Goal: Task Accomplishment & Management: Use online tool/utility

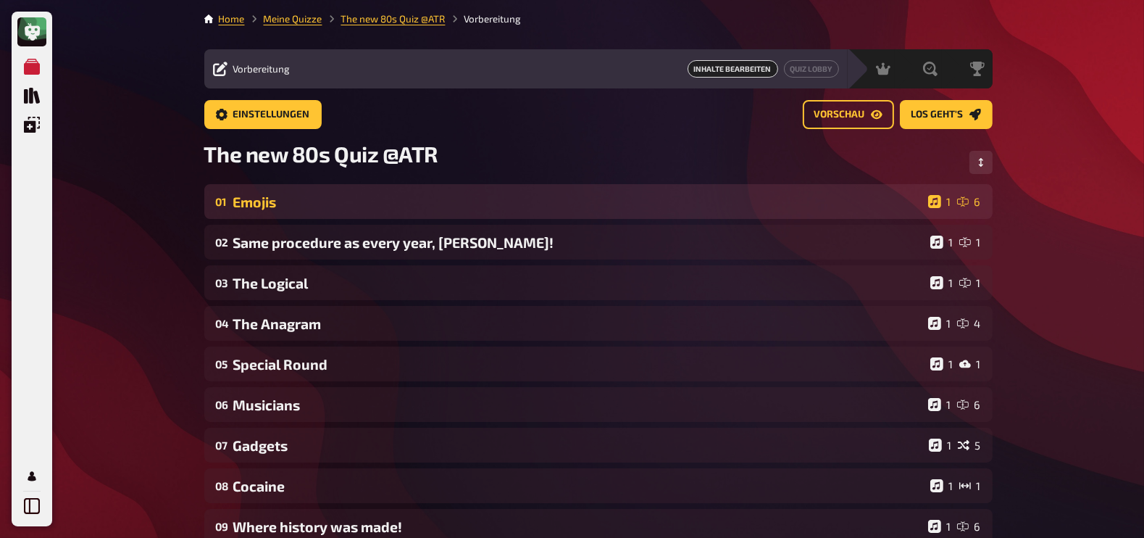
click at [415, 212] on div "01 Emojis 1 6" at bounding box center [598, 201] width 788 height 35
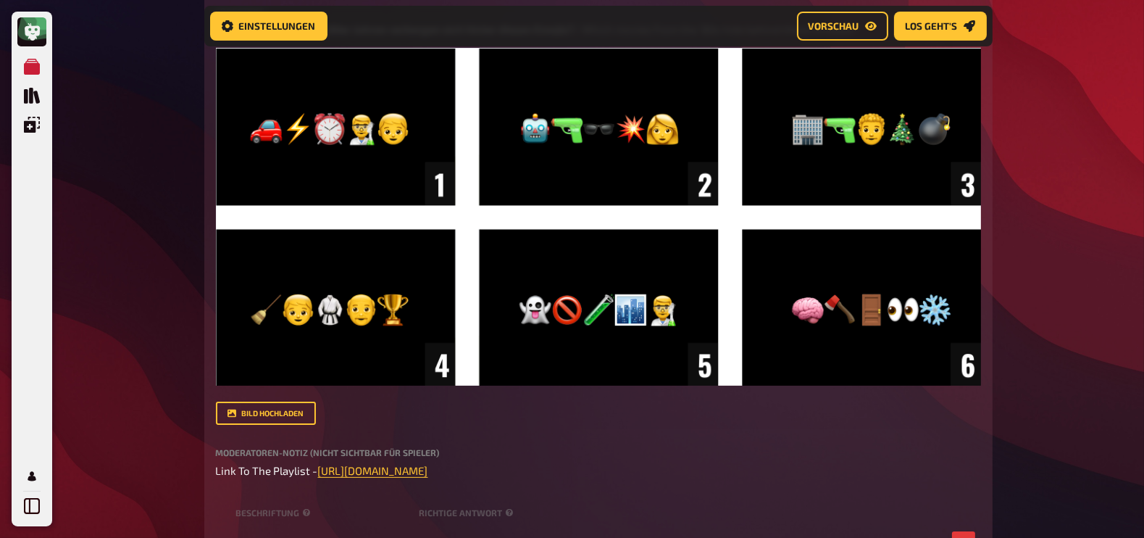
scroll to position [391, 0]
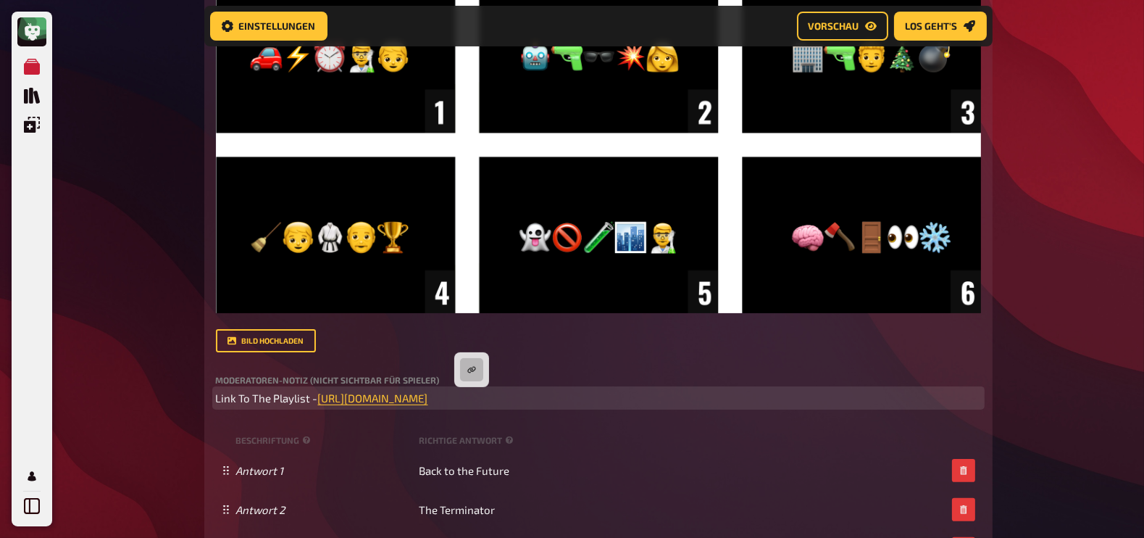
click at [469, 404] on p "Link To The Playlist - [URL][DOMAIN_NAME] ﻿" at bounding box center [598, 398] width 765 height 17
click at [469, 377] on button "button" at bounding box center [471, 369] width 23 height 23
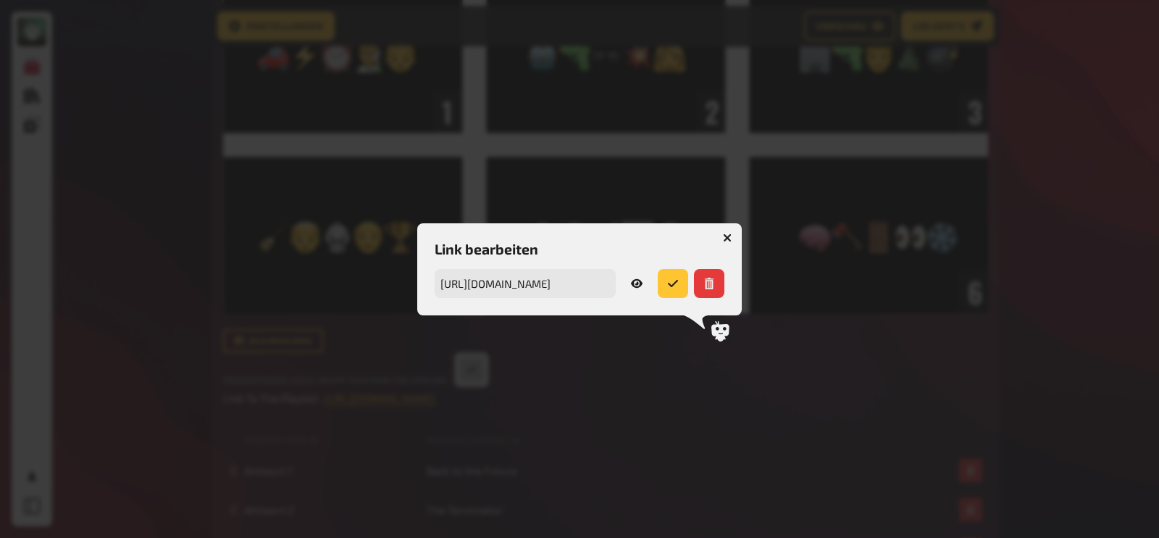
click at [729, 233] on icon "button" at bounding box center [728, 237] width 14 height 14
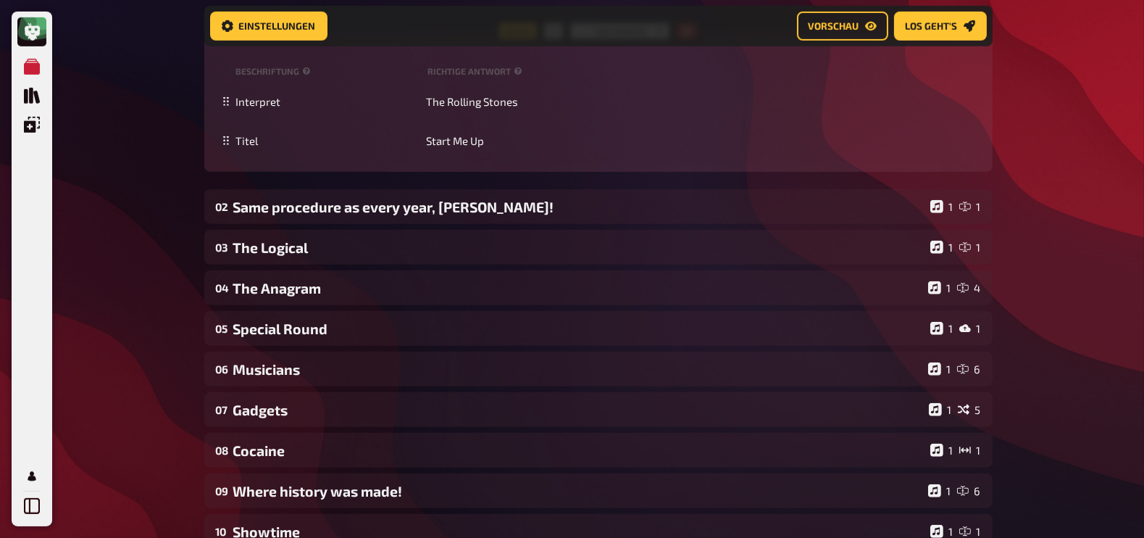
scroll to position [1137, 0]
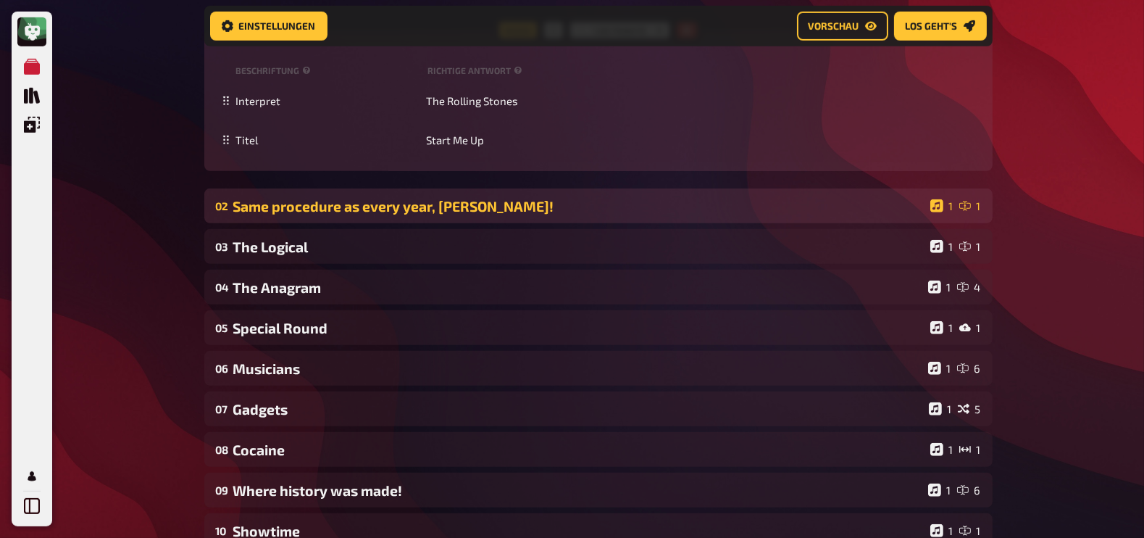
click at [871, 193] on div "02 Same procedure as every year, [PERSON_NAME]! 1 1" at bounding box center [598, 205] width 788 height 35
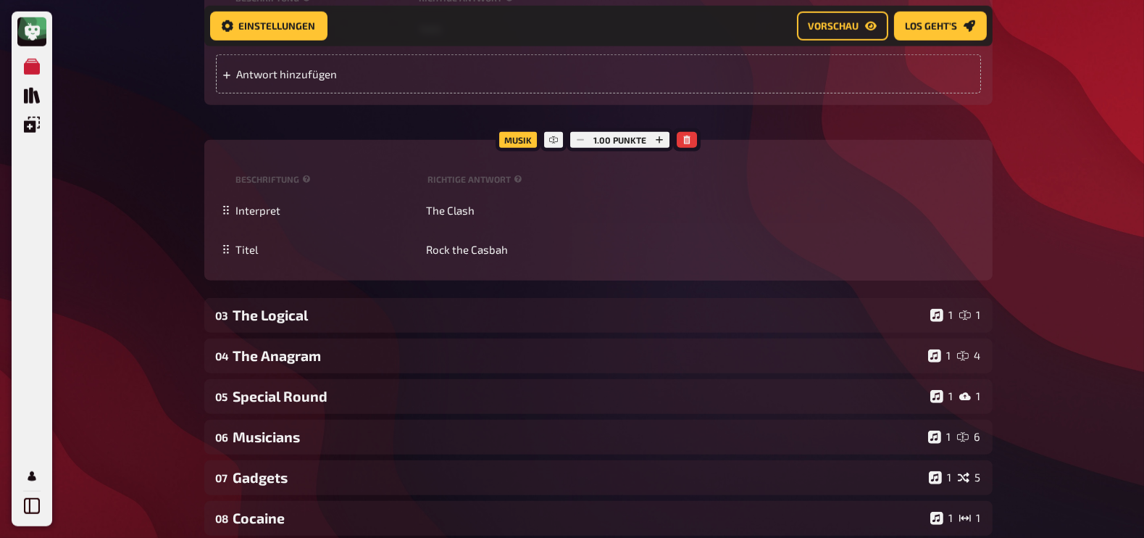
scroll to position [1840, 0]
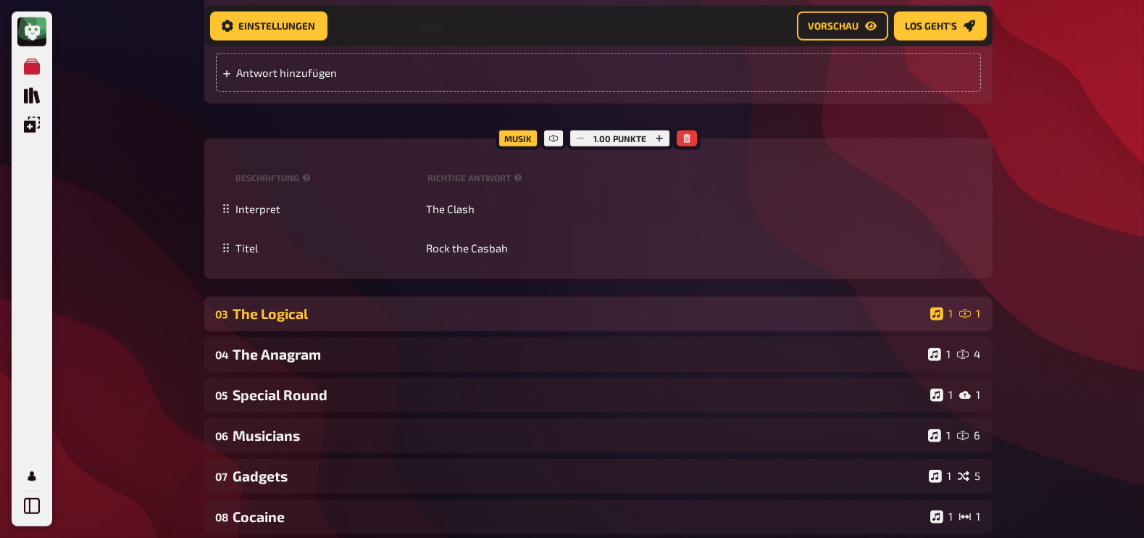
click at [695, 304] on div "03 The Logical 1 1" at bounding box center [598, 313] width 788 height 35
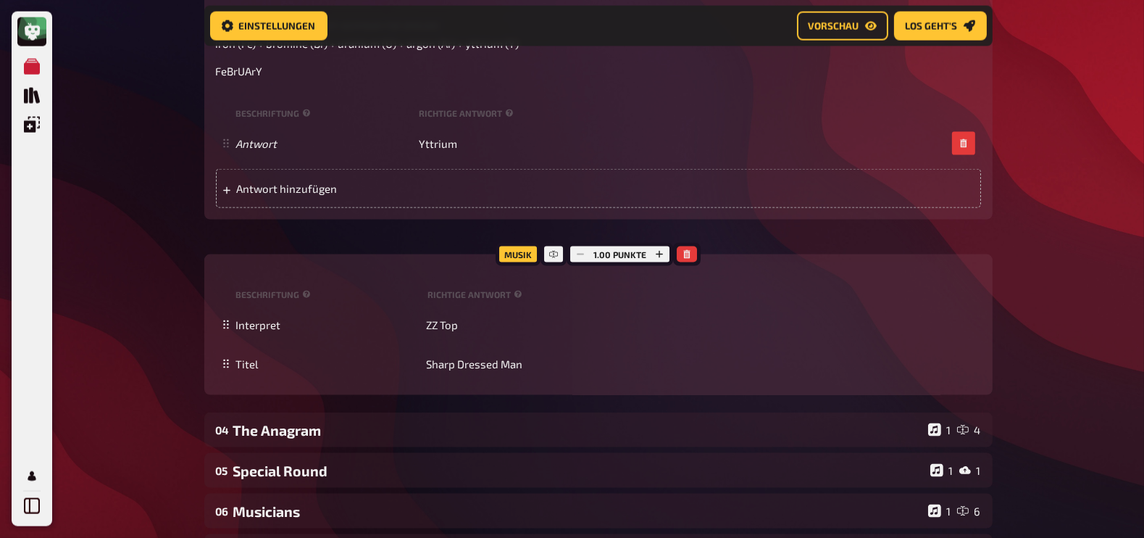
scroll to position [2828, 0]
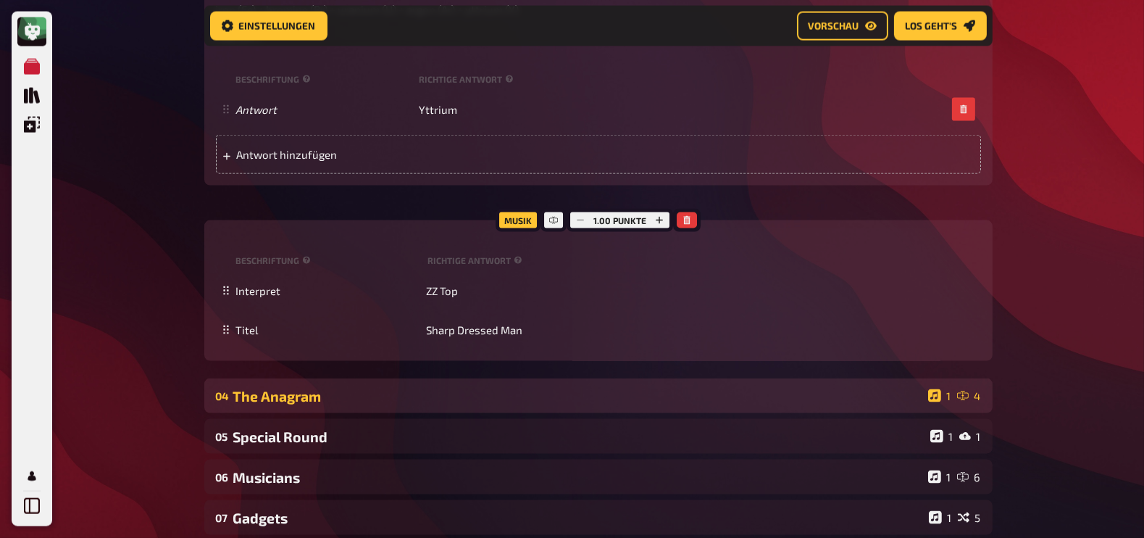
click at [593, 385] on div "04 The Anagram 1 4" at bounding box center [598, 395] width 788 height 35
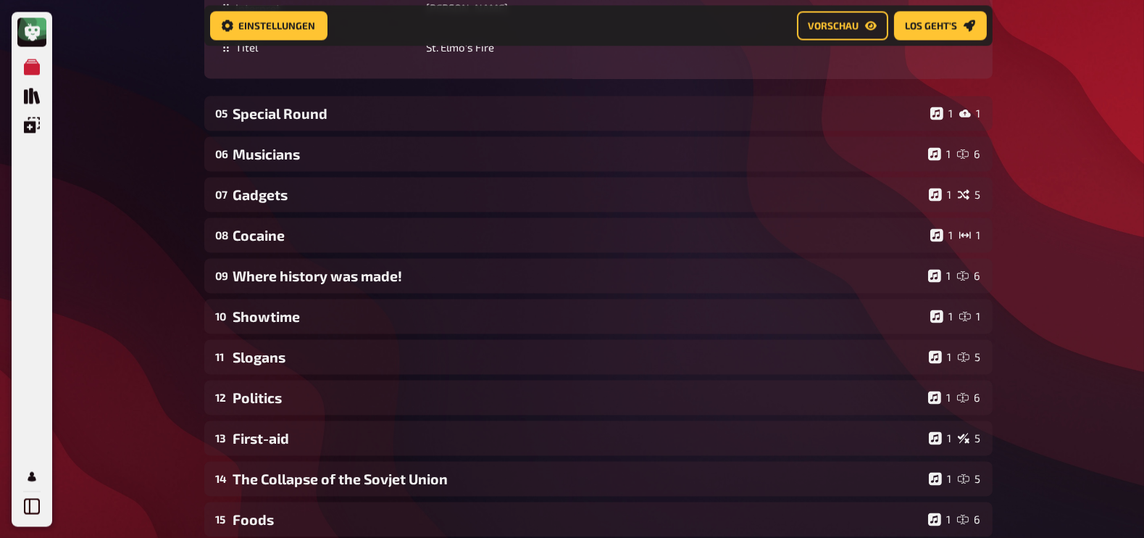
scroll to position [3758, 0]
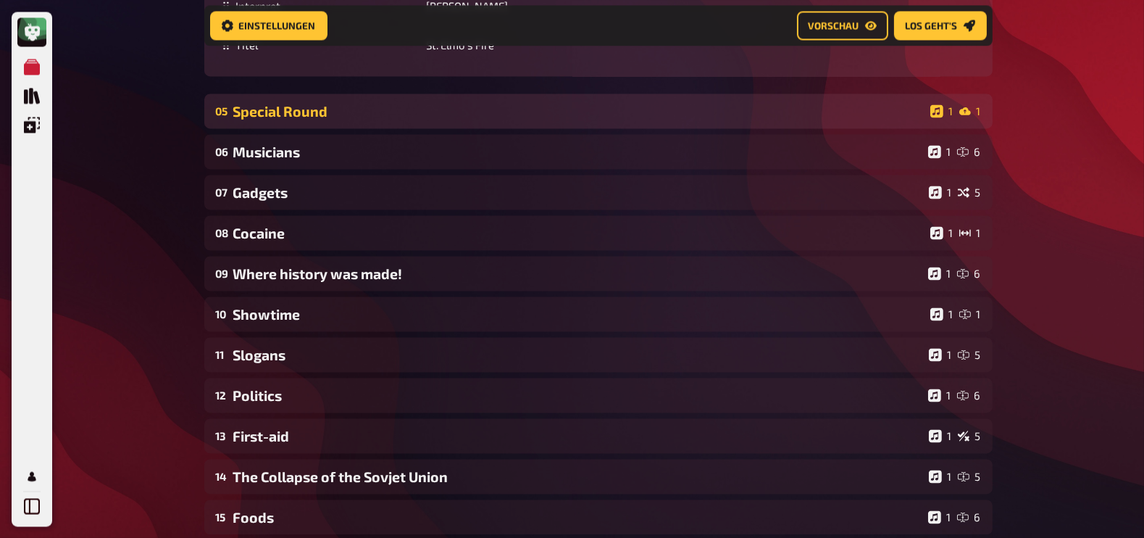
click at [453, 117] on div "Special Round" at bounding box center [578, 111] width 691 height 17
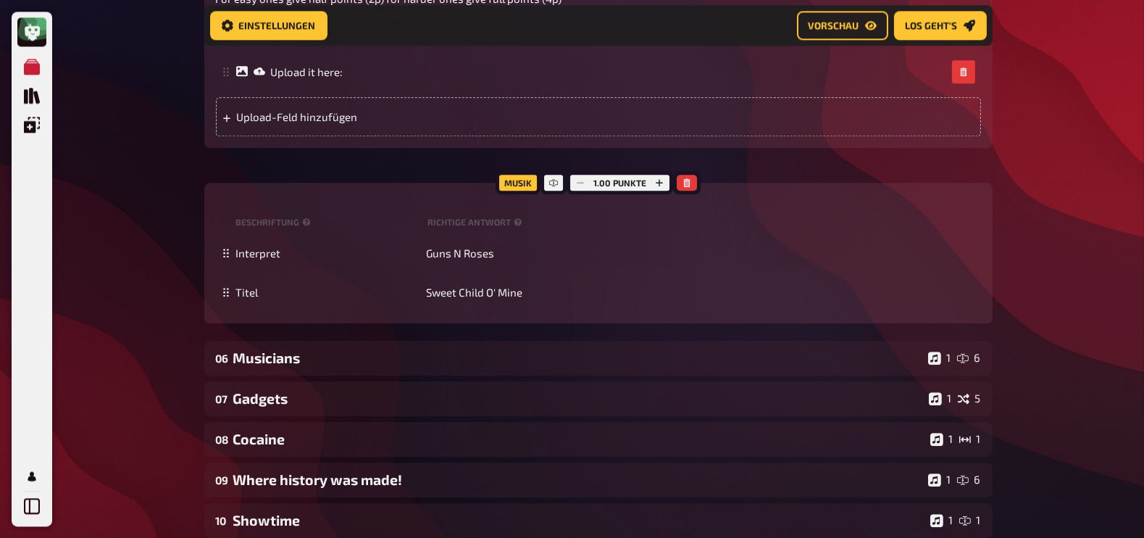
scroll to position [4506, 0]
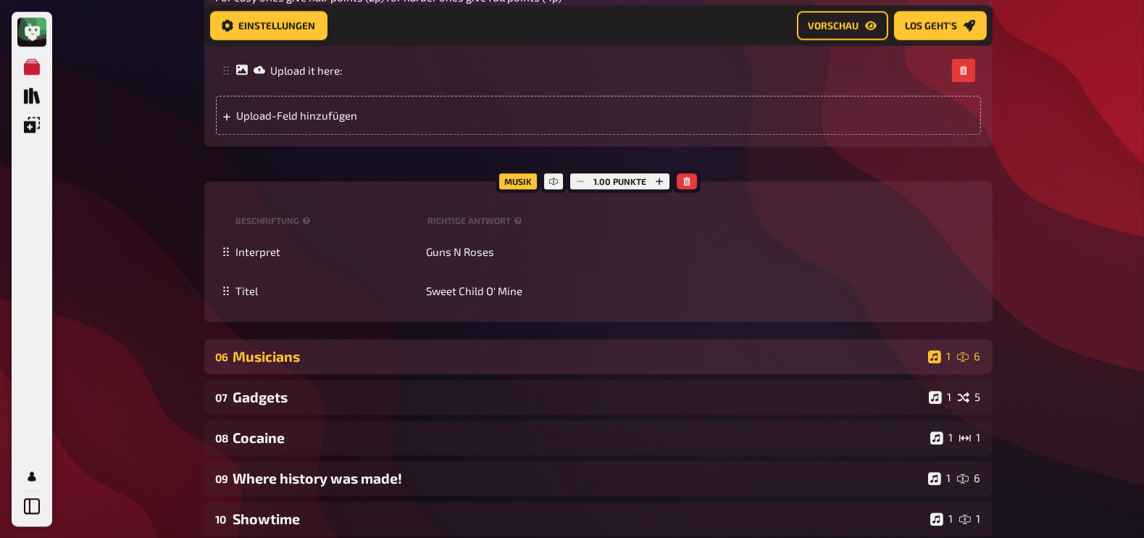
click at [396, 353] on div "Musicians" at bounding box center [577, 356] width 689 height 17
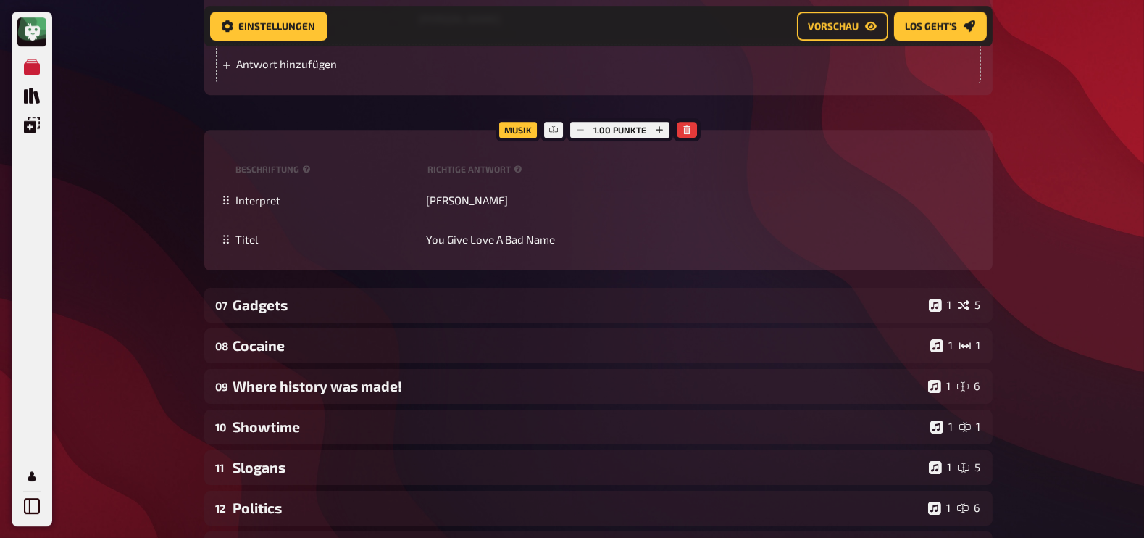
scroll to position [5759, 0]
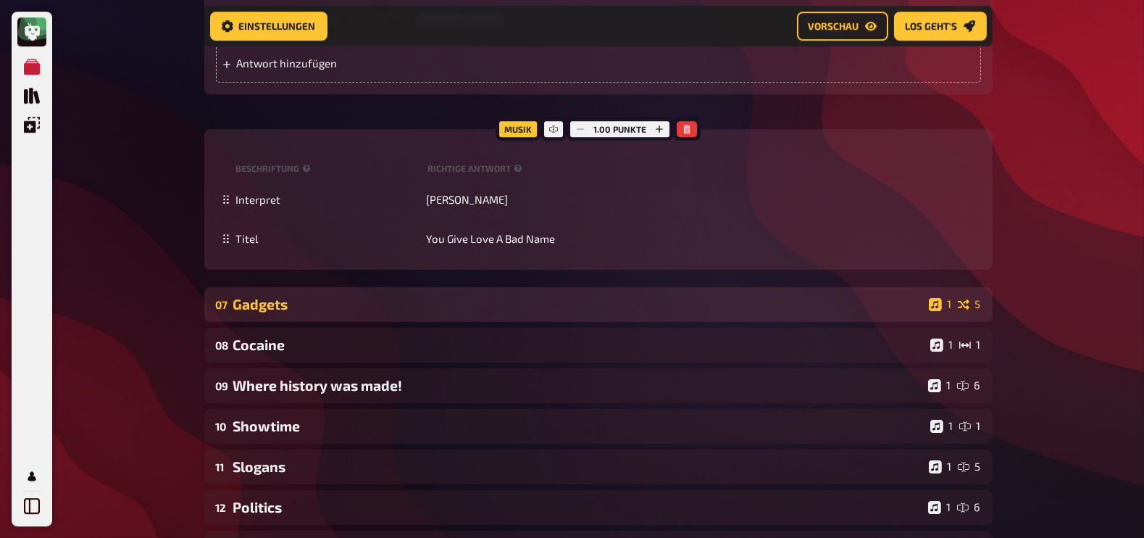
click at [361, 311] on div "Gadgets" at bounding box center [578, 304] width 690 height 17
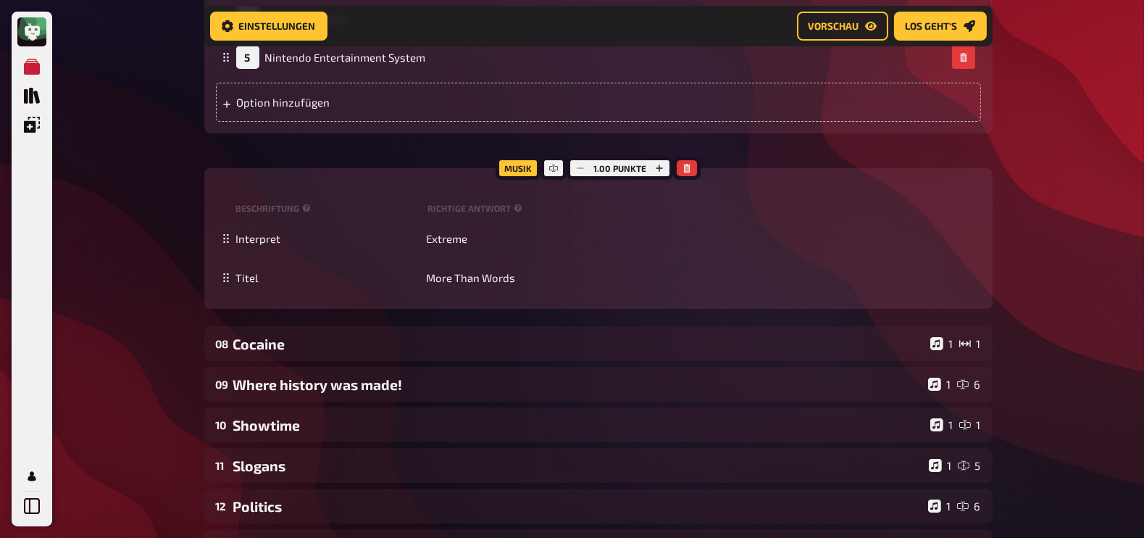
scroll to position [7108, 0]
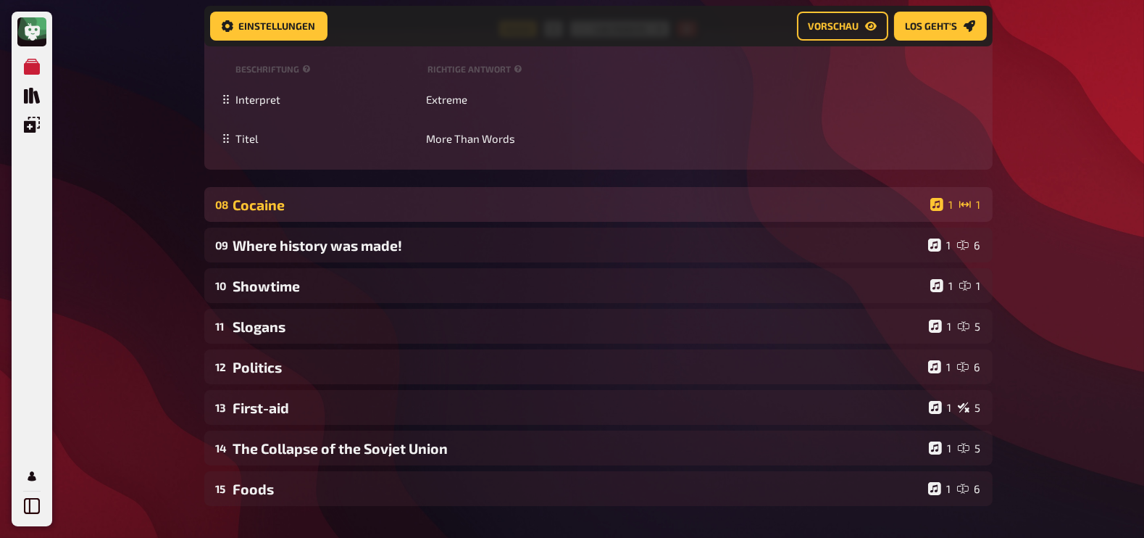
click at [425, 213] on div "08 Cocaine 1 1" at bounding box center [598, 204] width 788 height 35
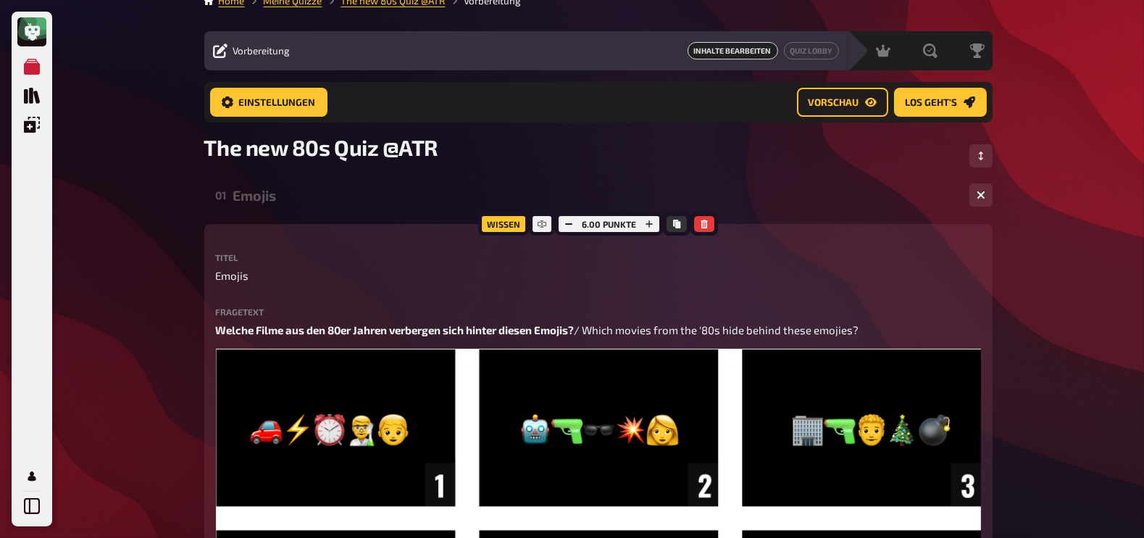
scroll to position [0, 0]
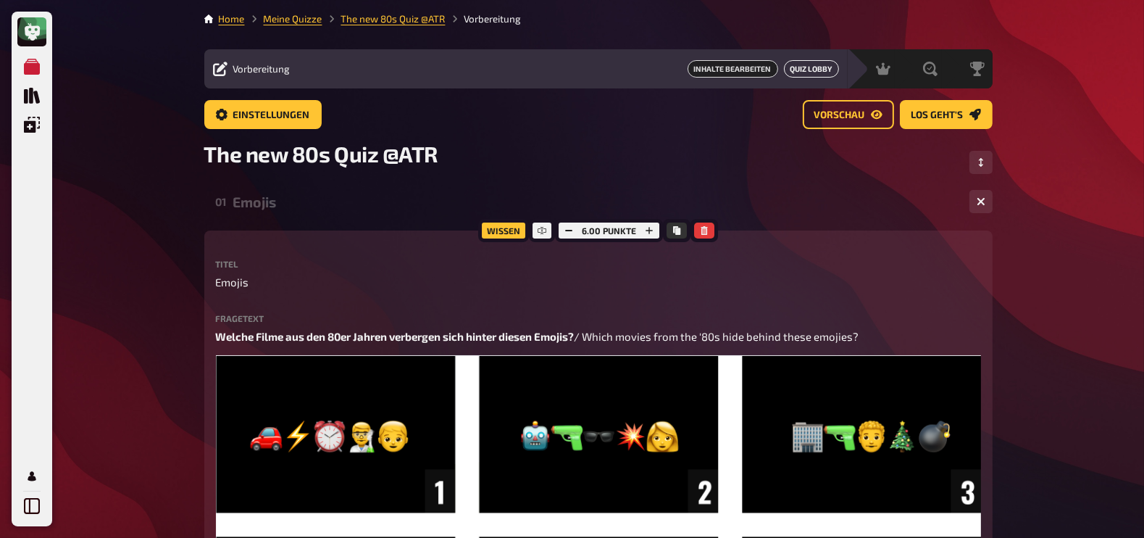
click at [815, 77] on link "Quiz Lobby" at bounding box center [811, 68] width 55 height 17
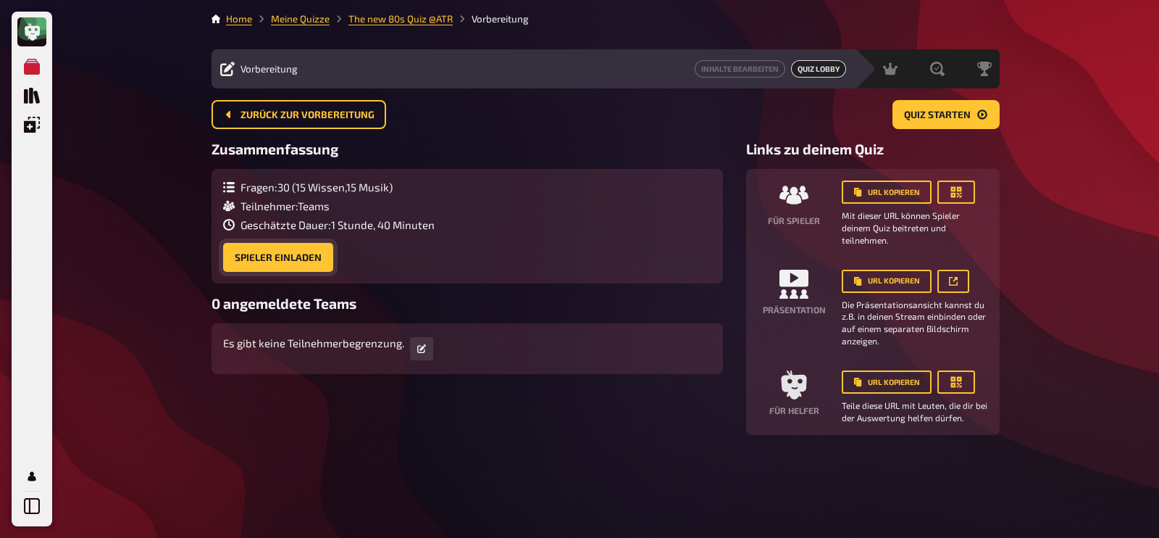
click at [305, 259] on button "Spieler einladen" at bounding box center [278, 257] width 110 height 29
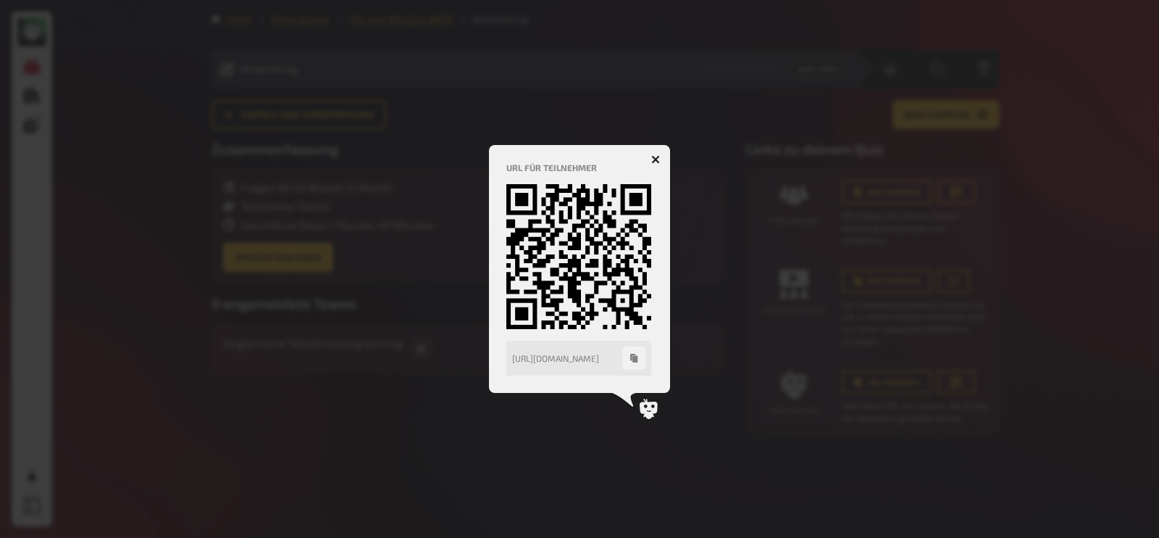
click at [657, 151] on button "button" at bounding box center [655, 159] width 23 height 23
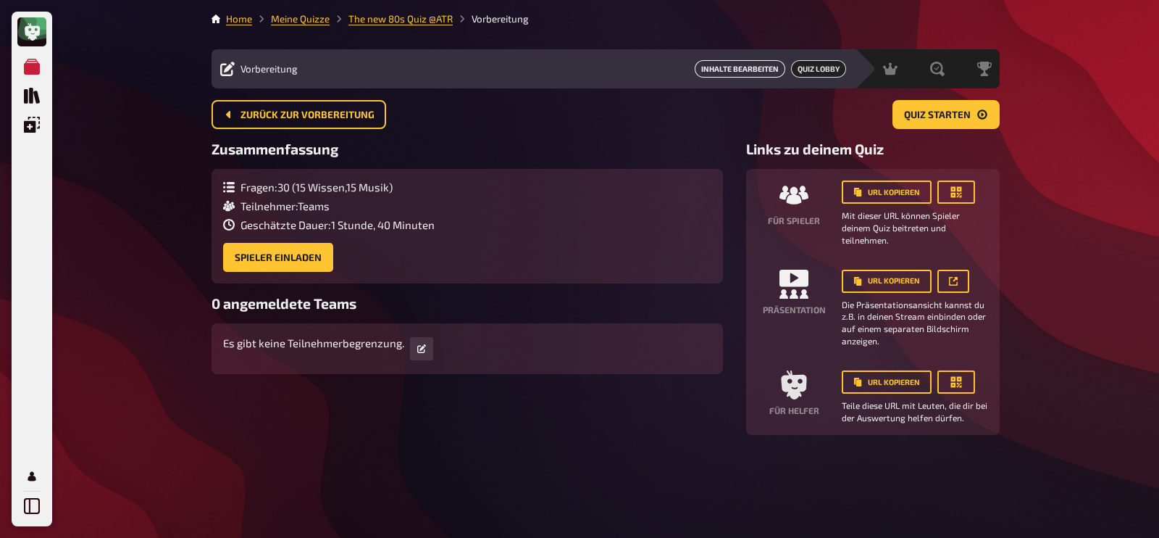
click at [743, 68] on link "Inhalte Bearbeiten" at bounding box center [740, 68] width 91 height 17
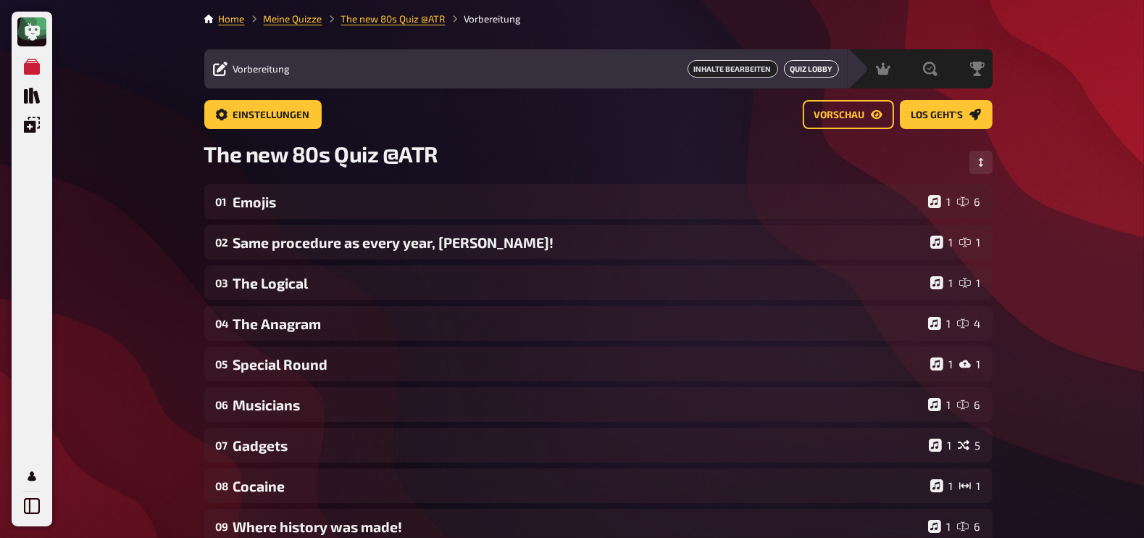
click at [796, 70] on link "Quiz Lobby" at bounding box center [811, 68] width 55 height 17
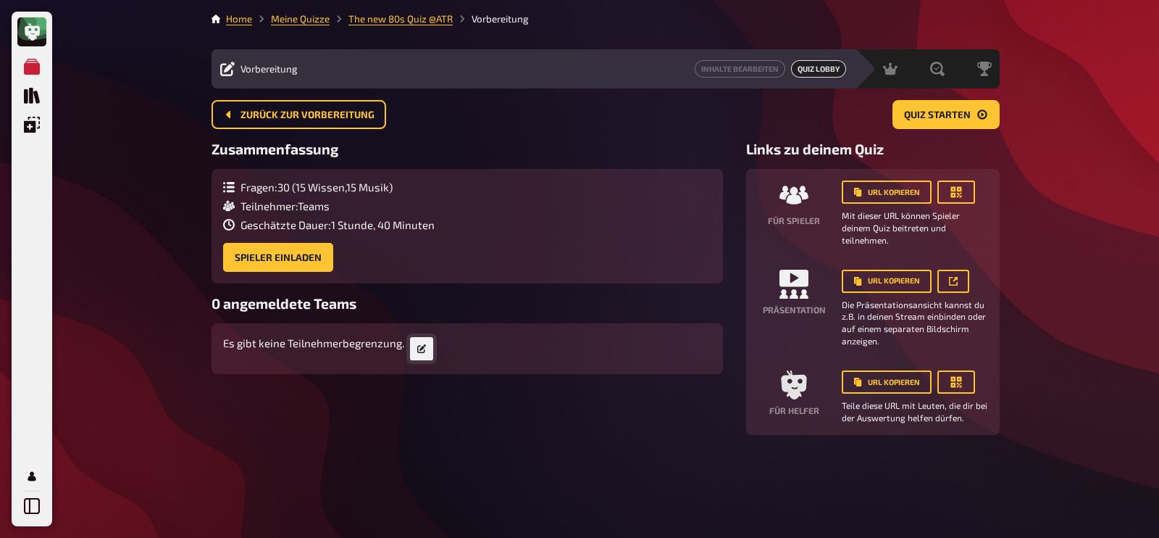
click at [414, 346] on link at bounding box center [421, 348] width 23 height 23
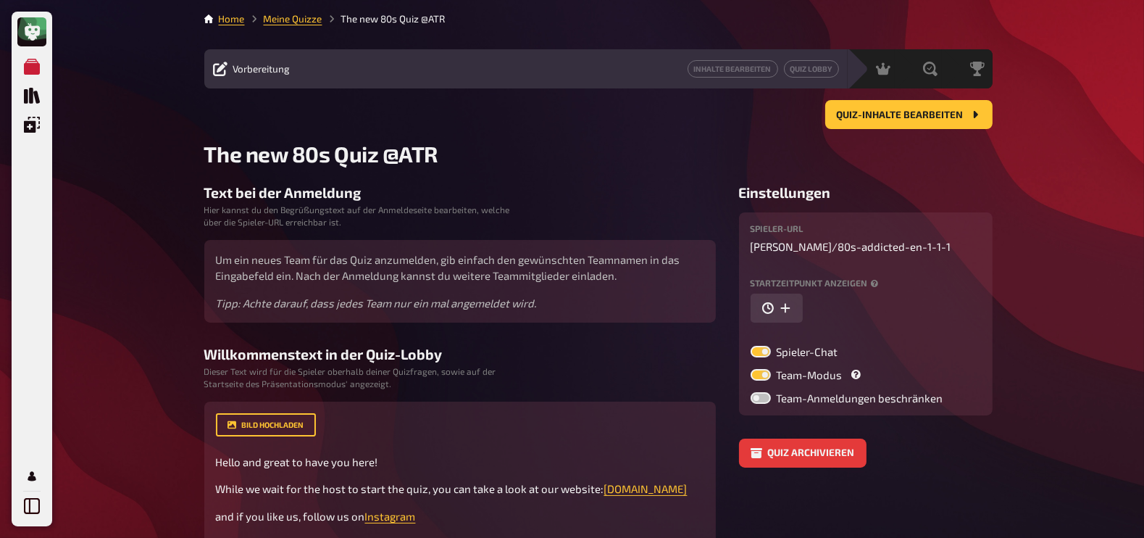
scroll to position [55, 0]
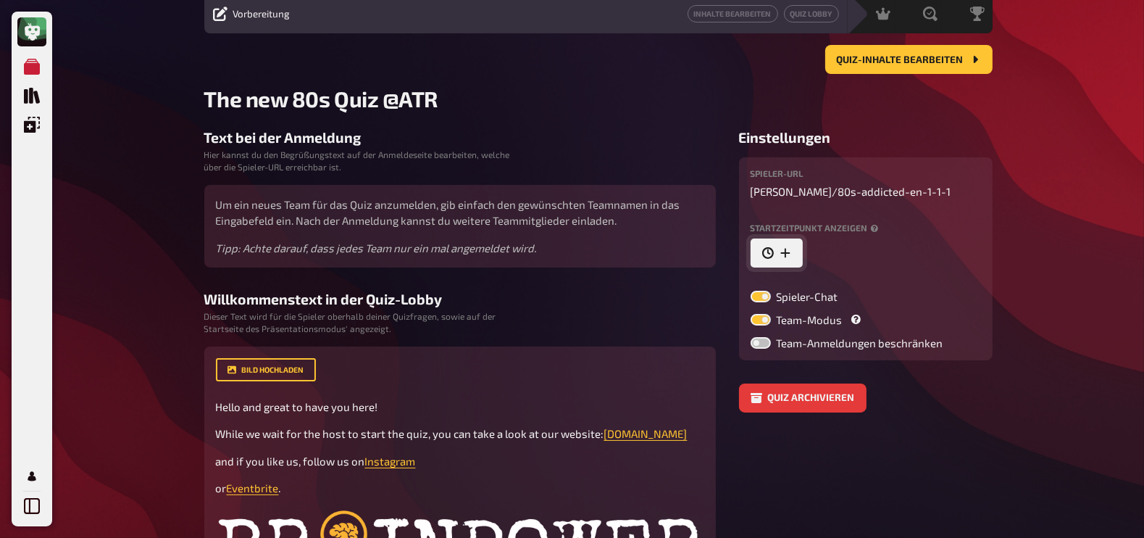
click at [787, 248] on icon "button" at bounding box center [785, 253] width 12 height 12
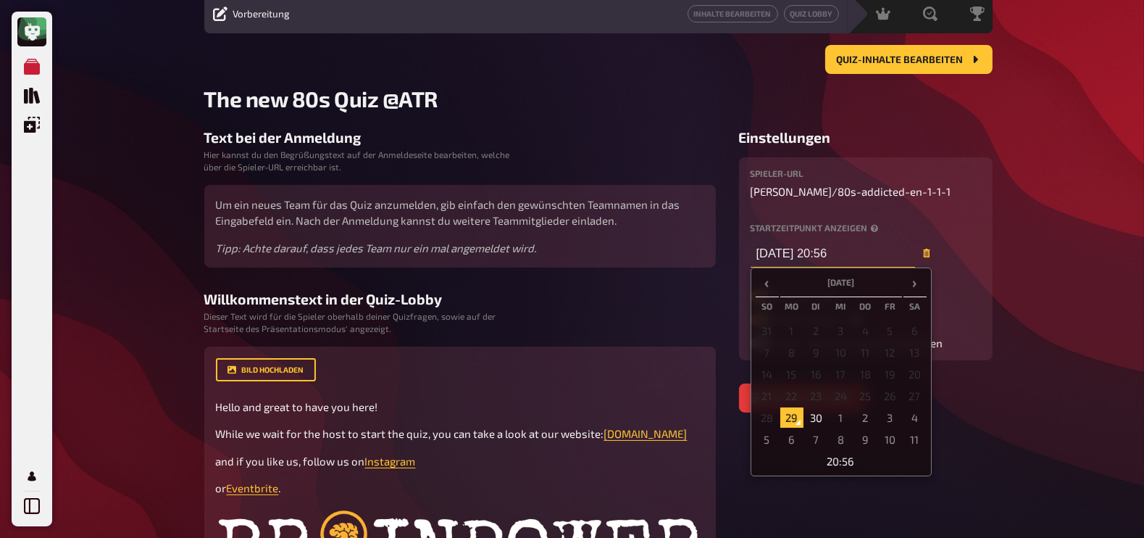
click at [855, 254] on input "[DATE] 20:56" at bounding box center [833, 252] width 164 height 29
type input "[DATE] 20:05"
click at [1026, 228] on div "Meine Quizze Quiz Sammlung Einblendungen Mein Konto Home Meine Quizze The new 8…" at bounding box center [572, 399] width 1144 height 908
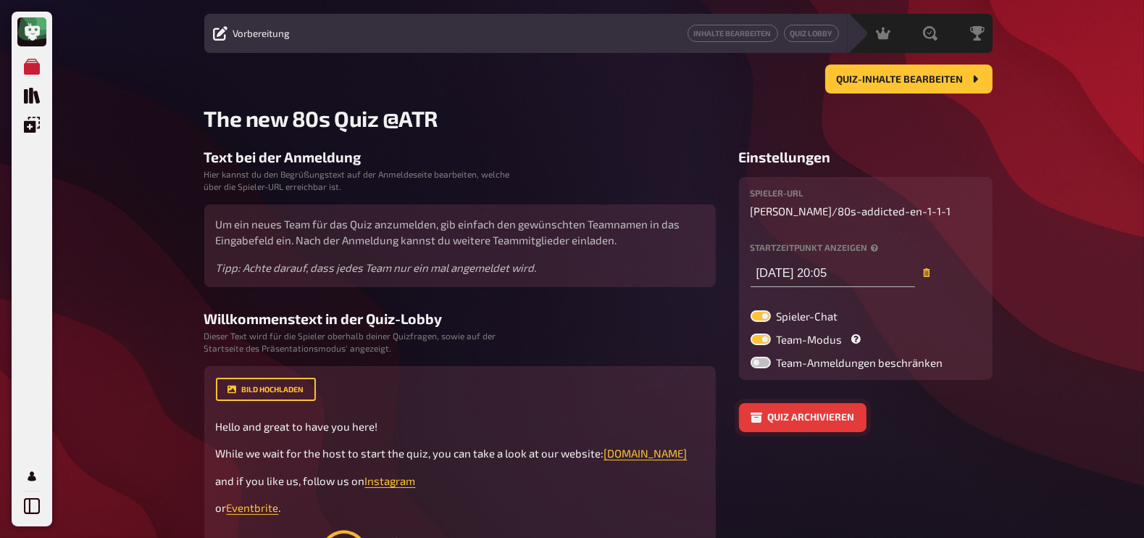
scroll to position [34, 0]
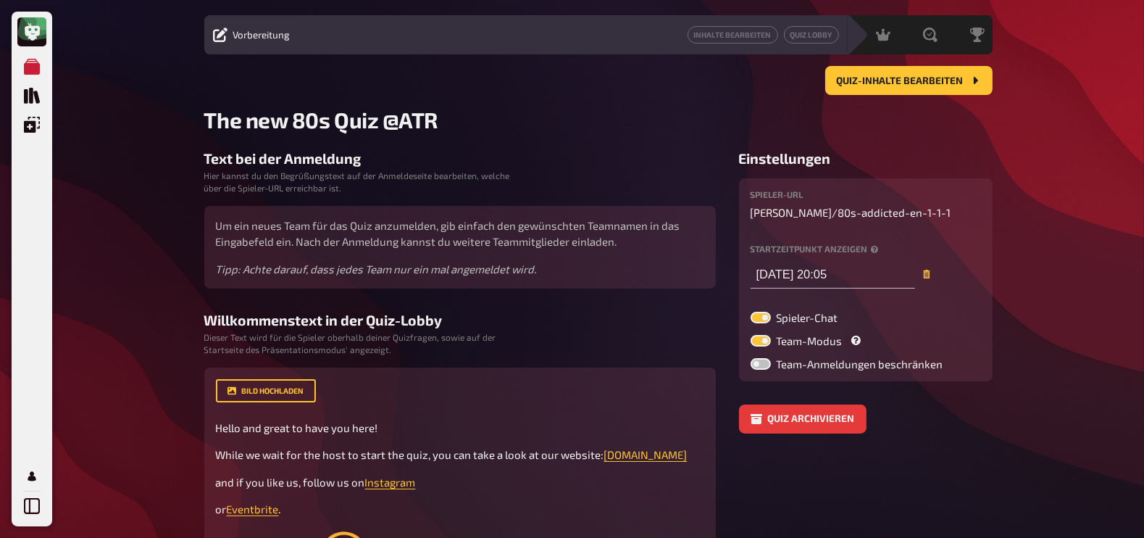
click at [808, 23] on div "Vorbereitung Inhalte Bearbeiten Quiz Lobby" at bounding box center [525, 34] width 643 height 39
click at [809, 30] on link "Quiz Lobby" at bounding box center [811, 34] width 55 height 17
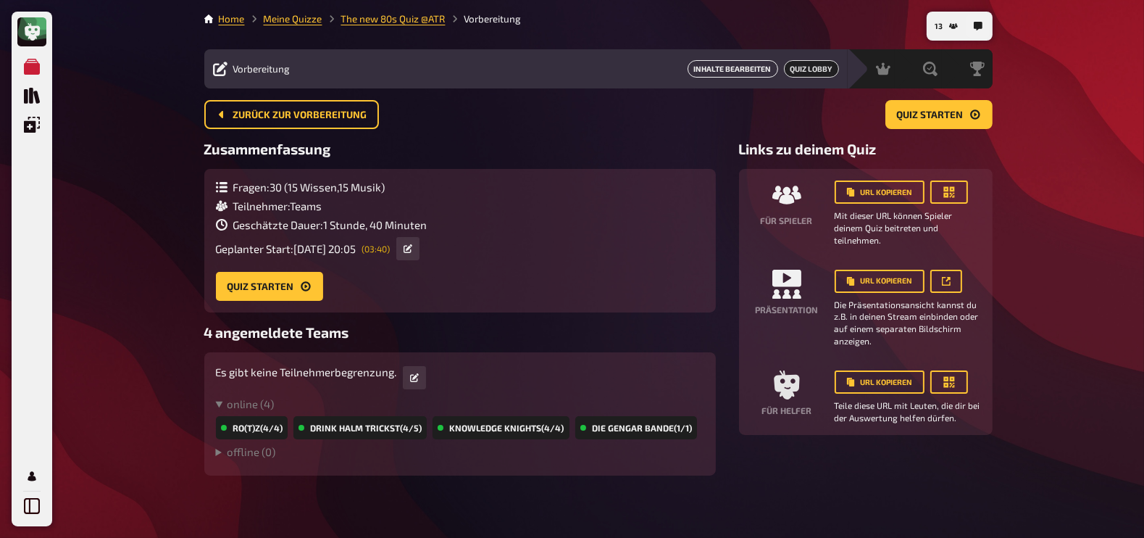
click at [738, 70] on link "Inhalte Bearbeiten" at bounding box center [732, 68] width 91 height 17
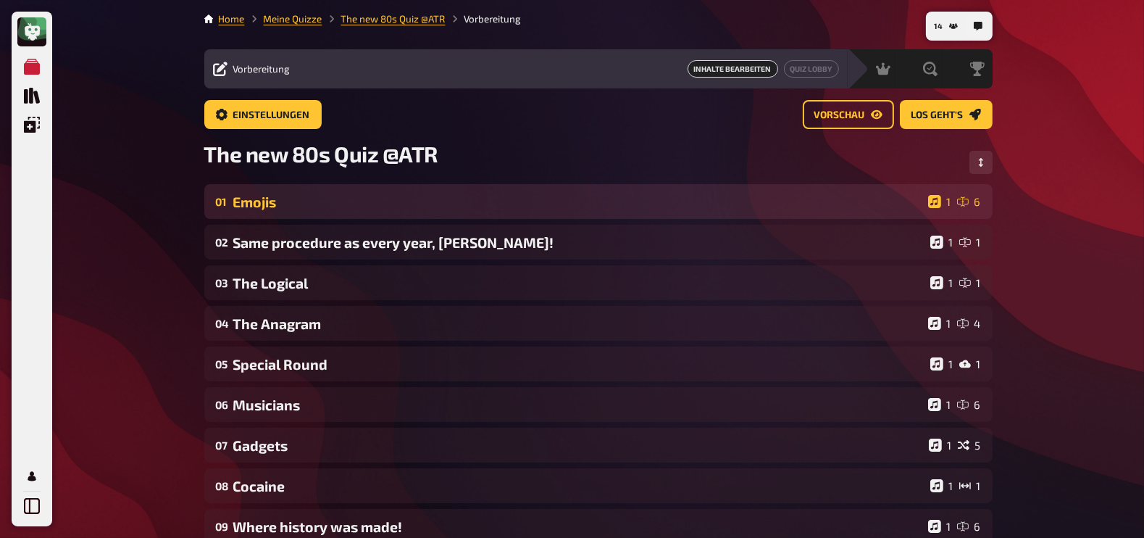
click at [288, 200] on div "Emojis" at bounding box center [577, 201] width 689 height 17
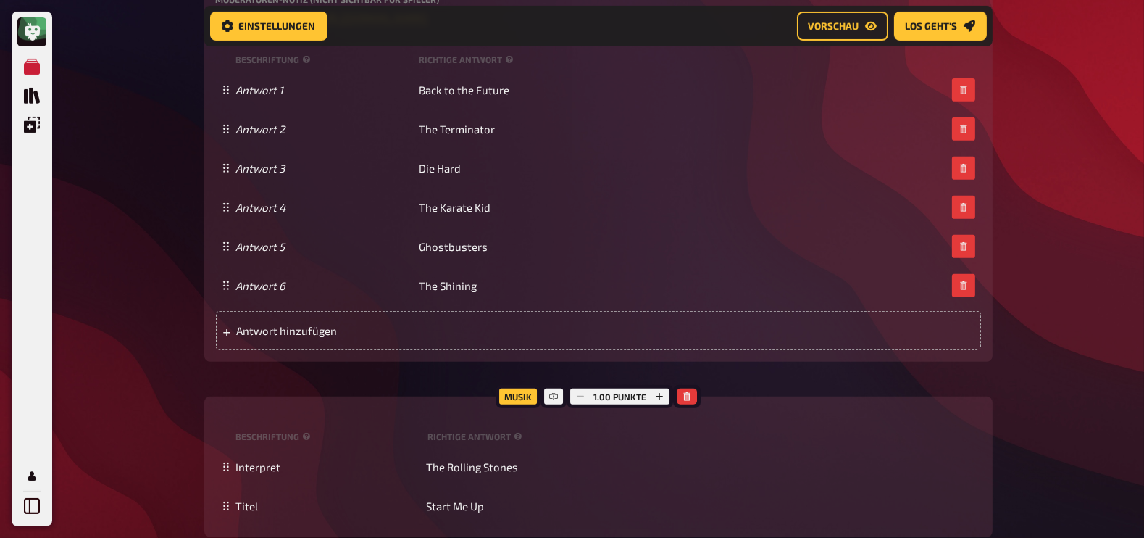
scroll to position [992, 0]
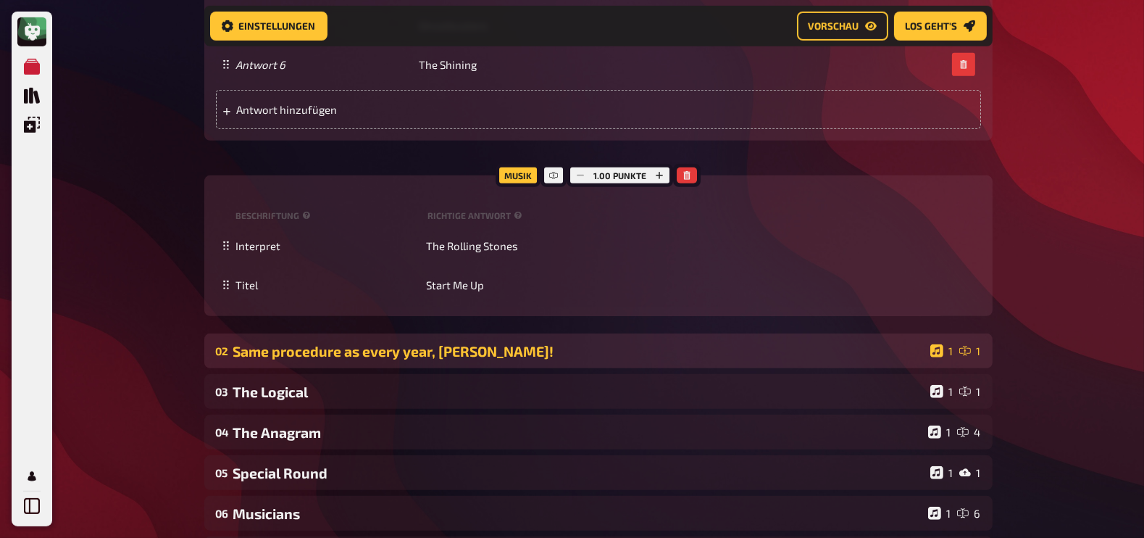
click at [840, 346] on div "Same procedure as every year, [PERSON_NAME]!" at bounding box center [578, 351] width 691 height 17
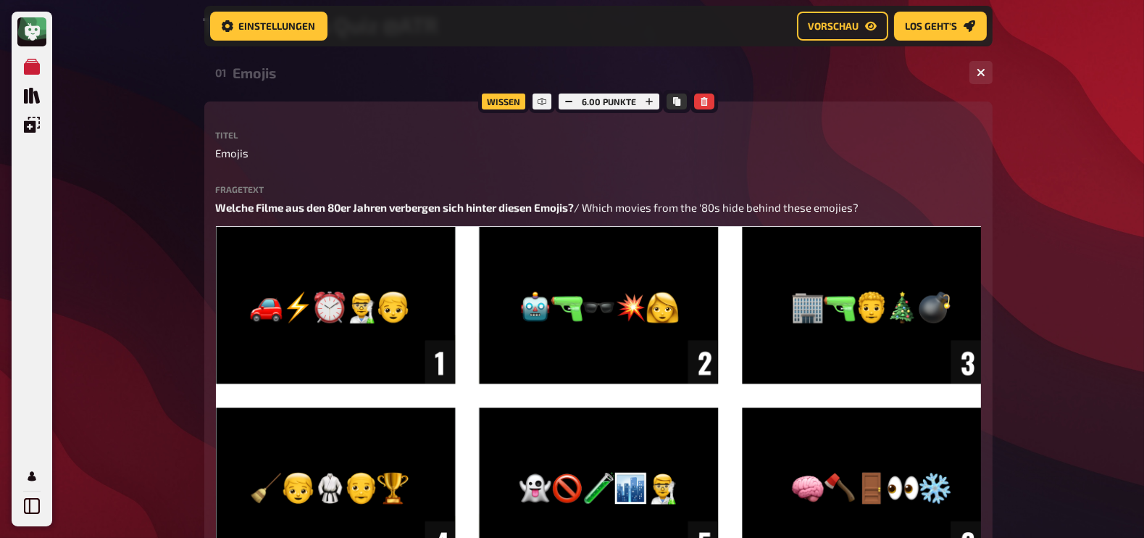
scroll to position [143, 0]
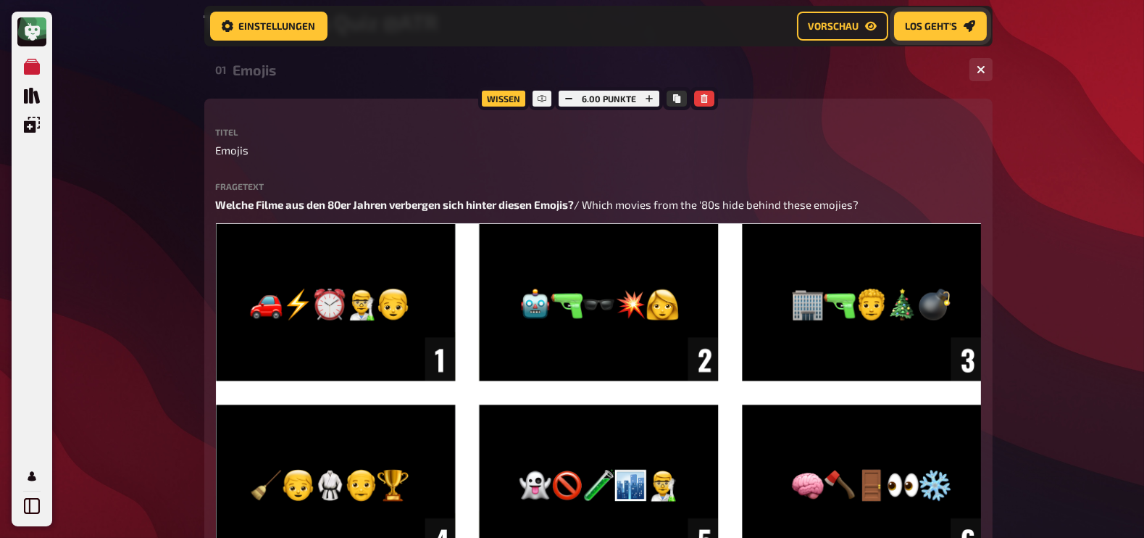
click at [911, 30] on span "Los geht's" at bounding box center [932, 26] width 52 height 10
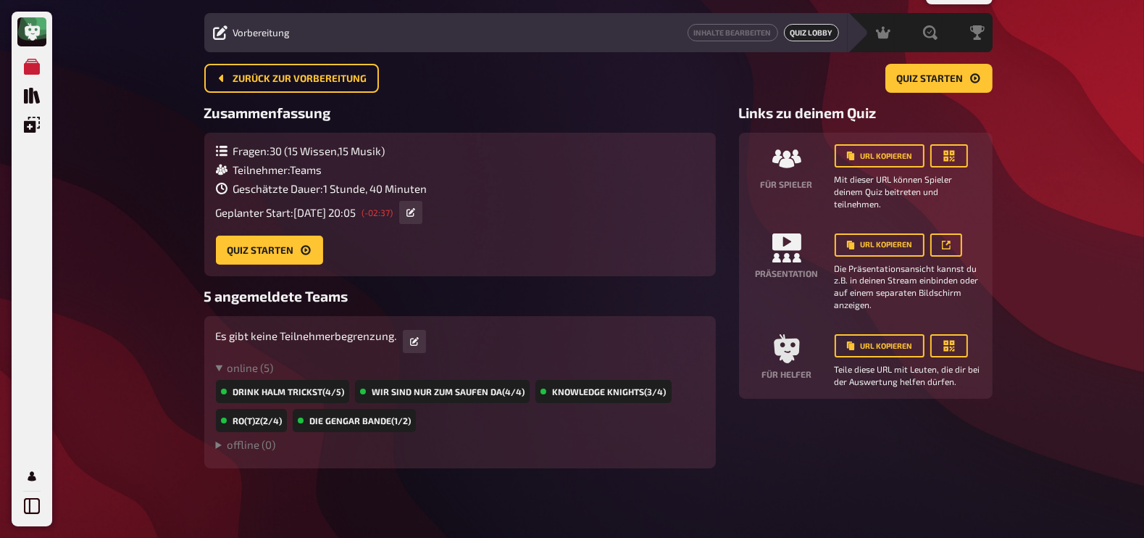
scroll to position [38, 0]
click at [931, 74] on span "Quiz starten" at bounding box center [930, 79] width 67 height 10
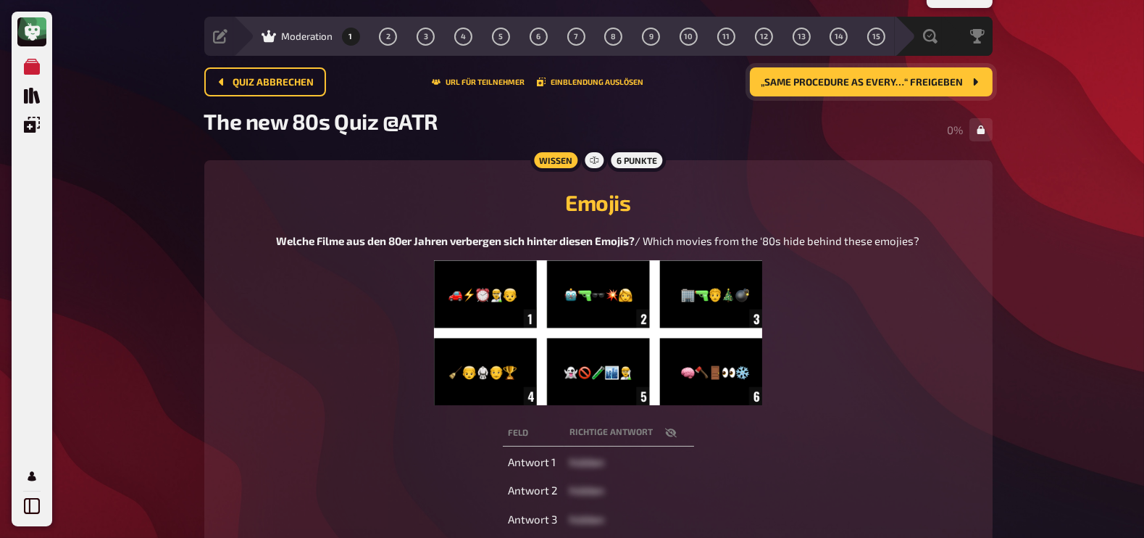
scroll to position [83, 0]
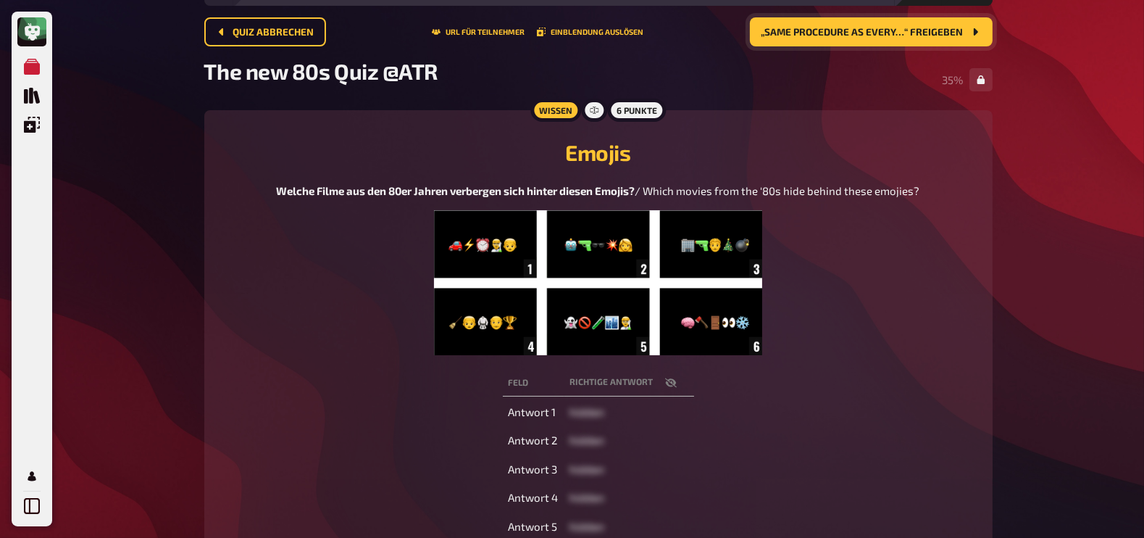
click at [669, 380] on icon "button" at bounding box center [670, 381] width 12 height 9
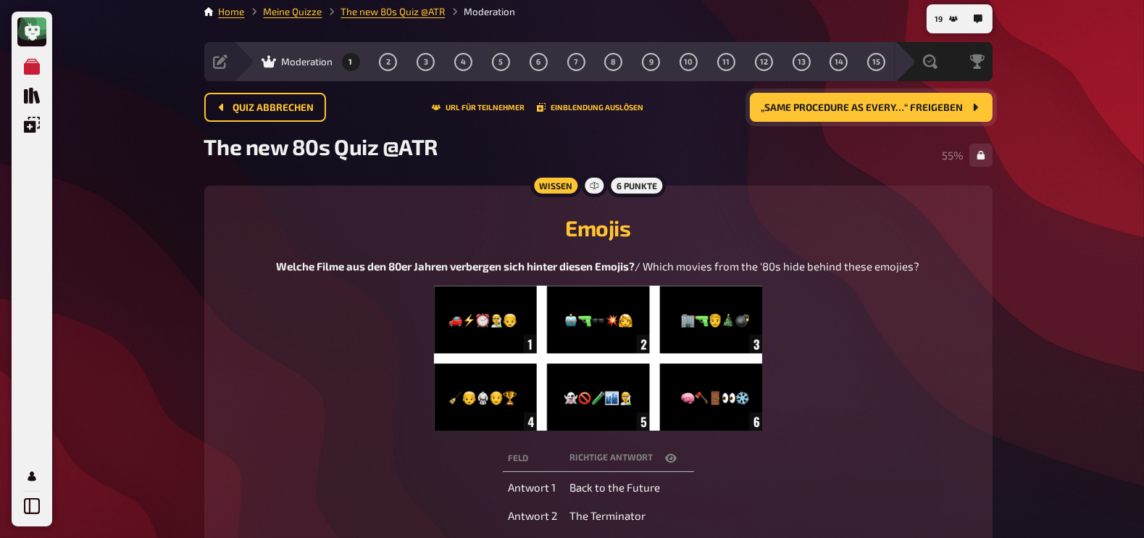
scroll to position [0, 0]
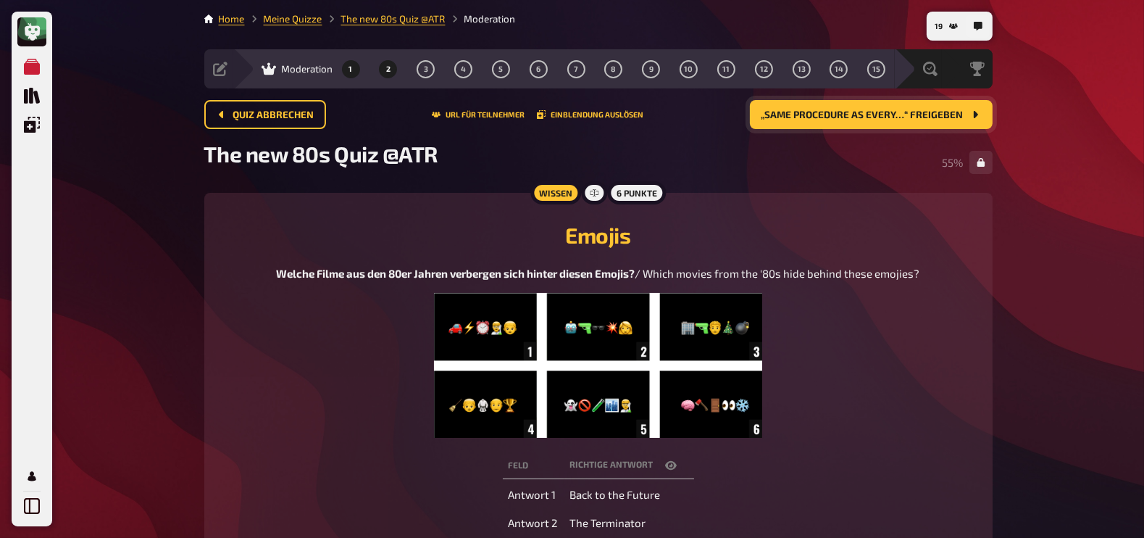
click at [392, 70] on button "2" at bounding box center [388, 68] width 23 height 23
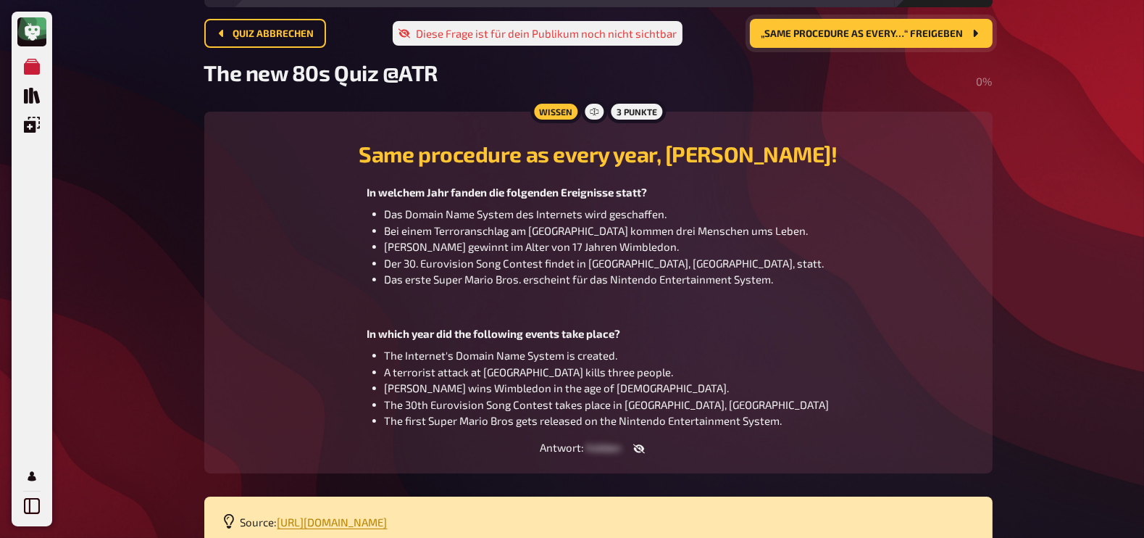
scroll to position [83, 0]
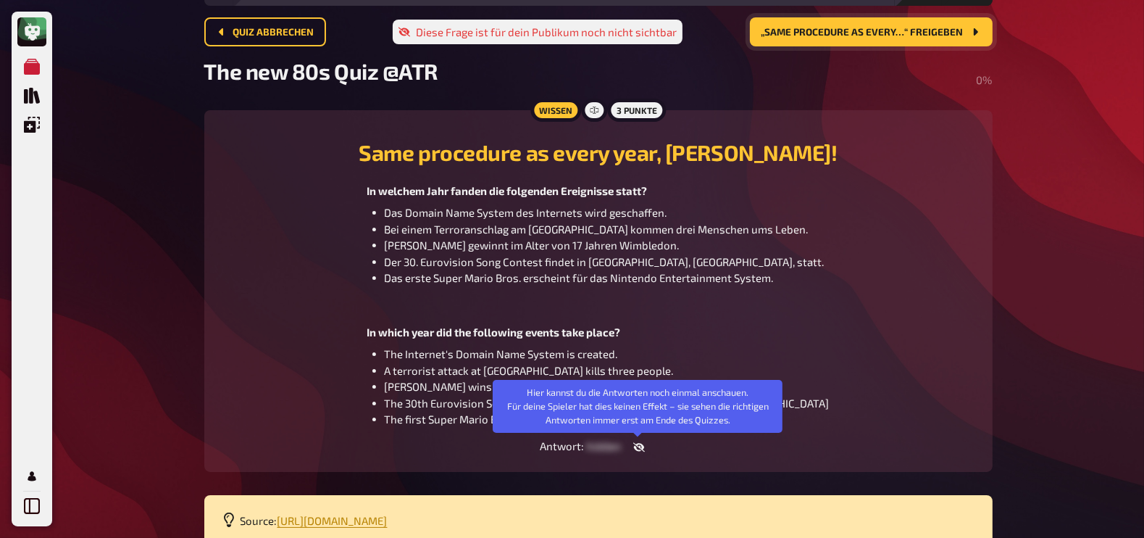
click at [640, 447] on icon "button" at bounding box center [639, 447] width 12 height 12
click at [640, 447] on button "button" at bounding box center [633, 447] width 35 height 14
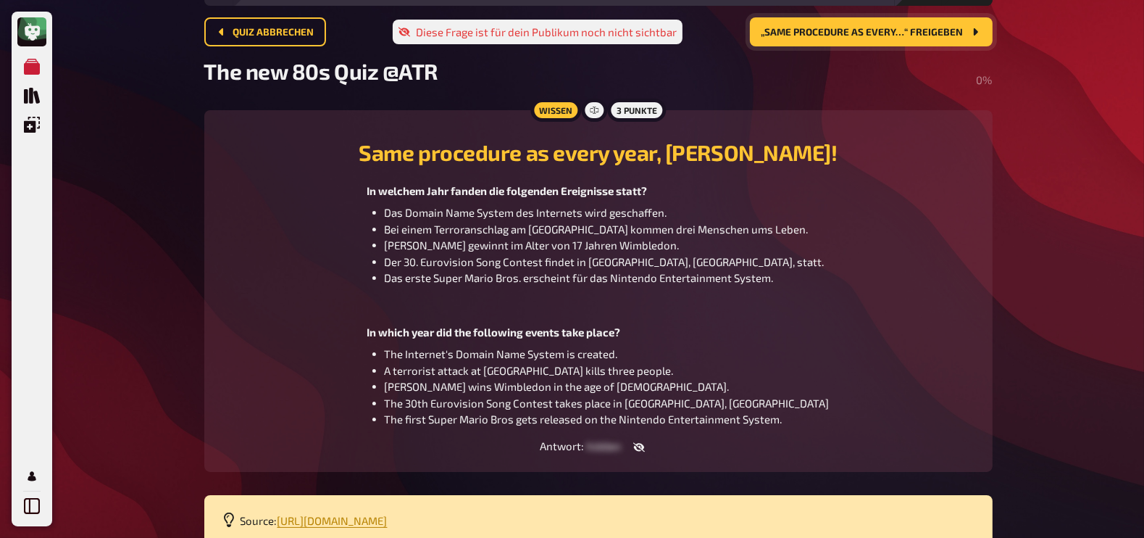
click at [643, 448] on icon "button" at bounding box center [639, 447] width 12 height 12
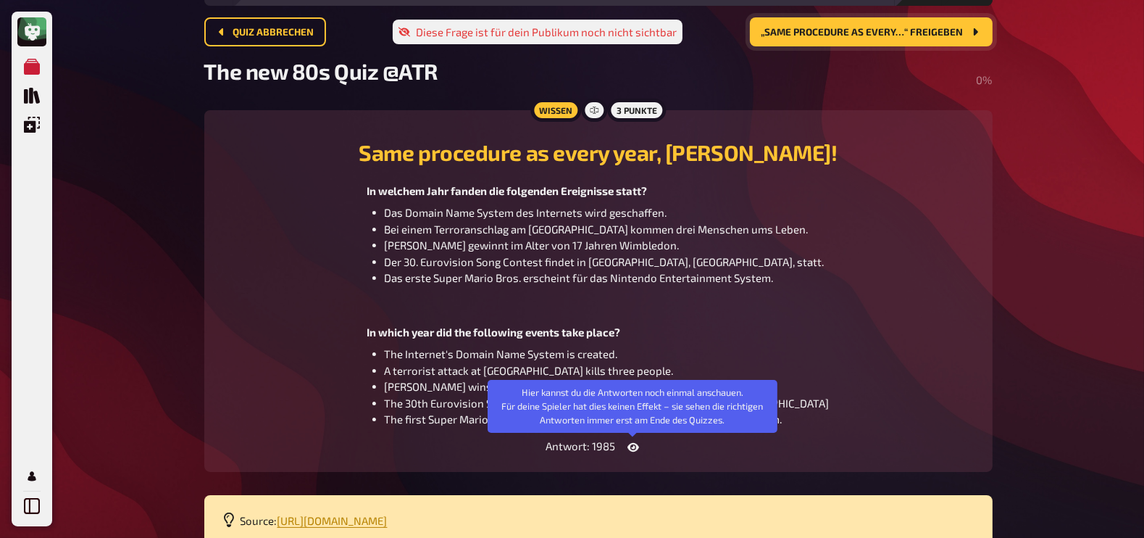
click at [643, 448] on button "button" at bounding box center [633, 447] width 35 height 14
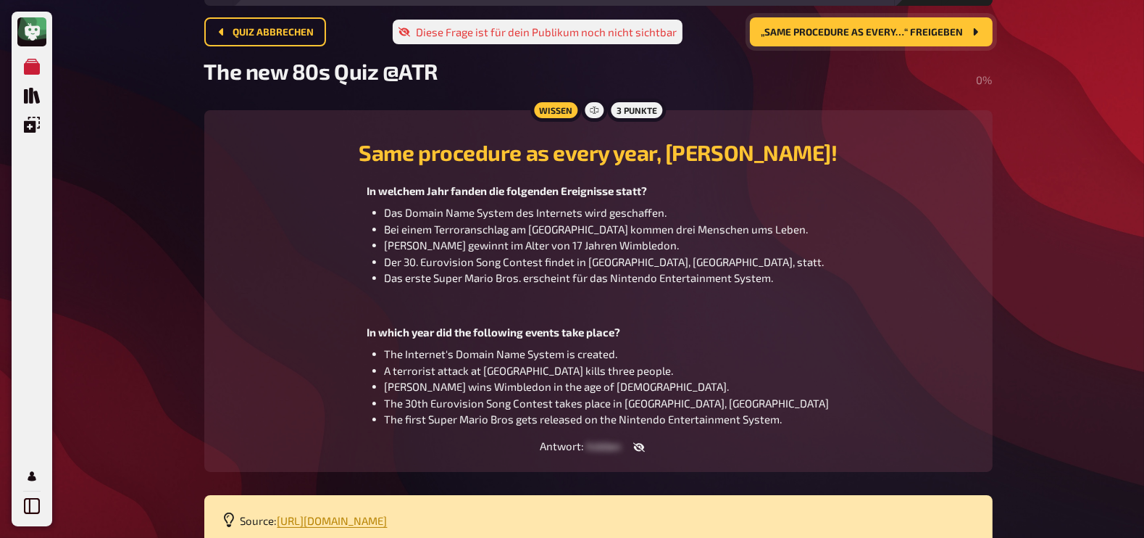
click at [870, 36] on span "„Same procedure as every…“ freigeben" at bounding box center [862, 33] width 202 height 10
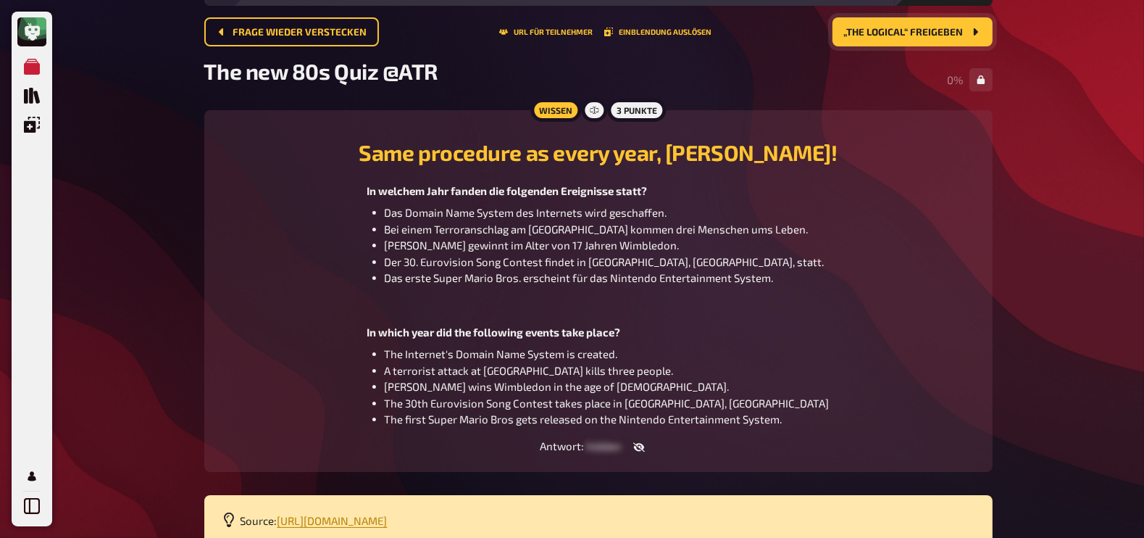
scroll to position [0, 0]
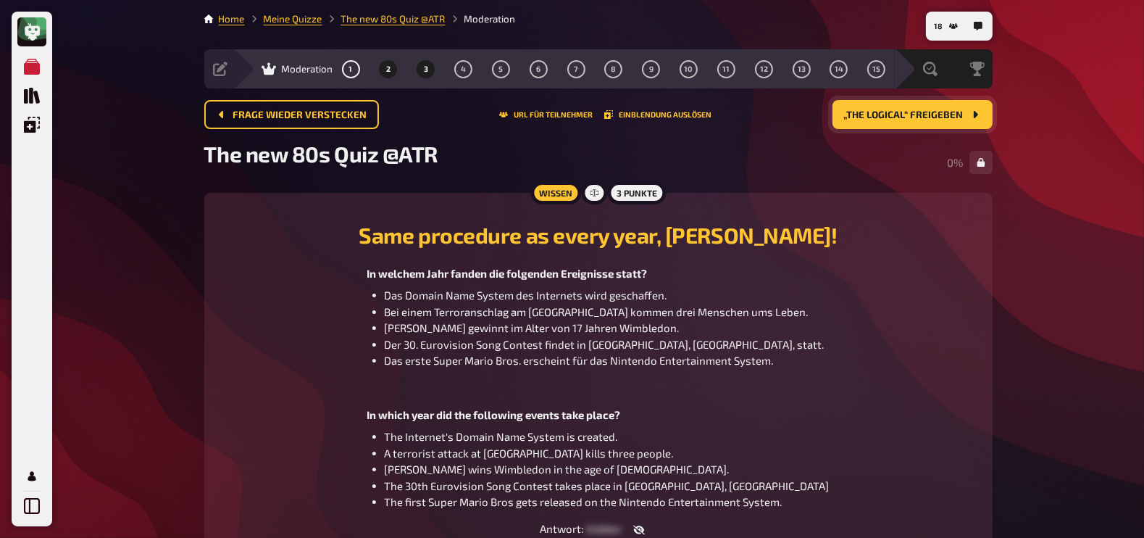
click at [424, 67] on span "3" at bounding box center [426, 69] width 4 height 8
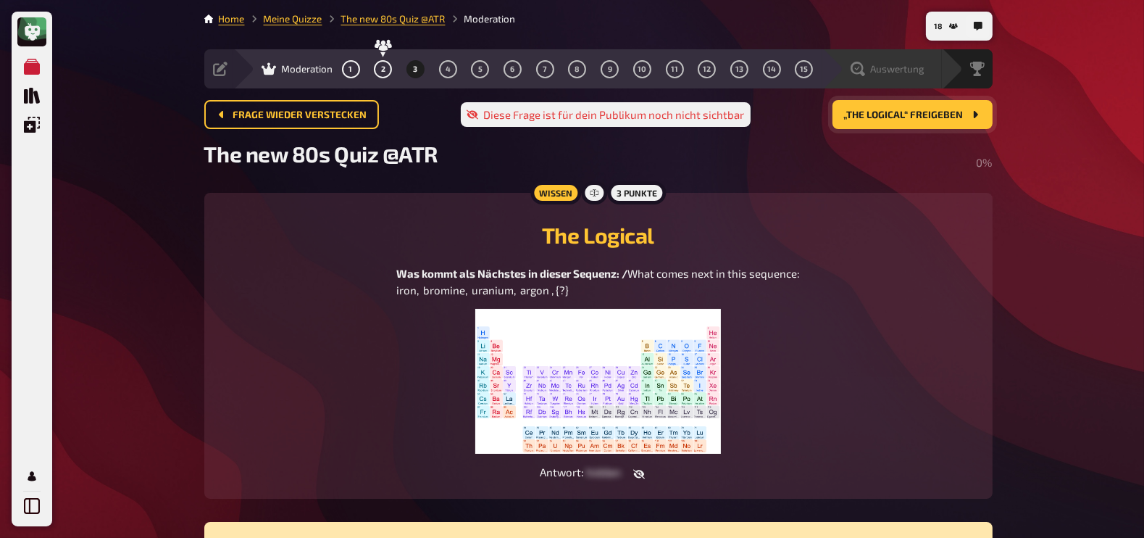
click at [916, 60] on div "Auswertung" at bounding box center [882, 68] width 120 height 39
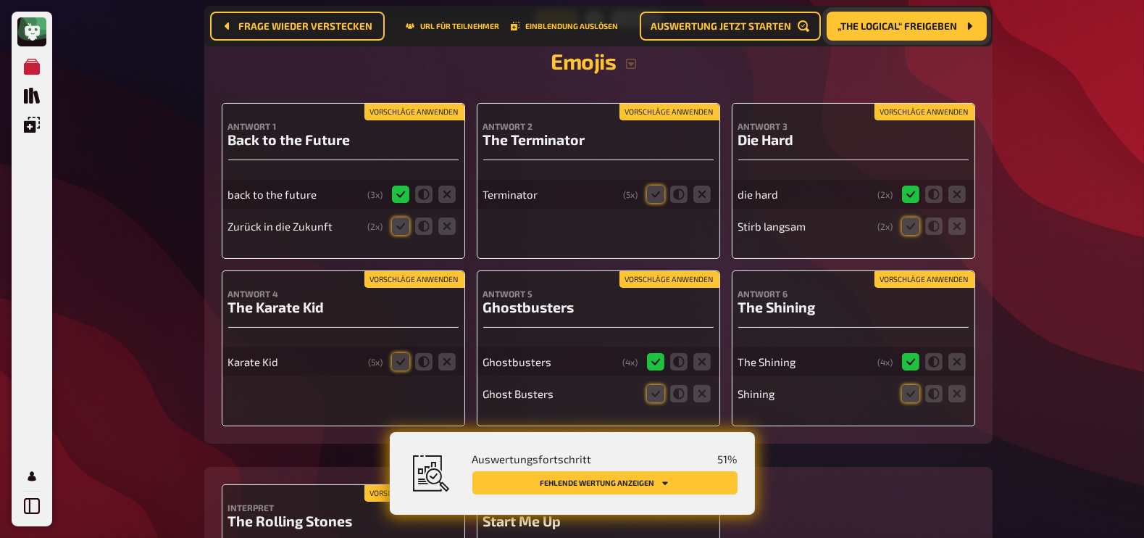
scroll to position [304, 0]
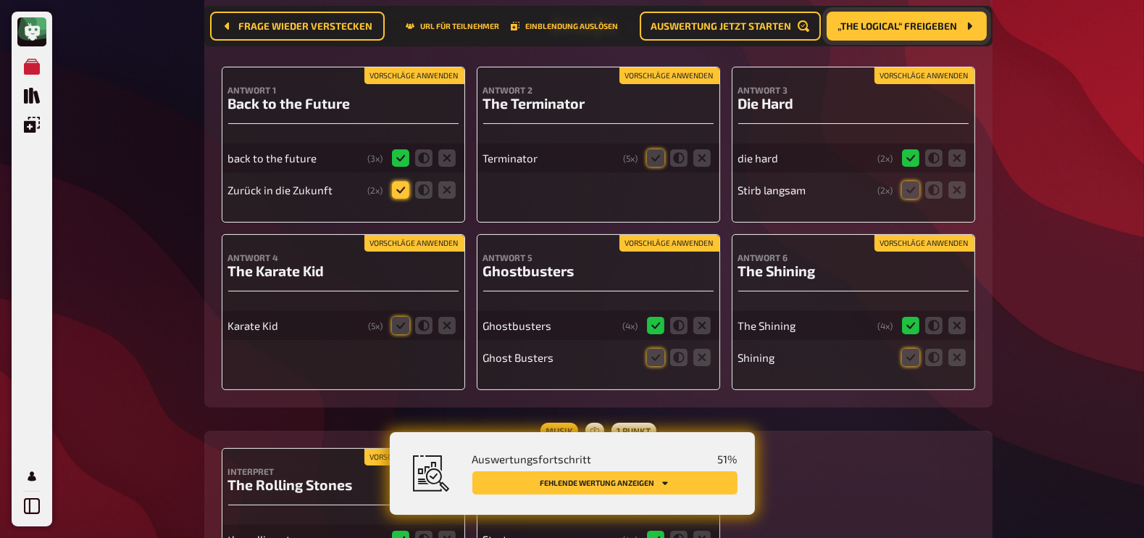
click at [400, 192] on icon at bounding box center [400, 189] width 17 height 17
click at [0, 0] on input "radio" at bounding box center [0, 0] width 0 height 0
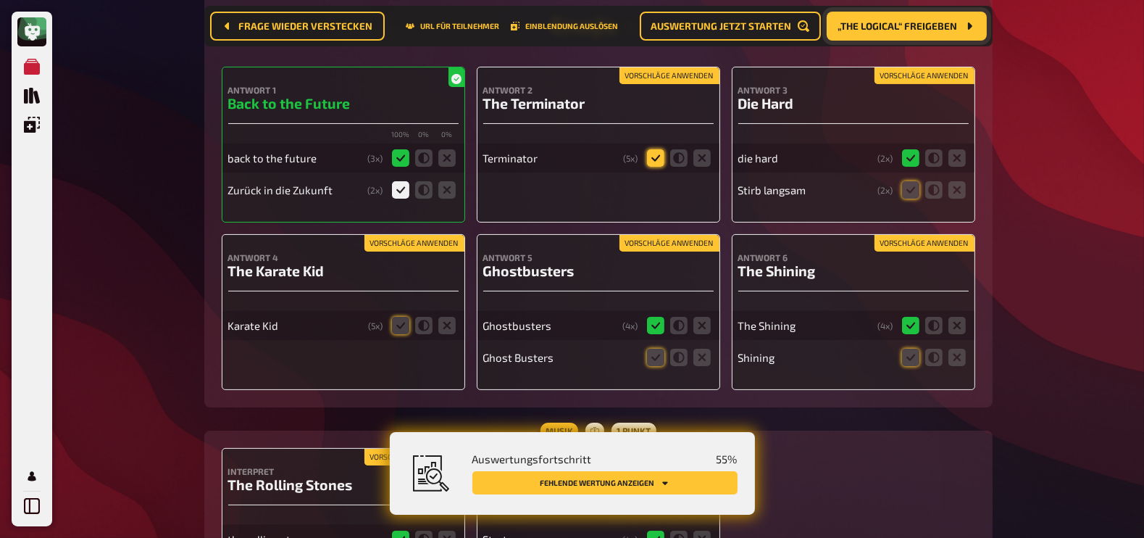
click at [656, 160] on icon at bounding box center [655, 157] width 17 height 17
click at [0, 0] on input "radio" at bounding box center [0, 0] width 0 height 0
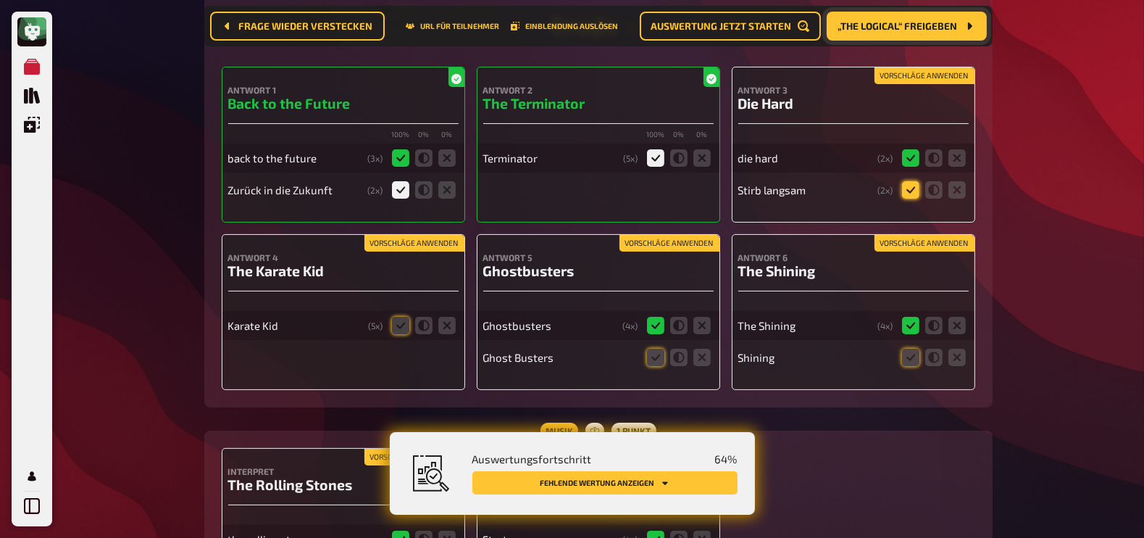
click at [916, 191] on icon at bounding box center [910, 189] width 17 height 17
click at [0, 0] on input "radio" at bounding box center [0, 0] width 0 height 0
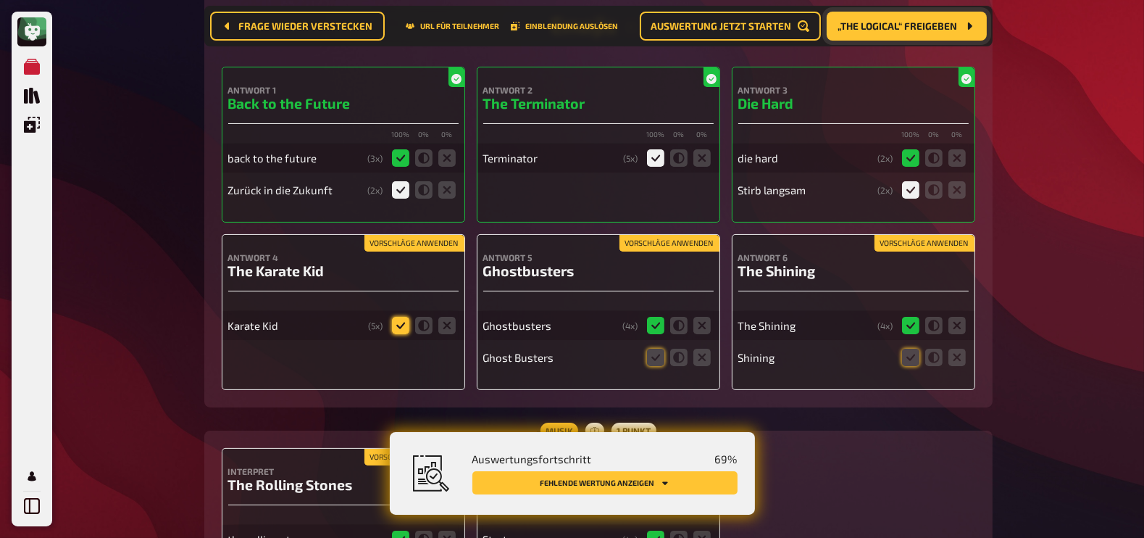
click at [401, 321] on icon at bounding box center [400, 325] width 17 height 17
click at [0, 0] on input "radio" at bounding box center [0, 0] width 0 height 0
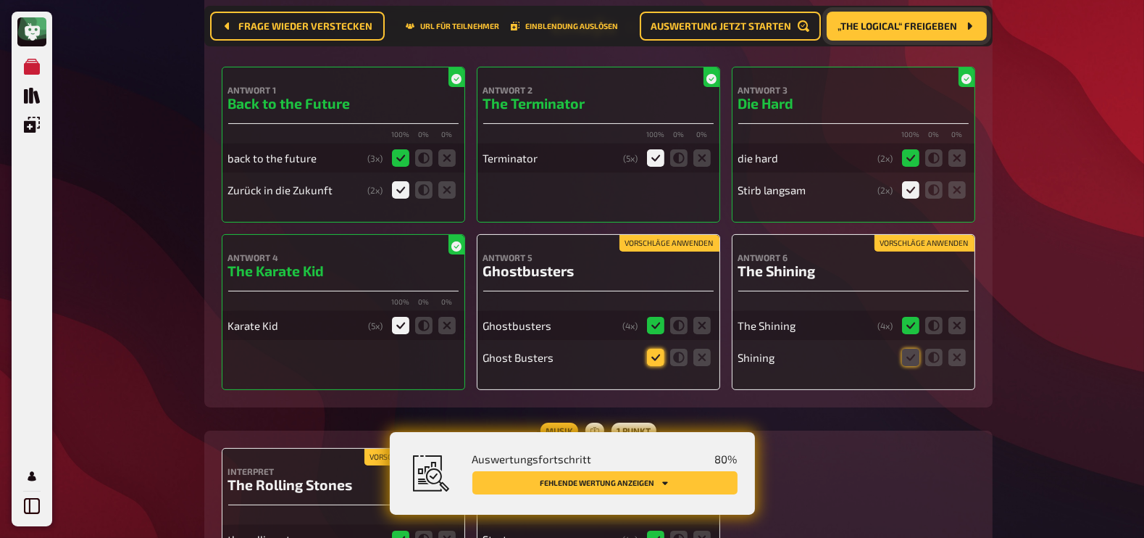
click at [652, 361] on icon at bounding box center [655, 356] width 17 height 17
click at [0, 0] on input "radio" at bounding box center [0, 0] width 0 height 0
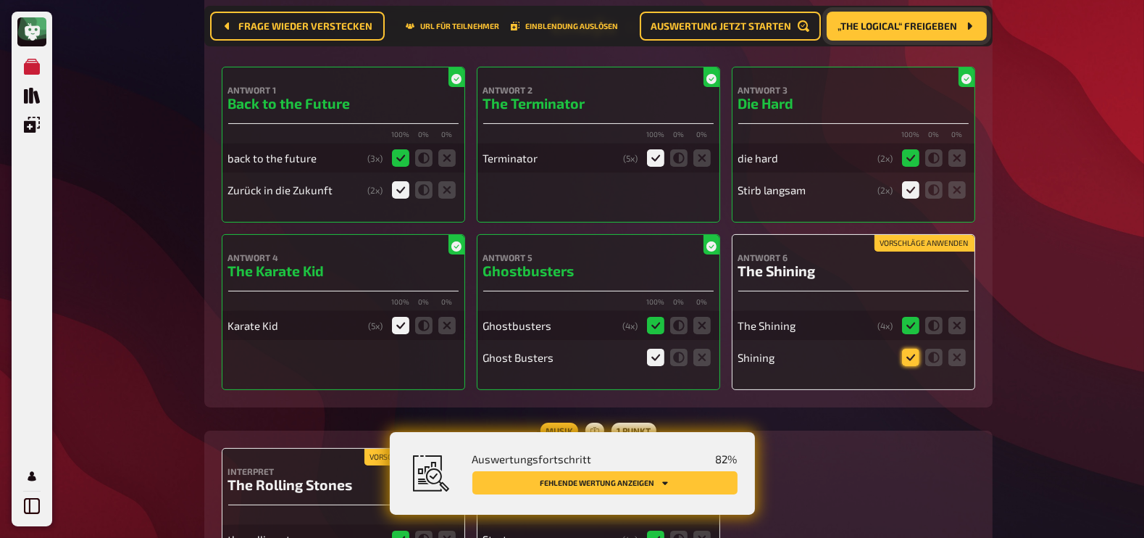
click at [917, 354] on icon at bounding box center [910, 356] width 17 height 17
click at [0, 0] on input "radio" at bounding box center [0, 0] width 0 height 0
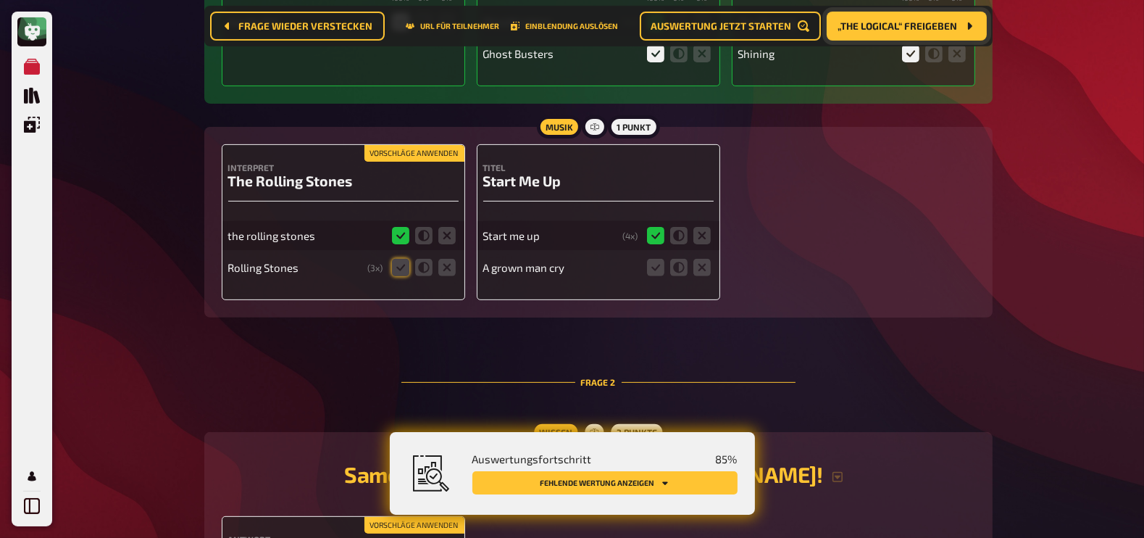
scroll to position [609, 0]
click at [399, 267] on icon at bounding box center [400, 266] width 17 height 17
click at [0, 0] on input "radio" at bounding box center [0, 0] width 0 height 0
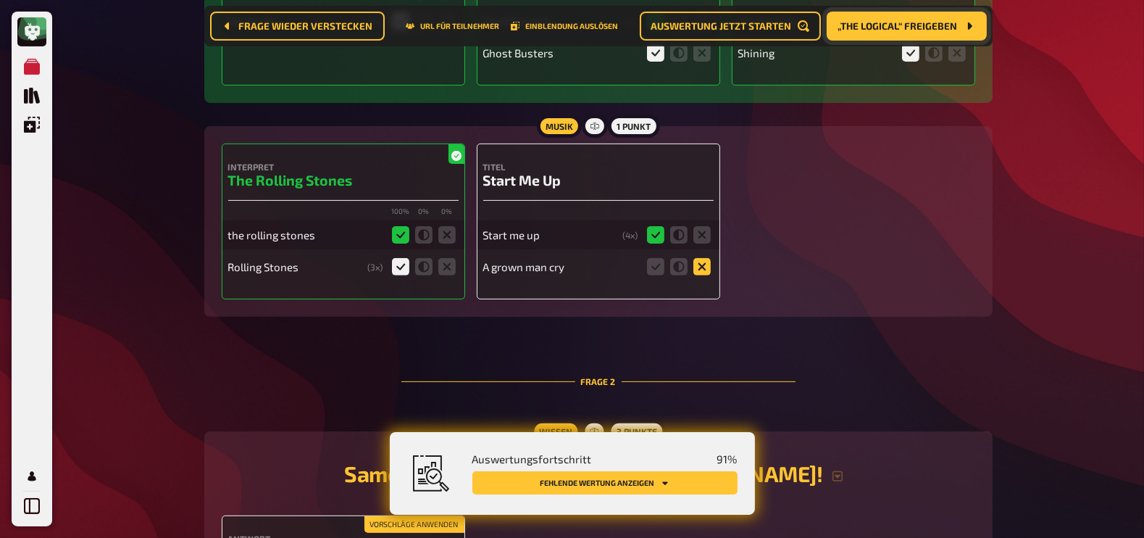
click at [703, 264] on icon at bounding box center [701, 266] width 17 height 17
click at [0, 0] on input "radio" at bounding box center [0, 0] width 0 height 0
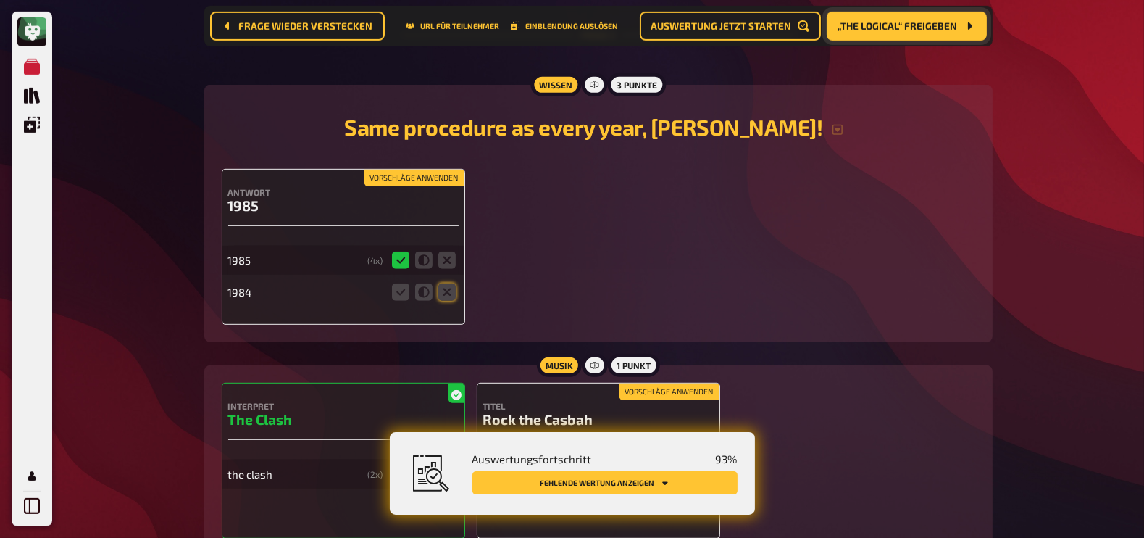
scroll to position [956, 0]
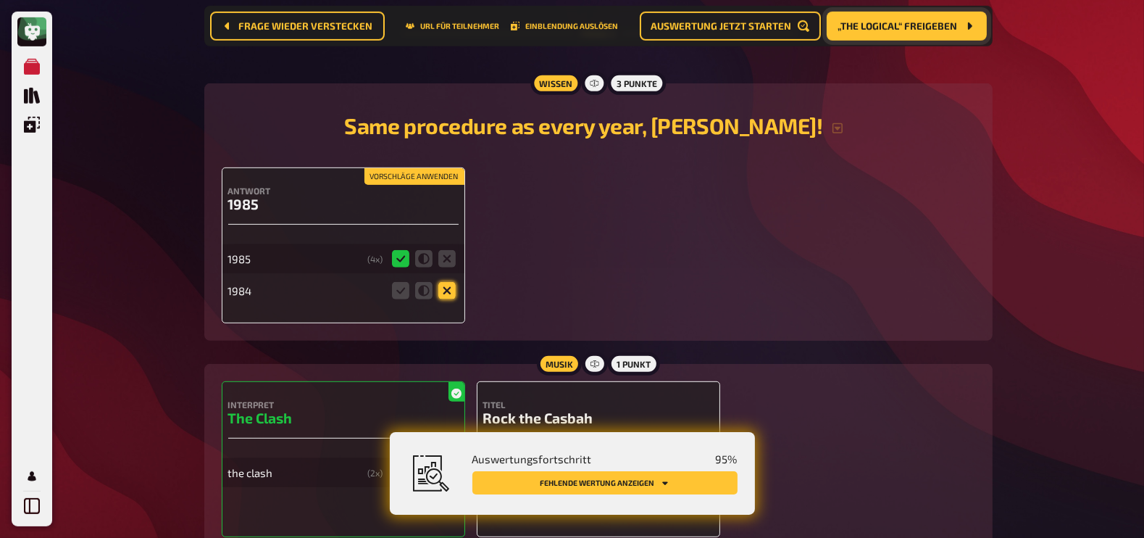
click at [446, 290] on icon at bounding box center [446, 290] width 17 height 17
click at [0, 0] on input "radio" at bounding box center [0, 0] width 0 height 0
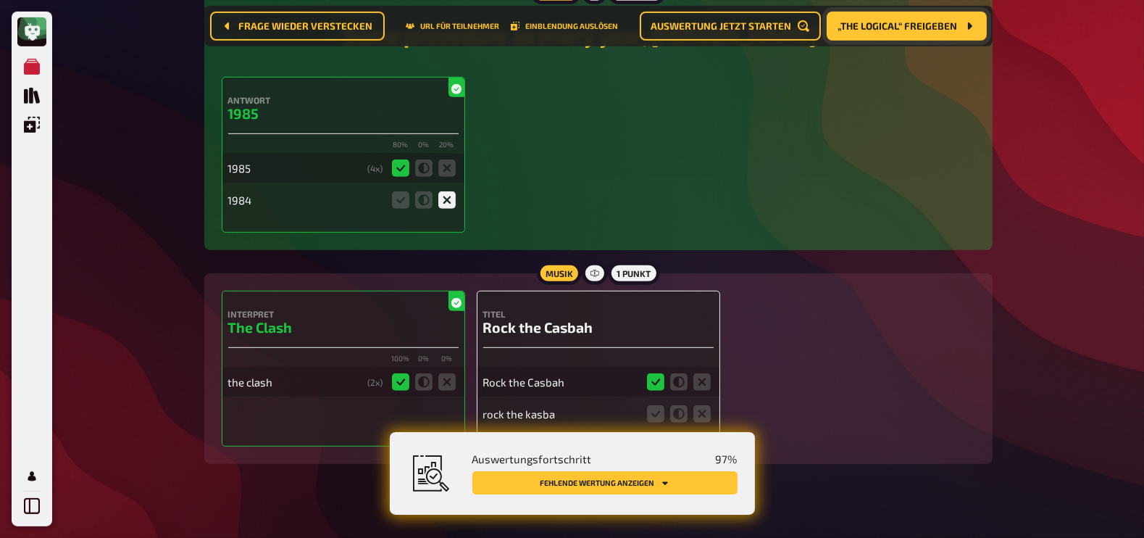
scroll to position [1065, 0]
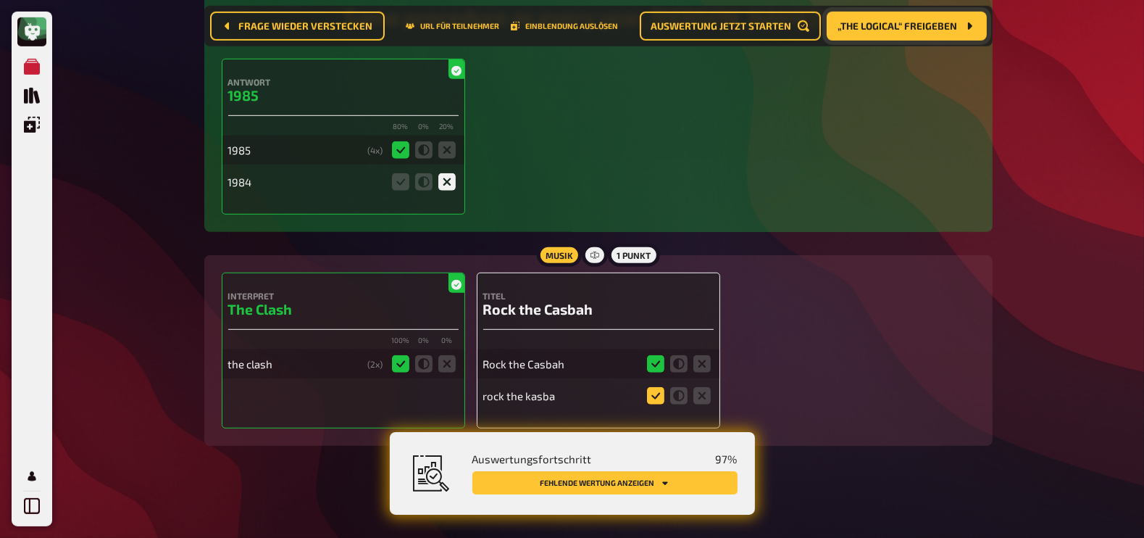
click at [658, 403] on icon at bounding box center [655, 395] width 17 height 17
click at [0, 0] on input "radio" at bounding box center [0, 0] width 0 height 0
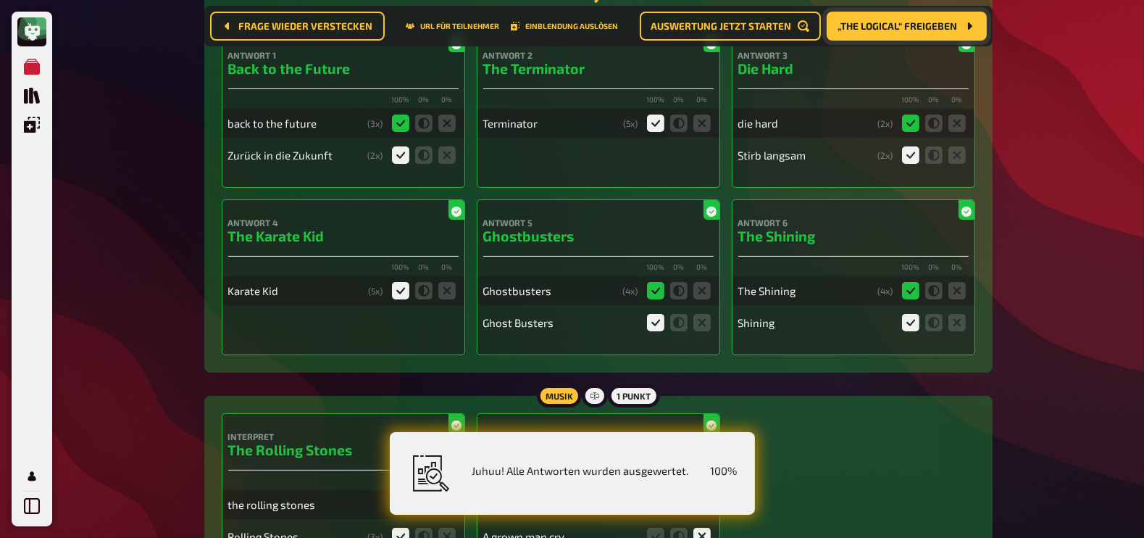
scroll to position [0, 0]
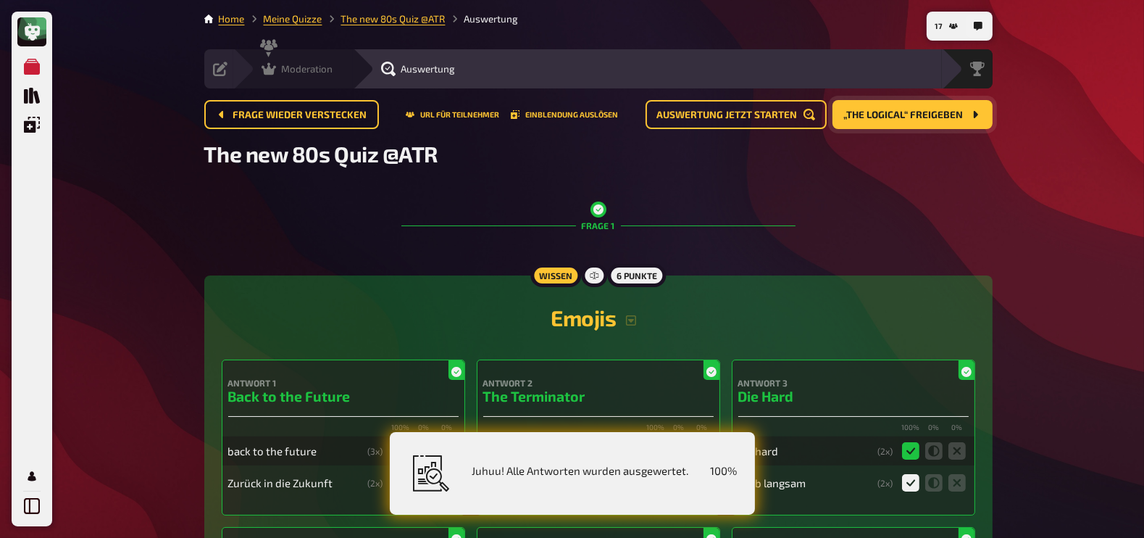
click at [282, 70] on span "Moderation" at bounding box center [307, 69] width 51 height 12
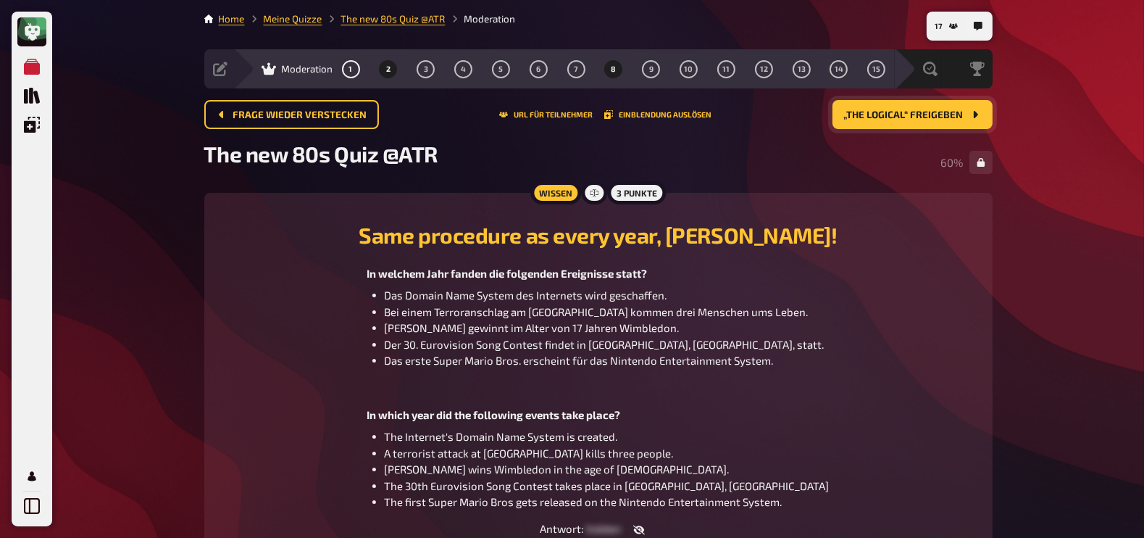
click at [616, 75] on button "8" at bounding box center [613, 68] width 23 height 23
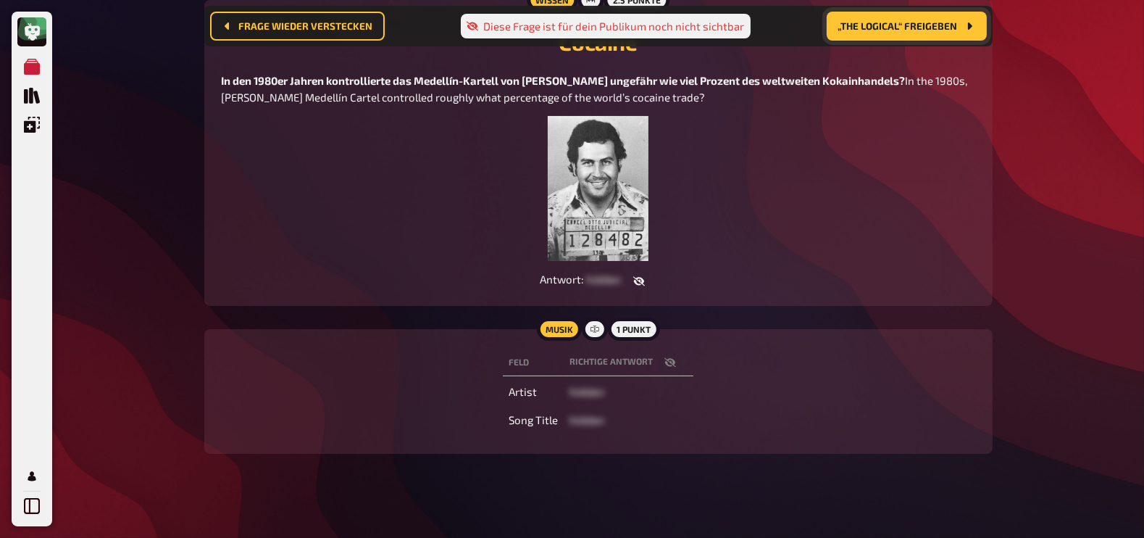
scroll to position [210, 0]
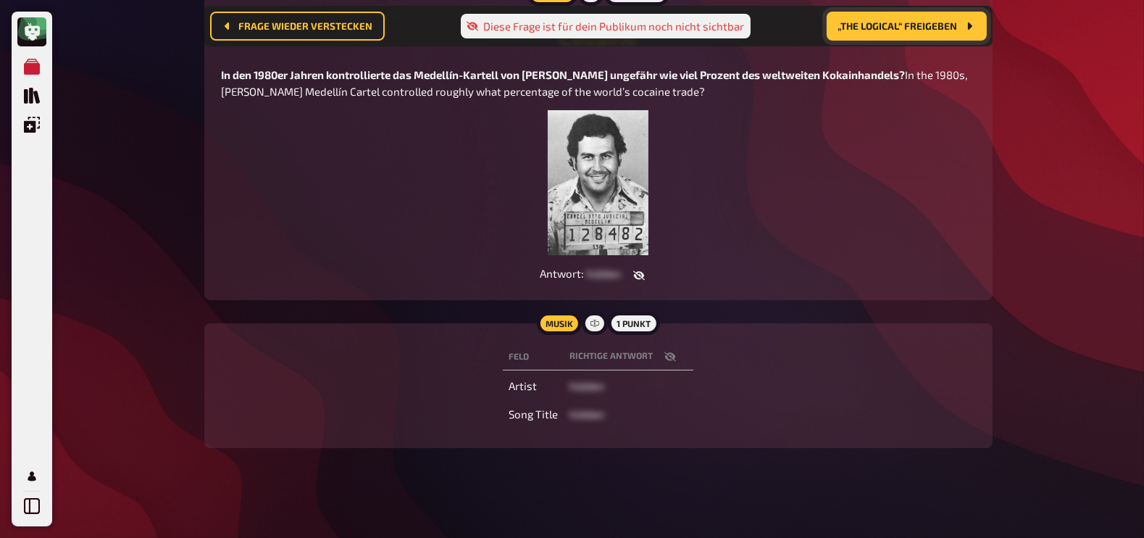
click at [666, 359] on icon "button" at bounding box center [670, 357] width 12 height 12
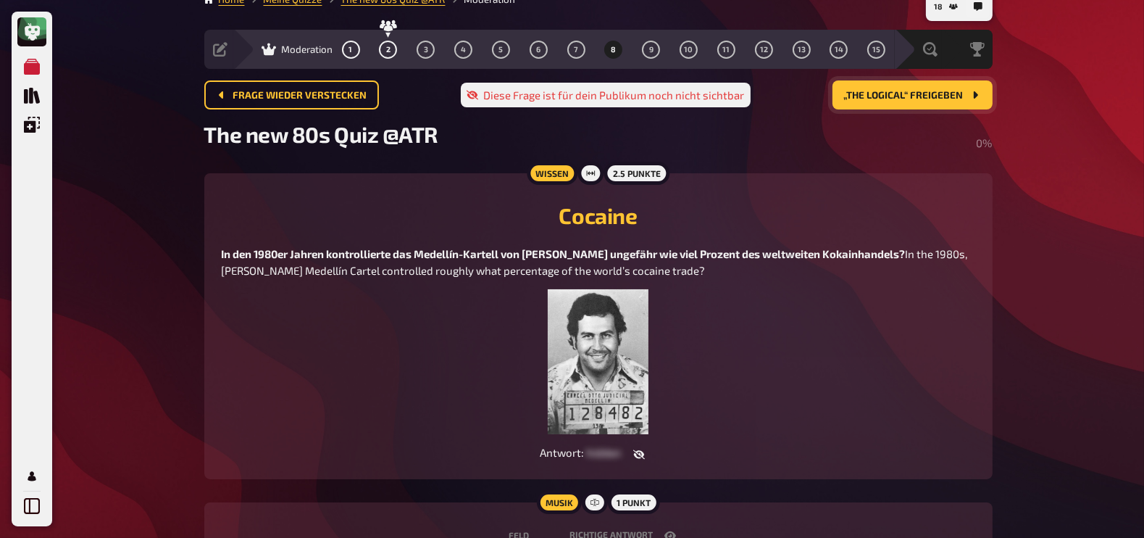
scroll to position [17, 0]
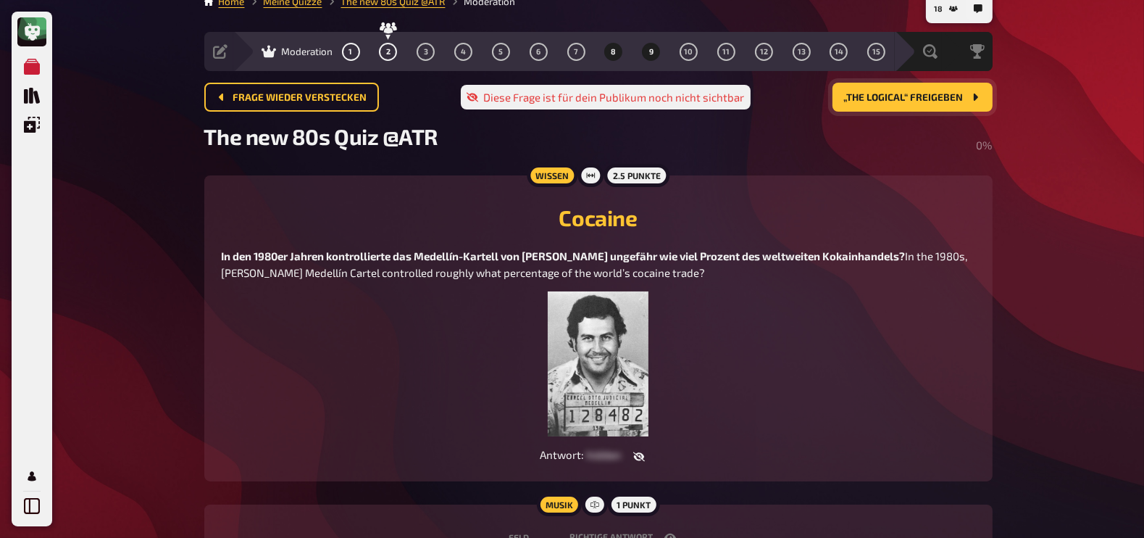
click at [652, 53] on span "9" at bounding box center [651, 52] width 4 height 8
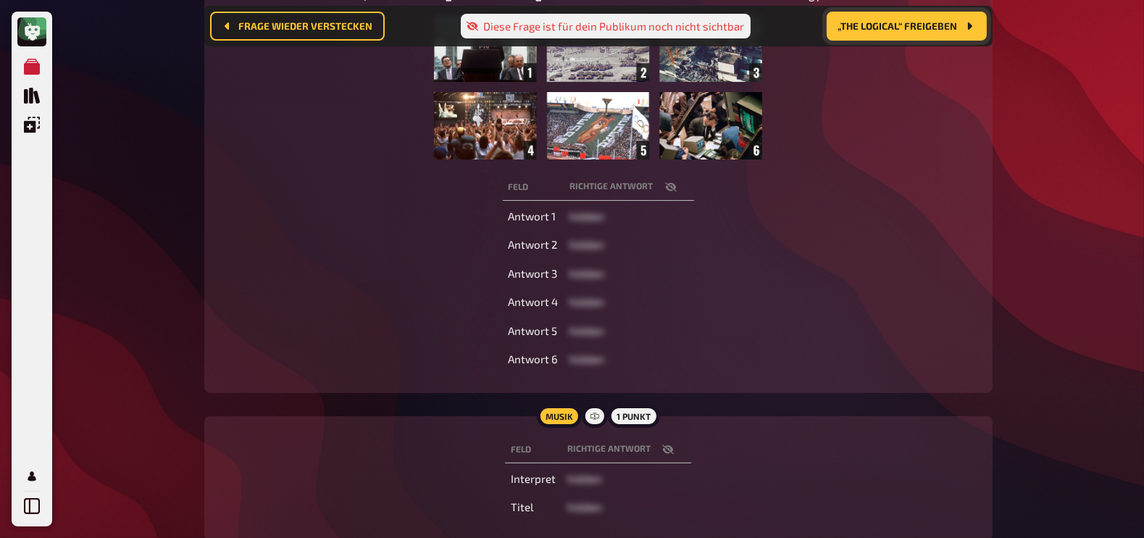
scroll to position [395, 0]
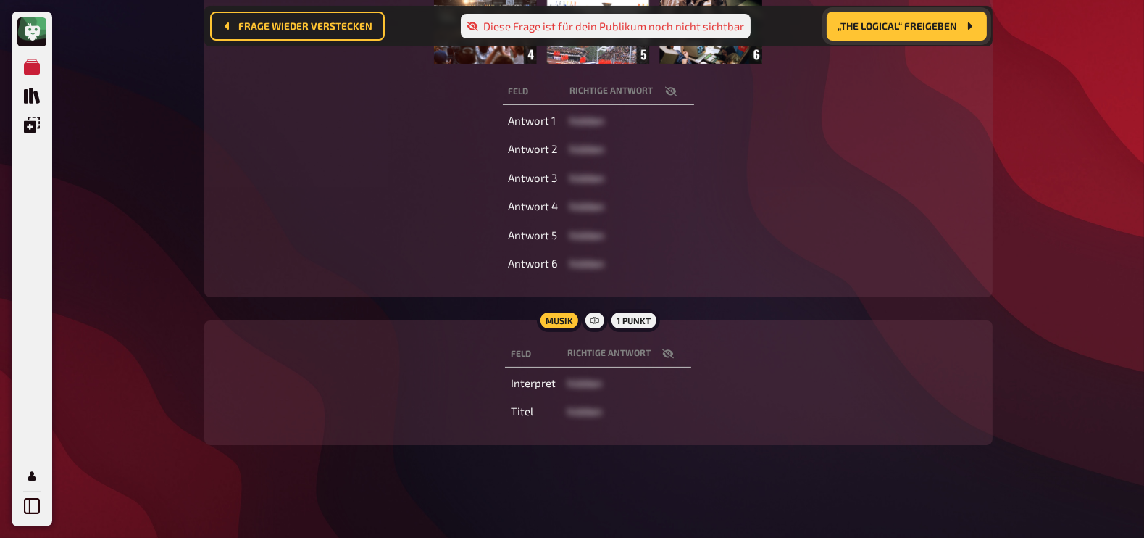
click at [668, 352] on icon "button" at bounding box center [668, 352] width 12 height 9
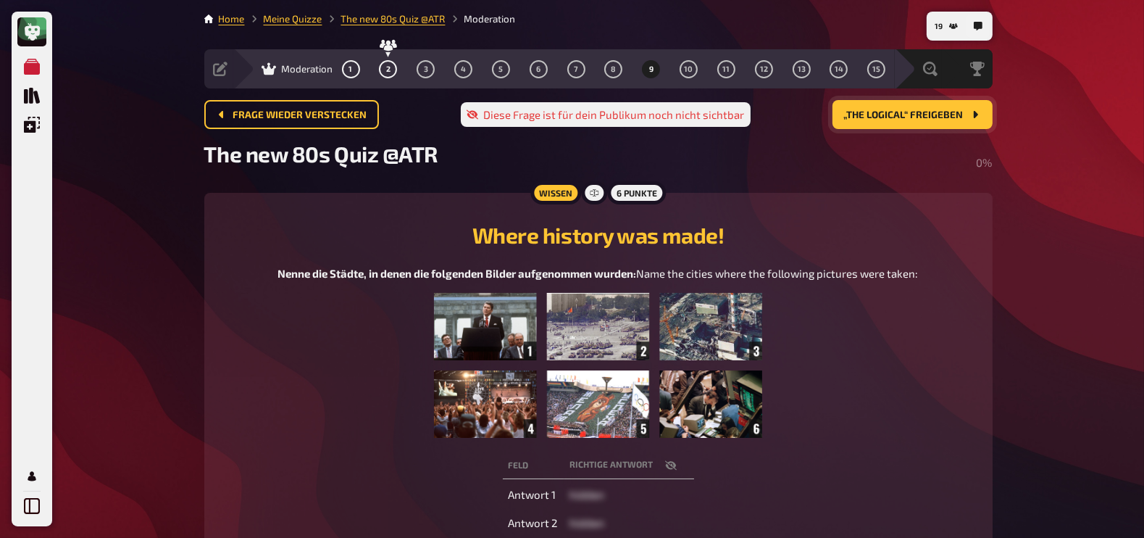
scroll to position [0, 0]
click at [687, 70] on span "10" at bounding box center [689, 69] width 9 height 8
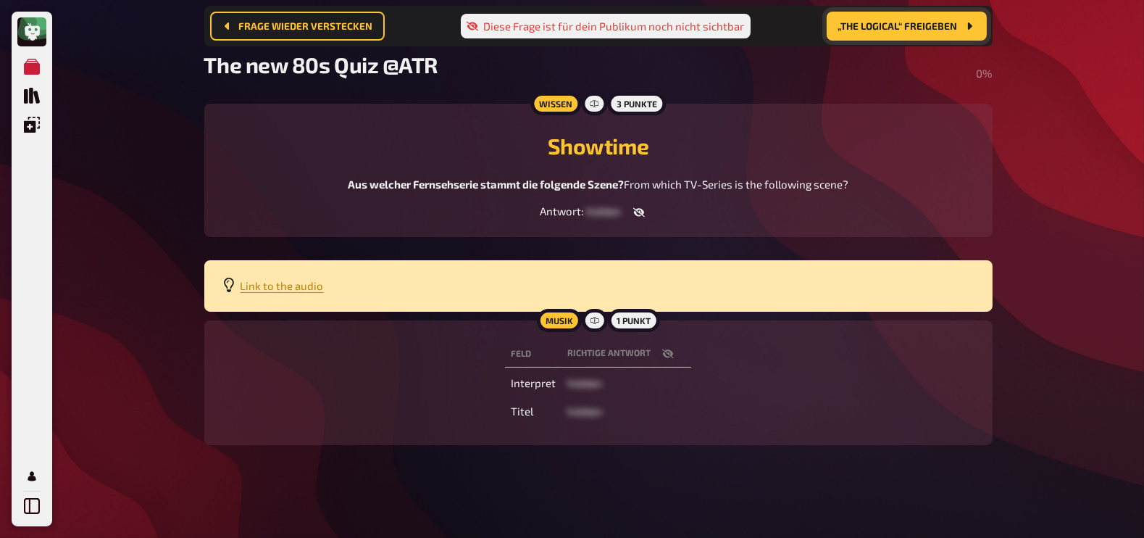
scroll to position [114, 0]
click at [663, 361] on button "button" at bounding box center [668, 353] width 35 height 14
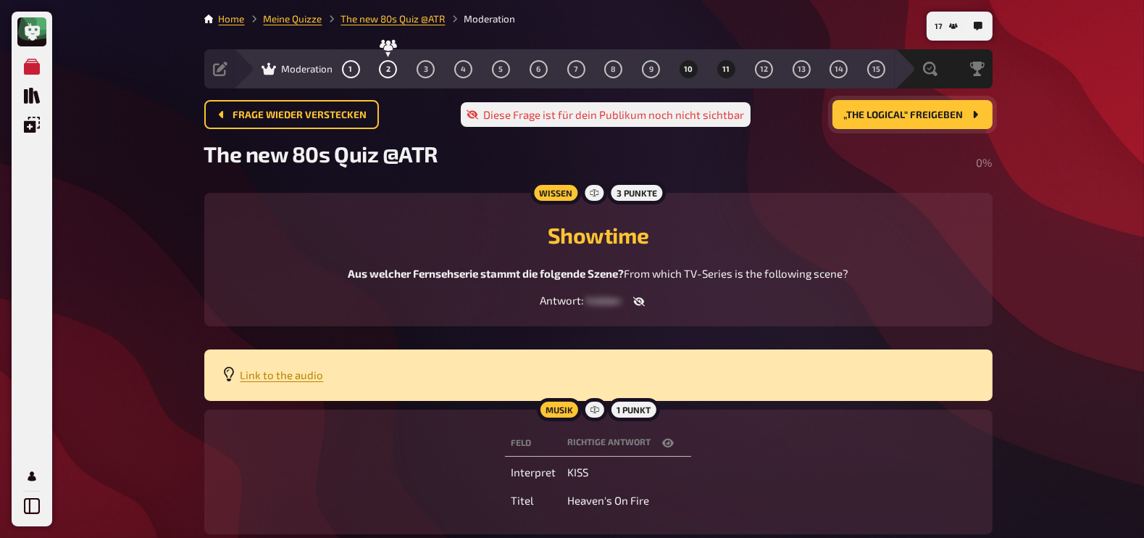
click at [728, 67] on span "11" at bounding box center [725, 69] width 7 height 8
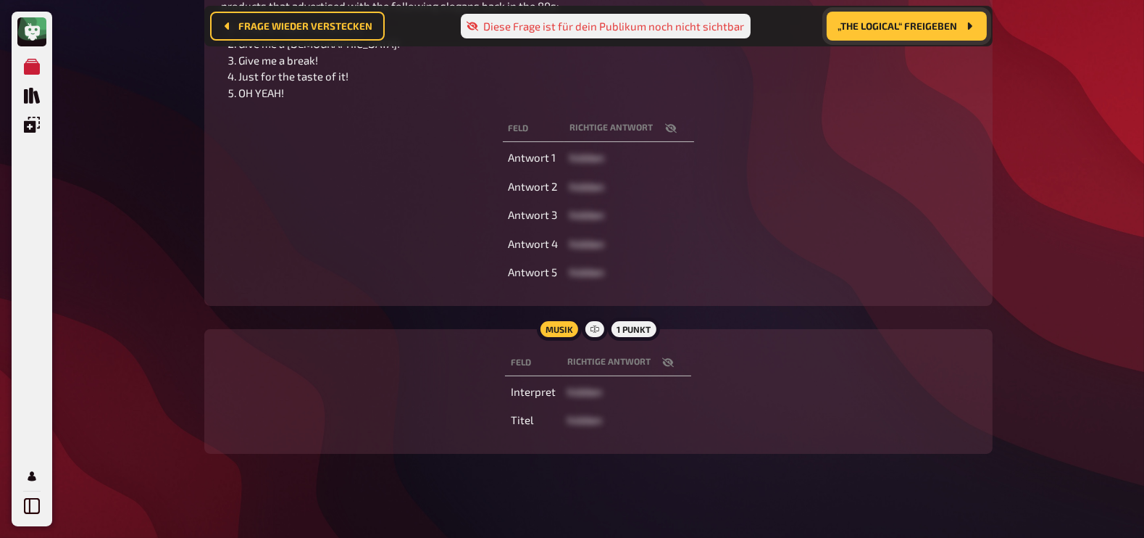
scroll to position [298, 0]
click at [677, 355] on button "button" at bounding box center [668, 360] width 35 height 14
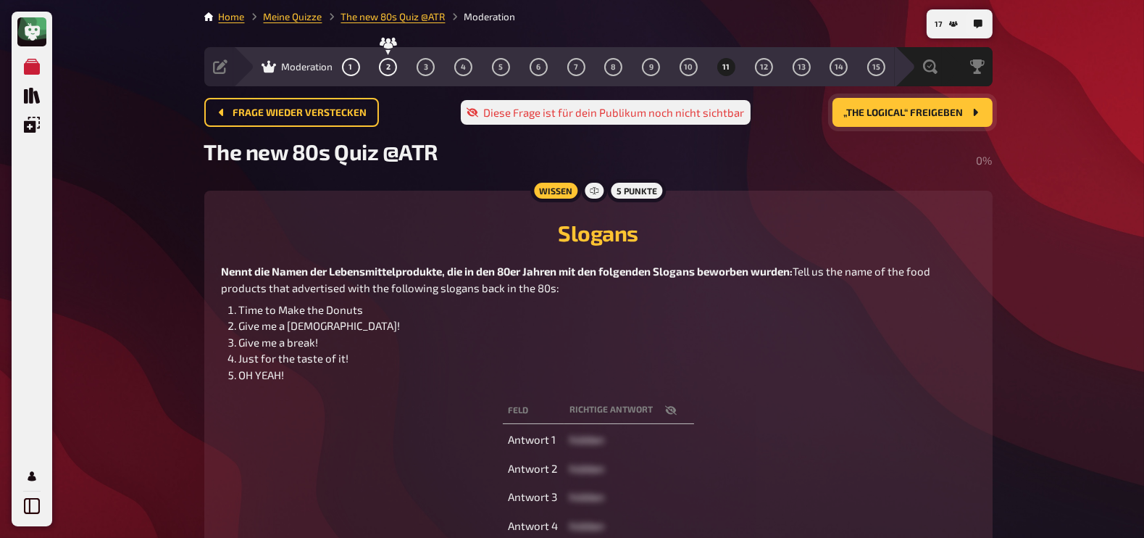
scroll to position [0, 0]
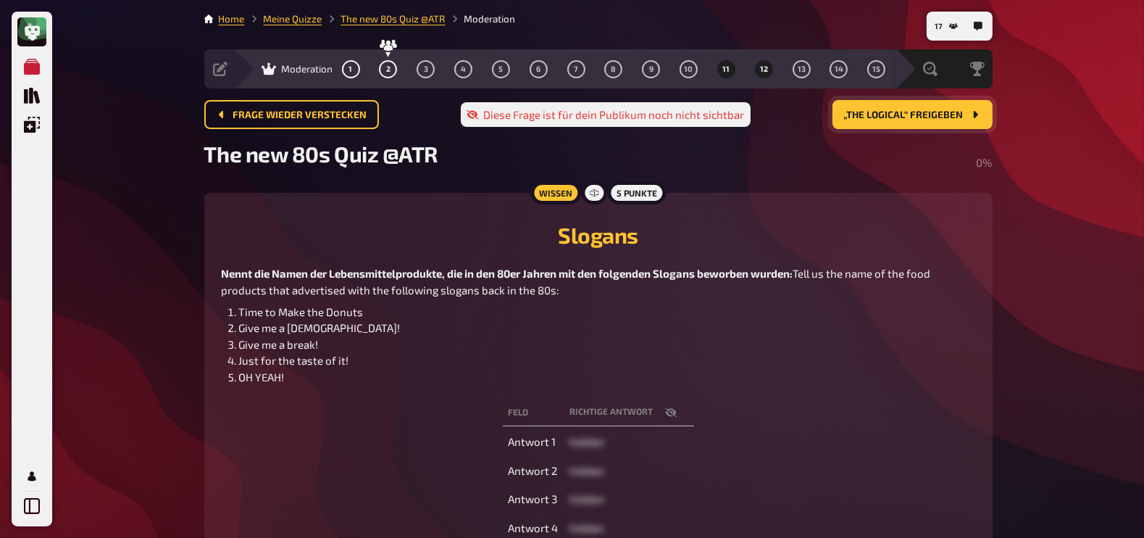
click at [760, 74] on button "12" at bounding box center [763, 68] width 23 height 23
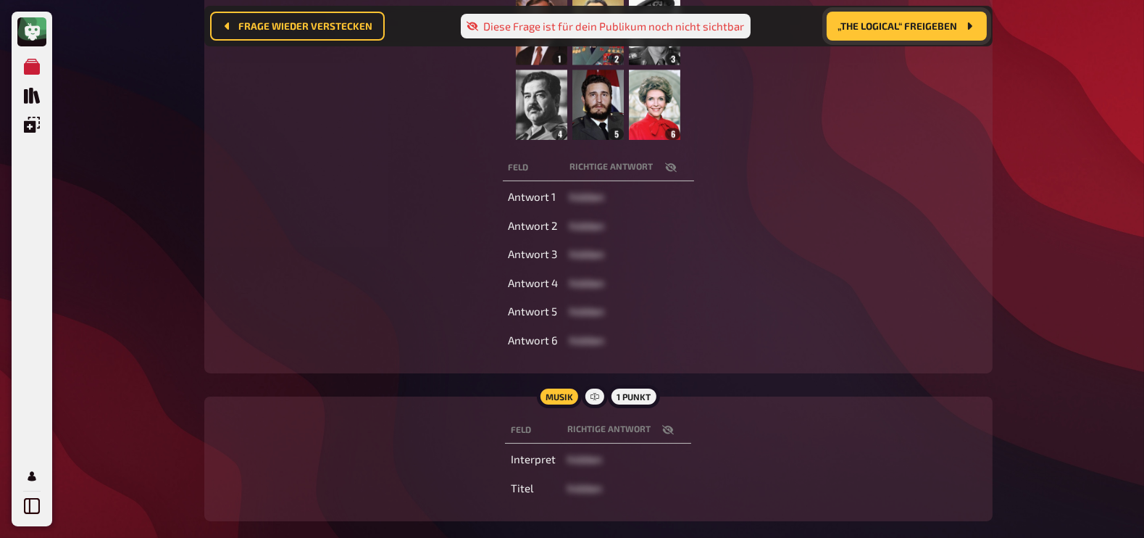
scroll to position [326, 0]
click at [662, 424] on icon "button" at bounding box center [668, 429] width 12 height 12
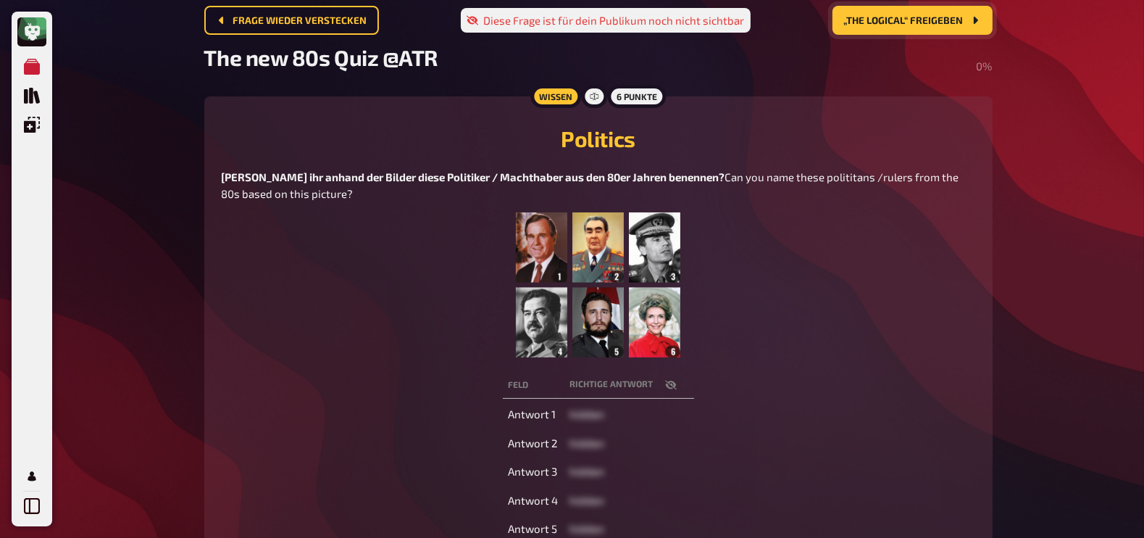
scroll to position [0, 0]
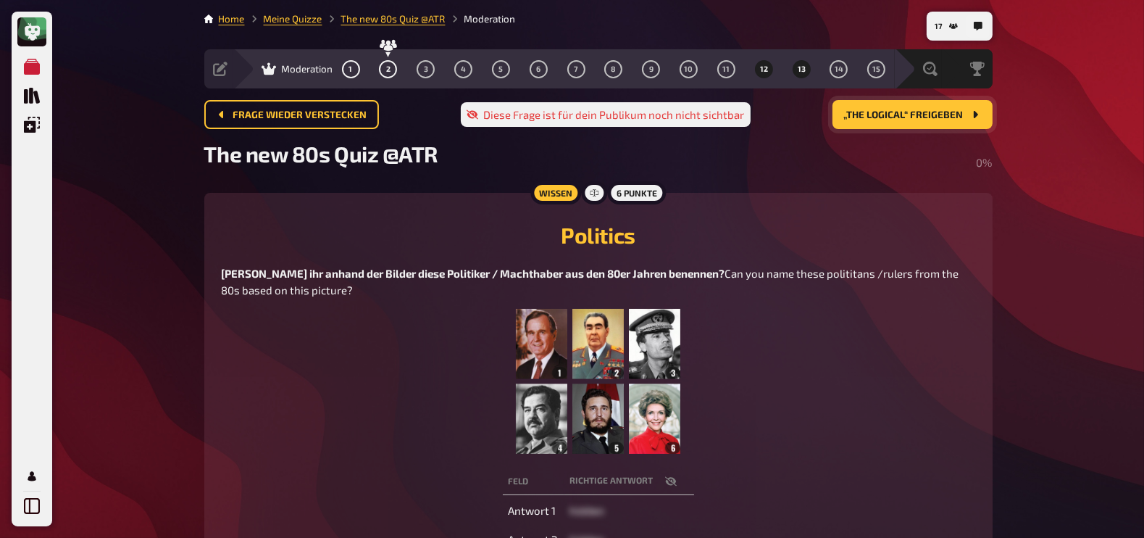
click at [798, 67] on span "13" at bounding box center [802, 69] width 8 height 8
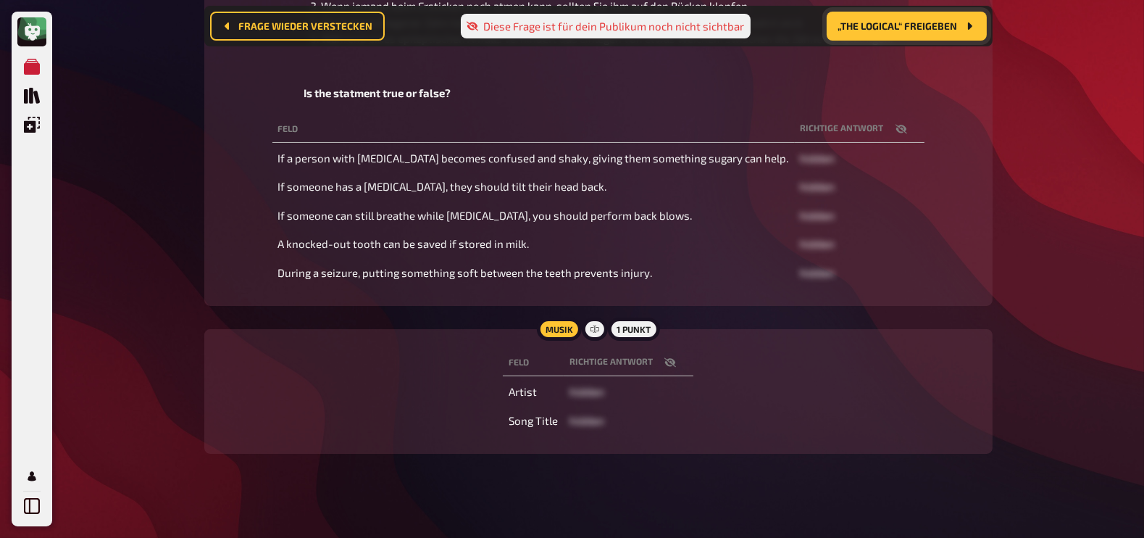
scroll to position [336, 0]
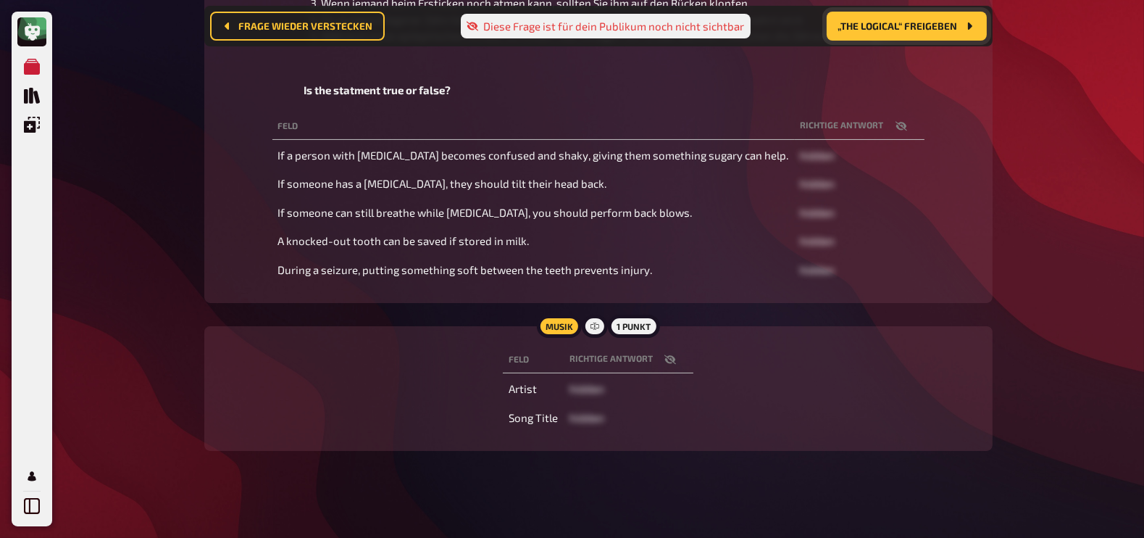
click at [666, 357] on icon "button" at bounding box center [670, 359] width 12 height 9
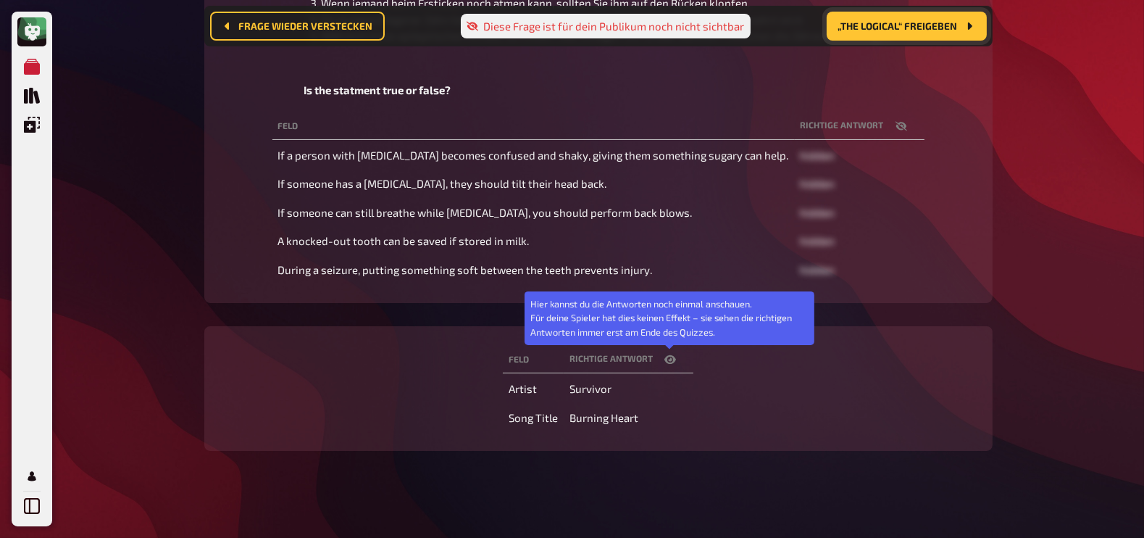
click at [666, 357] on icon "button" at bounding box center [670, 359] width 12 height 9
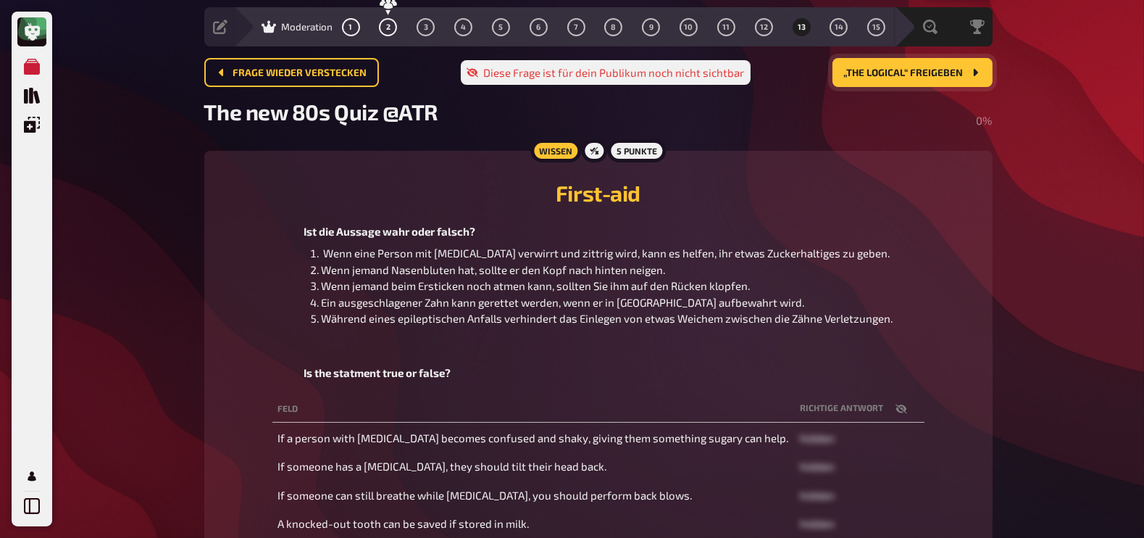
scroll to position [0, 0]
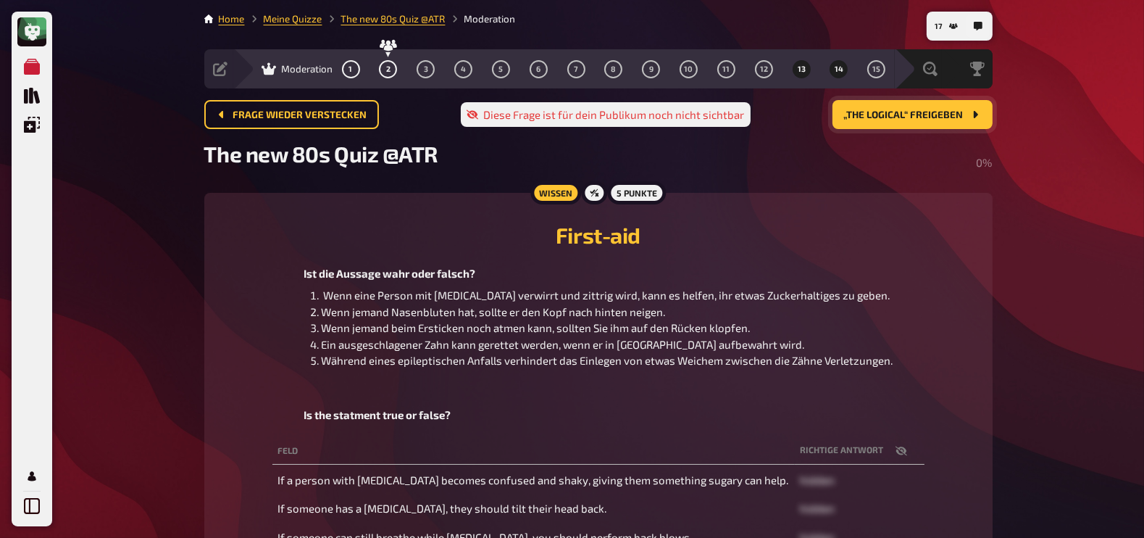
click at [837, 69] on span "14" at bounding box center [839, 69] width 9 height 8
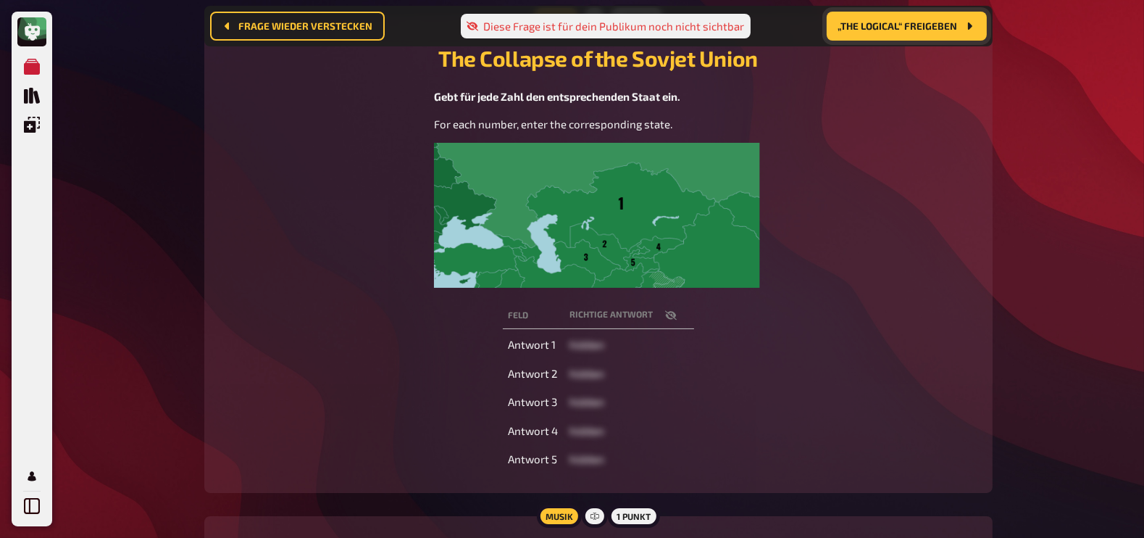
scroll to position [377, 0]
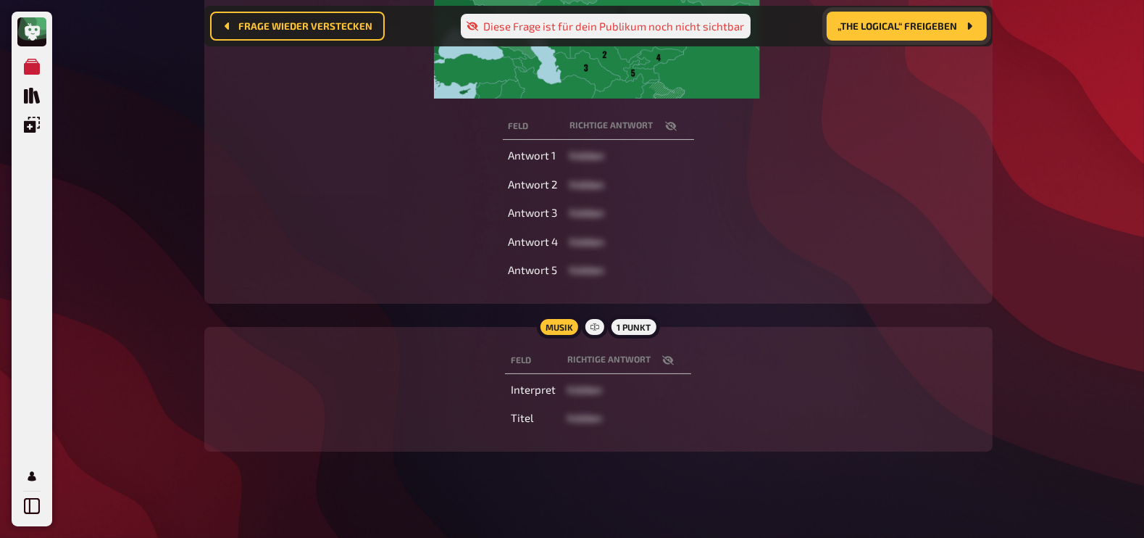
click at [672, 354] on icon "button" at bounding box center [668, 360] width 12 height 12
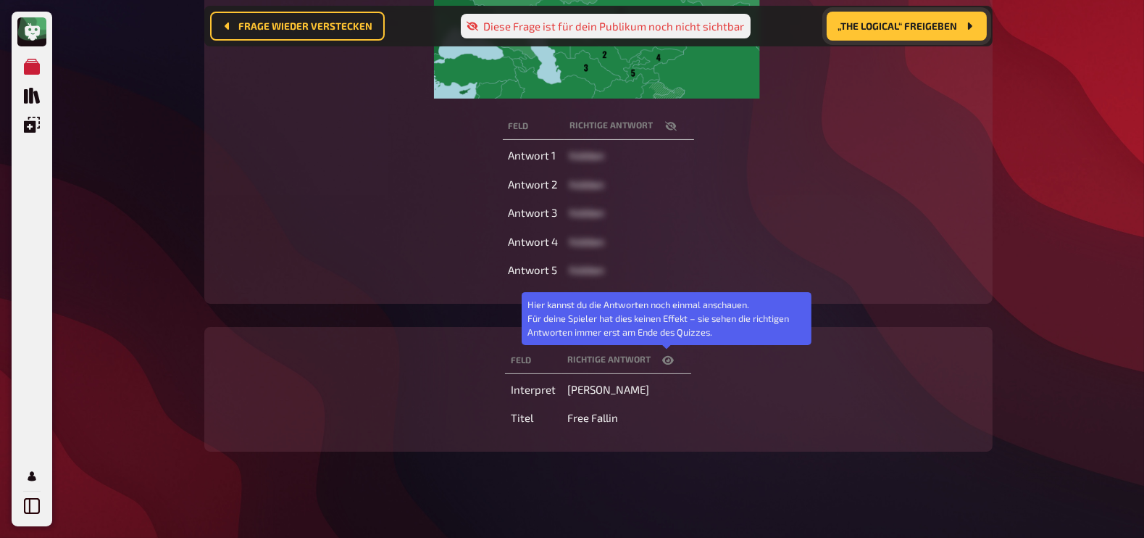
click at [672, 354] on icon "button" at bounding box center [668, 360] width 12 height 12
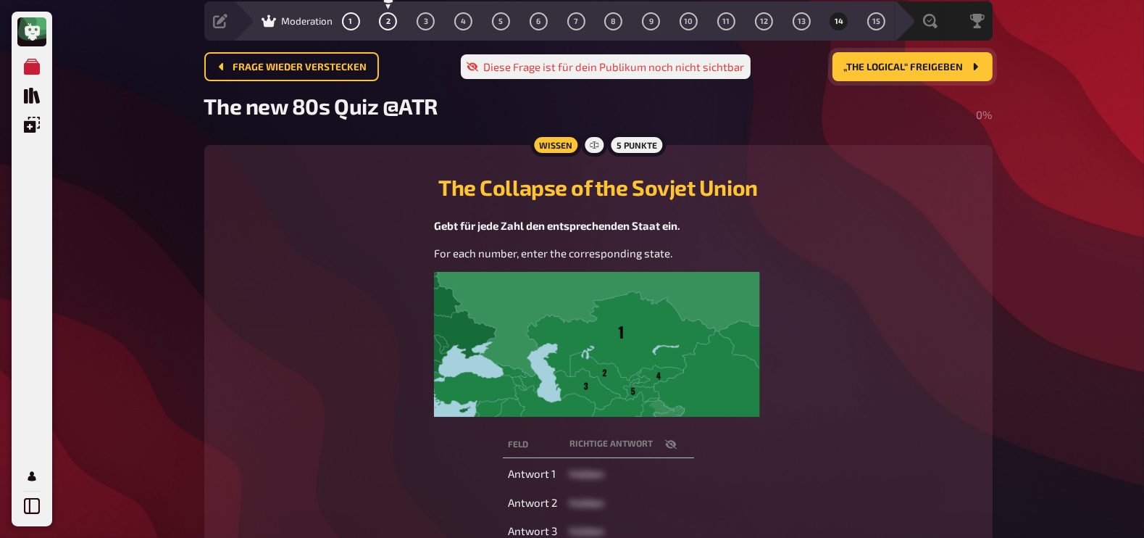
scroll to position [43, 0]
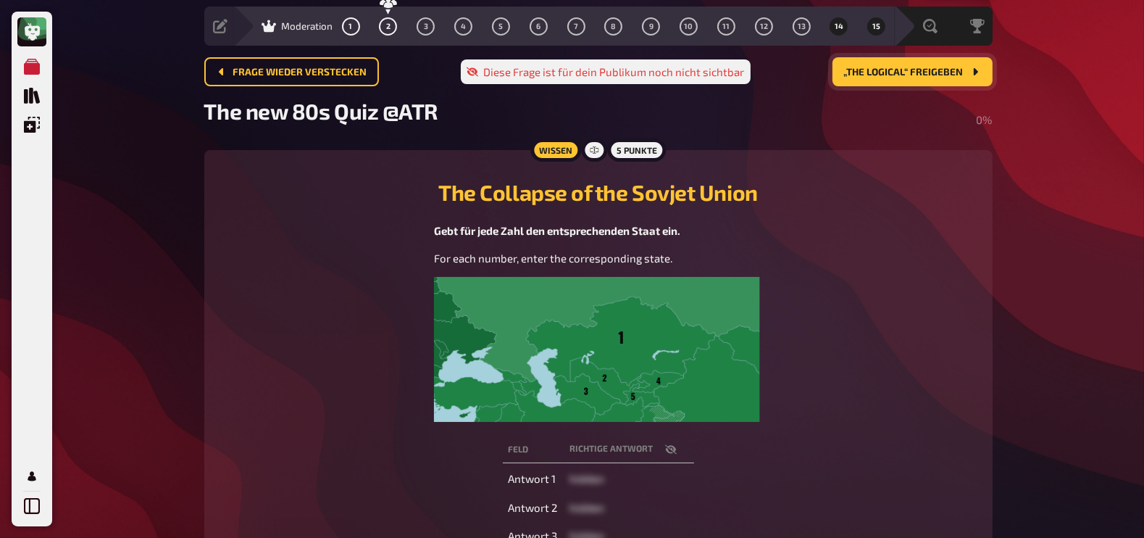
click at [871, 26] on button "15" at bounding box center [876, 25] width 23 height 23
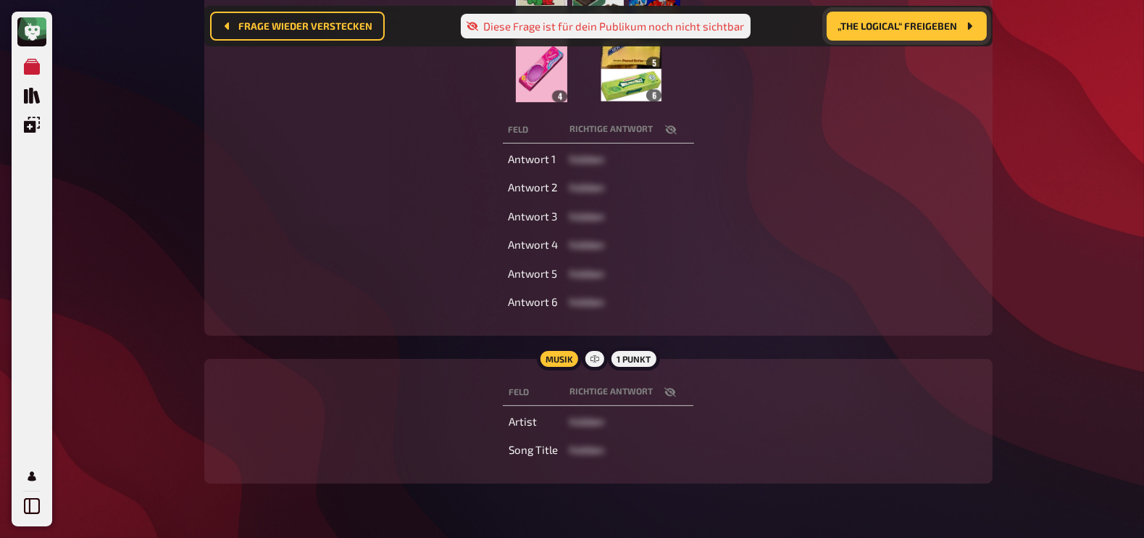
scroll to position [395, 0]
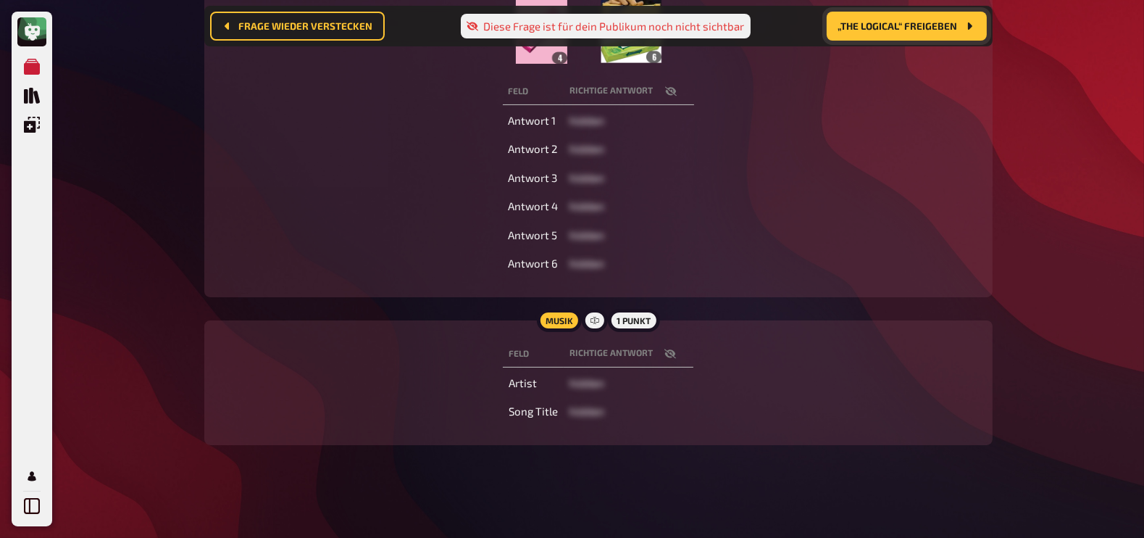
click at [666, 353] on icon "button" at bounding box center [670, 352] width 12 height 9
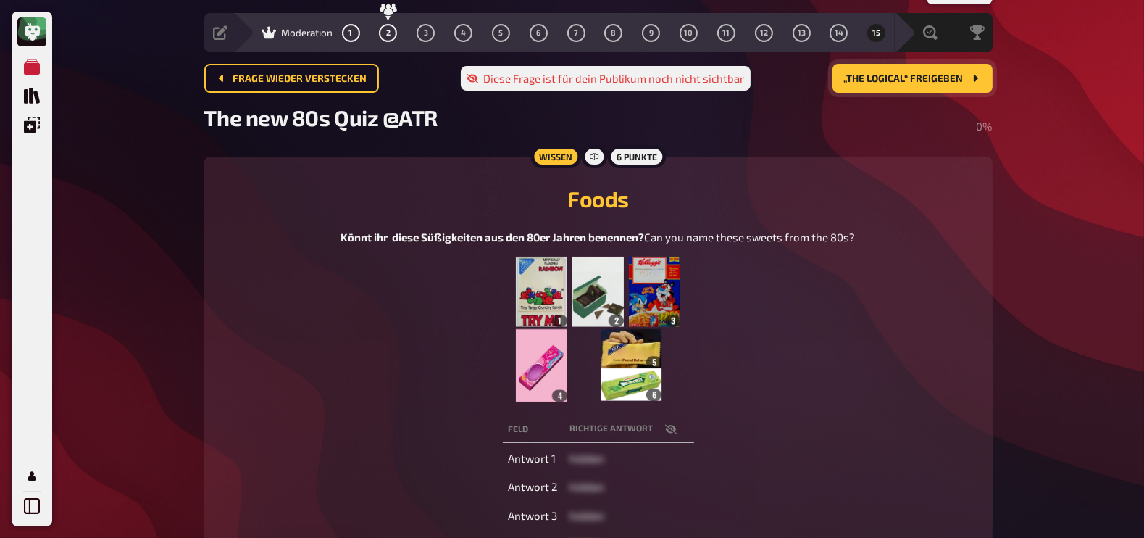
scroll to position [0, 0]
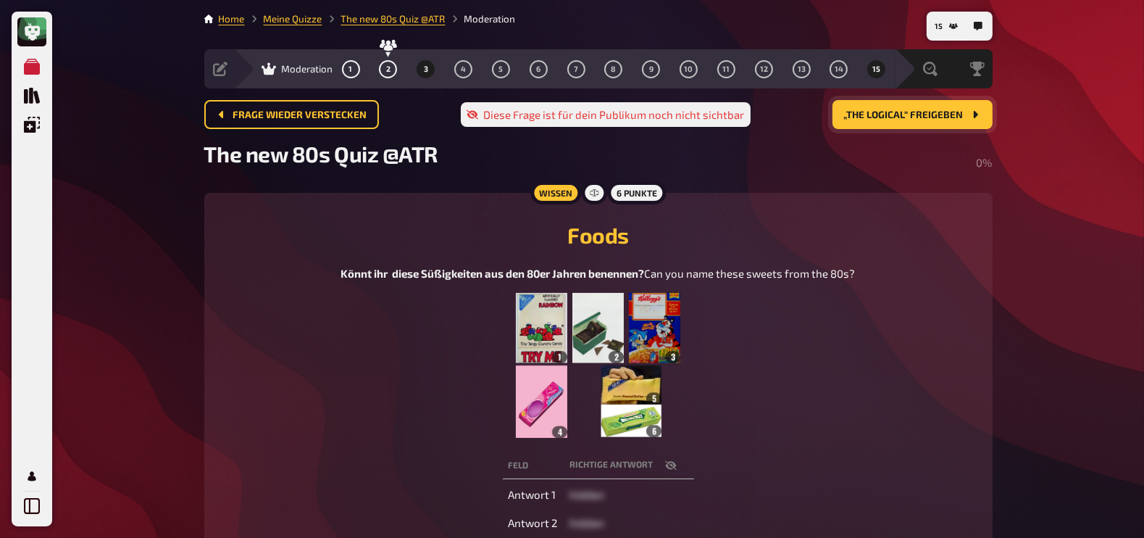
click at [428, 77] on button "3" at bounding box center [425, 68] width 23 height 23
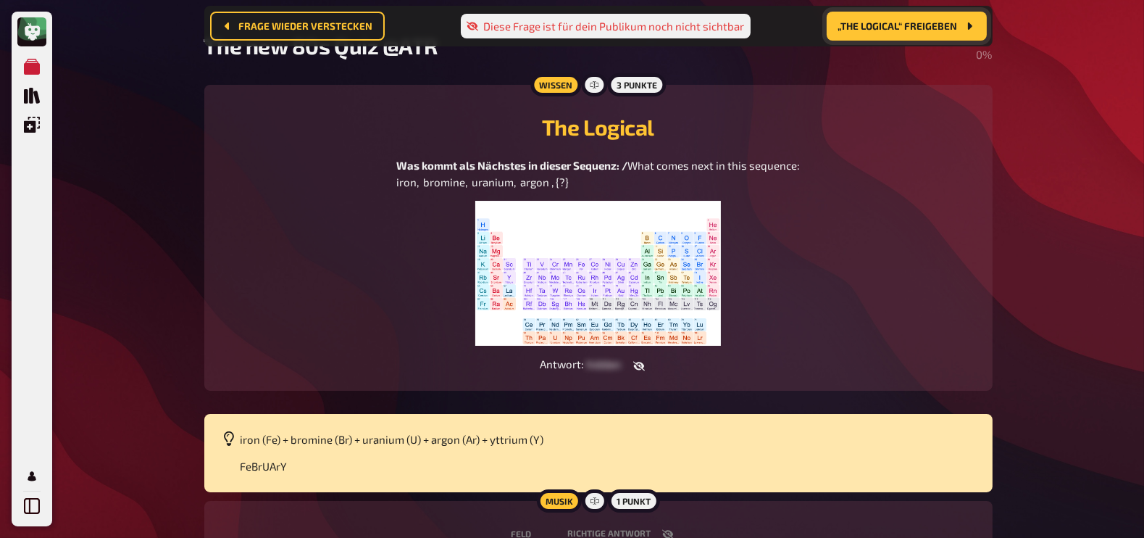
scroll to position [117, 0]
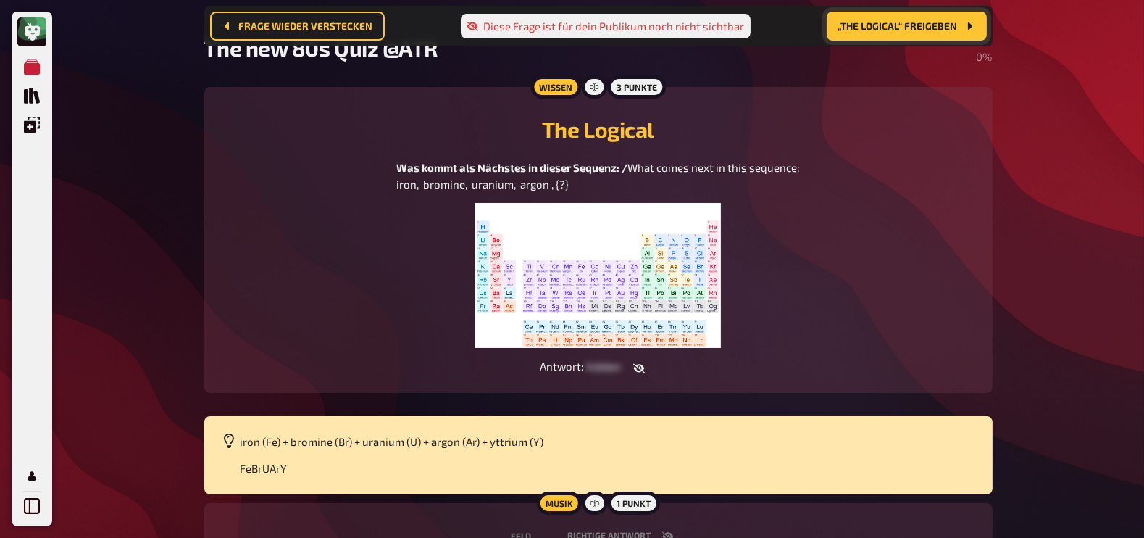
click at [891, 22] on span "„The Logical“ freigeben" at bounding box center [898, 26] width 120 height 10
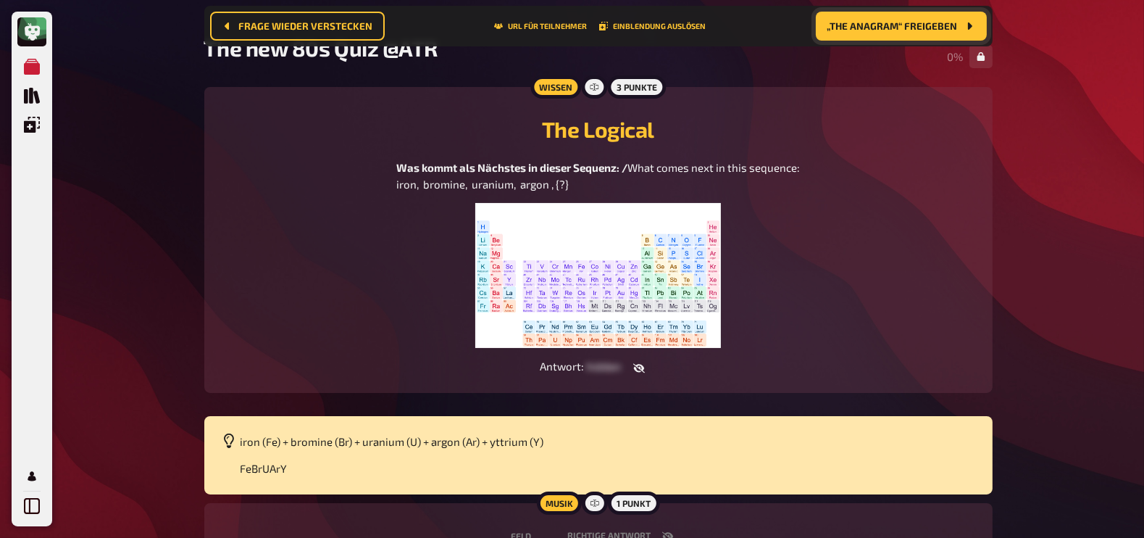
scroll to position [297, 0]
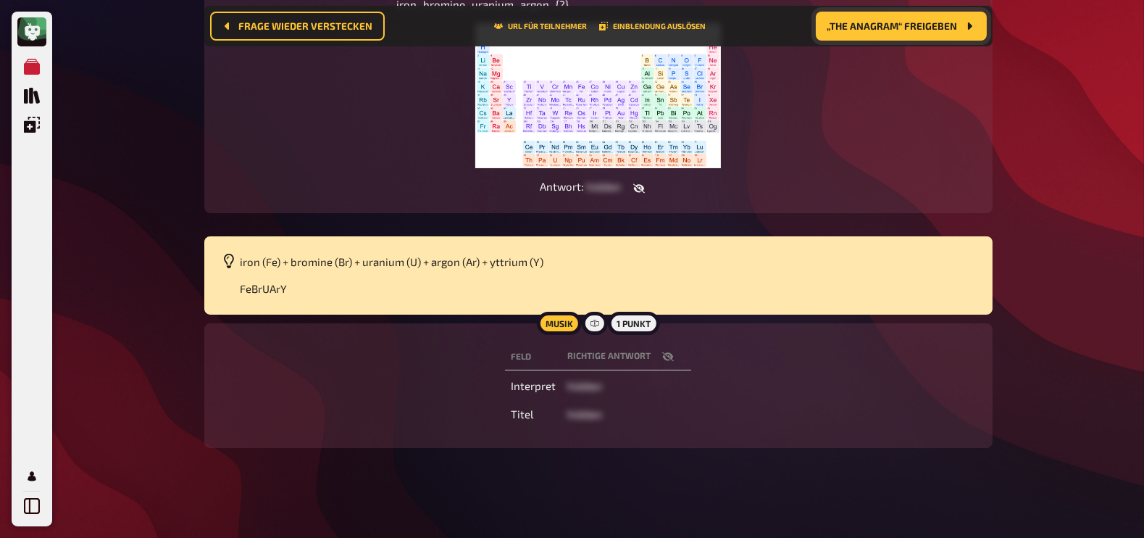
click at [665, 358] on icon "button" at bounding box center [668, 355] width 12 height 9
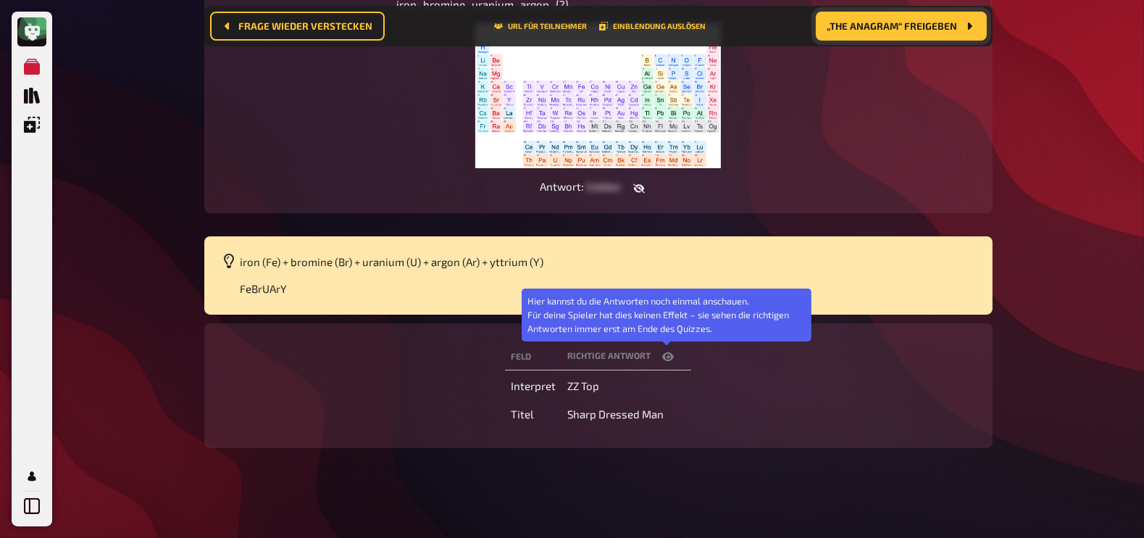
click at [665, 358] on icon "button" at bounding box center [668, 355] width 12 height 9
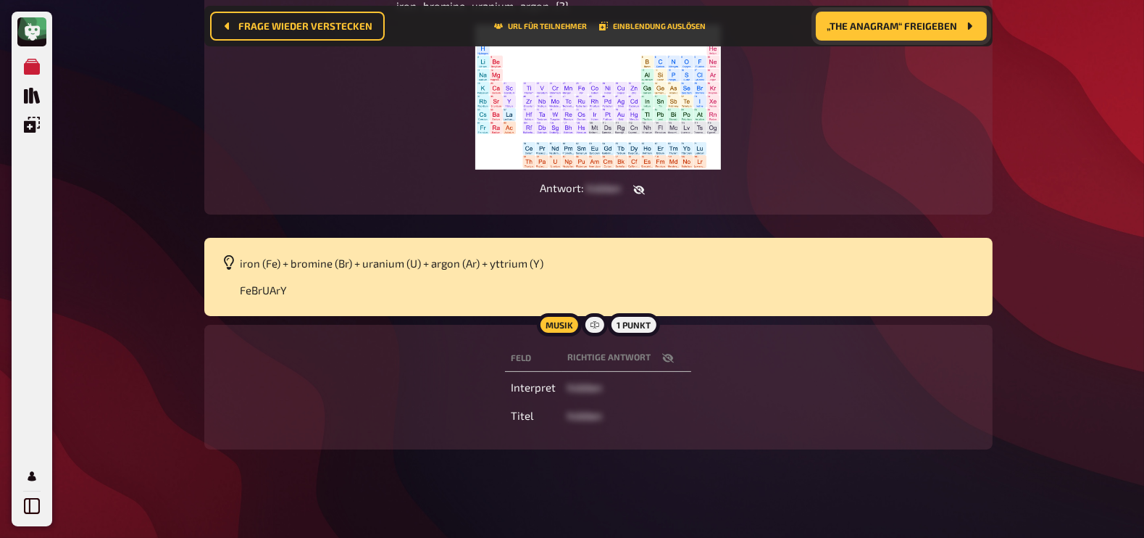
scroll to position [0, 0]
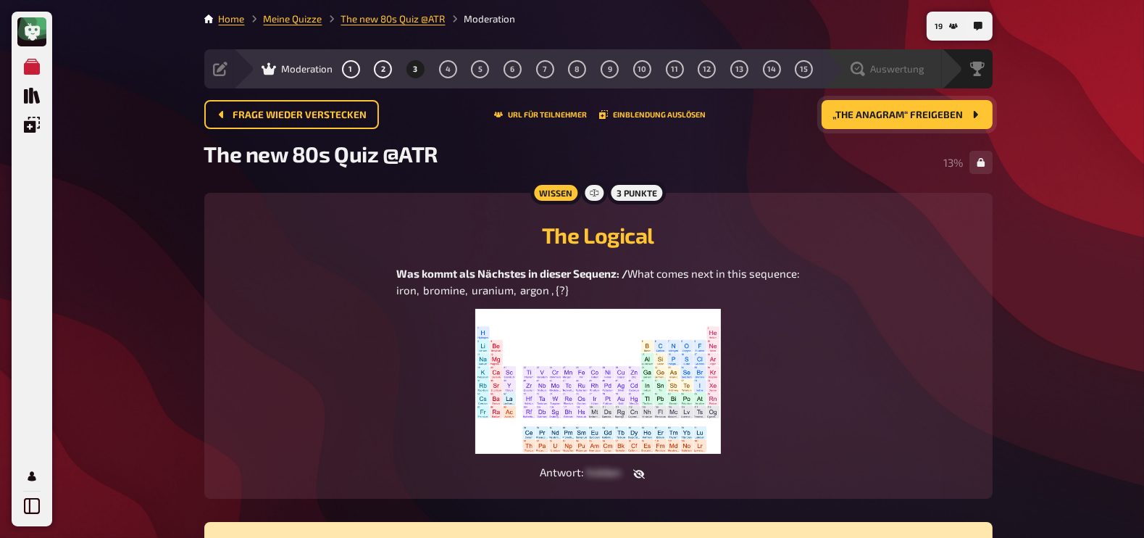
click at [928, 80] on div "Auswertung" at bounding box center [882, 68] width 120 height 39
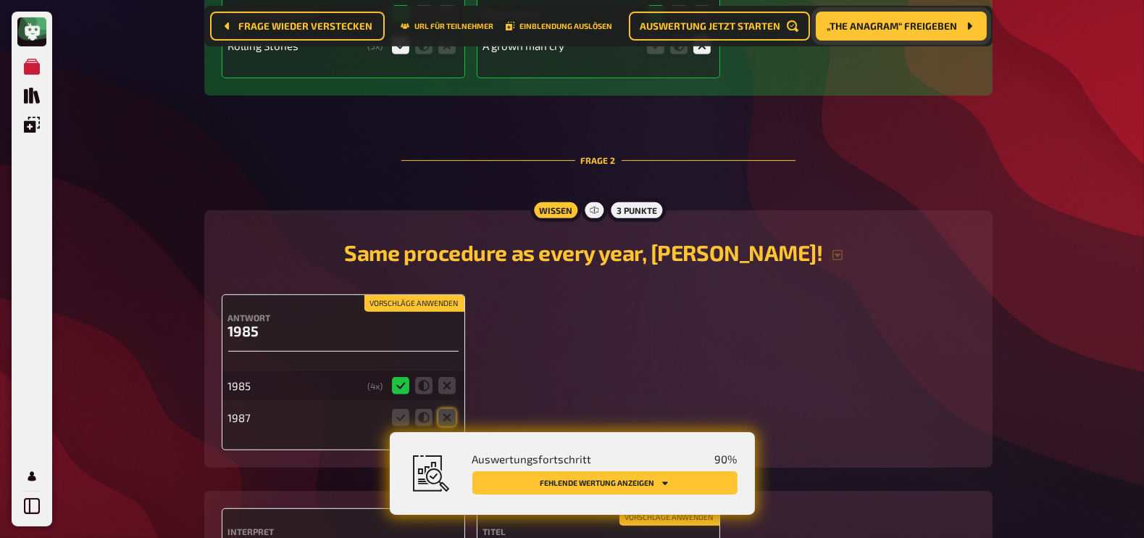
scroll to position [1047, 0]
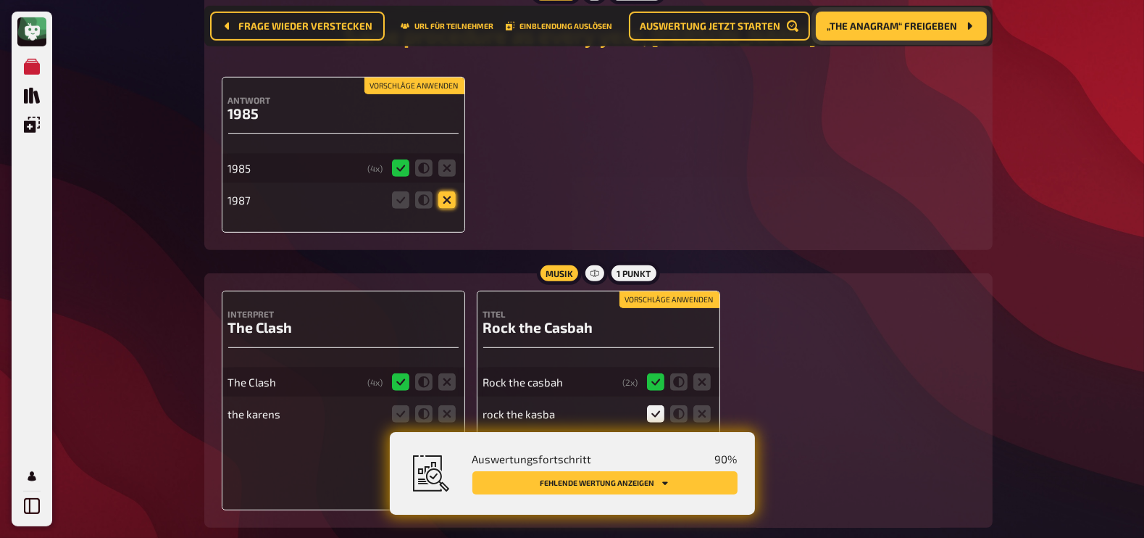
click at [451, 203] on icon at bounding box center [446, 199] width 17 height 17
click at [0, 0] on input "radio" at bounding box center [0, 0] width 0 height 0
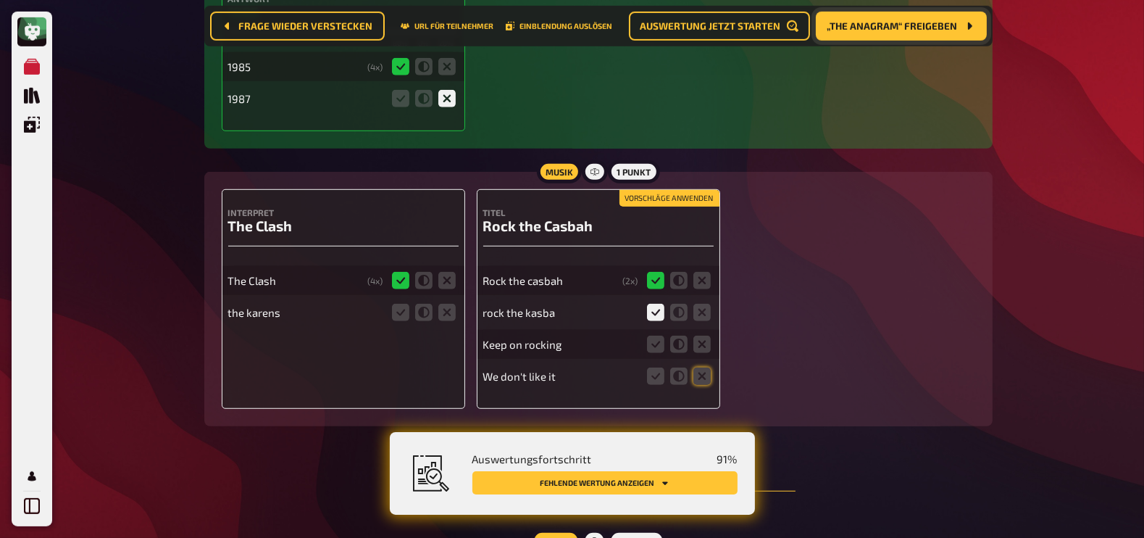
scroll to position [1152, 0]
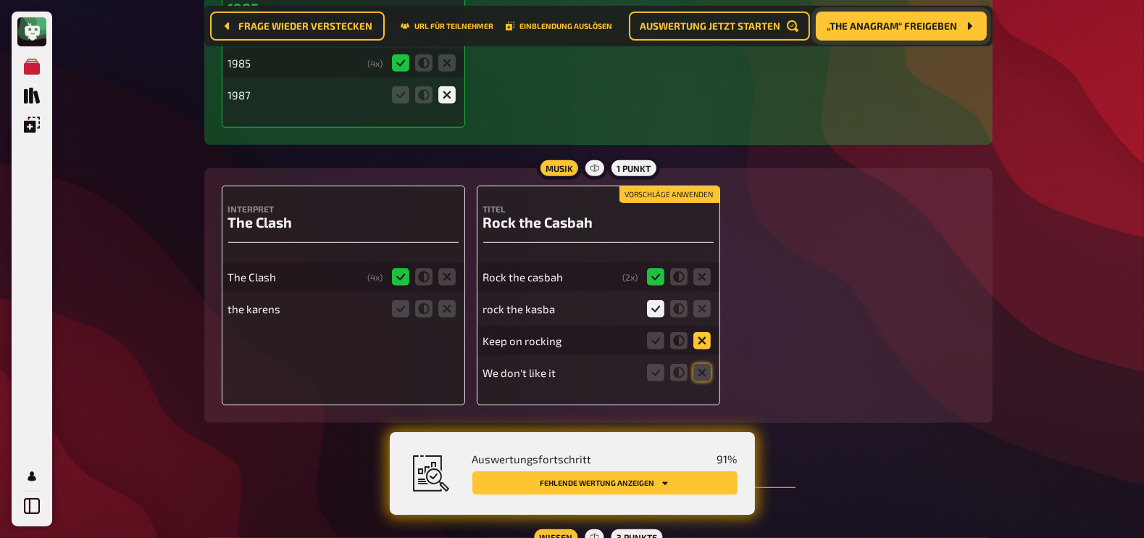
click at [705, 342] on icon at bounding box center [701, 340] width 17 height 17
click at [0, 0] on input "radio" at bounding box center [0, 0] width 0 height 0
click at [703, 374] on icon at bounding box center [701, 372] width 17 height 17
click at [0, 0] on input "radio" at bounding box center [0, 0] width 0 height 0
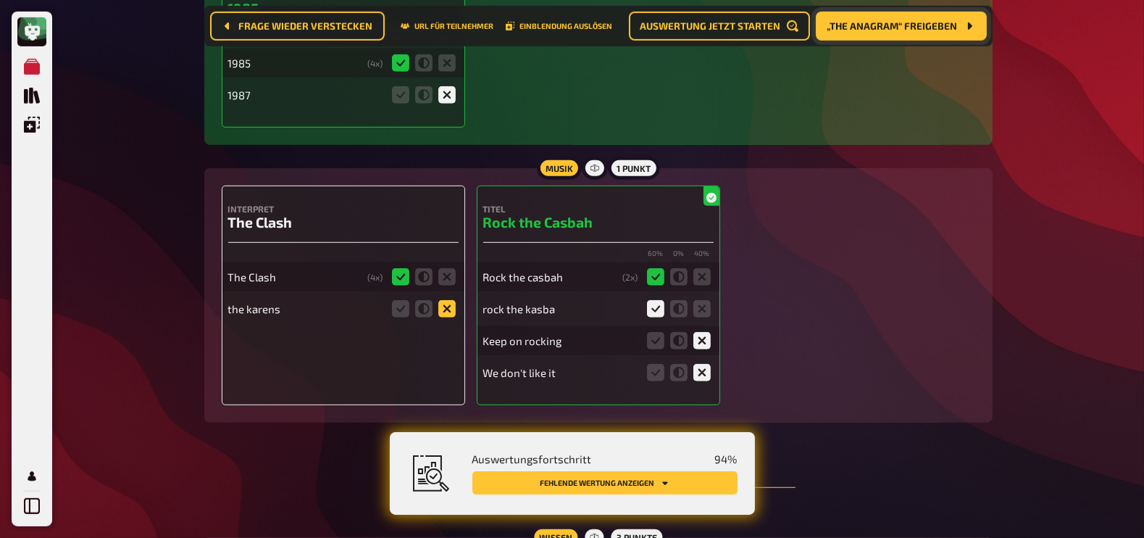
click at [451, 310] on icon at bounding box center [446, 308] width 17 height 17
click at [0, 0] on input "radio" at bounding box center [0, 0] width 0 height 0
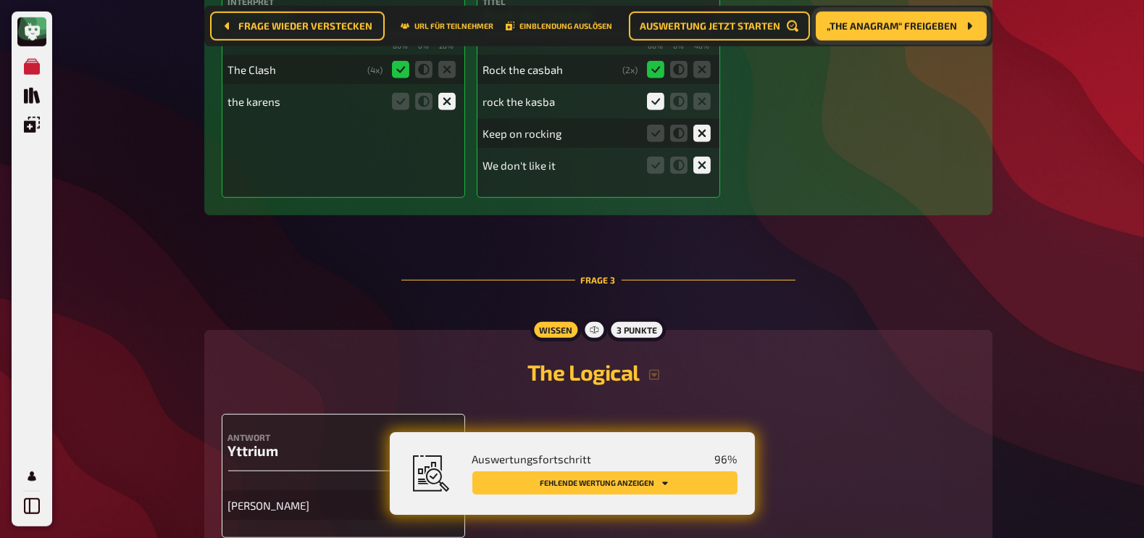
scroll to position [1358, 0]
click at [654, 374] on icon "button" at bounding box center [654, 375] width 10 height 10
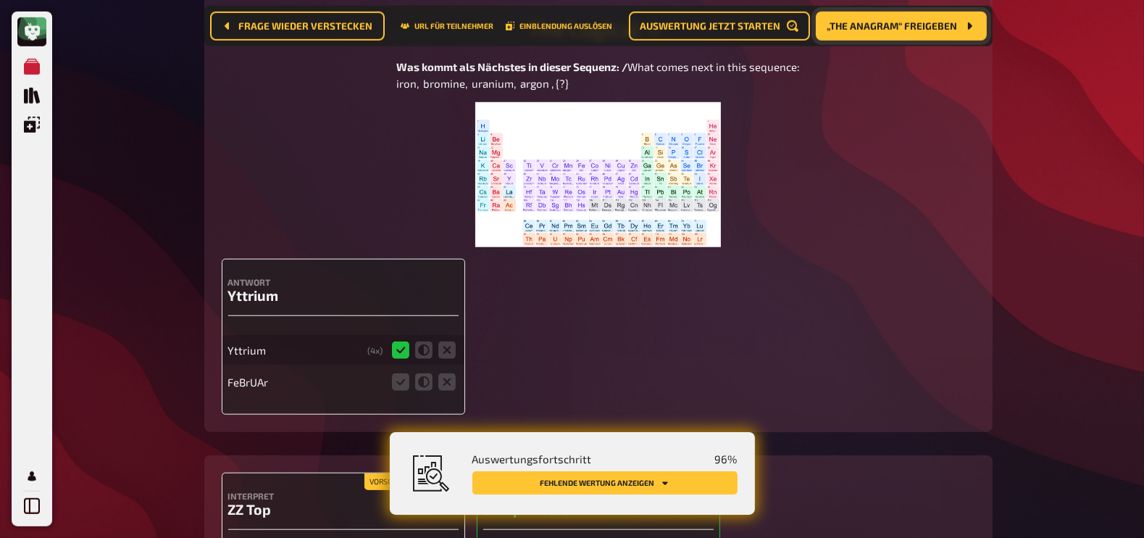
scroll to position [1702, 0]
click at [446, 386] on icon at bounding box center [446, 381] width 17 height 17
click at [0, 0] on input "radio" at bounding box center [0, 0] width 0 height 0
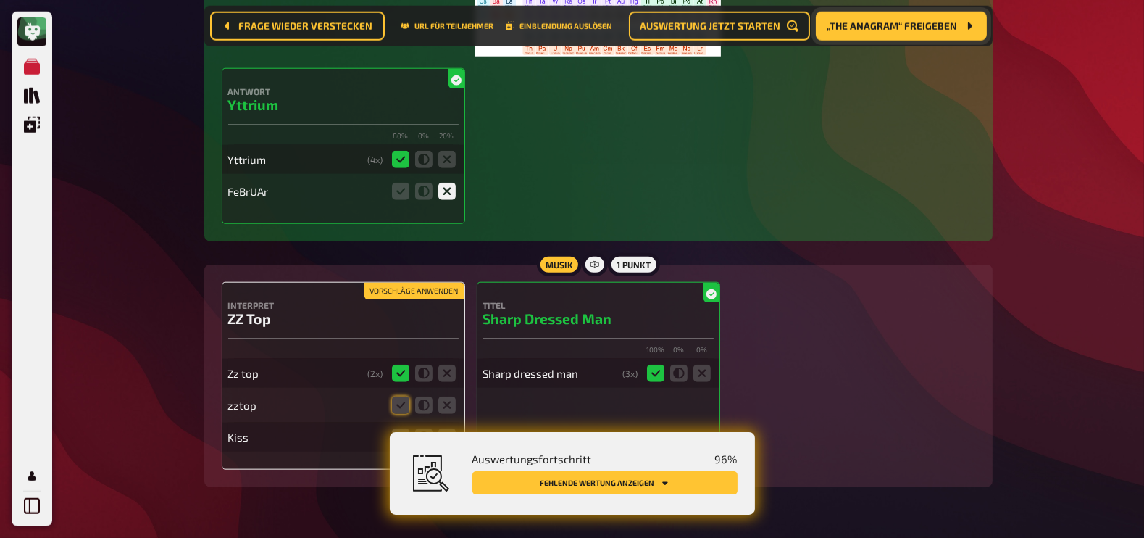
scroll to position [1934, 0]
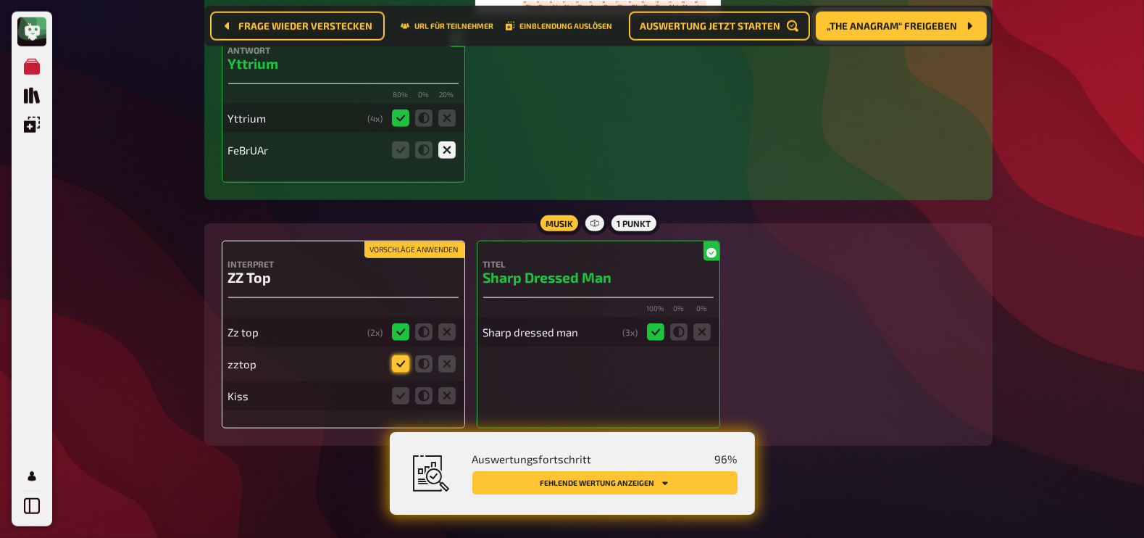
click at [400, 359] on icon at bounding box center [400, 363] width 17 height 17
click at [0, 0] on input "radio" at bounding box center [0, 0] width 0 height 0
click at [445, 397] on icon at bounding box center [446, 395] width 17 height 17
click at [0, 0] on input "radio" at bounding box center [0, 0] width 0 height 0
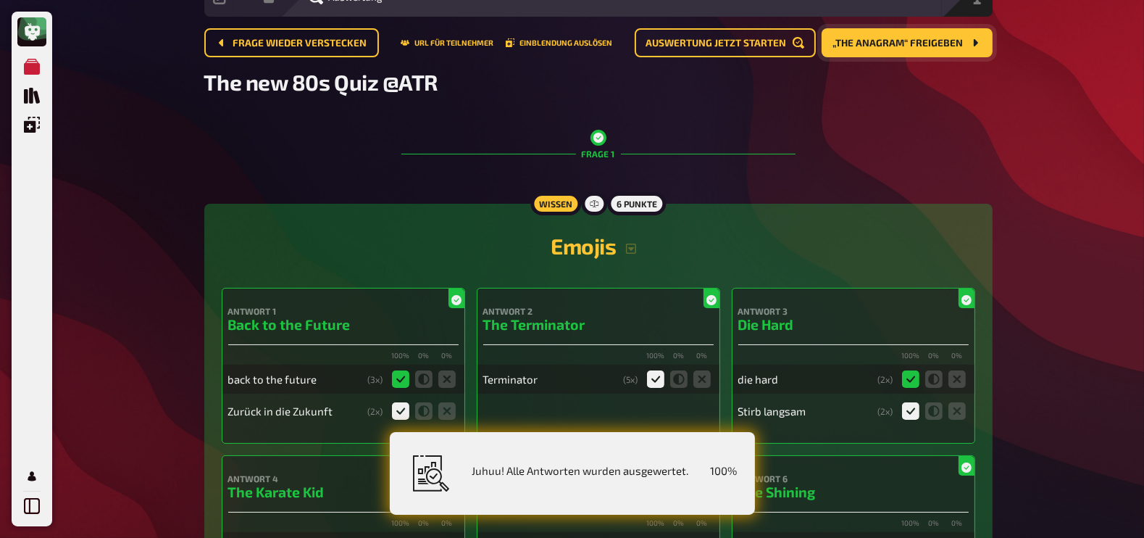
scroll to position [0, 0]
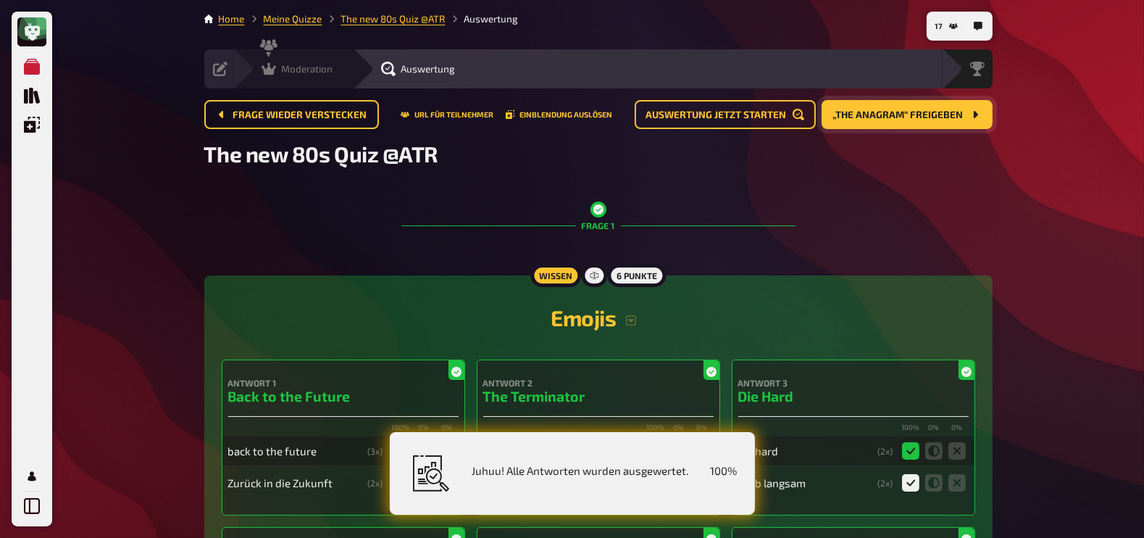
click at [278, 67] on div "Moderation" at bounding box center [298, 69] width 72 height 14
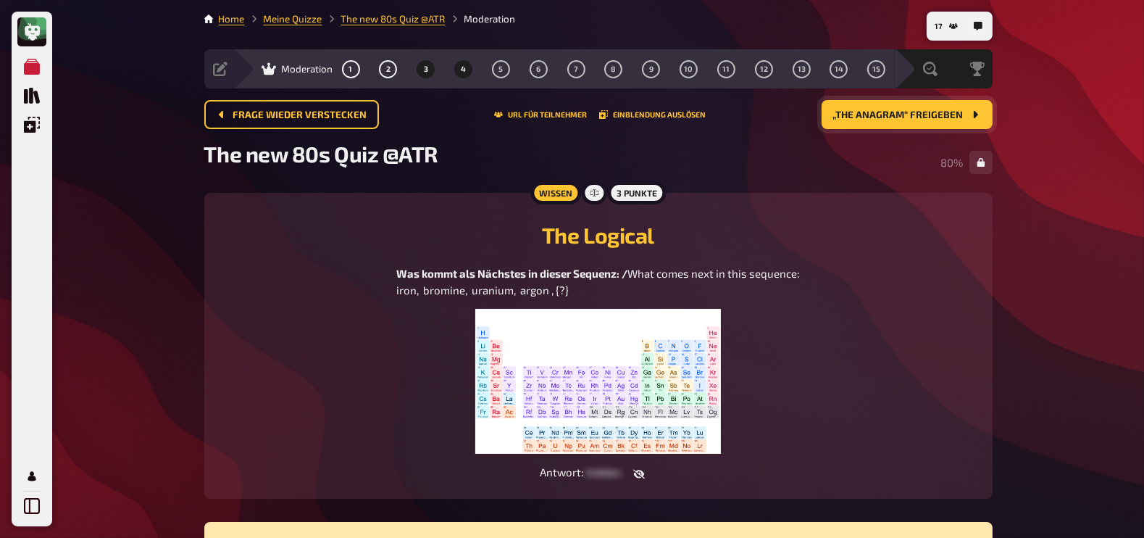
click at [464, 70] on span "4" at bounding box center [463, 69] width 5 height 8
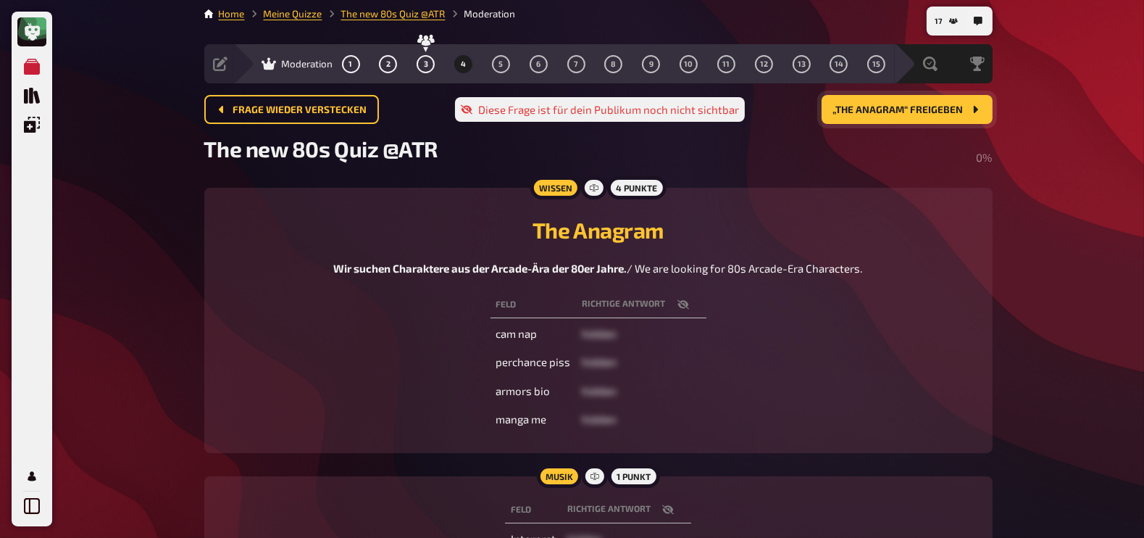
scroll to position [20, 0]
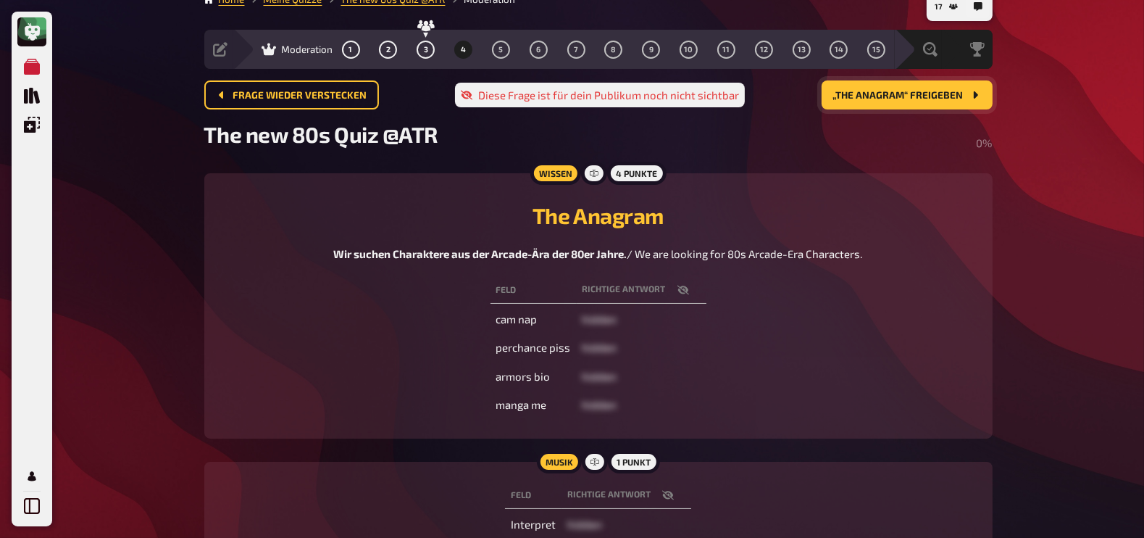
click at [682, 288] on icon "button" at bounding box center [683, 289] width 12 height 9
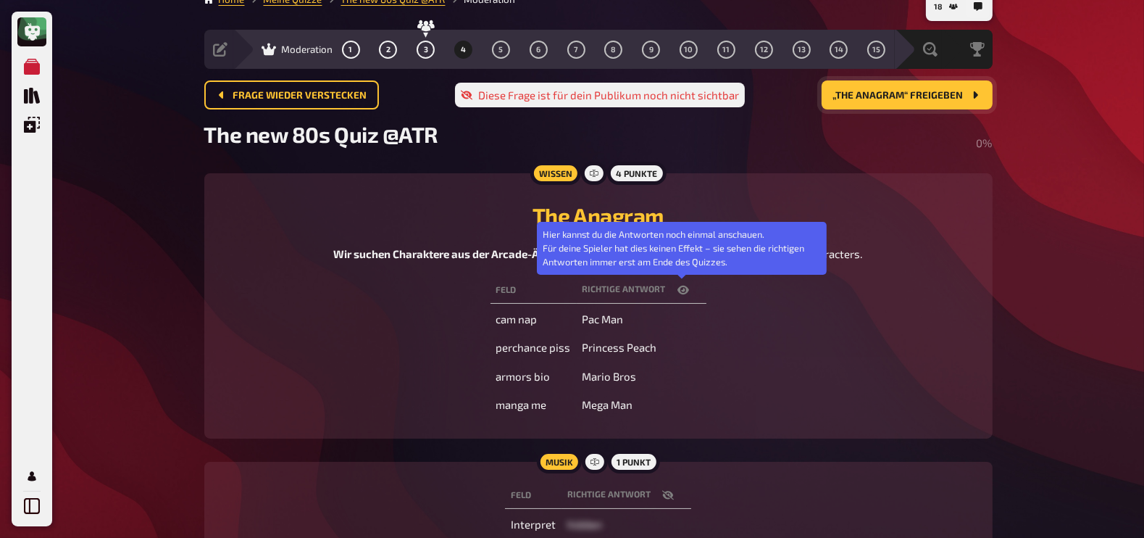
click at [682, 288] on icon "button" at bounding box center [683, 289] width 12 height 9
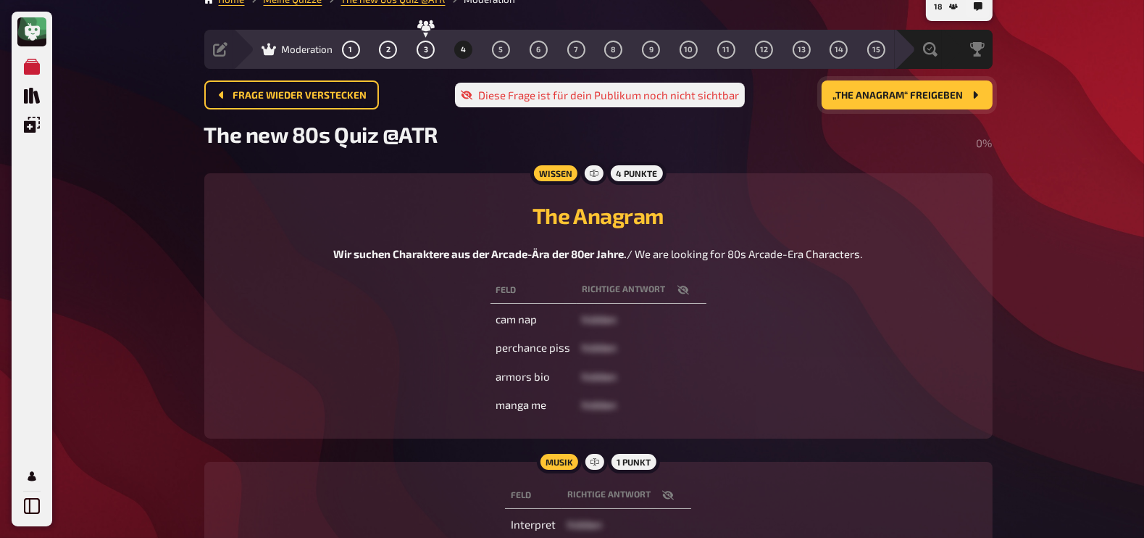
click at [682, 294] on icon "button" at bounding box center [683, 290] width 12 height 12
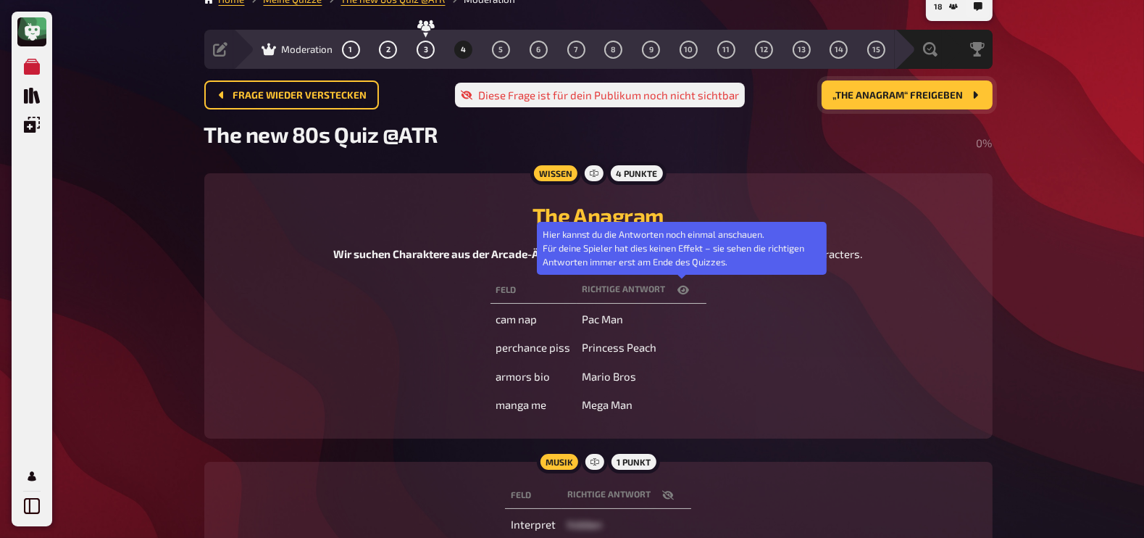
click at [682, 294] on icon "button" at bounding box center [683, 290] width 12 height 12
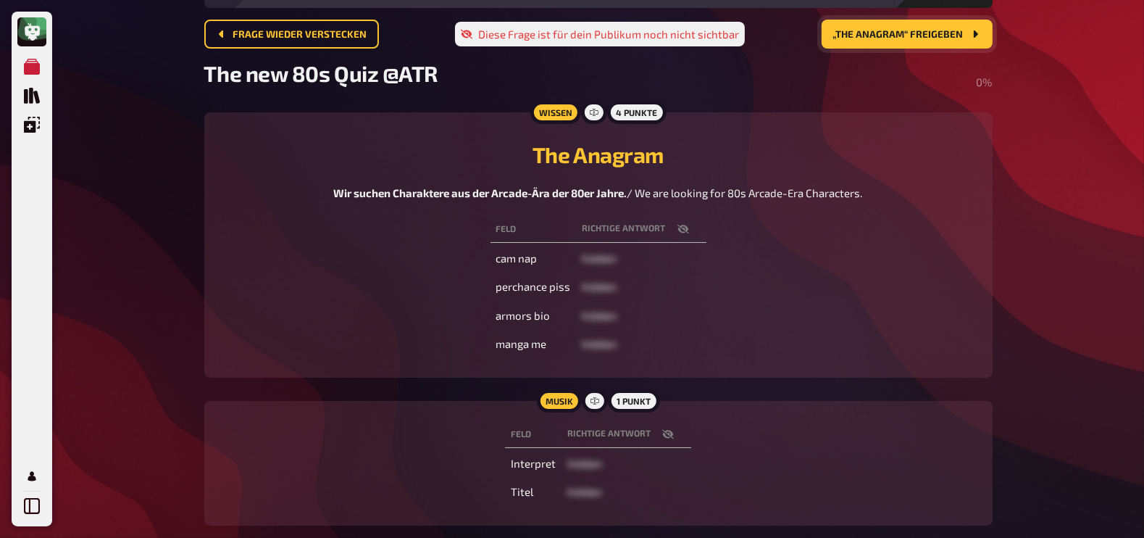
scroll to position [81, 0]
click at [668, 432] on icon "button" at bounding box center [668, 432] width 12 height 9
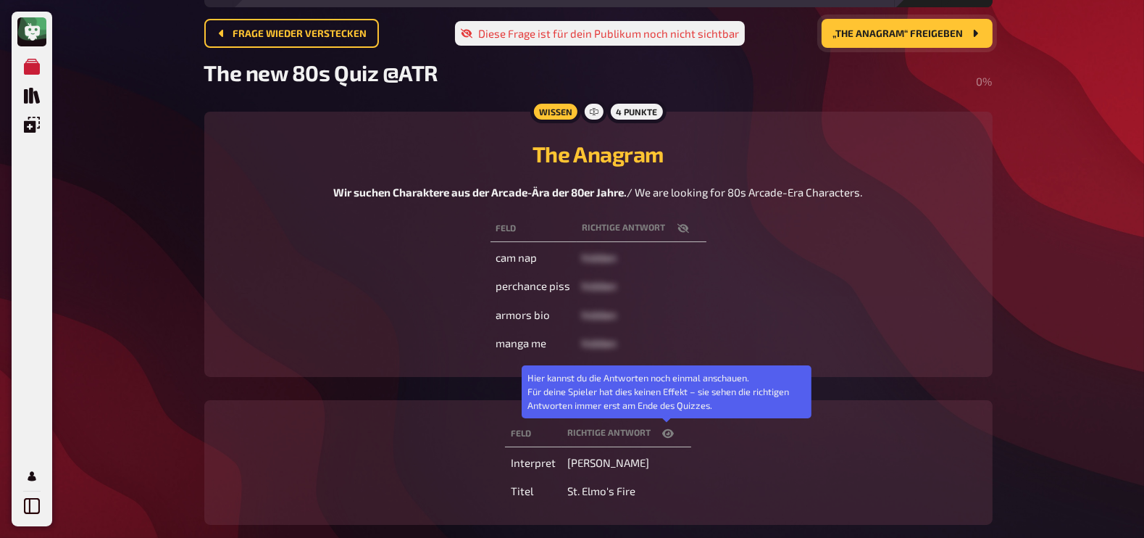
click at [668, 432] on icon "button" at bounding box center [668, 433] width 12 height 9
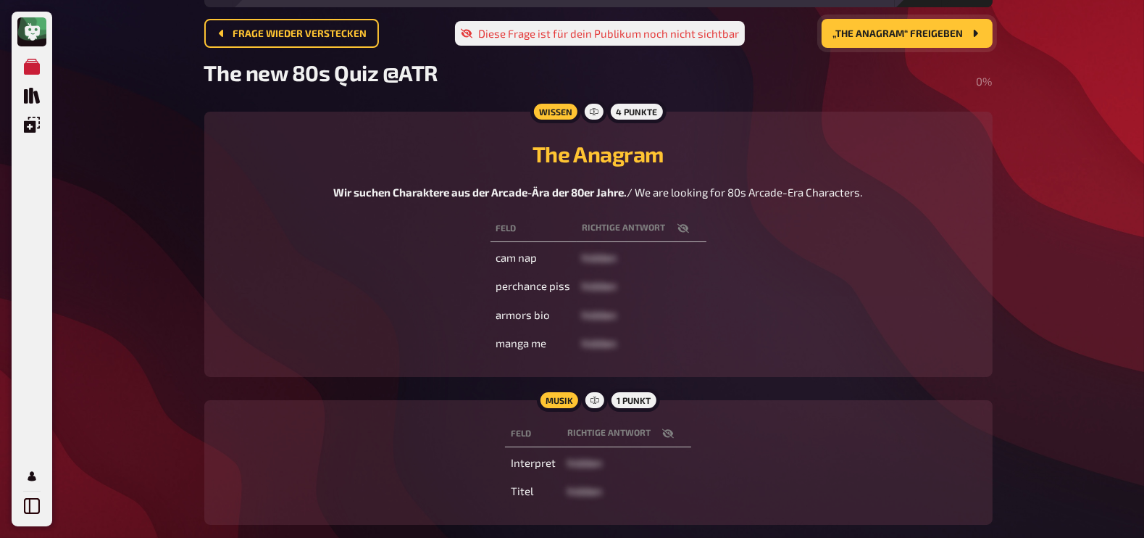
click at [908, 22] on button "„The Anagram“ freigeben" at bounding box center [906, 33] width 171 height 29
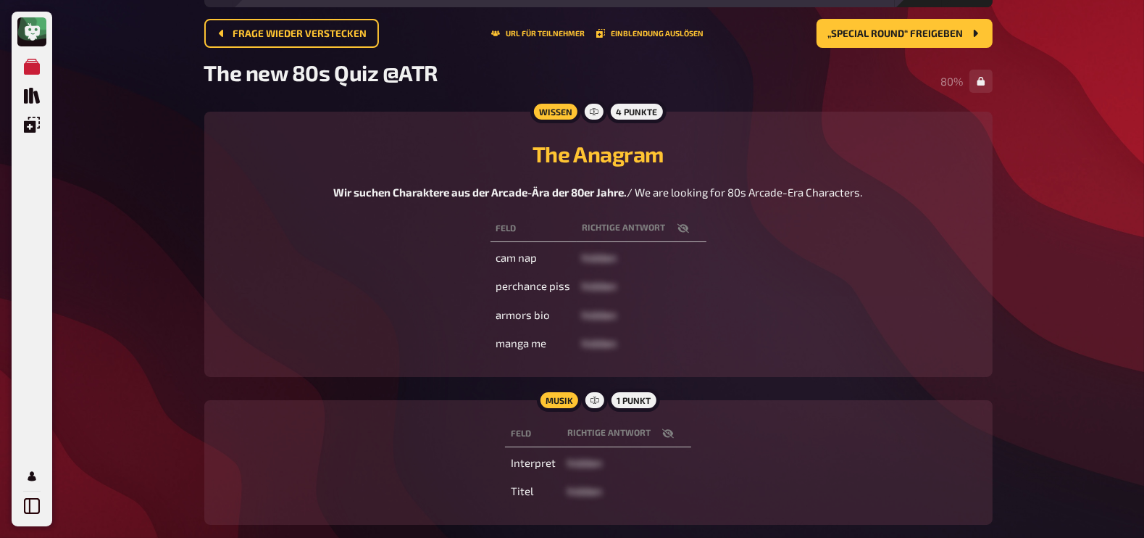
scroll to position [0, 0]
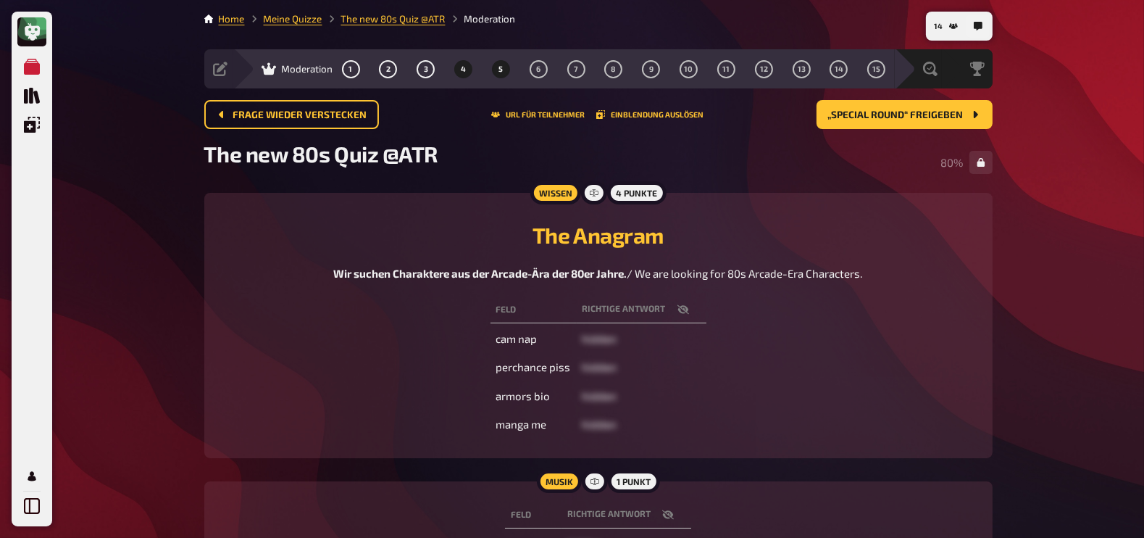
click at [503, 67] on button "5" at bounding box center [500, 68] width 23 height 23
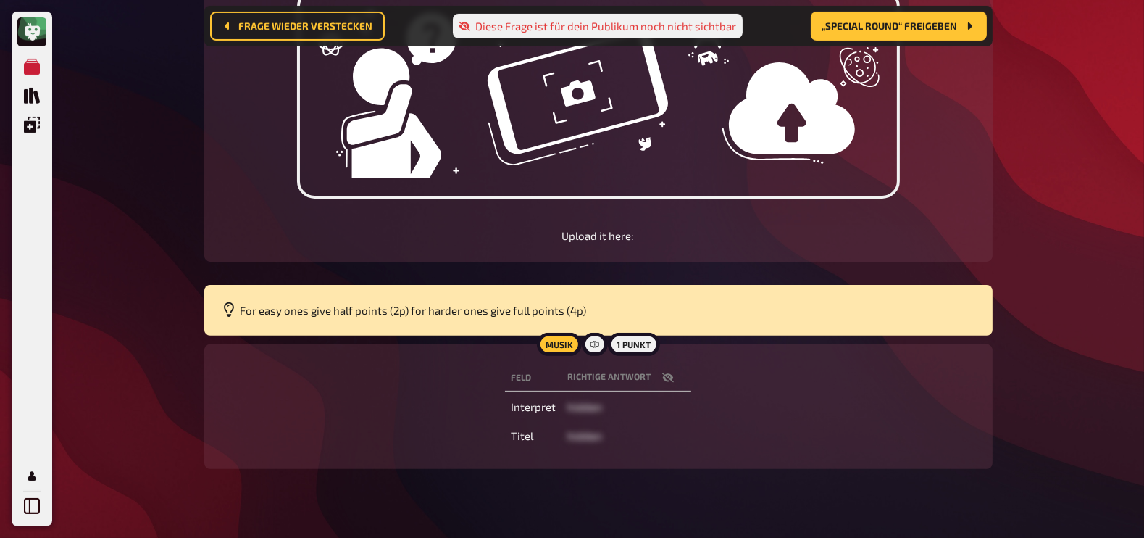
scroll to position [545, 0]
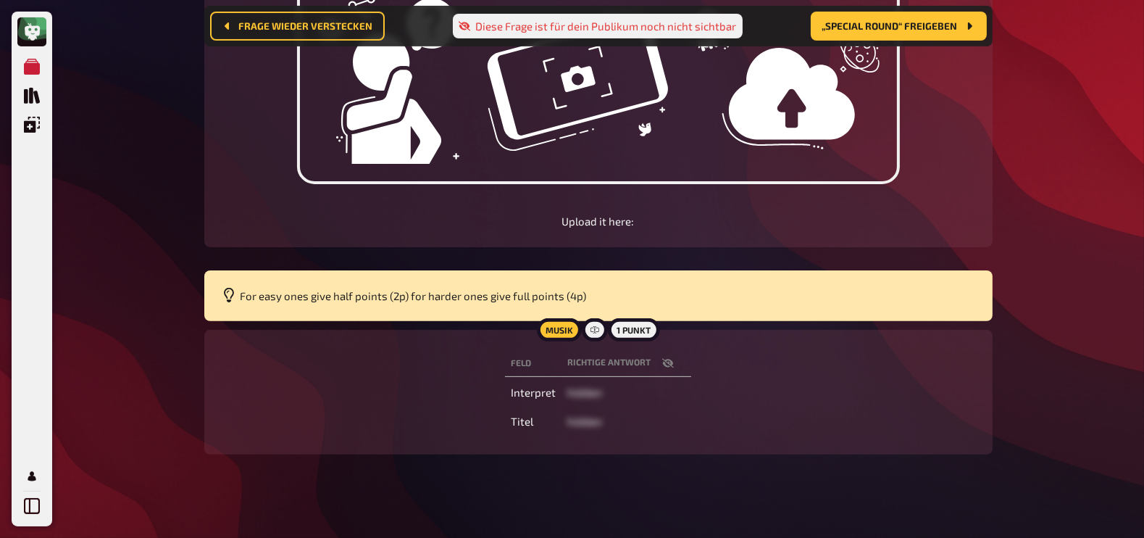
click at [664, 357] on icon "button" at bounding box center [668, 363] width 12 height 12
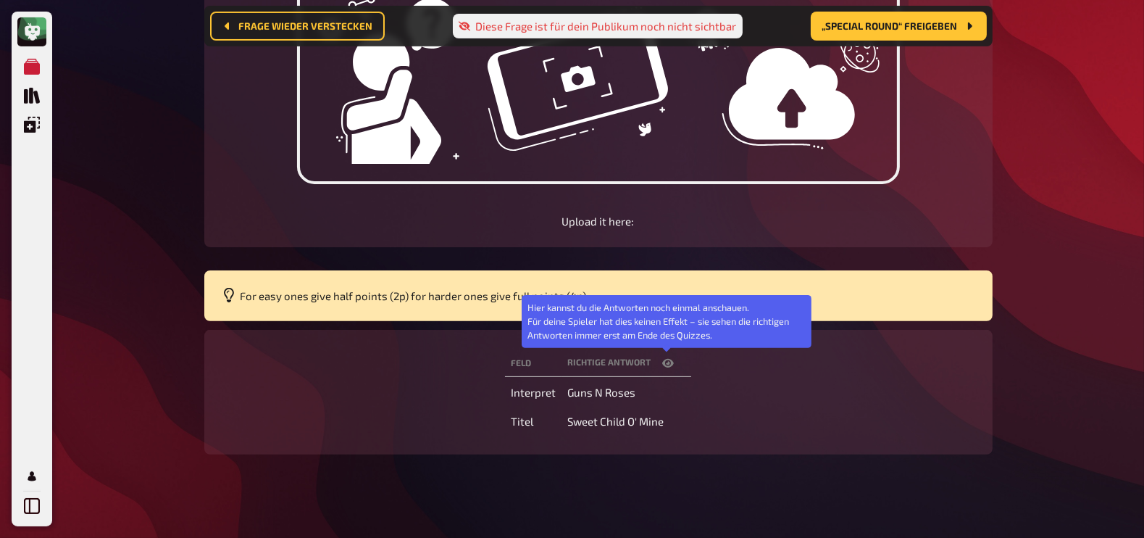
click at [664, 357] on icon "button" at bounding box center [668, 363] width 12 height 12
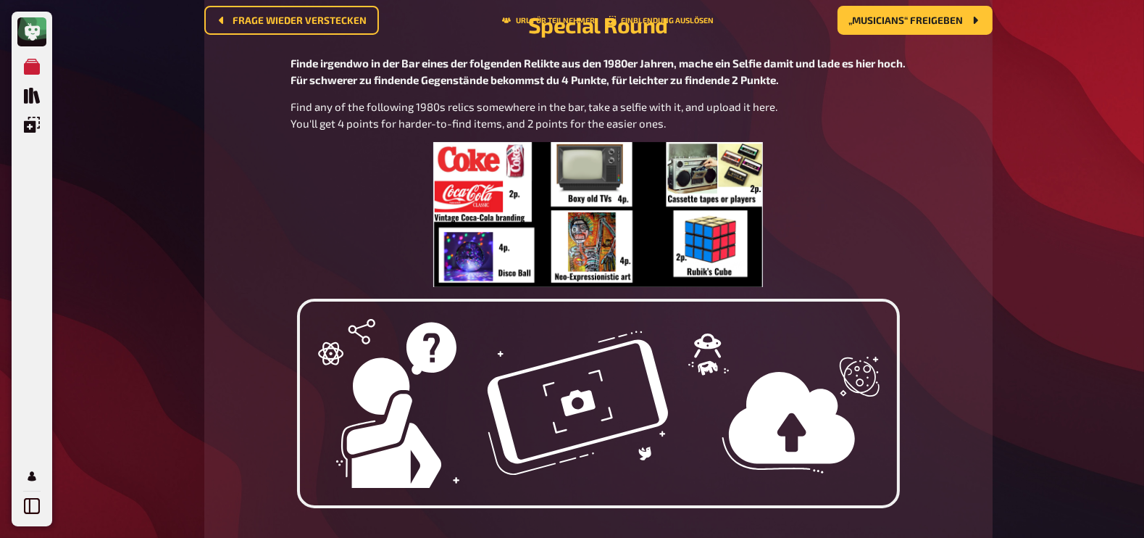
scroll to position [0, 0]
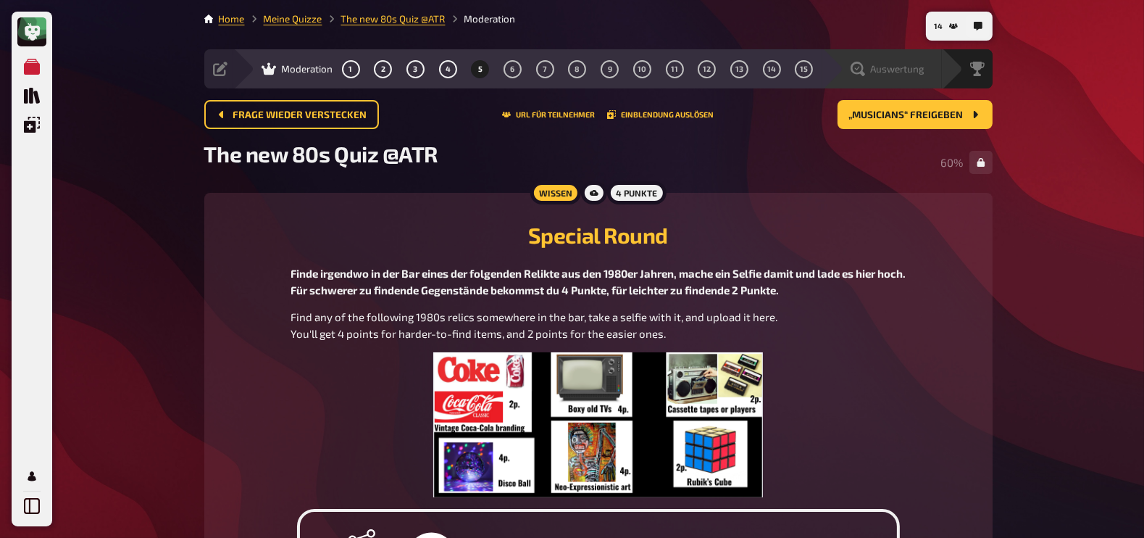
click at [935, 79] on div "Auswertung" at bounding box center [882, 68] width 120 height 39
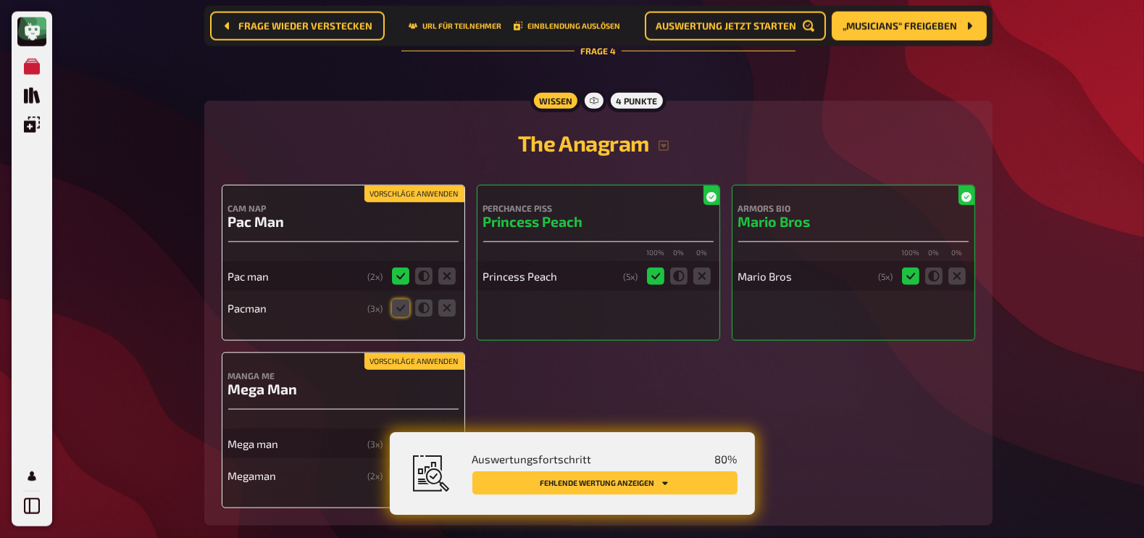
scroll to position [2171, 0]
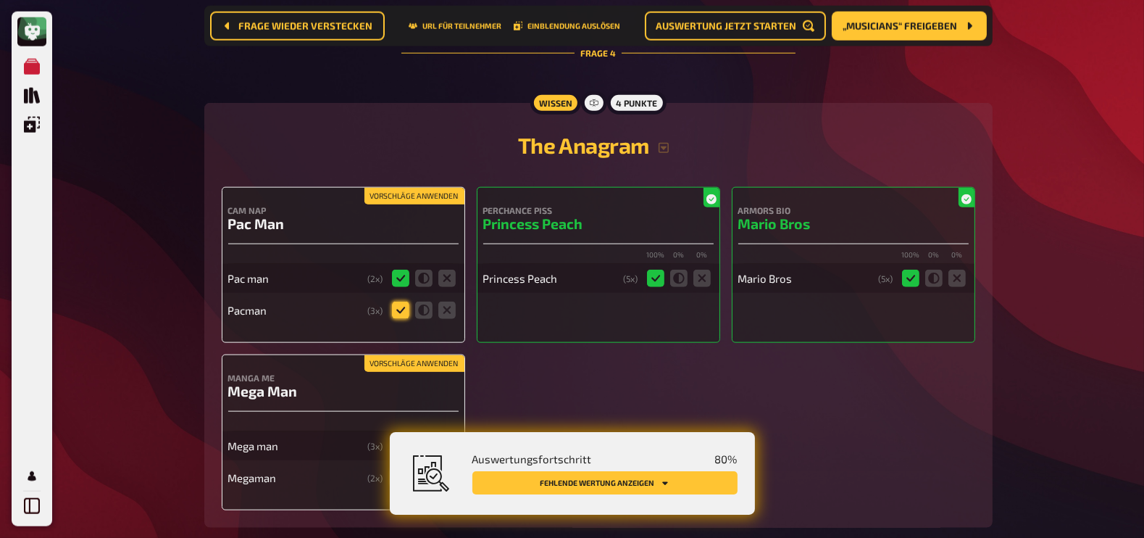
click at [406, 306] on icon at bounding box center [400, 309] width 17 height 17
click at [0, 0] on input "radio" at bounding box center [0, 0] width 0 height 0
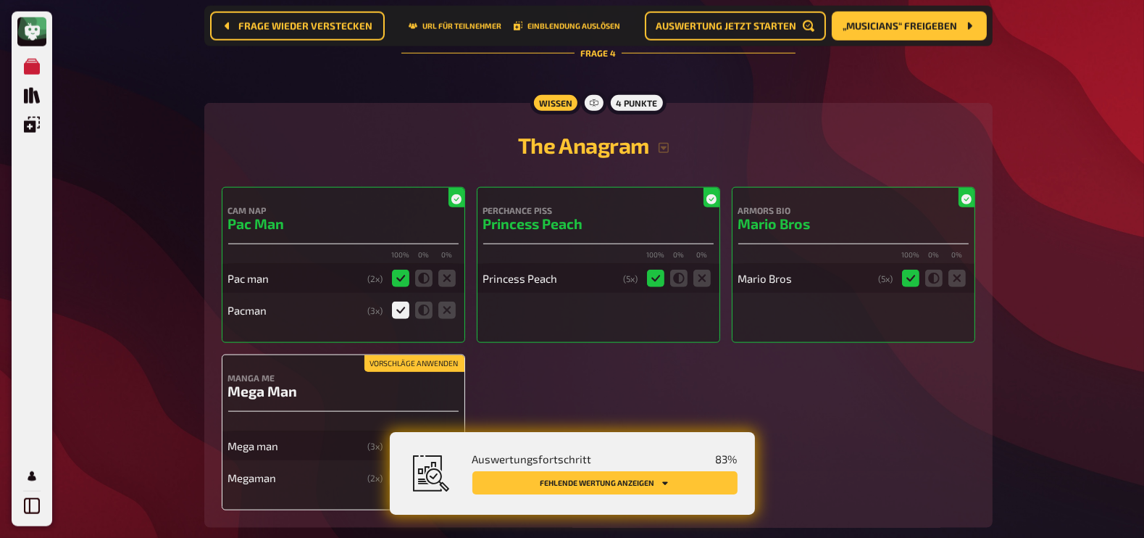
scroll to position [2354, 0]
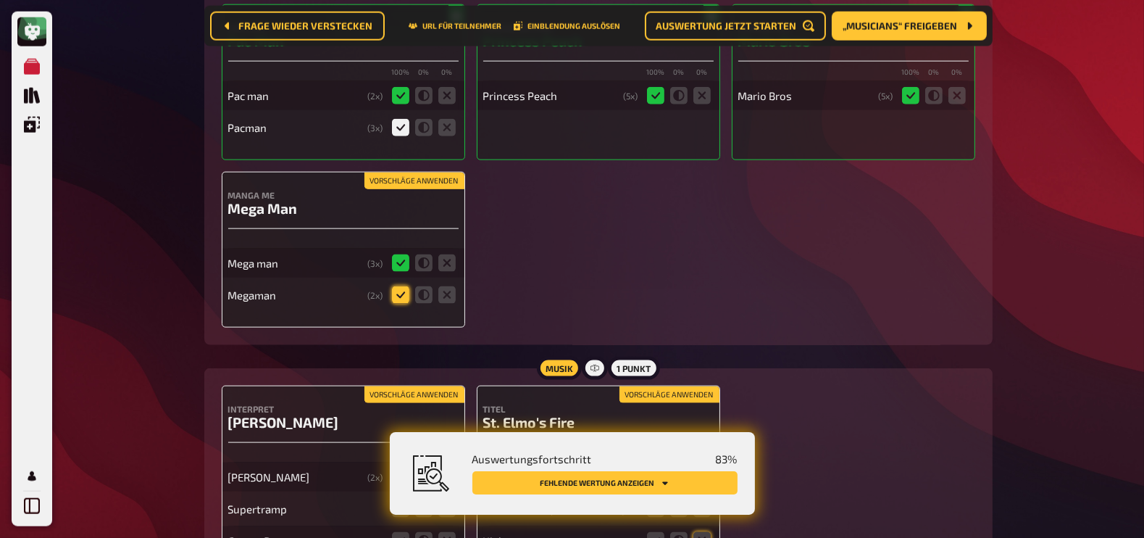
click at [401, 296] on icon at bounding box center [400, 294] width 17 height 17
click at [0, 0] on input "radio" at bounding box center [0, 0] width 0 height 0
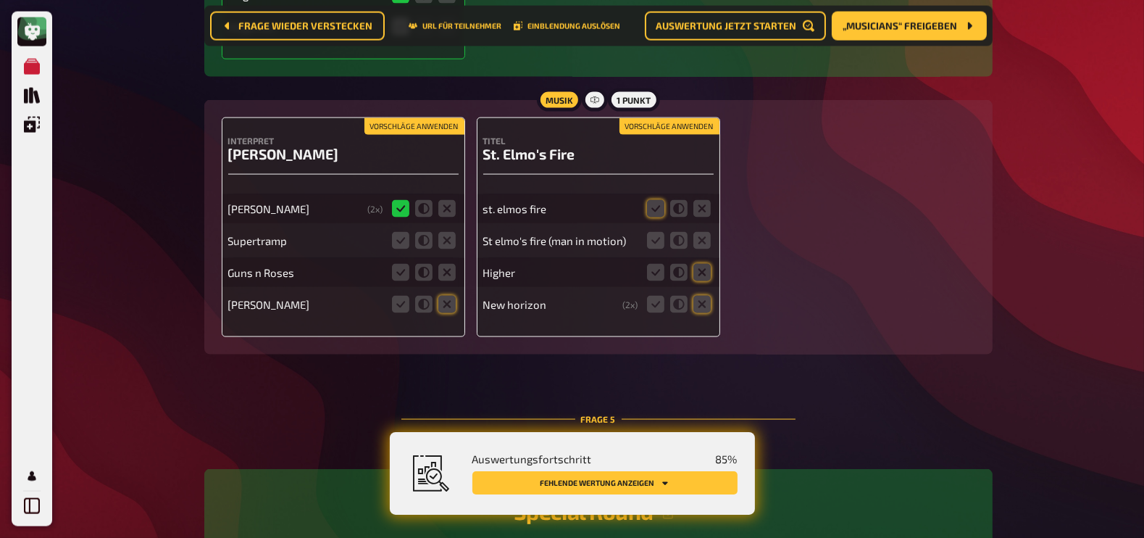
scroll to position [2625, 0]
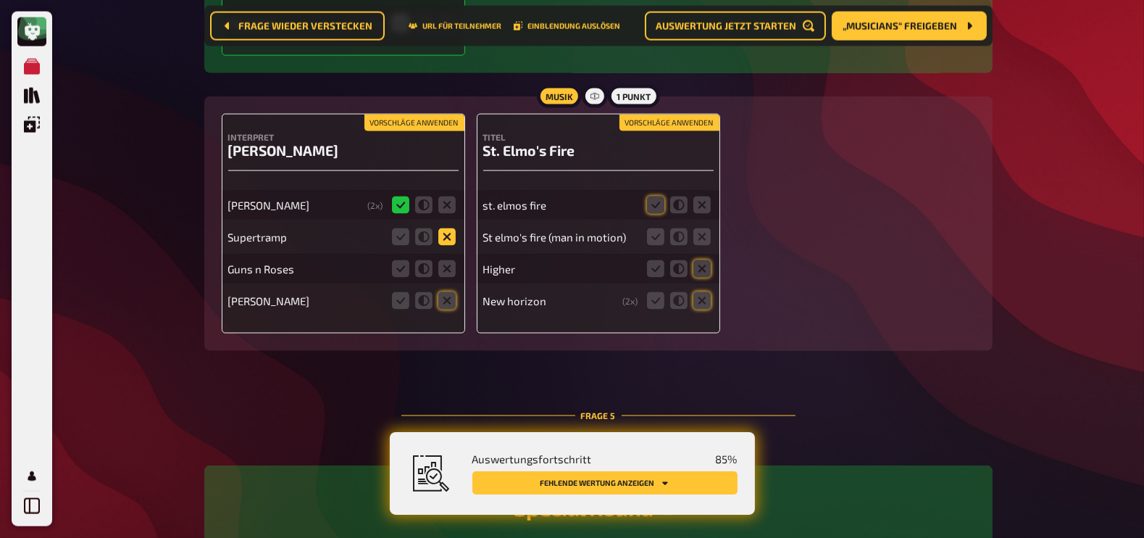
click at [443, 242] on icon at bounding box center [446, 236] width 17 height 17
click at [0, 0] on input "radio" at bounding box center [0, 0] width 0 height 0
click at [659, 234] on icon at bounding box center [655, 236] width 17 height 17
click at [0, 0] on input "radio" at bounding box center [0, 0] width 0 height 0
click at [659, 204] on icon at bounding box center [655, 204] width 17 height 17
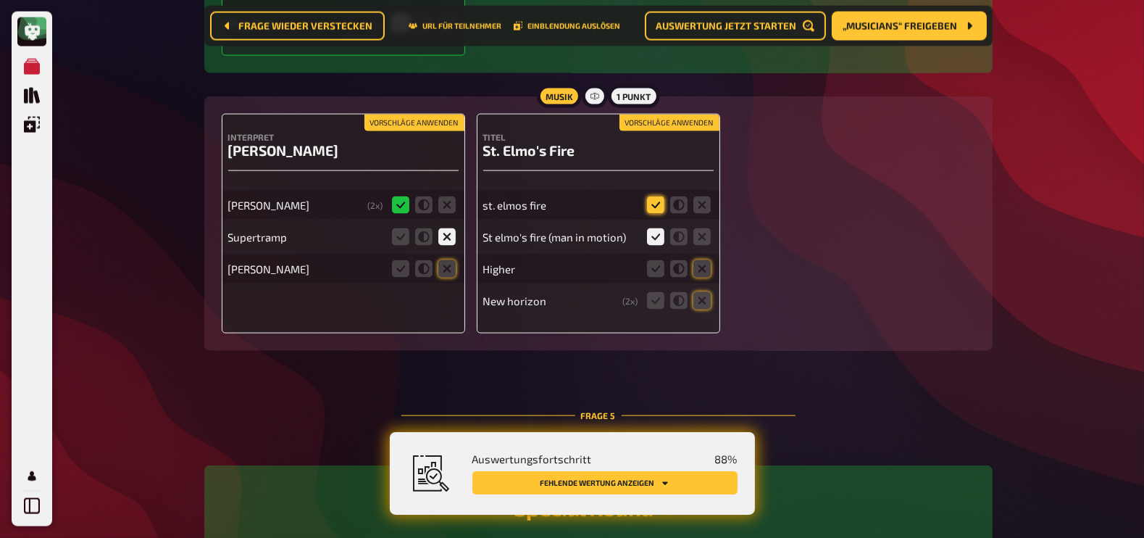
click at [0, 0] on input "radio" at bounding box center [0, 0] width 0 height 0
click at [701, 266] on icon at bounding box center [701, 268] width 17 height 17
click at [0, 0] on input "radio" at bounding box center [0, 0] width 0 height 0
click at [707, 303] on icon at bounding box center [701, 300] width 17 height 17
click at [0, 0] on input "radio" at bounding box center [0, 0] width 0 height 0
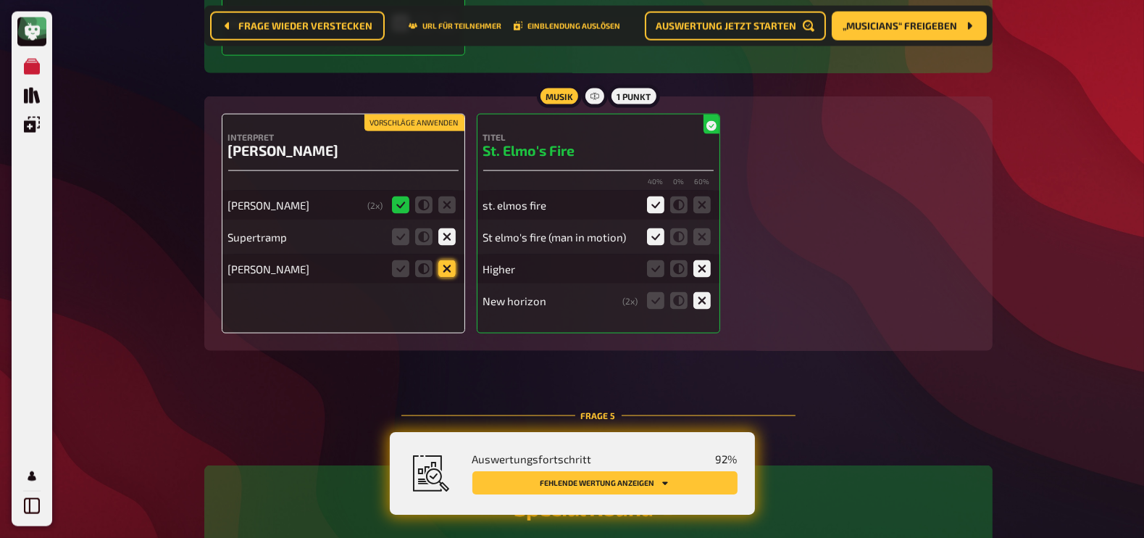
click at [446, 266] on icon at bounding box center [446, 268] width 17 height 17
click at [0, 0] on input "radio" at bounding box center [0, 0] width 0 height 0
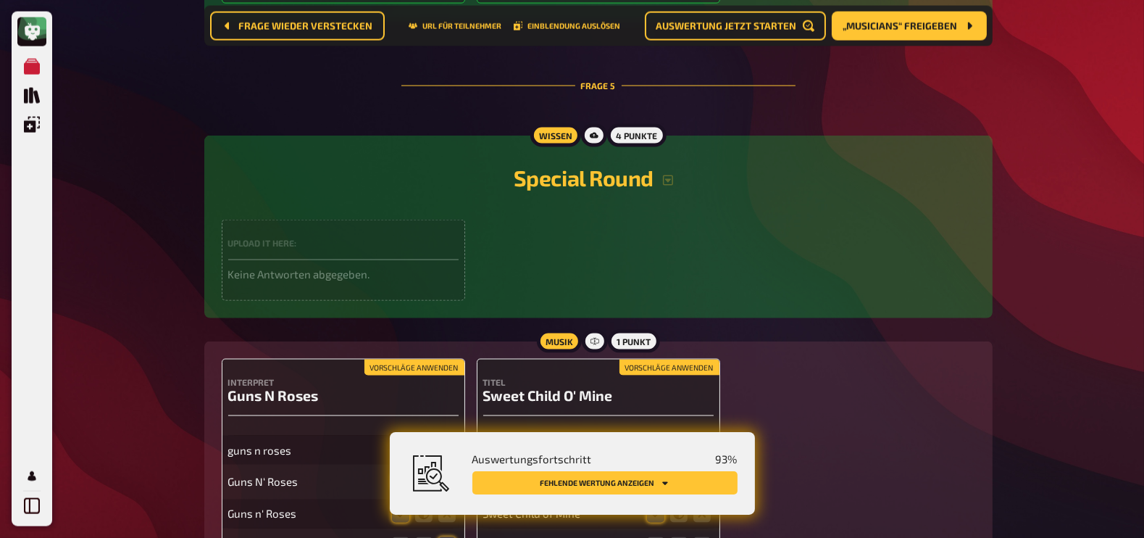
scroll to position [3104, 0]
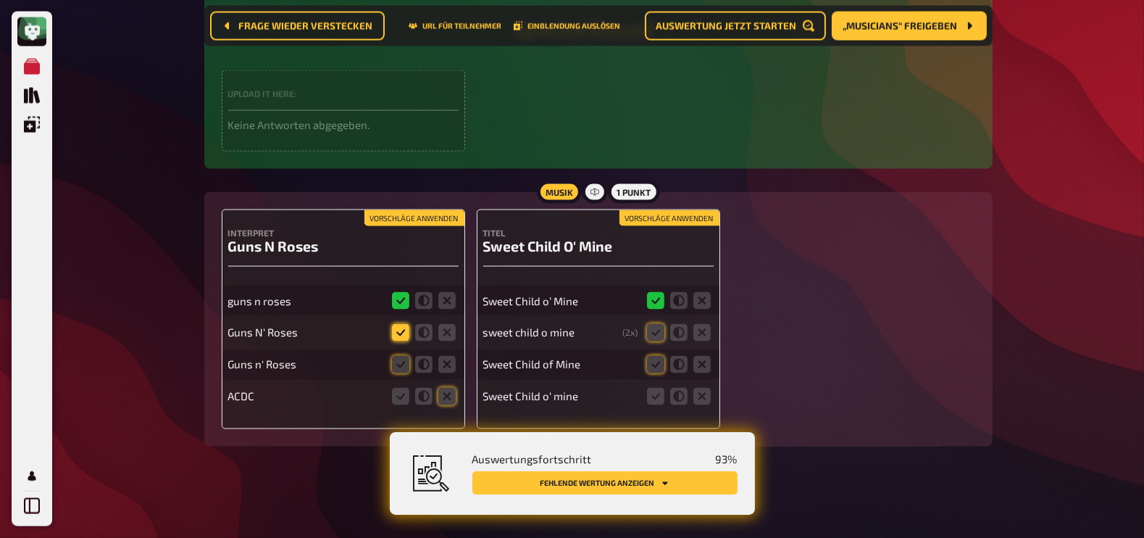
click at [402, 324] on icon at bounding box center [400, 332] width 17 height 17
click at [0, 0] on input "radio" at bounding box center [0, 0] width 0 height 0
click at [406, 356] on icon at bounding box center [400, 364] width 17 height 17
click at [0, 0] on input "radio" at bounding box center [0, 0] width 0 height 0
click at [446, 397] on icon at bounding box center [446, 396] width 17 height 17
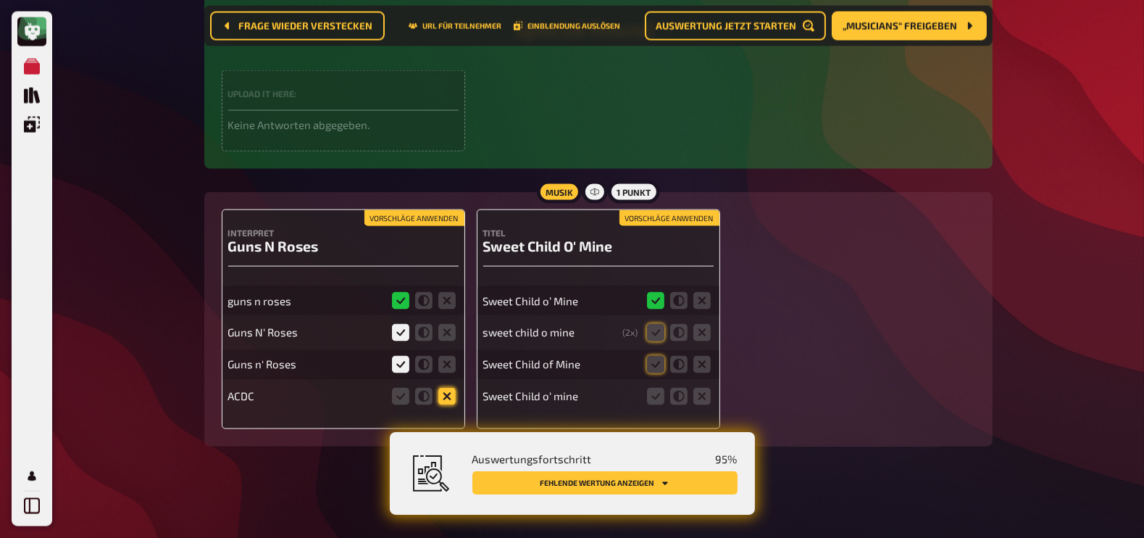
click at [0, 0] on input "radio" at bounding box center [0, 0] width 0 height 0
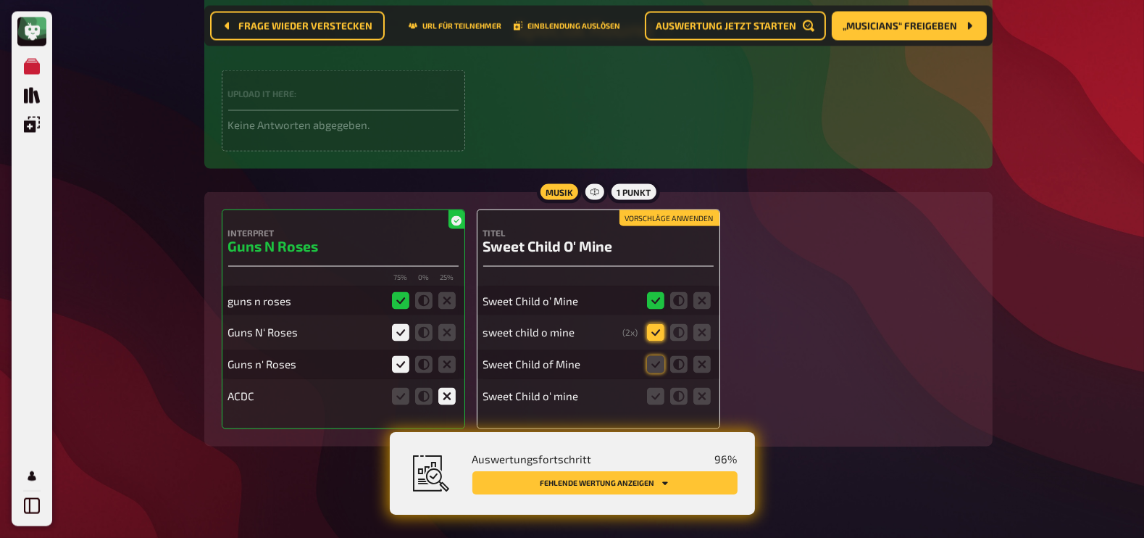
click at [652, 333] on icon at bounding box center [655, 332] width 17 height 17
click at [0, 0] on input "radio" at bounding box center [0, 0] width 0 height 0
click at [655, 360] on icon at bounding box center [655, 364] width 17 height 17
click at [0, 0] on input "radio" at bounding box center [0, 0] width 0 height 0
click at [656, 398] on icon at bounding box center [655, 396] width 17 height 17
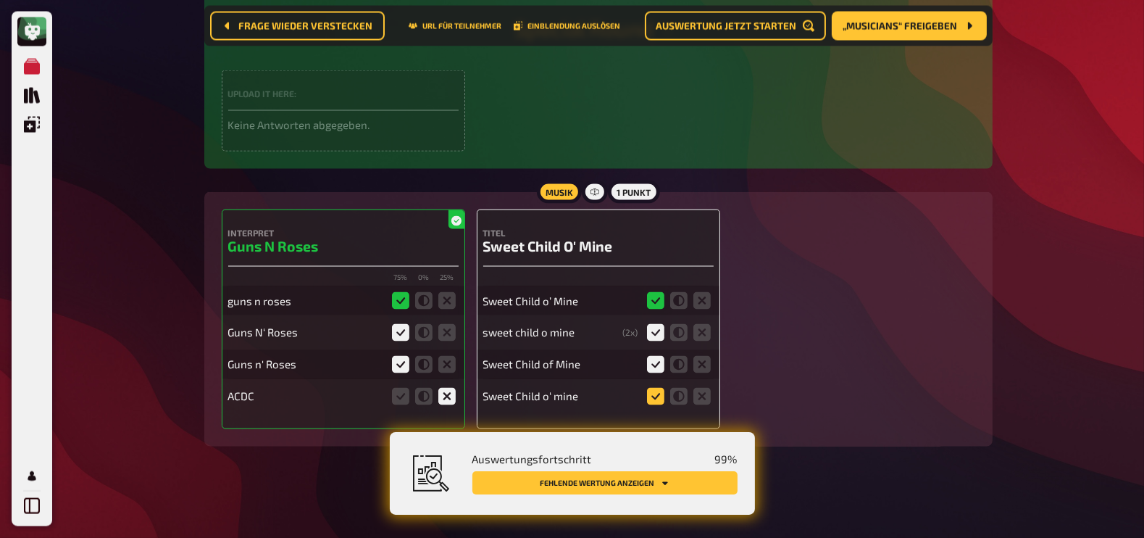
click at [0, 0] on input "radio" at bounding box center [0, 0] width 0 height 0
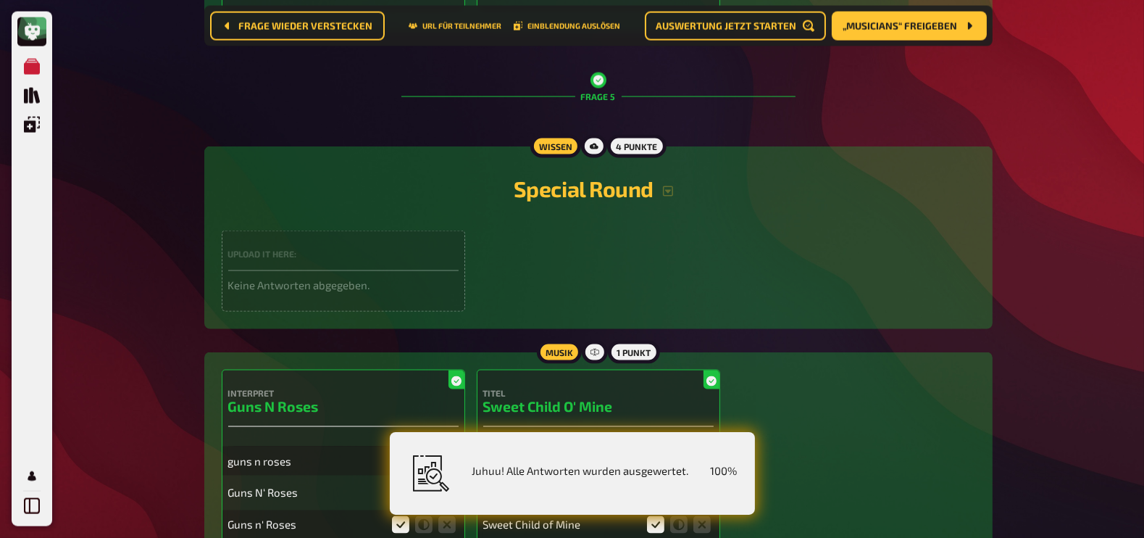
scroll to position [2875, 0]
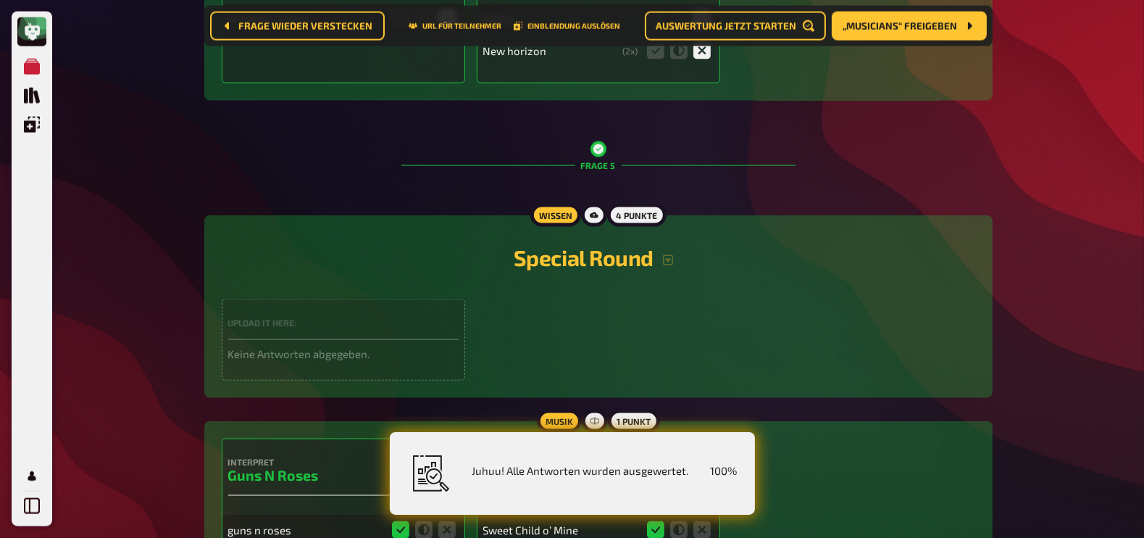
click at [671, 265] on h2 "Special Round" at bounding box center [598, 257] width 753 height 26
click at [671, 262] on icon "button" at bounding box center [668, 260] width 12 height 12
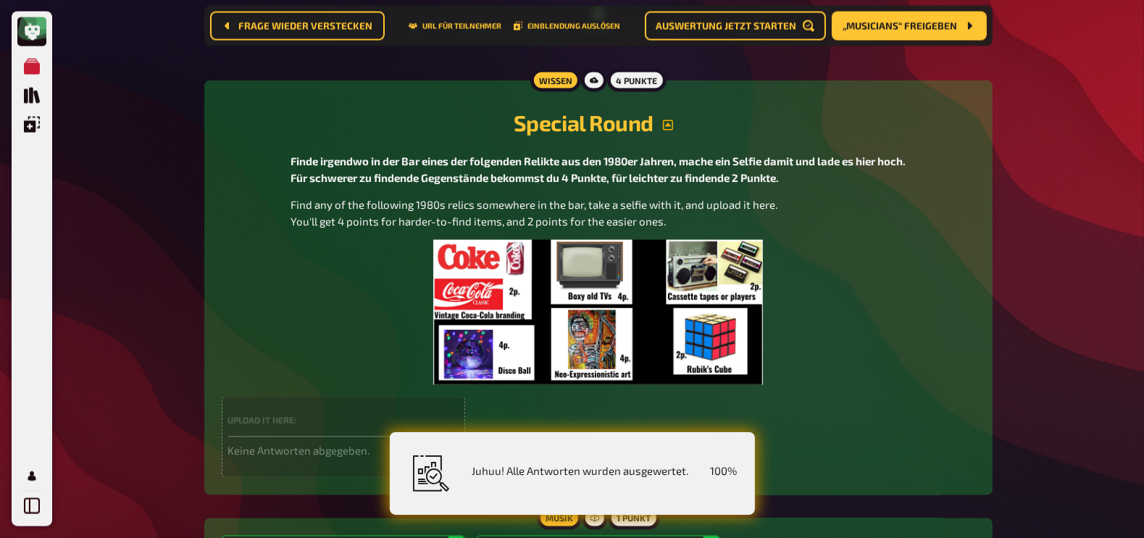
scroll to position [2999, 0]
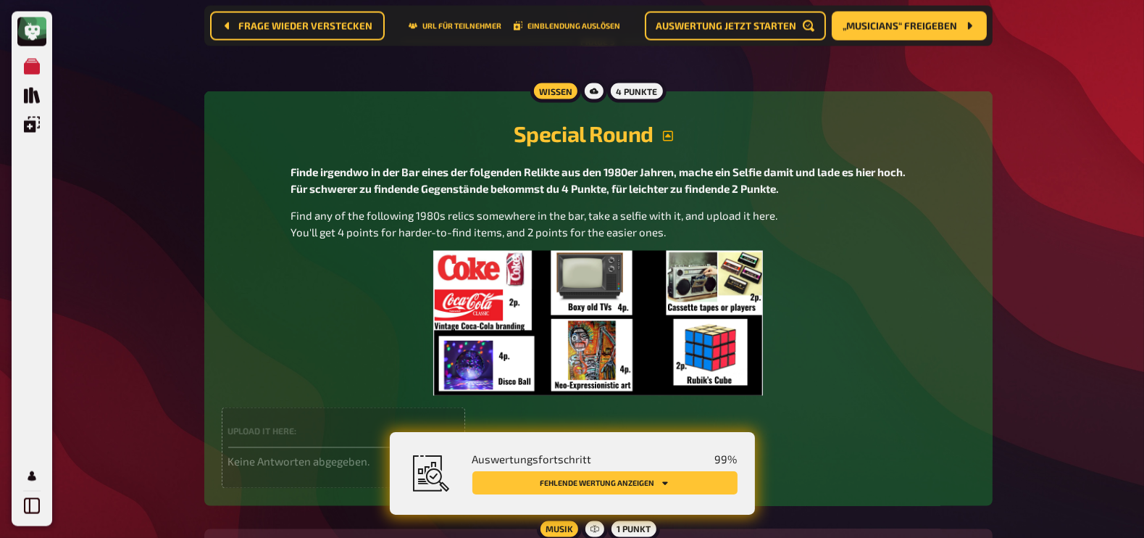
click at [667, 137] on icon "button" at bounding box center [668, 136] width 12 height 12
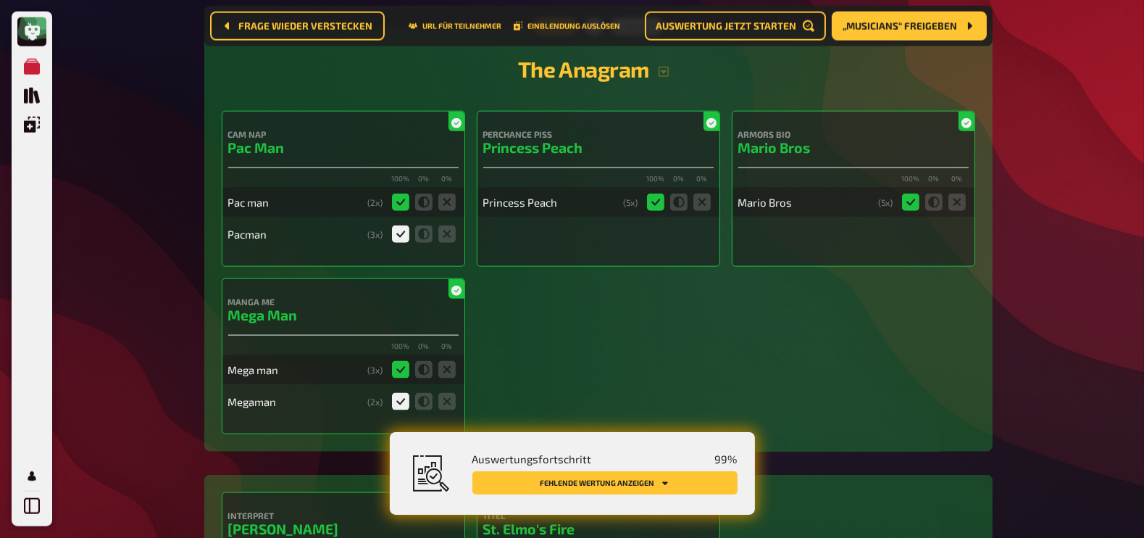
scroll to position [0, 0]
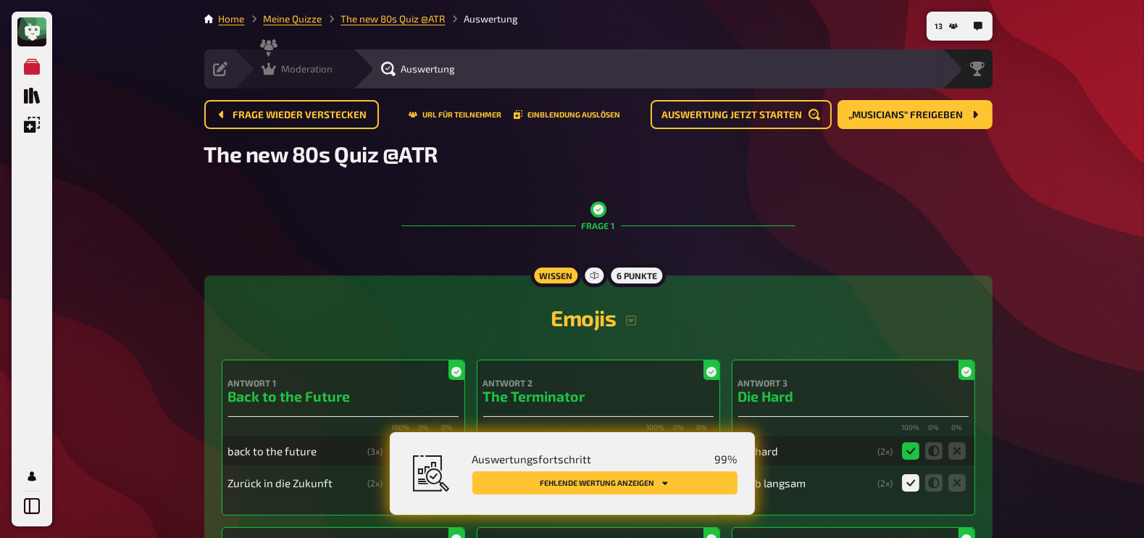
click at [269, 78] on div "Moderation undefined" at bounding box center [293, 68] width 120 height 39
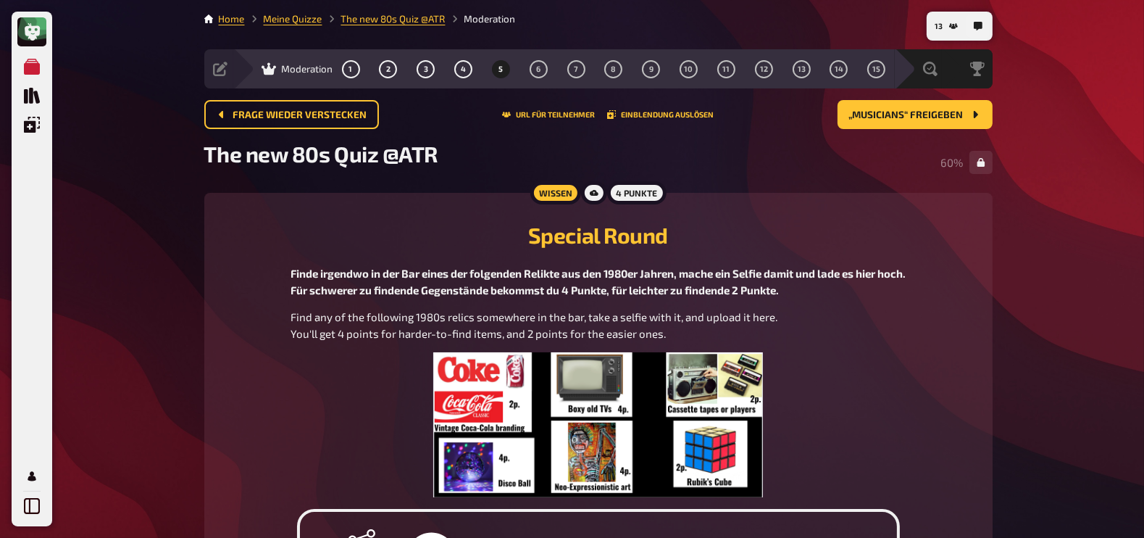
scroll to position [17, 0]
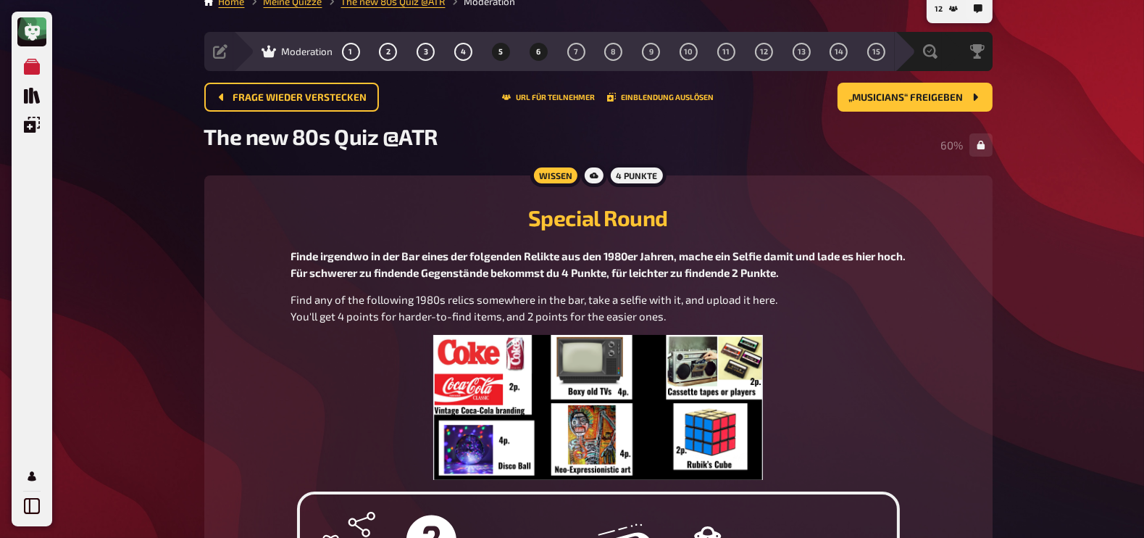
click at [529, 56] on button "6" at bounding box center [538, 51] width 23 height 23
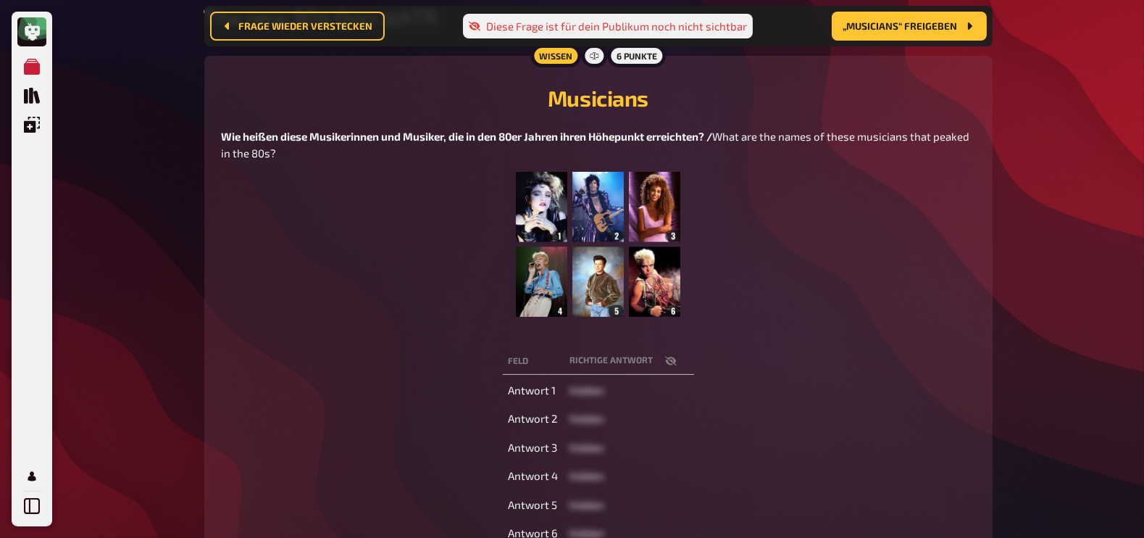
scroll to position [198, 0]
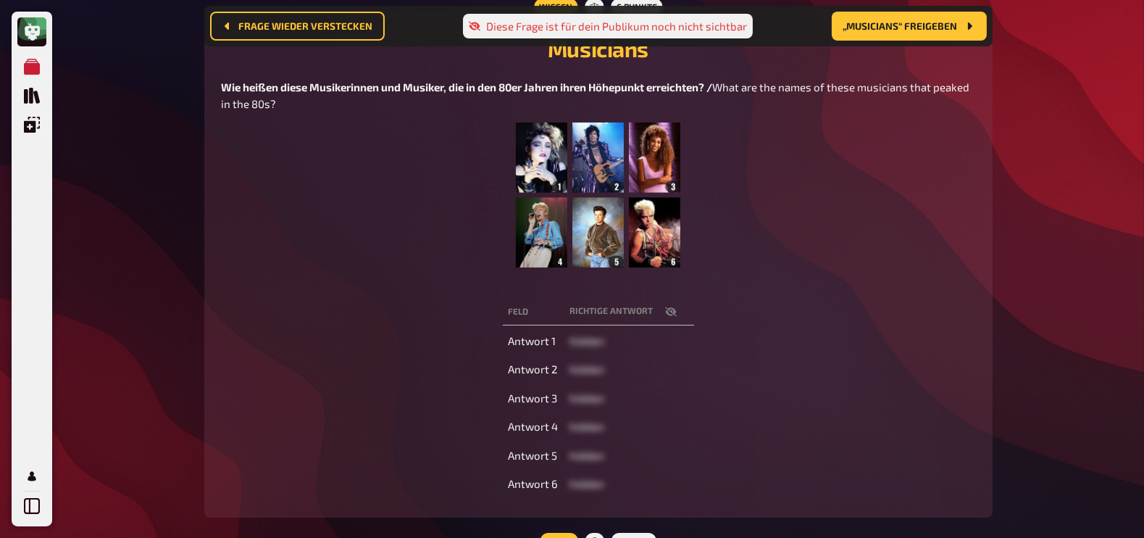
click at [672, 313] on icon "button" at bounding box center [671, 312] width 12 height 12
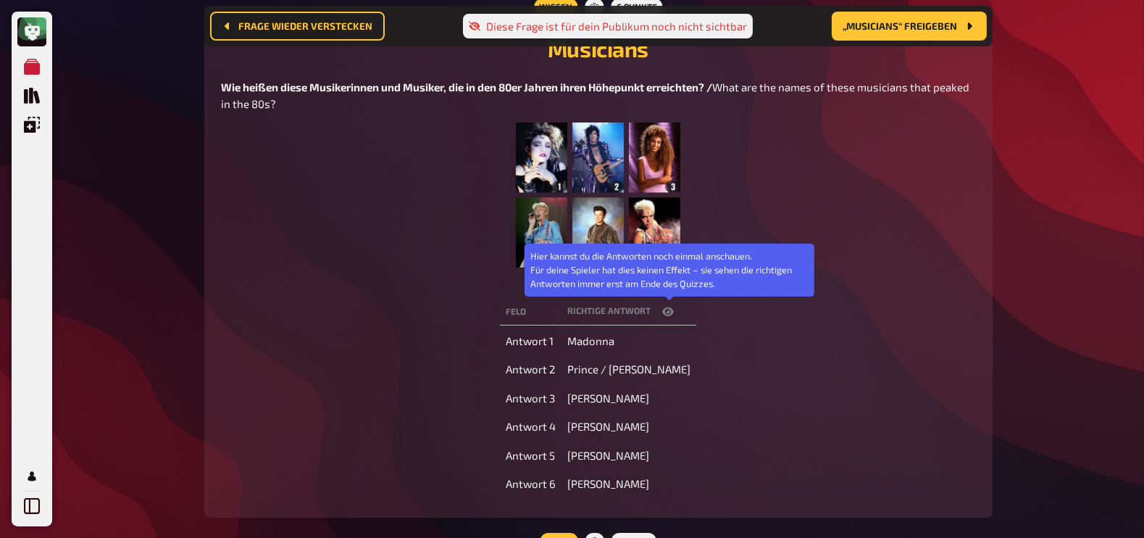
click at [672, 313] on icon "button" at bounding box center [668, 311] width 12 height 9
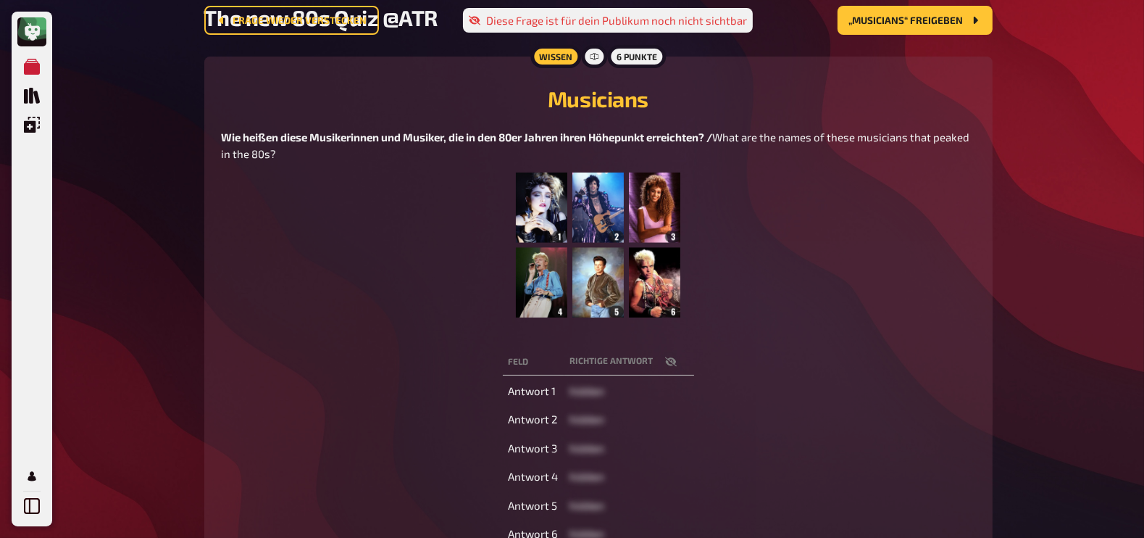
scroll to position [0, 0]
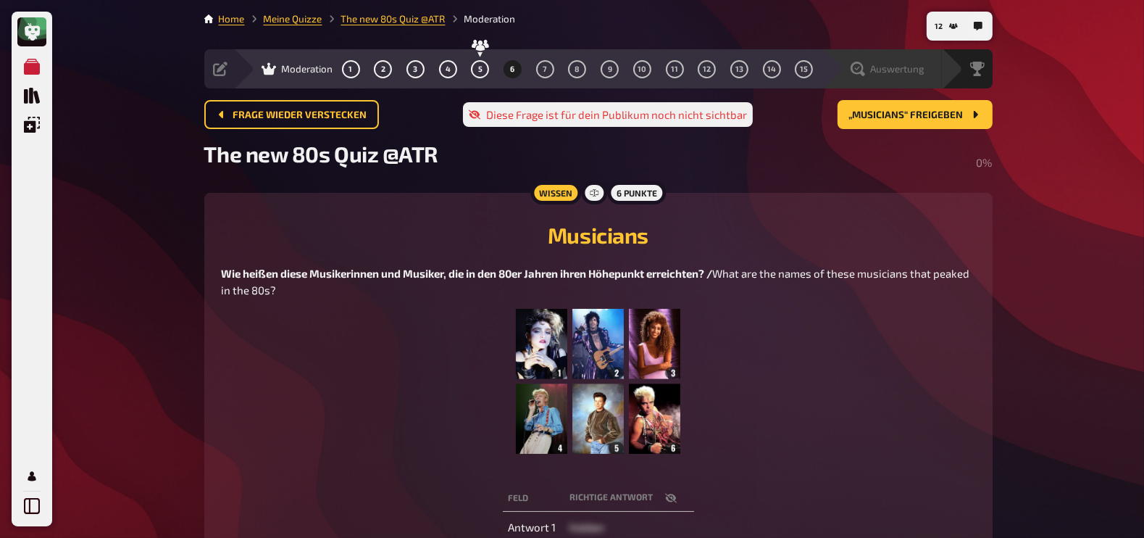
click at [913, 70] on span "Auswertung" at bounding box center [898, 69] width 54 height 12
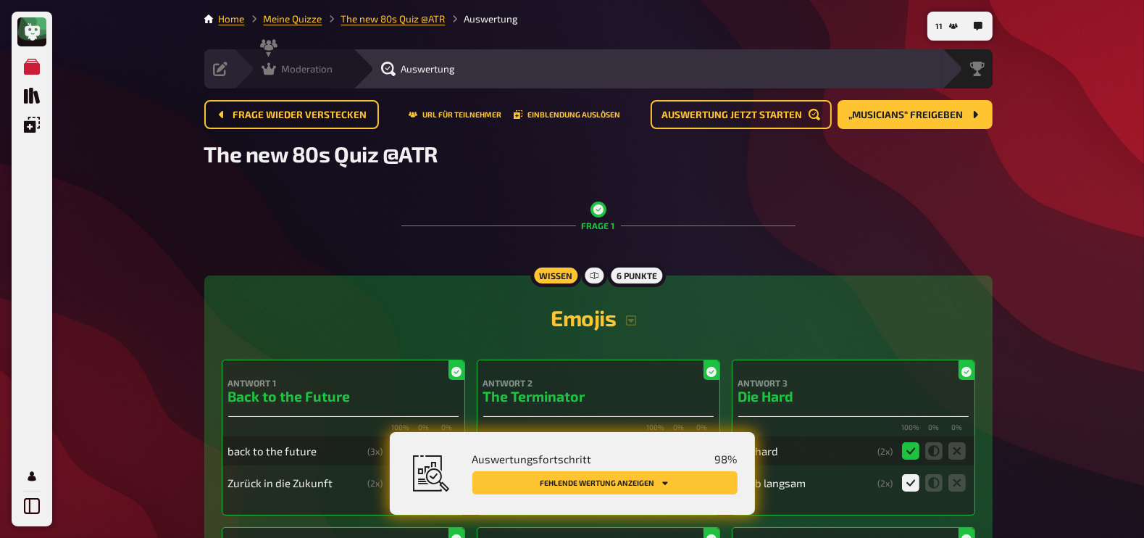
click at [263, 71] on icon at bounding box center [269, 69] width 14 height 12
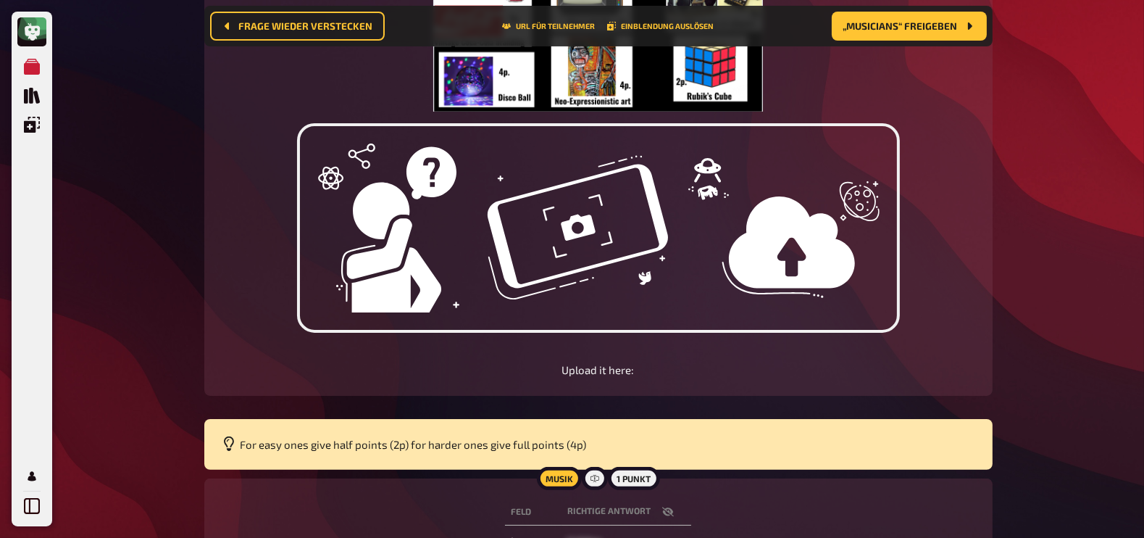
scroll to position [402, 0]
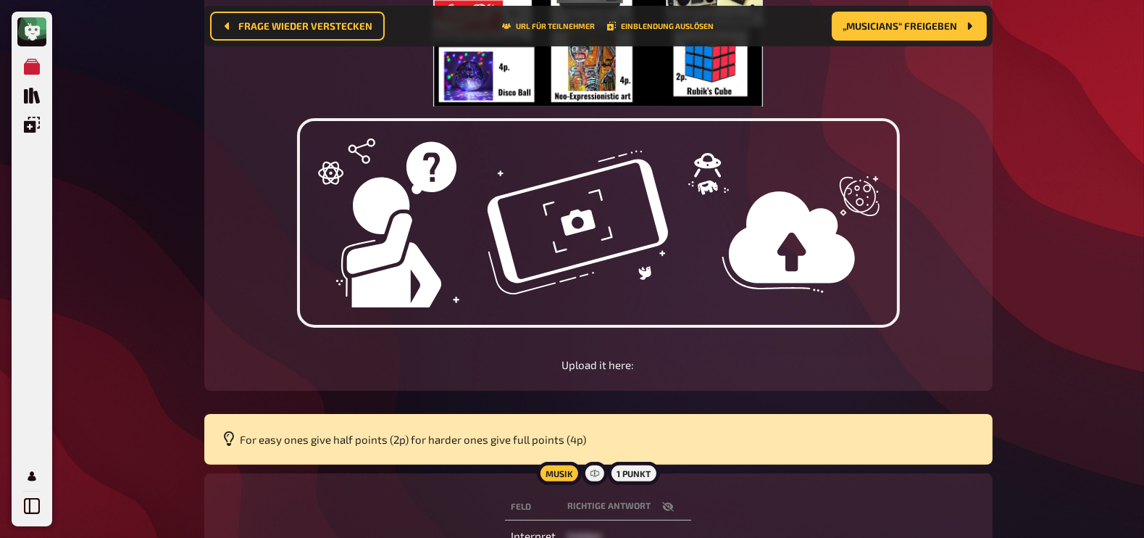
click at [666, 509] on icon "button" at bounding box center [668, 507] width 12 height 12
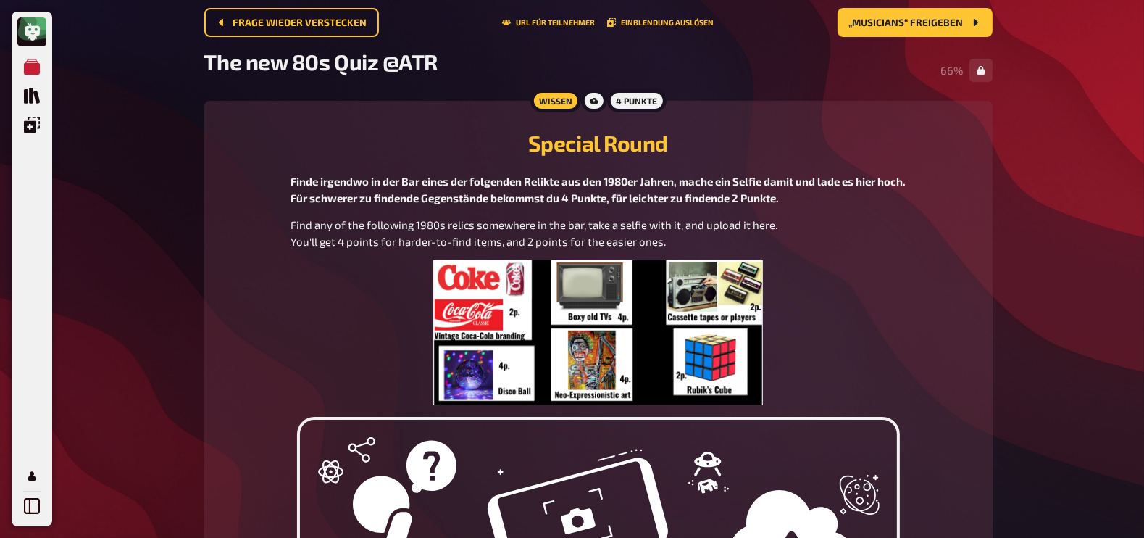
scroll to position [0, 0]
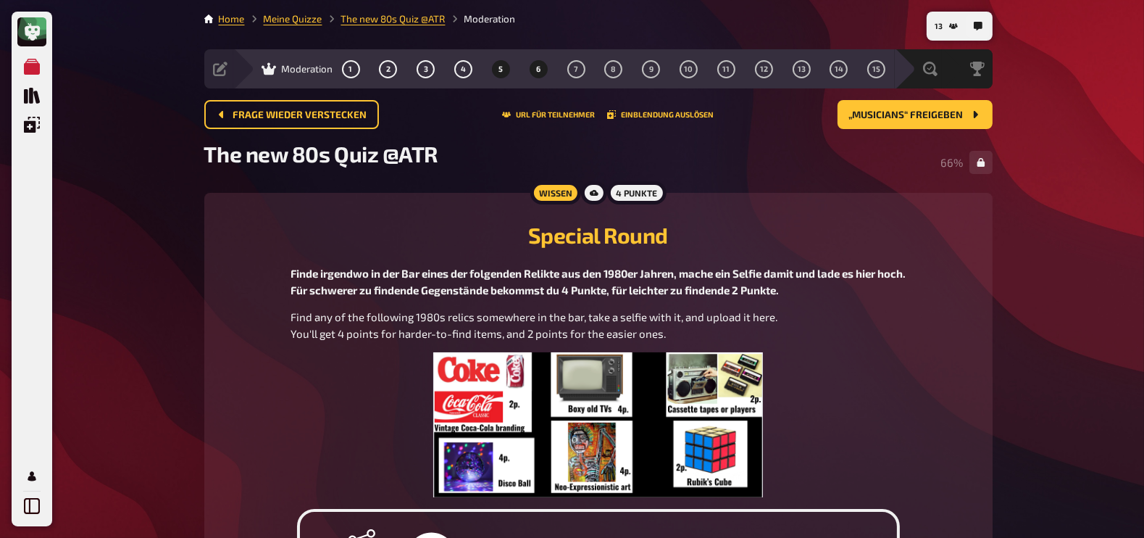
click at [538, 65] on span "6" at bounding box center [538, 69] width 4 height 8
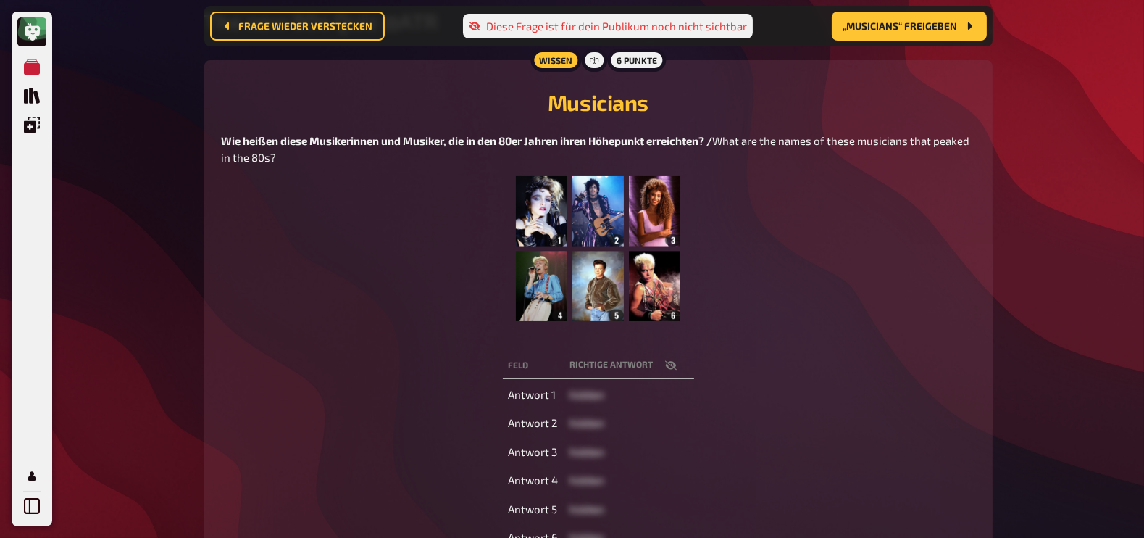
scroll to position [80, 0]
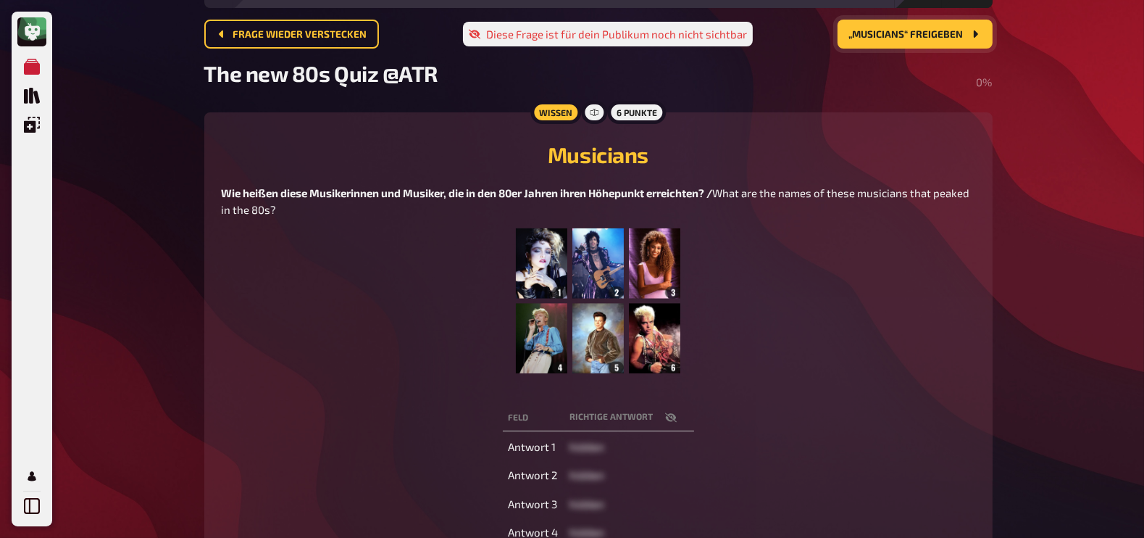
click at [909, 30] on span "„Musicians“ freigeben" at bounding box center [906, 35] width 114 height 10
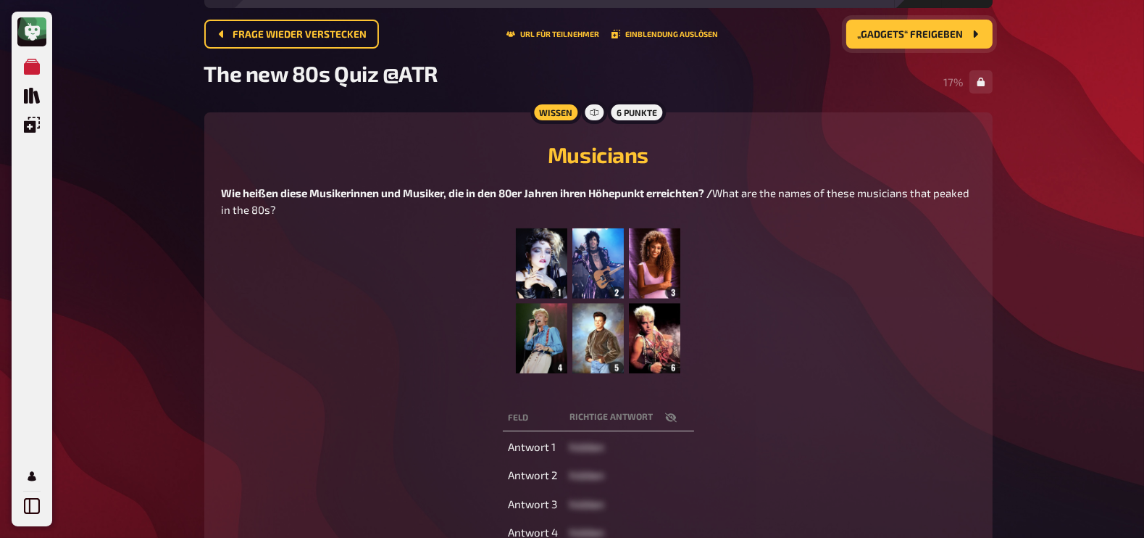
scroll to position [0, 0]
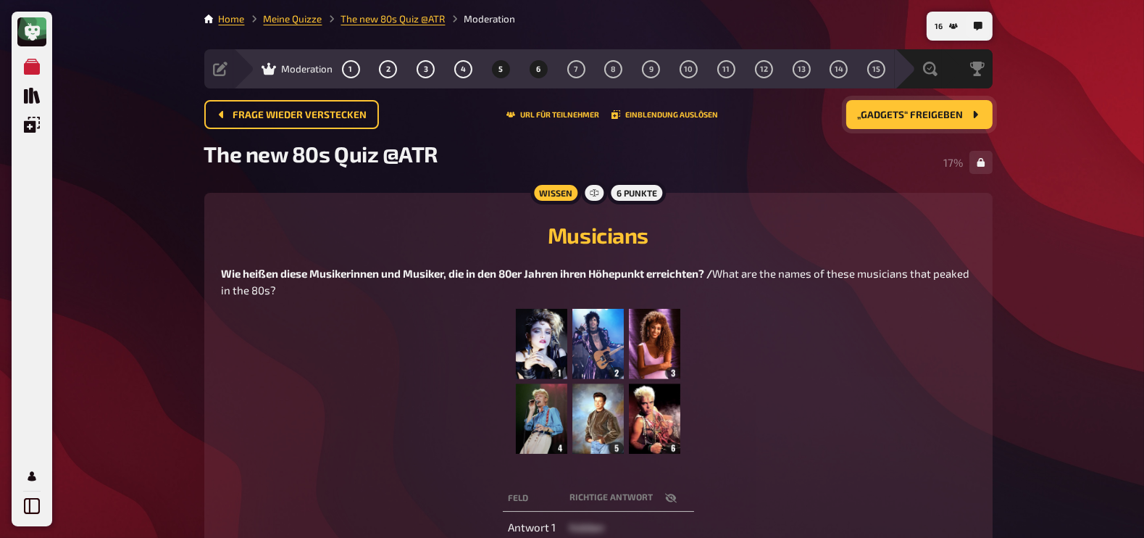
click at [501, 67] on span "5" at bounding box center [500, 69] width 4 height 8
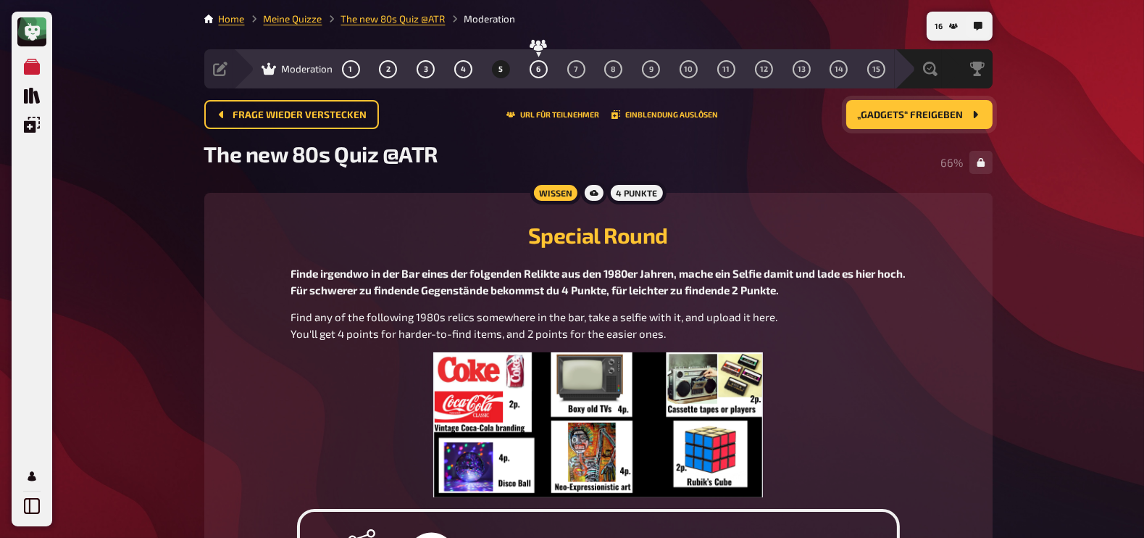
click at [220, 67] on icon at bounding box center [220, 69] width 14 height 14
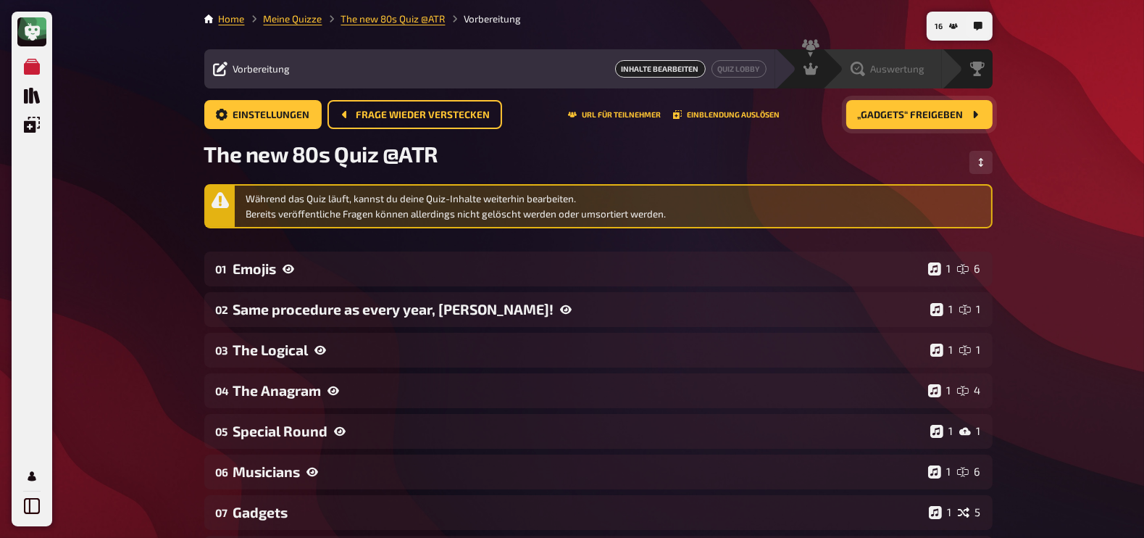
click at [927, 69] on div "Auswertung" at bounding box center [892, 69] width 100 height 14
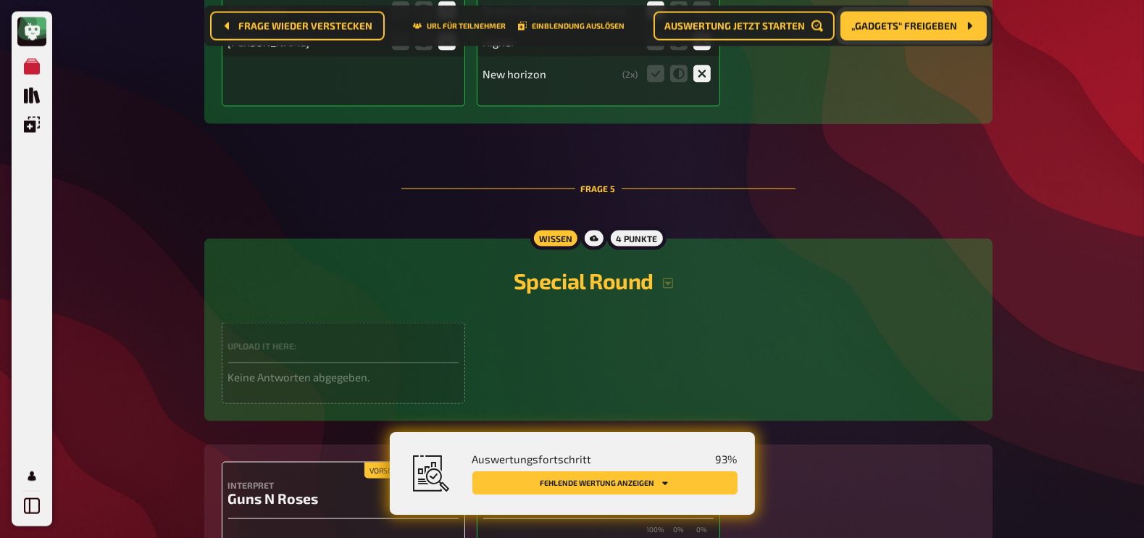
scroll to position [2914, 0]
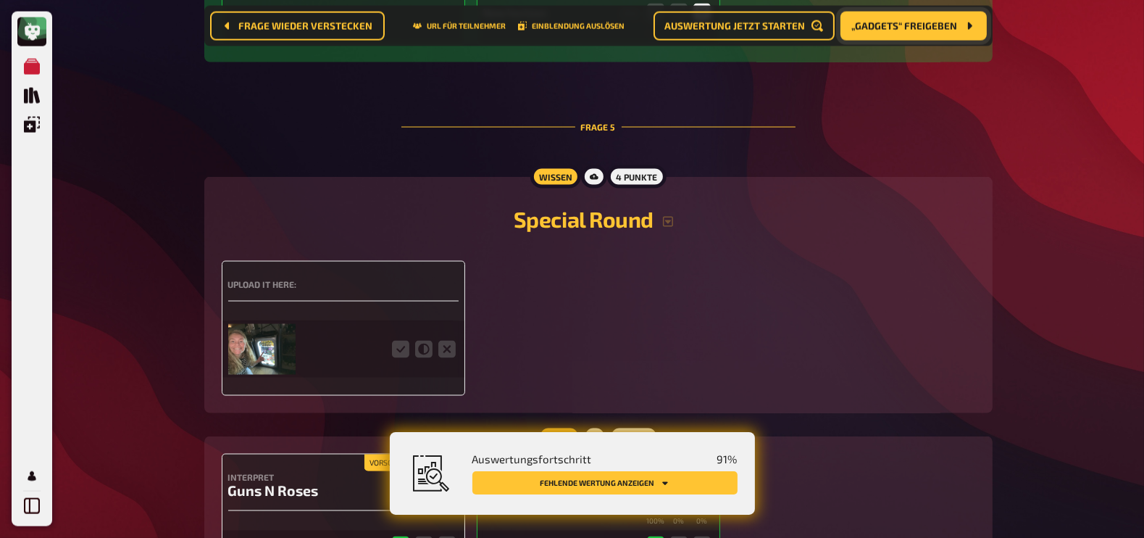
click at [263, 345] on img at bounding box center [261, 349] width 67 height 51
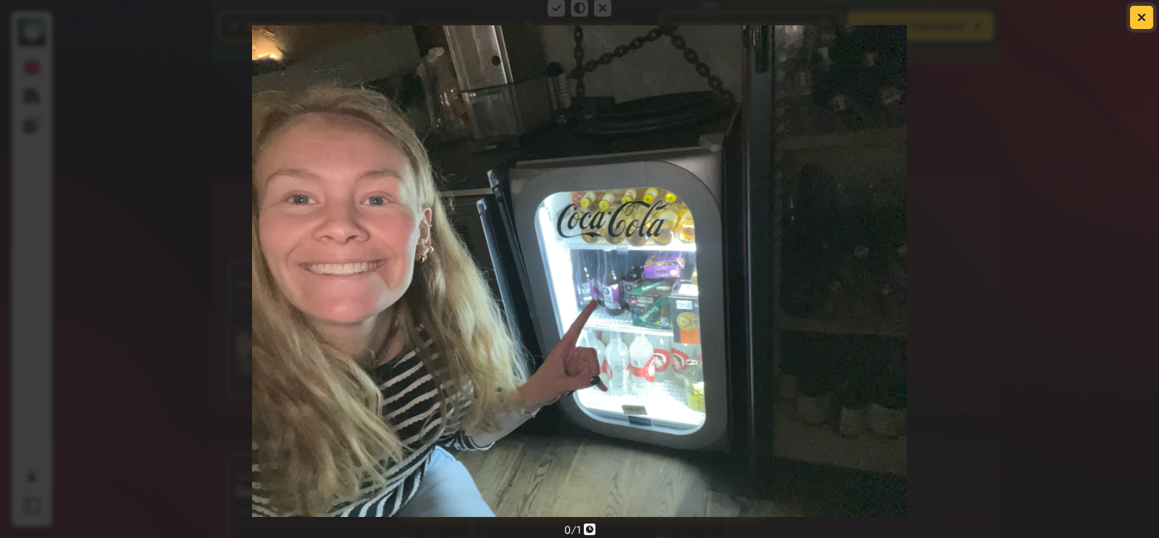
click at [1144, 17] on icon "button" at bounding box center [1141, 17] width 9 height 9
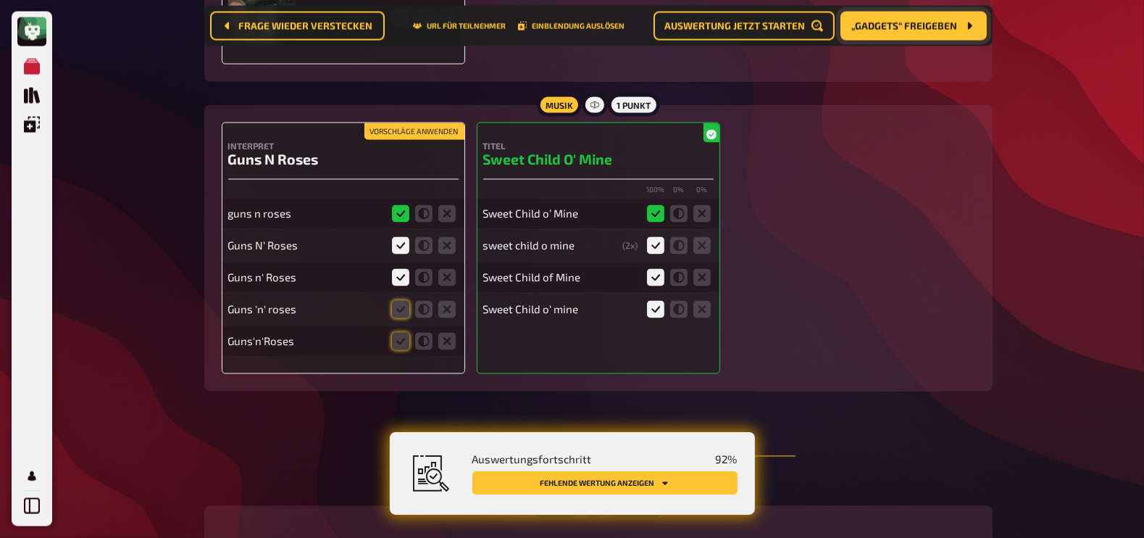
scroll to position [3266, 0]
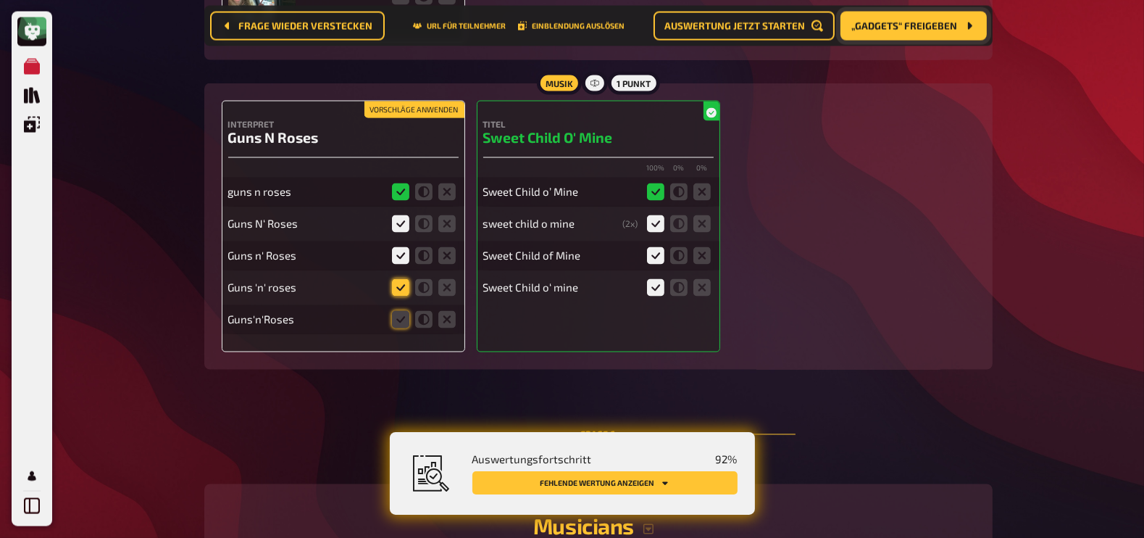
click at [404, 290] on icon at bounding box center [400, 287] width 17 height 17
click at [0, 0] on input "radio" at bounding box center [0, 0] width 0 height 0
click at [404, 320] on icon at bounding box center [400, 319] width 17 height 17
click at [0, 0] on input "radio" at bounding box center [0, 0] width 0 height 0
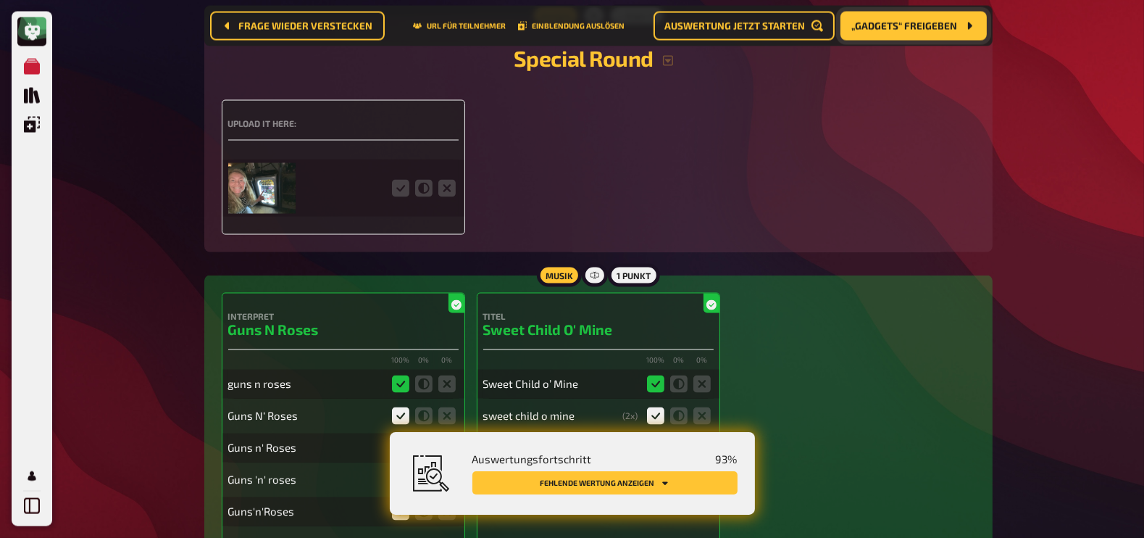
scroll to position [3069, 0]
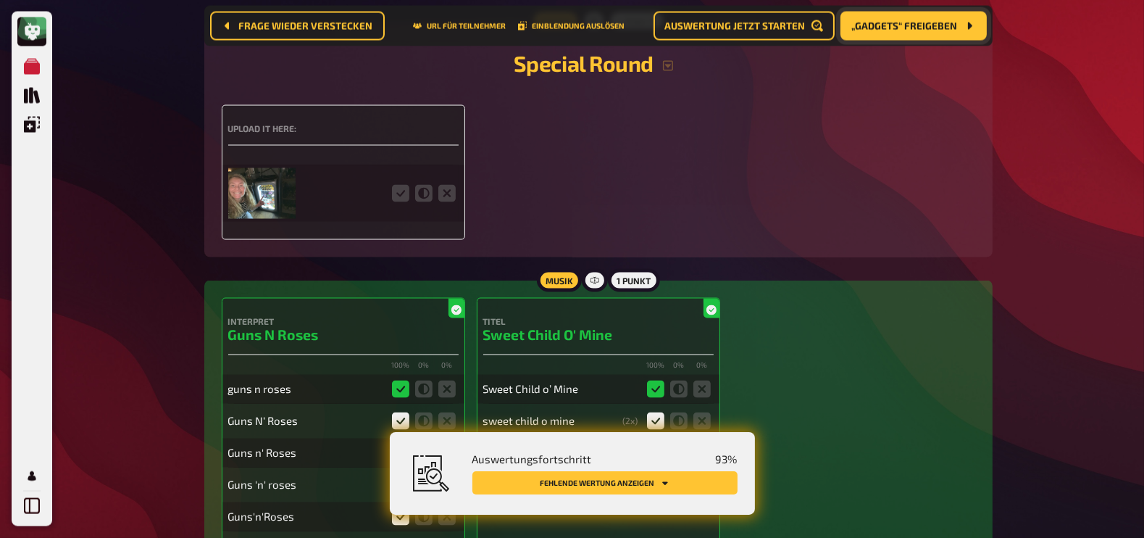
click at [411, 193] on fieldset at bounding box center [424, 193] width 70 height 23
drag, startPoint x: 401, startPoint y: 193, endPoint x: 411, endPoint y: 193, distance: 9.4
click at [411, 193] on fieldset at bounding box center [424, 193] width 70 height 23
click at [398, 195] on icon at bounding box center [400, 193] width 17 height 17
click at [0, 0] on input "radio" at bounding box center [0, 0] width 0 height 0
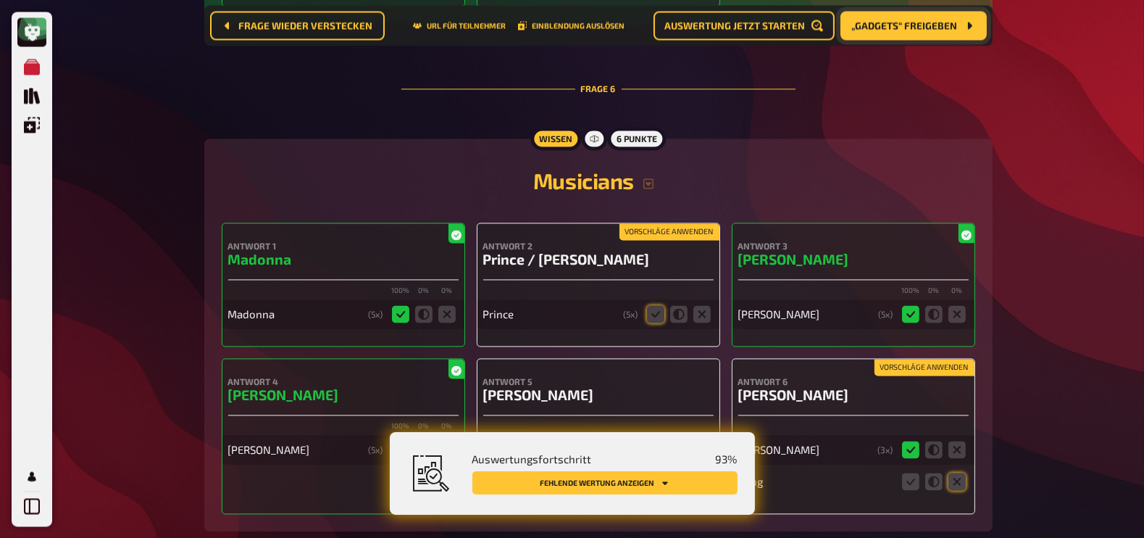
scroll to position [3673, 0]
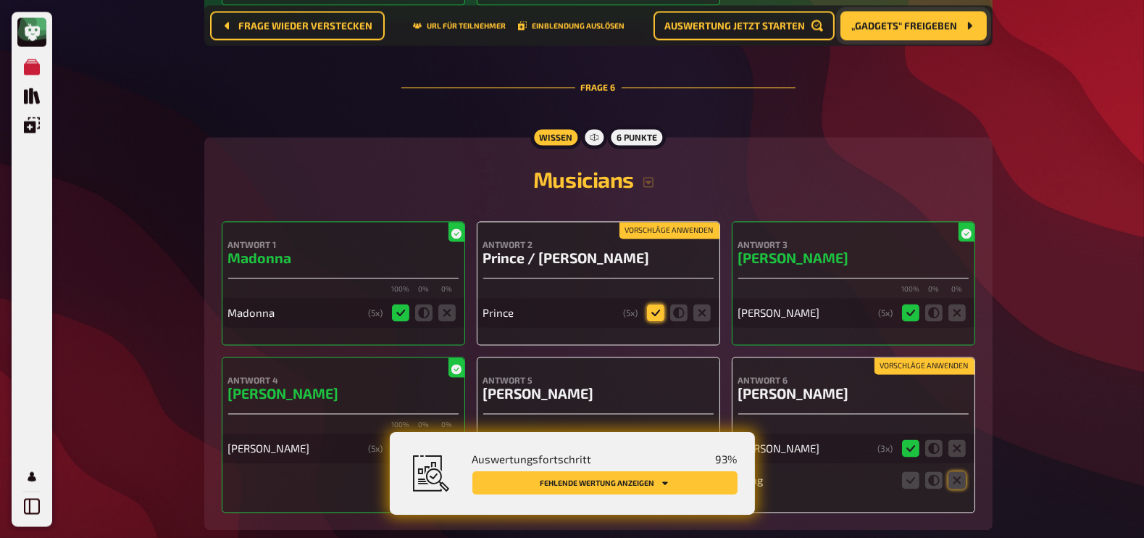
click at [656, 309] on icon at bounding box center [655, 312] width 17 height 17
click at [0, 0] on input "radio" at bounding box center [0, 0] width 0 height 0
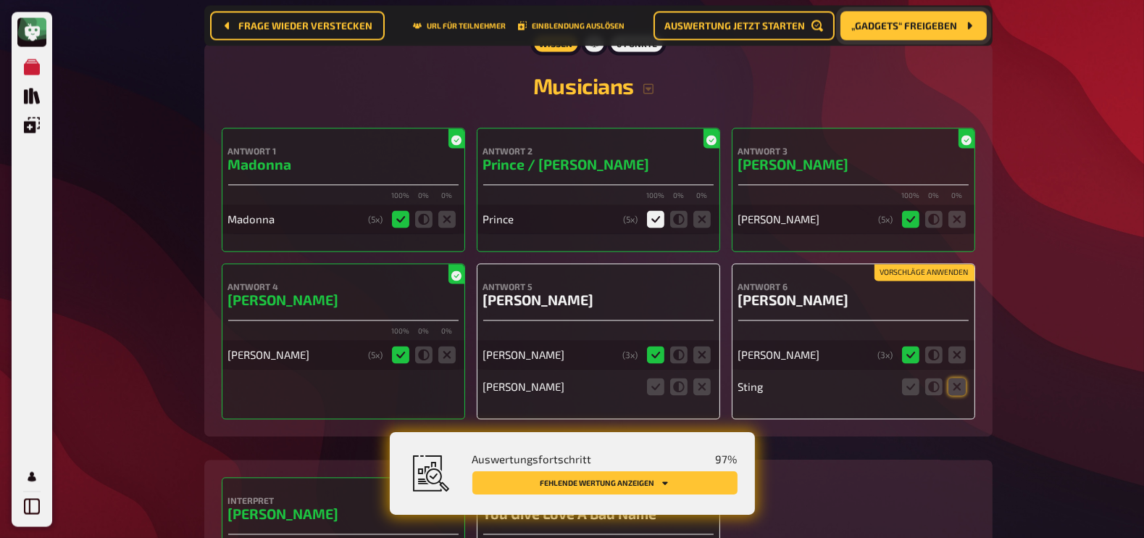
scroll to position [3767, 0]
click at [703, 385] on icon at bounding box center [701, 385] width 17 height 17
click at [0, 0] on input "radio" at bounding box center [0, 0] width 0 height 0
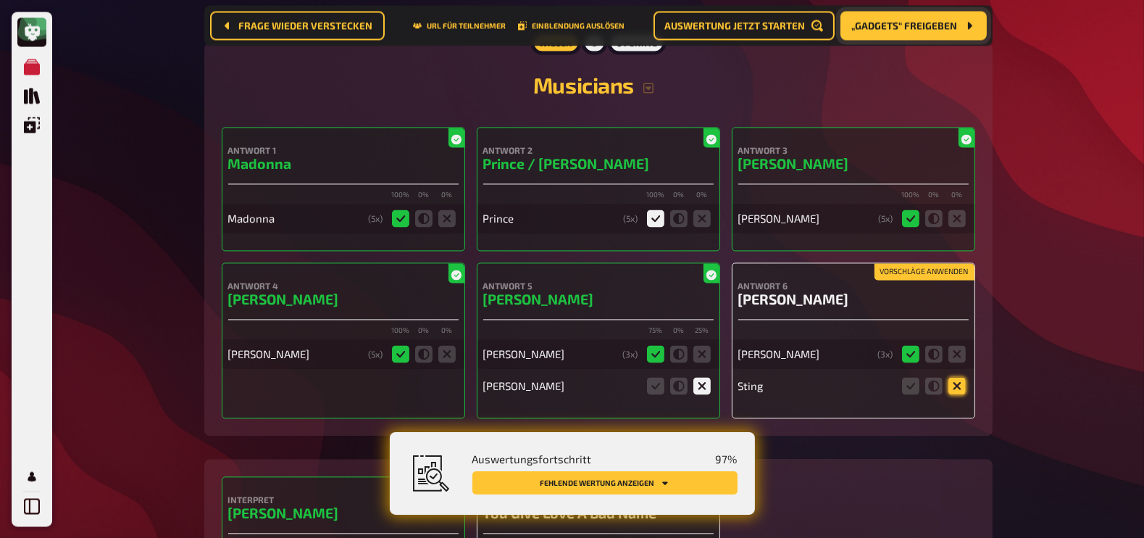
click at [957, 390] on icon at bounding box center [956, 385] width 17 height 17
click at [0, 0] on input "radio" at bounding box center [0, 0] width 0 height 0
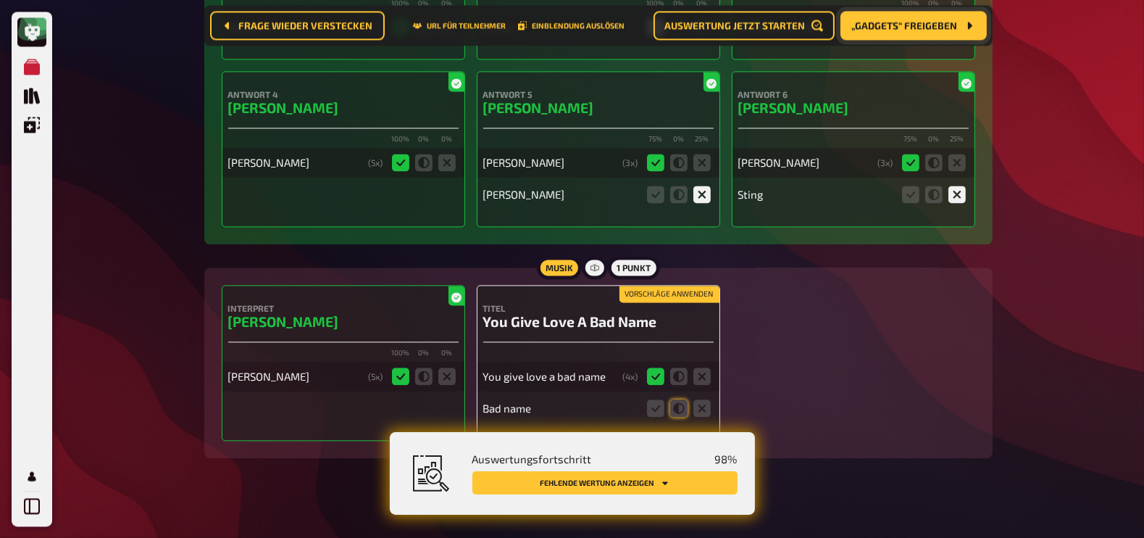
scroll to position [3970, 0]
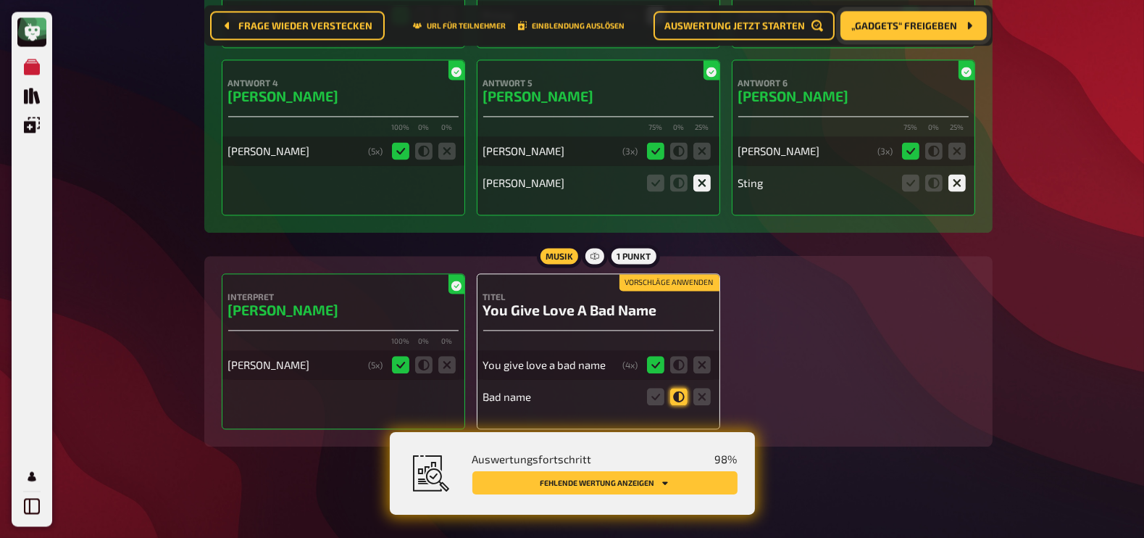
click at [679, 392] on icon at bounding box center [678, 396] width 17 height 17
click at [0, 0] on input "radio" at bounding box center [0, 0] width 0 height 0
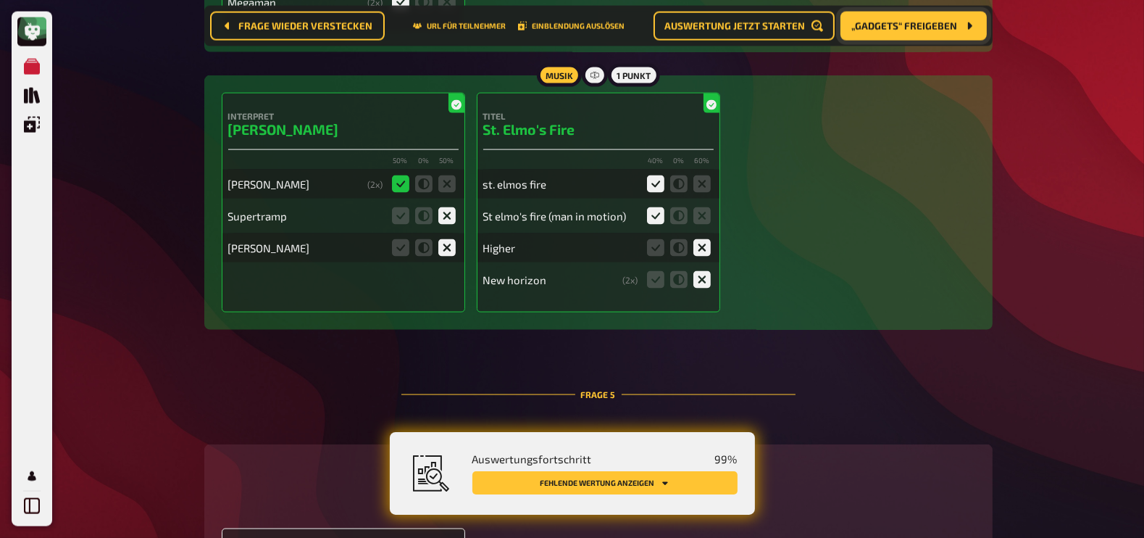
scroll to position [2961, 0]
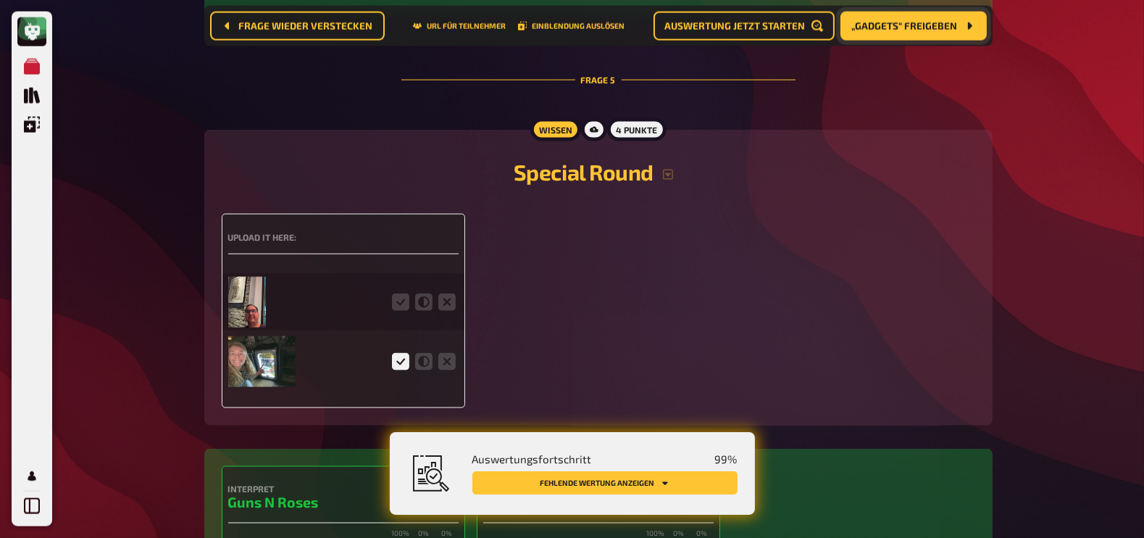
click at [246, 313] on img at bounding box center [247, 302] width 38 height 51
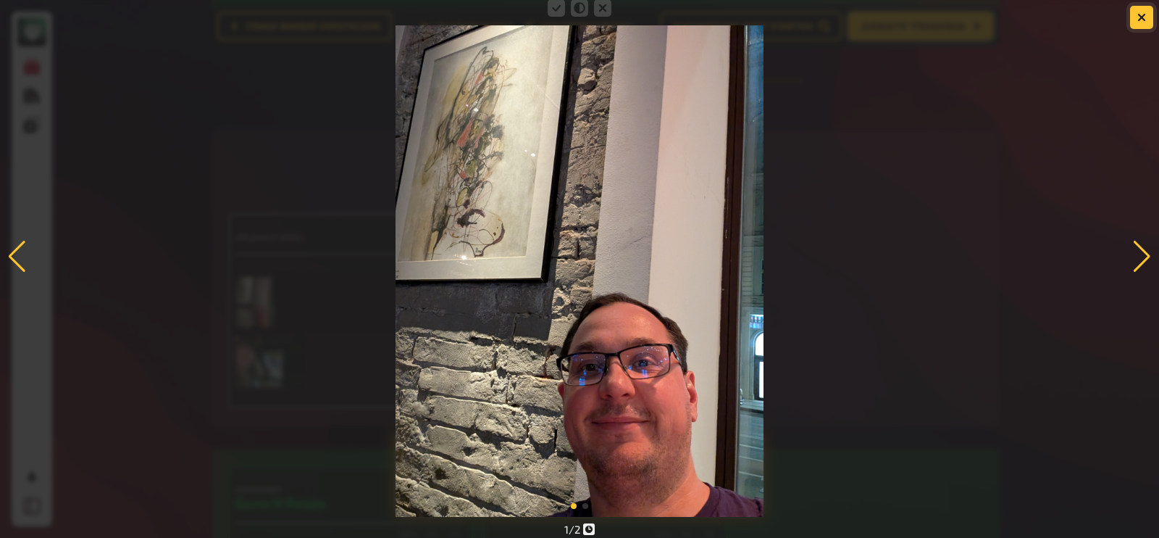
click at [1141, 17] on icon "button" at bounding box center [1142, 17] width 14 height 14
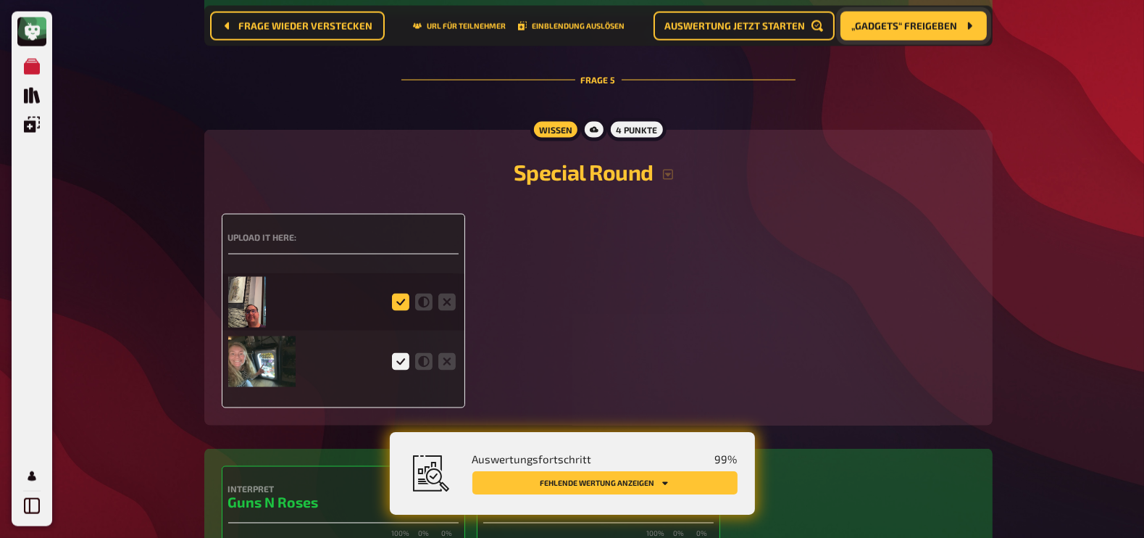
click at [402, 302] on icon at bounding box center [400, 301] width 17 height 17
click at [0, 0] on input "radio" at bounding box center [0, 0] width 0 height 0
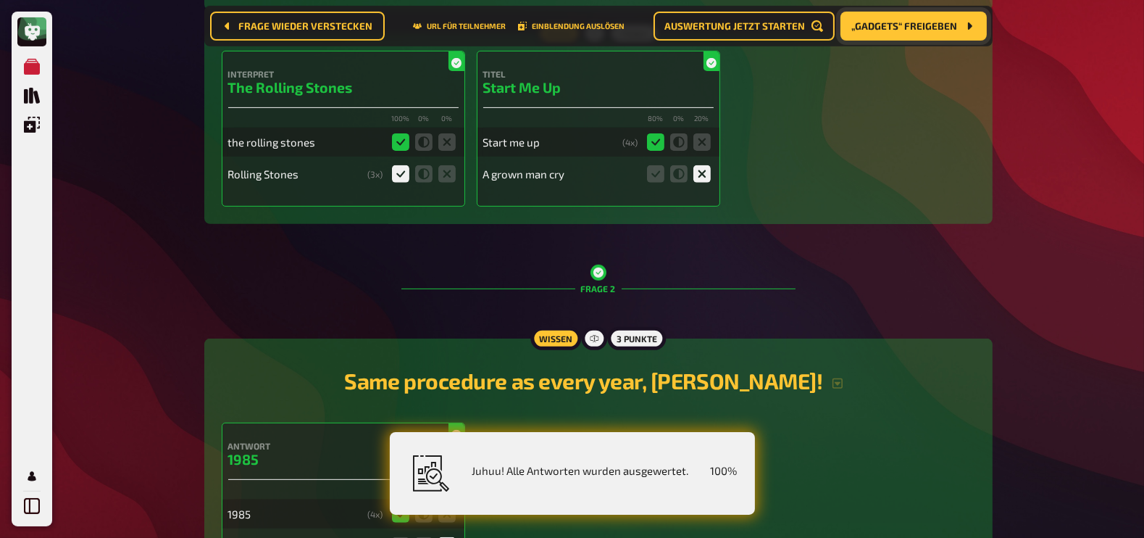
scroll to position [0, 0]
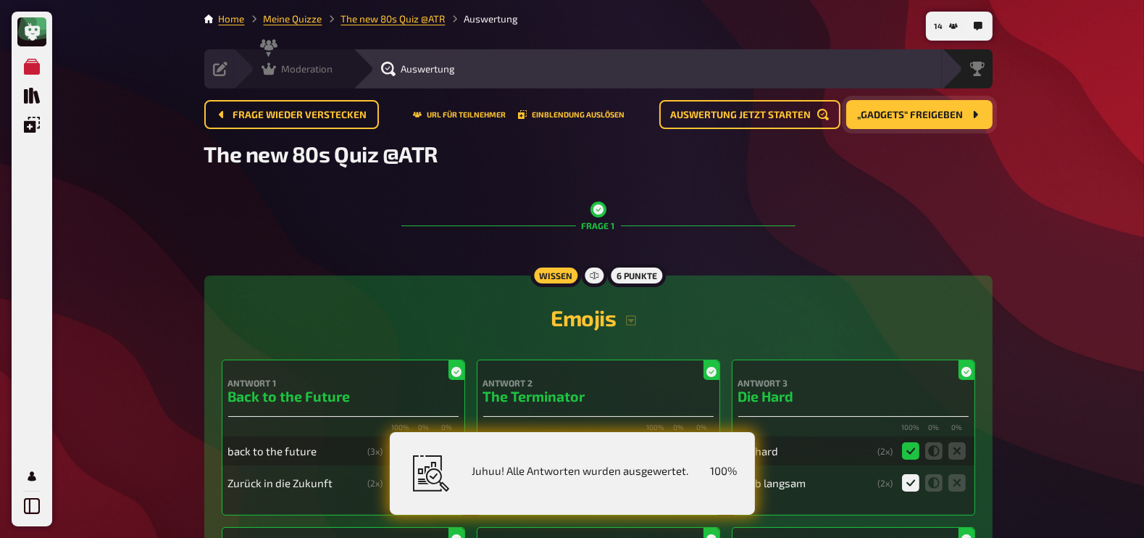
click at [301, 67] on span "Moderation" at bounding box center [307, 69] width 51 height 12
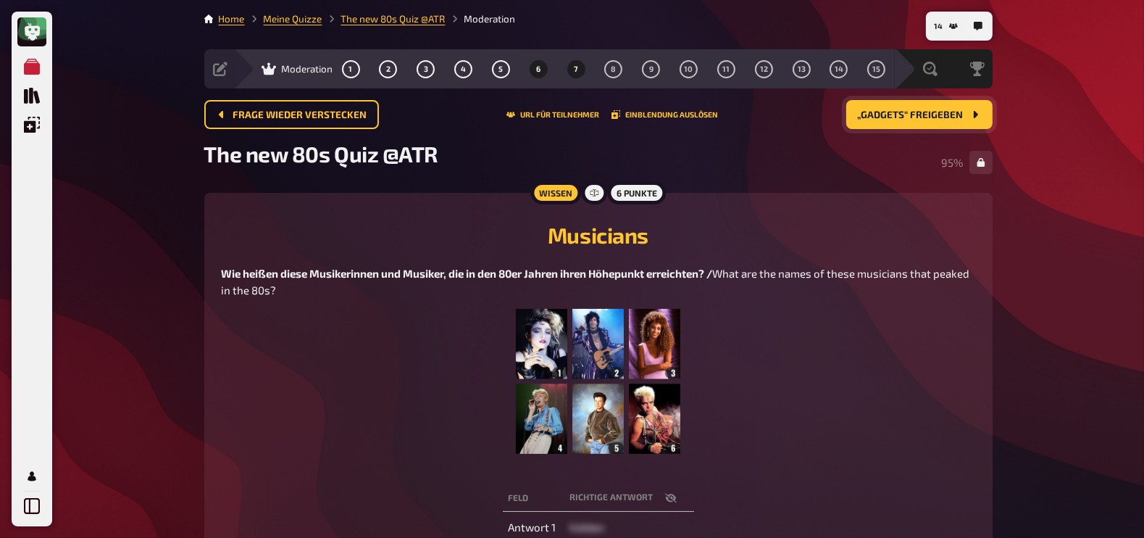
click at [582, 69] on button "7" at bounding box center [575, 68] width 23 height 23
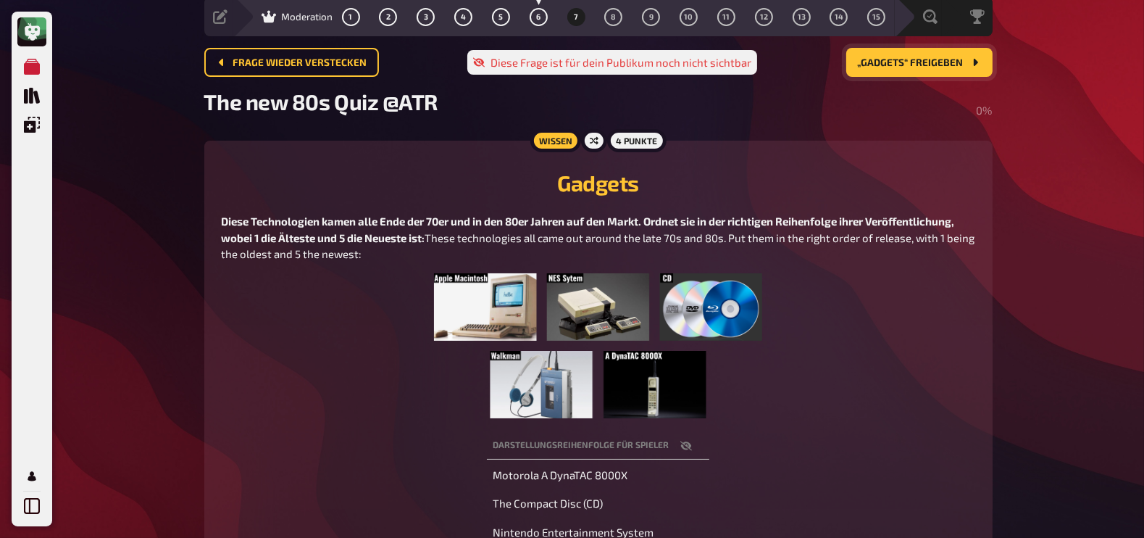
scroll to position [54, 0]
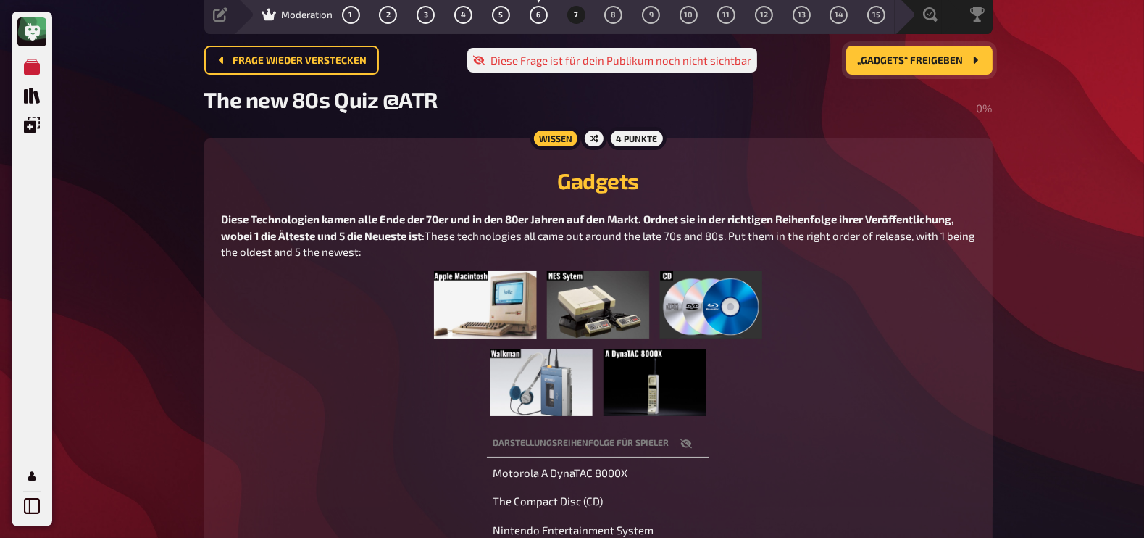
click at [908, 66] on button "„Gadgets“ freigeben" at bounding box center [919, 60] width 146 height 29
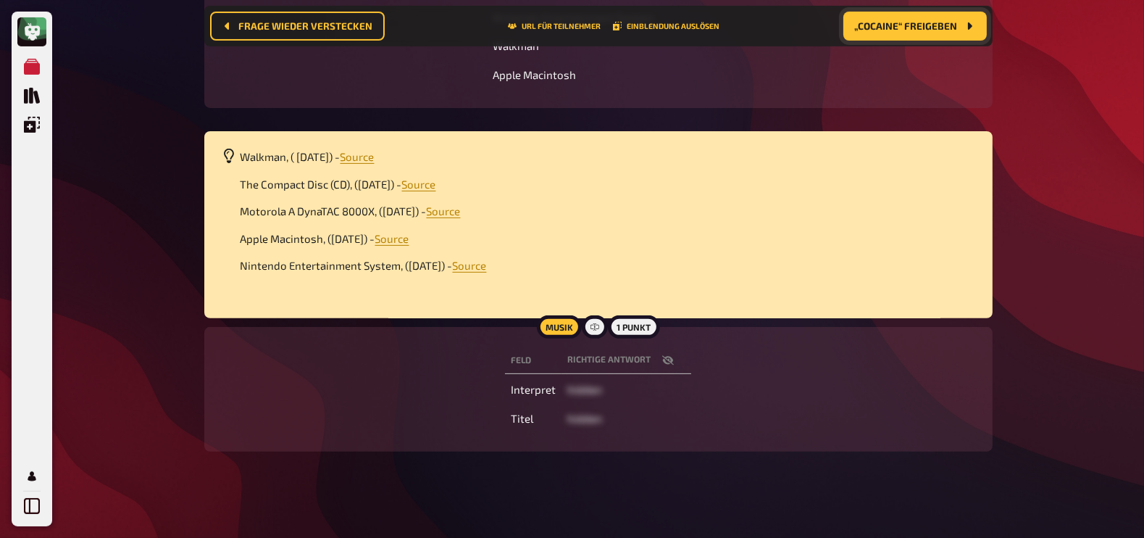
scroll to position [579, 0]
click at [669, 355] on icon "button" at bounding box center [668, 359] width 12 height 9
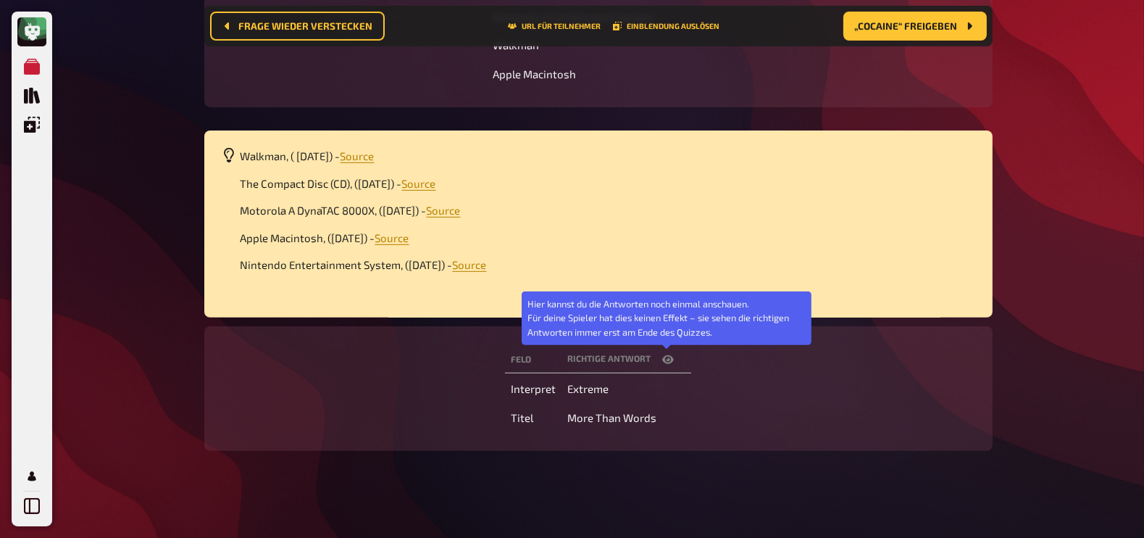
click at [669, 355] on icon "button" at bounding box center [668, 359] width 12 height 9
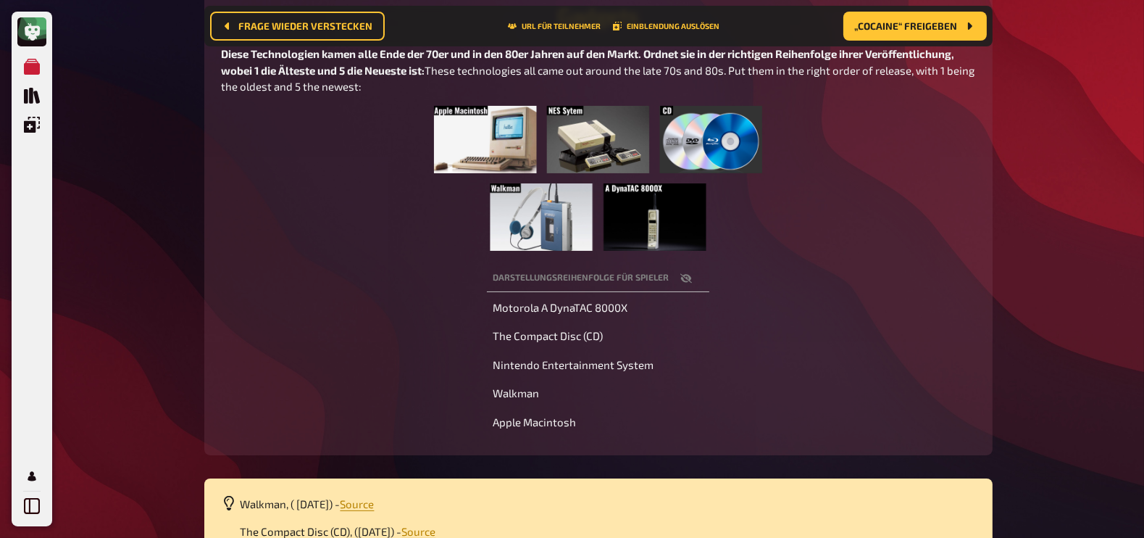
scroll to position [0, 0]
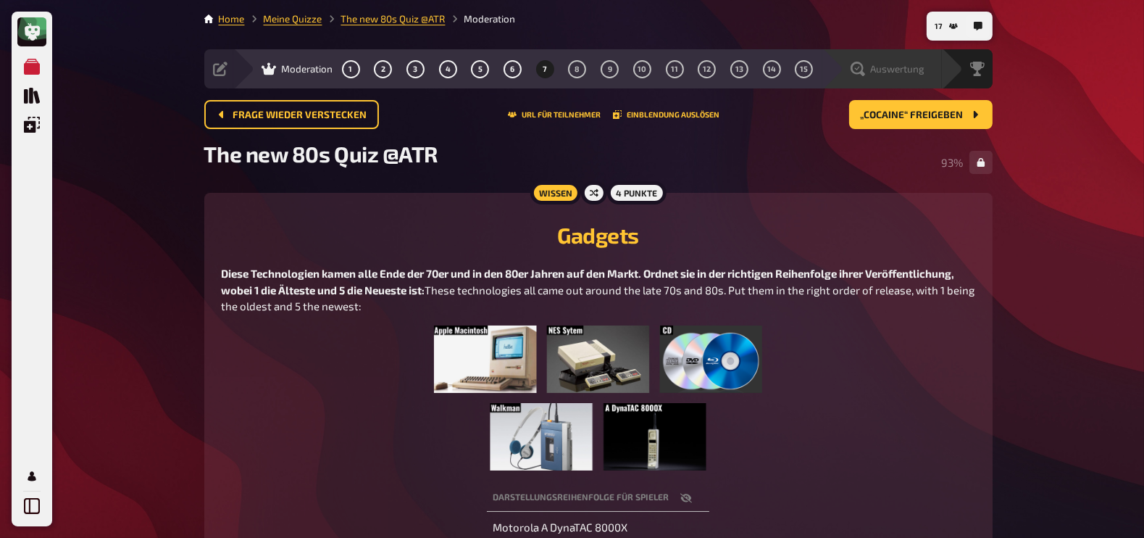
click at [920, 70] on span "Auswertung" at bounding box center [898, 69] width 54 height 12
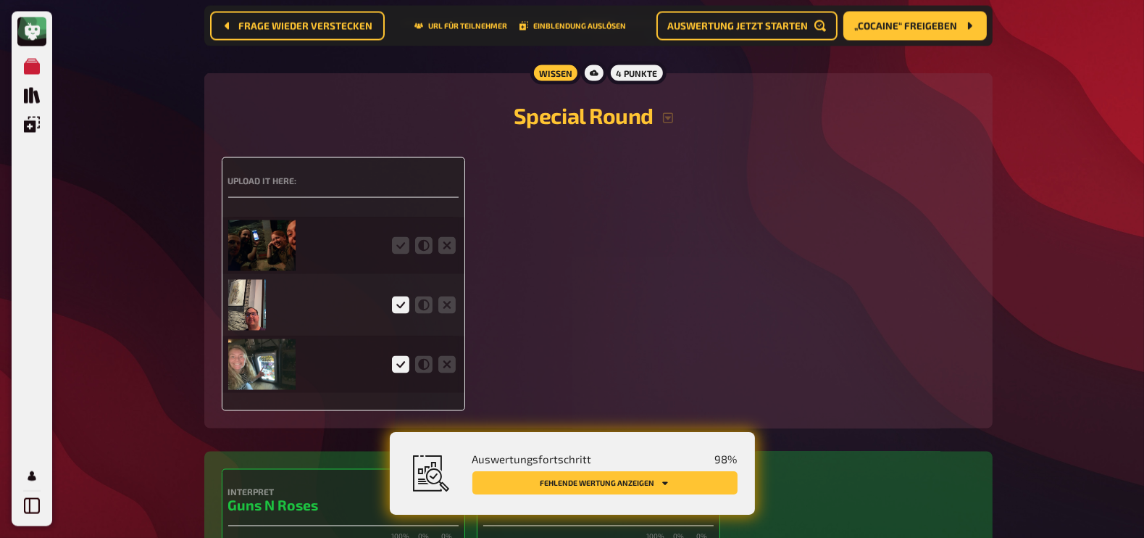
scroll to position [3015, 0]
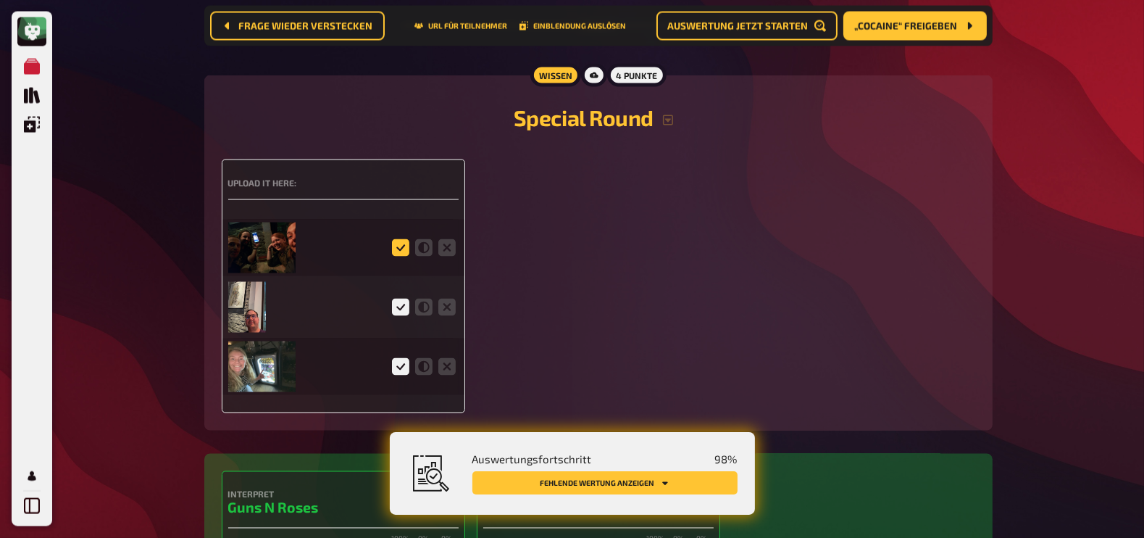
click at [404, 244] on icon at bounding box center [400, 247] width 17 height 17
click at [0, 0] on input "radio" at bounding box center [0, 0] width 0 height 0
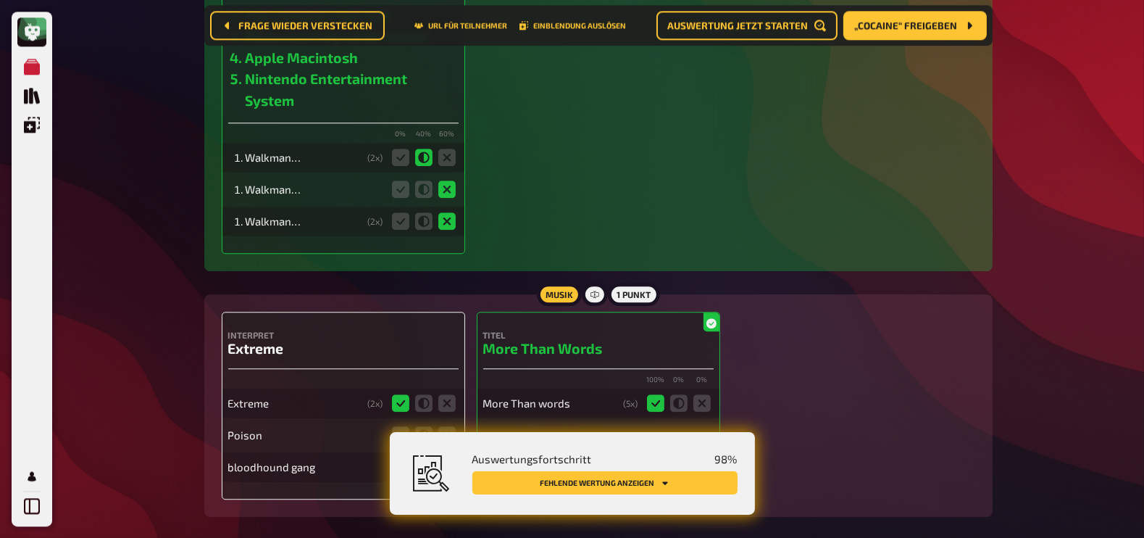
scroll to position [4757, 0]
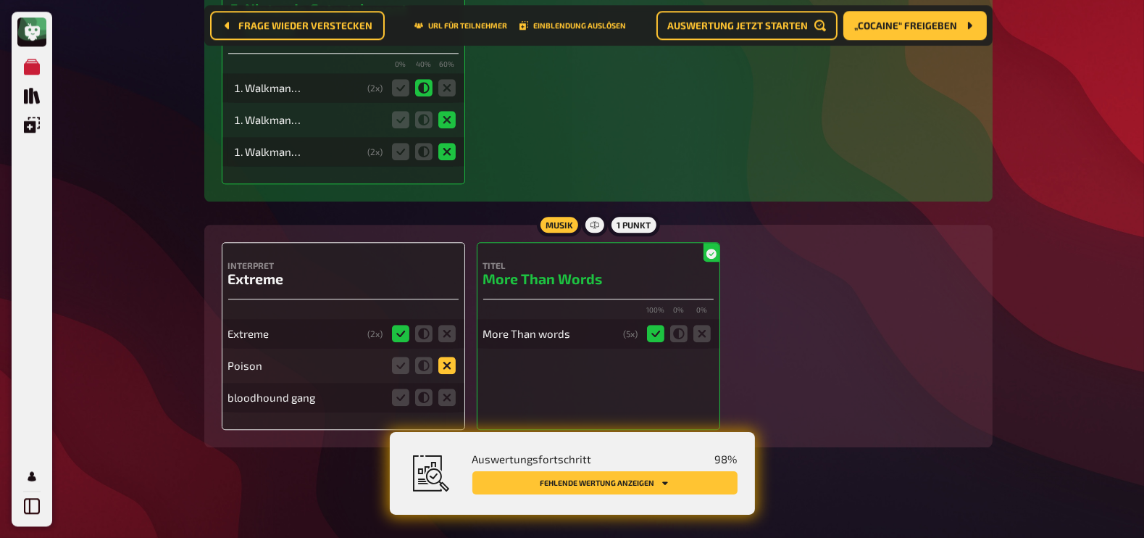
click at [448, 364] on icon at bounding box center [446, 364] width 17 height 17
click at [0, 0] on input "radio" at bounding box center [0, 0] width 0 height 0
click at [453, 395] on icon at bounding box center [446, 396] width 17 height 17
click at [0, 0] on input "radio" at bounding box center [0, 0] width 0 height 0
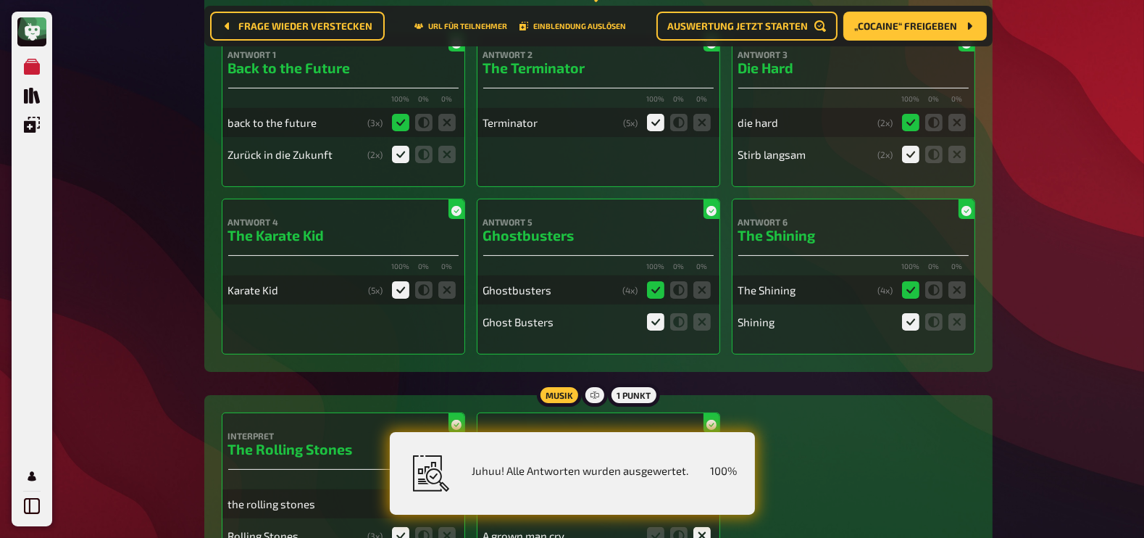
scroll to position [0, 0]
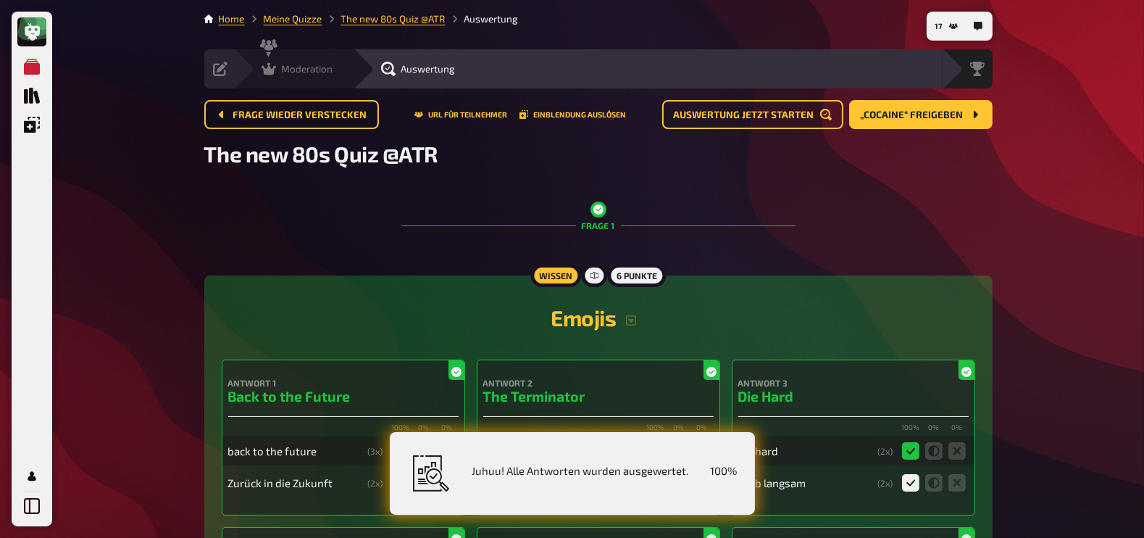
click at [272, 66] on icon at bounding box center [269, 69] width 14 height 14
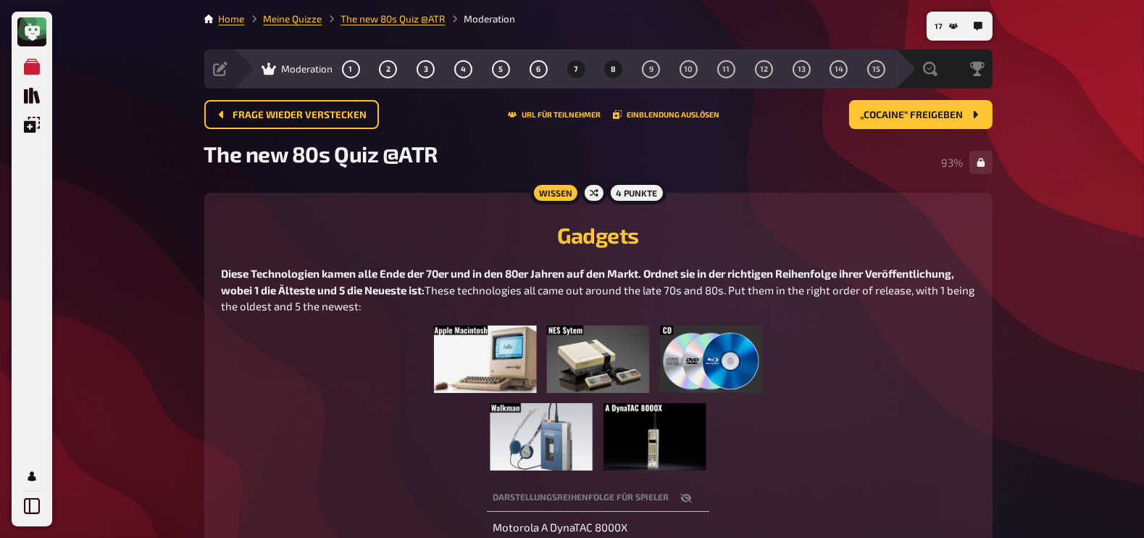
click at [608, 72] on button "8" at bounding box center [613, 68] width 23 height 23
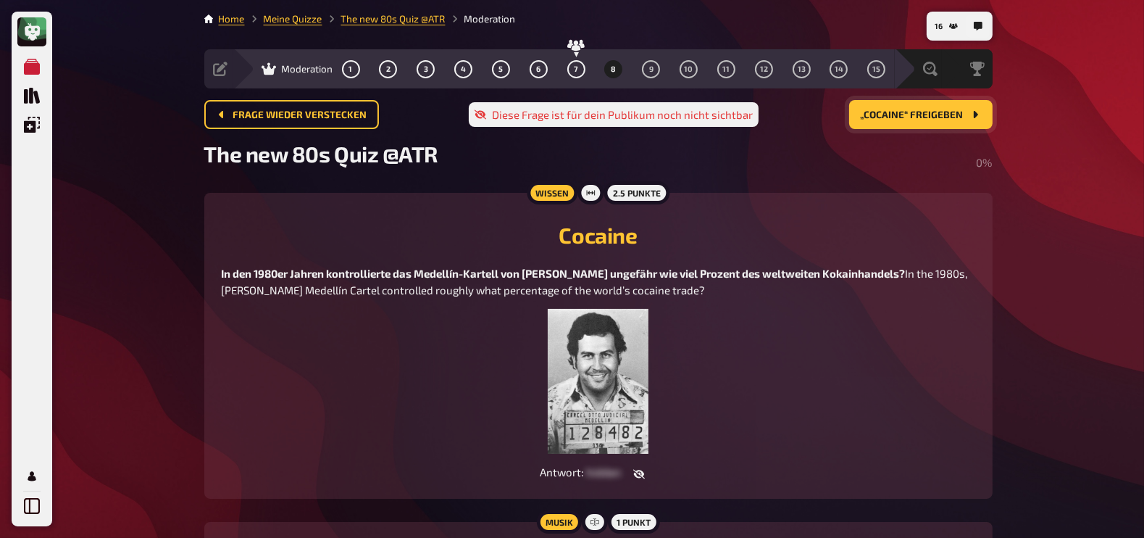
click at [891, 114] on span "„Cocaine“ freigeben" at bounding box center [912, 115] width 103 height 10
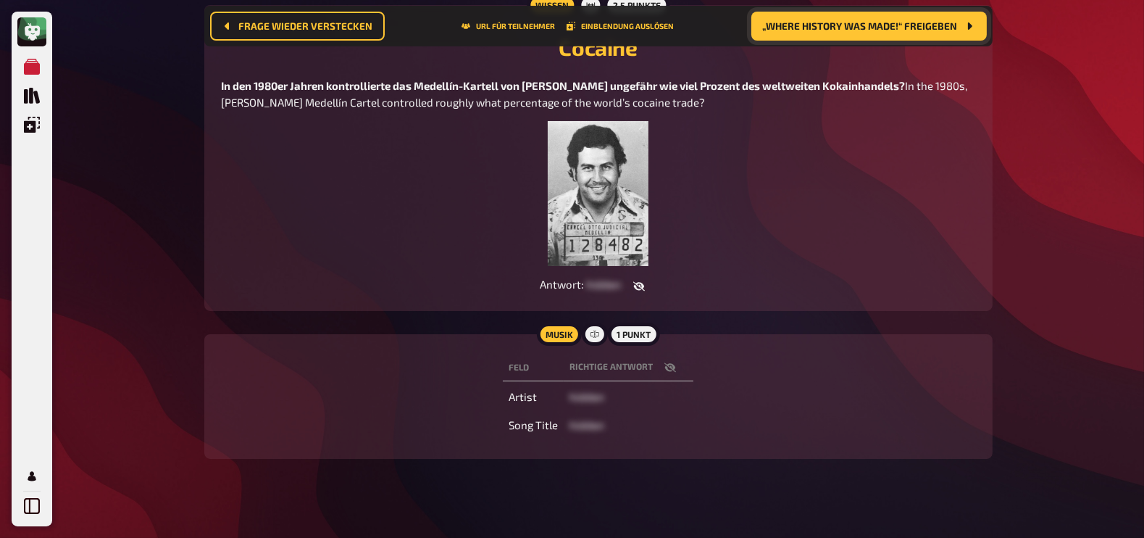
scroll to position [210, 0]
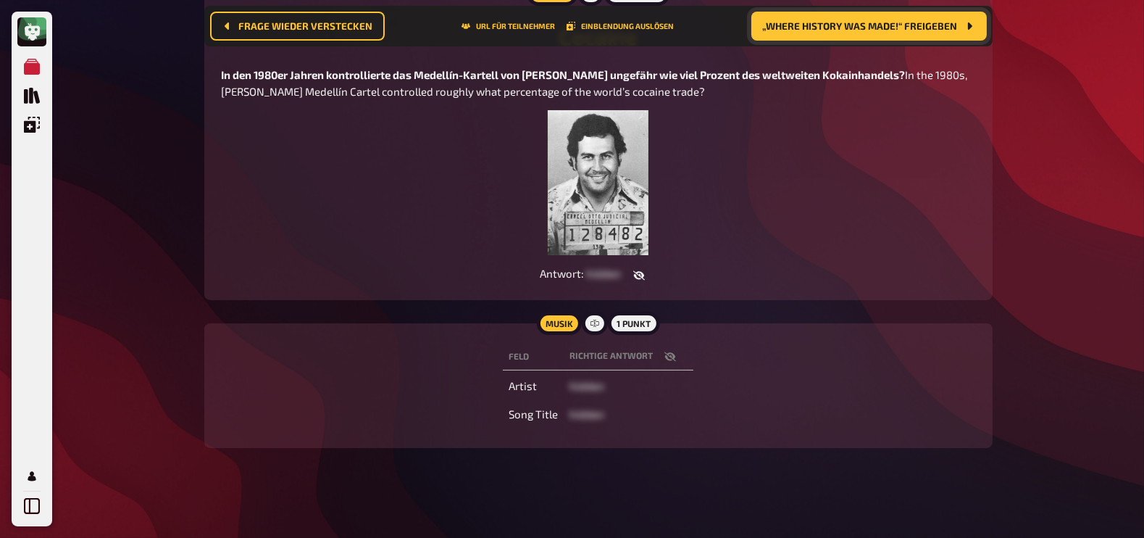
click at [668, 356] on icon "button" at bounding box center [670, 357] width 12 height 12
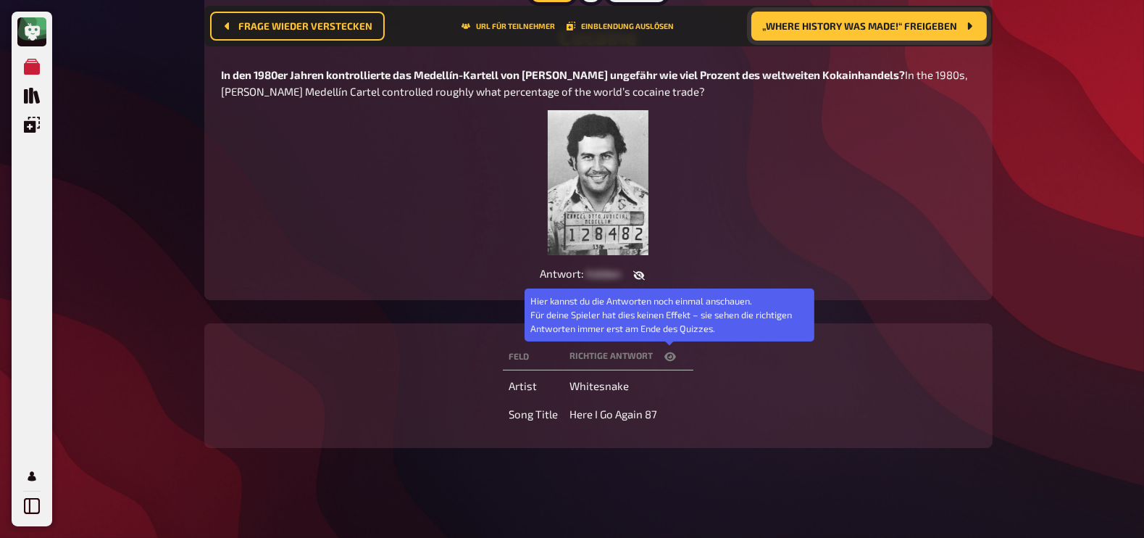
click at [668, 356] on icon "button" at bounding box center [670, 355] width 12 height 9
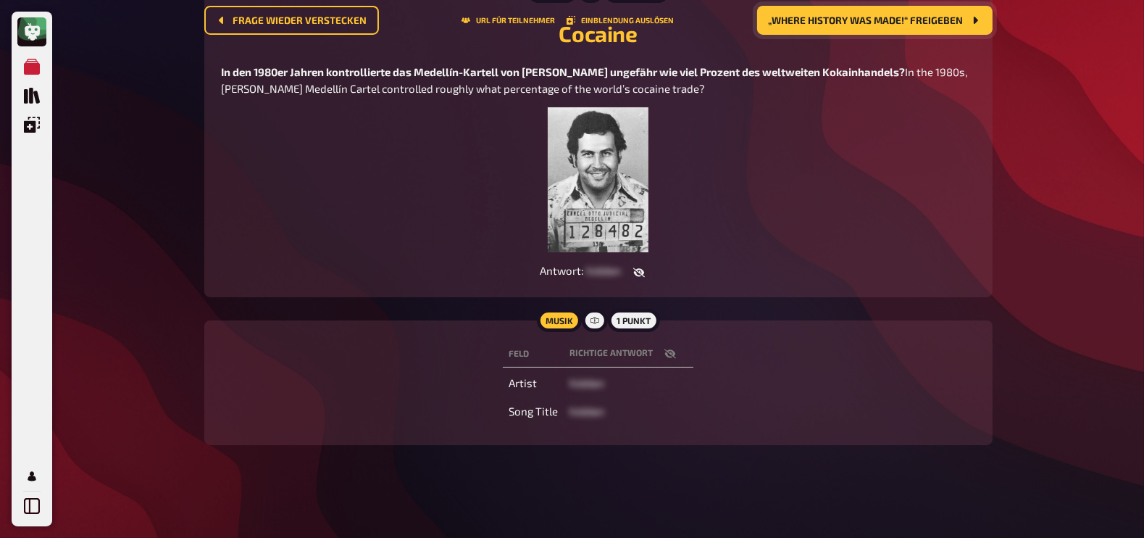
scroll to position [0, 0]
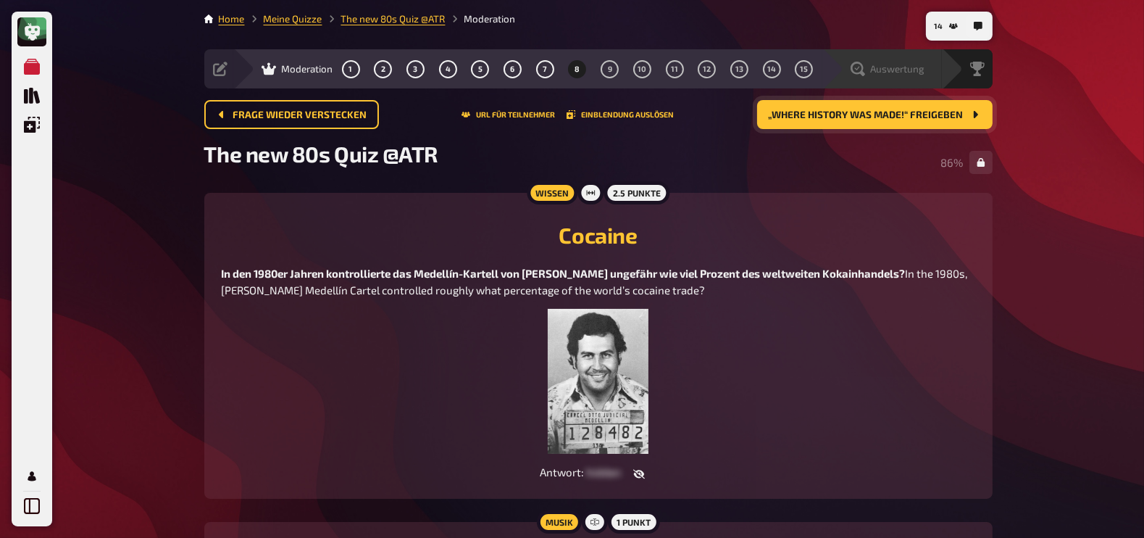
click at [922, 60] on div "Auswertung" at bounding box center [882, 68] width 120 height 39
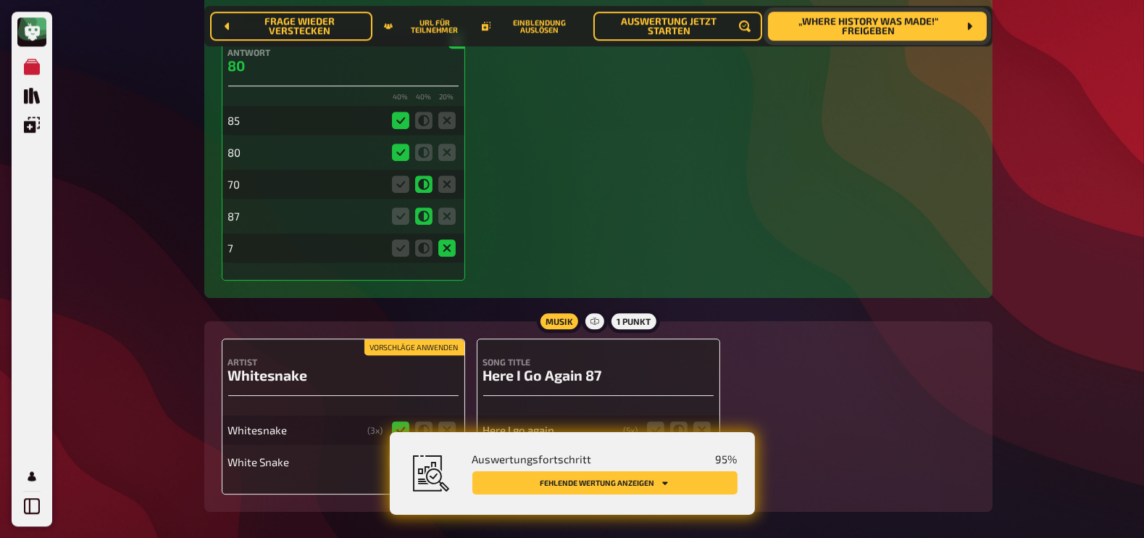
scroll to position [5529, 0]
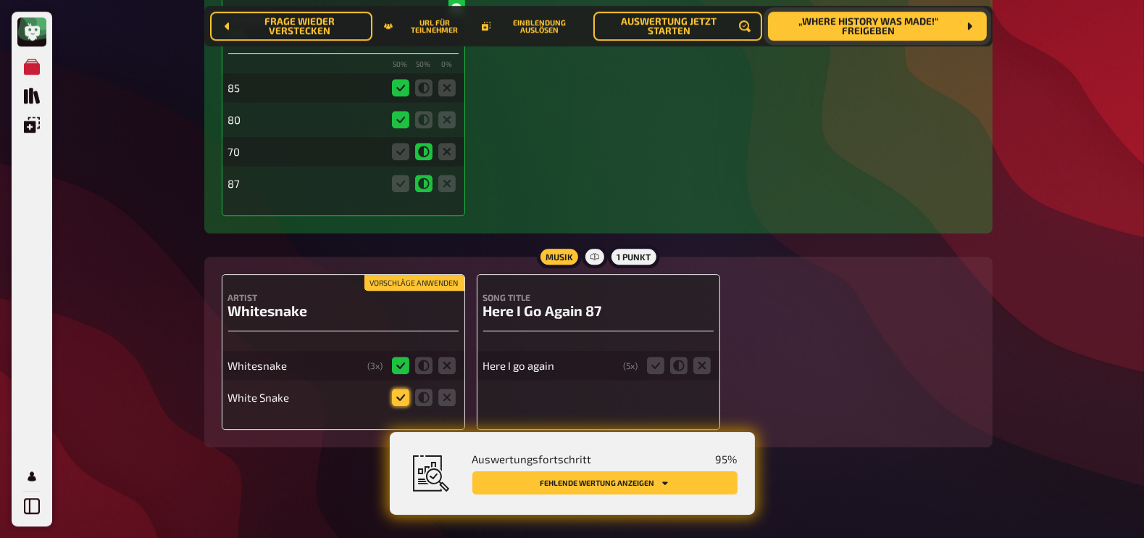
click at [398, 396] on icon at bounding box center [400, 396] width 17 height 17
click at [0, 0] on input "radio" at bounding box center [0, 0] width 0 height 0
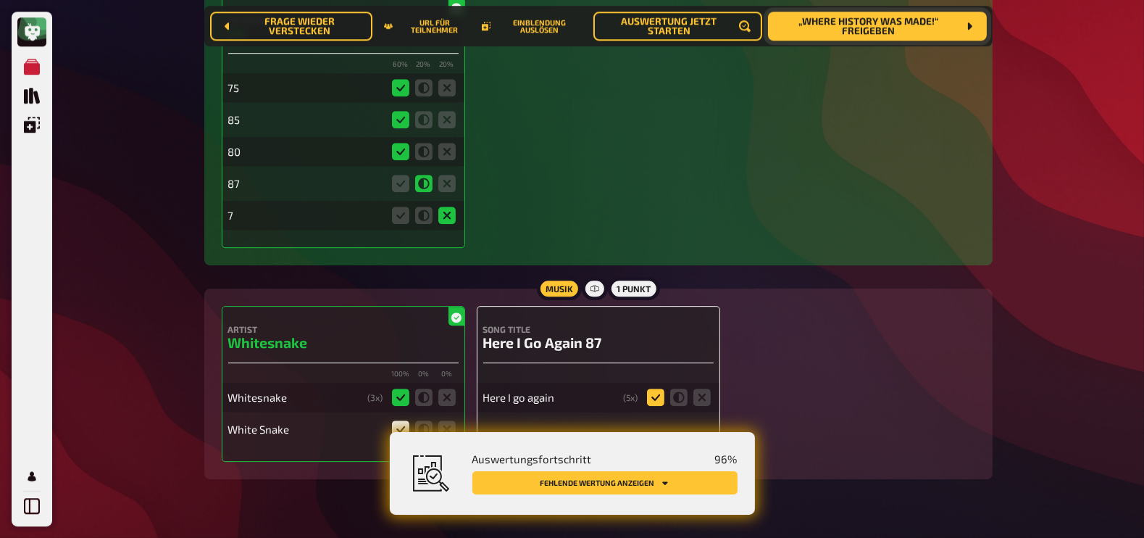
click at [653, 369] on div "Here I go again ( 5 x)" at bounding box center [598, 390] width 230 height 43
click at [653, 400] on icon at bounding box center [655, 396] width 17 height 17
click at [0, 0] on input "radio" at bounding box center [0, 0] width 0 height 0
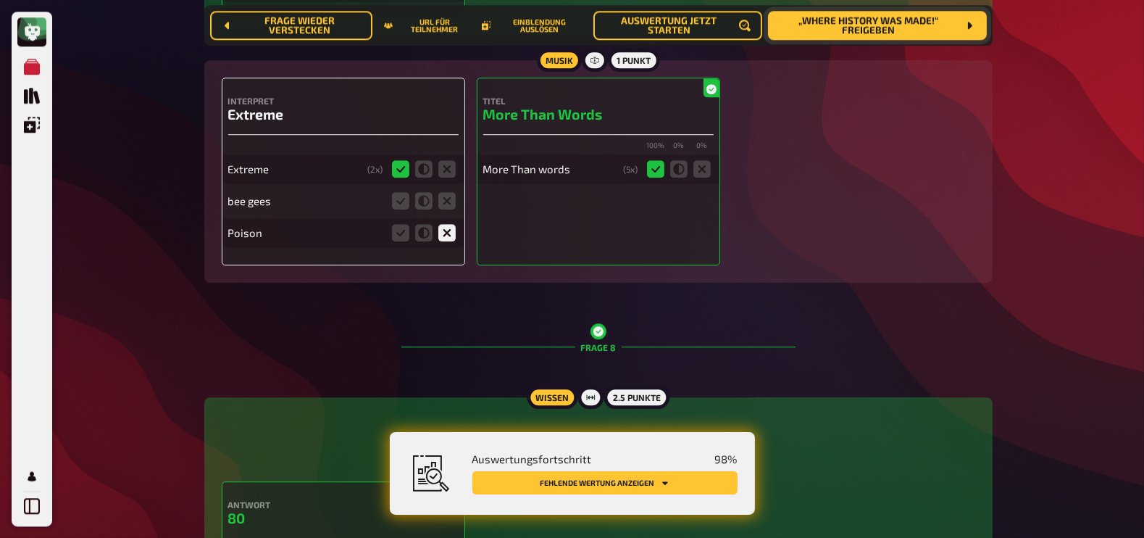
scroll to position [5001, 0]
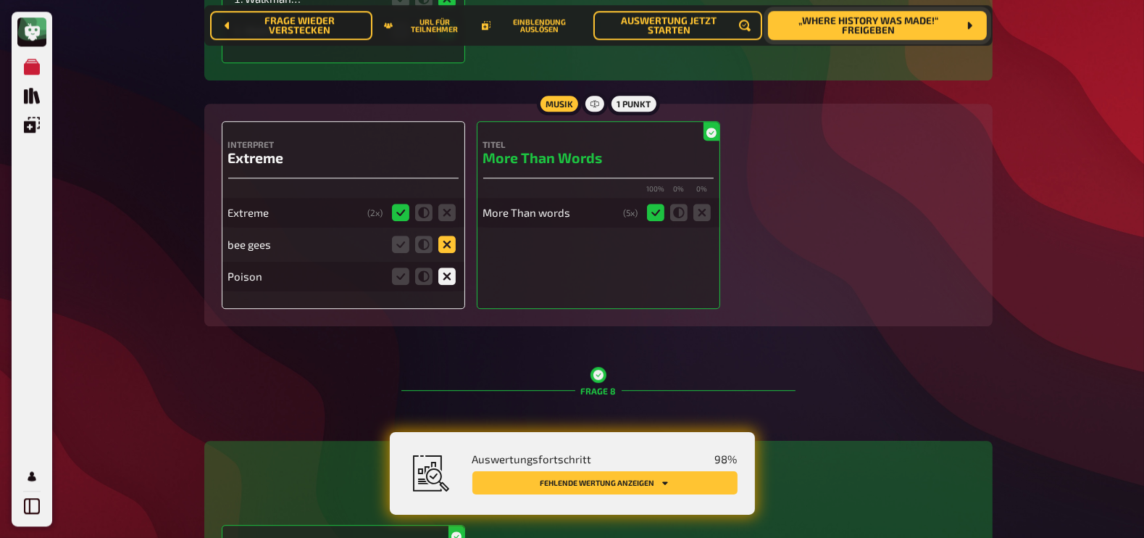
click at [443, 241] on icon at bounding box center [446, 243] width 17 height 17
click at [0, 0] on input "radio" at bounding box center [0, 0] width 0 height 0
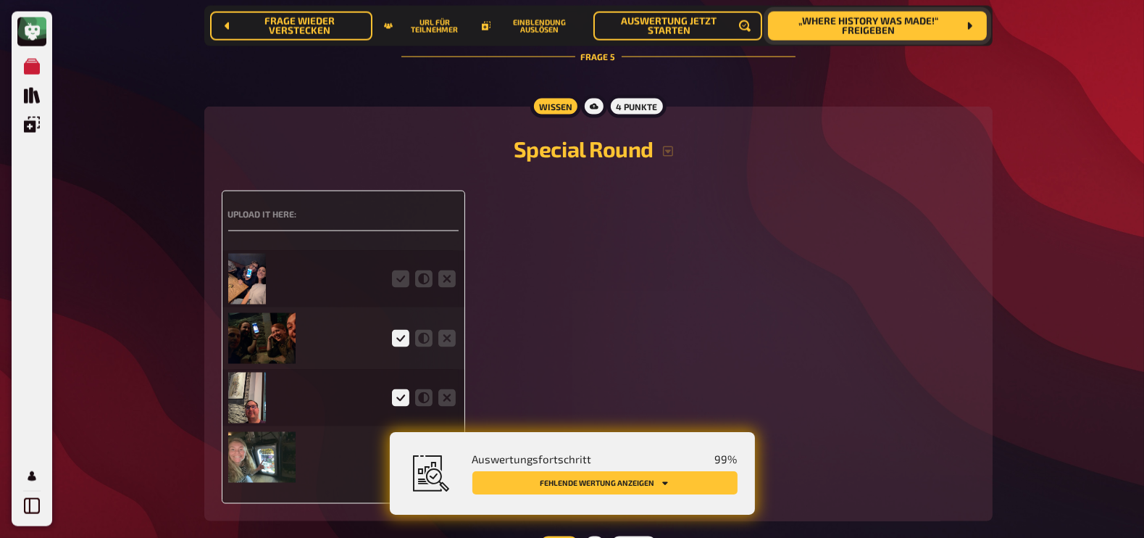
scroll to position [3098, 0]
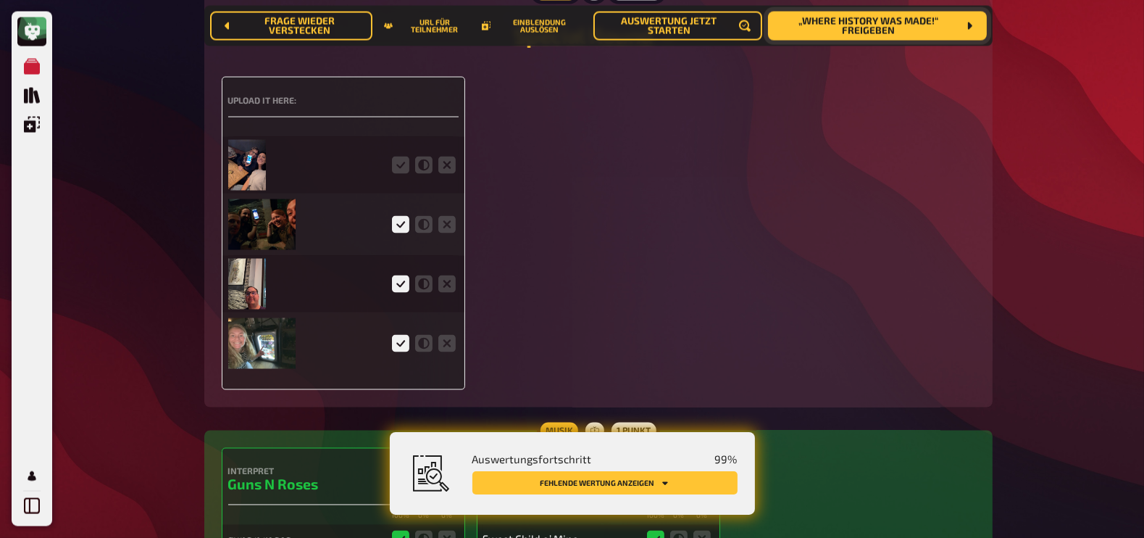
click at [254, 162] on img at bounding box center [247, 165] width 38 height 51
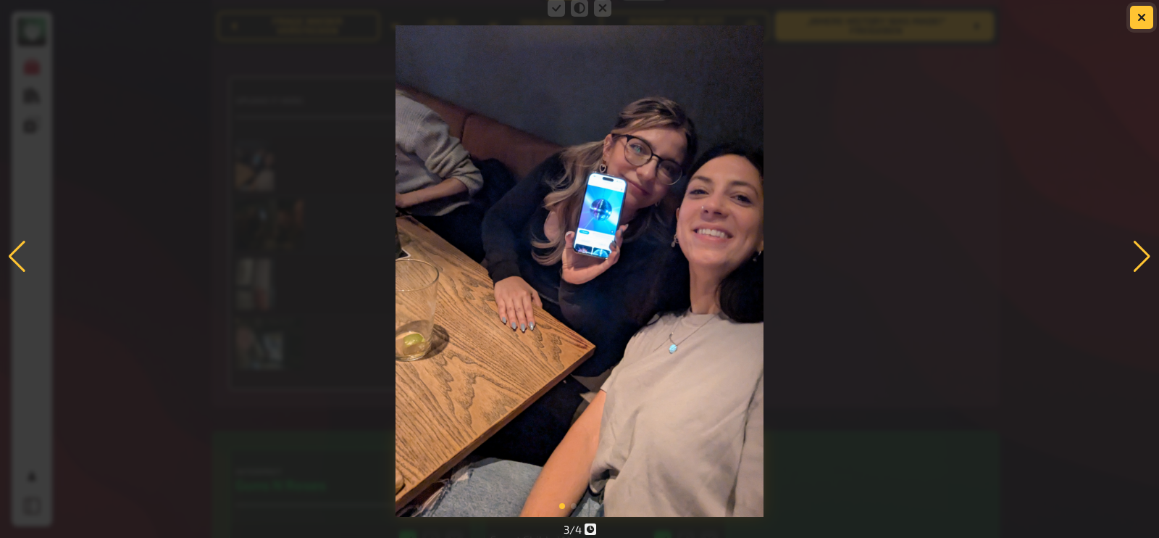
click at [1137, 20] on icon "button" at bounding box center [1141, 17] width 9 height 9
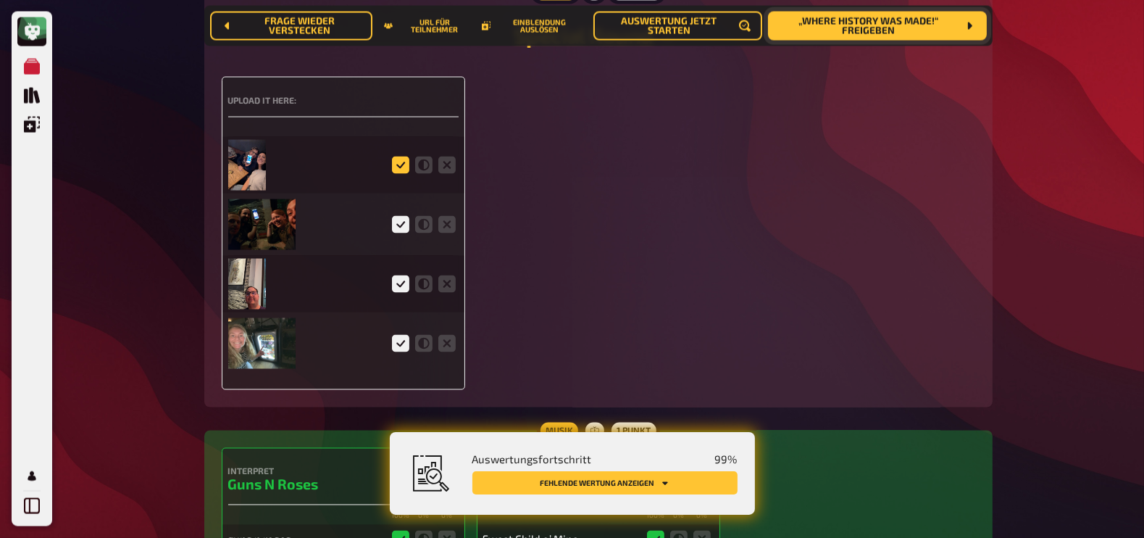
click at [405, 171] on icon at bounding box center [400, 164] width 17 height 17
click at [0, 0] on input "radio" at bounding box center [0, 0] width 0 height 0
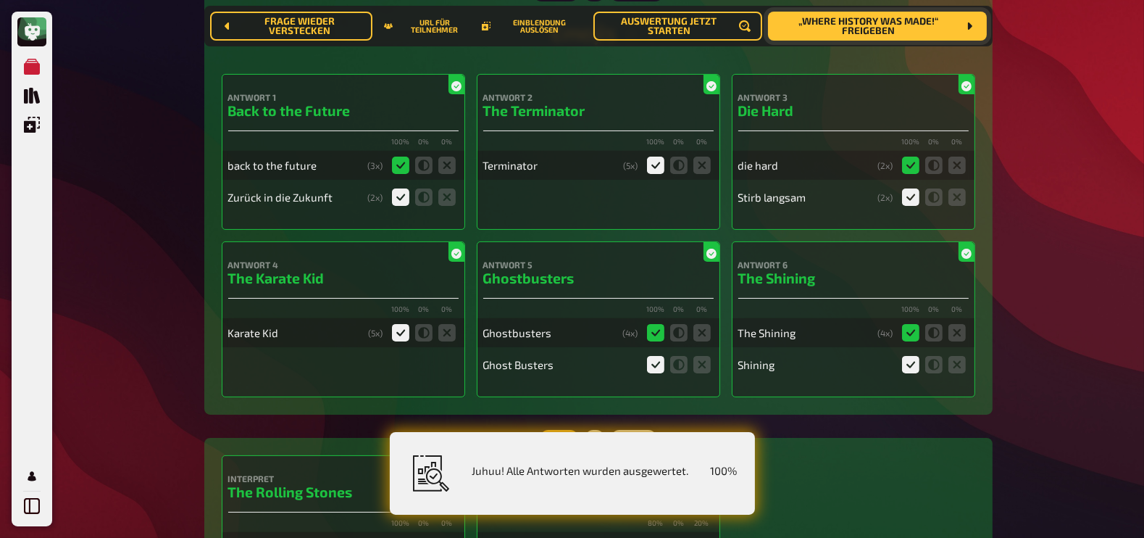
scroll to position [0, 0]
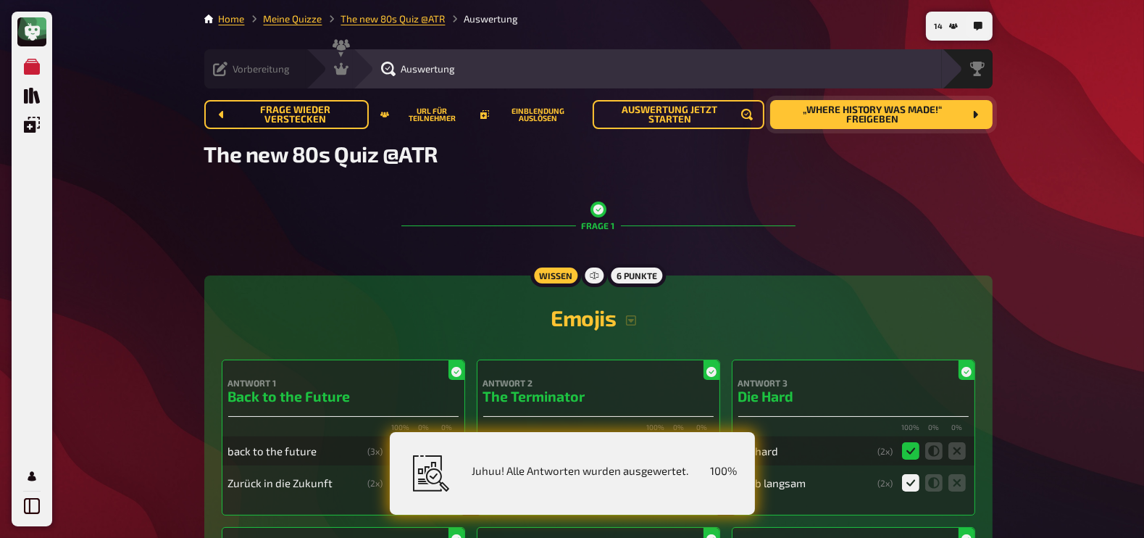
click at [219, 70] on icon at bounding box center [220, 69] width 14 height 14
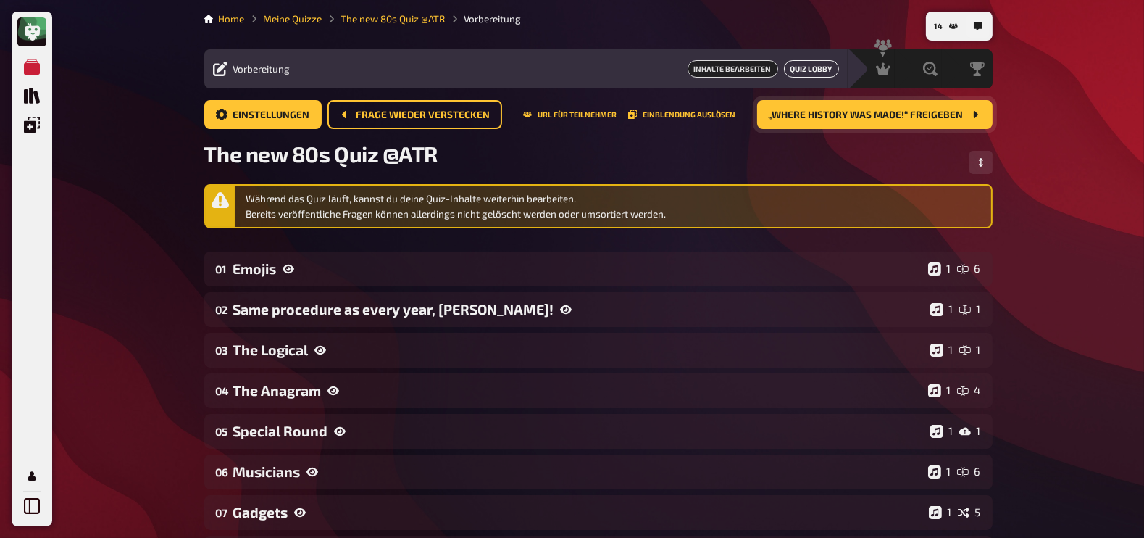
click at [800, 72] on link "Quiz Lobby" at bounding box center [811, 68] width 55 height 17
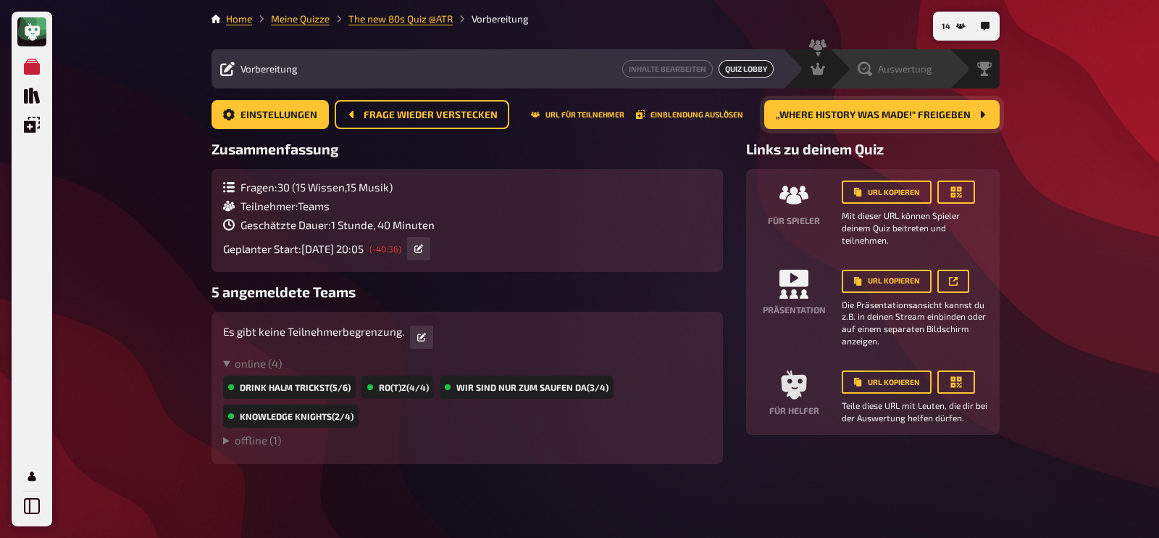
click at [910, 72] on span "Auswertung" at bounding box center [905, 69] width 54 height 12
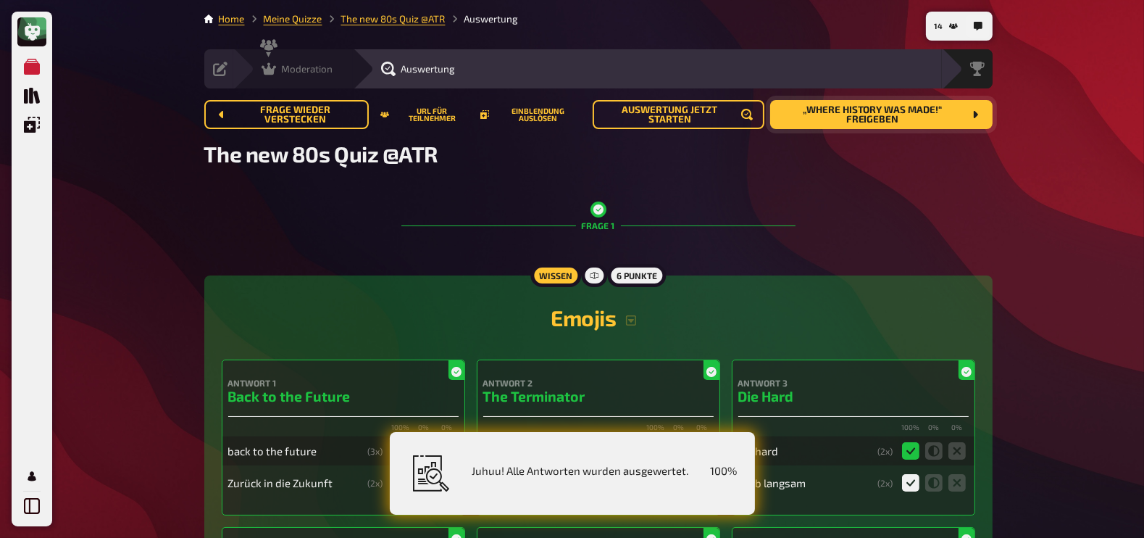
click at [304, 65] on span "Moderation" at bounding box center [307, 69] width 51 height 12
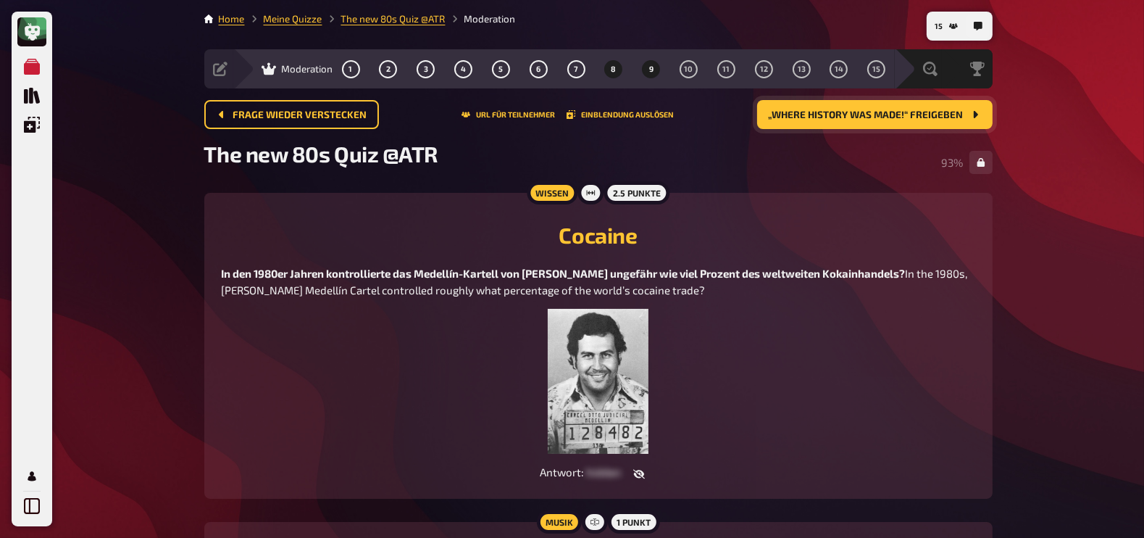
click at [648, 70] on button "9" at bounding box center [651, 68] width 23 height 23
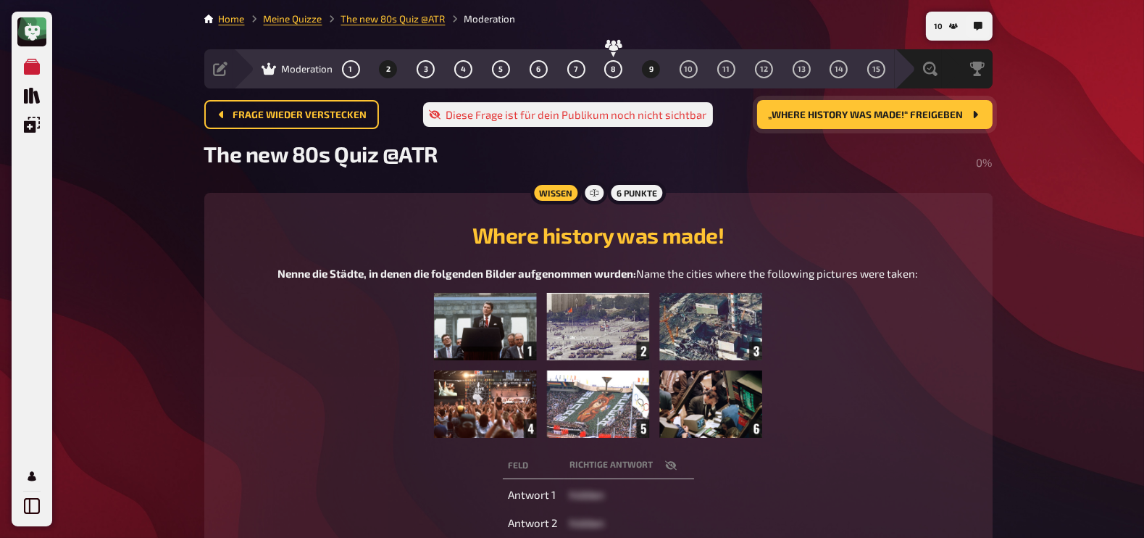
click at [387, 70] on span "2" at bounding box center [388, 69] width 4 height 8
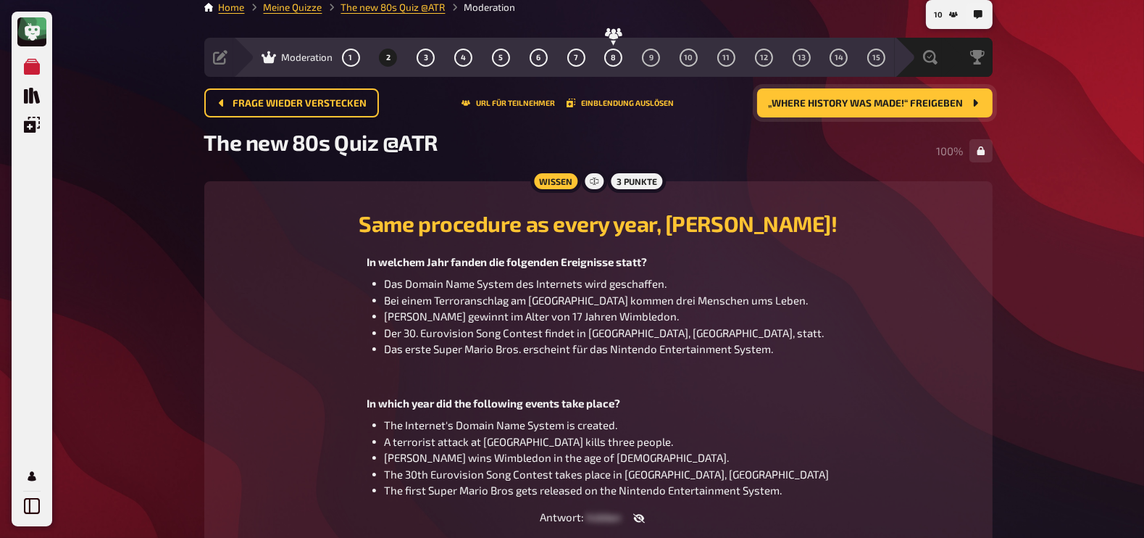
scroll to position [16, 0]
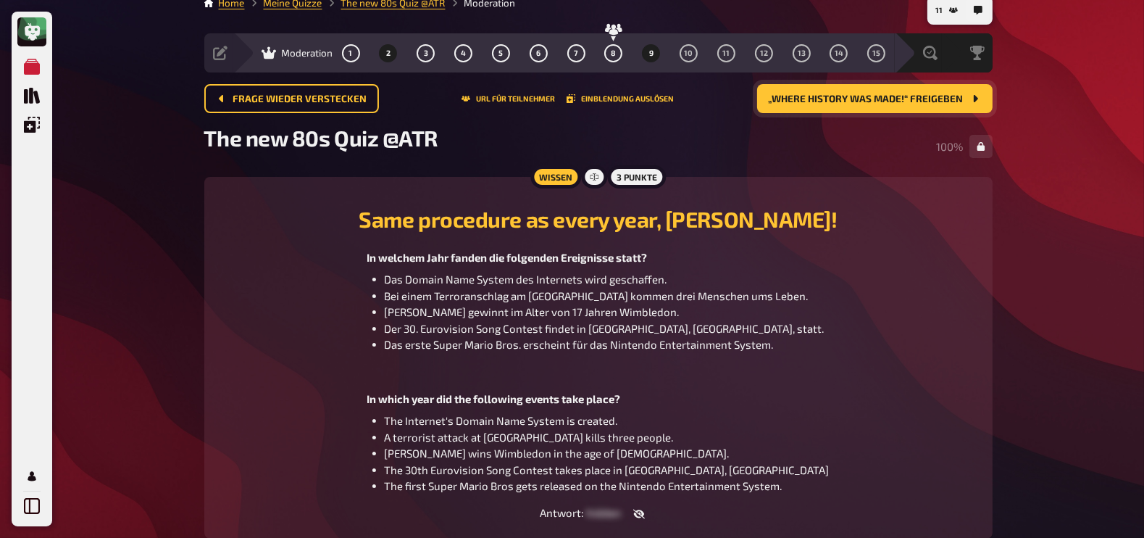
click at [647, 52] on button "9" at bounding box center [651, 52] width 23 height 23
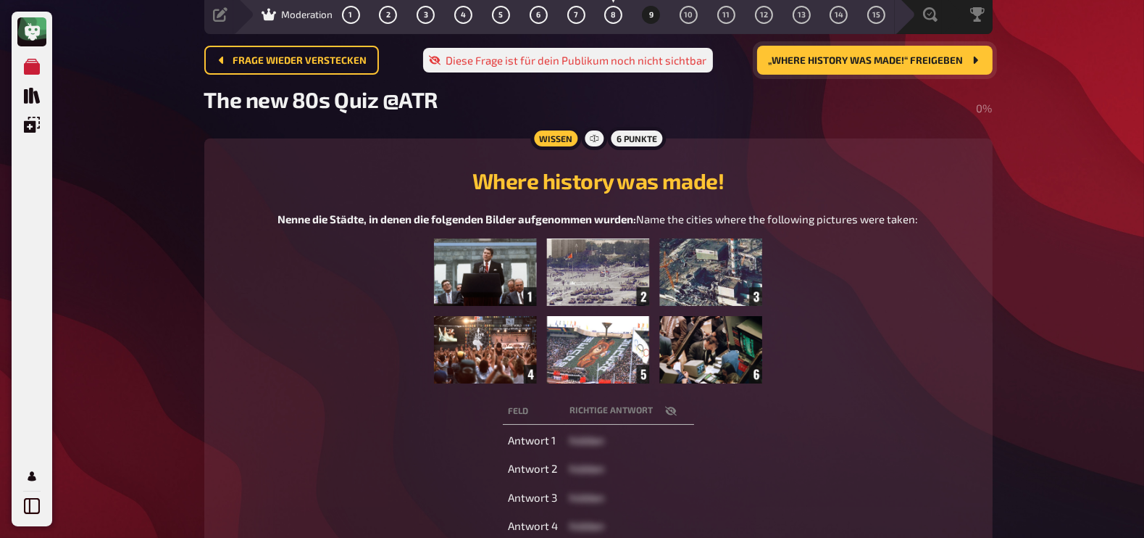
scroll to position [62, 0]
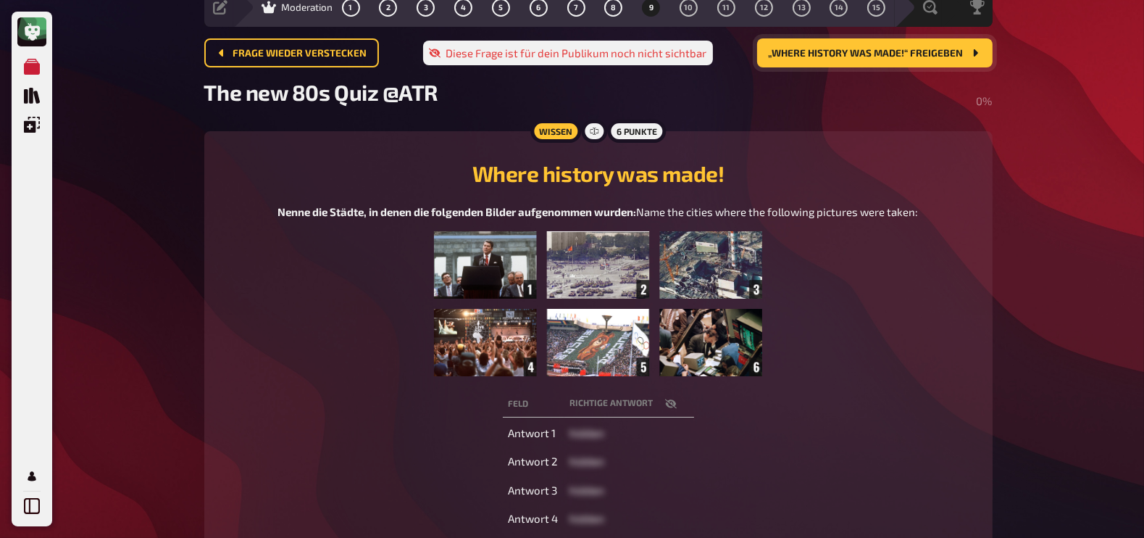
click at [892, 63] on button "„Where history was made!“ freigeben" at bounding box center [874, 52] width 235 height 29
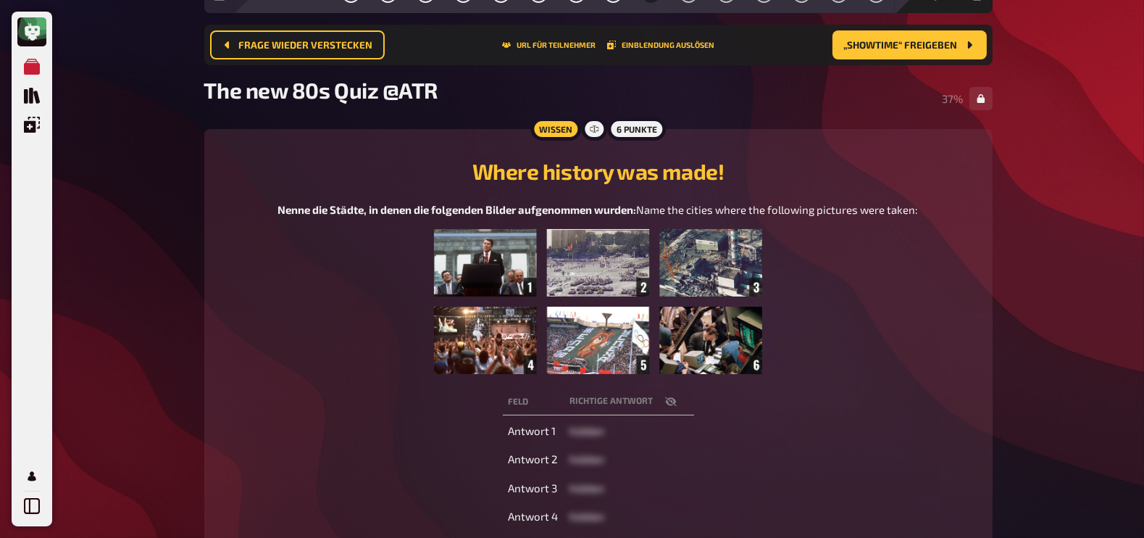
scroll to position [369, 0]
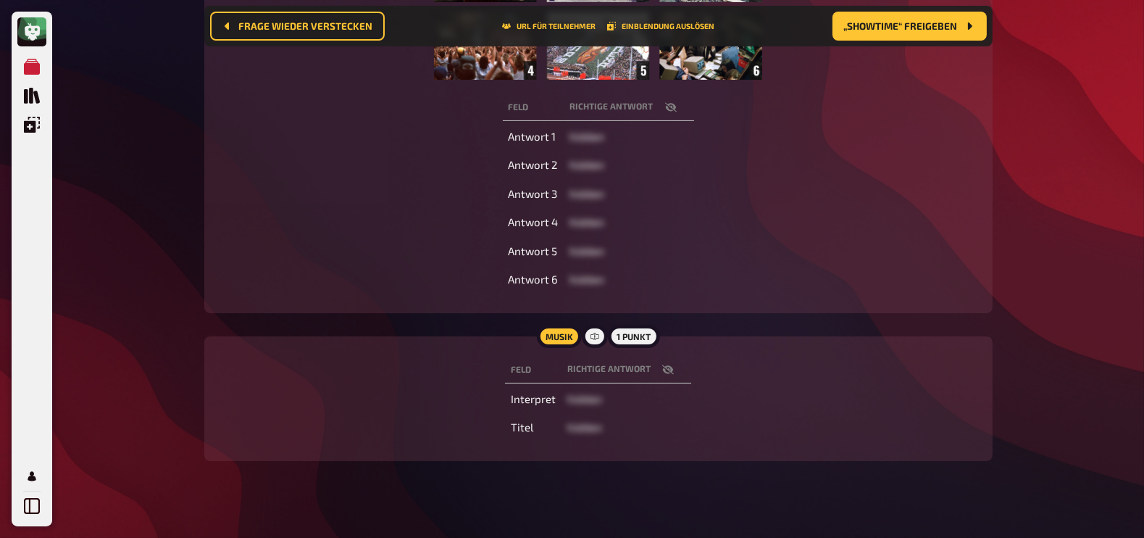
click at [667, 375] on icon "button" at bounding box center [668, 370] width 12 height 12
click at [667, 382] on th "Richtige Antwort" at bounding box center [626, 369] width 169 height 27
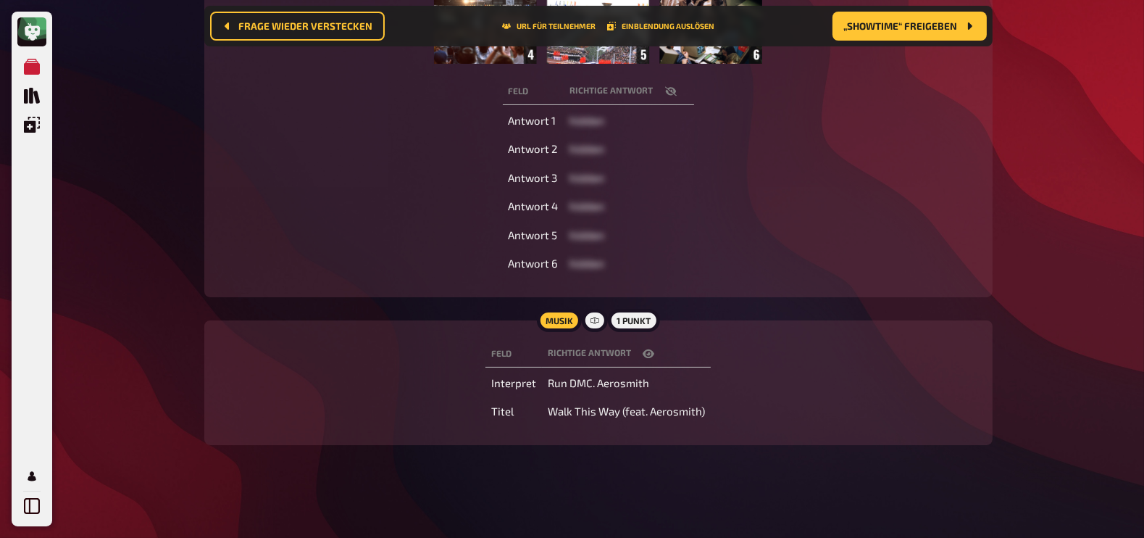
scroll to position [395, 0]
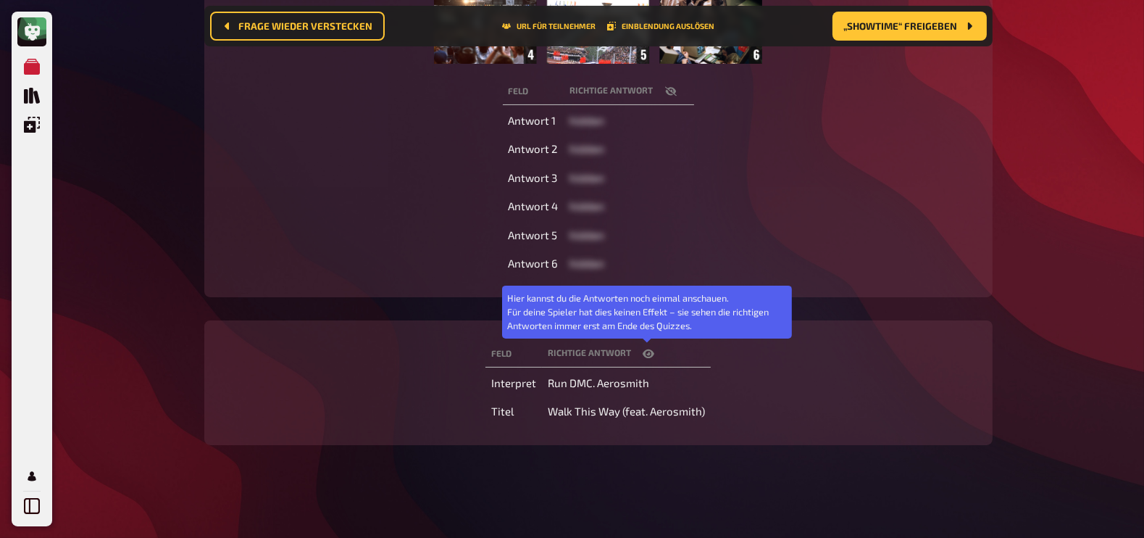
click at [649, 354] on icon "button" at bounding box center [649, 353] width 12 height 9
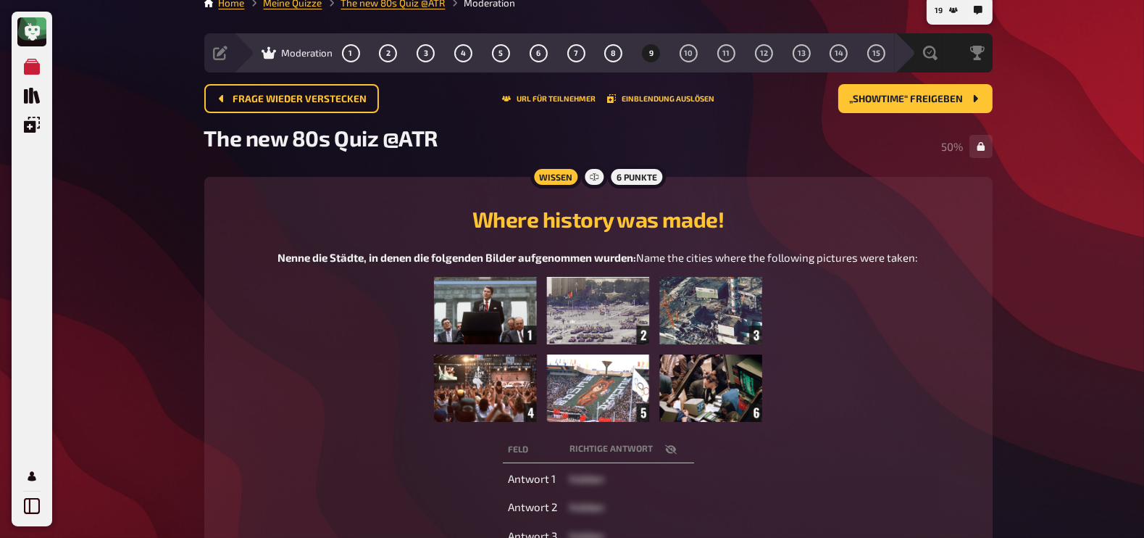
scroll to position [0, 0]
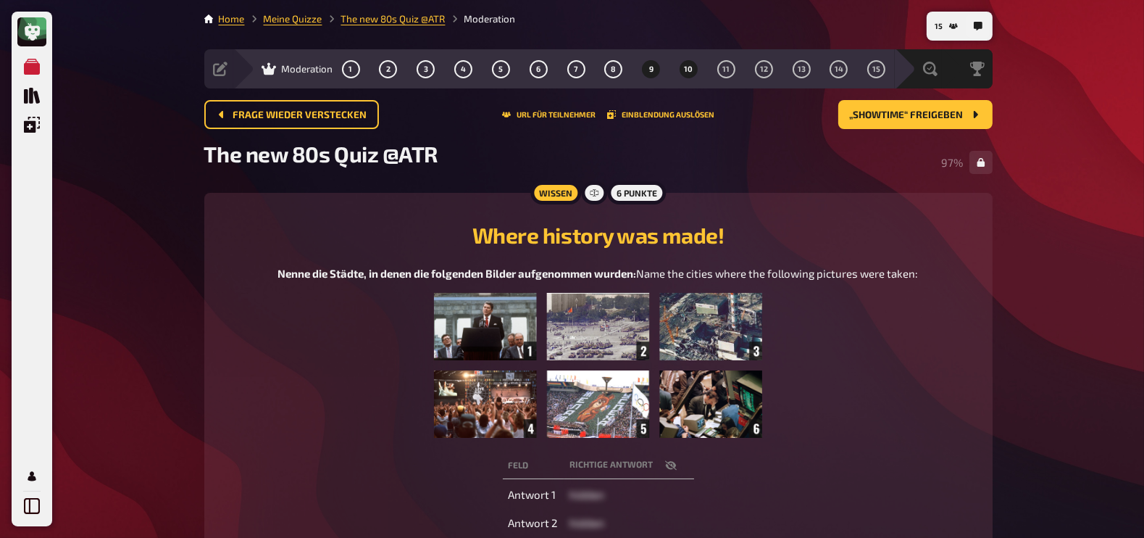
click at [690, 74] on button "10" at bounding box center [688, 68] width 23 height 23
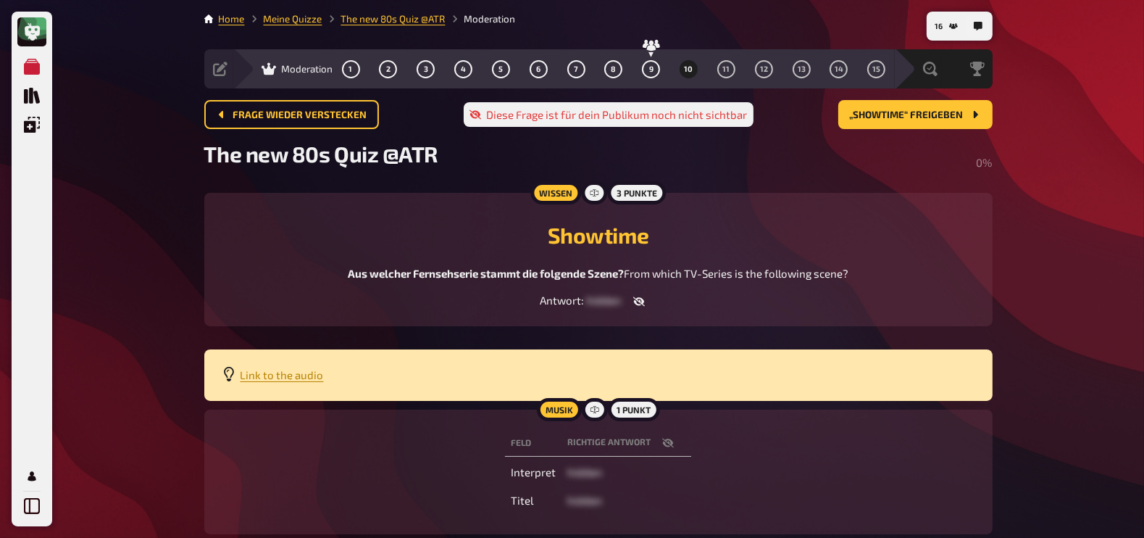
click at [637, 307] on icon "button" at bounding box center [639, 302] width 12 height 12
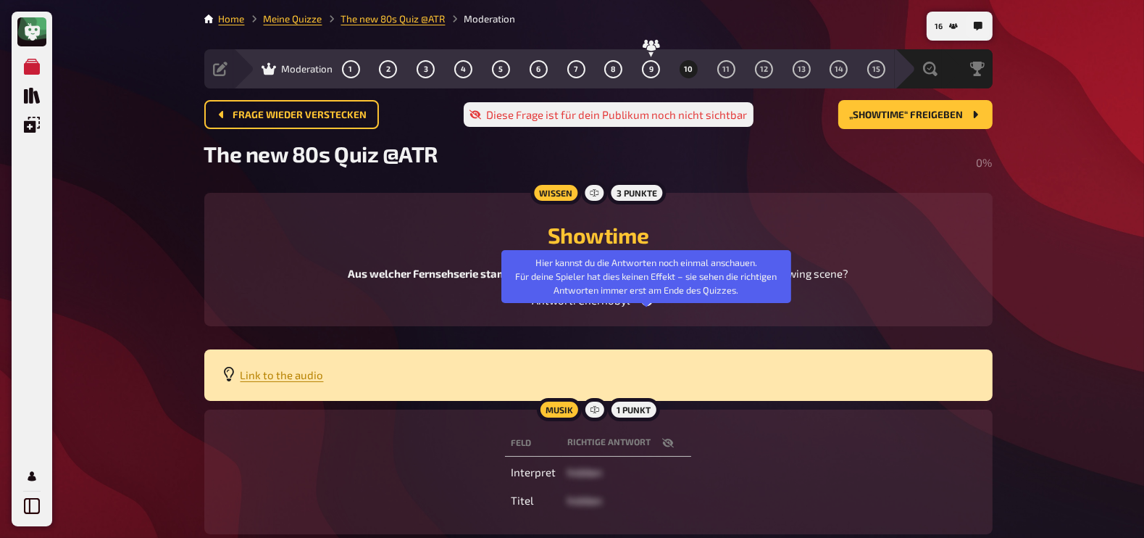
click at [644, 307] on icon "button" at bounding box center [647, 302] width 12 height 12
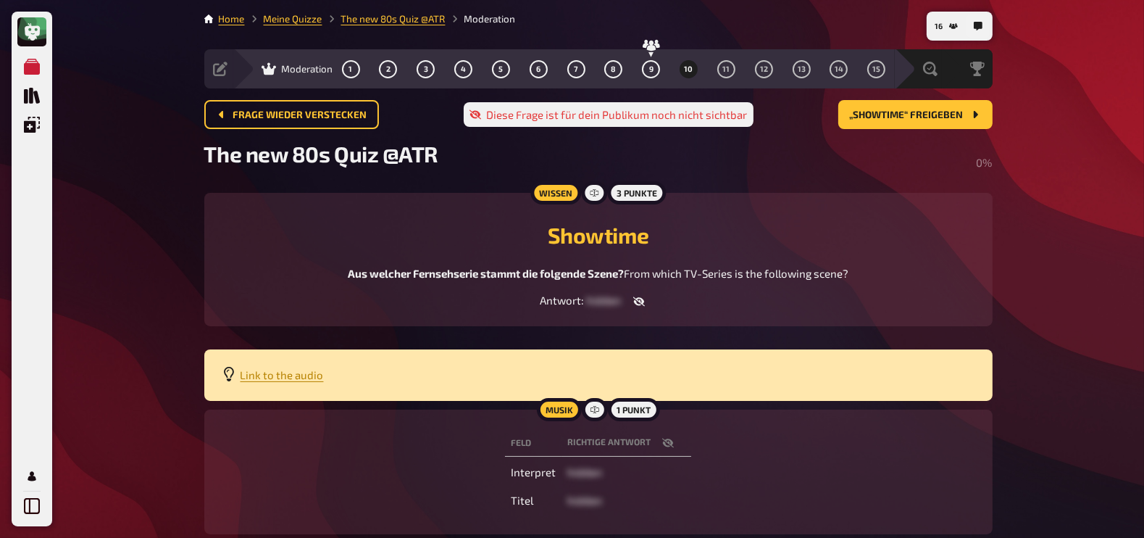
click at [669, 448] on icon "button" at bounding box center [668, 443] width 12 height 12
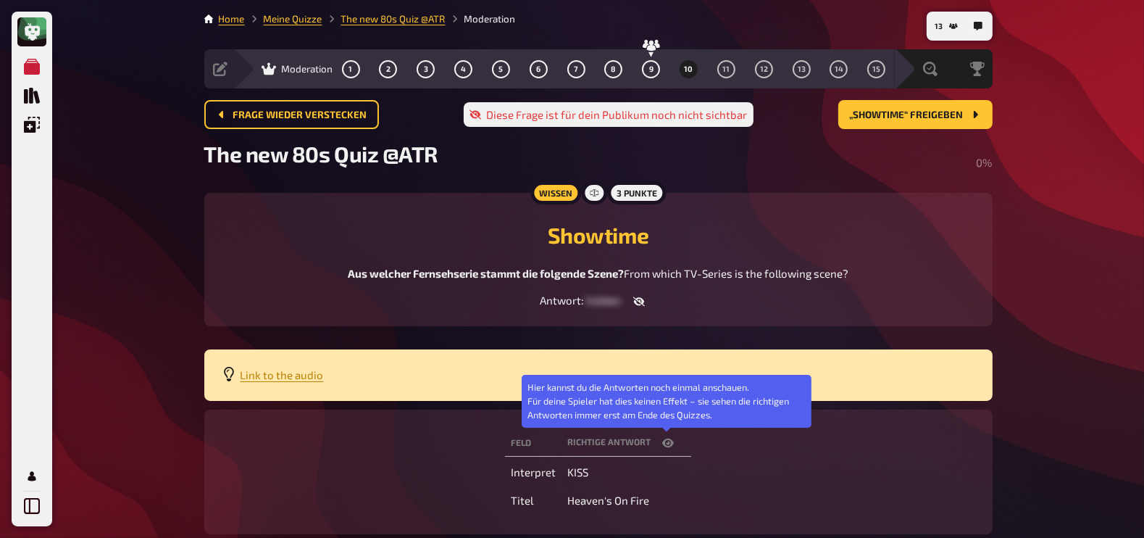
click at [669, 446] on icon "button" at bounding box center [668, 442] width 12 height 9
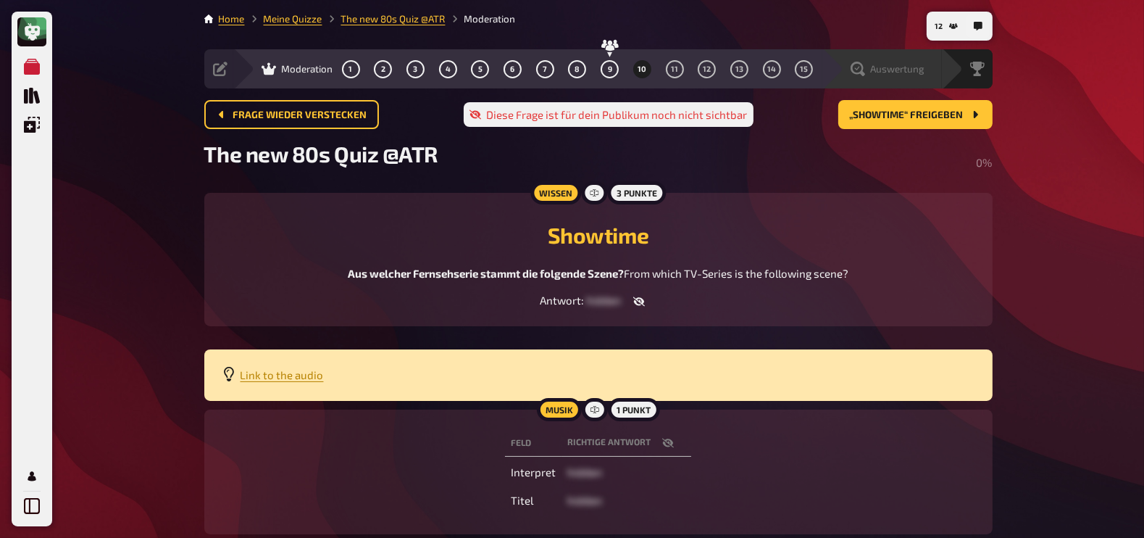
click at [908, 70] on span "Auswertung" at bounding box center [898, 69] width 54 height 12
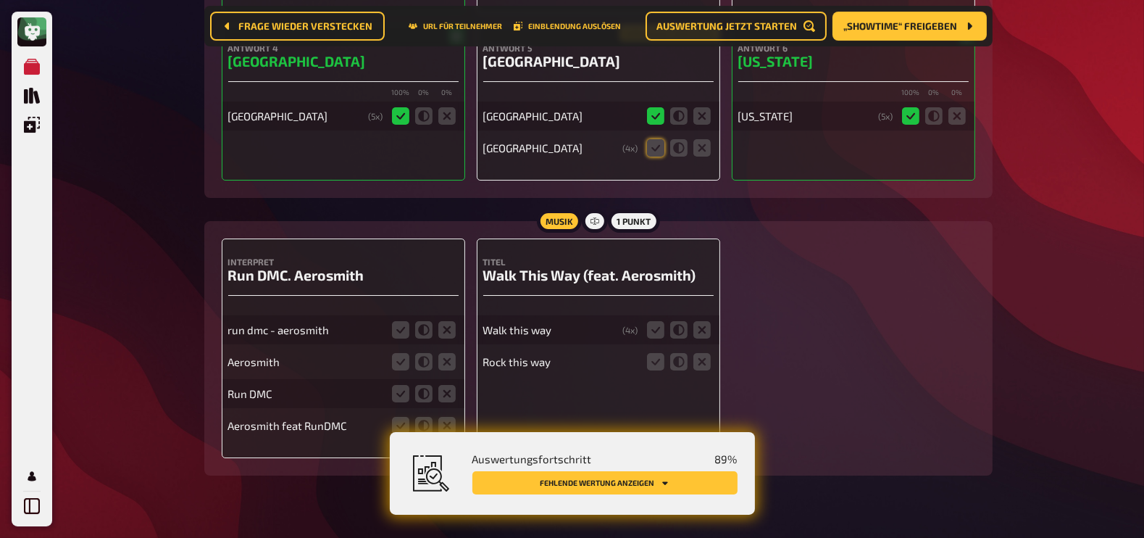
scroll to position [6468, 0]
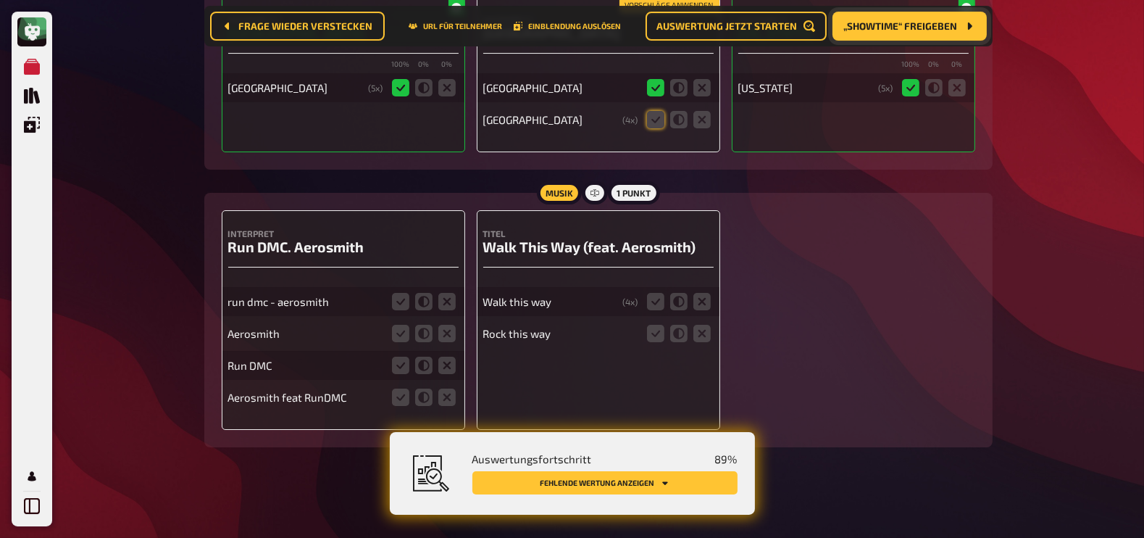
click at [903, 23] on span "„Showtime“ freigeben" at bounding box center [901, 26] width 114 height 10
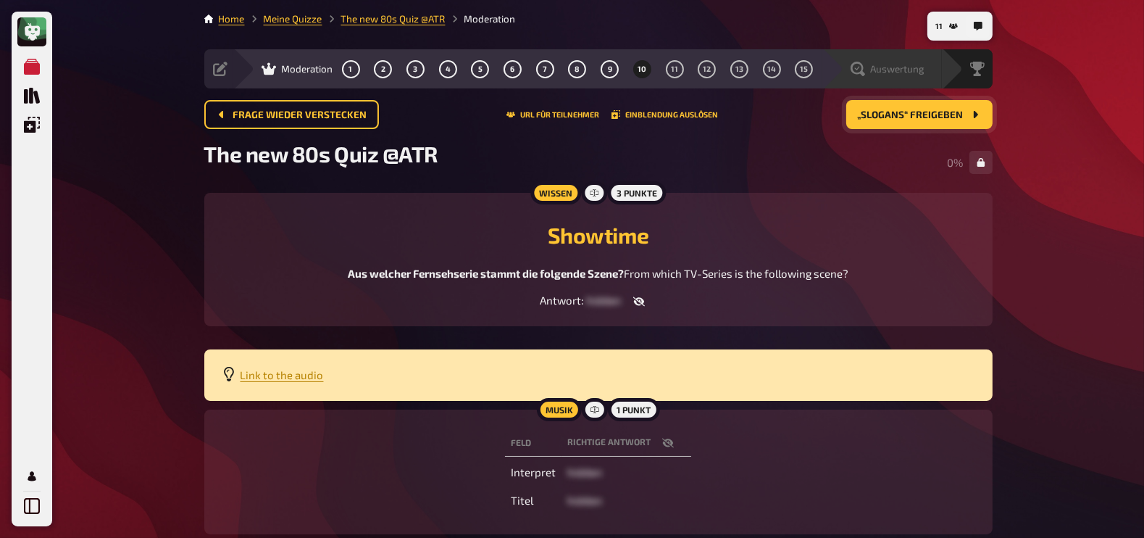
click at [930, 76] on div "Auswertung" at bounding box center [882, 68] width 120 height 39
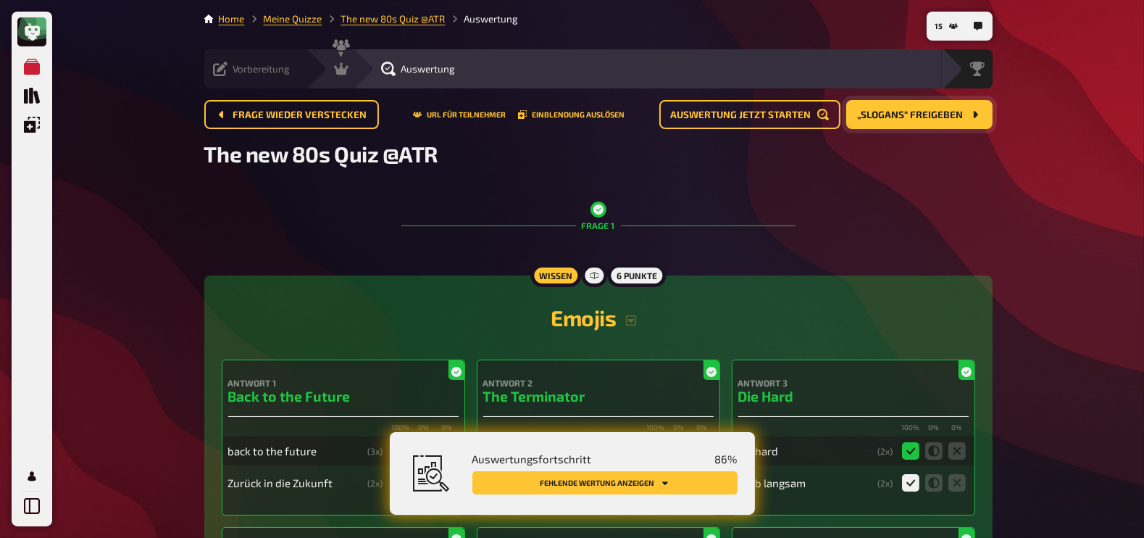
click at [226, 70] on icon at bounding box center [220, 69] width 14 height 14
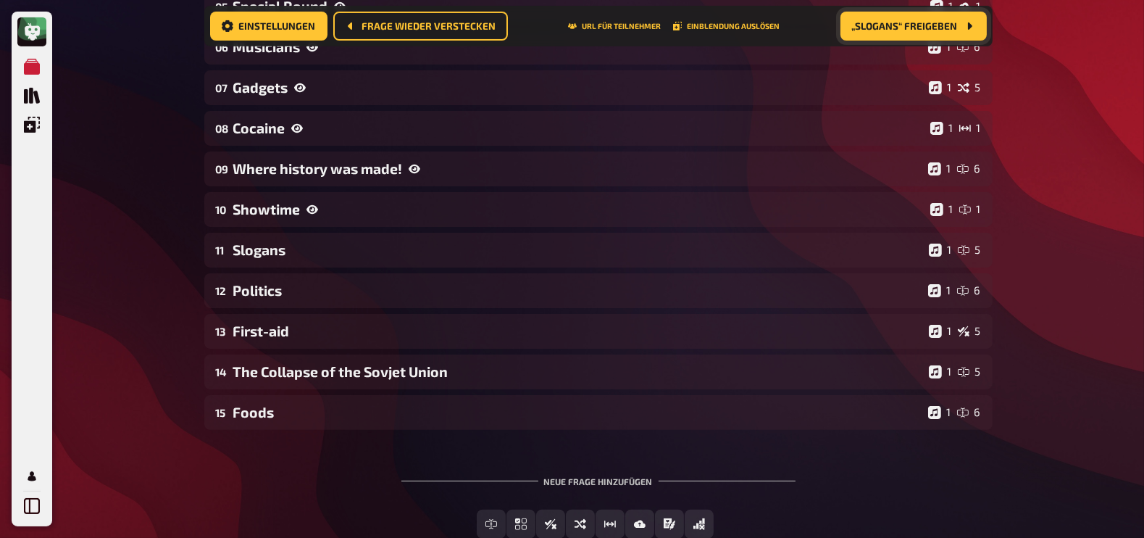
scroll to position [437, 0]
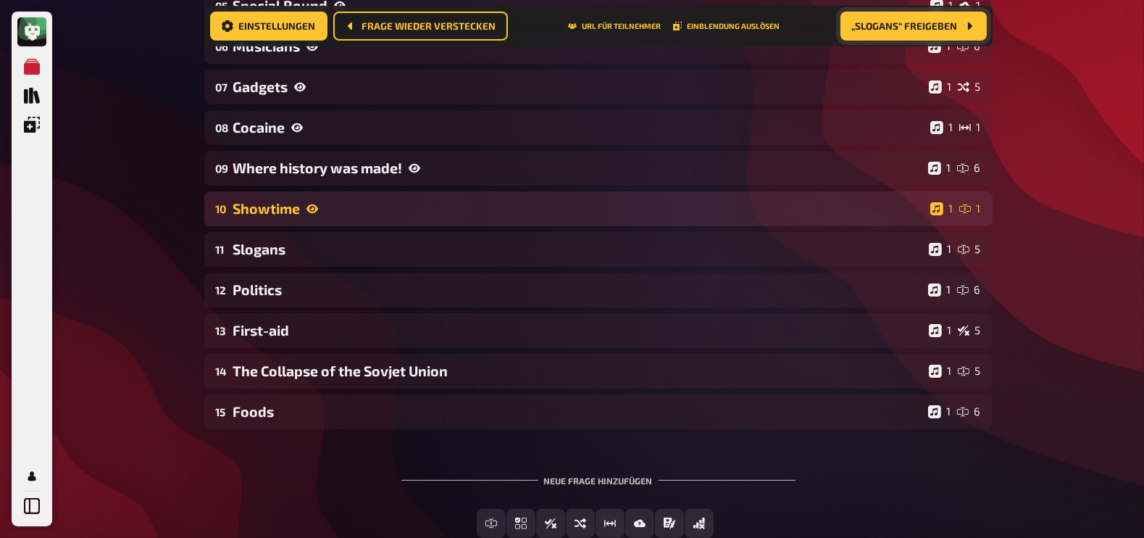
click at [275, 203] on div "Showtime" at bounding box center [578, 208] width 691 height 17
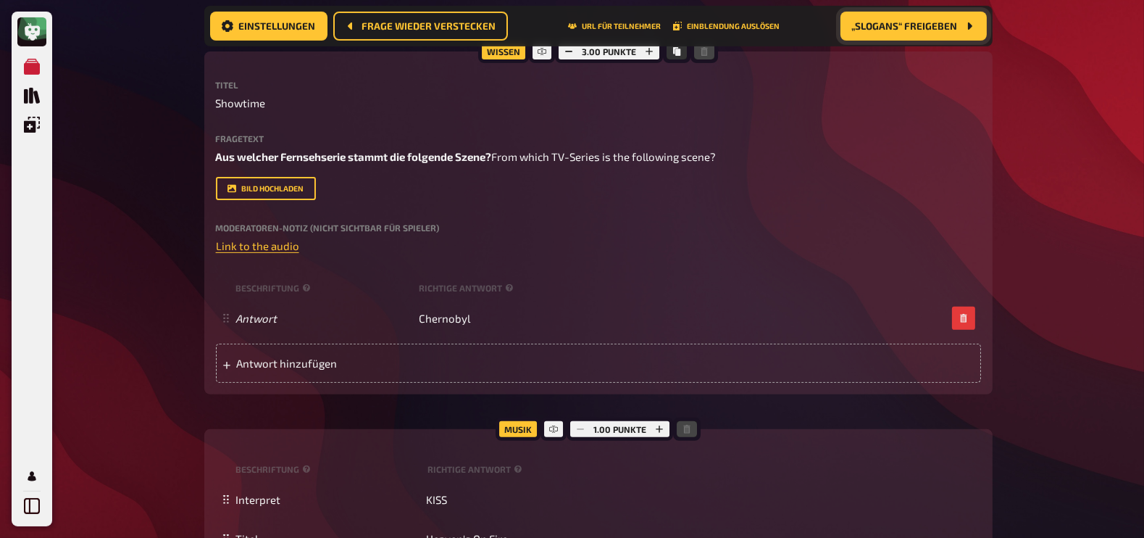
scroll to position [637, 0]
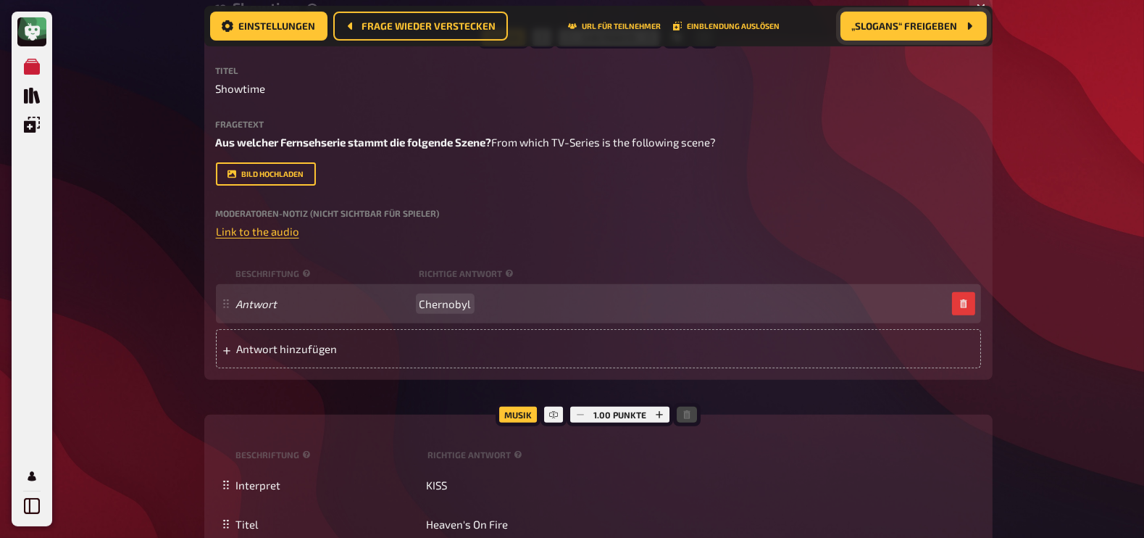
click at [460, 310] on span "Chernobyl" at bounding box center [444, 303] width 51 height 13
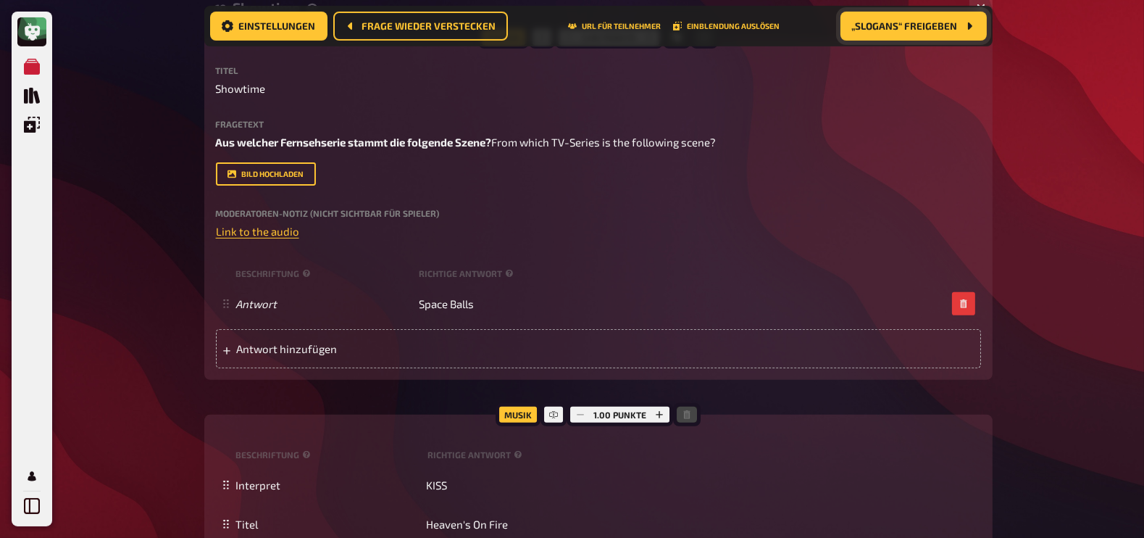
click at [171, 269] on div "Meine Quizze Quiz Sammlung Einblendungen Mein Konto 16 Home Meine Quizze The ne…" at bounding box center [572, 167] width 1144 height 1608
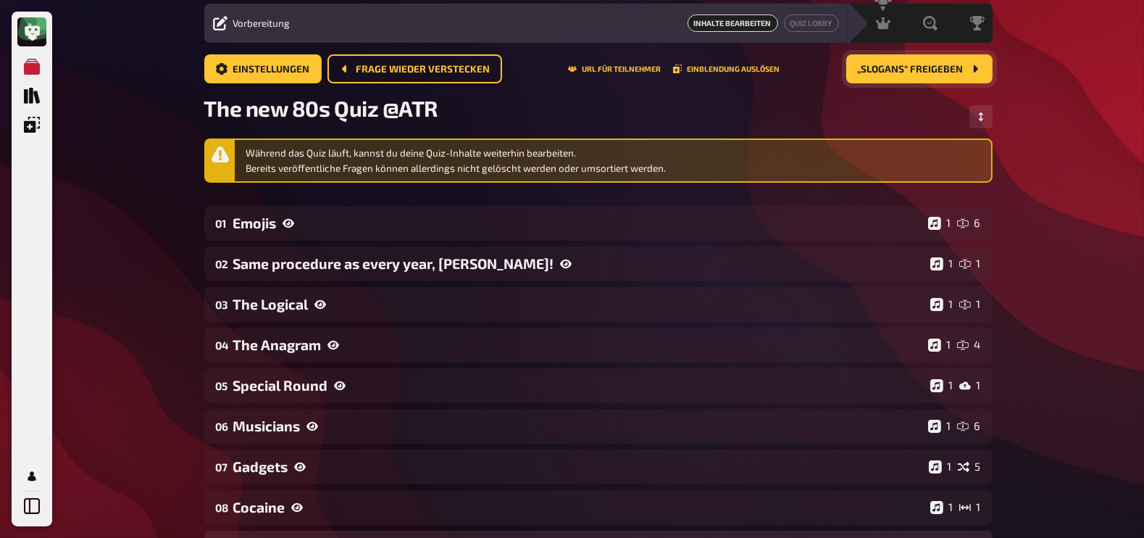
scroll to position [0, 0]
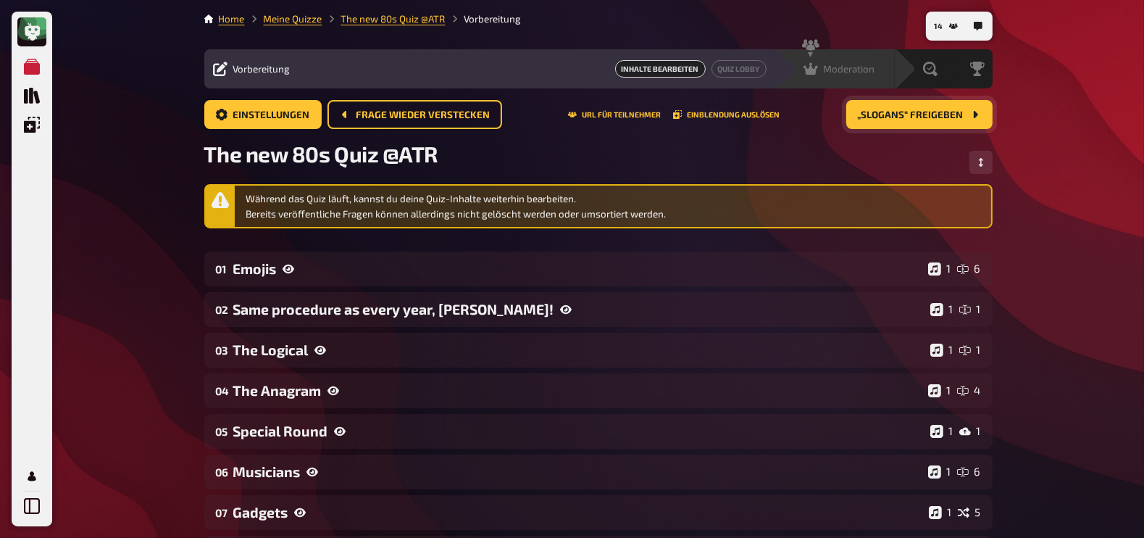
click at [884, 59] on div "Moderation undefined" at bounding box center [835, 68] width 120 height 39
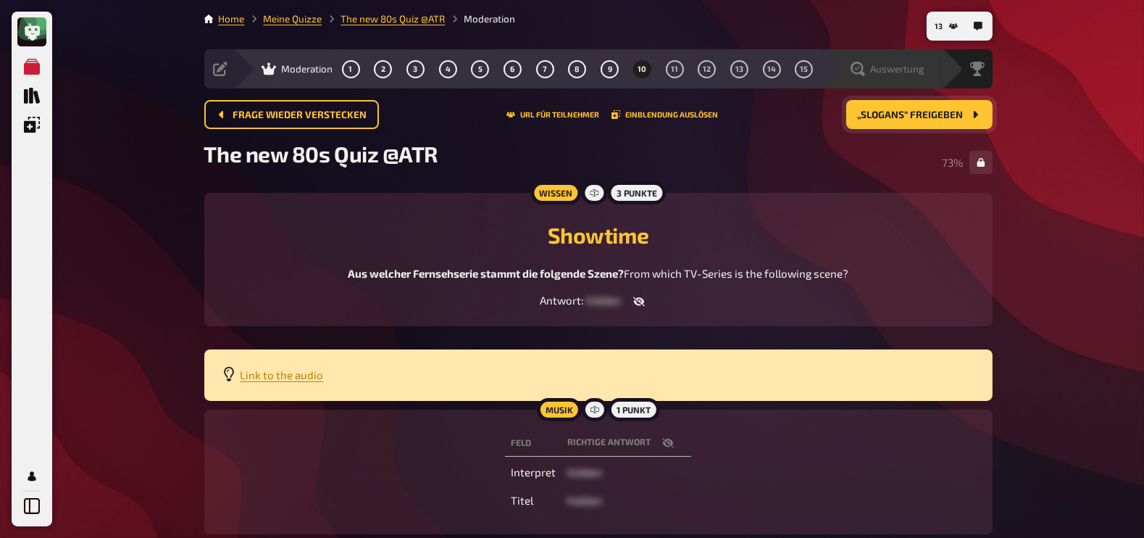
click at [916, 67] on span "Auswertung" at bounding box center [898, 69] width 54 height 12
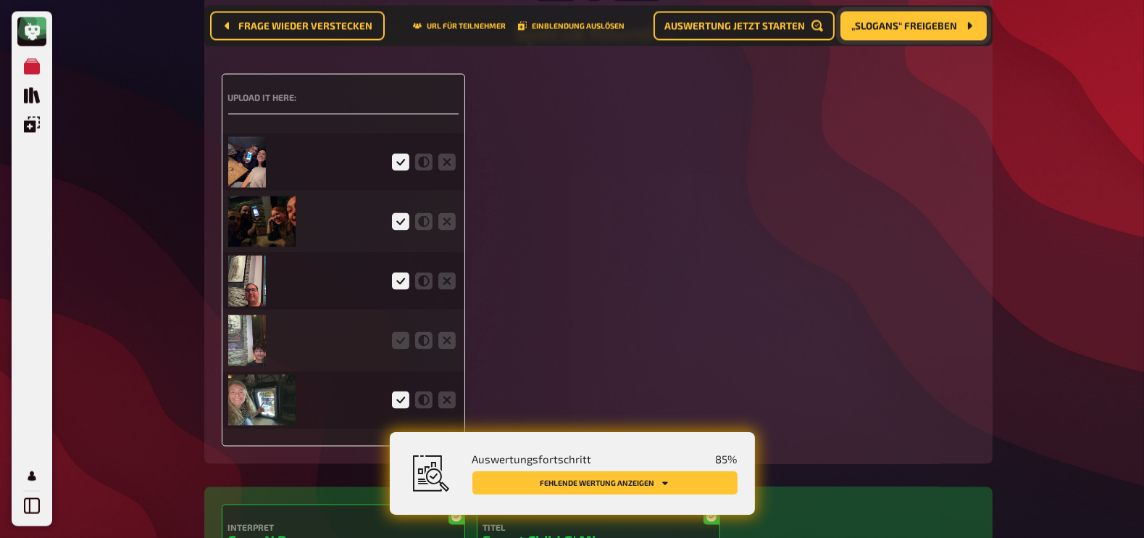
scroll to position [3098, 0]
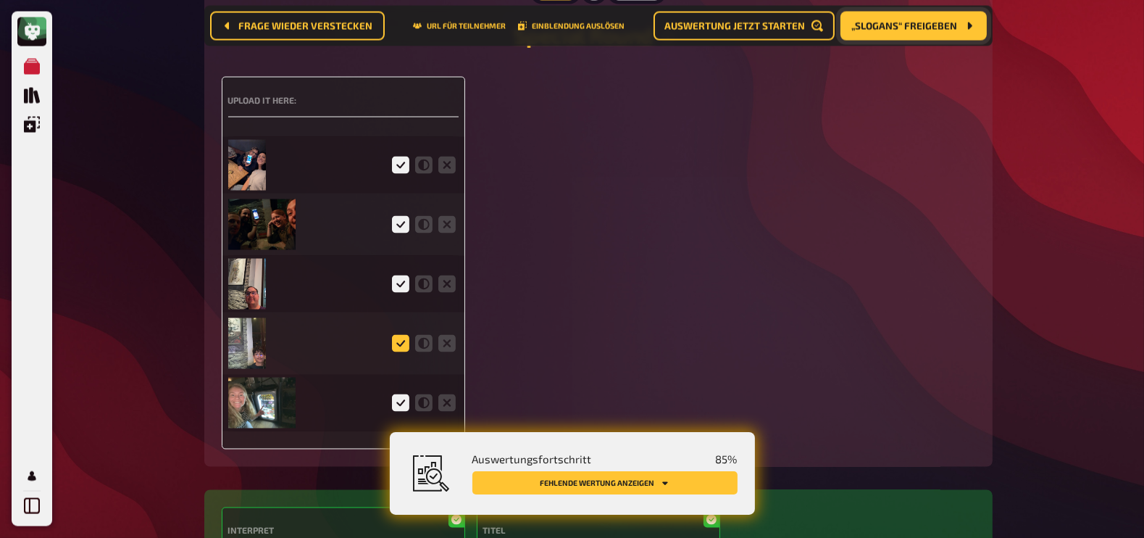
click at [406, 344] on icon at bounding box center [400, 343] width 17 height 17
click at [0, 0] on input "radio" at bounding box center [0, 0] width 0 height 0
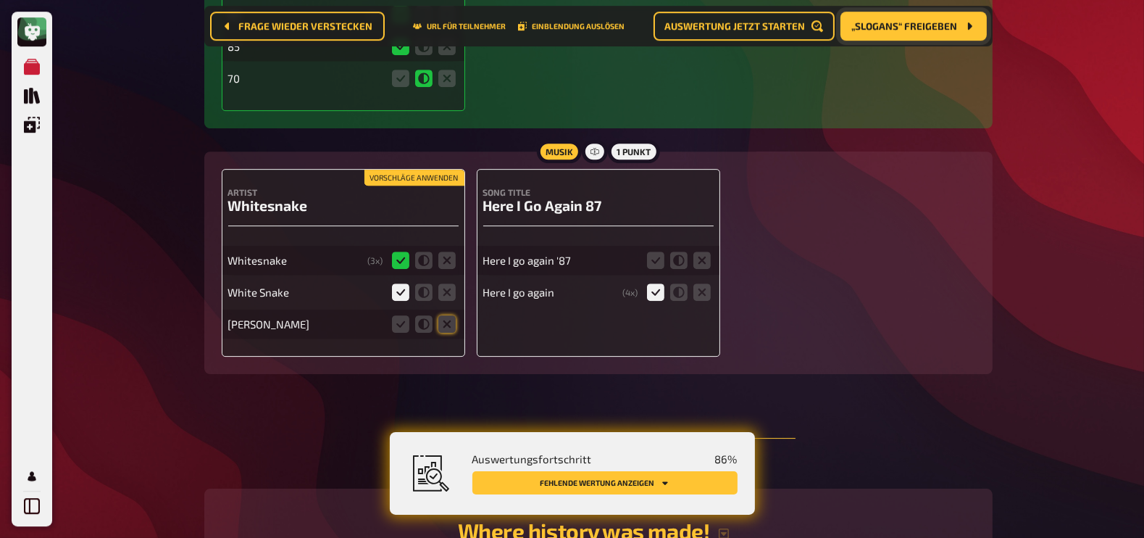
scroll to position [5693, 0]
click at [448, 323] on icon at bounding box center [446, 323] width 17 height 17
click at [0, 0] on input "radio" at bounding box center [0, 0] width 0 height 0
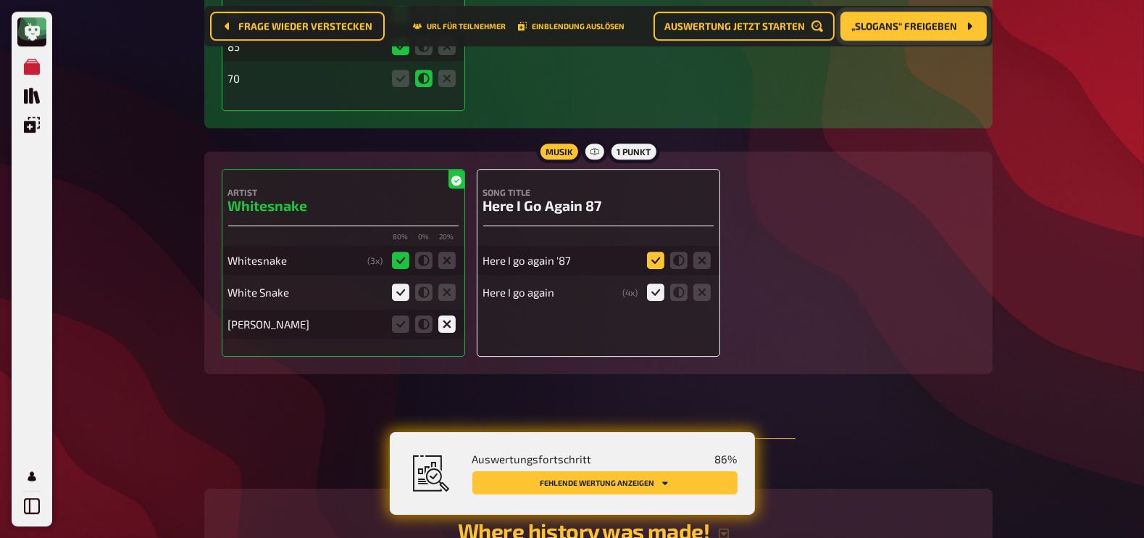
click at [659, 257] on icon at bounding box center [655, 259] width 17 height 17
click at [0, 0] on input "radio" at bounding box center [0, 0] width 0 height 0
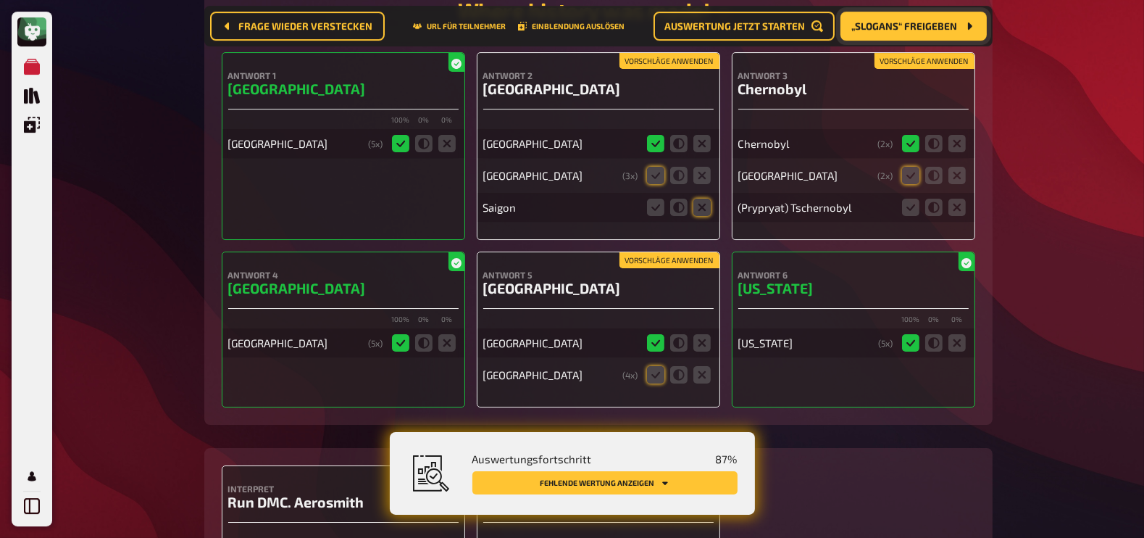
scroll to position [6211, 0]
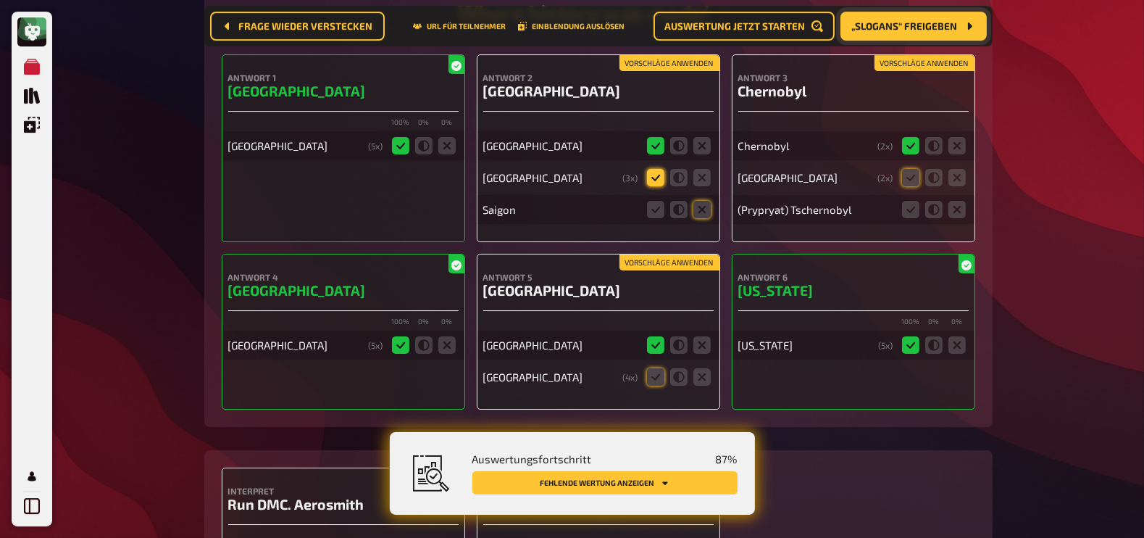
click at [656, 173] on icon at bounding box center [655, 177] width 17 height 17
click at [0, 0] on input "radio" at bounding box center [0, 0] width 0 height 0
click at [702, 208] on icon at bounding box center [701, 209] width 17 height 17
click at [0, 0] on input "radio" at bounding box center [0, 0] width 0 height 0
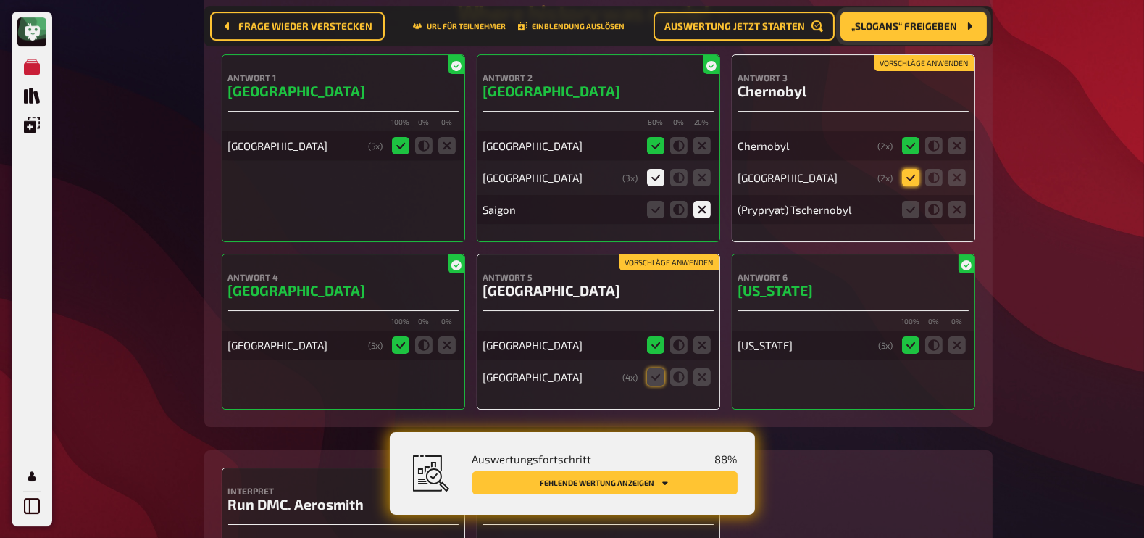
click at [911, 178] on icon at bounding box center [910, 177] width 17 height 17
click at [0, 0] on input "radio" at bounding box center [0, 0] width 0 height 0
click at [916, 206] on icon at bounding box center [910, 209] width 17 height 17
click at [0, 0] on input "radio" at bounding box center [0, 0] width 0 height 0
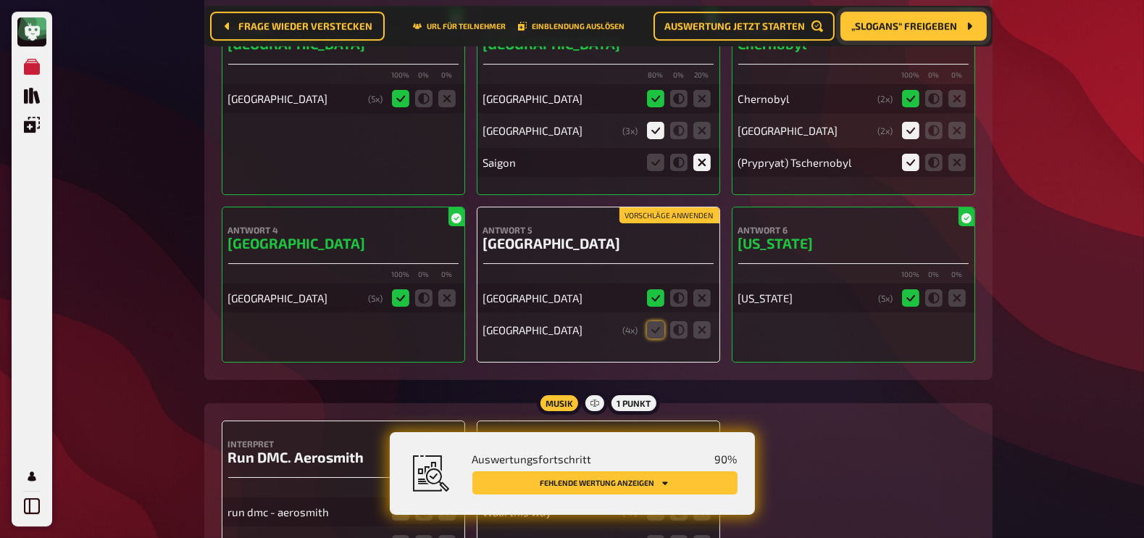
scroll to position [6260, 0]
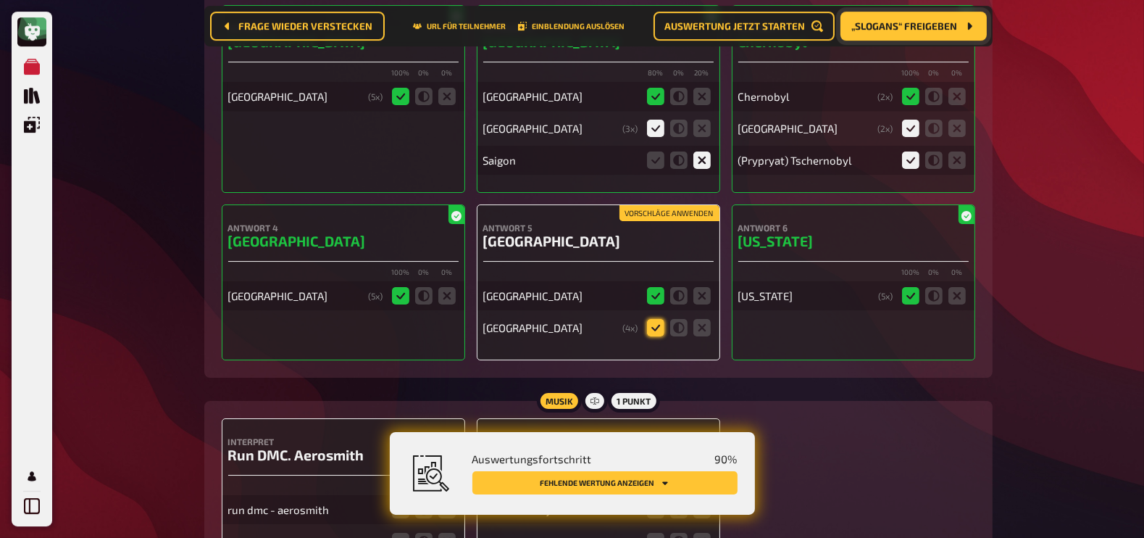
click at [656, 327] on icon at bounding box center [655, 327] width 17 height 17
click at [0, 0] on input "radio" at bounding box center [0, 0] width 0 height 0
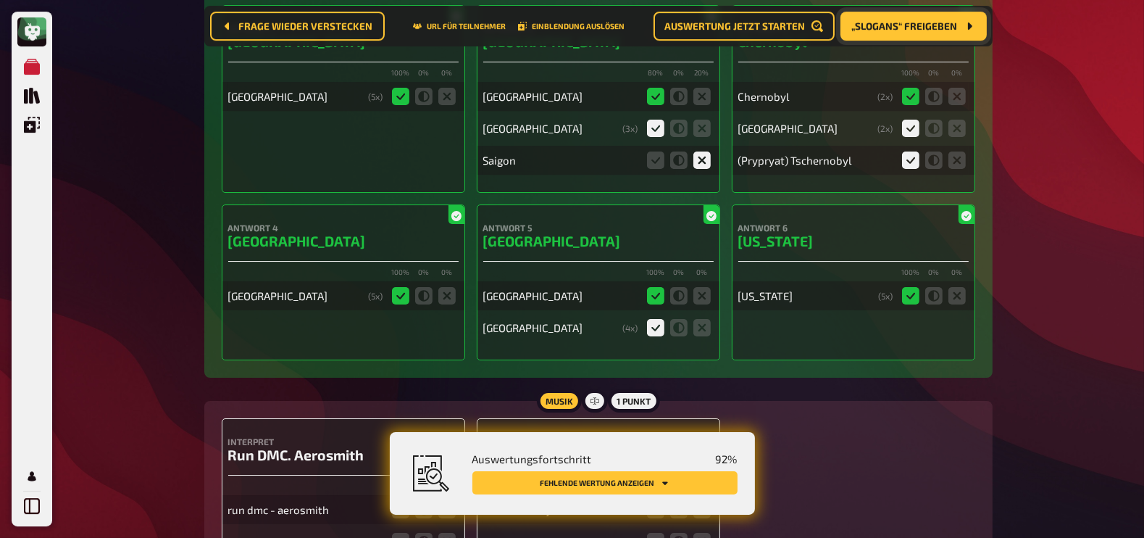
scroll to position [6556, 0]
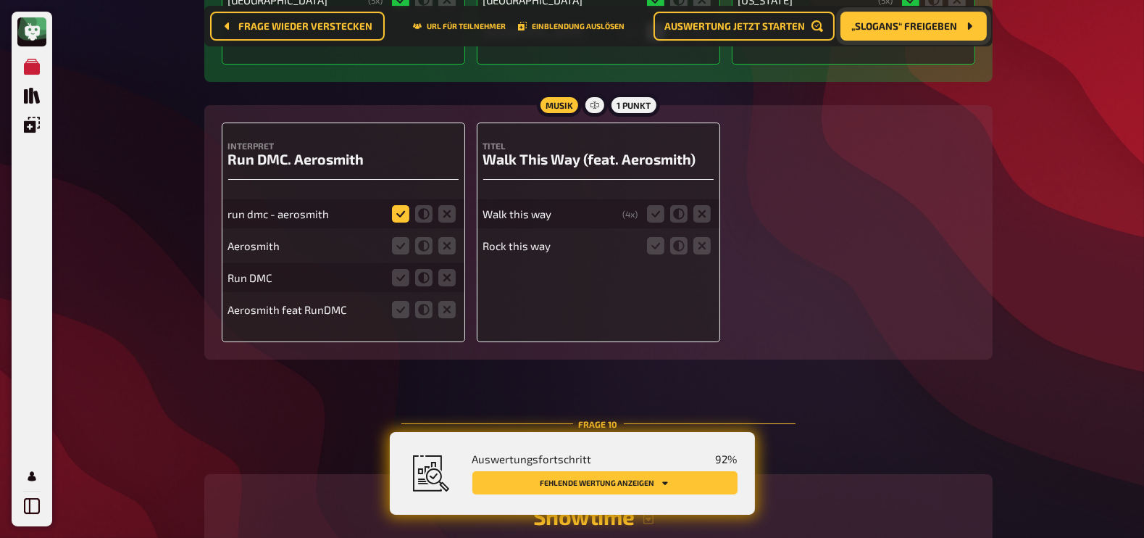
click at [404, 211] on icon at bounding box center [400, 213] width 17 height 17
click at [0, 0] on input "radio" at bounding box center [0, 0] width 0 height 0
click at [406, 250] on icon at bounding box center [400, 245] width 17 height 17
click at [0, 0] on input "radio" at bounding box center [0, 0] width 0 height 0
click at [406, 280] on icon at bounding box center [400, 277] width 17 height 17
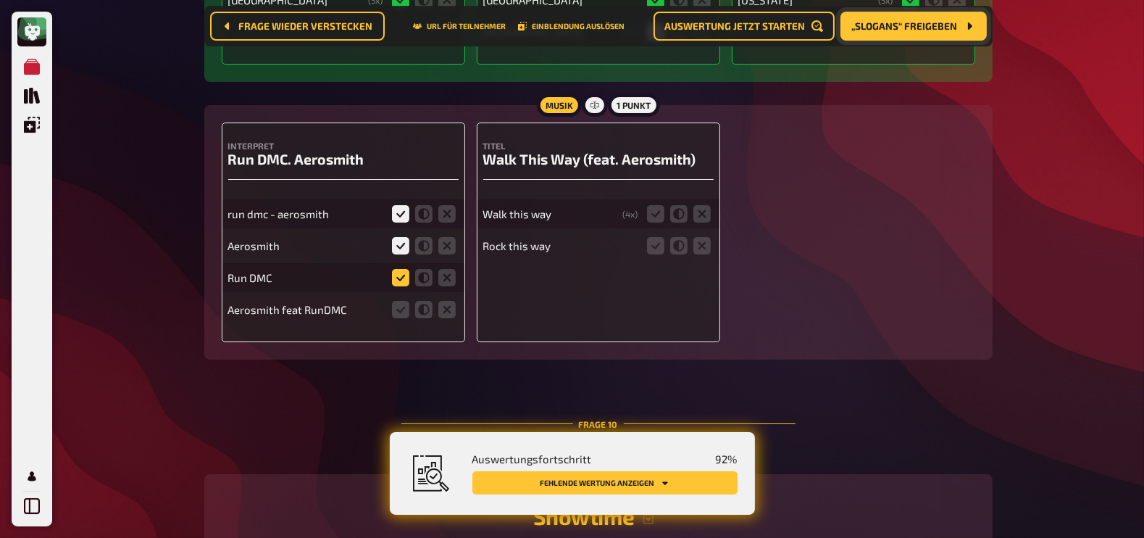
click at [0, 0] on input "radio" at bounding box center [0, 0] width 0 height 0
click at [406, 309] on icon at bounding box center [400, 309] width 17 height 17
click at [0, 0] on input "radio" at bounding box center [0, 0] width 0 height 0
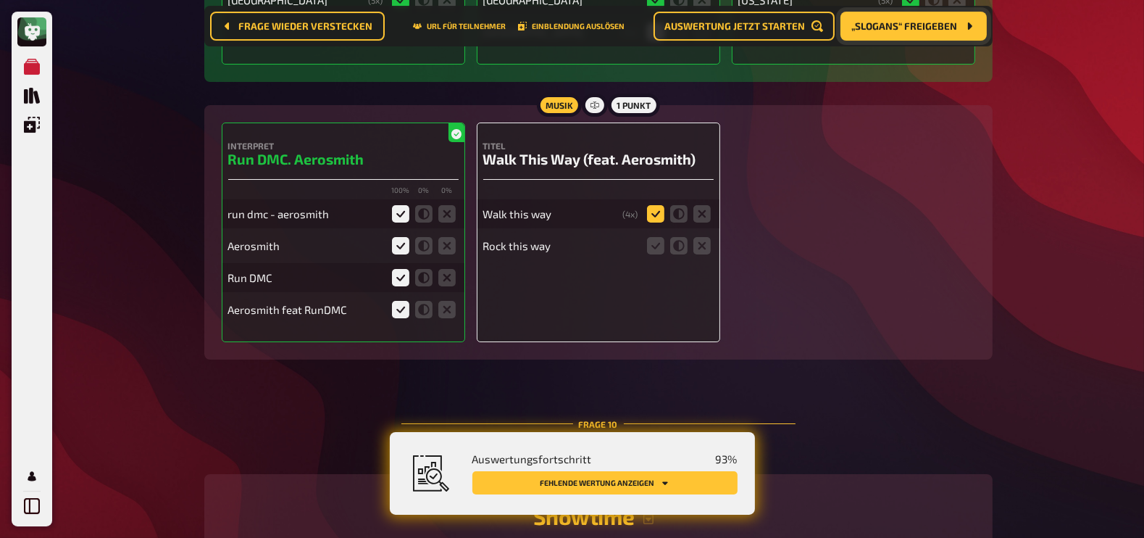
click at [659, 212] on icon at bounding box center [655, 213] width 17 height 17
click at [0, 0] on input "radio" at bounding box center [0, 0] width 0 height 0
click at [680, 244] on icon at bounding box center [678, 245] width 17 height 17
click at [0, 0] on input "radio" at bounding box center [0, 0] width 0 height 0
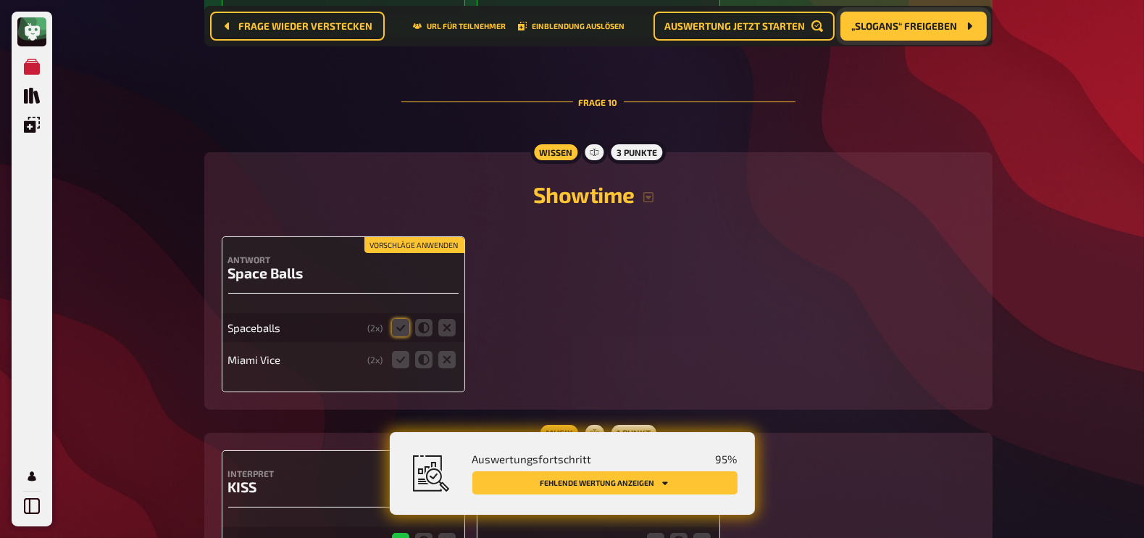
scroll to position [6987, 0]
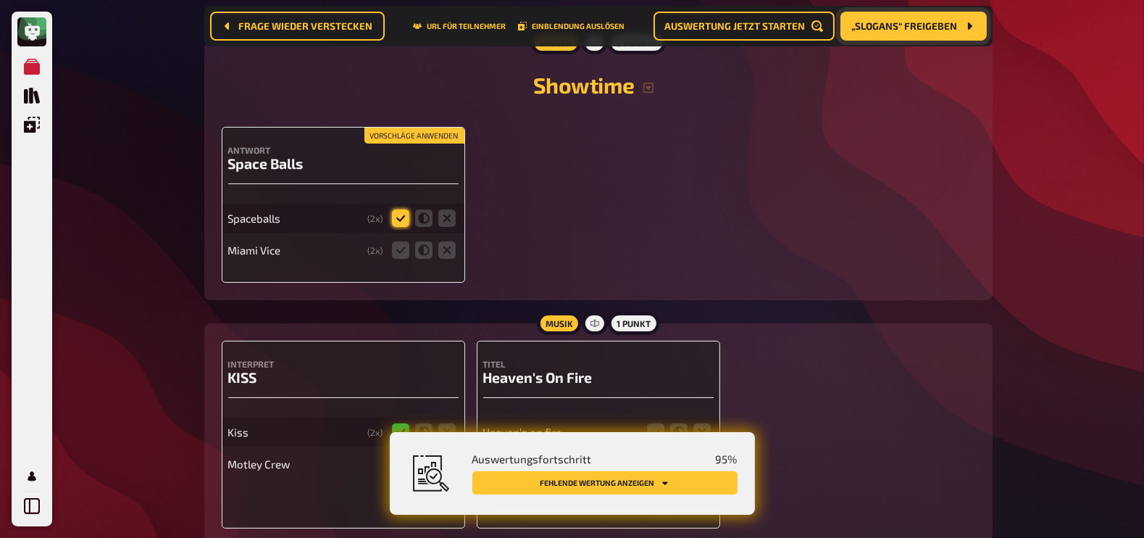
click at [402, 216] on icon at bounding box center [400, 217] width 17 height 17
click at [0, 0] on input "radio" at bounding box center [0, 0] width 0 height 0
click at [447, 251] on icon at bounding box center [446, 249] width 17 height 17
click at [0, 0] on input "radio" at bounding box center [0, 0] width 0 height 0
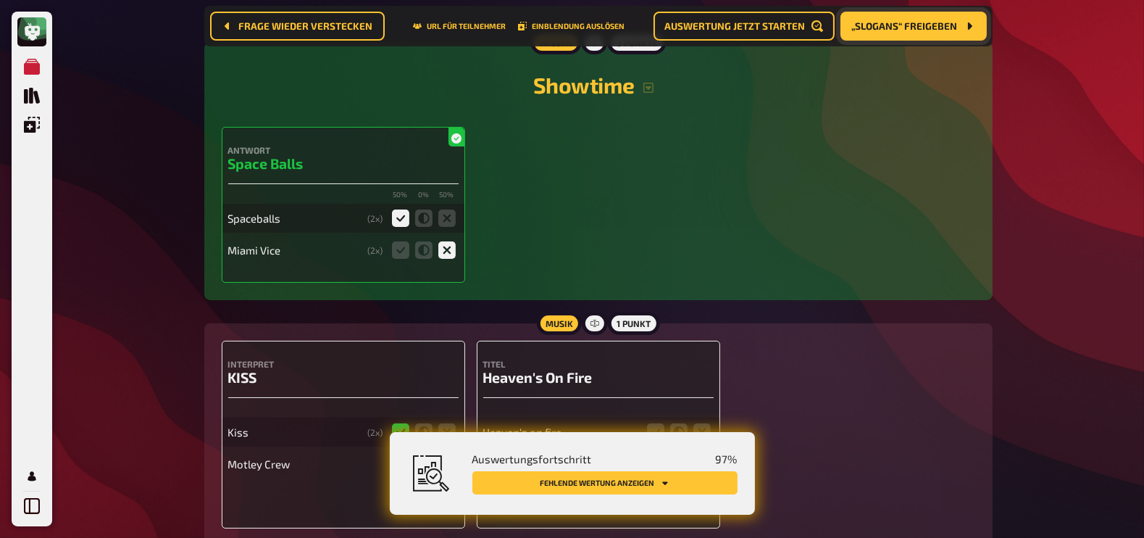
scroll to position [7085, 0]
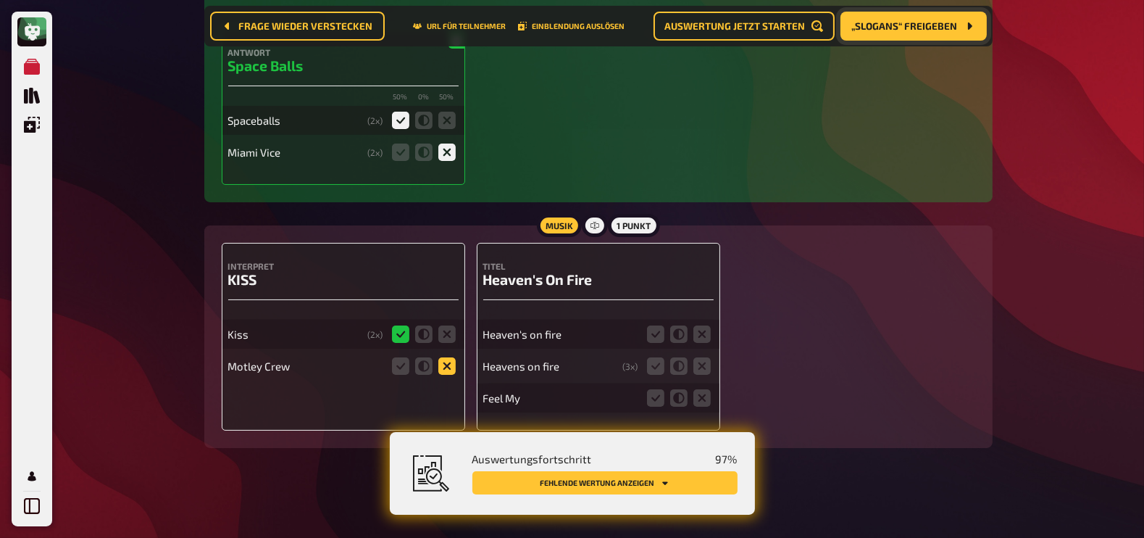
click at [446, 363] on icon at bounding box center [446, 365] width 17 height 17
click at [0, 0] on input "radio" at bounding box center [0, 0] width 0 height 0
click at [654, 328] on icon at bounding box center [655, 333] width 17 height 17
click at [0, 0] on input "radio" at bounding box center [0, 0] width 0 height 0
click at [656, 366] on icon at bounding box center [655, 365] width 17 height 17
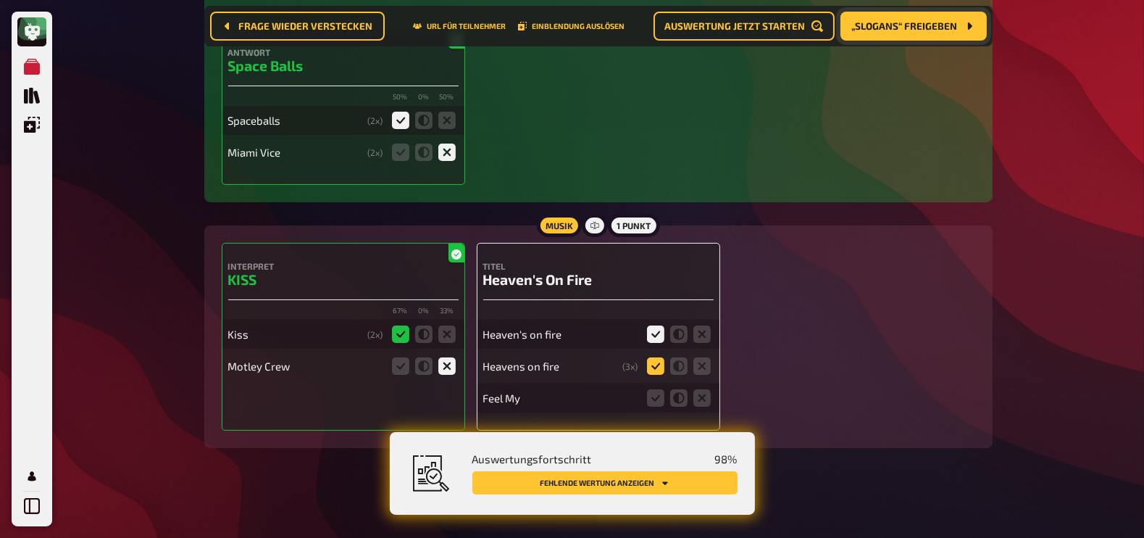
click at [0, 0] on input "radio" at bounding box center [0, 0] width 0 height 0
click at [703, 402] on icon at bounding box center [701, 397] width 17 height 17
click at [0, 0] on input "radio" at bounding box center [0, 0] width 0 height 0
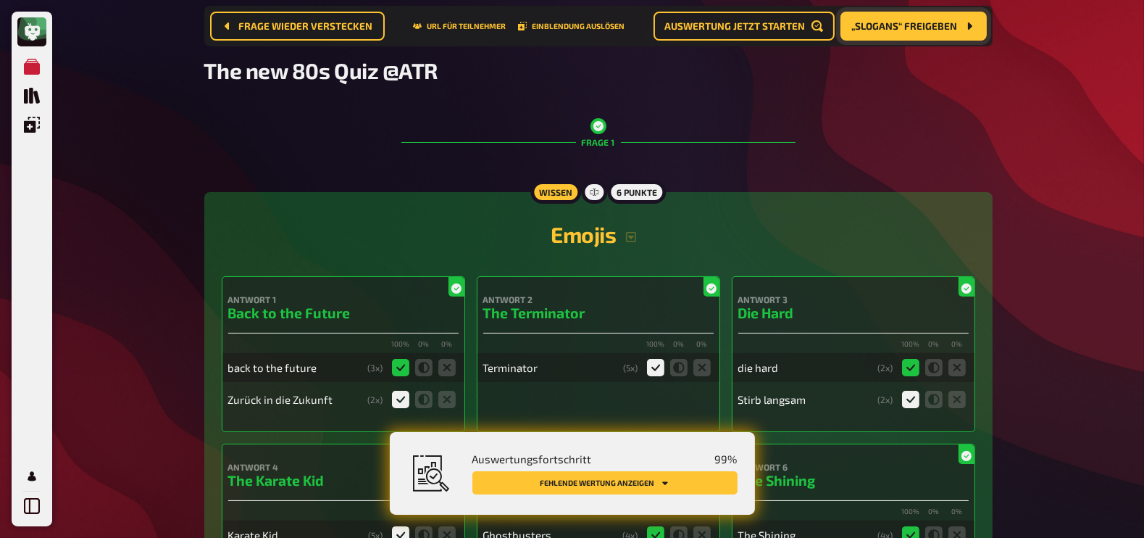
scroll to position [0, 0]
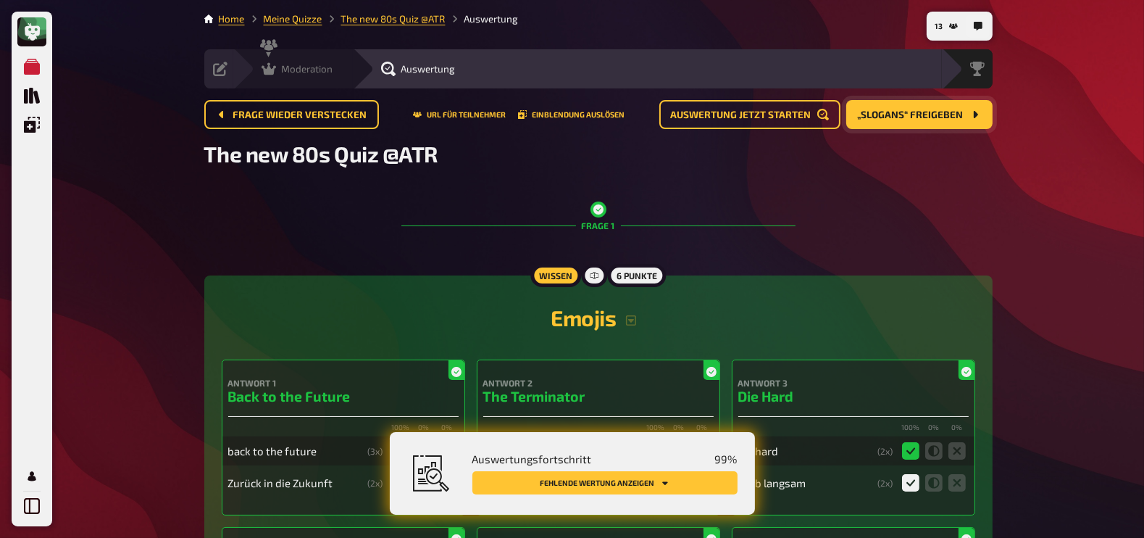
click at [273, 68] on icon at bounding box center [269, 69] width 14 height 12
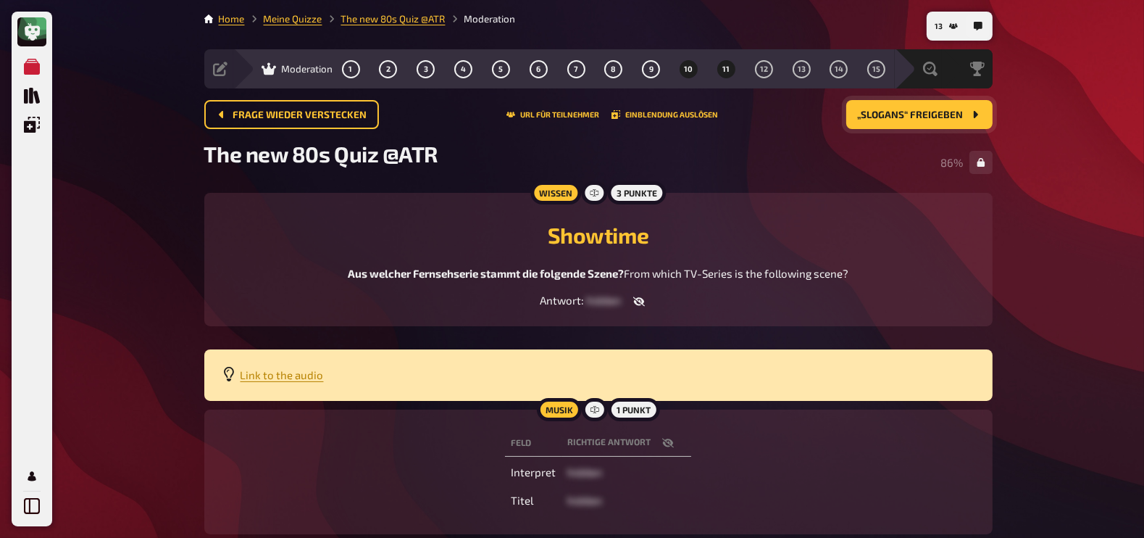
click at [727, 74] on button "11" at bounding box center [725, 68] width 23 height 23
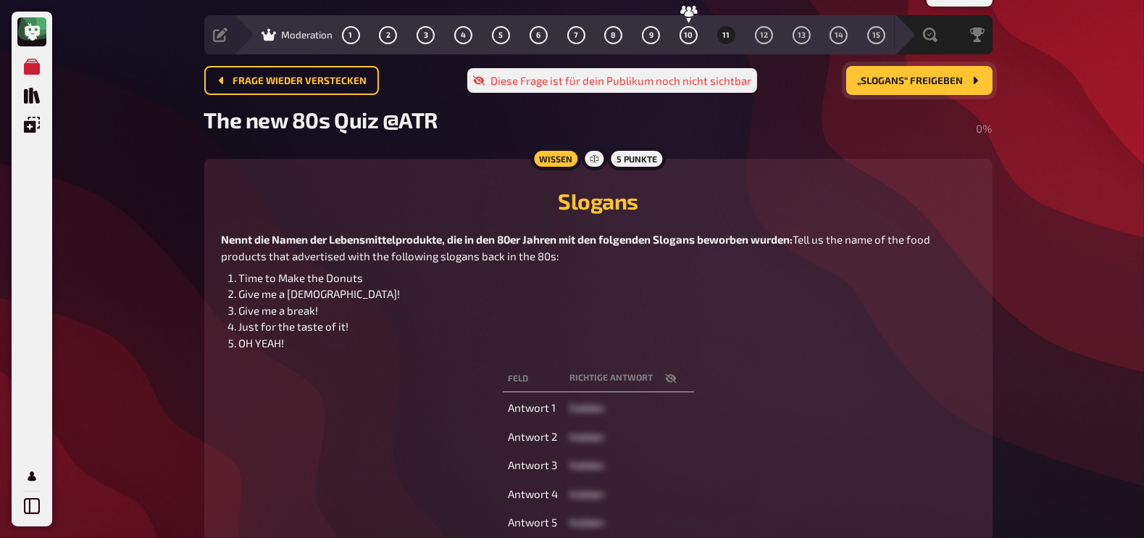
scroll to position [83, 0]
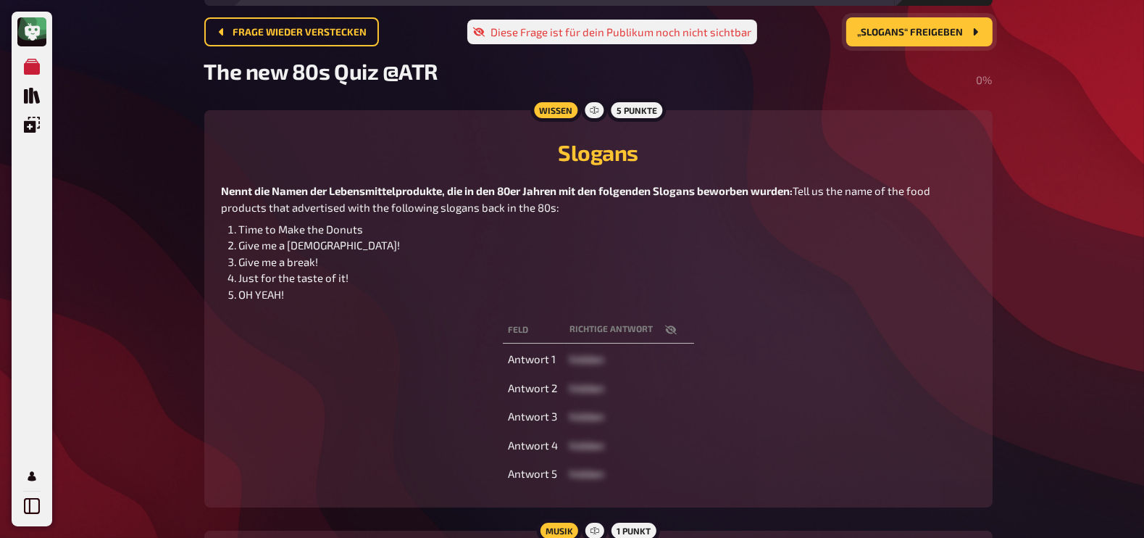
click at [870, 42] on button "„Slogans“ freigeben" at bounding box center [919, 31] width 146 height 29
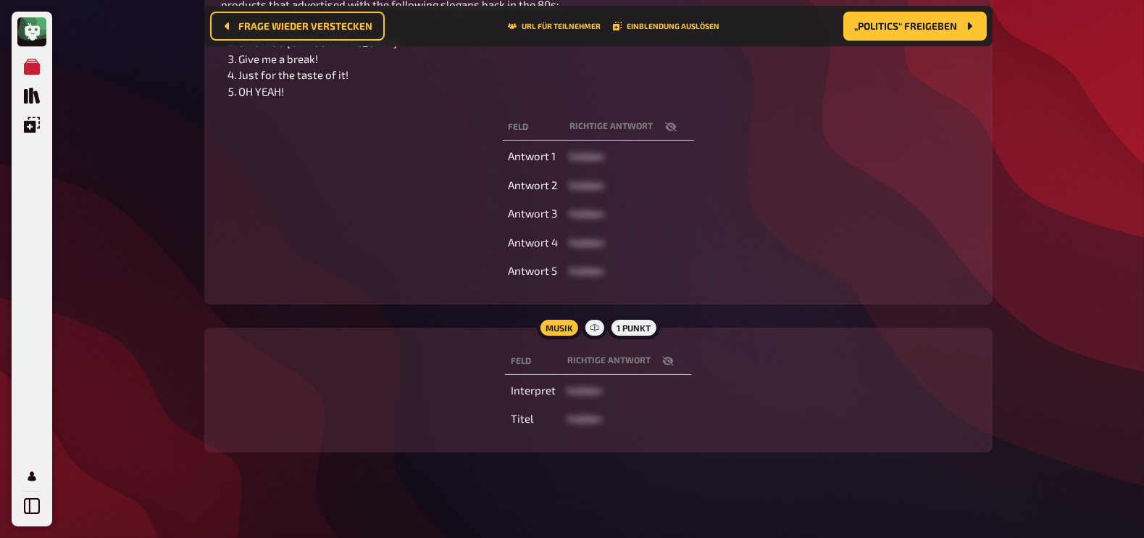
scroll to position [298, 0]
click at [666, 357] on icon "button" at bounding box center [668, 360] width 12 height 12
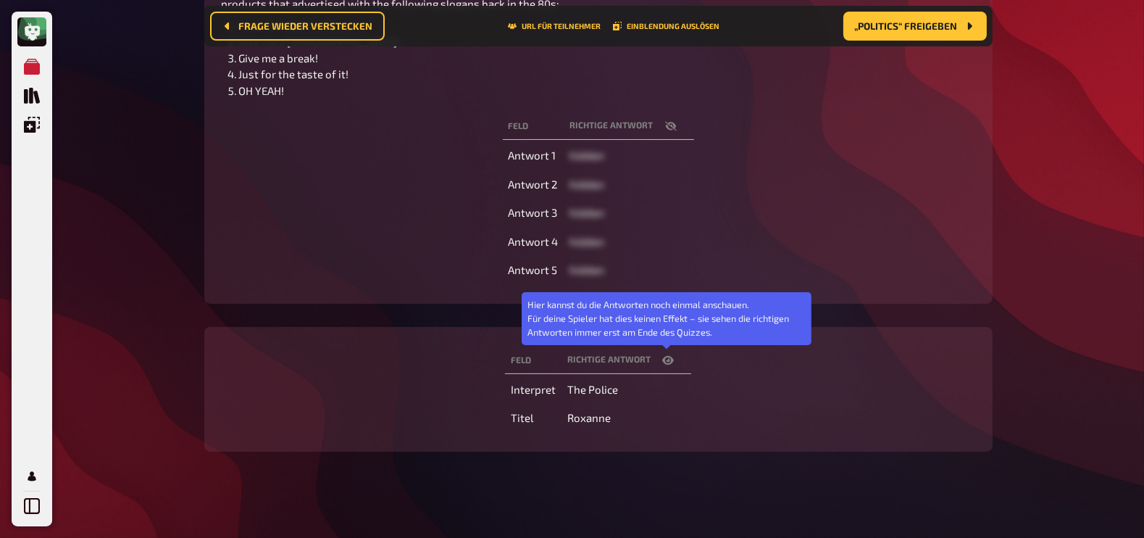
click at [666, 357] on icon "button" at bounding box center [668, 360] width 12 height 12
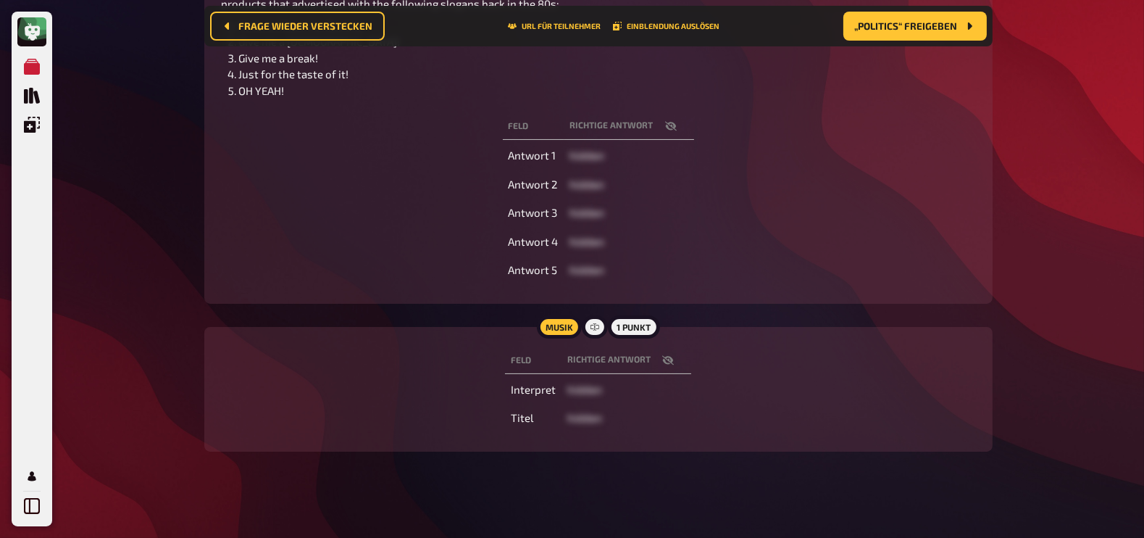
scroll to position [0, 0]
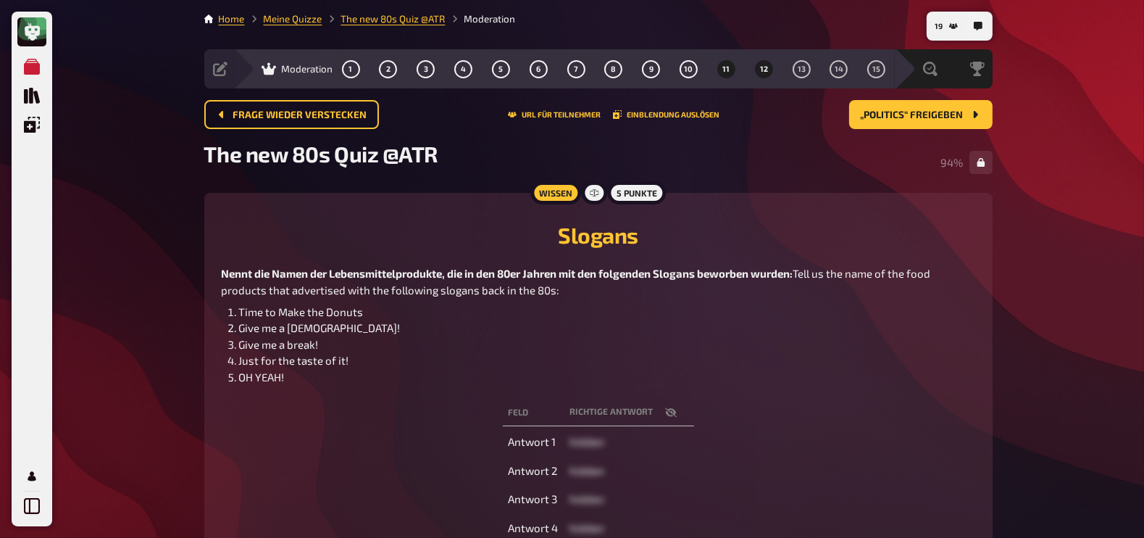
click at [764, 69] on span "12" at bounding box center [764, 69] width 8 height 8
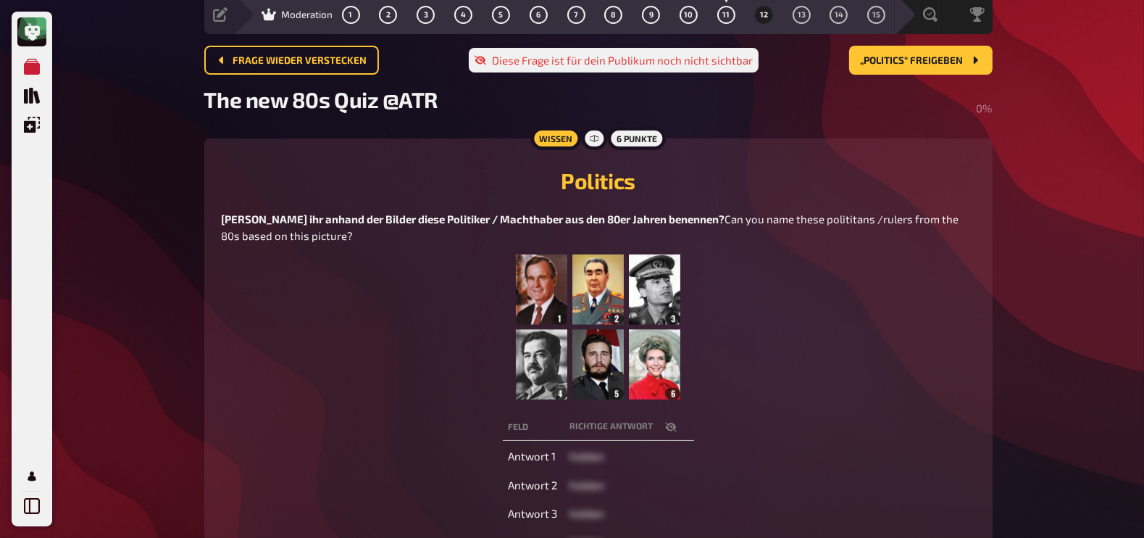
scroll to position [66, 0]
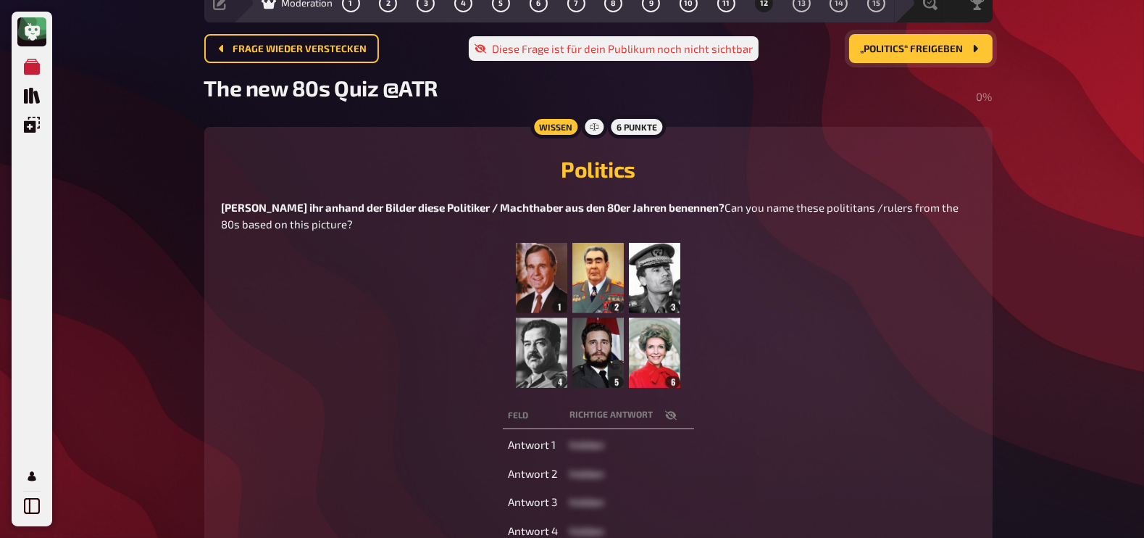
click at [913, 45] on span "„Politics“ freigeben" at bounding box center [912, 49] width 103 height 10
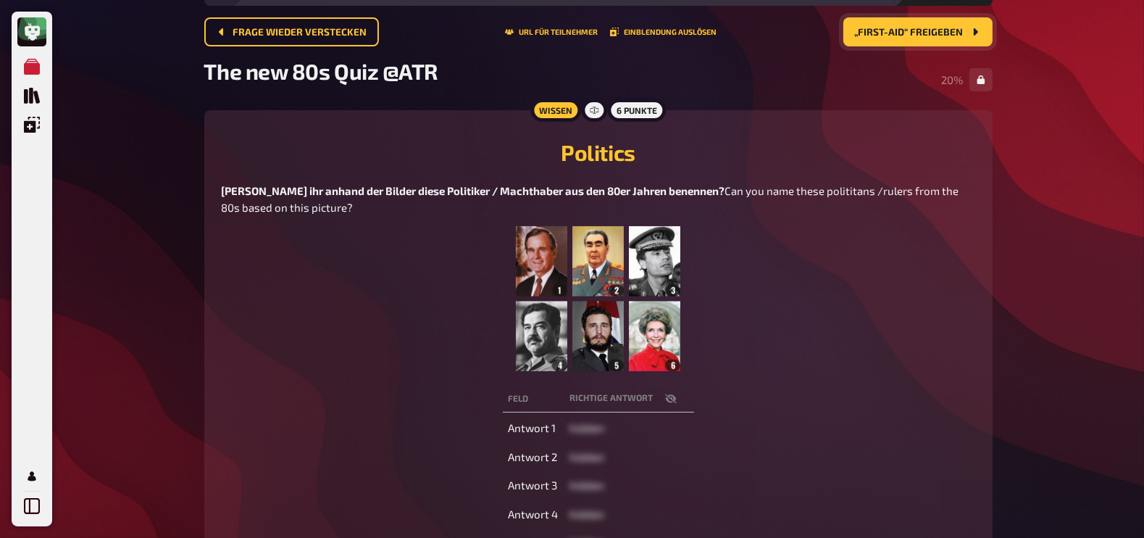
scroll to position [0, 0]
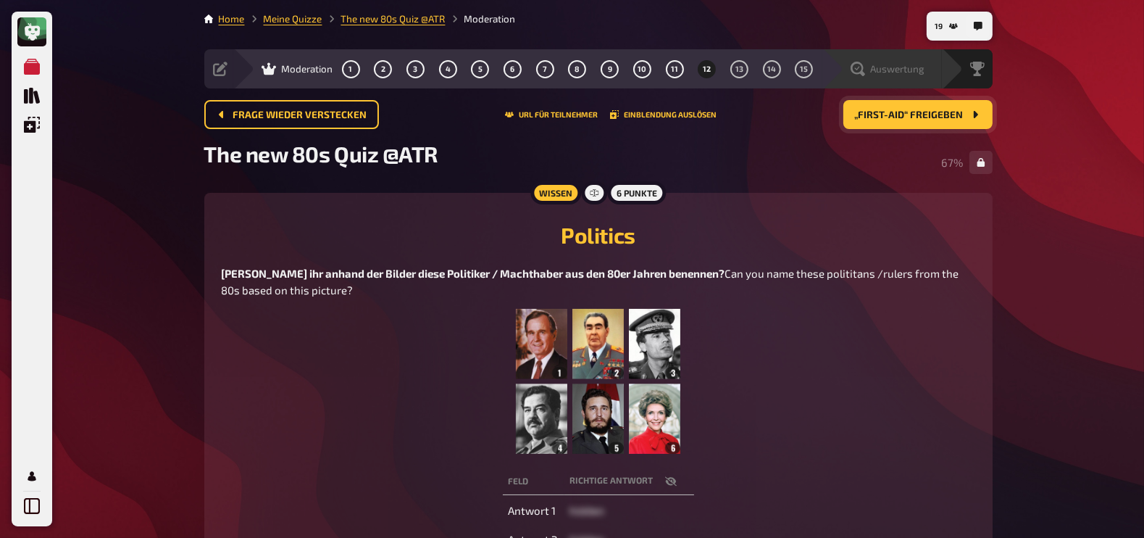
click at [914, 65] on span "Auswertung" at bounding box center [898, 69] width 54 height 12
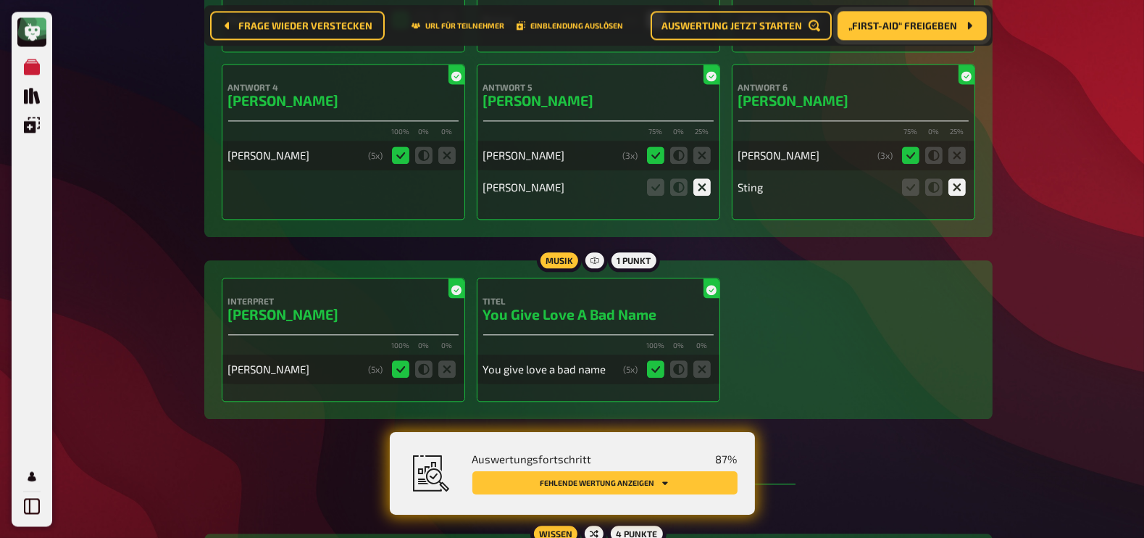
scroll to position [4487, 0]
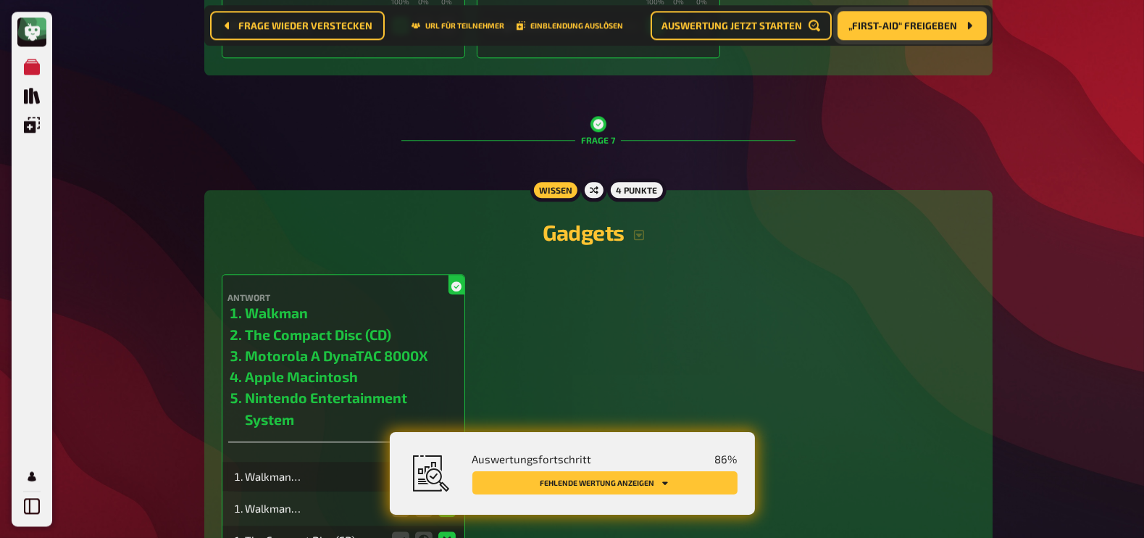
click at [731, 231] on h2 "Gadgets" at bounding box center [598, 232] width 753 height 26
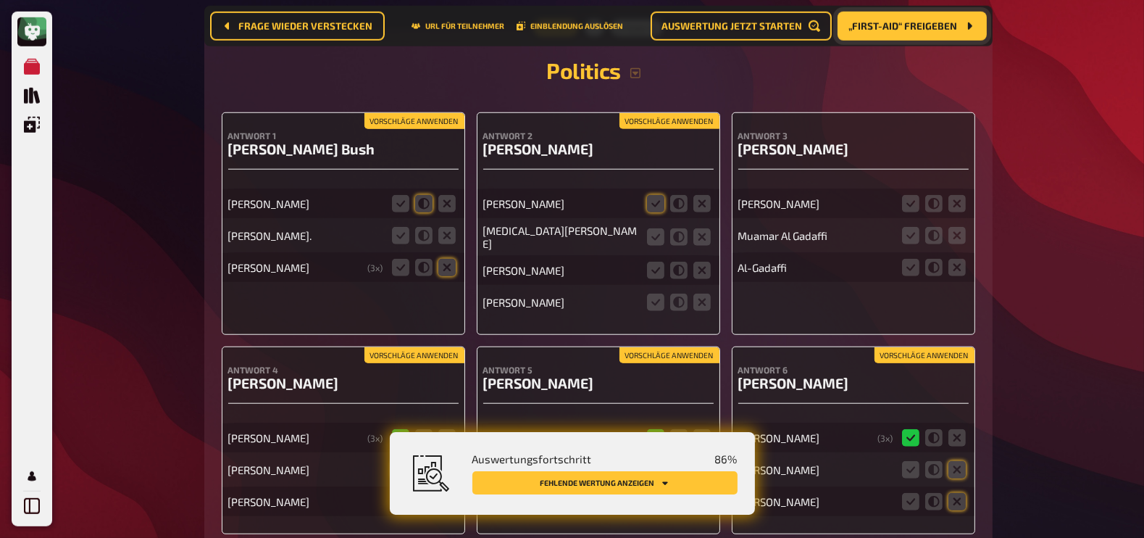
scroll to position [8470, 0]
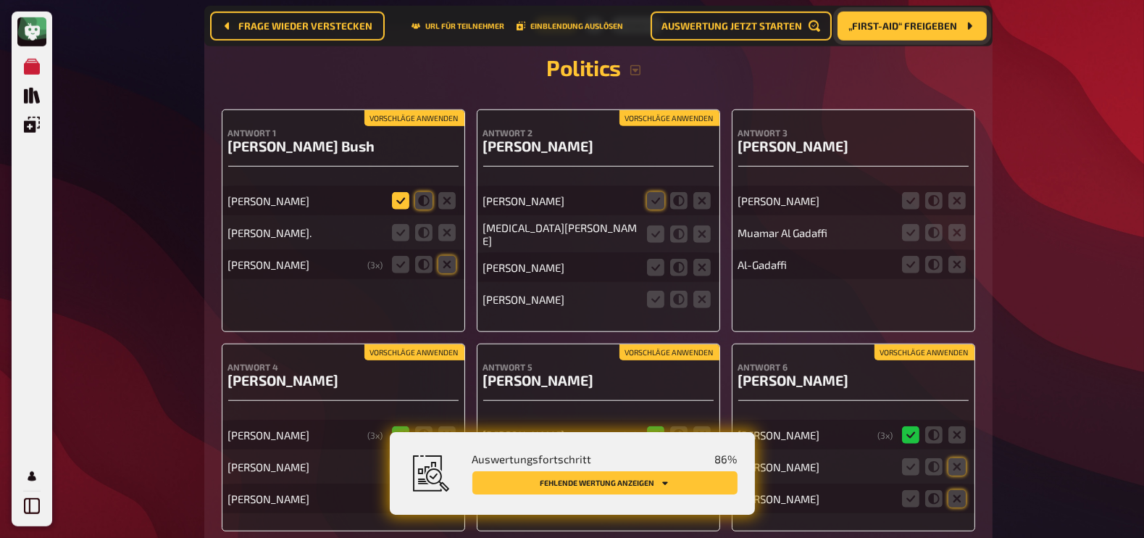
click at [398, 198] on icon at bounding box center [400, 200] width 17 height 17
click at [0, 0] on input "radio" at bounding box center [0, 0] width 0 height 0
click at [398, 225] on icon at bounding box center [400, 232] width 17 height 17
click at [0, 0] on input "radio" at bounding box center [0, 0] width 0 height 0
click at [401, 269] on icon at bounding box center [400, 264] width 17 height 17
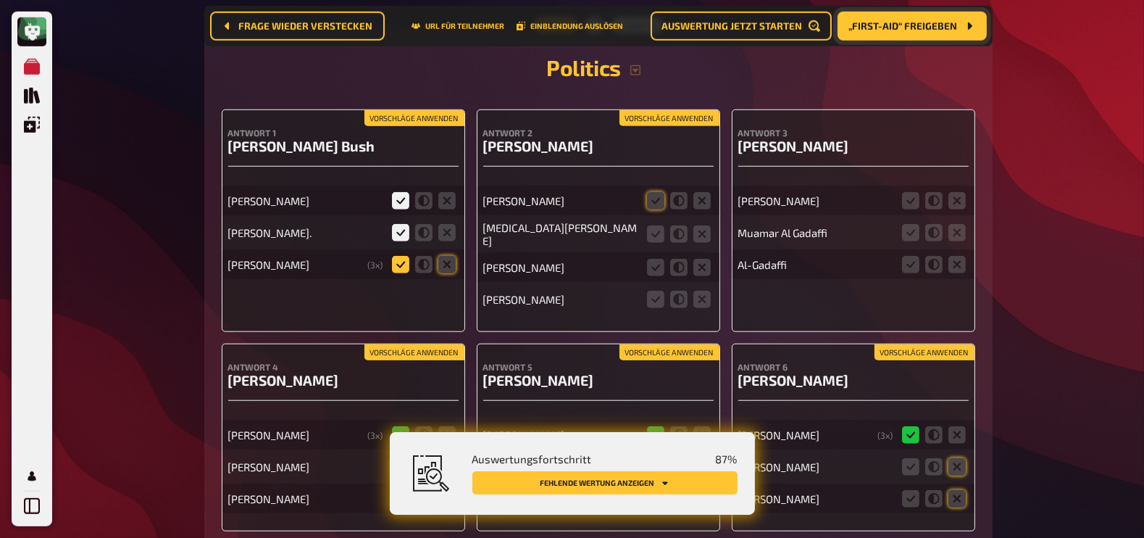
click at [0, 0] on input "radio" at bounding box center [0, 0] width 0 height 0
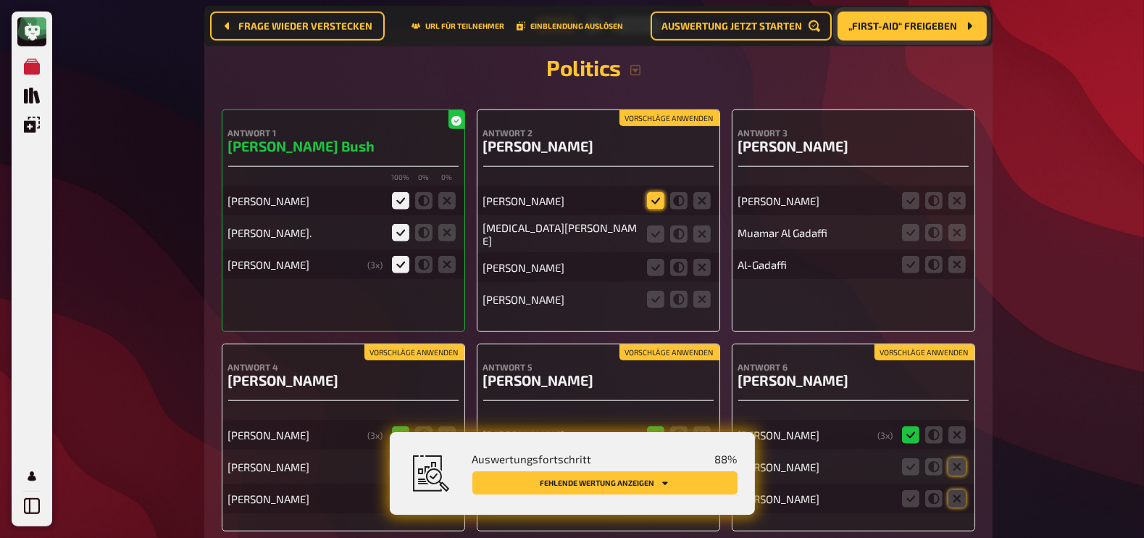
click at [653, 194] on icon at bounding box center [655, 200] width 17 height 17
click at [0, 0] on input "radio" at bounding box center [0, 0] width 0 height 0
click at [706, 230] on icon at bounding box center [701, 233] width 17 height 17
click at [0, 0] on input "radio" at bounding box center [0, 0] width 0 height 0
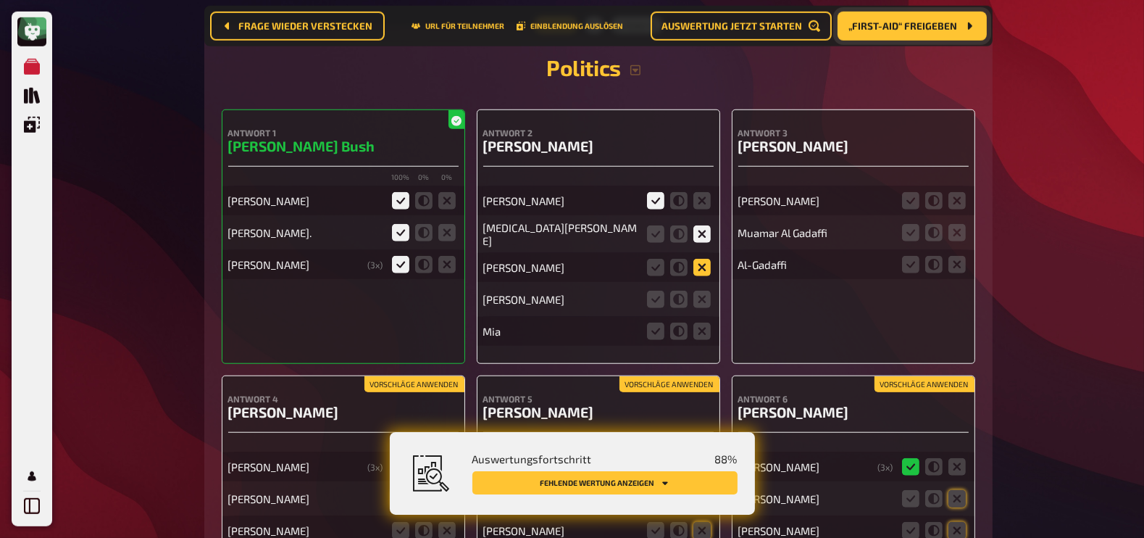
click at [701, 260] on icon at bounding box center [701, 267] width 17 height 17
click at [0, 0] on input "radio" at bounding box center [0, 0] width 0 height 0
click at [914, 197] on icon at bounding box center [910, 200] width 17 height 17
click at [0, 0] on input "radio" at bounding box center [0, 0] width 0 height 0
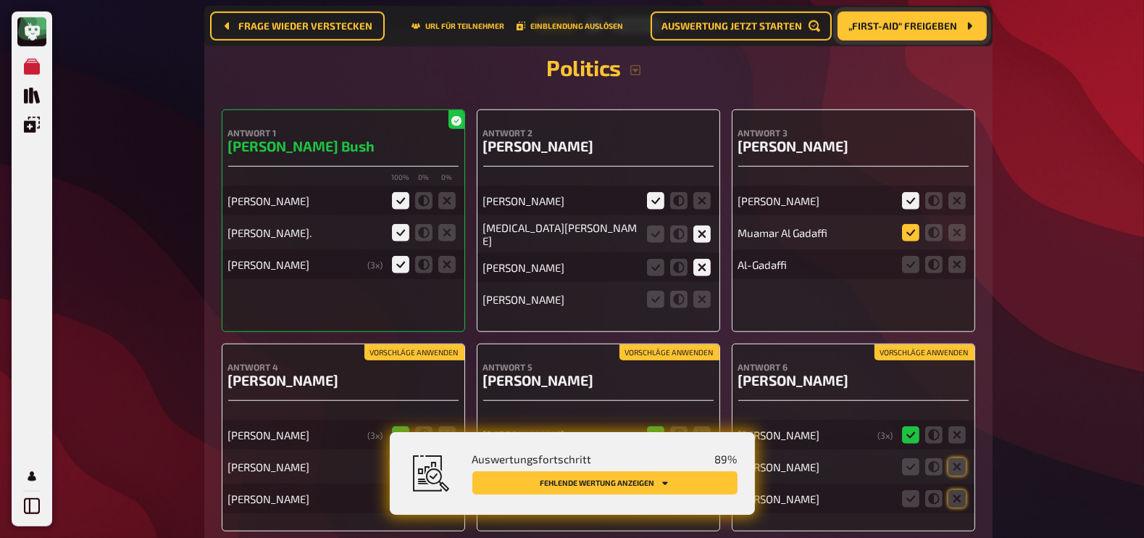
click at [916, 232] on icon at bounding box center [910, 232] width 17 height 17
click at [0, 0] on input "radio" at bounding box center [0, 0] width 0 height 0
click at [914, 259] on icon at bounding box center [910, 264] width 17 height 17
click at [0, 0] on input "radio" at bounding box center [0, 0] width 0 height 0
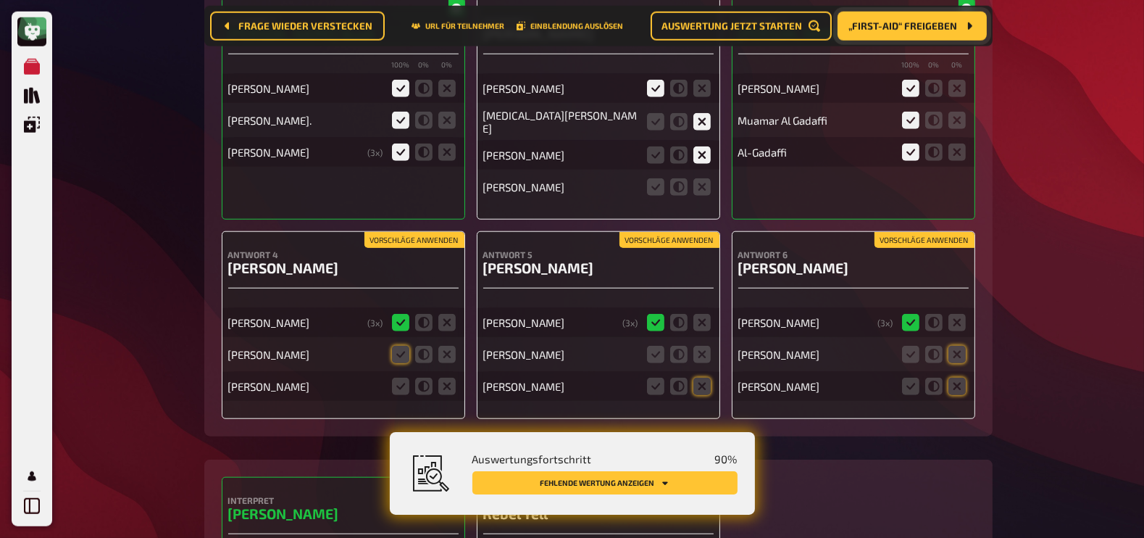
scroll to position [8599, 0]
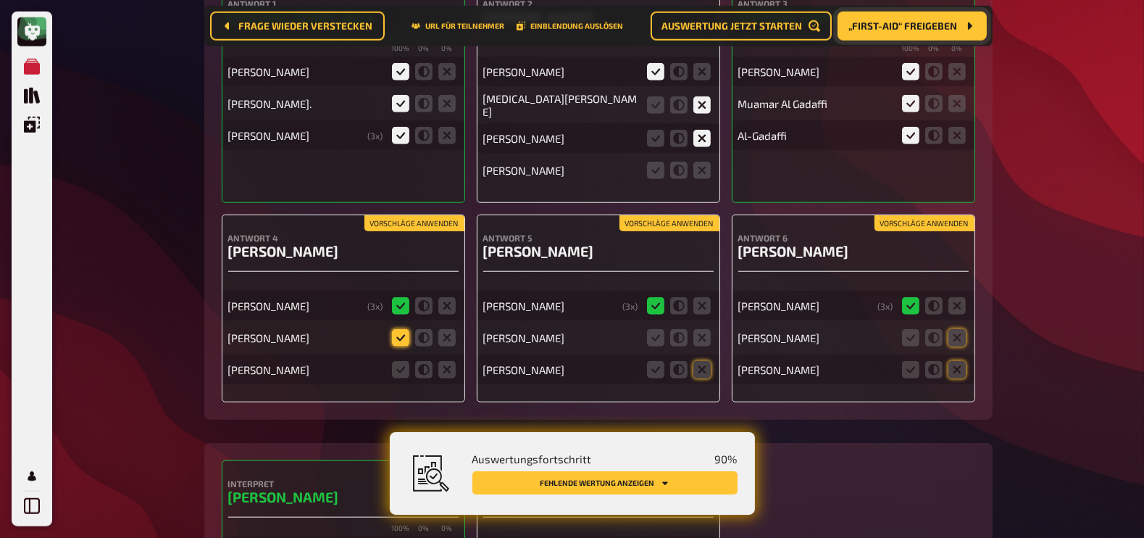
click at [398, 329] on icon at bounding box center [400, 337] width 17 height 17
click at [0, 0] on input "radio" at bounding box center [0, 0] width 0 height 0
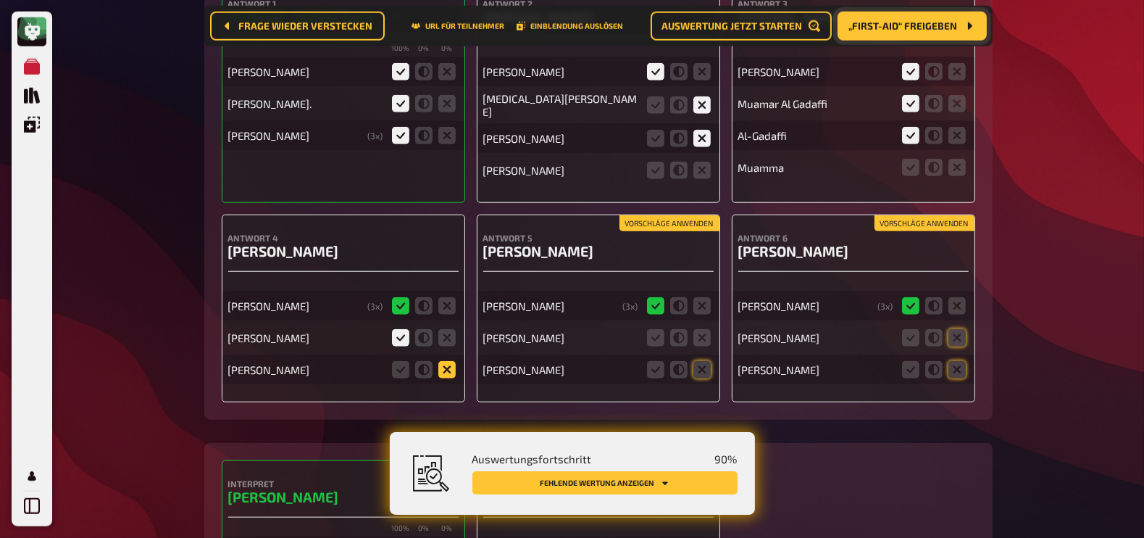
click at [446, 361] on icon at bounding box center [446, 369] width 17 height 17
click at [0, 0] on input "radio" at bounding box center [0, 0] width 0 height 0
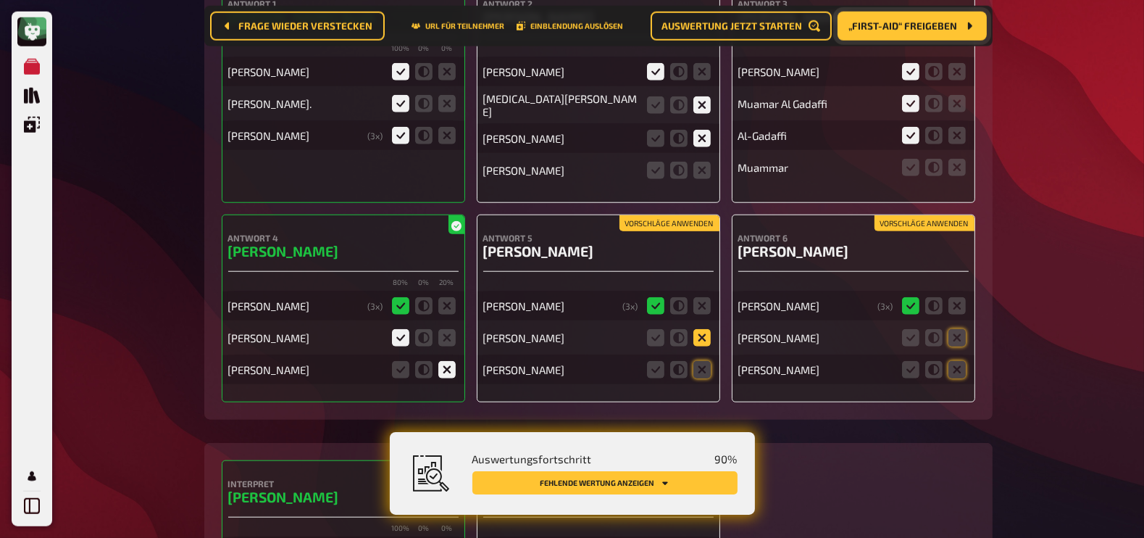
click at [702, 329] on icon at bounding box center [701, 337] width 17 height 17
click at [0, 0] on input "radio" at bounding box center [0, 0] width 0 height 0
click at [703, 368] on icon at bounding box center [701, 369] width 17 height 17
click at [0, 0] on input "radio" at bounding box center [0, 0] width 0 height 0
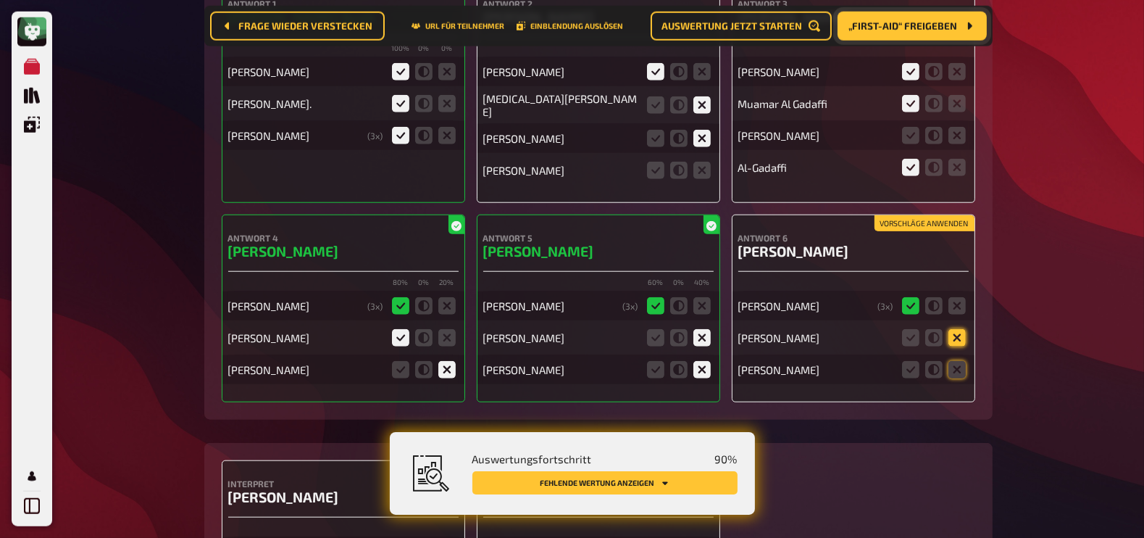
click at [956, 331] on icon at bounding box center [956, 337] width 17 height 17
click at [0, 0] on input "radio" at bounding box center [0, 0] width 0 height 0
click at [956, 363] on icon at bounding box center [956, 369] width 17 height 17
click at [0, 0] on input "radio" at bounding box center [0, 0] width 0 height 0
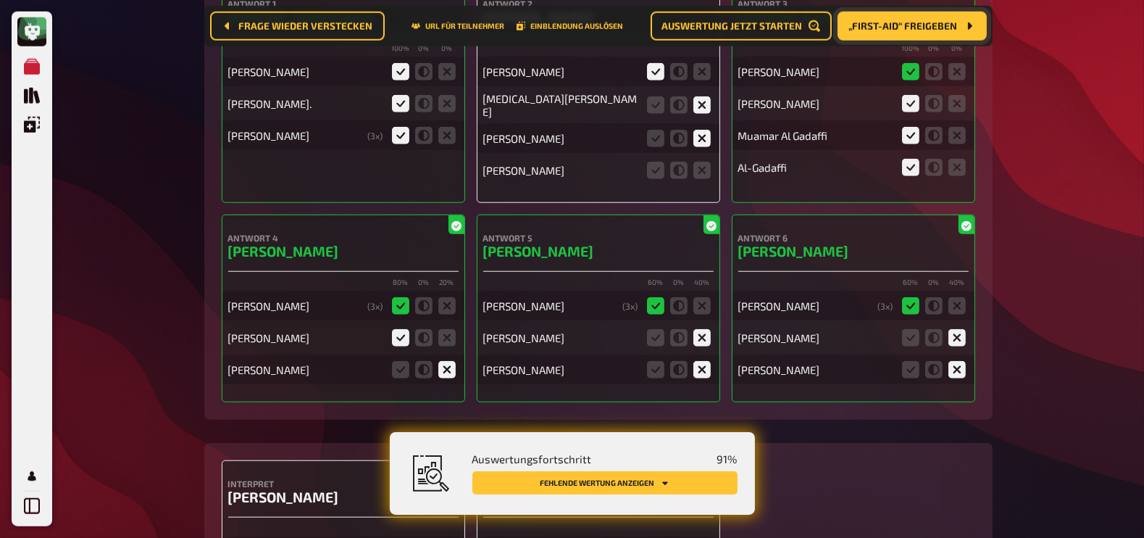
scroll to position [8781, 0]
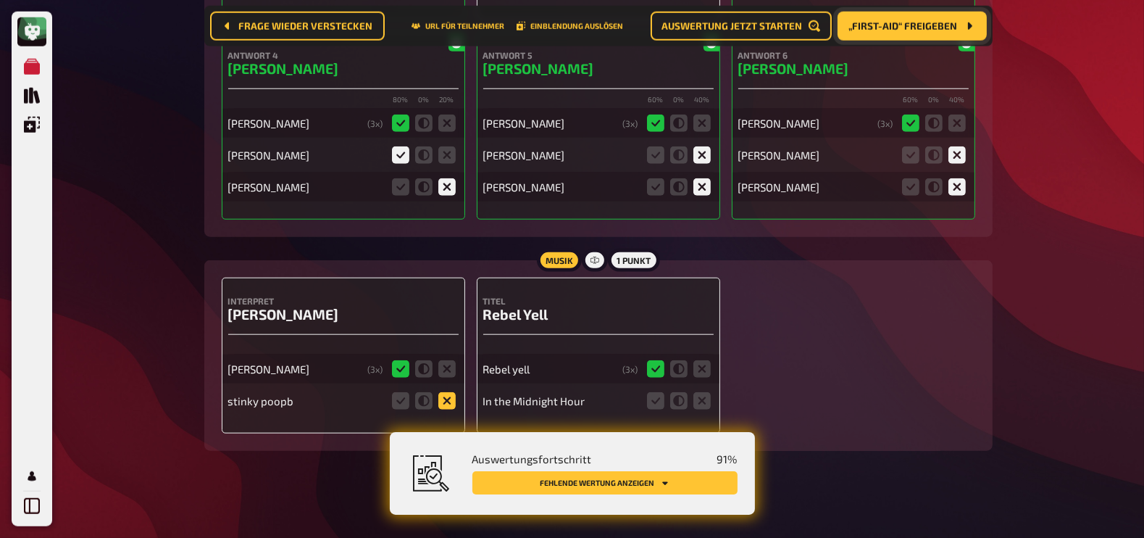
click at [446, 393] on icon at bounding box center [446, 400] width 17 height 17
click at [0, 0] on input "radio" at bounding box center [0, 0] width 0 height 0
click at [704, 400] on icon at bounding box center [701, 400] width 17 height 17
click at [0, 0] on input "radio" at bounding box center [0, 0] width 0 height 0
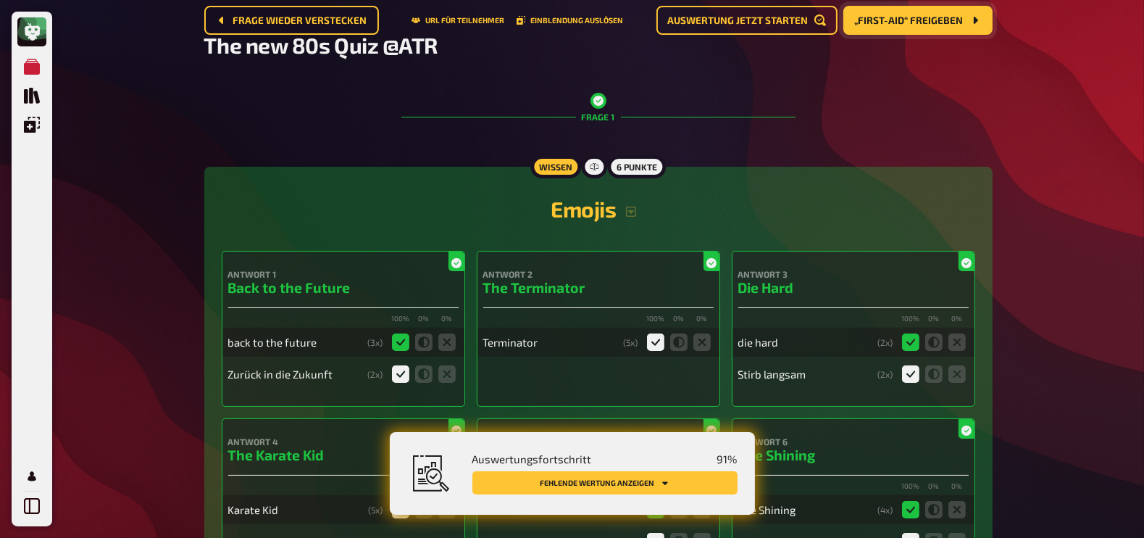
scroll to position [0, 0]
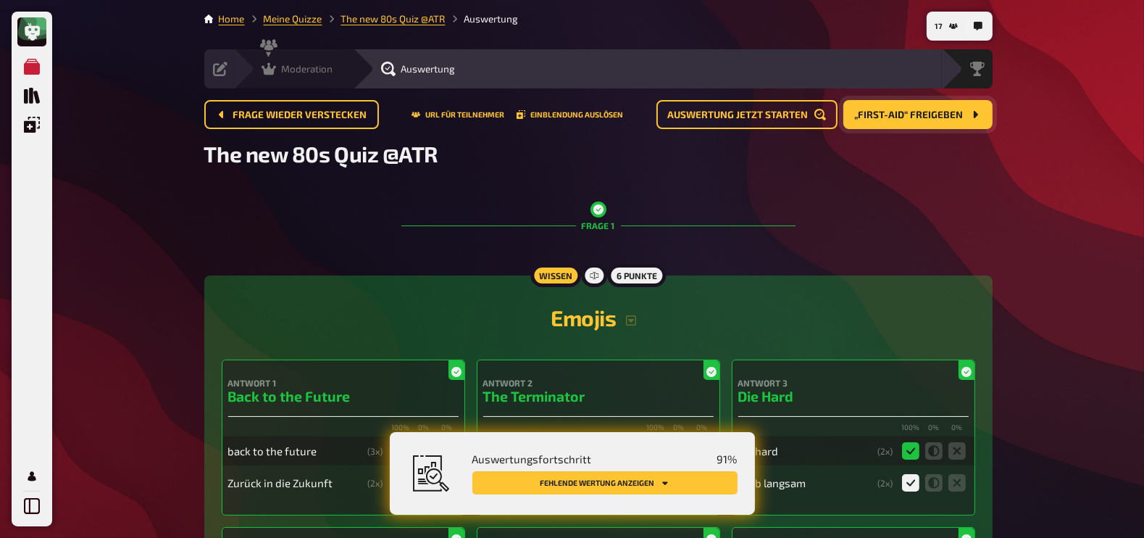
click at [268, 67] on icon at bounding box center [269, 69] width 14 height 12
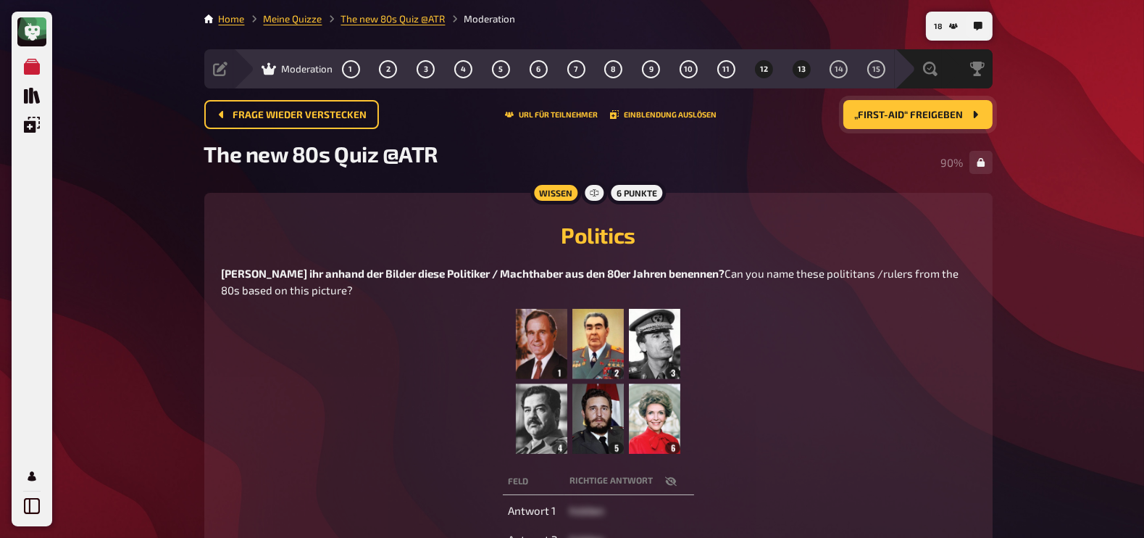
click at [800, 71] on span "13" at bounding box center [802, 69] width 8 height 8
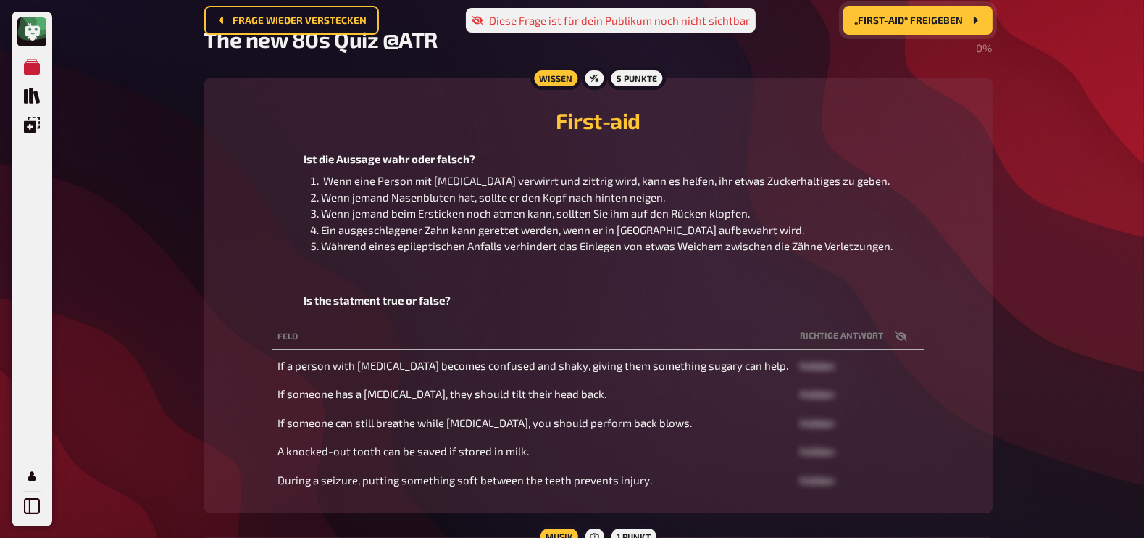
scroll to position [67, 0]
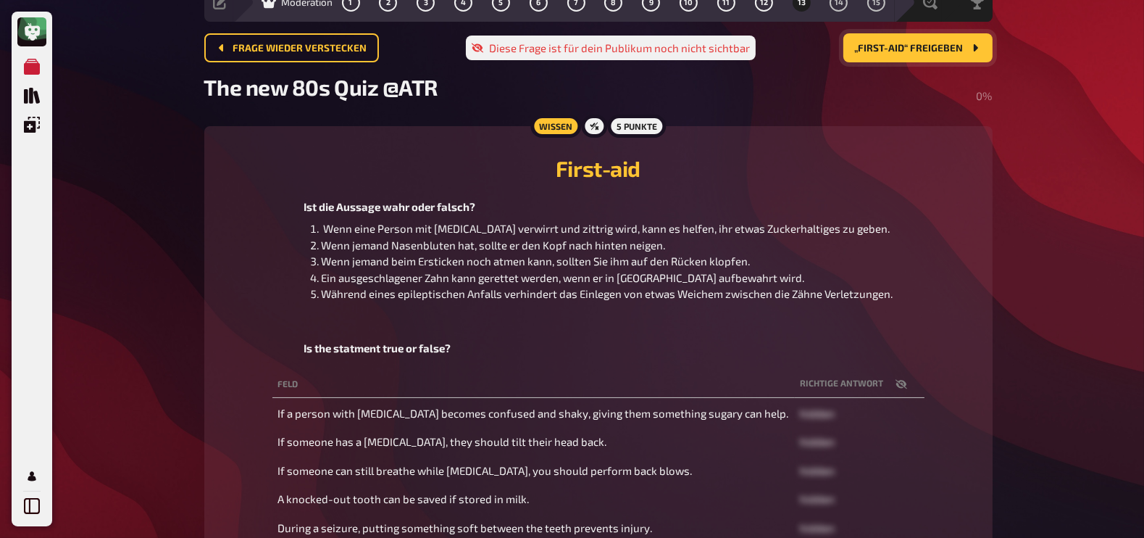
click at [908, 55] on button "„First-aid“ freigeben" at bounding box center [917, 47] width 149 height 29
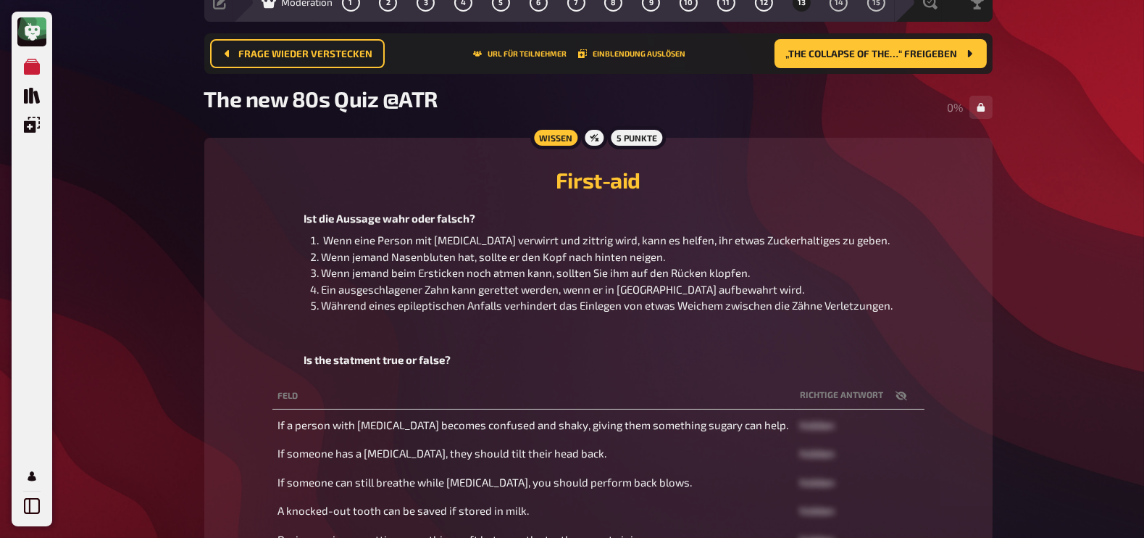
scroll to position [336, 0]
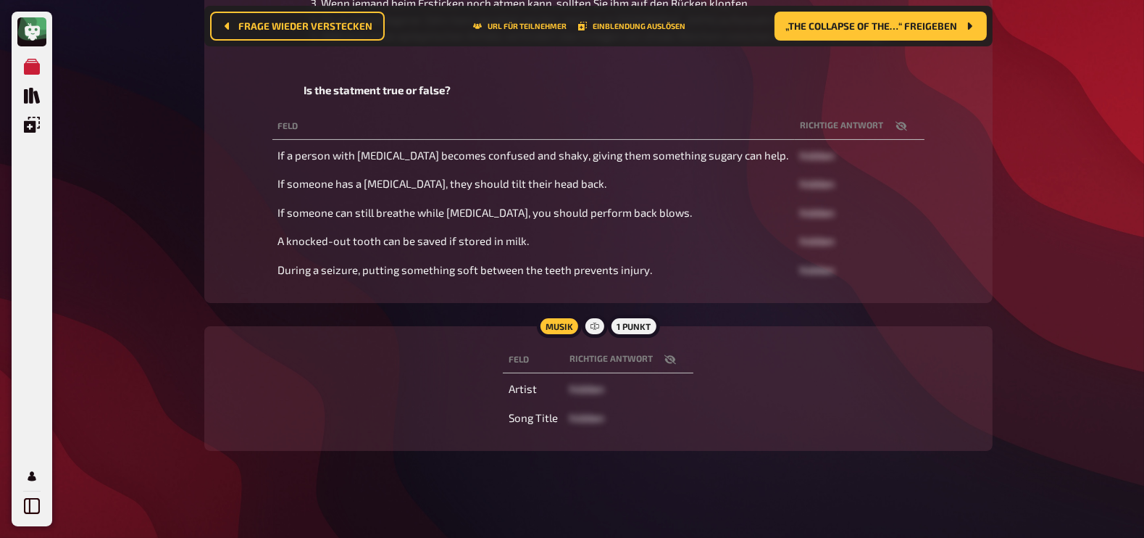
click at [664, 358] on icon "button" at bounding box center [670, 360] width 12 height 12
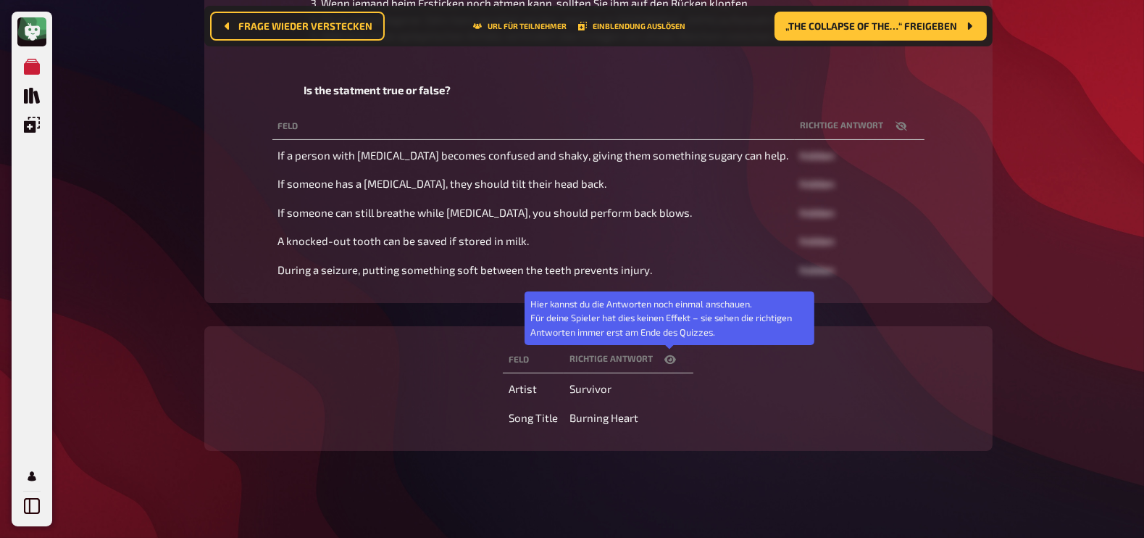
click at [664, 358] on icon "button" at bounding box center [670, 360] width 12 height 12
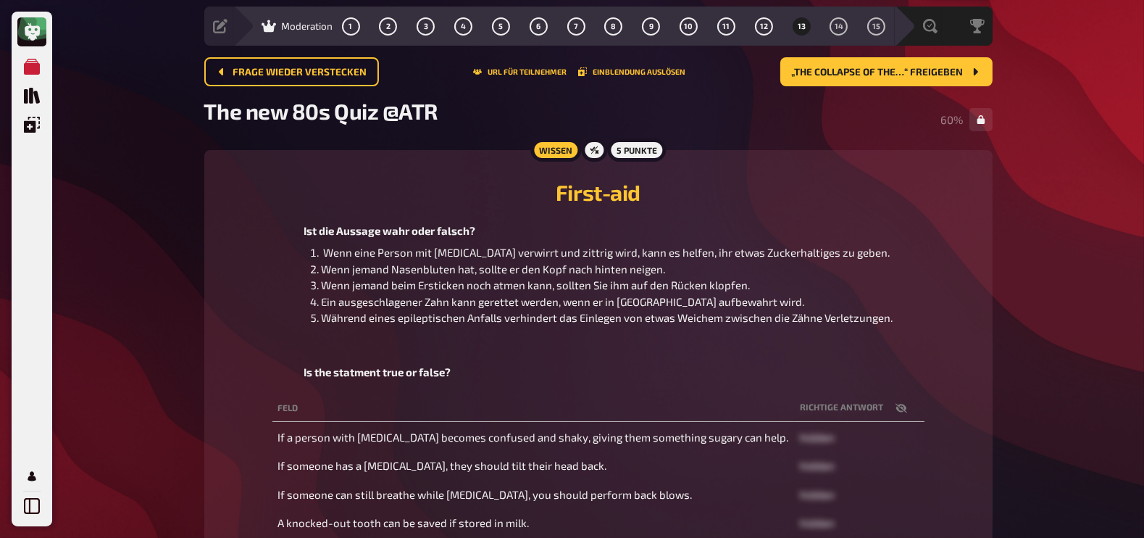
scroll to position [41, 0]
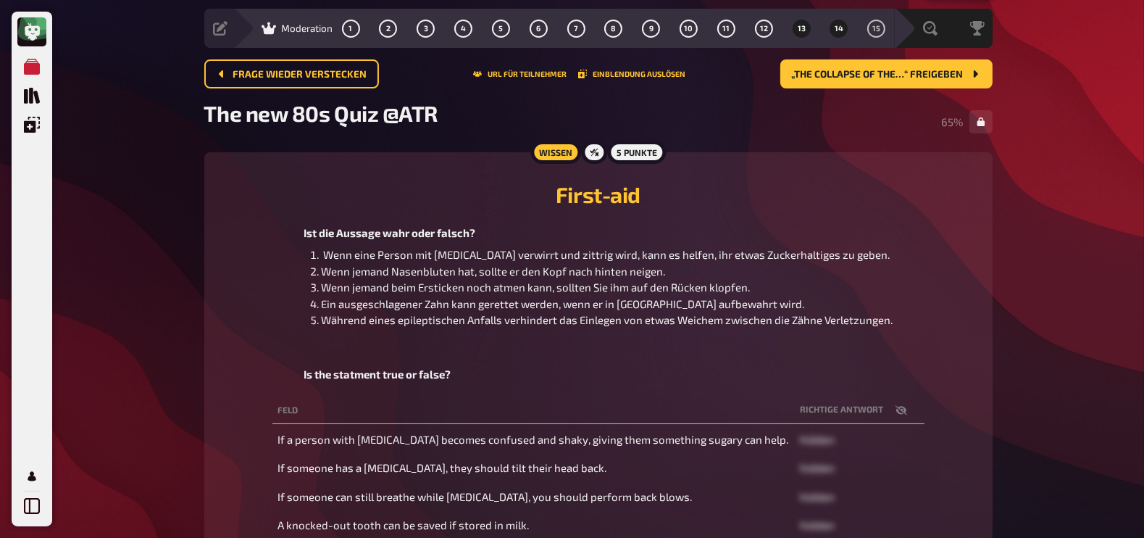
click at [837, 27] on span "14" at bounding box center [839, 29] width 9 height 8
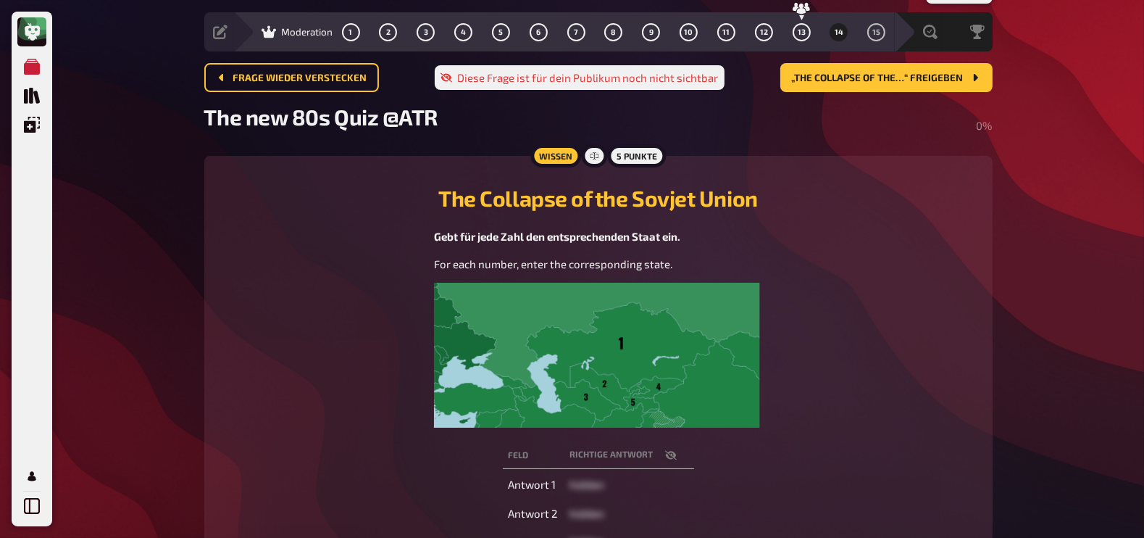
scroll to position [36, 0]
click at [298, 33] on span "Moderation" at bounding box center [307, 33] width 51 height 12
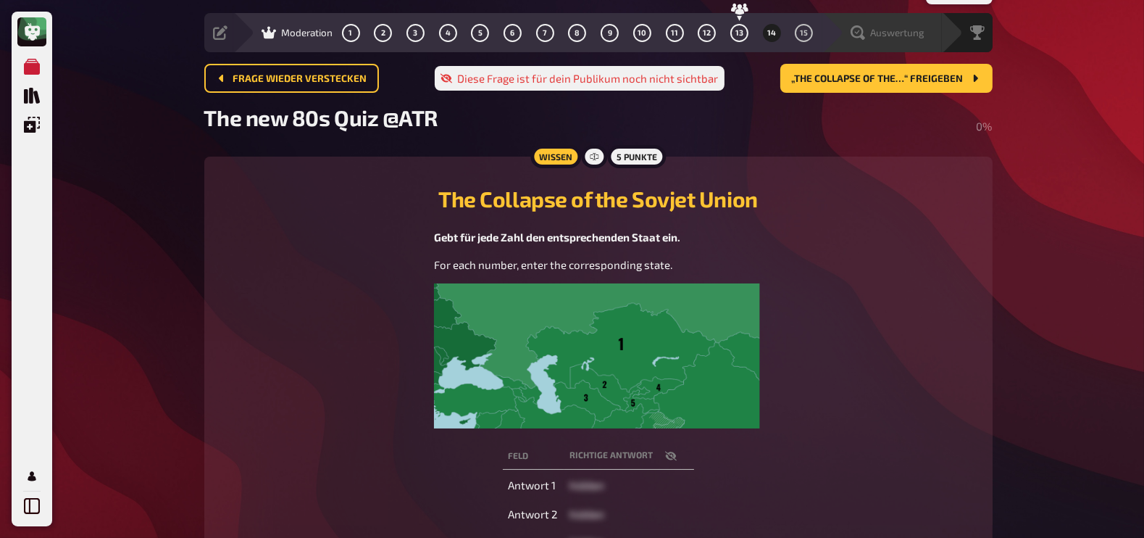
click at [869, 29] on div "Auswertung" at bounding box center [887, 32] width 75 height 14
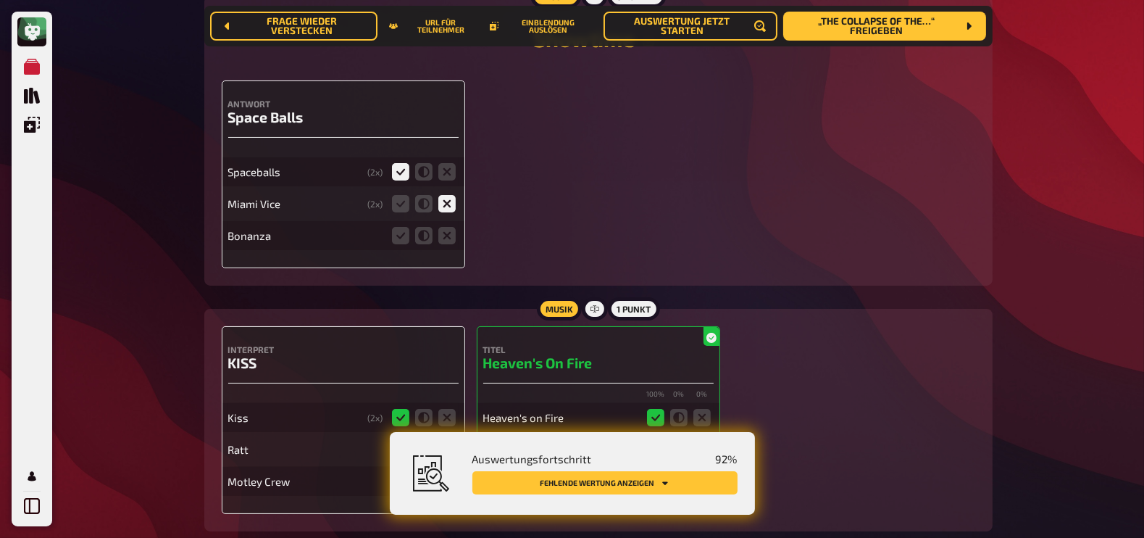
scroll to position [7032, 0]
click at [443, 231] on icon at bounding box center [446, 236] width 17 height 17
click at [0, 0] on input "radio" at bounding box center [0, 0] width 0 height 0
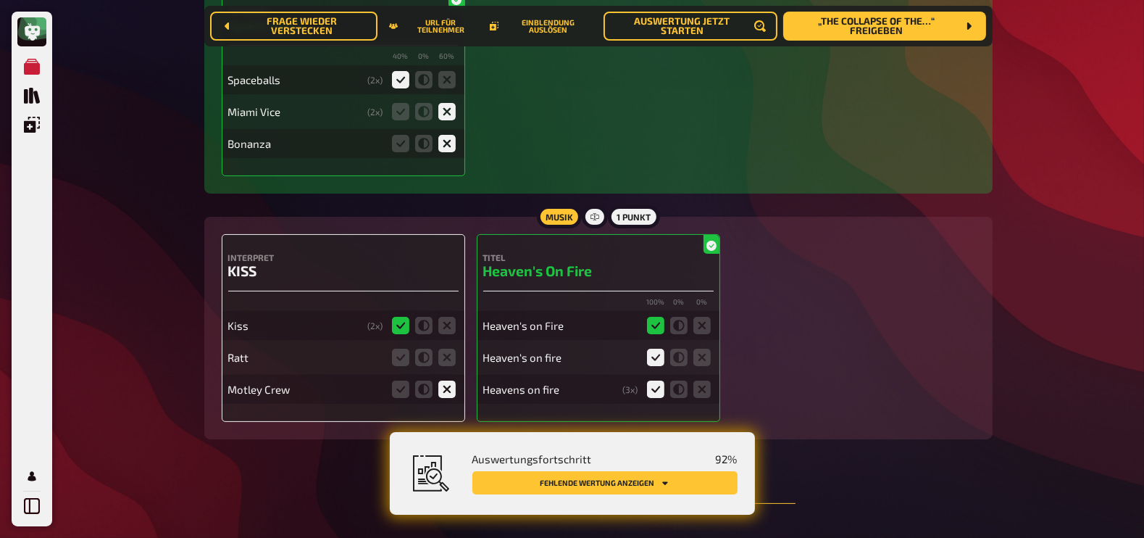
scroll to position [7126, 0]
click at [448, 353] on icon at bounding box center [446, 356] width 17 height 17
click at [0, 0] on input "radio" at bounding box center [0, 0] width 0 height 0
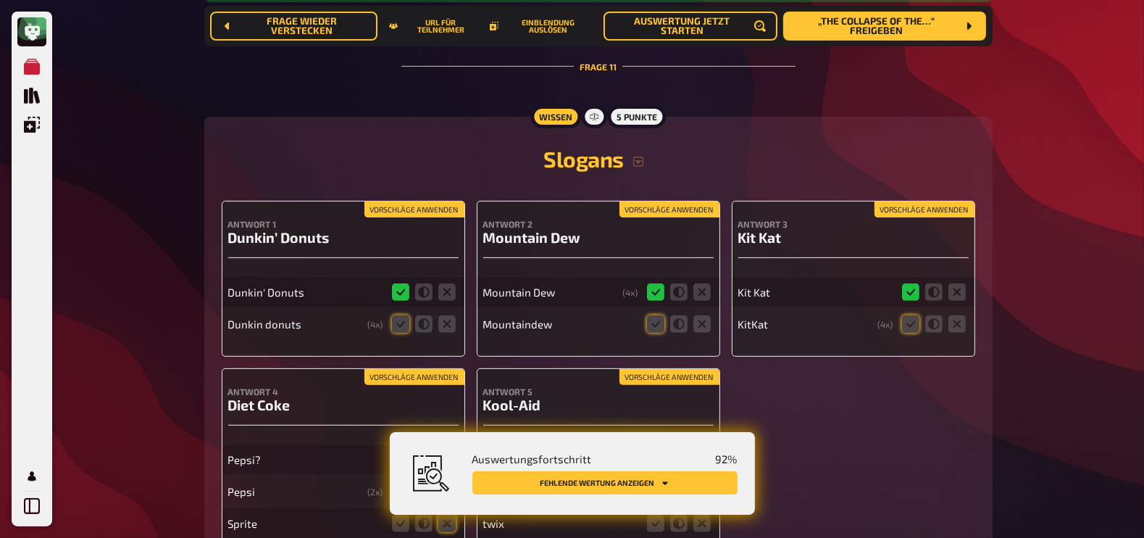
scroll to position [7563, 0]
click at [404, 316] on icon at bounding box center [400, 322] width 17 height 17
click at [0, 0] on input "radio" at bounding box center [0, 0] width 0 height 0
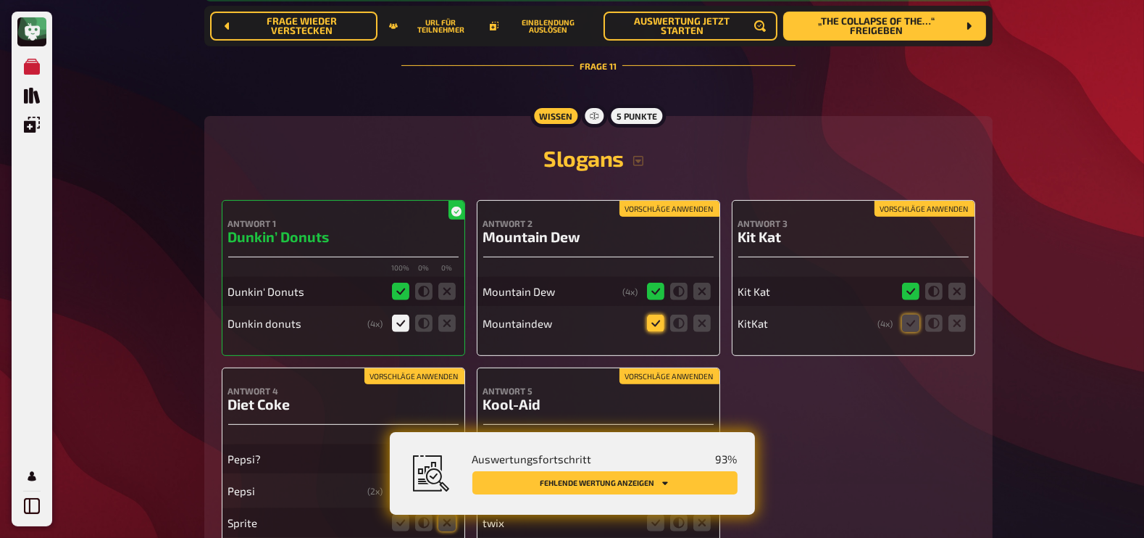
click at [654, 322] on icon at bounding box center [655, 322] width 17 height 17
click at [0, 0] on input "radio" at bounding box center [0, 0] width 0 height 0
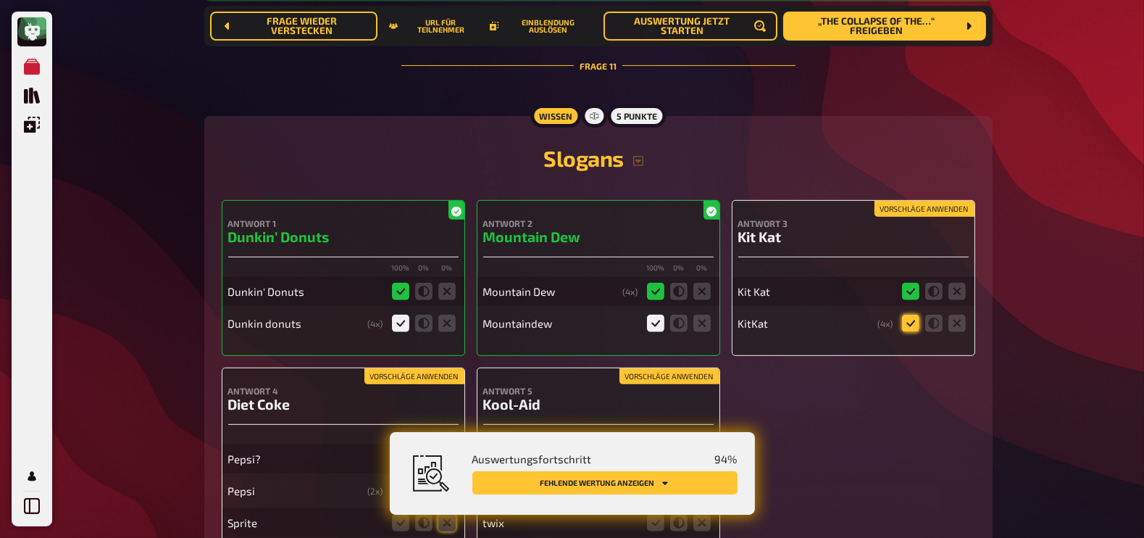
click at [906, 320] on icon at bounding box center [910, 322] width 17 height 17
click at [0, 0] on input "radio" at bounding box center [0, 0] width 0 height 0
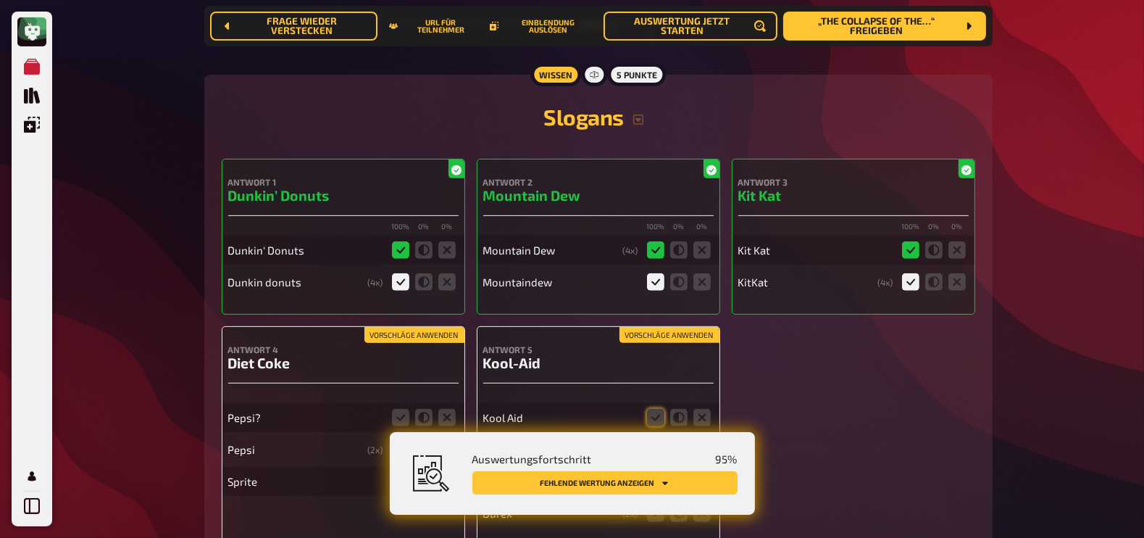
scroll to position [7603, 0]
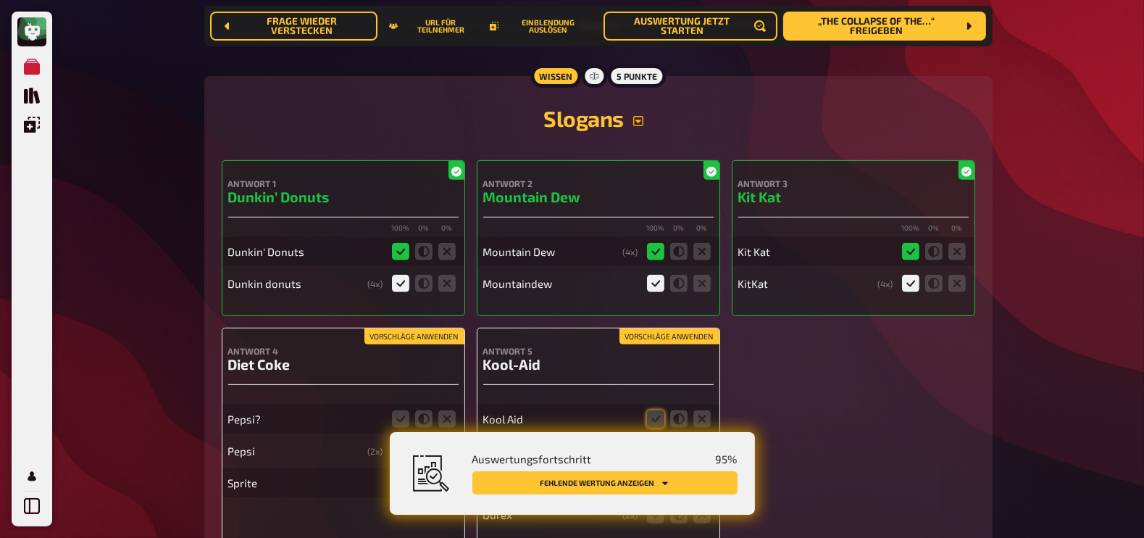
click at [641, 121] on icon "button" at bounding box center [638, 121] width 12 height 12
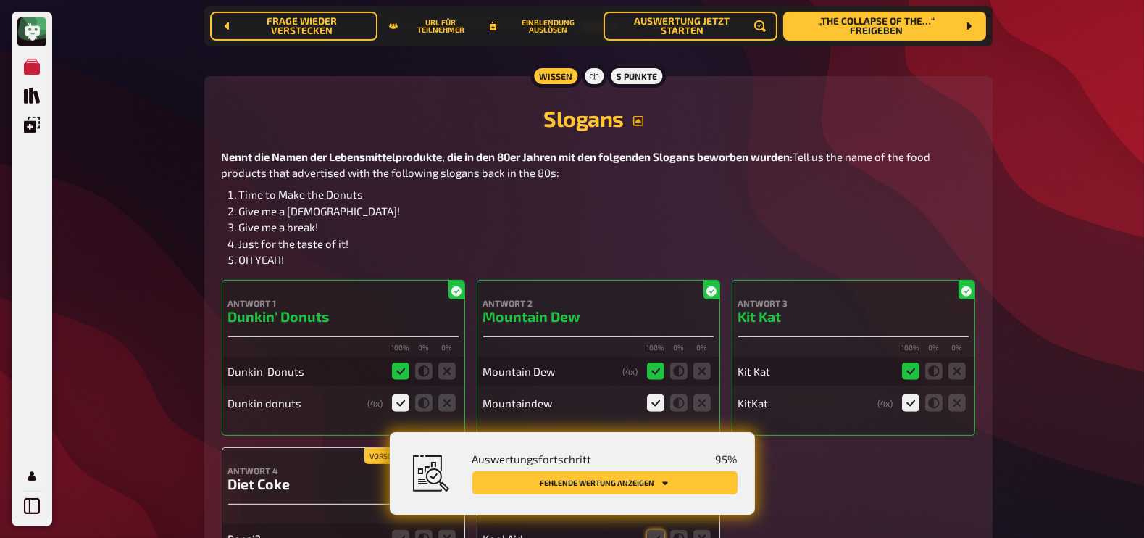
click at [641, 121] on icon "button" at bounding box center [638, 121] width 12 height 12
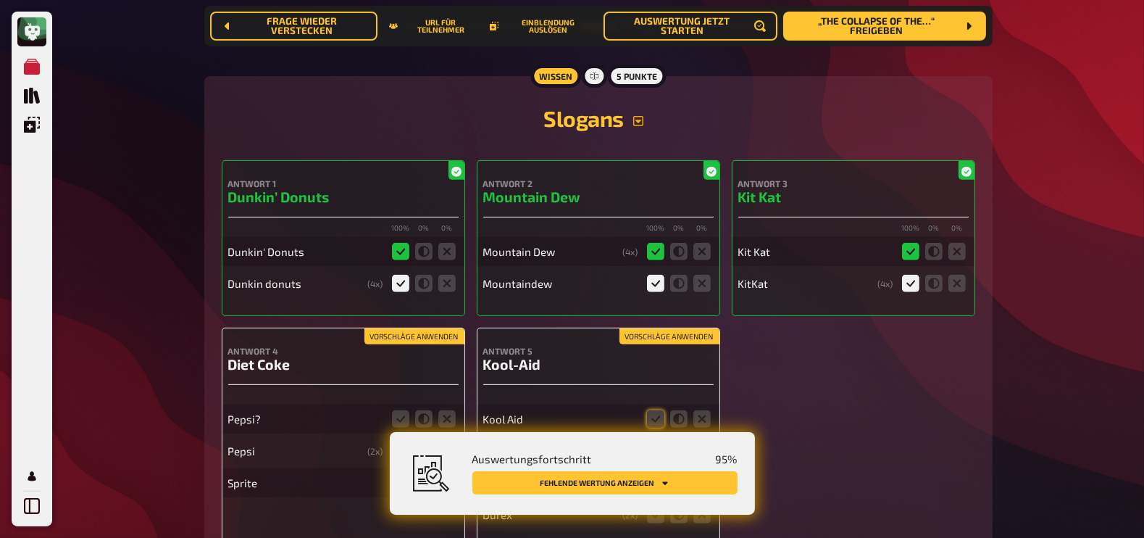
click at [641, 121] on icon "button" at bounding box center [638, 121] width 12 height 12
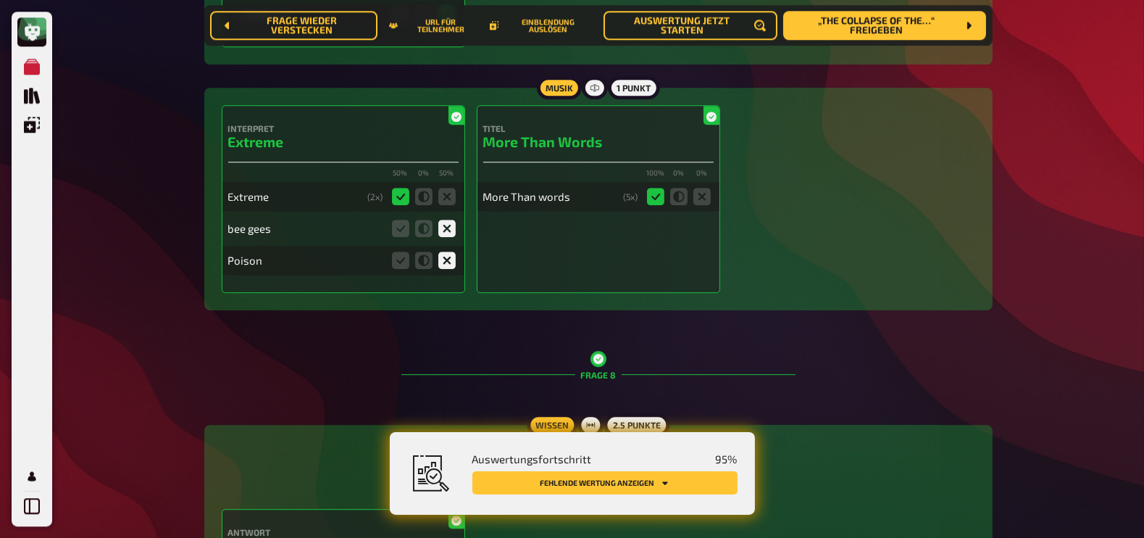
scroll to position [0, 0]
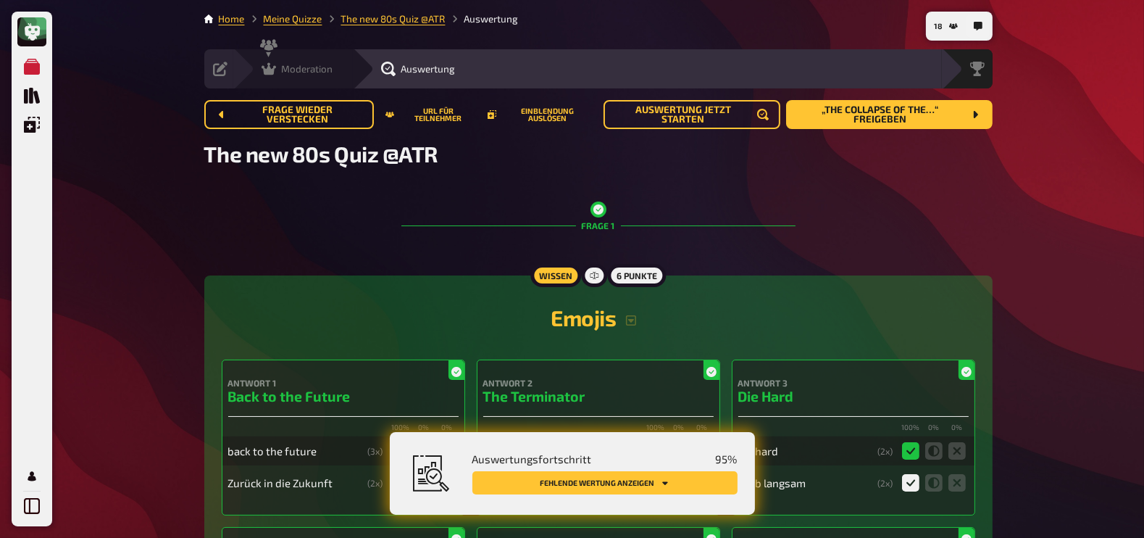
click at [271, 70] on icon at bounding box center [269, 69] width 14 height 12
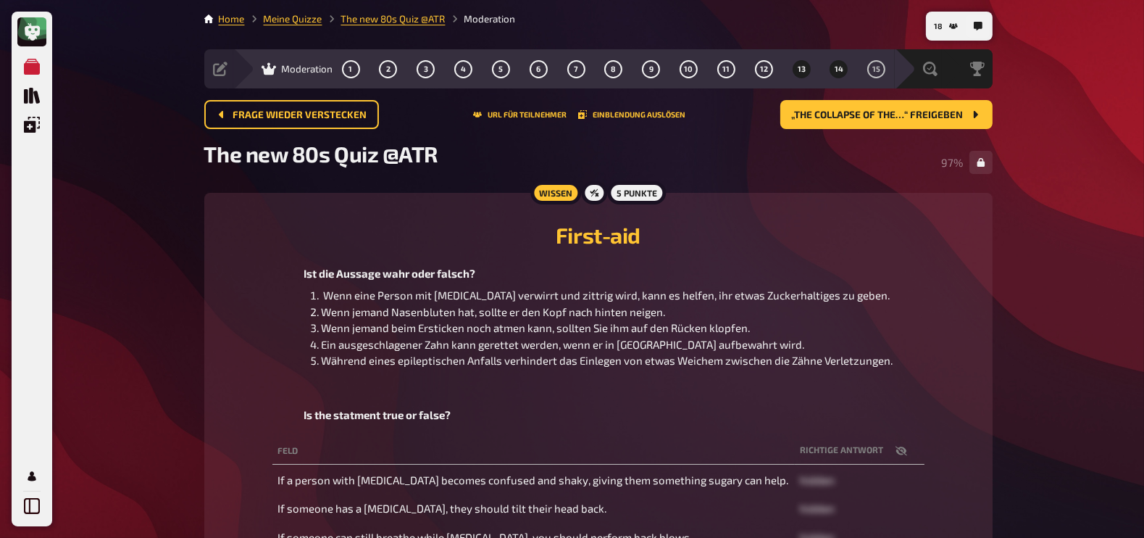
click at [837, 66] on span "14" at bounding box center [839, 69] width 9 height 8
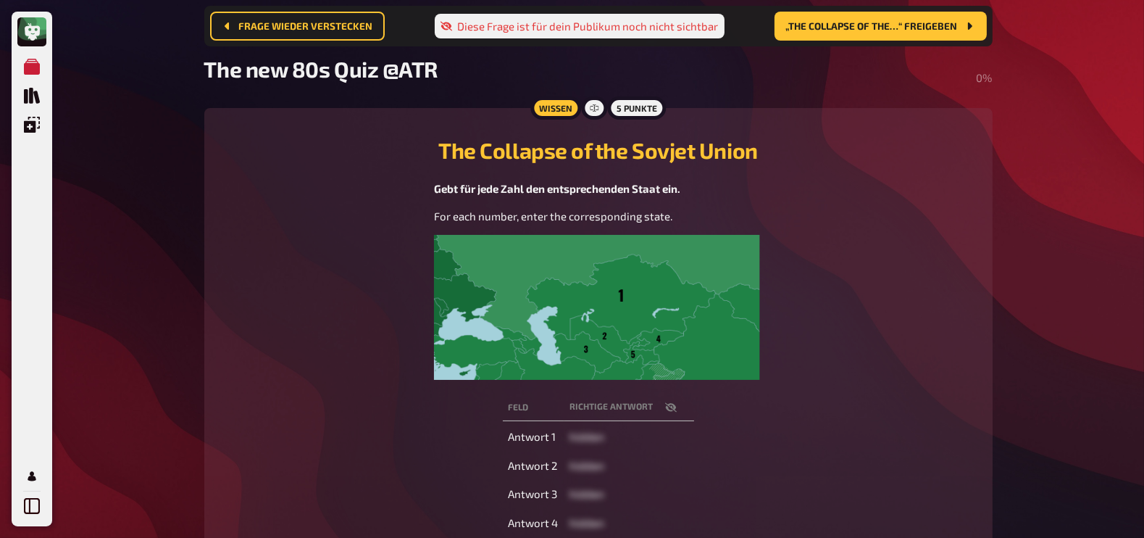
scroll to position [106, 0]
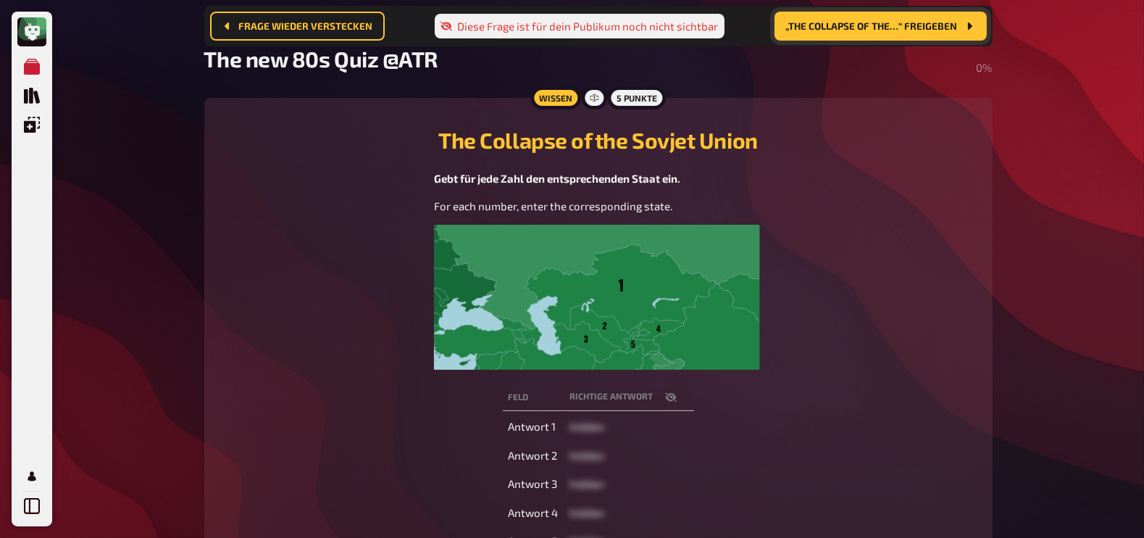
click at [877, 33] on button "„The Collapse of the…“ freigeben" at bounding box center [880, 26] width 212 height 29
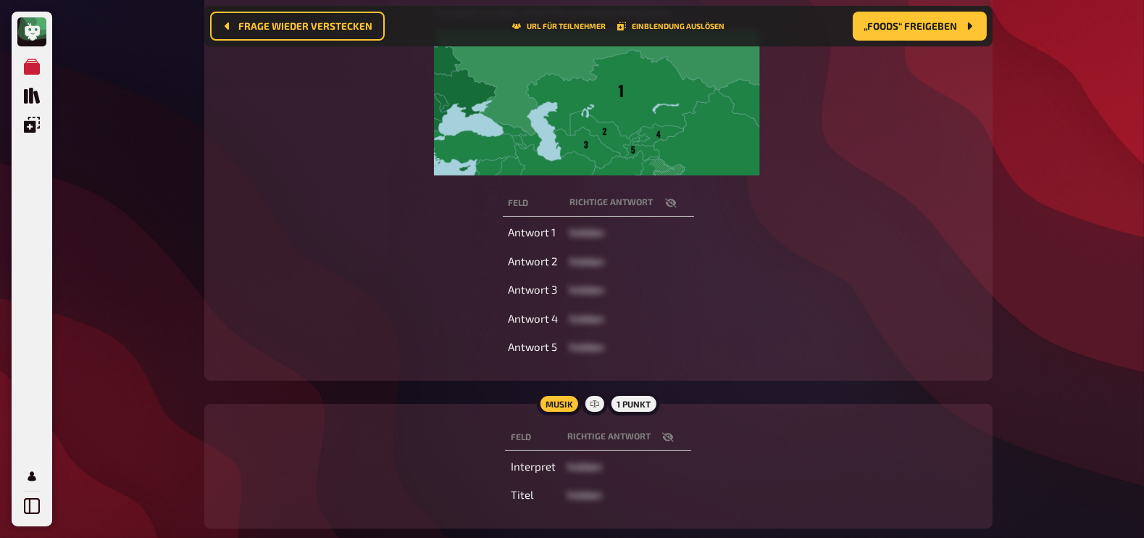
scroll to position [301, 0]
click at [669, 433] on icon "button" at bounding box center [668, 435] width 12 height 9
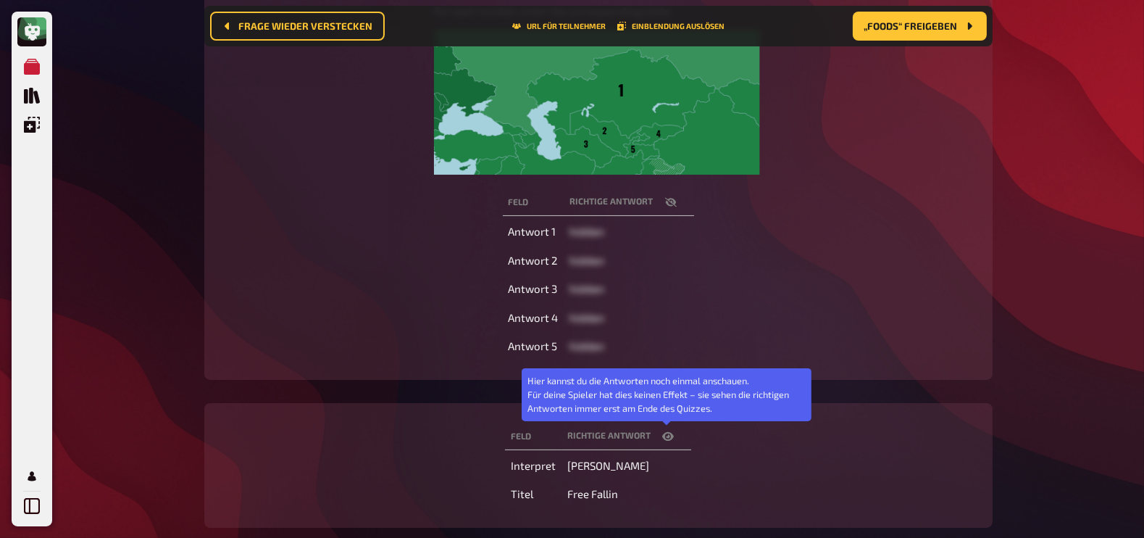
click at [669, 433] on icon "button" at bounding box center [668, 436] width 12 height 9
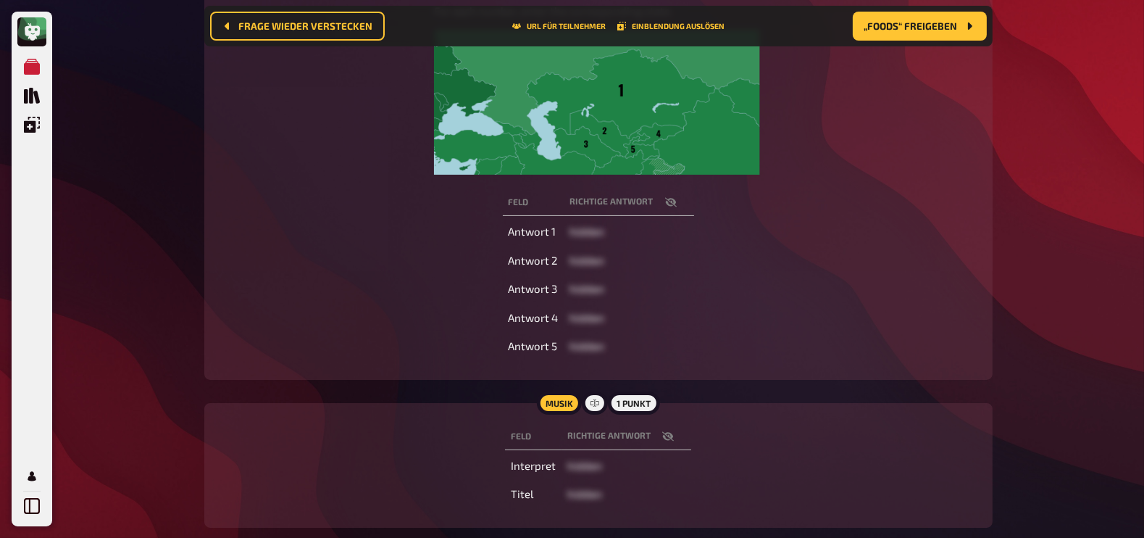
scroll to position [271, 0]
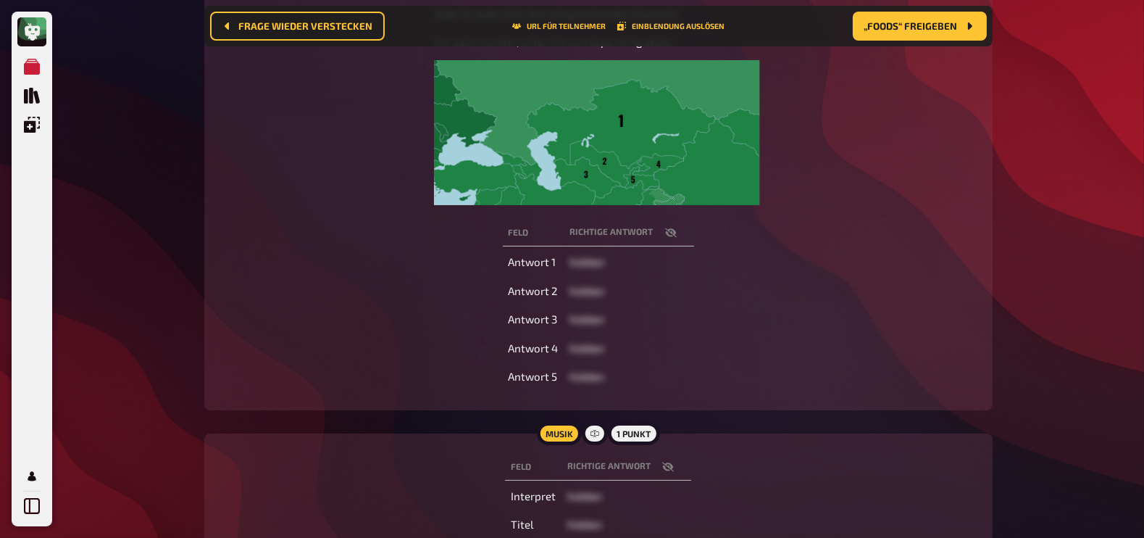
click at [676, 233] on button "button" at bounding box center [670, 232] width 35 height 14
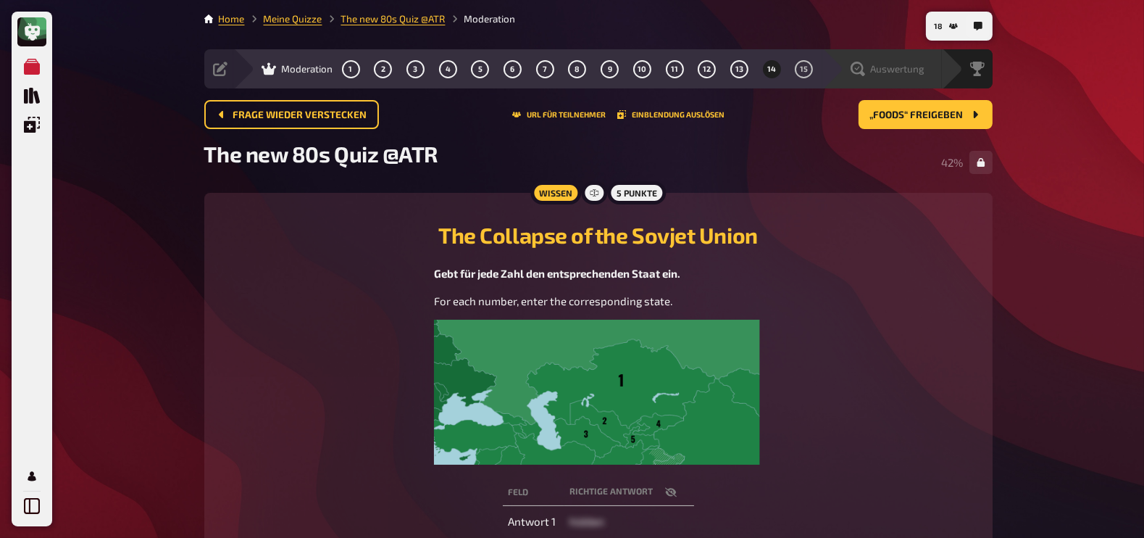
click at [917, 66] on span "Auswertung" at bounding box center [898, 69] width 54 height 12
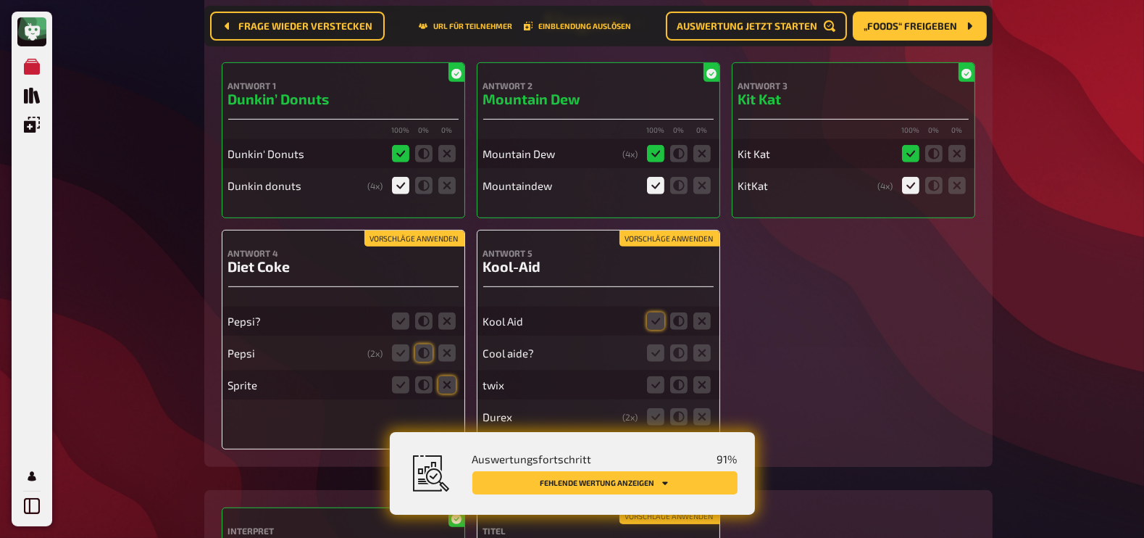
scroll to position [7735, 0]
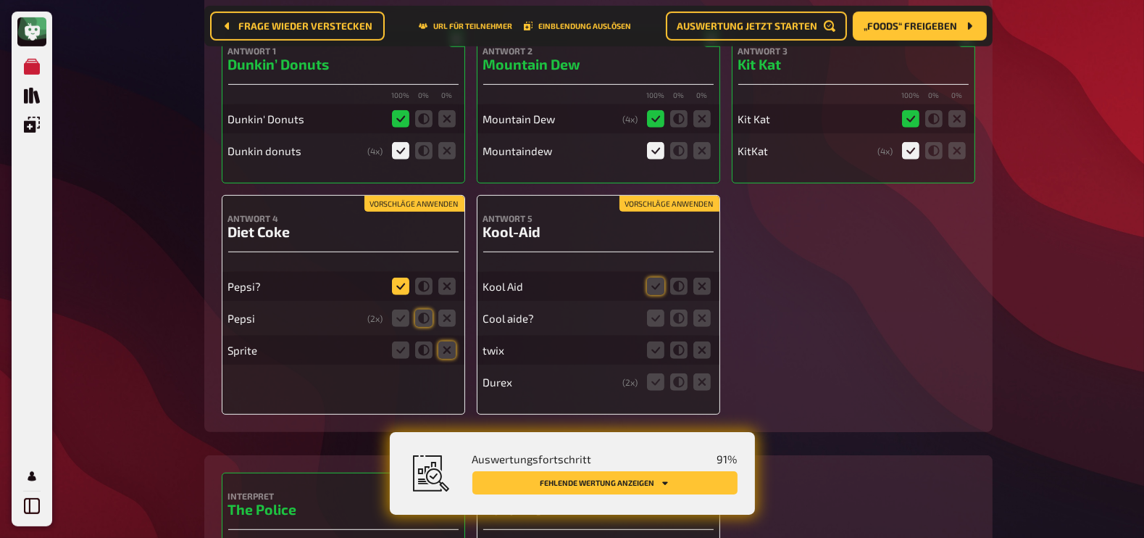
click at [404, 280] on icon at bounding box center [400, 285] width 17 height 17
click at [0, 0] on input "radio" at bounding box center [0, 0] width 0 height 0
click at [401, 311] on icon at bounding box center [400, 317] width 17 height 17
click at [0, 0] on input "radio" at bounding box center [0, 0] width 0 height 0
click at [444, 349] on icon at bounding box center [446, 349] width 17 height 17
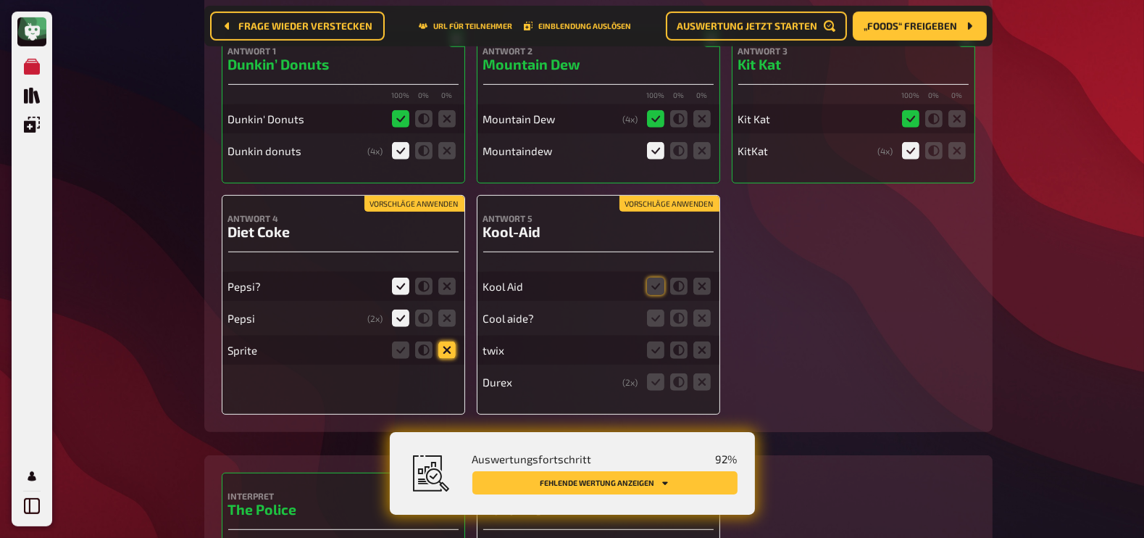
click at [0, 0] on input "radio" at bounding box center [0, 0] width 0 height 0
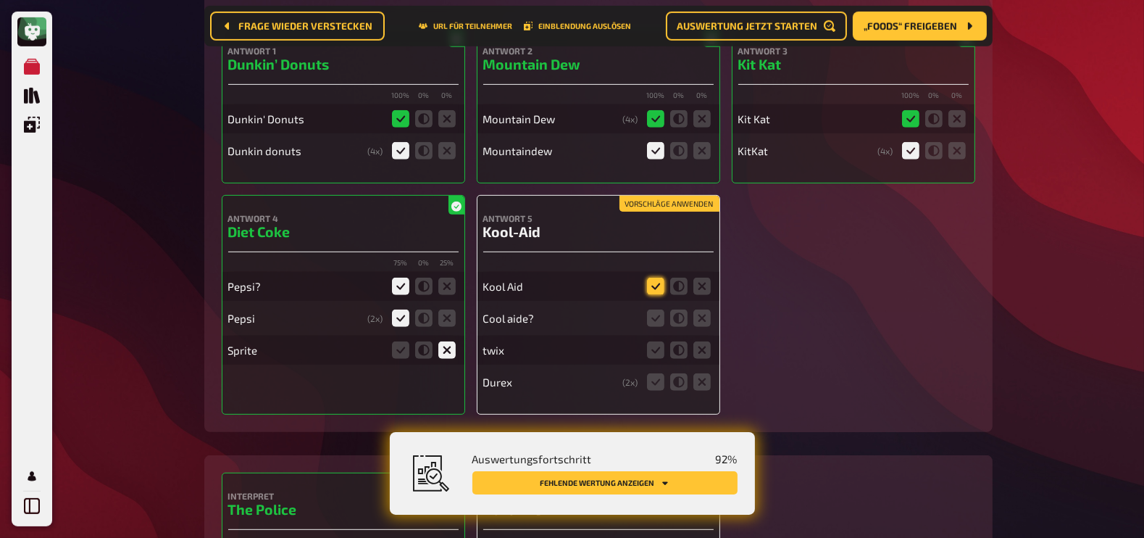
click at [659, 283] on icon at bounding box center [655, 285] width 17 height 17
click at [0, 0] on input "radio" at bounding box center [0, 0] width 0 height 0
click at [661, 315] on icon at bounding box center [655, 317] width 17 height 17
click at [0, 0] on input "radio" at bounding box center [0, 0] width 0 height 0
click at [706, 346] on icon at bounding box center [701, 349] width 17 height 17
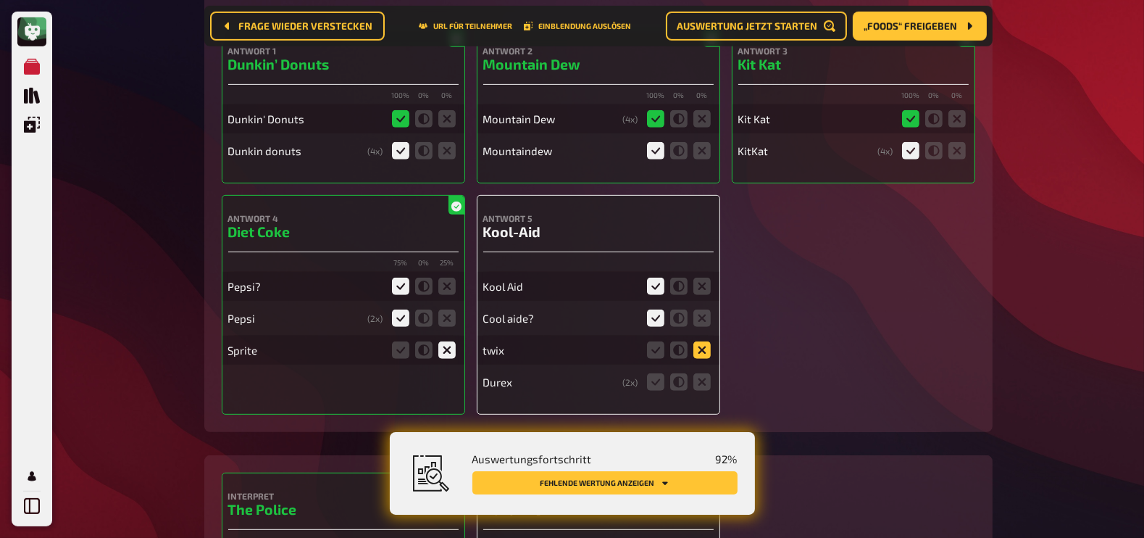
click at [0, 0] on input "radio" at bounding box center [0, 0] width 0 height 0
click at [706, 380] on icon at bounding box center [701, 381] width 17 height 17
click at [0, 0] on input "radio" at bounding box center [0, 0] width 0 height 0
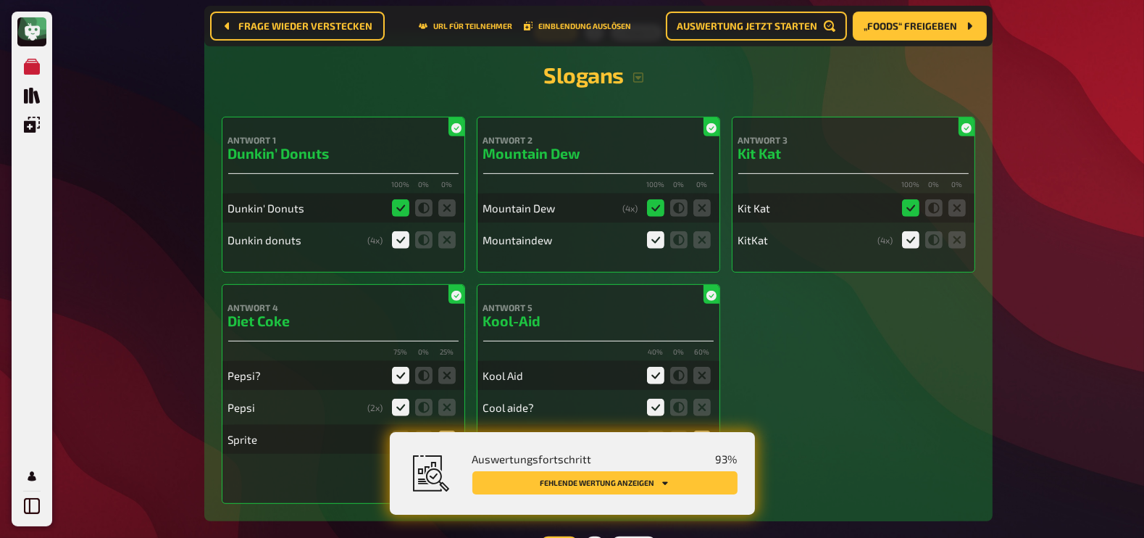
scroll to position [7643, 0]
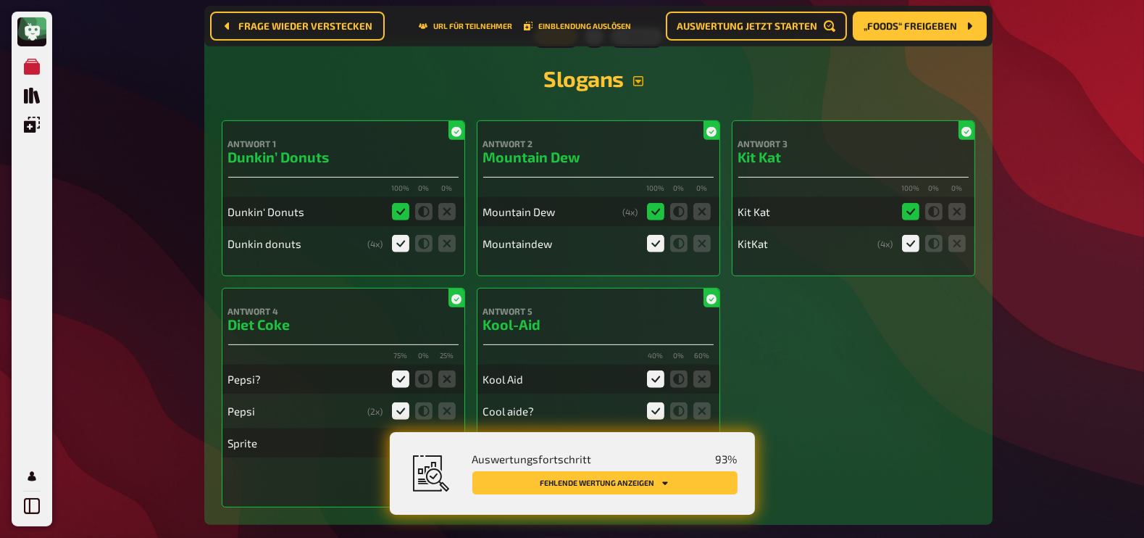
click at [633, 81] on icon "button" at bounding box center [638, 81] width 10 height 10
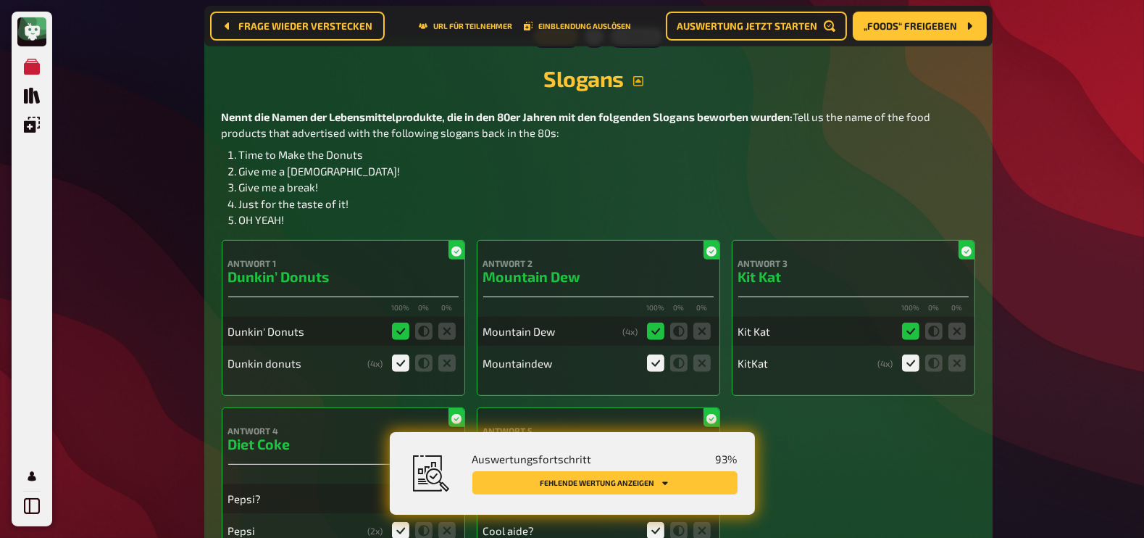
click at [633, 81] on icon "button" at bounding box center [638, 81] width 10 height 10
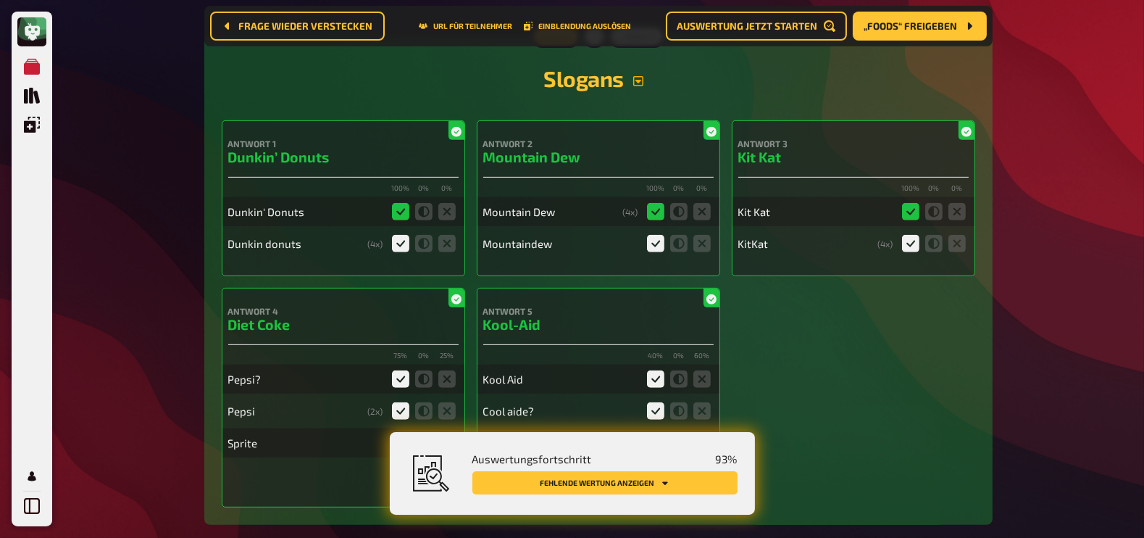
click at [637, 81] on icon "button" at bounding box center [638, 81] width 12 height 12
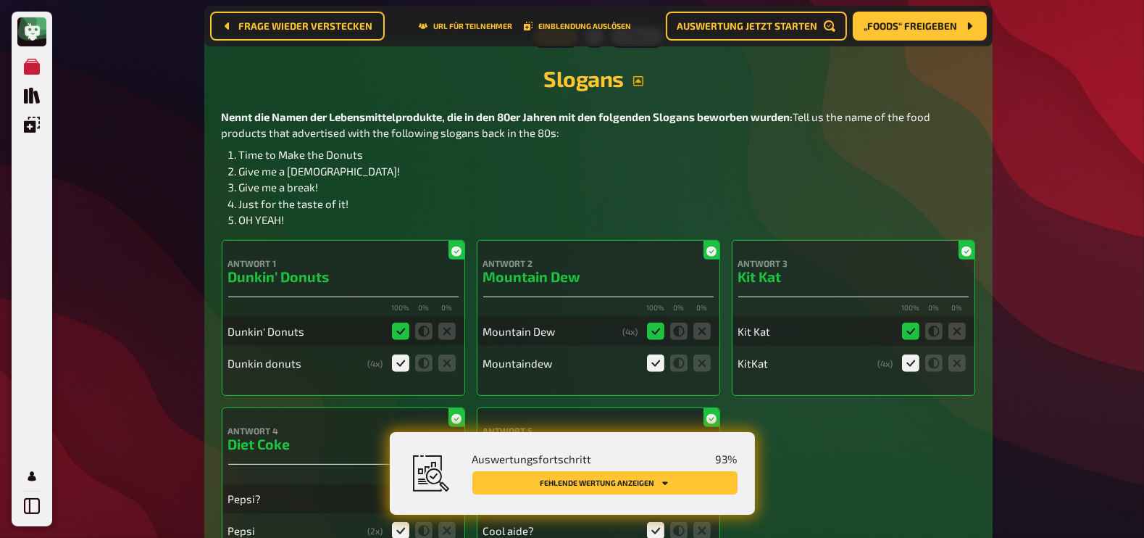
click at [641, 78] on icon "button" at bounding box center [638, 81] width 12 height 12
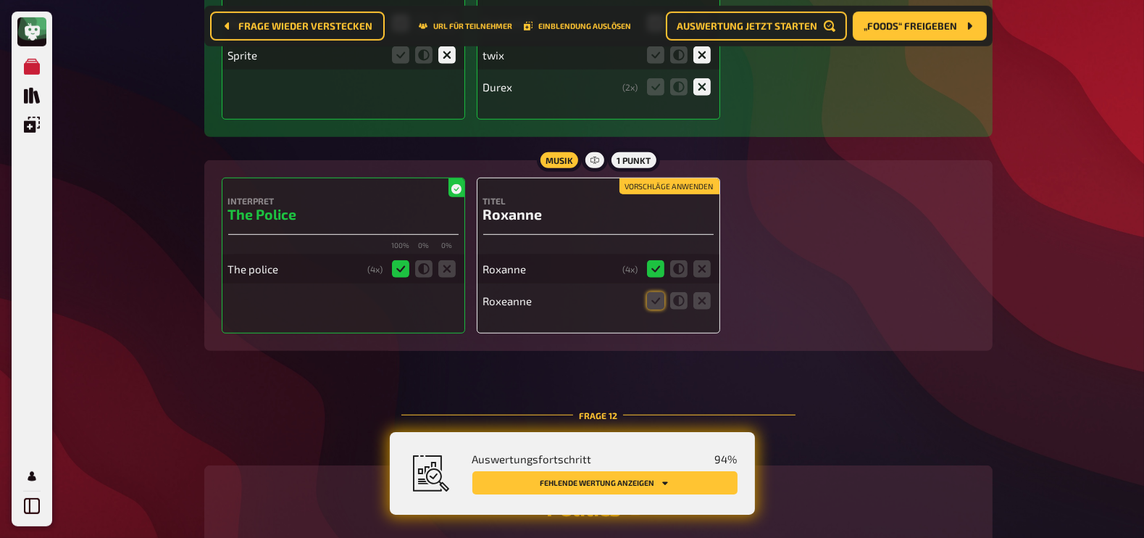
scroll to position [8030, 0]
click at [659, 296] on icon at bounding box center [655, 300] width 17 height 17
click at [0, 0] on input "radio" at bounding box center [0, 0] width 0 height 0
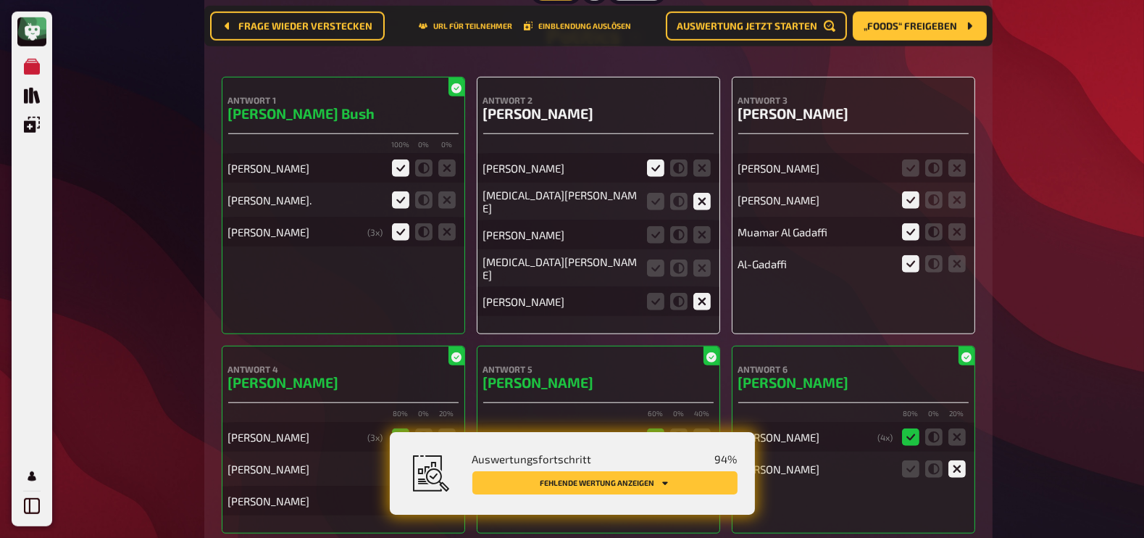
scroll to position [8485, 0]
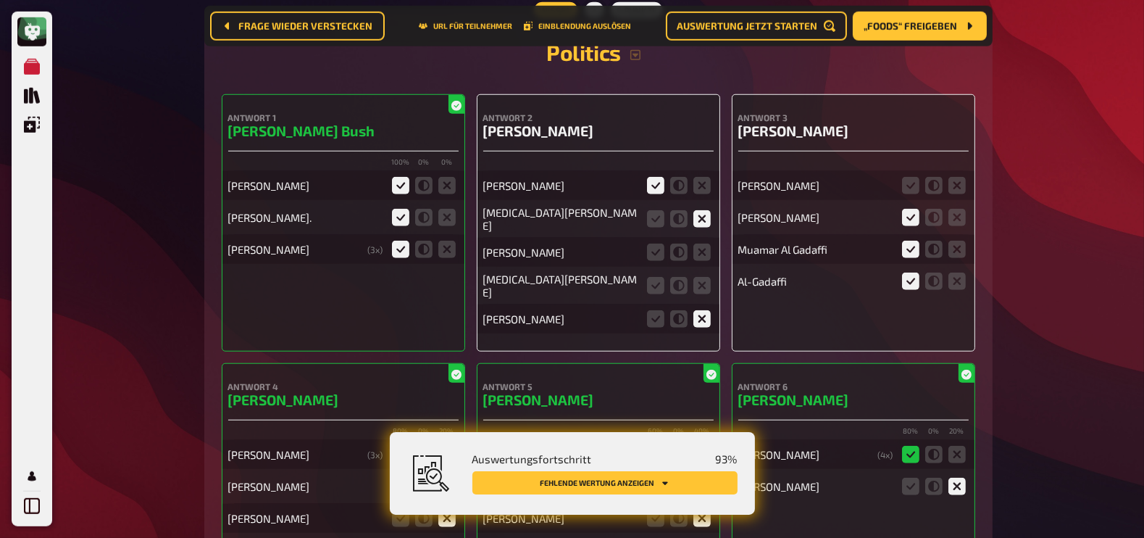
click at [702, 212] on icon at bounding box center [701, 218] width 17 height 17
click at [0, 0] on input "radio" at bounding box center [0, 0] width 0 height 0
click at [703, 249] on icon at bounding box center [701, 251] width 17 height 17
click at [0, 0] on input "radio" at bounding box center [0, 0] width 0 height 0
click at [704, 281] on icon at bounding box center [701, 285] width 17 height 17
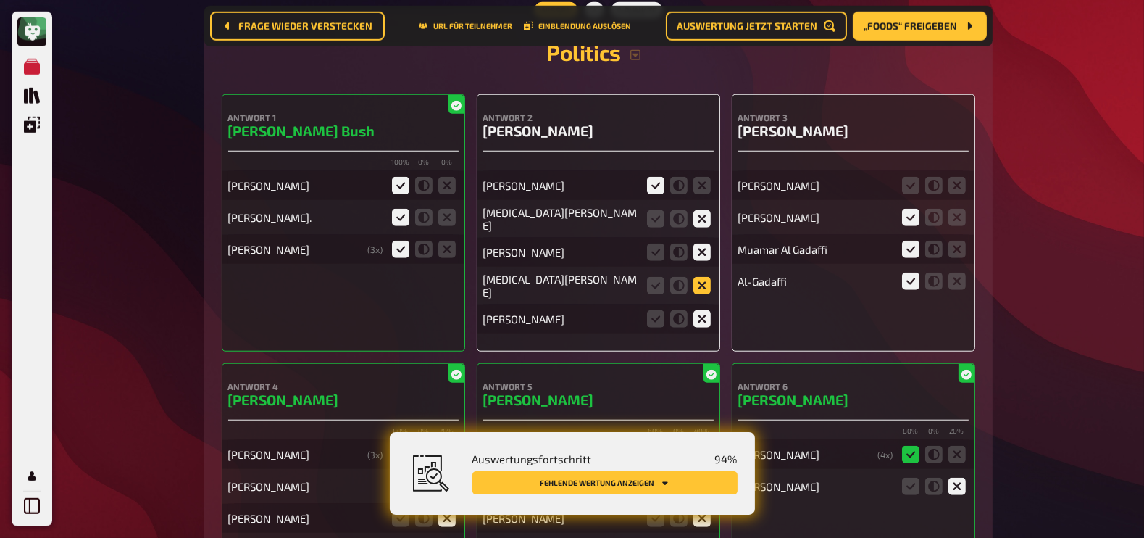
click at [0, 0] on input "radio" at bounding box center [0, 0] width 0 height 0
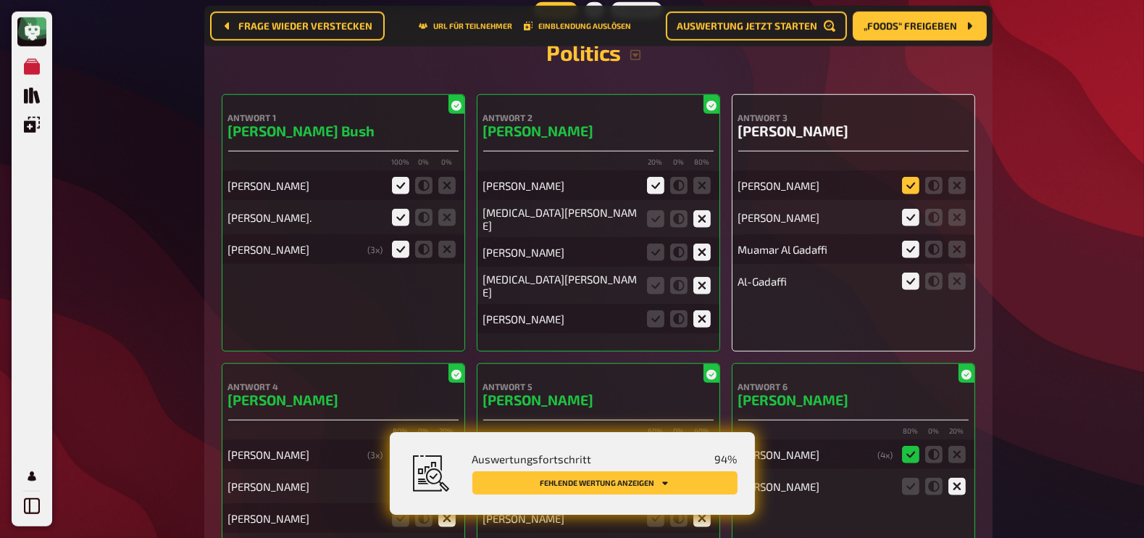
click at [912, 183] on icon at bounding box center [910, 185] width 17 height 17
click at [0, 0] on input "radio" at bounding box center [0, 0] width 0 height 0
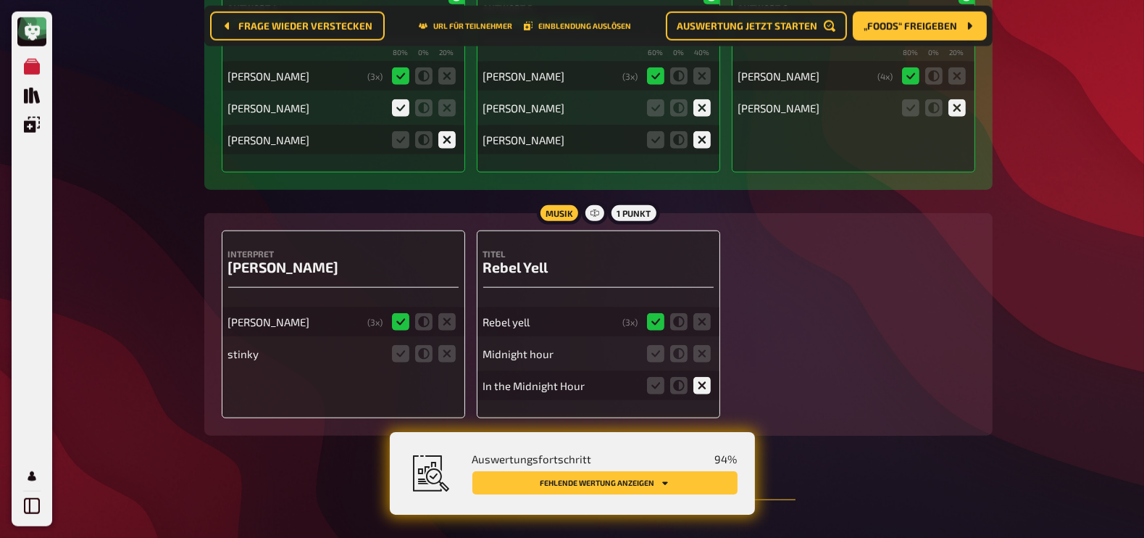
scroll to position [8931, 0]
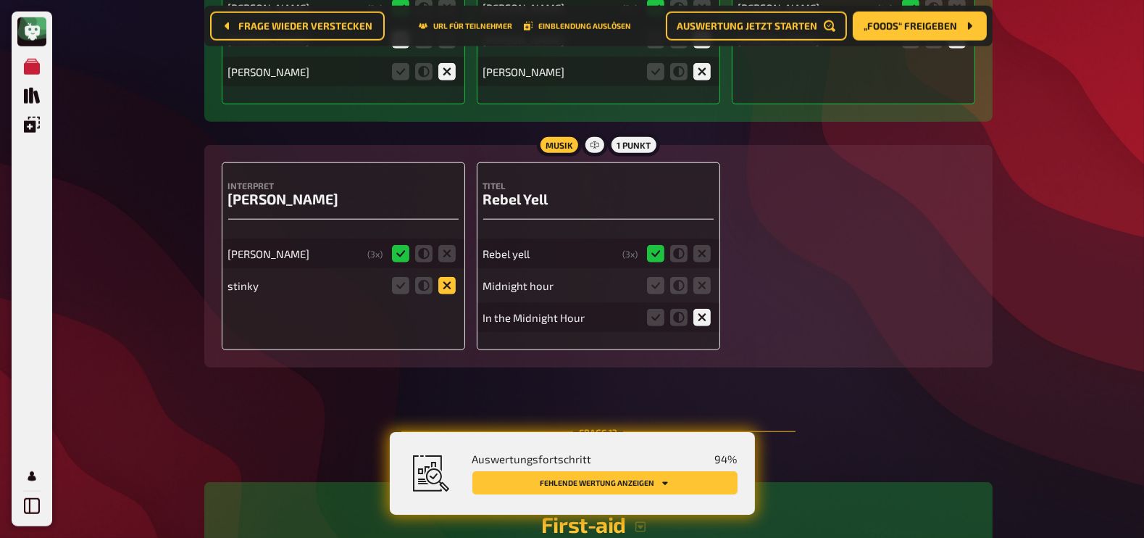
click at [449, 277] on icon at bounding box center [446, 285] width 17 height 17
click at [0, 0] on input "radio" at bounding box center [0, 0] width 0 height 0
click at [706, 277] on icon at bounding box center [701, 285] width 17 height 17
click at [0, 0] on input "radio" at bounding box center [0, 0] width 0 height 0
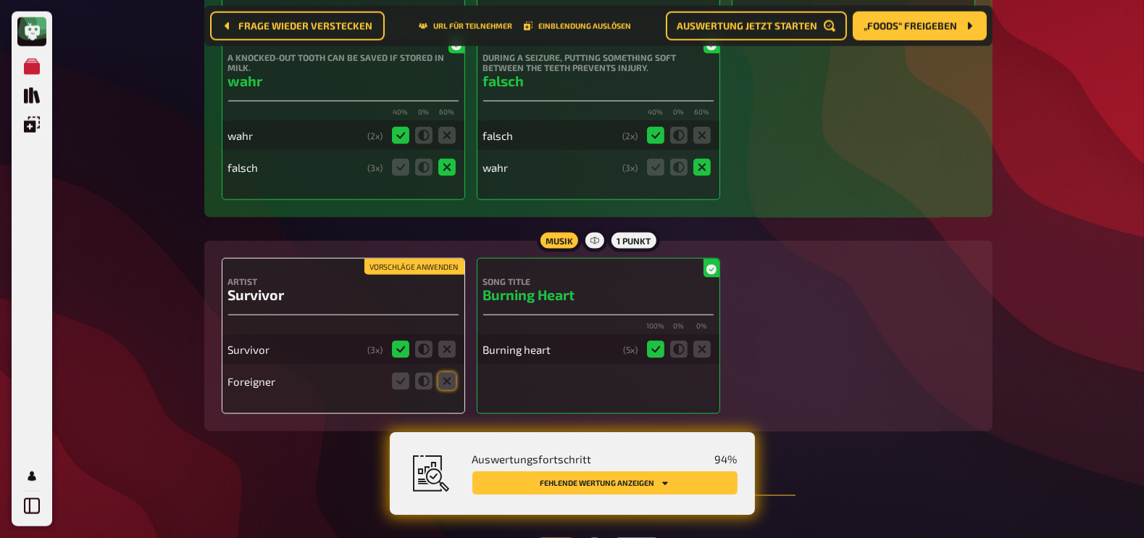
scroll to position [9746, 0]
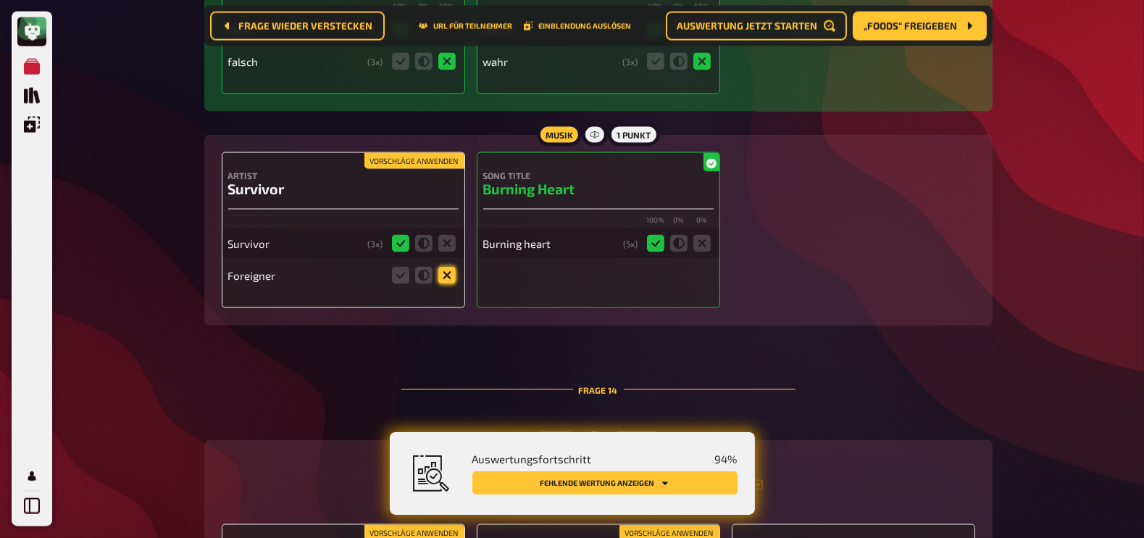
click at [446, 267] on icon at bounding box center [446, 275] width 17 height 17
click at [0, 0] on input "radio" at bounding box center [0, 0] width 0 height 0
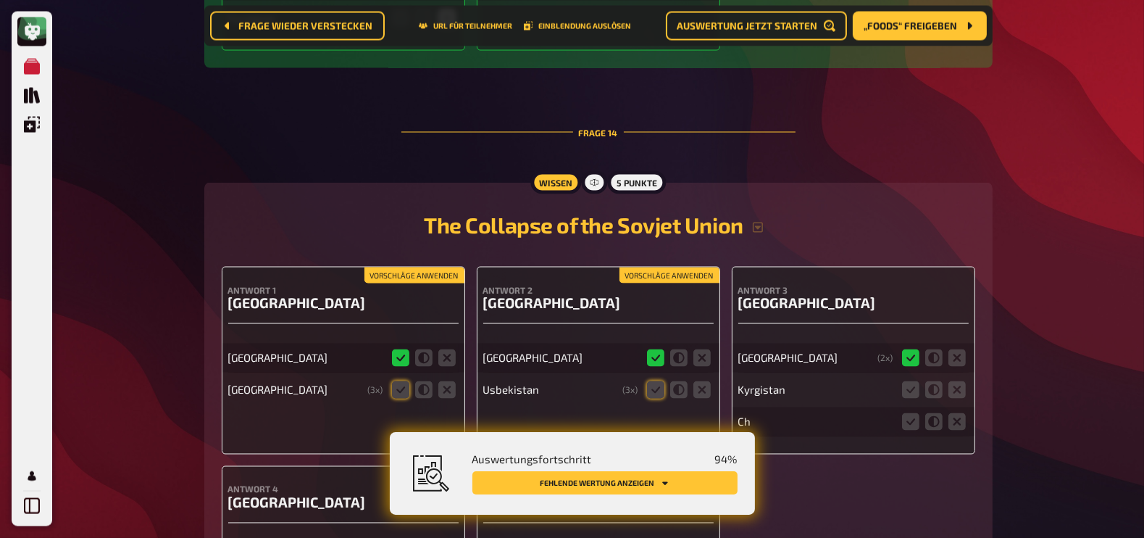
scroll to position [10160, 0]
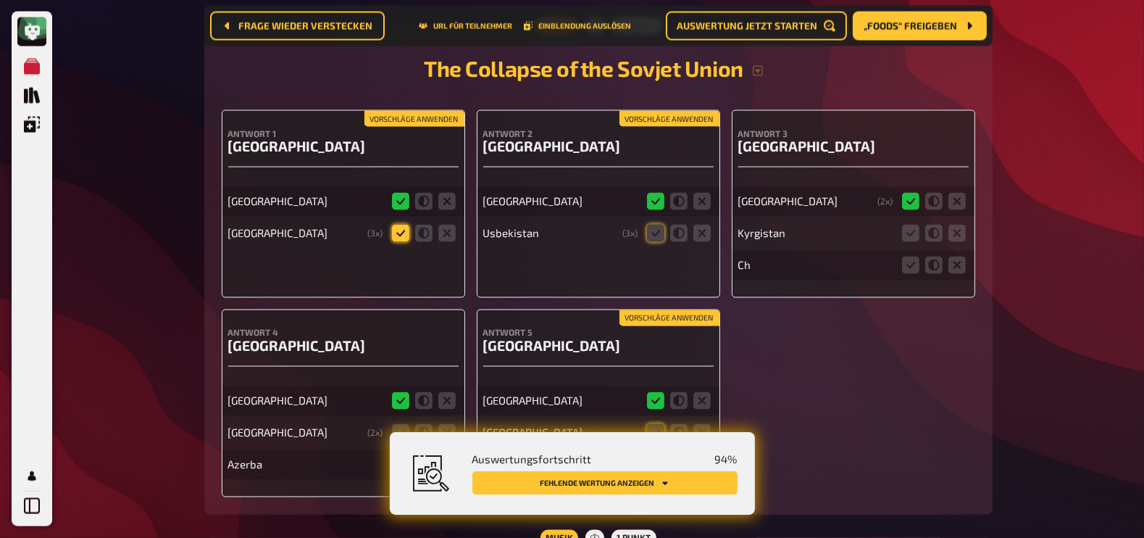
click at [396, 225] on icon at bounding box center [400, 233] width 17 height 17
click at [0, 0] on input "radio" at bounding box center [0, 0] width 0 height 0
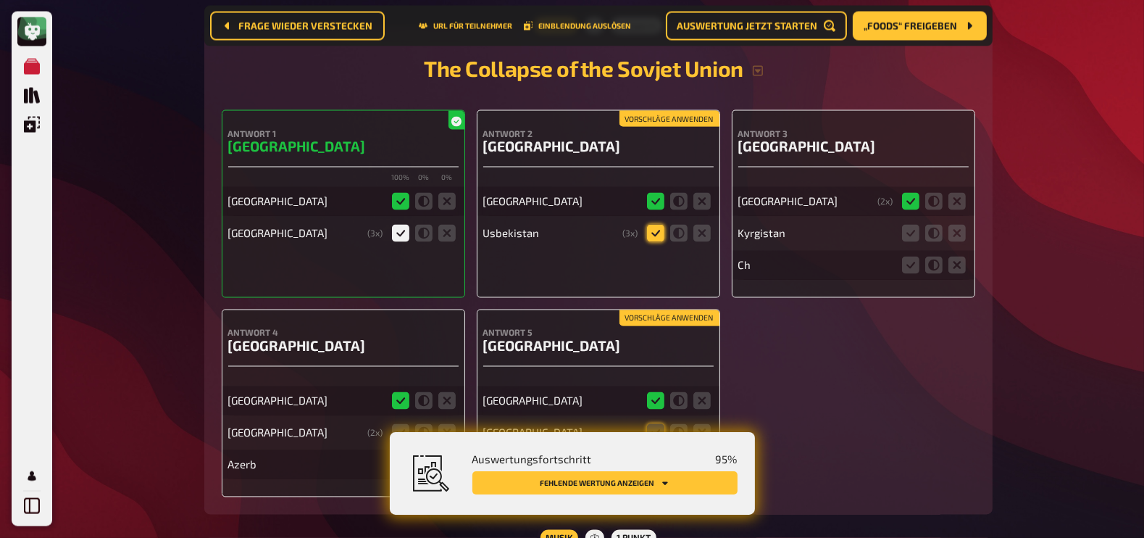
click at [653, 227] on icon at bounding box center [655, 233] width 17 height 17
click at [0, 0] on input "radio" at bounding box center [0, 0] width 0 height 0
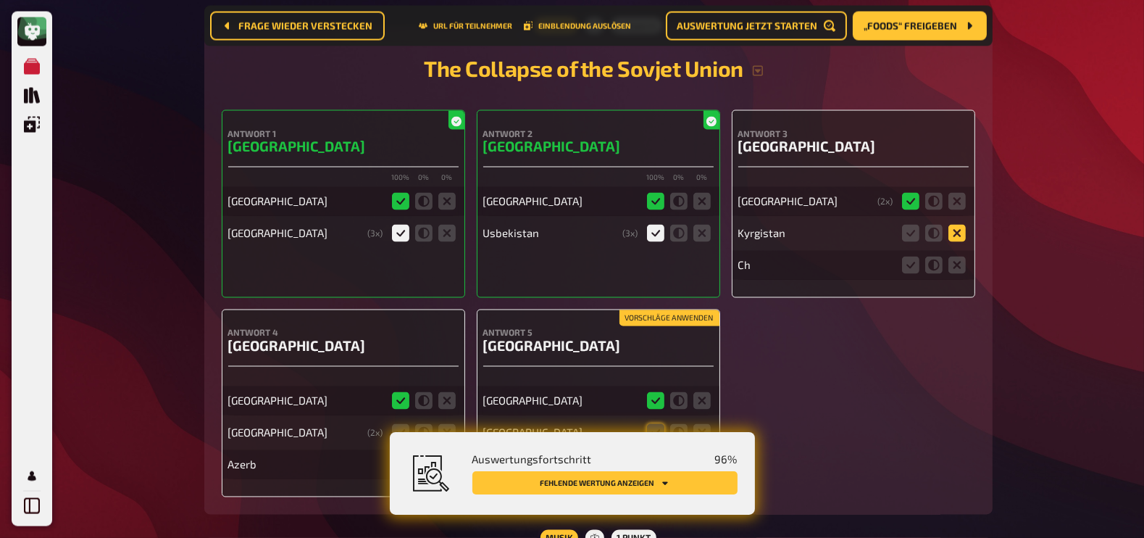
click at [953, 229] on icon at bounding box center [956, 233] width 17 height 17
click at [0, 0] on input "radio" at bounding box center [0, 0] width 0 height 0
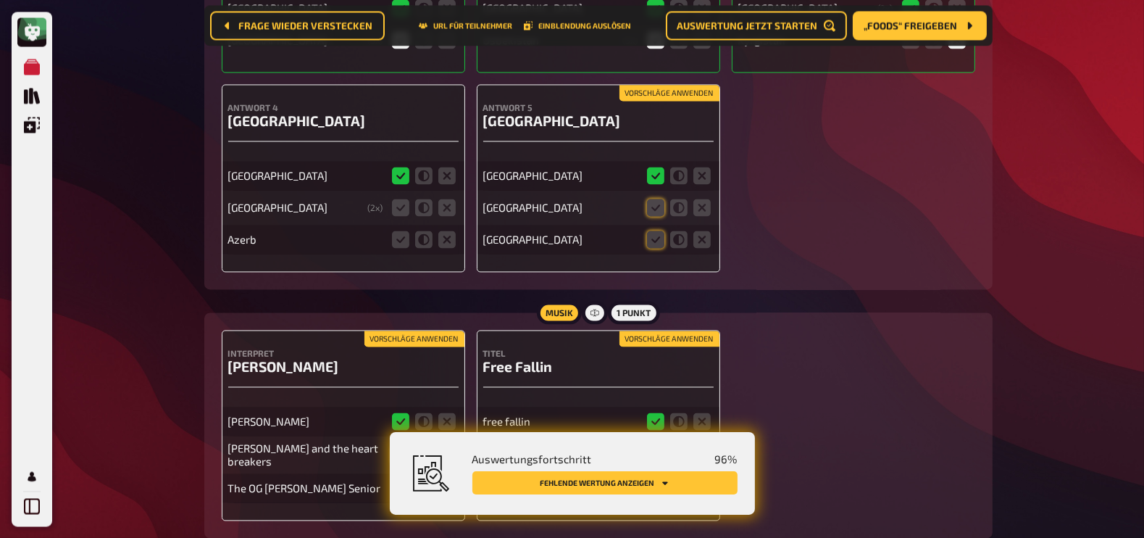
scroll to position [10354, 0]
click at [398, 198] on icon at bounding box center [400, 206] width 17 height 17
click at [0, 0] on input "radio" at bounding box center [0, 0] width 0 height 0
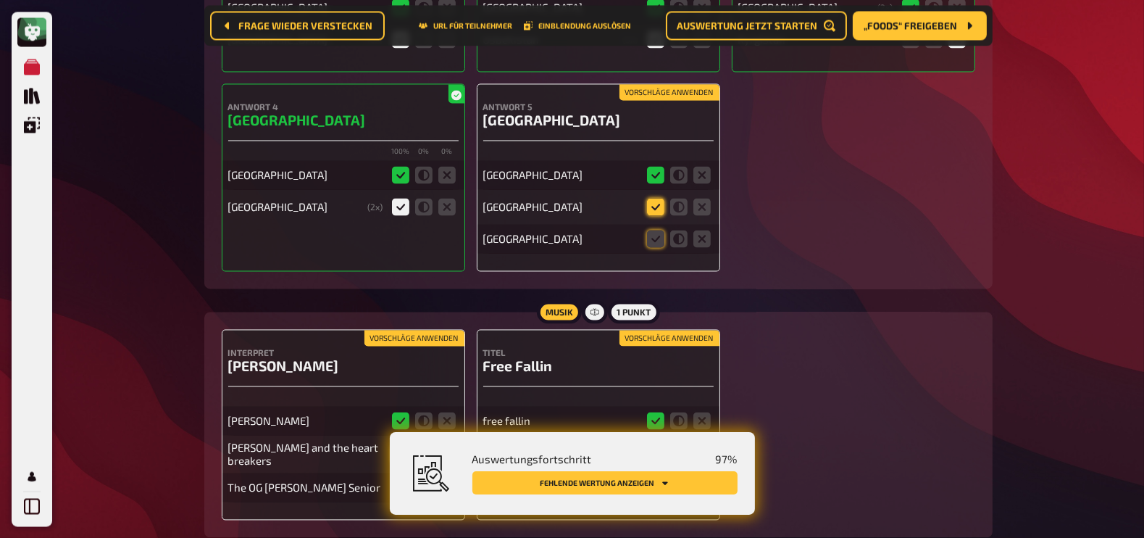
click at [663, 202] on icon at bounding box center [655, 206] width 17 height 17
click at [0, 0] on input "radio" at bounding box center [0, 0] width 0 height 0
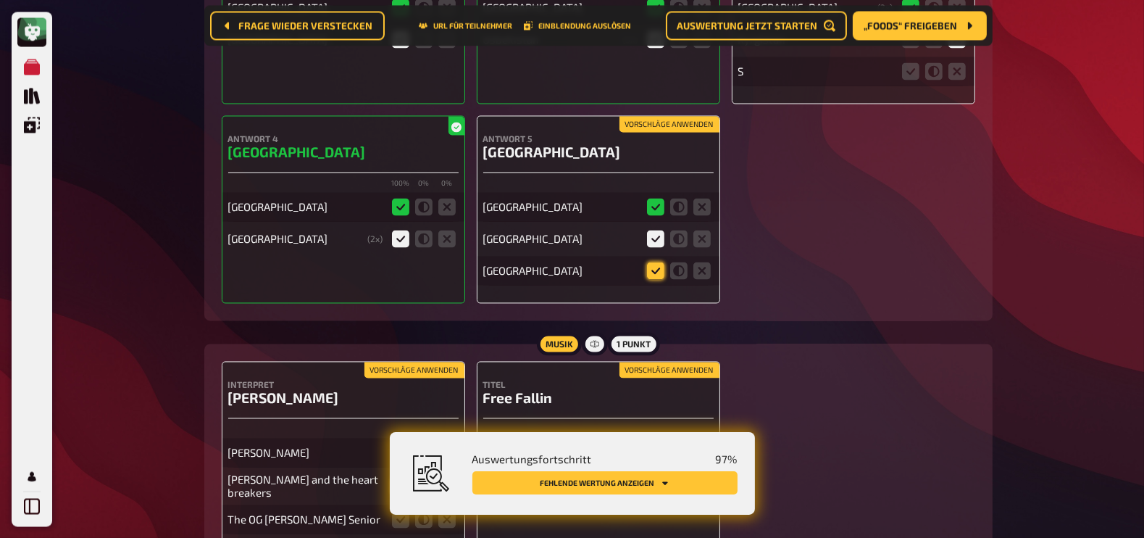
click at [657, 262] on icon at bounding box center [655, 270] width 17 height 17
click at [0, 0] on input "radio" at bounding box center [0, 0] width 0 height 0
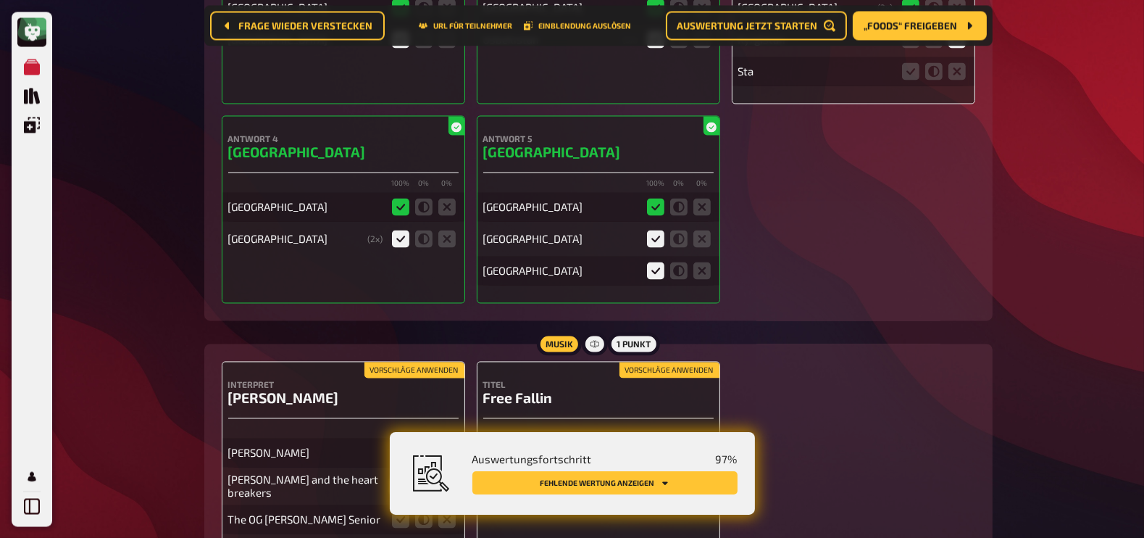
scroll to position [10470, 0]
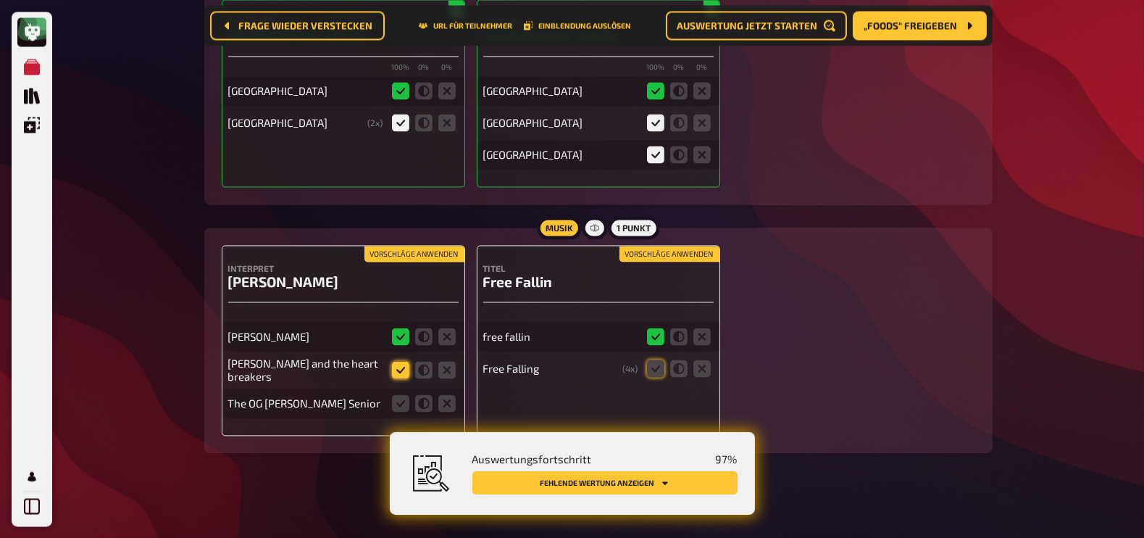
click at [401, 364] on icon at bounding box center [400, 369] width 17 height 17
click at [0, 0] on input "radio" at bounding box center [0, 0] width 0 height 0
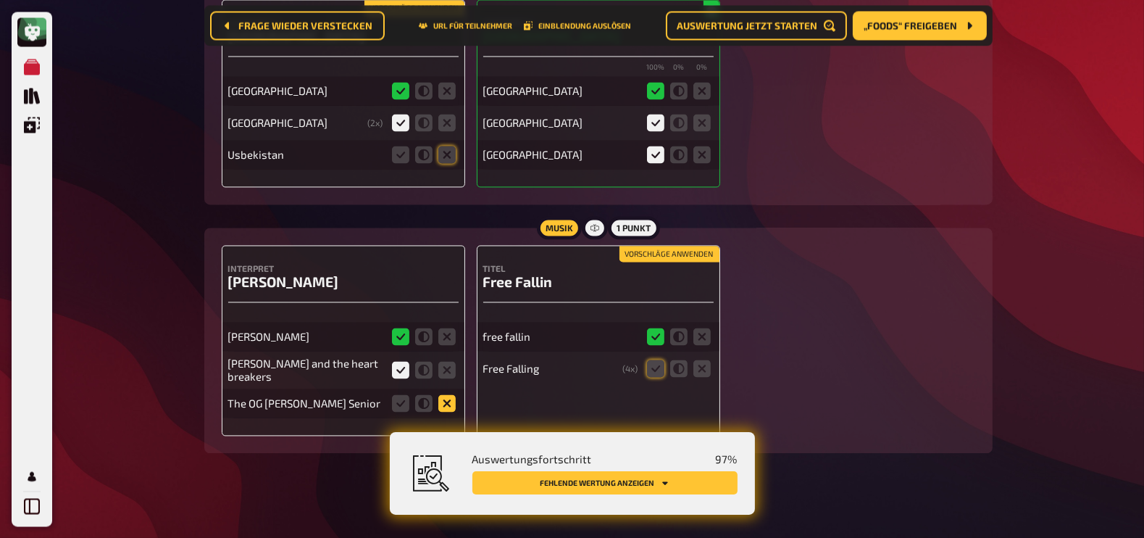
click at [448, 394] on icon at bounding box center [446, 402] width 17 height 17
click at [0, 0] on input "radio" at bounding box center [0, 0] width 0 height 0
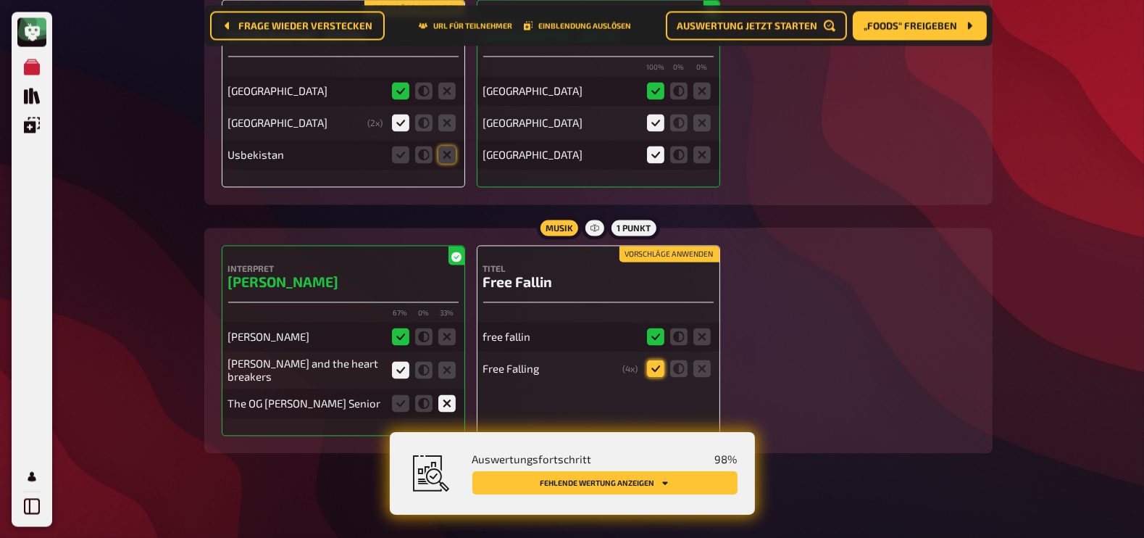
click at [656, 359] on icon at bounding box center [655, 367] width 17 height 17
click at [0, 0] on input "radio" at bounding box center [0, 0] width 0 height 0
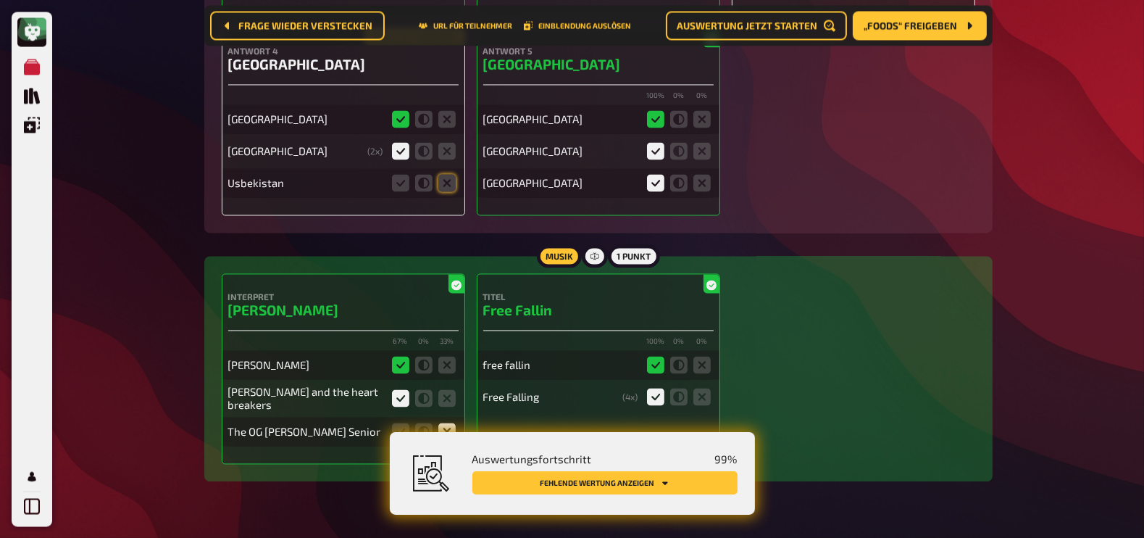
scroll to position [10441, 0]
click at [452, 175] on icon at bounding box center [446, 183] width 17 height 17
click at [0, 0] on input "radio" at bounding box center [0, 0] width 0 height 0
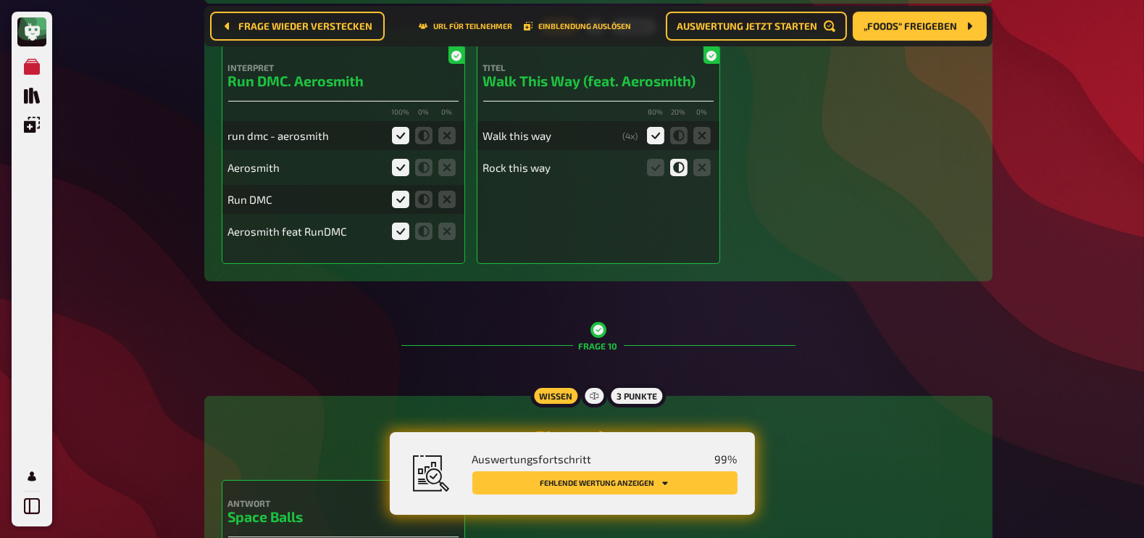
scroll to position [0, 0]
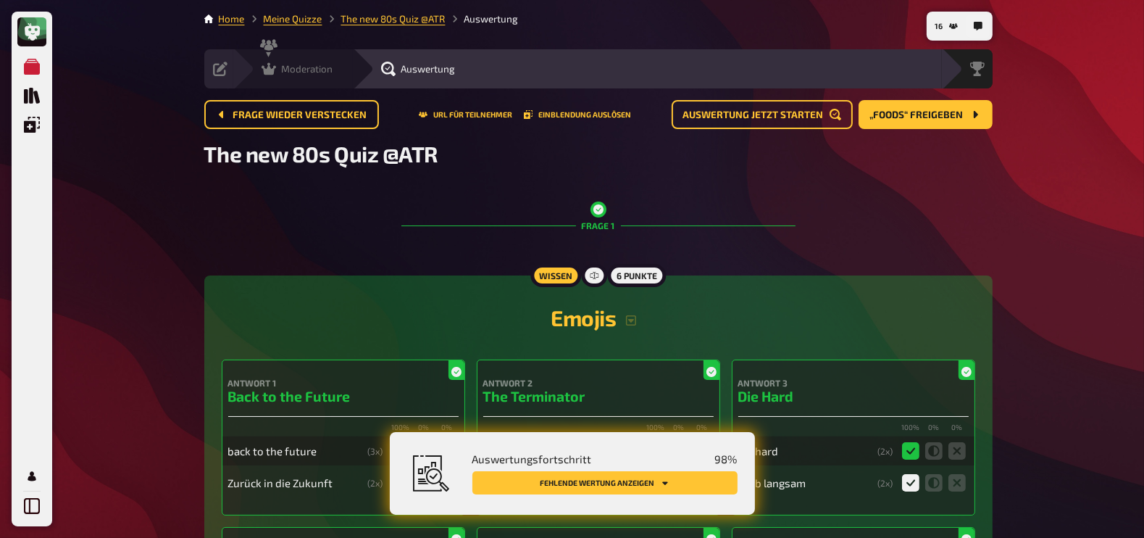
click at [275, 64] on icon at bounding box center [269, 69] width 14 height 14
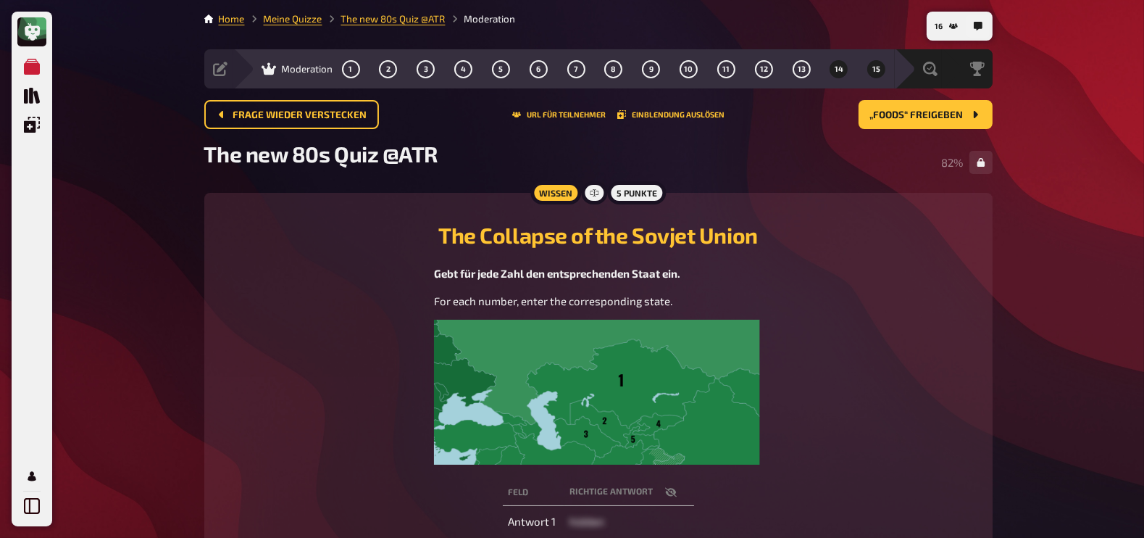
click at [874, 65] on span "15" at bounding box center [876, 69] width 8 height 8
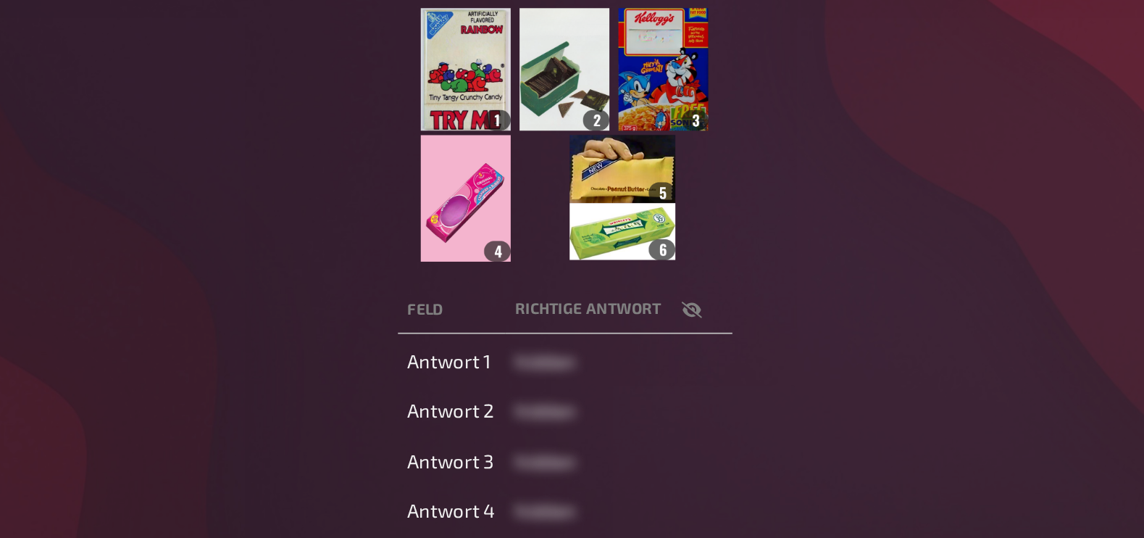
scroll to position [143, 0]
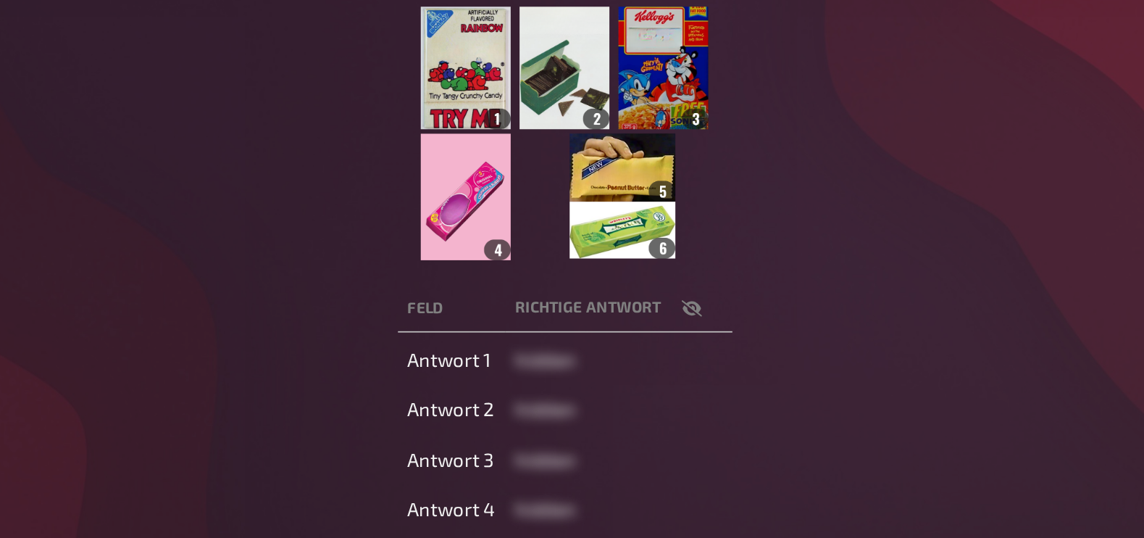
click at [674, 339] on icon "button" at bounding box center [671, 333] width 12 height 12
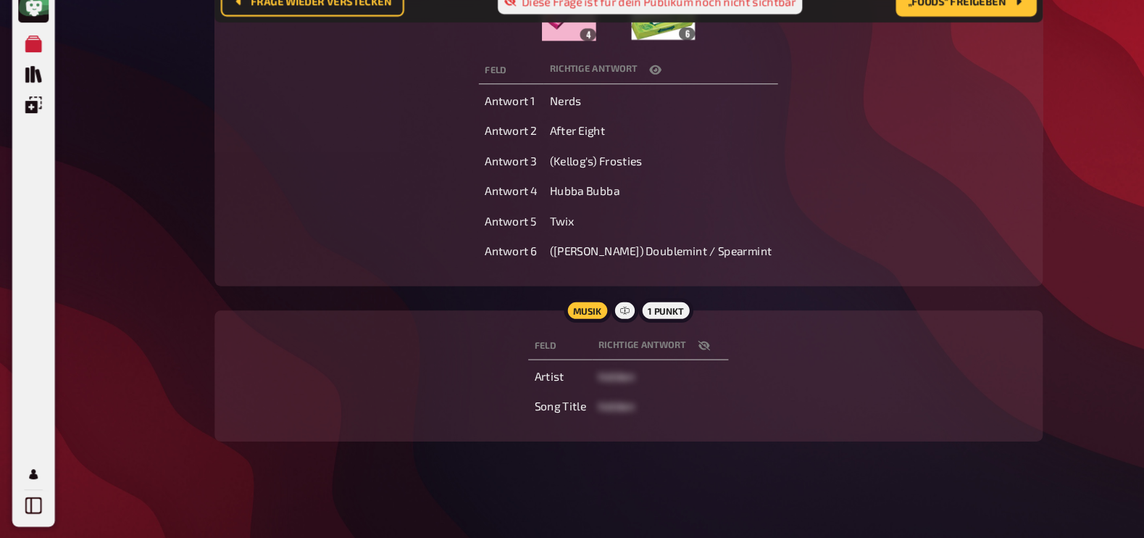
scroll to position [391, 0]
click at [667, 354] on icon "button" at bounding box center [670, 354] width 12 height 12
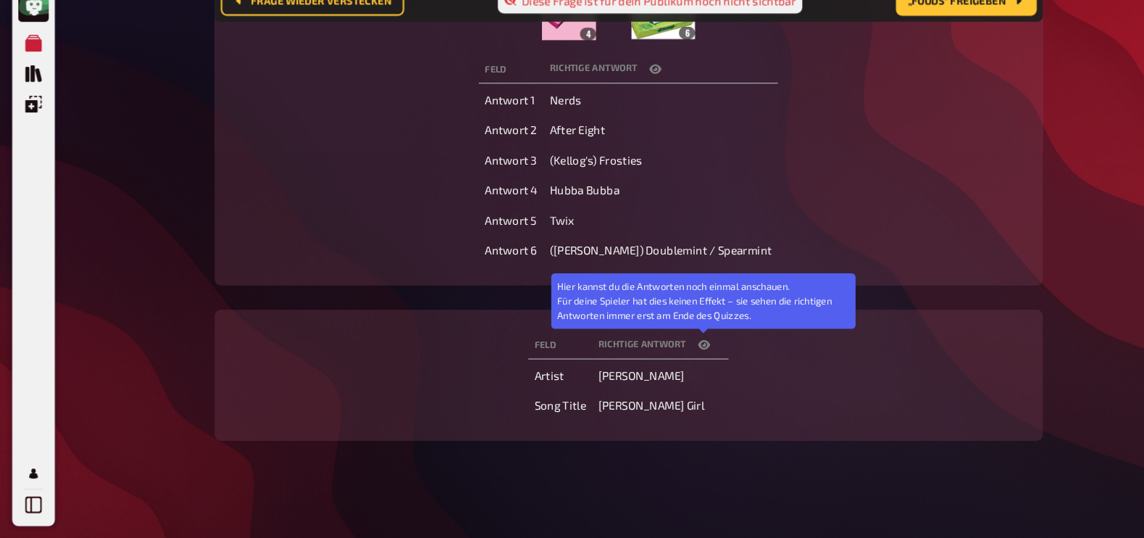
click at [667, 354] on icon "button" at bounding box center [670, 354] width 12 height 12
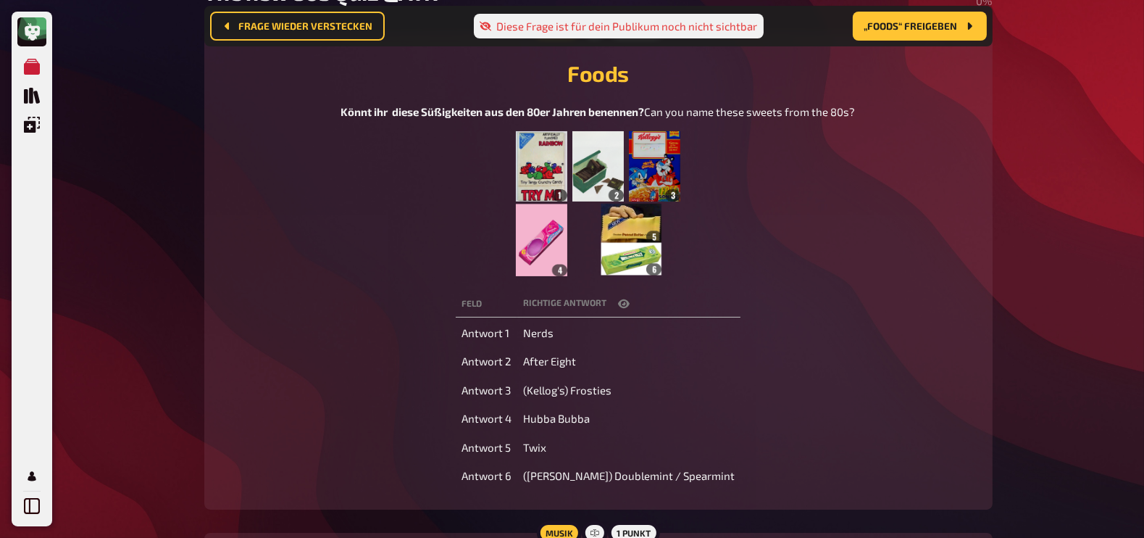
scroll to position [167, 0]
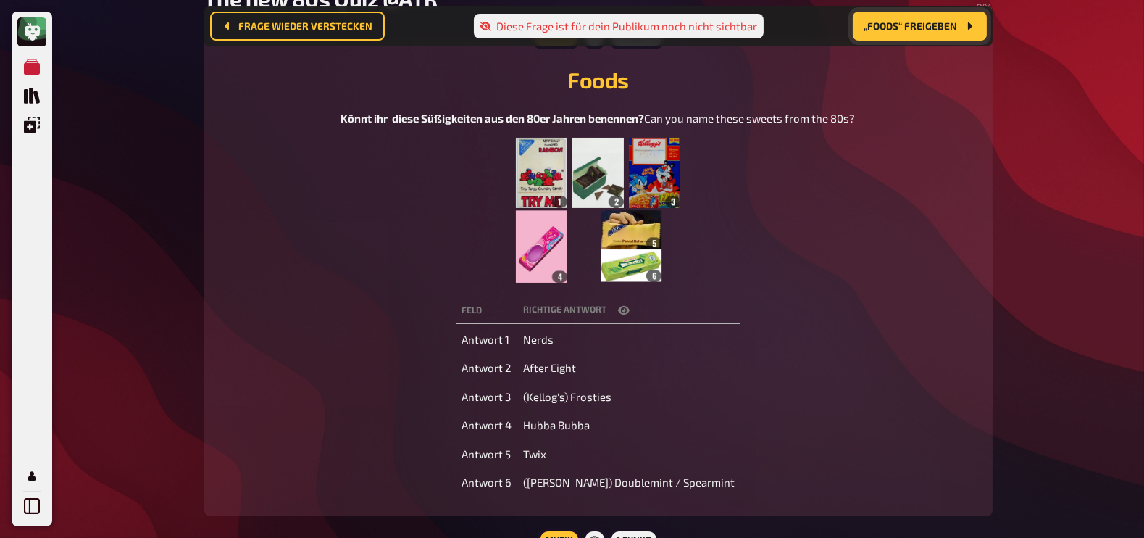
click at [908, 33] on button "„Foods“ freigeben" at bounding box center [920, 26] width 134 height 29
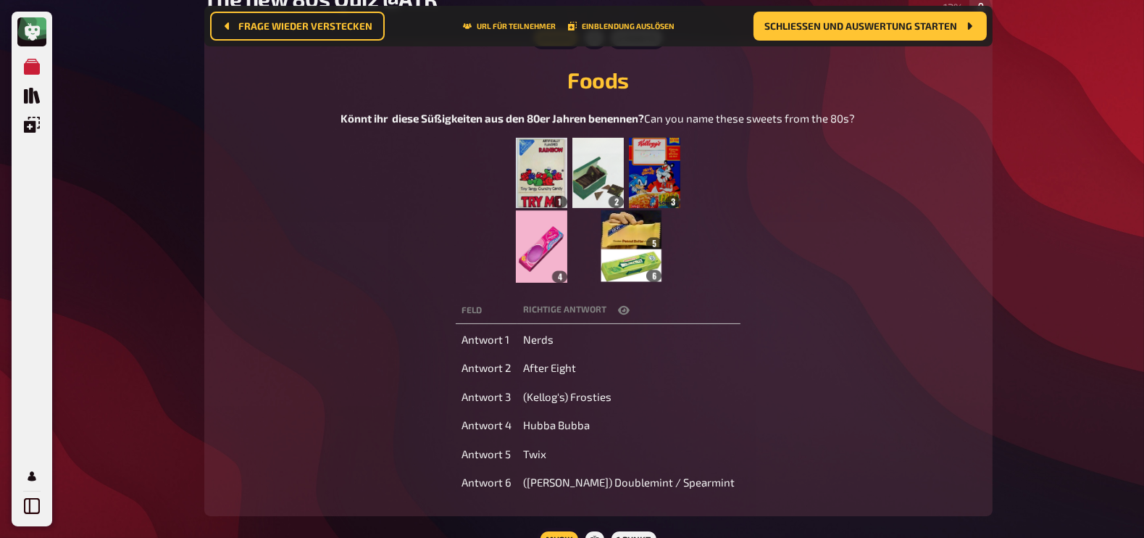
scroll to position [0, 0]
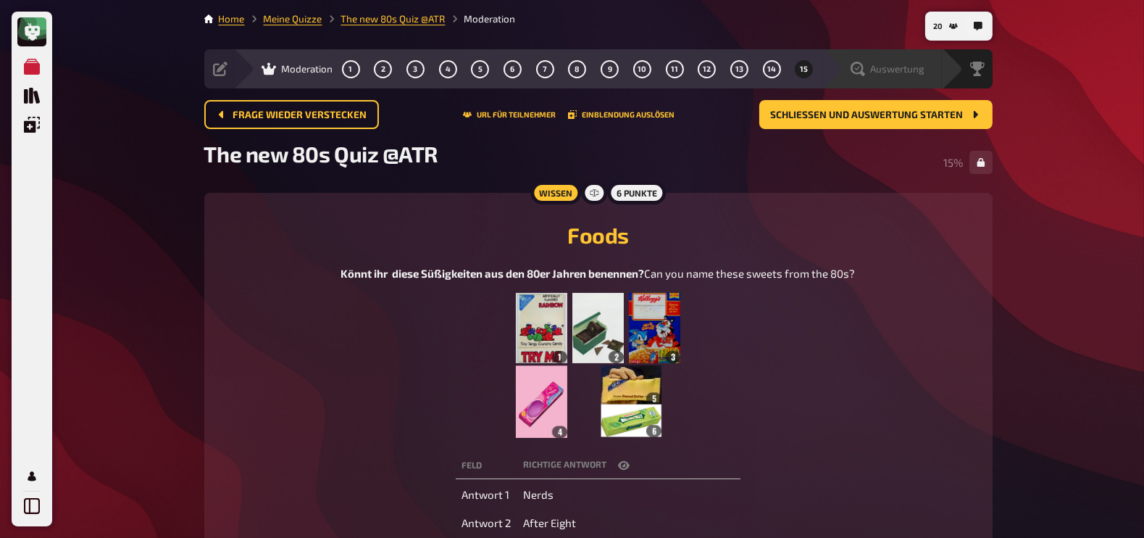
click at [911, 66] on span "Auswertung" at bounding box center [898, 69] width 54 height 12
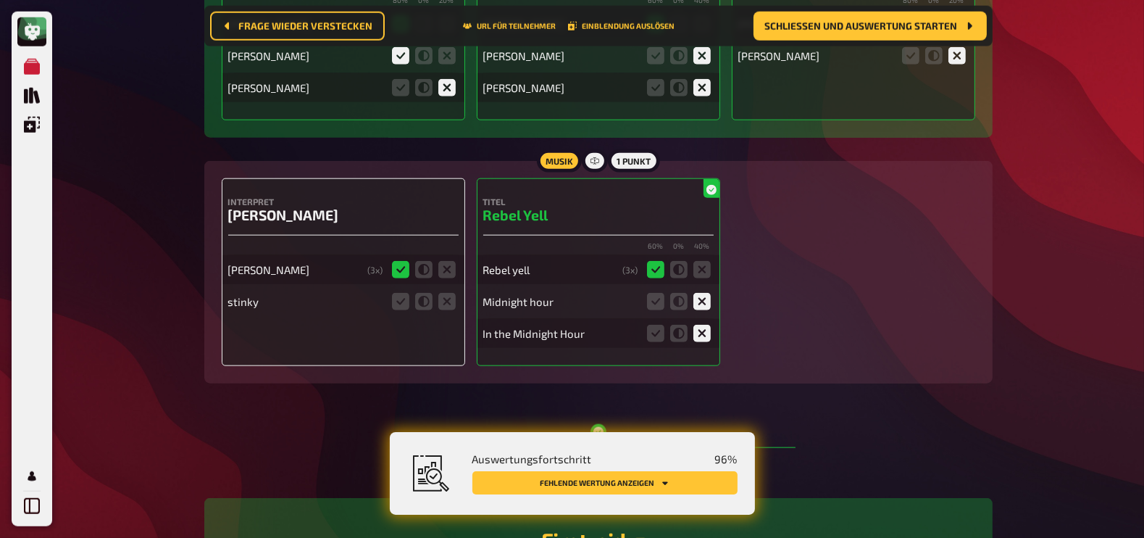
scroll to position [8907, 0]
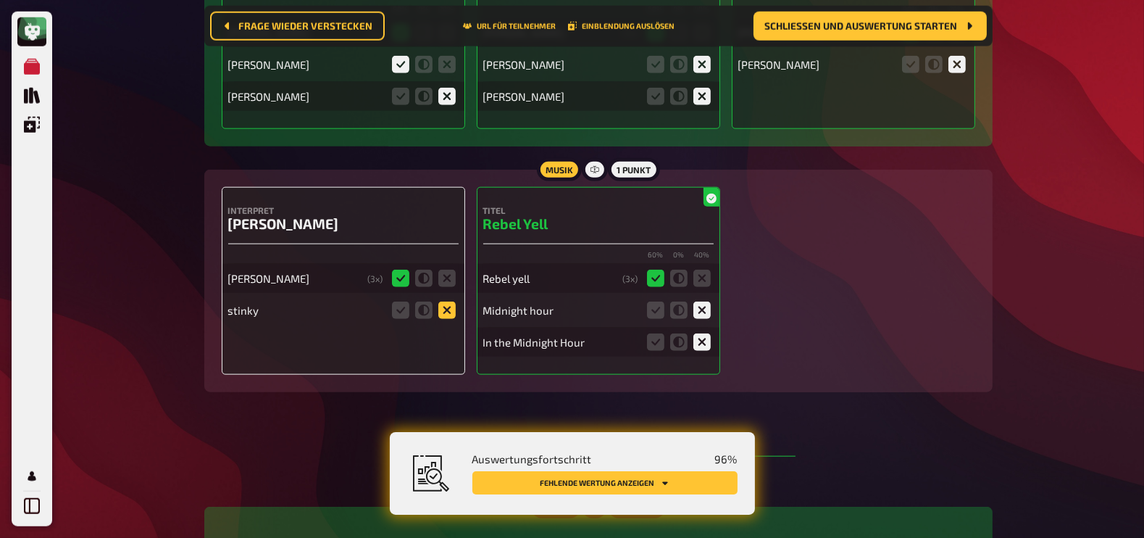
click at [449, 301] on icon at bounding box center [446, 309] width 17 height 17
click at [0, 0] on input "radio" at bounding box center [0, 0] width 0 height 0
click at [441, 305] on icon at bounding box center [446, 309] width 17 height 17
click at [0, 0] on input "radio" at bounding box center [0, 0] width 0 height 0
click at [444, 303] on icon at bounding box center [446, 309] width 17 height 17
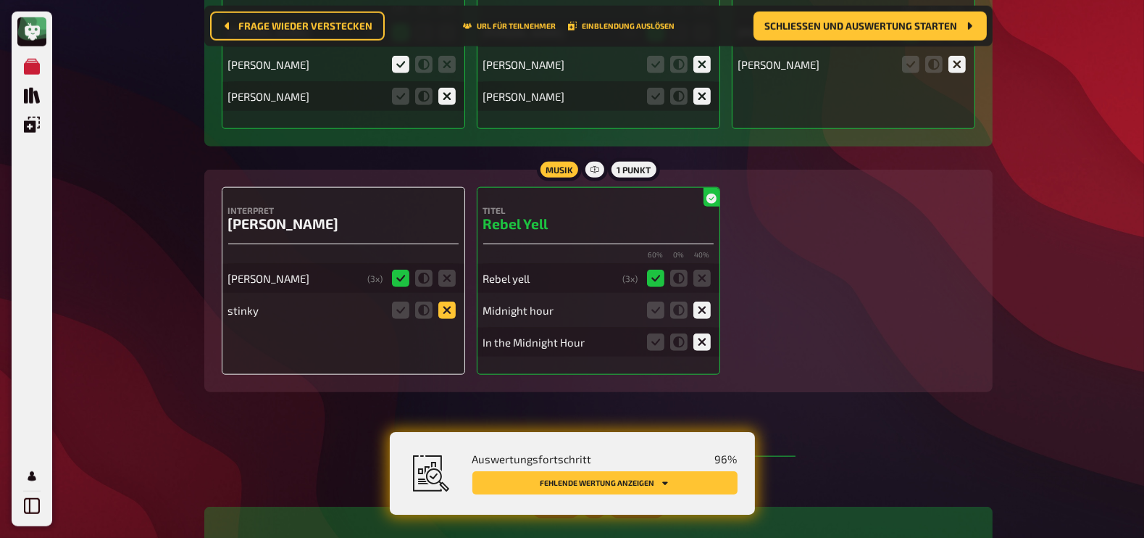
click at [0, 0] on input "radio" at bounding box center [0, 0] width 0 height 0
click at [444, 303] on icon at bounding box center [446, 309] width 17 height 17
click at [0, 0] on input "radio" at bounding box center [0, 0] width 0 height 0
click at [406, 301] on icon at bounding box center [400, 309] width 17 height 17
click at [0, 0] on input "radio" at bounding box center [0, 0] width 0 height 0
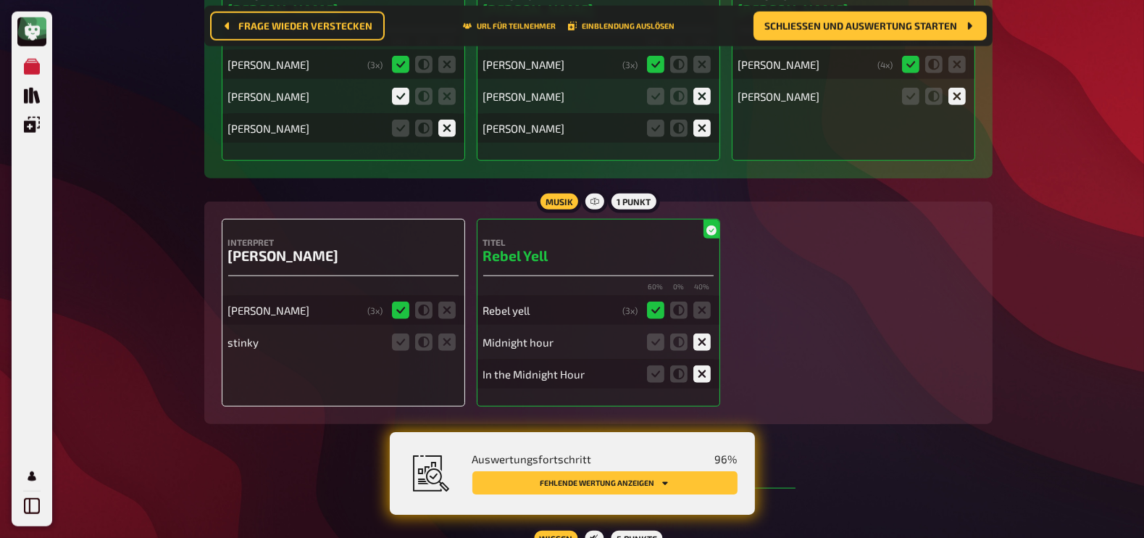
scroll to position [8939, 0]
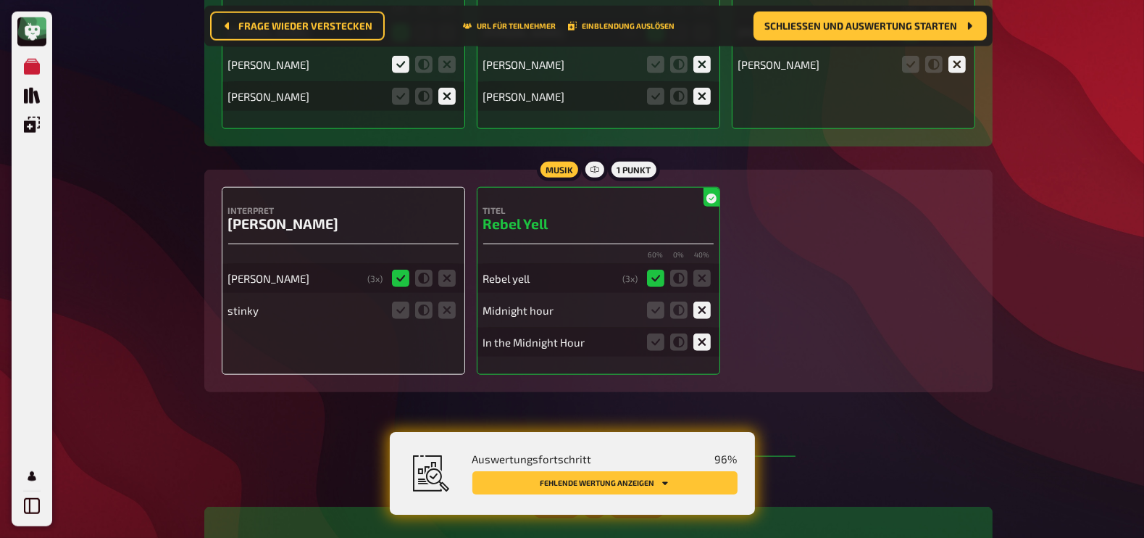
click at [406, 301] on icon at bounding box center [400, 309] width 17 height 17
click at [0, 0] on input "radio" at bounding box center [0, 0] width 0 height 0
click at [446, 301] on icon at bounding box center [446, 309] width 17 height 17
click at [0, 0] on input "radio" at bounding box center [0, 0] width 0 height 0
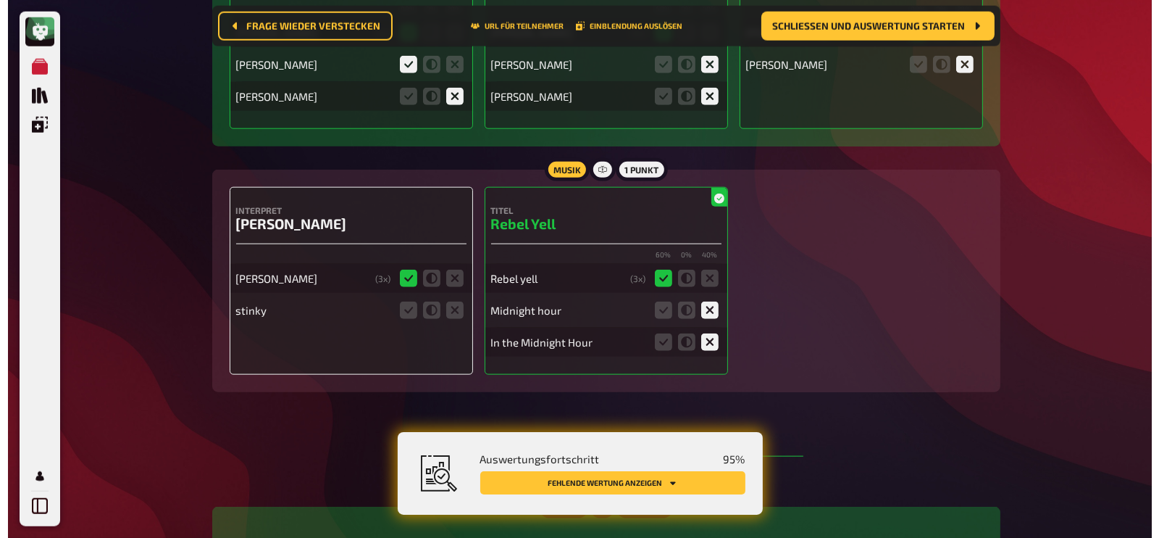
scroll to position [0, 0]
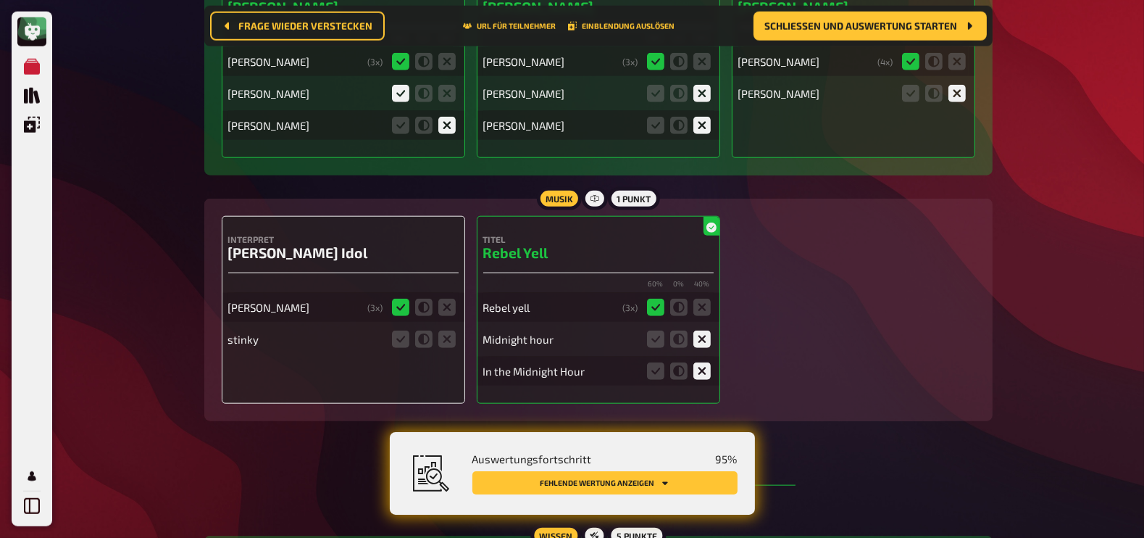
scroll to position [8963, 0]
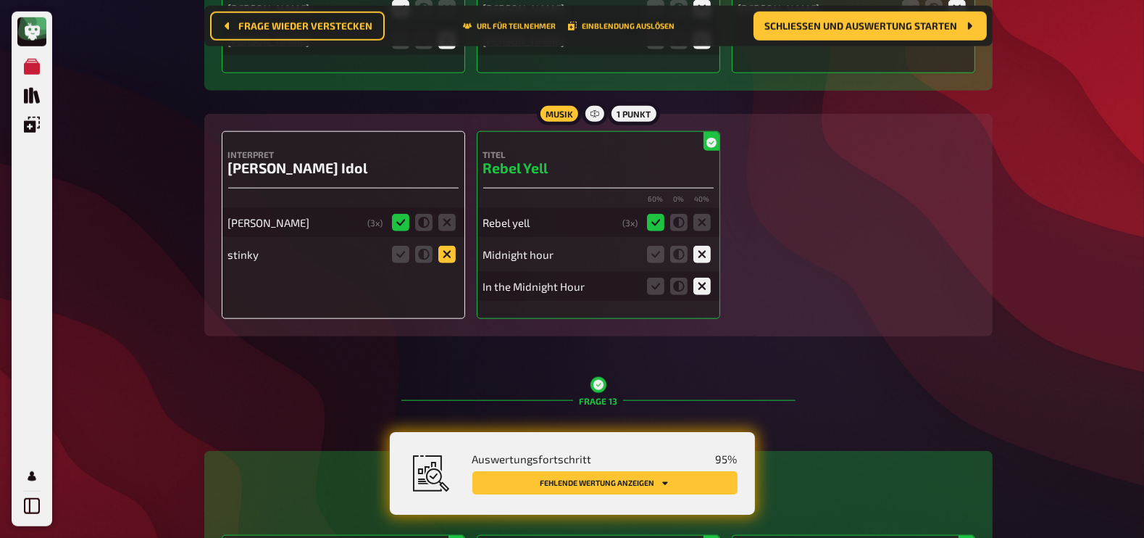
click at [454, 246] on icon at bounding box center [446, 254] width 17 height 17
click at [0, 0] on input "radio" at bounding box center [0, 0] width 0 height 0
click at [452, 246] on icon at bounding box center [446, 254] width 17 height 17
click at [0, 0] on input "radio" at bounding box center [0, 0] width 0 height 0
click at [452, 246] on icon at bounding box center [446, 254] width 17 height 17
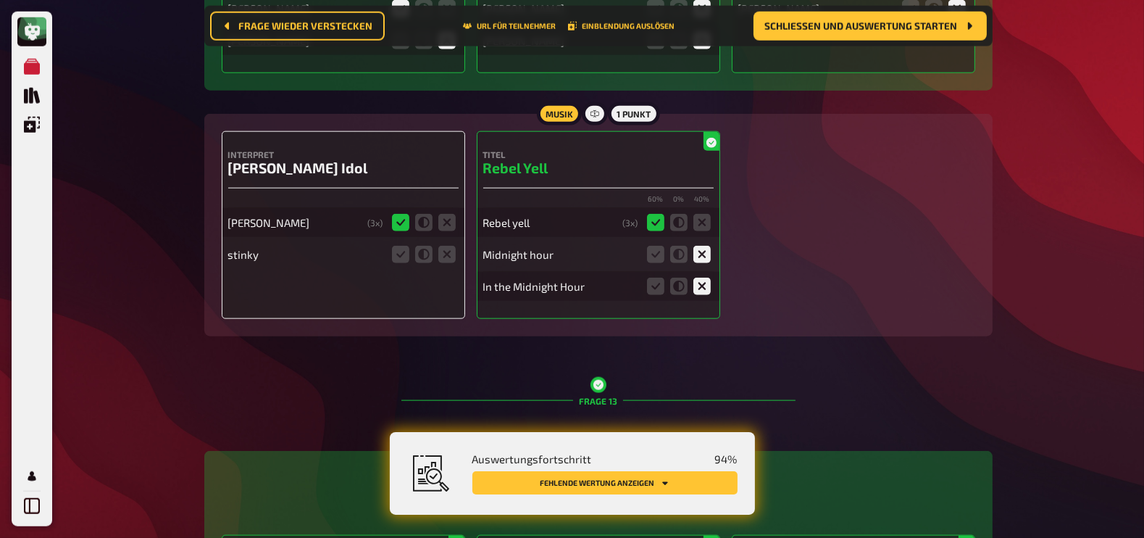
click at [0, 0] on input "radio" at bounding box center [0, 0] width 0 height 0
click at [452, 246] on icon at bounding box center [446, 254] width 17 height 17
click at [0, 0] on input "radio" at bounding box center [0, 0] width 0 height 0
click at [426, 246] on icon at bounding box center [423, 254] width 17 height 17
click at [0, 0] on input "radio" at bounding box center [0, 0] width 0 height 0
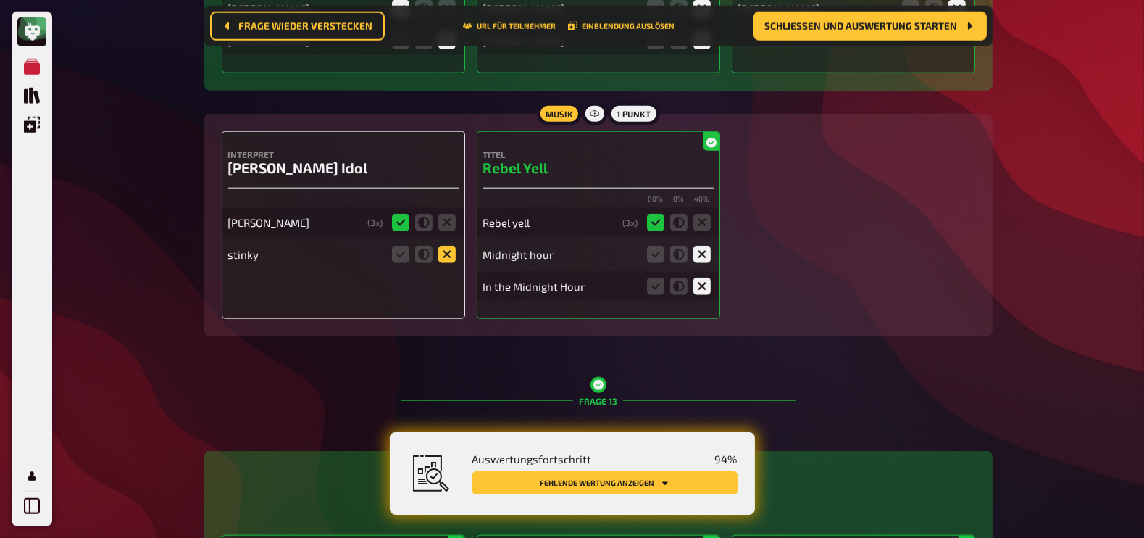
click at [449, 246] on icon at bounding box center [446, 254] width 17 height 17
click at [0, 0] on input "radio" at bounding box center [0, 0] width 0 height 0
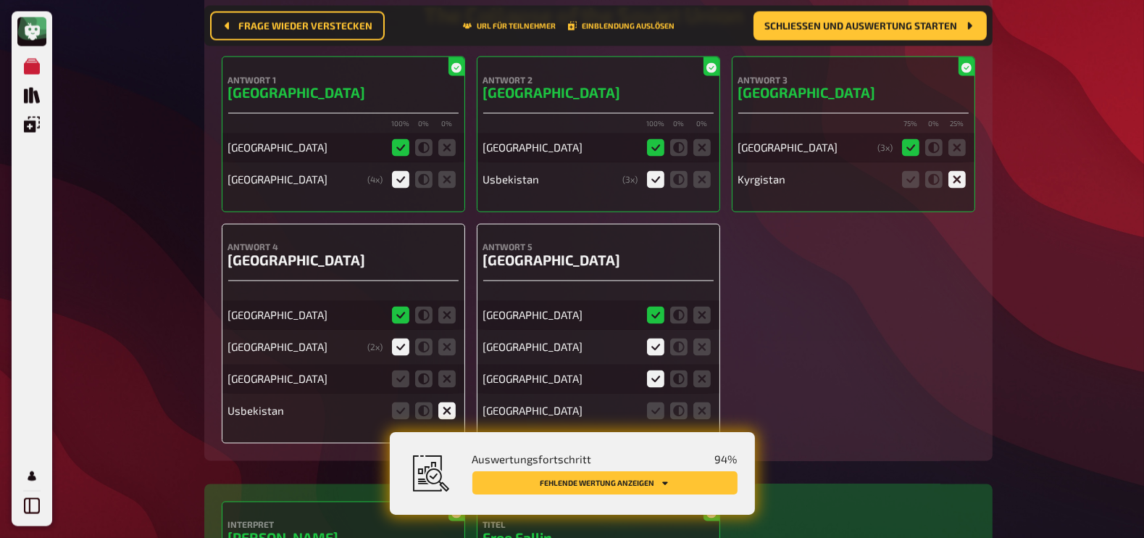
scroll to position [10266, 0]
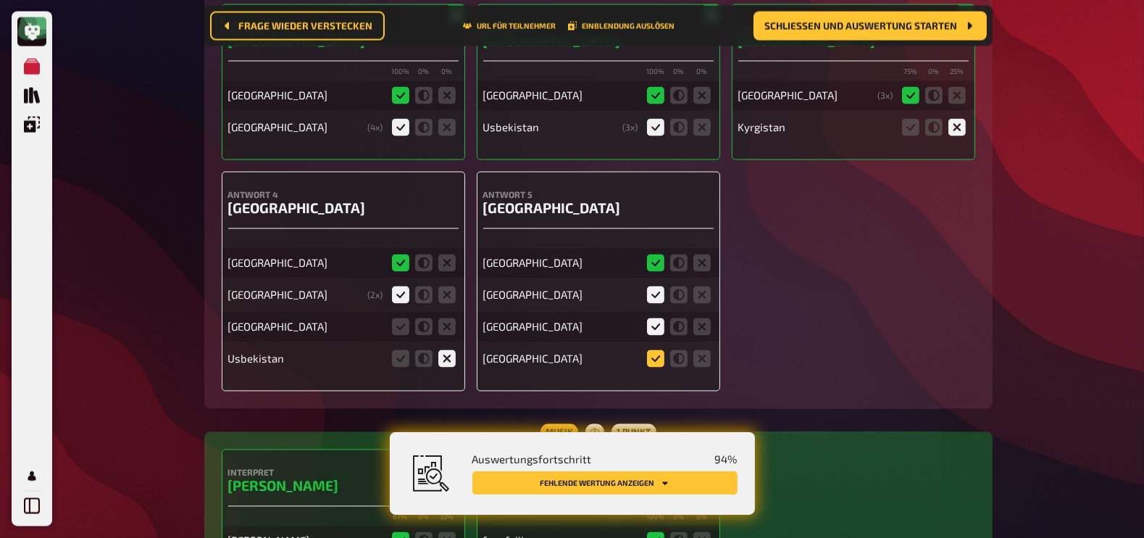
click at [658, 351] on icon at bounding box center [655, 358] width 17 height 17
click at [0, 0] on input "radio" at bounding box center [0, 0] width 0 height 0
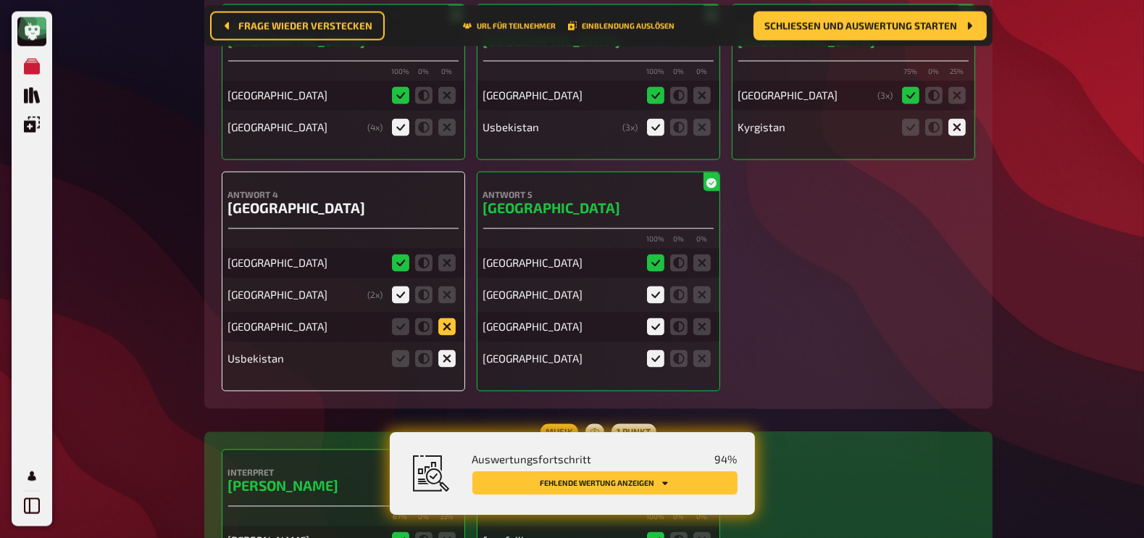
click at [448, 318] on icon at bounding box center [446, 326] width 17 height 17
click at [0, 0] on input "radio" at bounding box center [0, 0] width 0 height 0
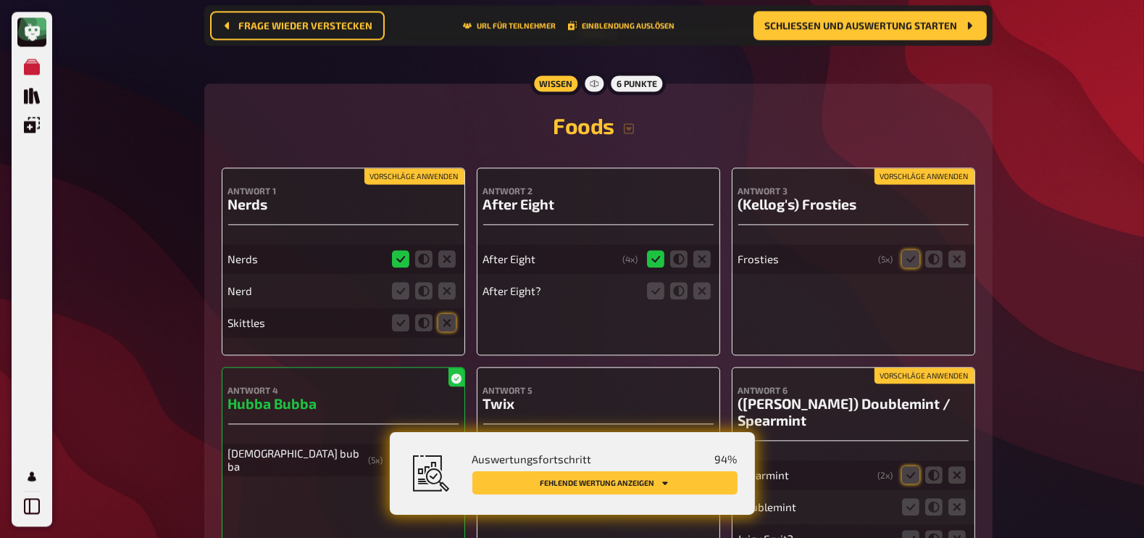
scroll to position [10956, 0]
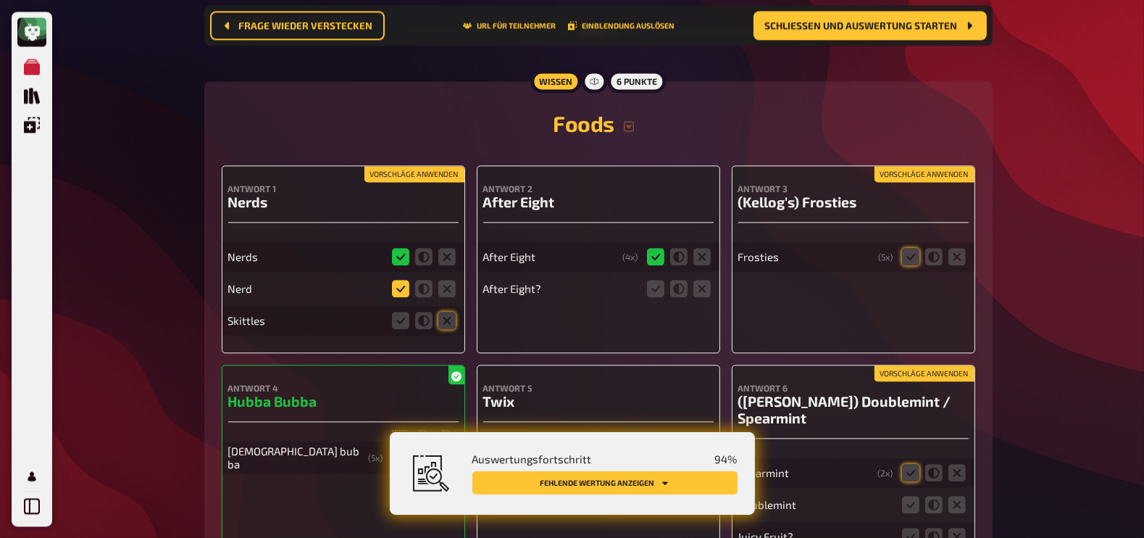
click at [404, 280] on icon at bounding box center [400, 288] width 17 height 17
click at [0, 0] on input "radio" at bounding box center [0, 0] width 0 height 0
click at [426, 281] on icon at bounding box center [423, 288] width 17 height 17
click at [0, 0] on input "radio" at bounding box center [0, 0] width 0 height 0
click at [449, 312] on icon at bounding box center [446, 320] width 17 height 17
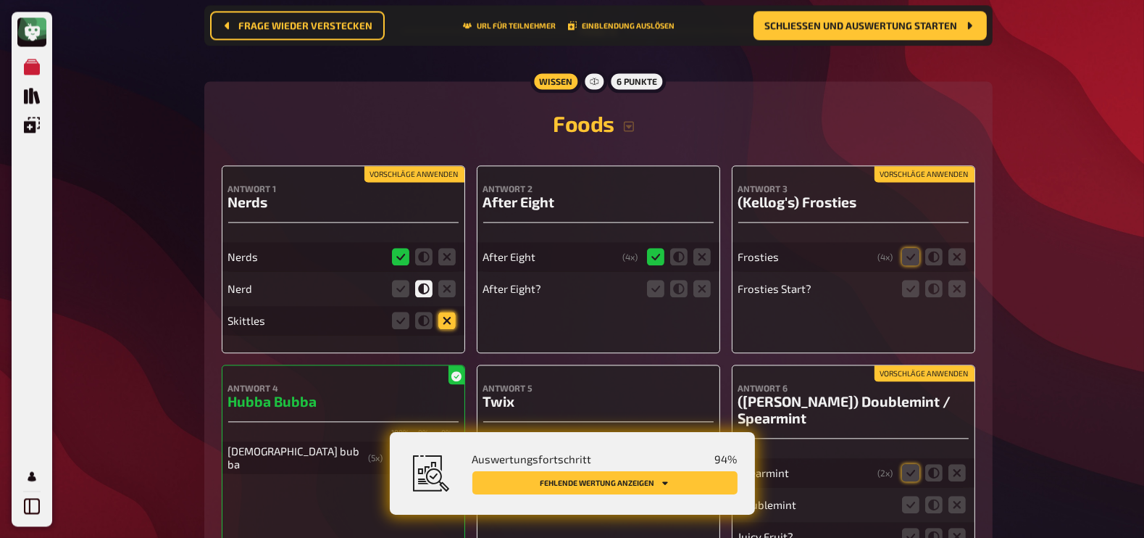
click at [0, 0] on input "radio" at bounding box center [0, 0] width 0 height 0
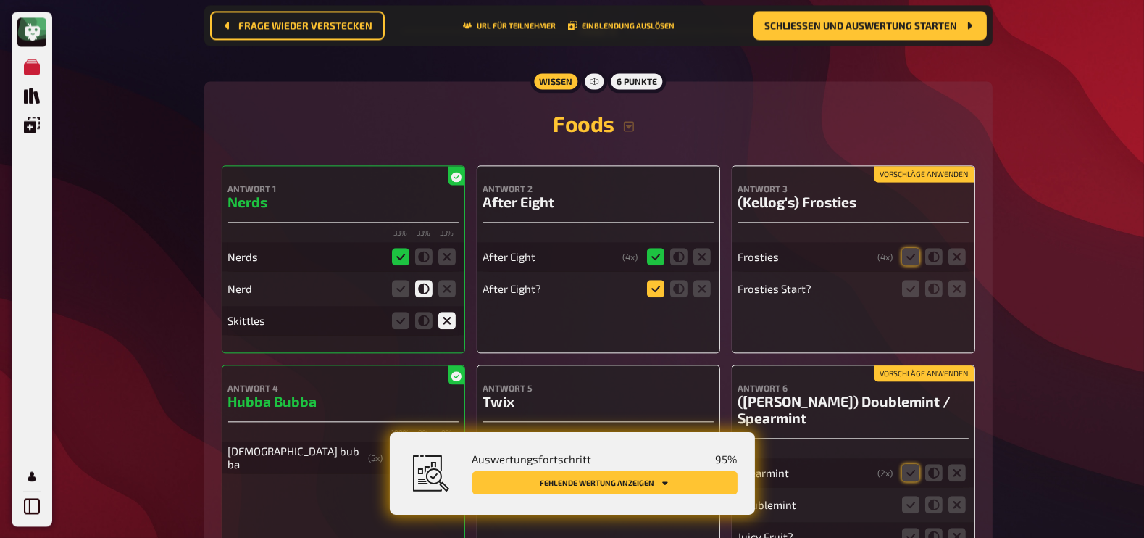
click at [656, 280] on icon at bounding box center [655, 288] width 17 height 17
click at [0, 0] on input "radio" at bounding box center [0, 0] width 0 height 0
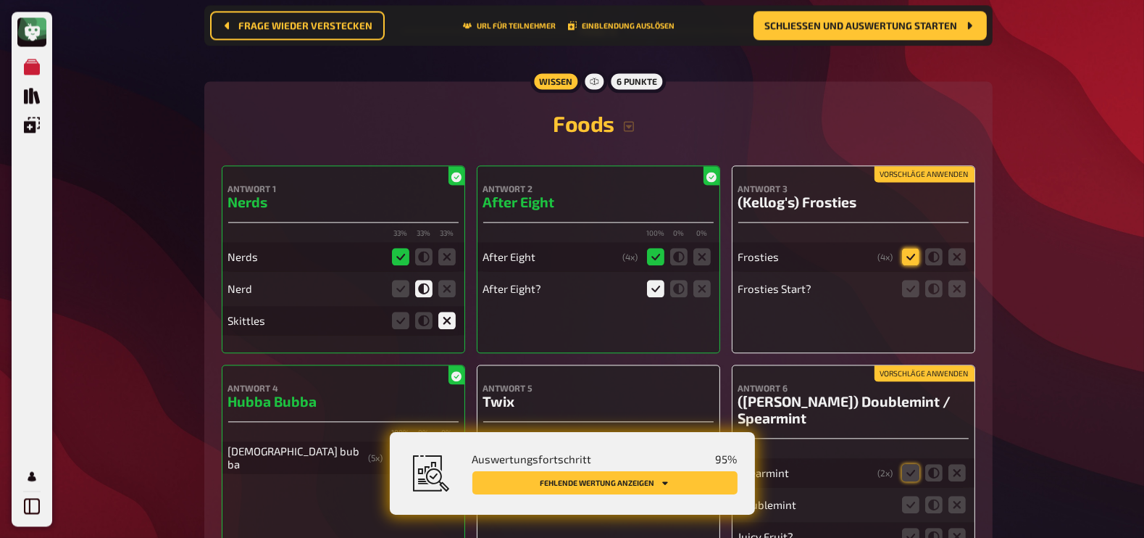
click at [909, 251] on icon at bounding box center [910, 256] width 17 height 17
click at [0, 0] on input "radio" at bounding box center [0, 0] width 0 height 0
click at [915, 283] on icon at bounding box center [910, 288] width 17 height 17
click at [0, 0] on input "radio" at bounding box center [0, 0] width 0 height 0
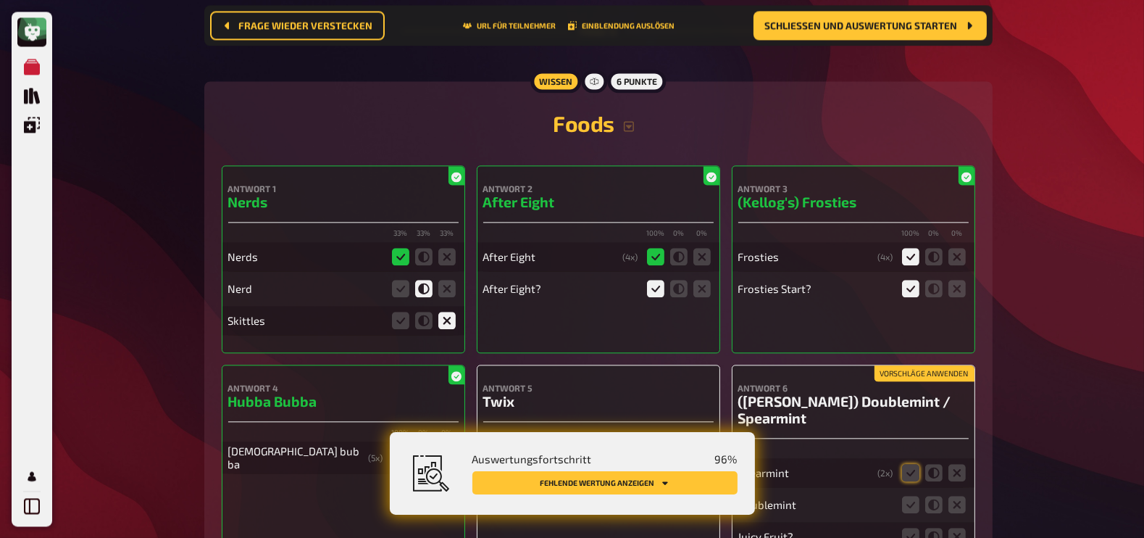
scroll to position [11013, 0]
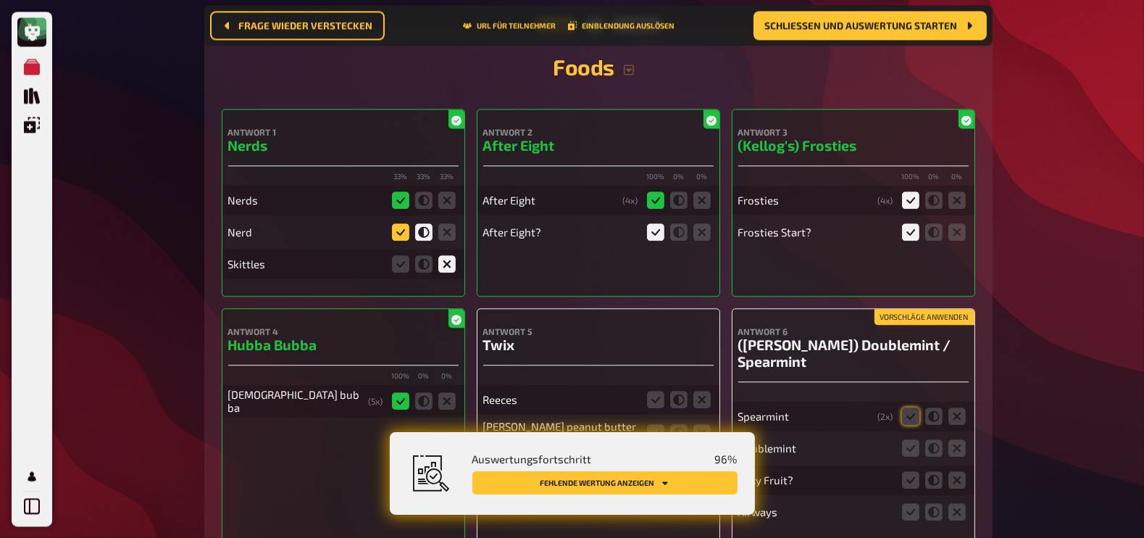
click at [402, 223] on icon at bounding box center [400, 231] width 17 height 17
click at [0, 0] on input "radio" at bounding box center [0, 0] width 0 height 0
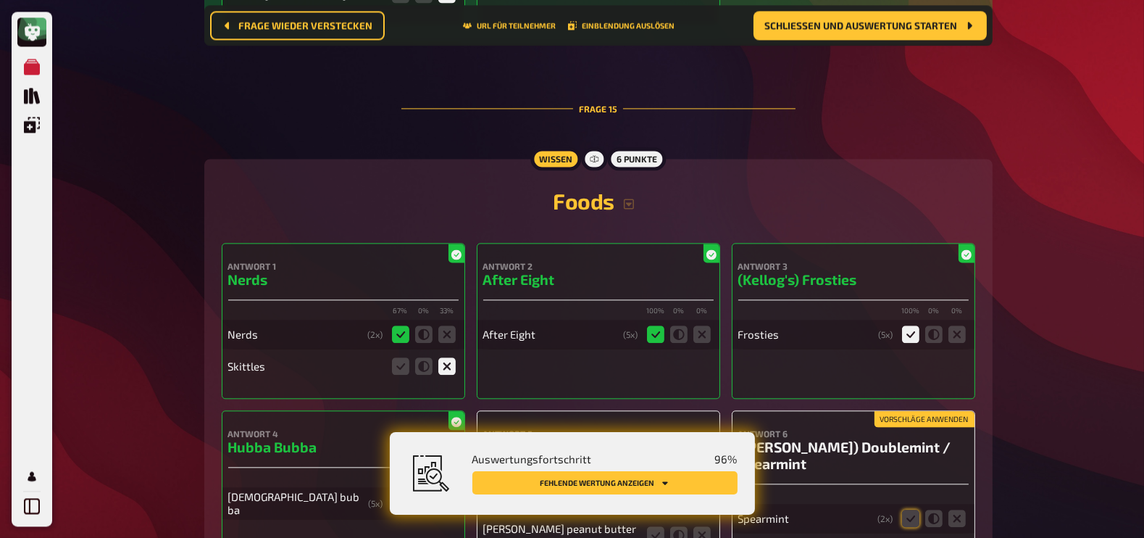
scroll to position [10880, 0]
click at [627, 197] on icon "button" at bounding box center [629, 202] width 10 height 10
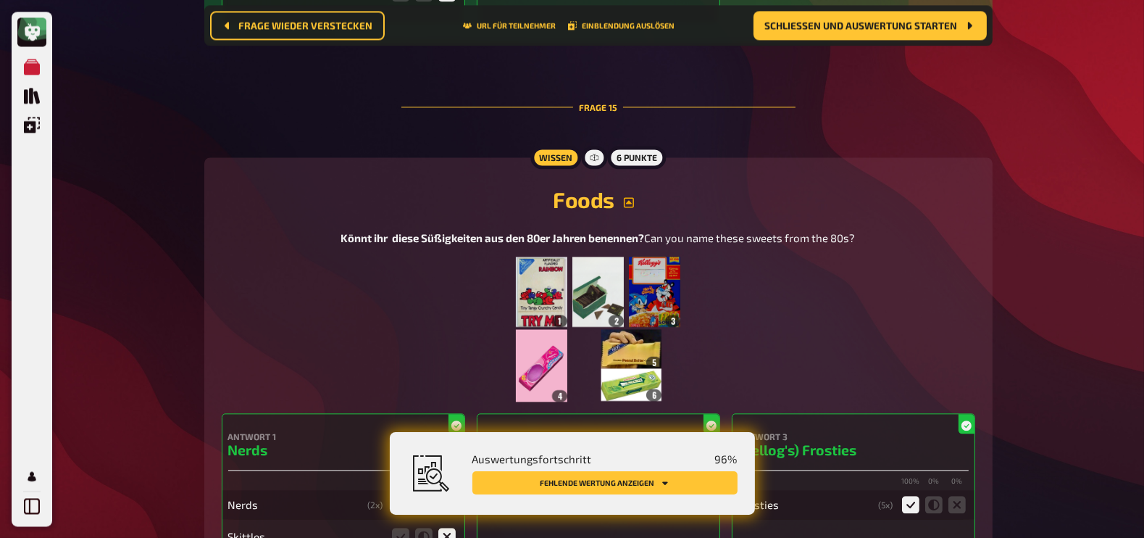
click at [627, 197] on icon "button" at bounding box center [629, 202] width 10 height 10
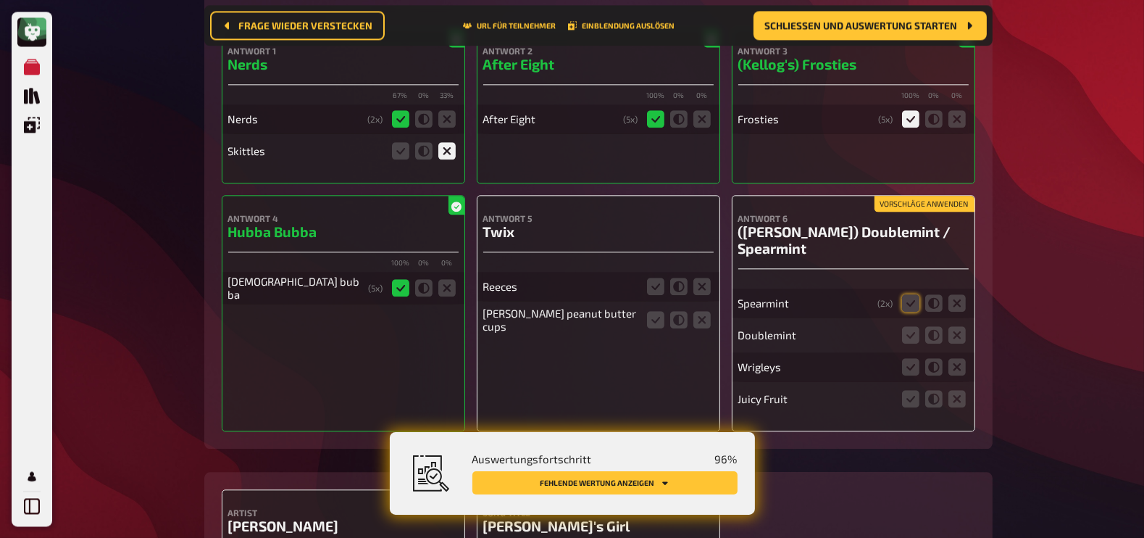
scroll to position [11126, 0]
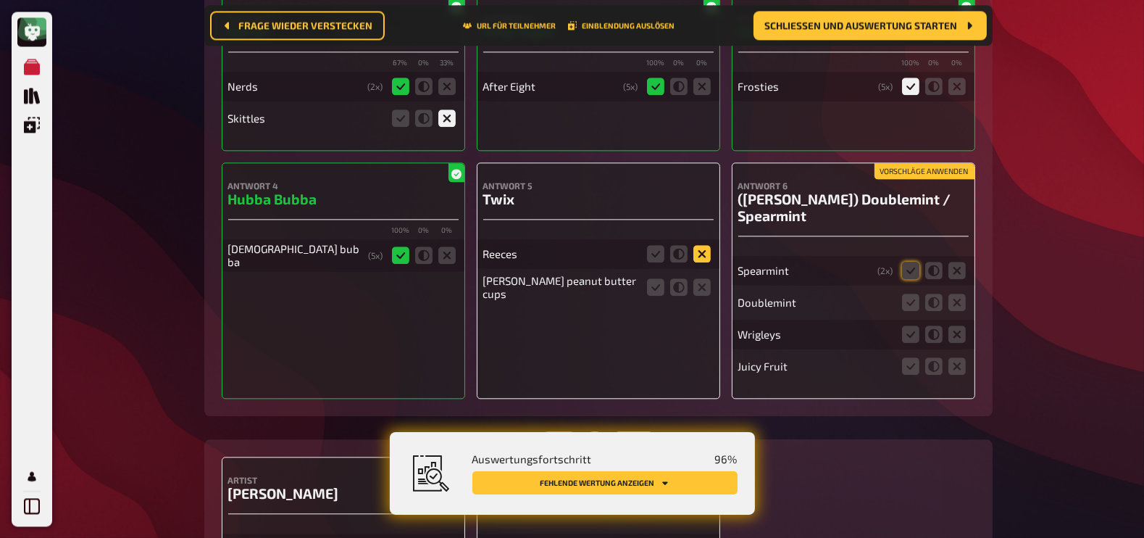
click at [706, 245] on icon at bounding box center [701, 253] width 17 height 17
click at [0, 0] on input "radio" at bounding box center [0, 0] width 0 height 0
click at [705, 278] on icon at bounding box center [701, 286] width 17 height 17
click at [0, 0] on input "radio" at bounding box center [0, 0] width 0 height 0
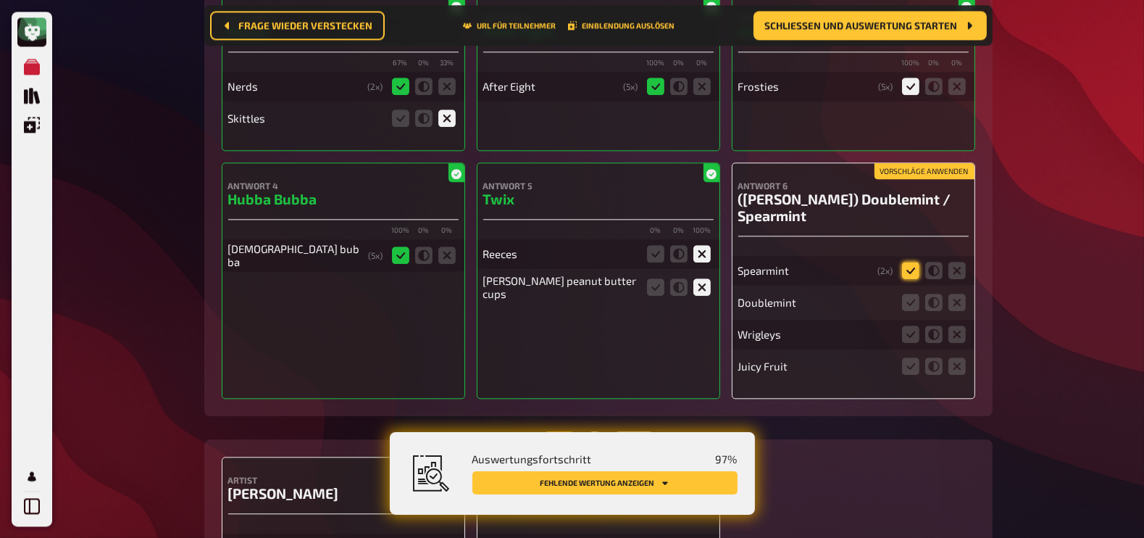
click at [913, 262] on icon at bounding box center [910, 270] width 17 height 17
click at [0, 0] on input "radio" at bounding box center [0, 0] width 0 height 0
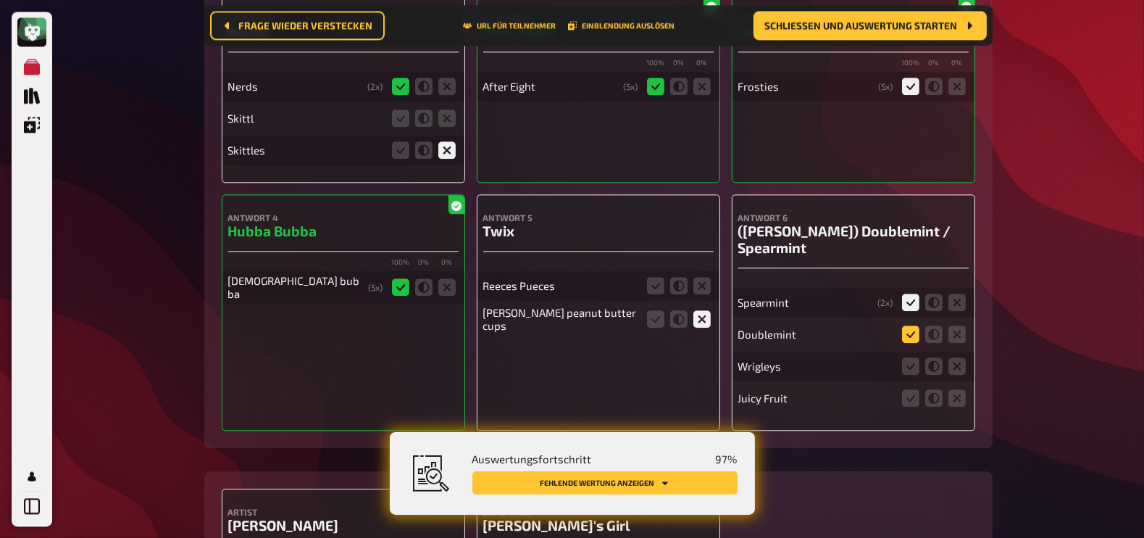
click at [912, 327] on icon at bounding box center [910, 333] width 17 height 17
click at [0, 0] on input "radio" at bounding box center [0, 0] width 0 height 0
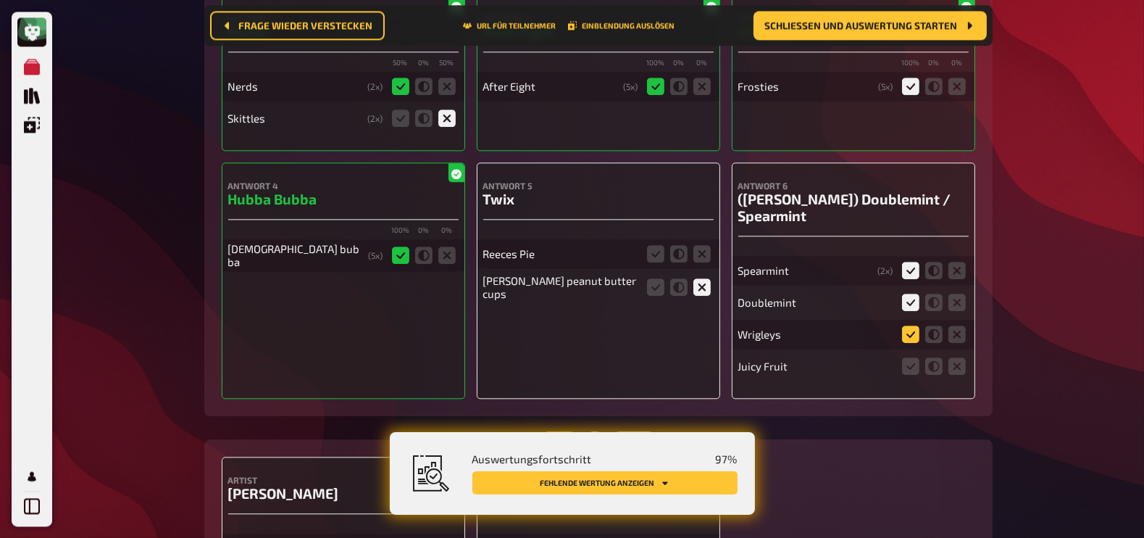
click at [902, 325] on icon at bounding box center [910, 333] width 17 height 17
click at [0, 0] on input "radio" at bounding box center [0, 0] width 0 height 0
click at [958, 358] on icon at bounding box center [956, 365] width 17 height 17
click at [0, 0] on input "radio" at bounding box center [0, 0] width 0 height 0
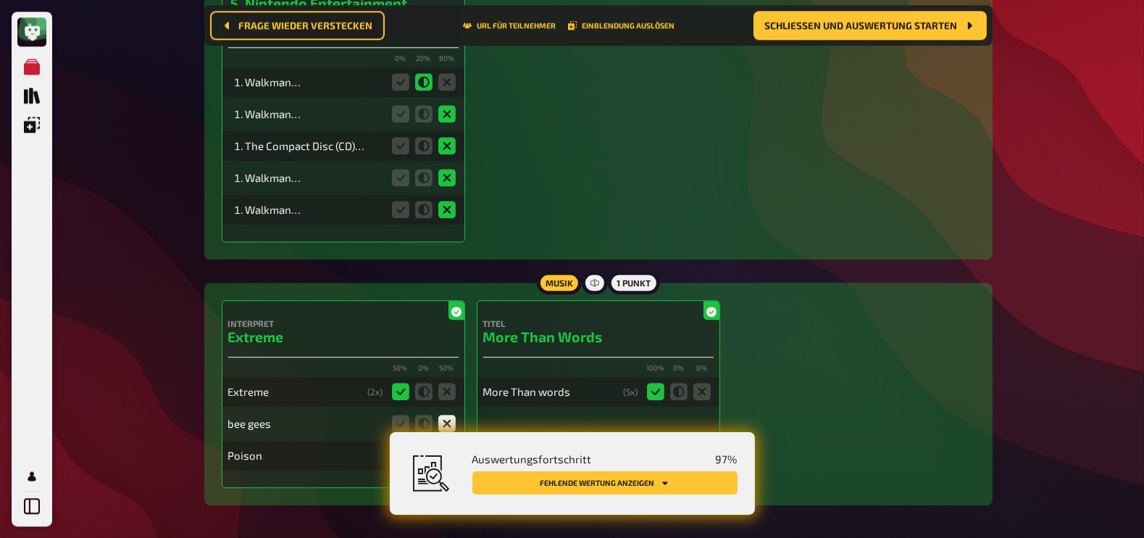
scroll to position [0, 0]
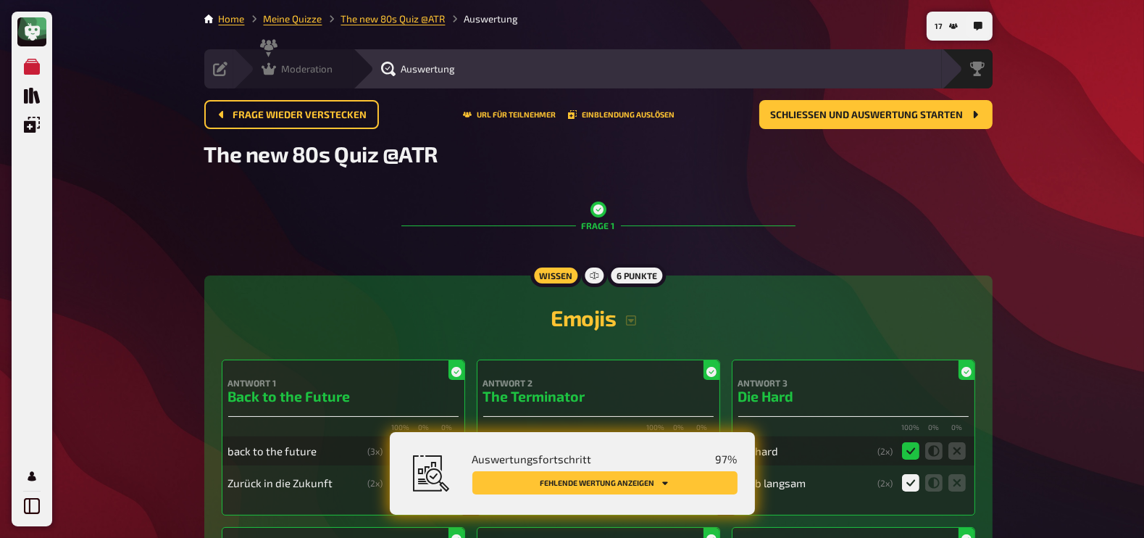
click at [274, 68] on icon at bounding box center [269, 69] width 14 height 12
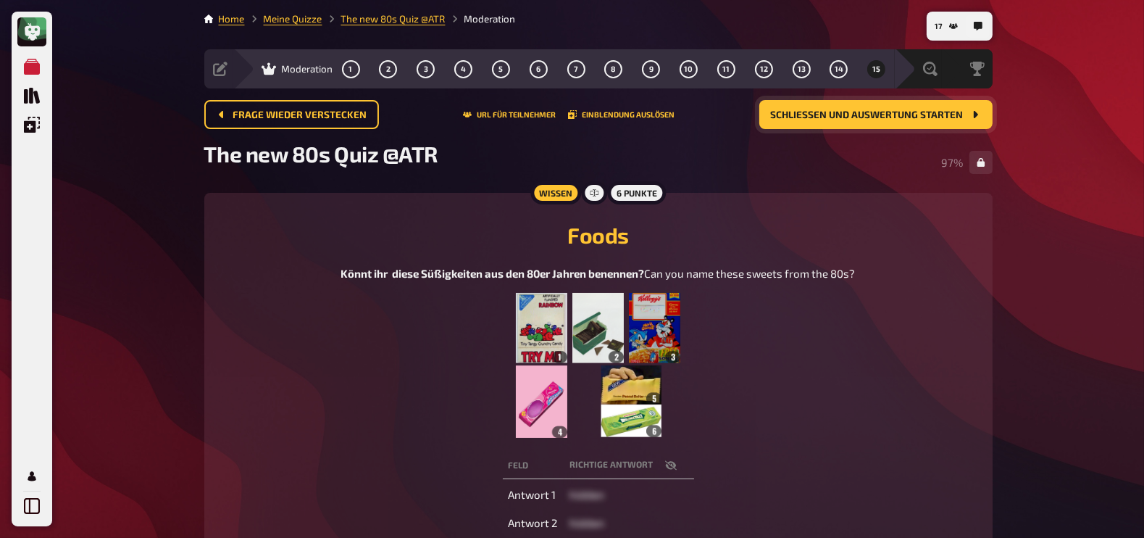
click at [864, 112] on span "Schließen und Auswertung starten" at bounding box center [867, 115] width 193 height 10
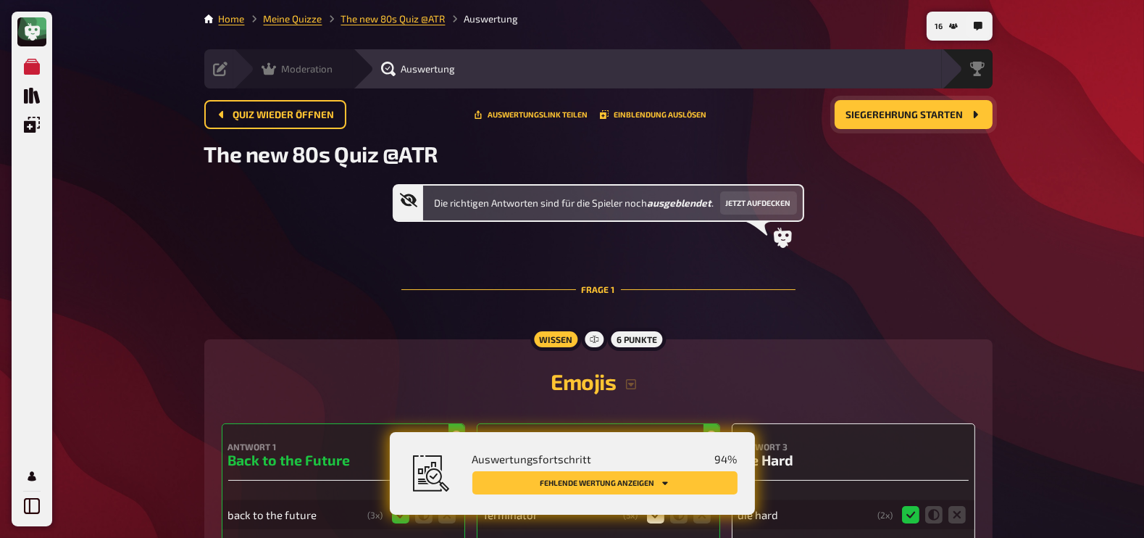
click at [298, 68] on span "Moderation" at bounding box center [307, 69] width 51 height 12
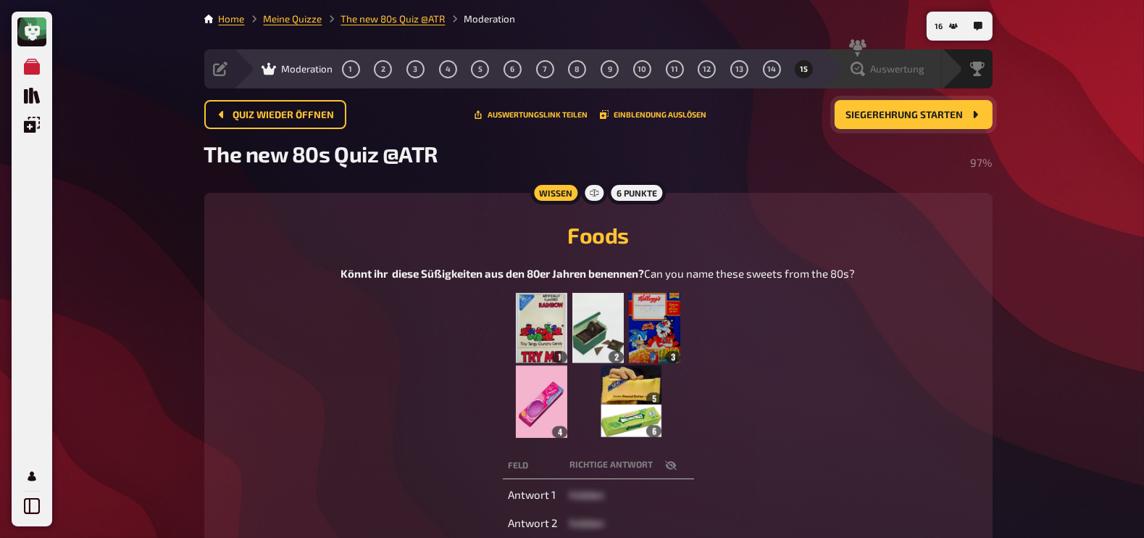
click at [886, 63] on span "Auswertung" at bounding box center [898, 69] width 54 height 12
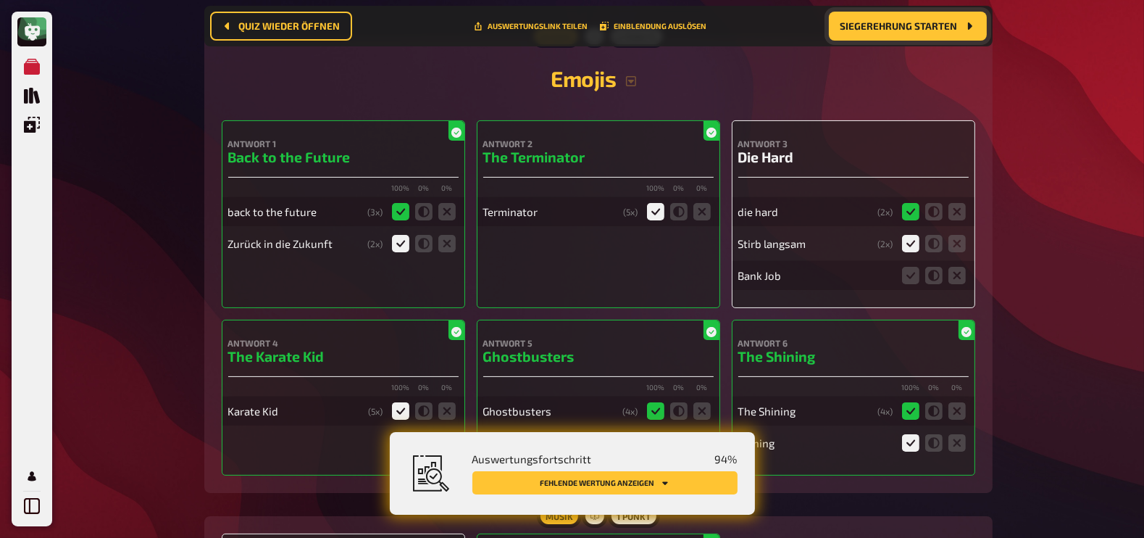
scroll to position [343, 0]
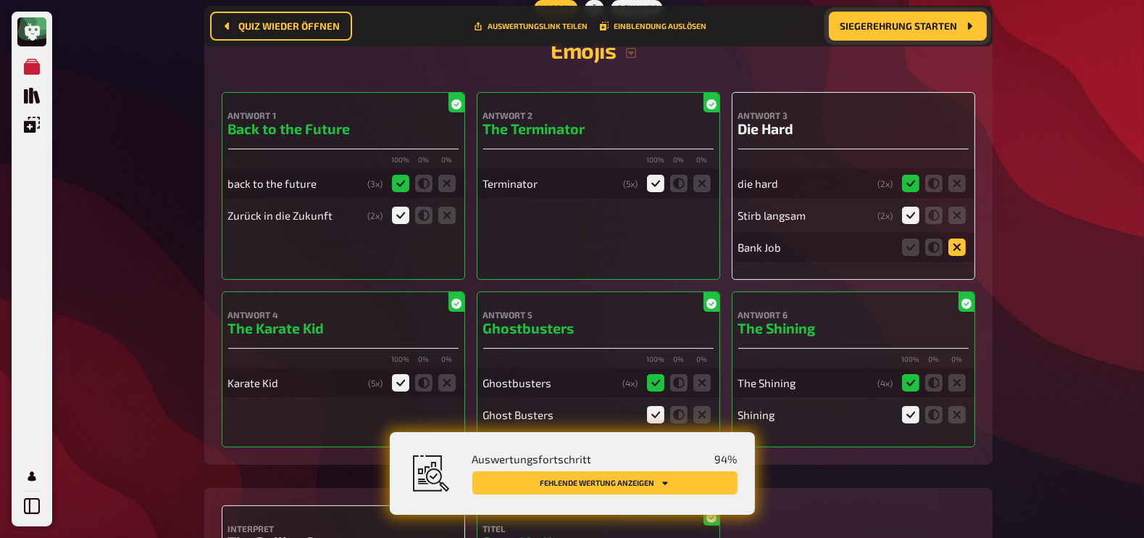
click at [958, 244] on icon at bounding box center [956, 246] width 17 height 17
click at [0, 0] on input "radio" at bounding box center [0, 0] width 0 height 0
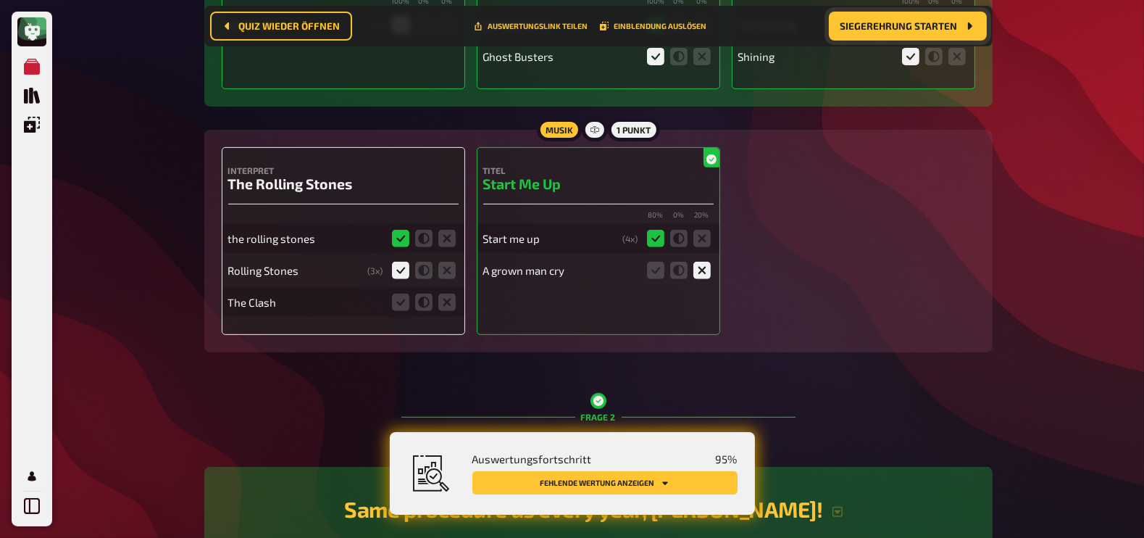
scroll to position [701, 0]
click at [445, 302] on icon at bounding box center [446, 301] width 17 height 17
click at [0, 0] on input "radio" at bounding box center [0, 0] width 0 height 0
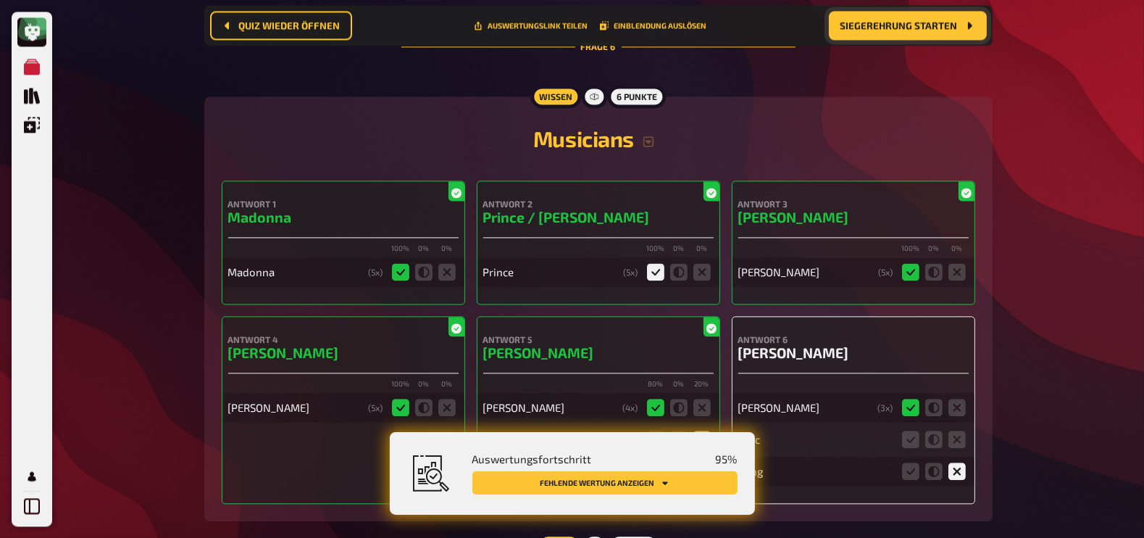
scroll to position [4204, 0]
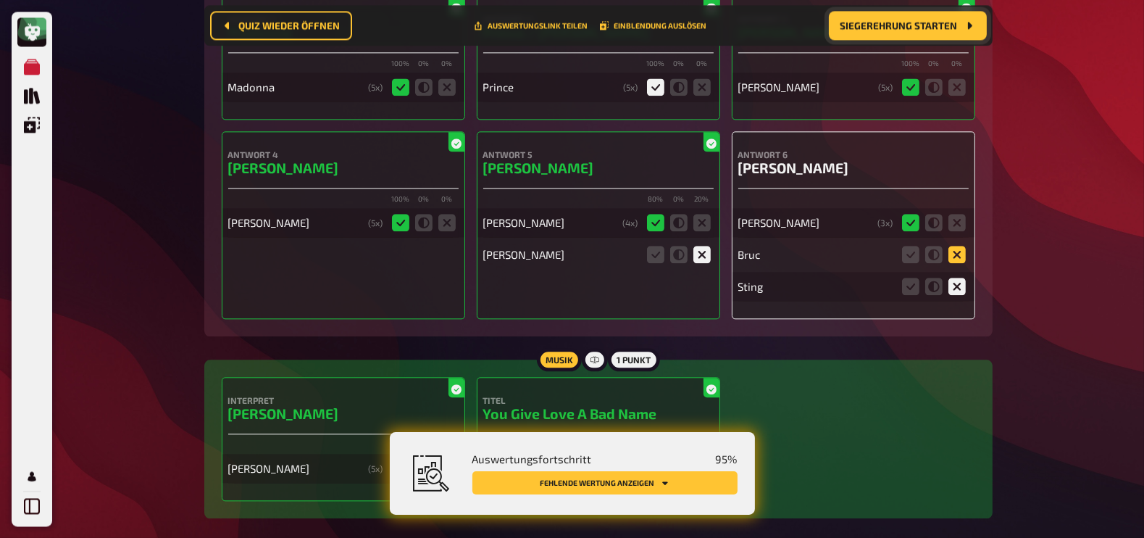
click at [956, 250] on icon at bounding box center [956, 254] width 17 height 17
click at [0, 0] on input "radio" at bounding box center [0, 0] width 0 height 0
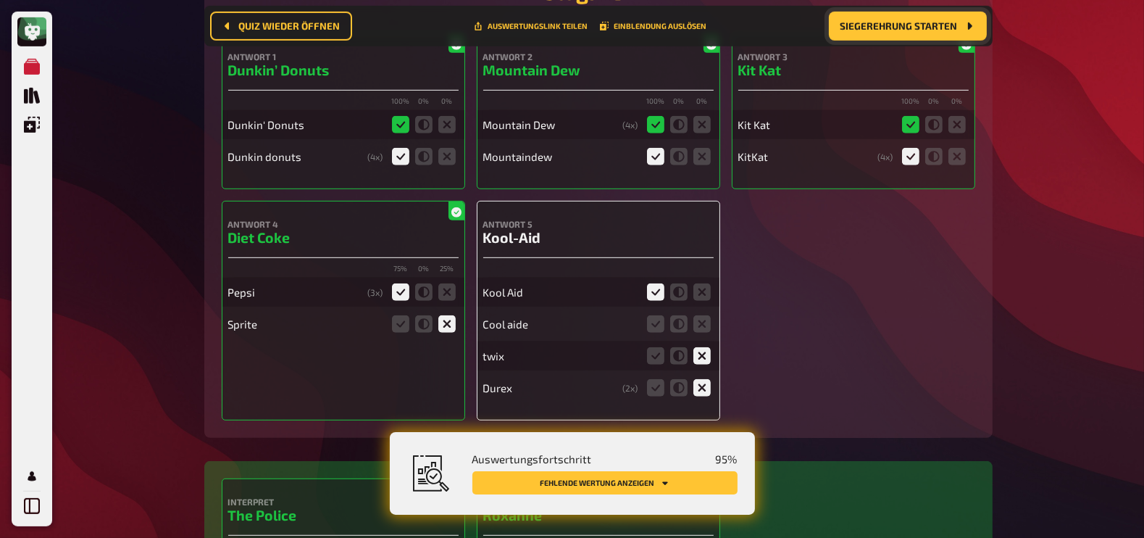
scroll to position [7900, 0]
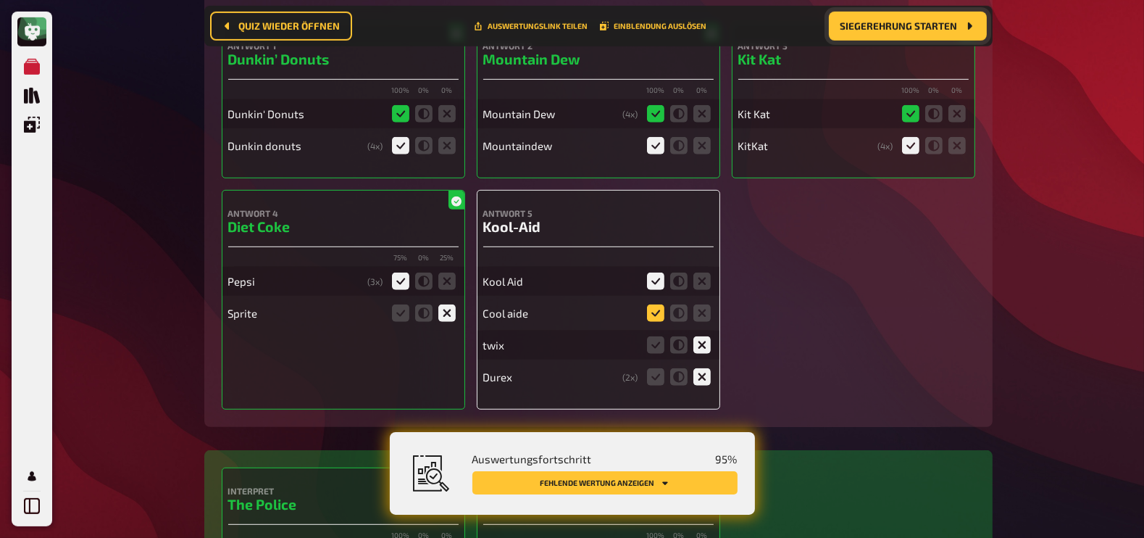
click at [657, 304] on icon at bounding box center [655, 312] width 17 height 17
click at [0, 0] on input "radio" at bounding box center [0, 0] width 0 height 0
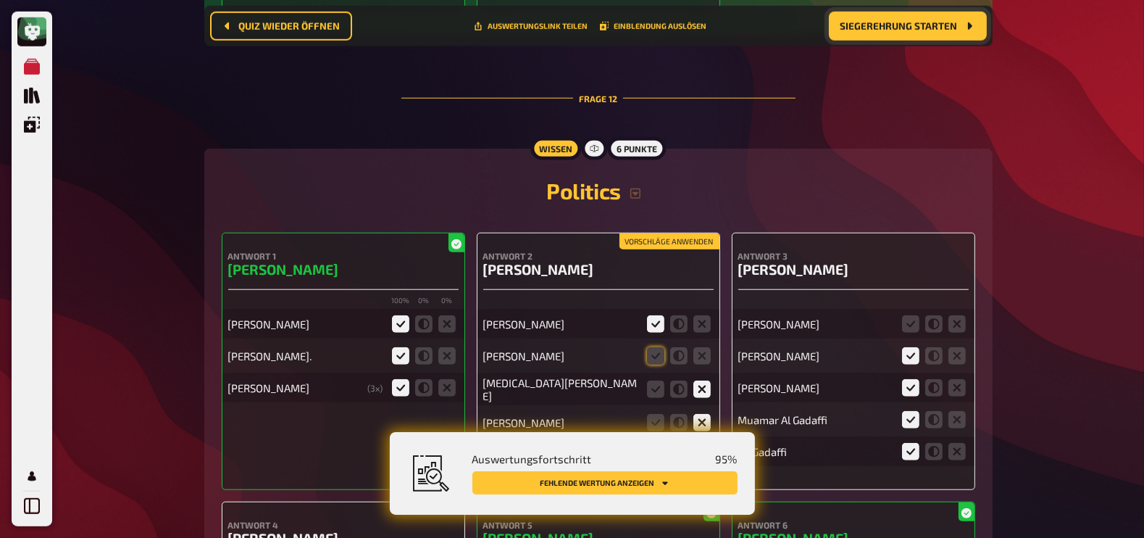
scroll to position [8637, 0]
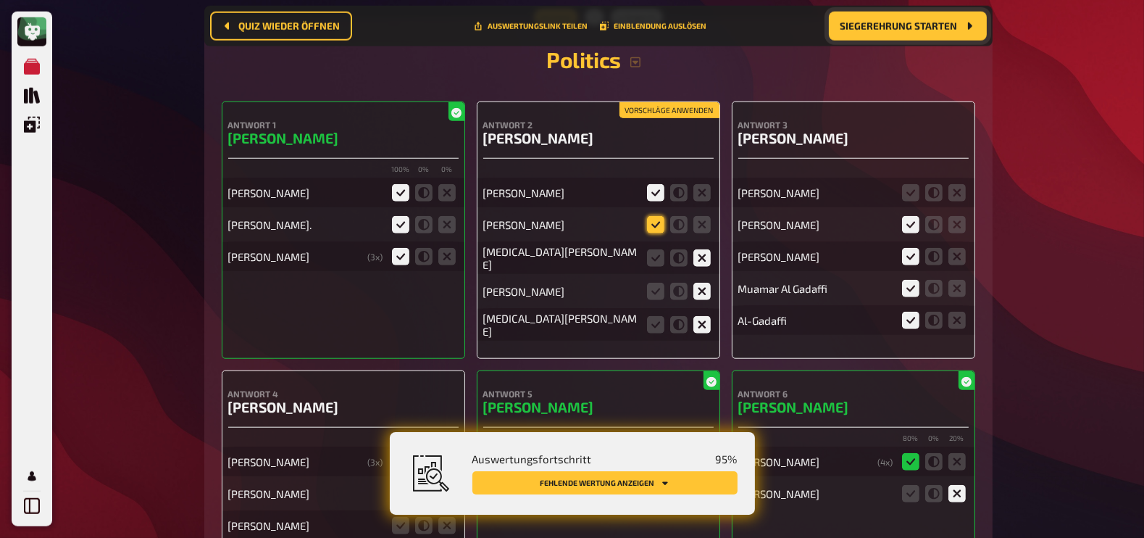
click at [656, 220] on icon at bounding box center [655, 224] width 17 height 17
click at [0, 0] on input "radio" at bounding box center [0, 0] width 0 height 0
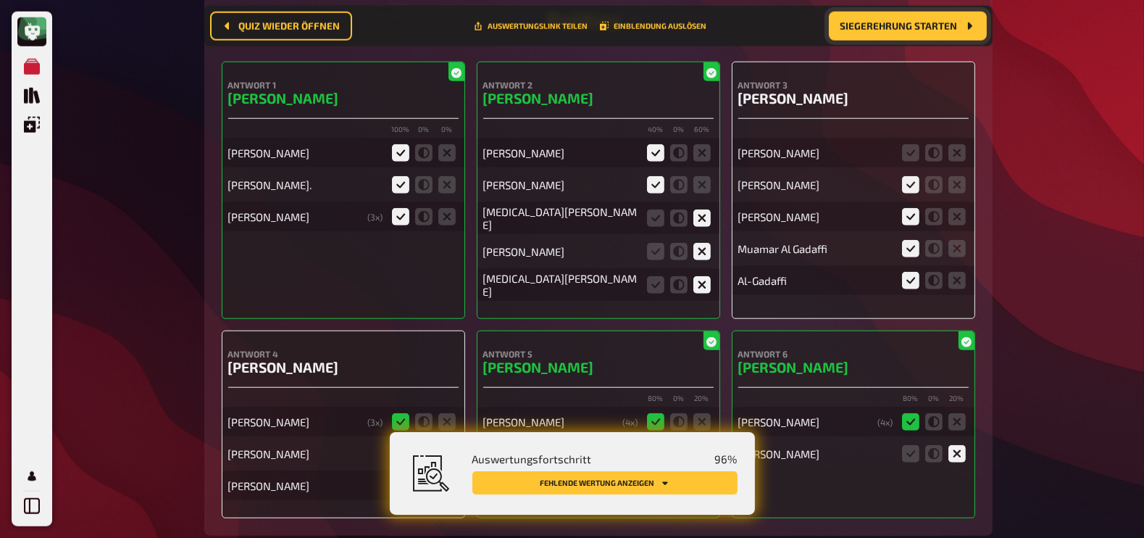
scroll to position [8682, 0]
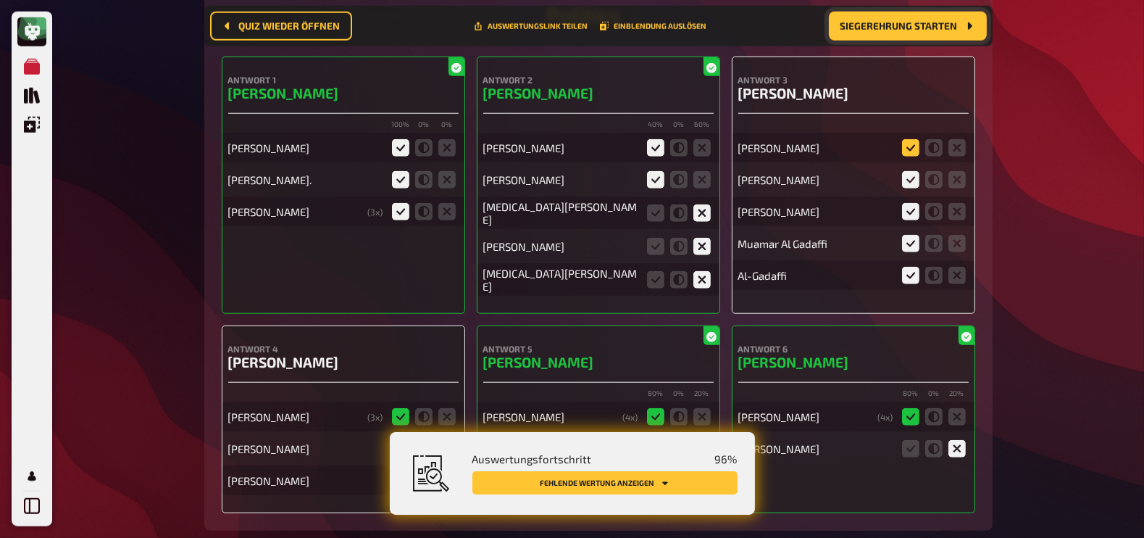
click at [912, 143] on icon at bounding box center [910, 147] width 17 height 17
click at [0, 0] on input "radio" at bounding box center [0, 0] width 0 height 0
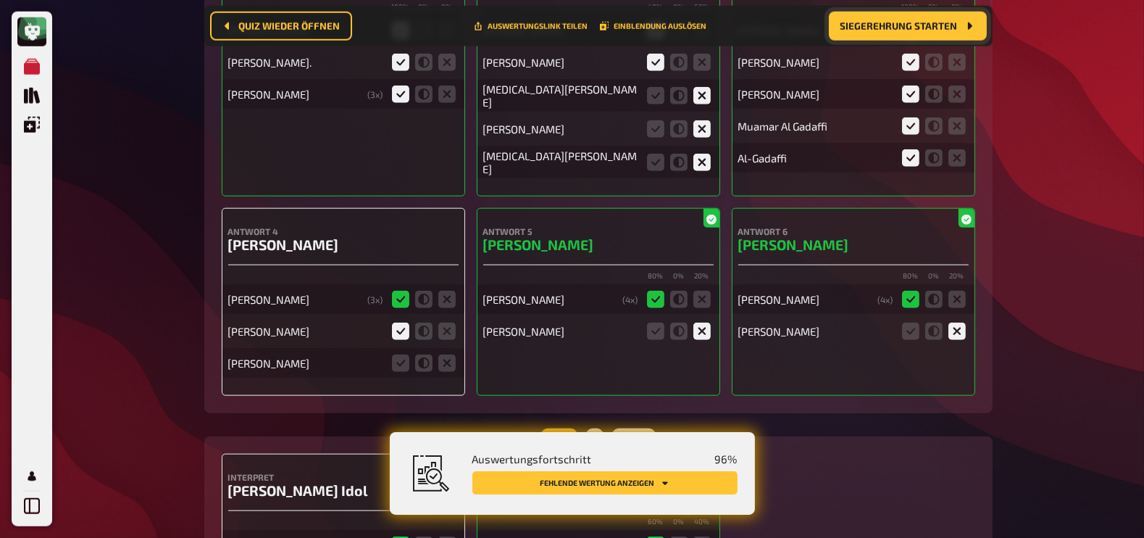
scroll to position [8809, 0]
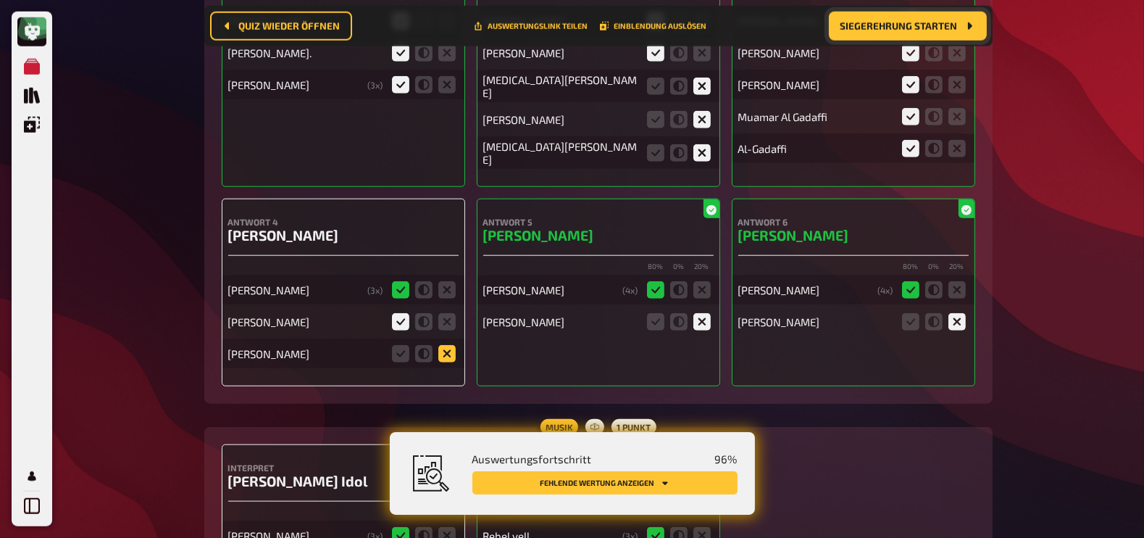
click at [448, 345] on icon at bounding box center [446, 353] width 17 height 17
click at [0, 0] on input "radio" at bounding box center [0, 0] width 0 height 0
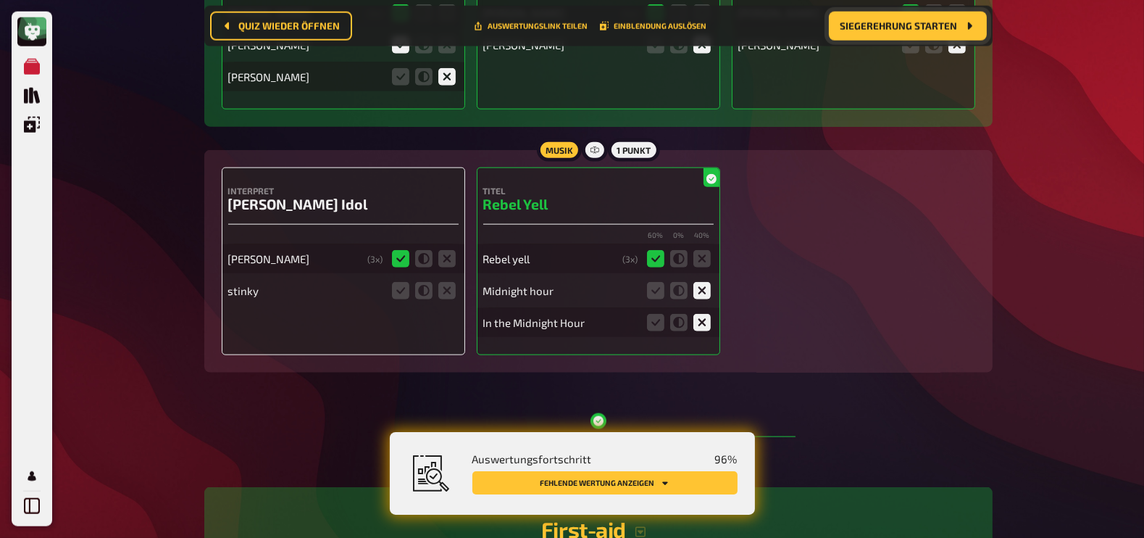
scroll to position [9093, 0]
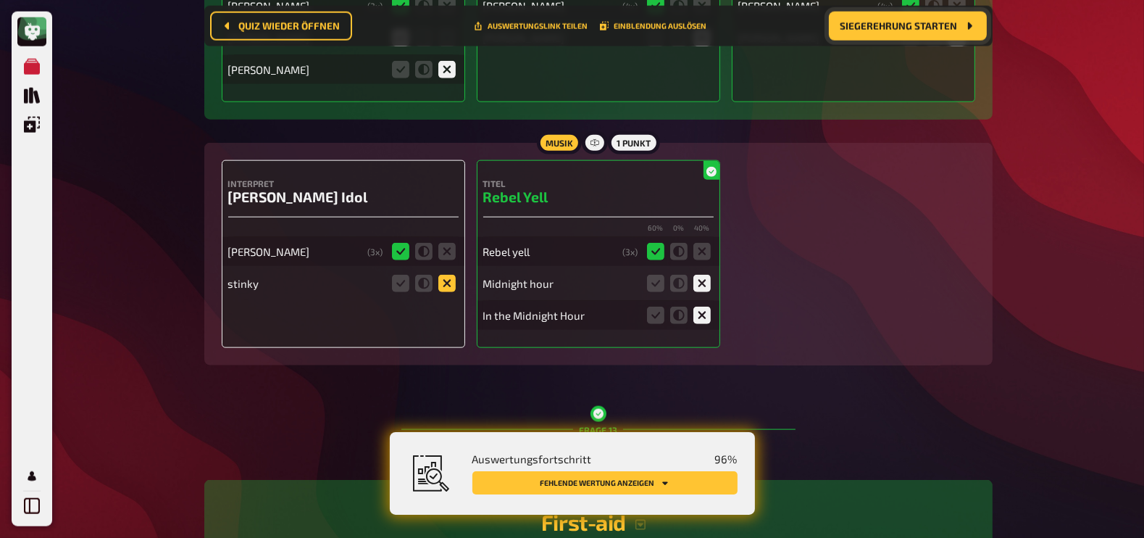
click at [446, 275] on icon at bounding box center [446, 283] width 17 height 17
click at [0, 0] on input "radio" at bounding box center [0, 0] width 0 height 0
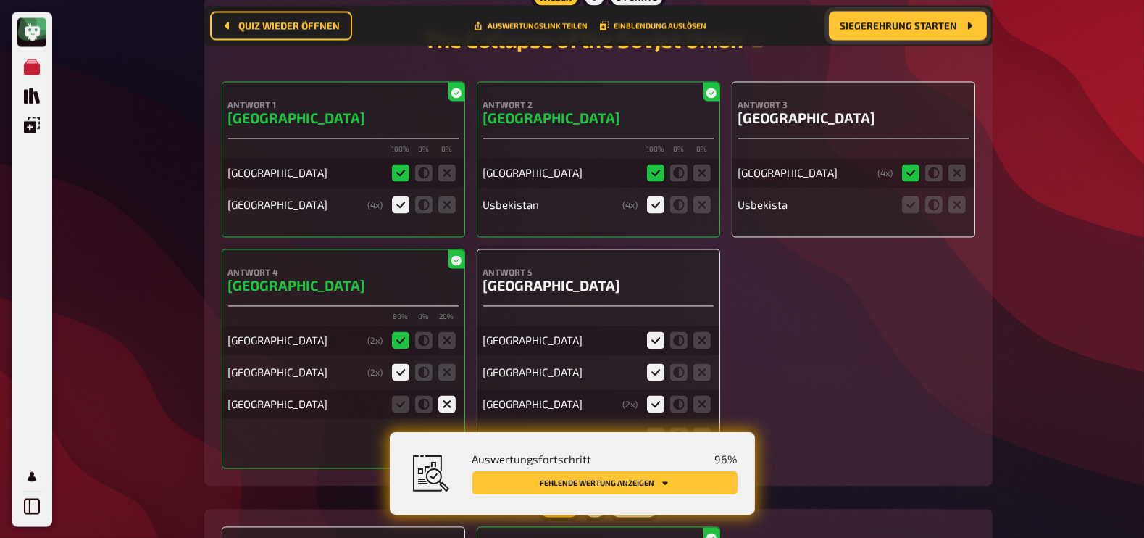
scroll to position [10359, 0]
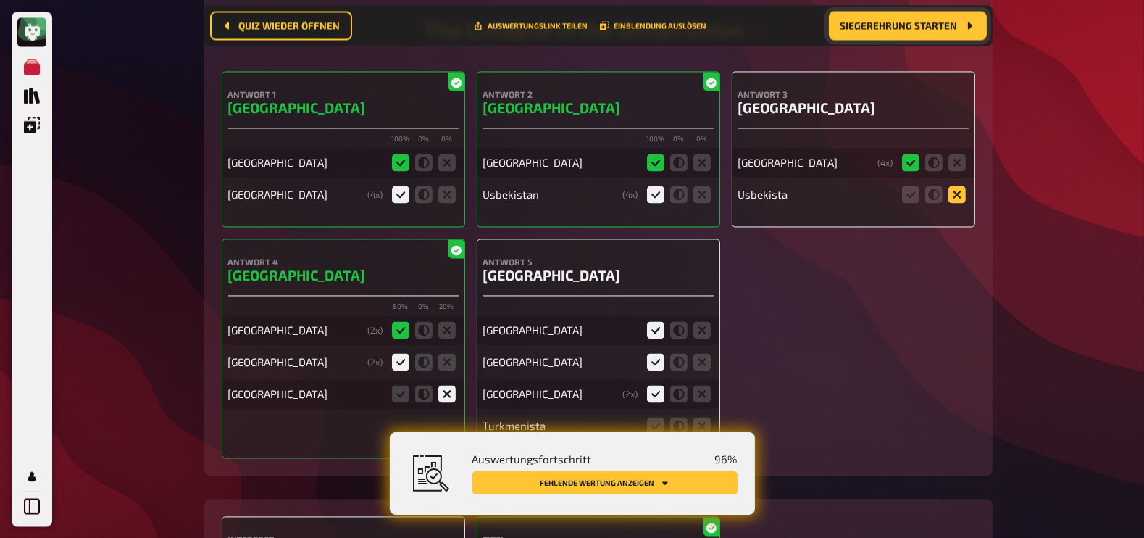
click at [962, 185] on icon at bounding box center [956, 193] width 17 height 17
click at [0, 0] on input "radio" at bounding box center [0, 0] width 0 height 0
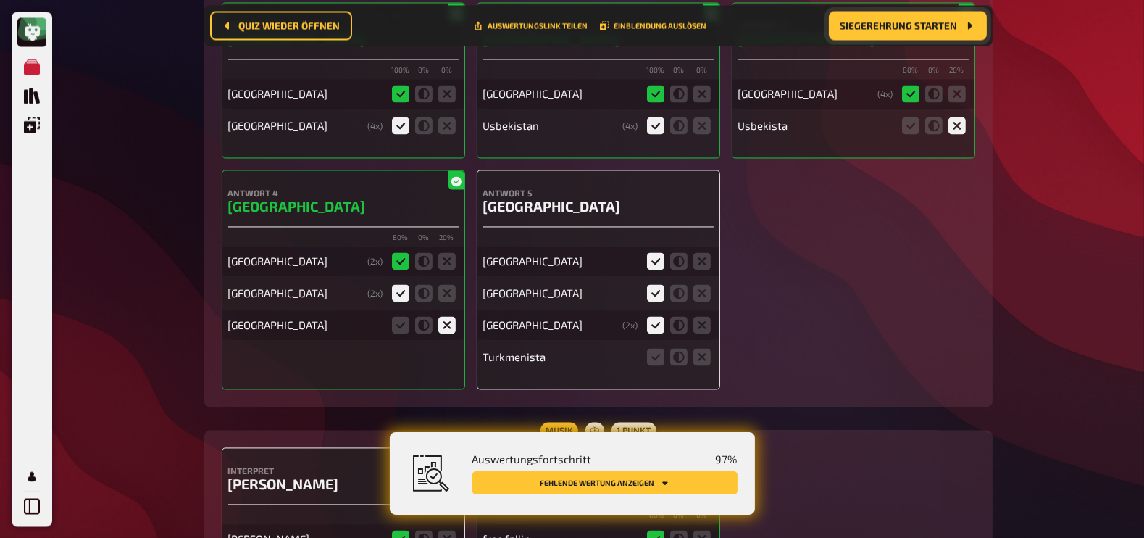
scroll to position [10428, 0]
click at [701, 349] on icon at bounding box center [701, 355] width 17 height 17
click at [0, 0] on input "radio" at bounding box center [0, 0] width 0 height 0
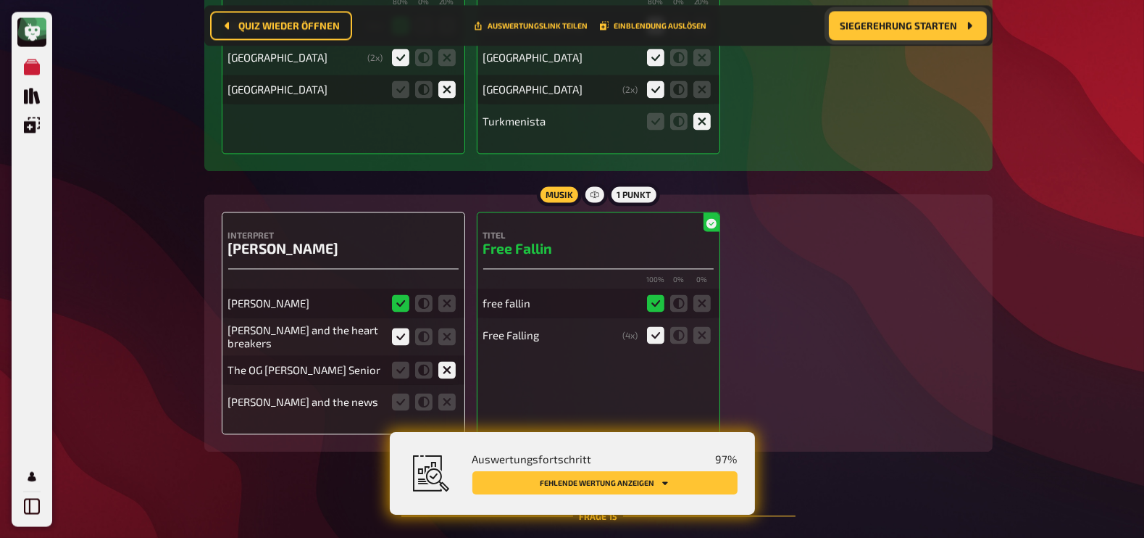
scroll to position [10664, 0]
click at [451, 392] on icon at bounding box center [446, 400] width 17 height 17
click at [0, 0] on input "radio" at bounding box center [0, 0] width 0 height 0
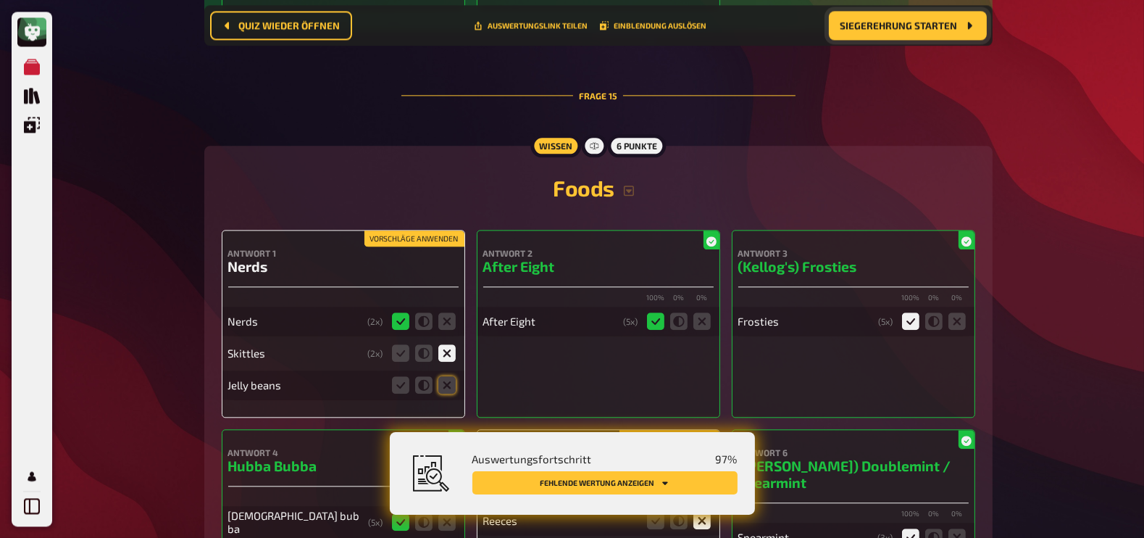
scroll to position [11087, 0]
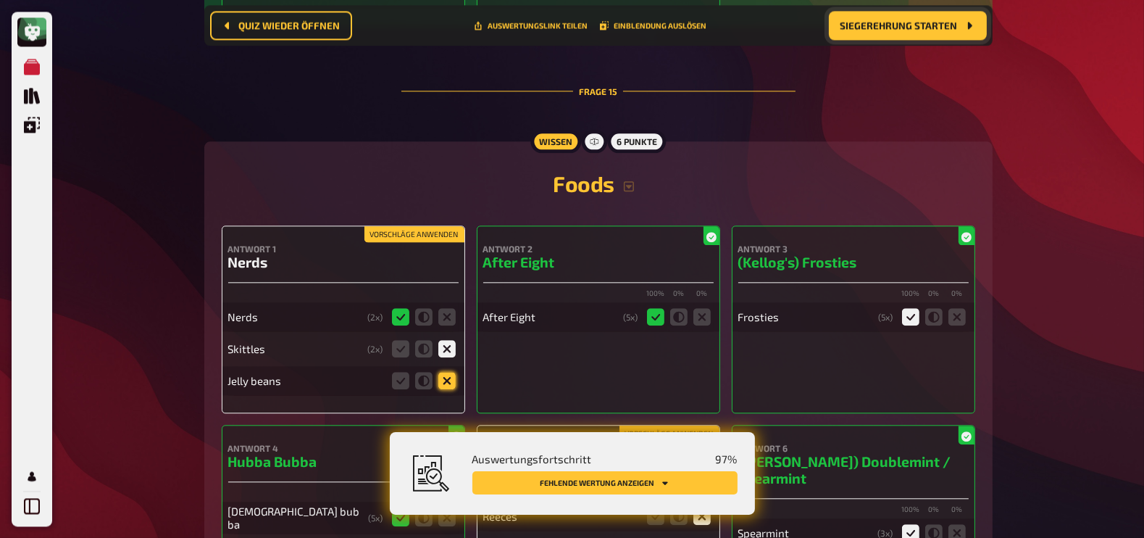
click at [451, 372] on icon at bounding box center [446, 380] width 17 height 17
click at [0, 0] on input "radio" at bounding box center [0, 0] width 0 height 0
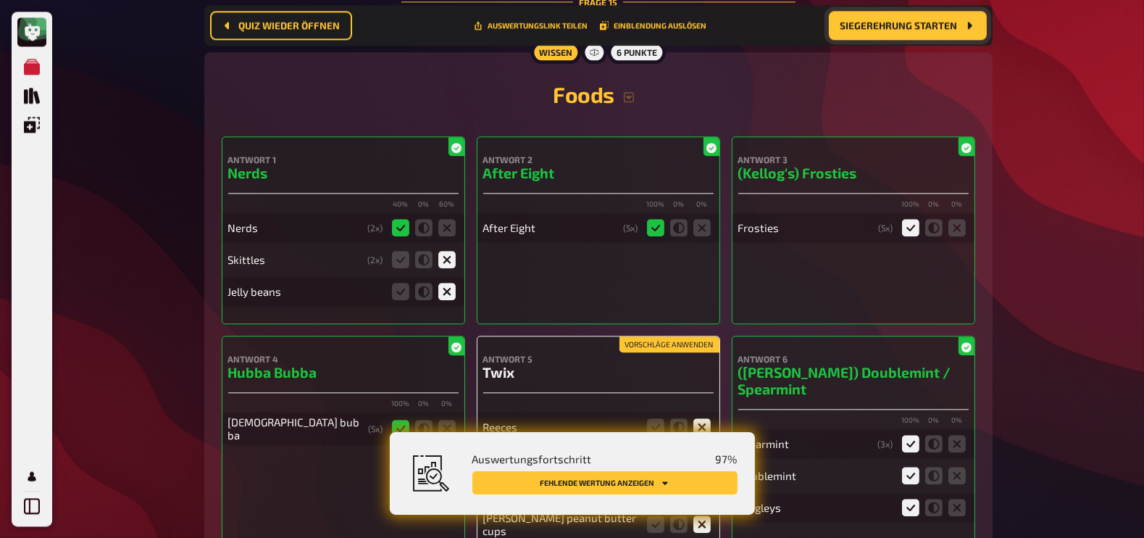
scroll to position [11368, 0]
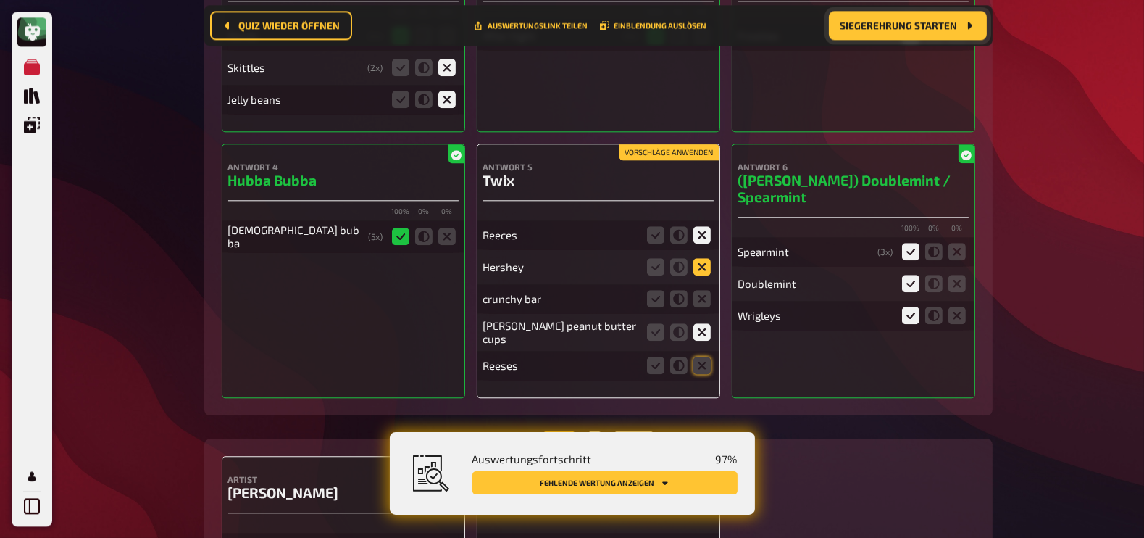
click at [701, 258] on icon at bounding box center [701, 266] width 17 height 17
click at [0, 0] on input "radio" at bounding box center [0, 0] width 0 height 0
click at [705, 290] on icon at bounding box center [701, 298] width 17 height 17
click at [0, 0] on input "radio" at bounding box center [0, 0] width 0 height 0
click at [703, 356] on icon at bounding box center [701, 364] width 17 height 17
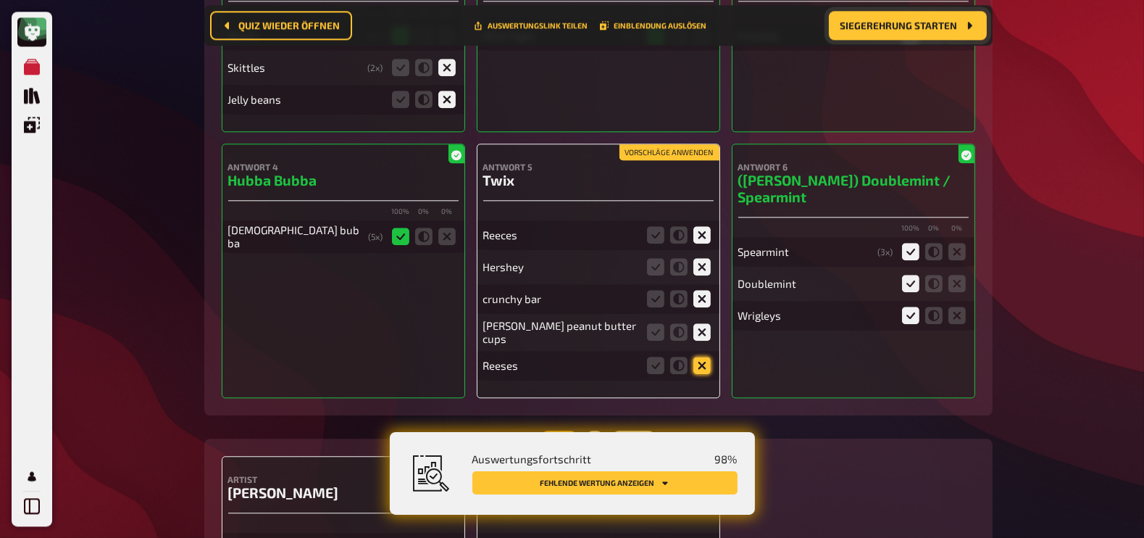
click at [0, 0] on input "radio" at bounding box center [0, 0] width 0 height 0
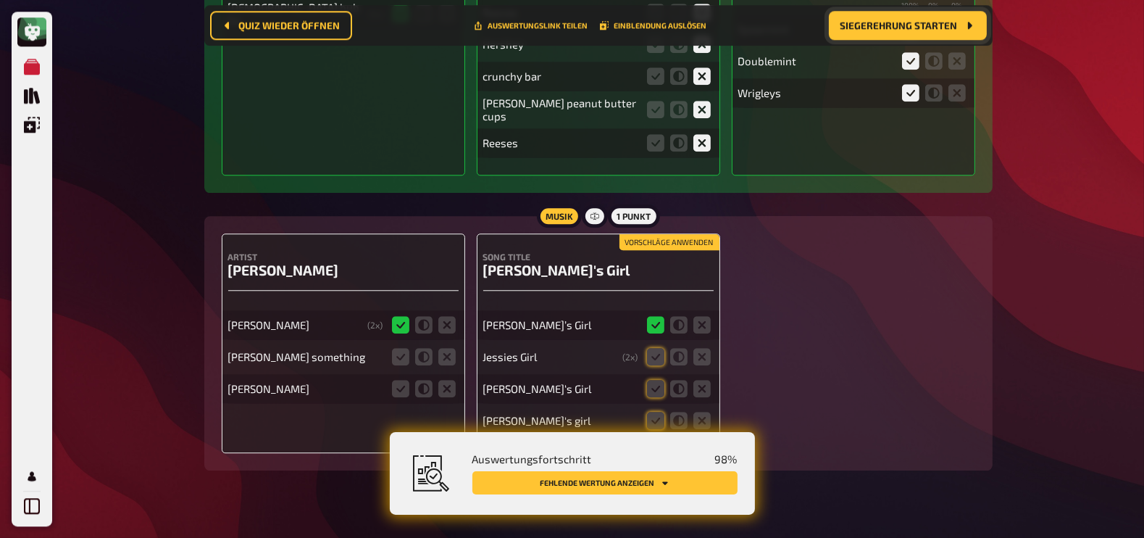
scroll to position [11605, 0]
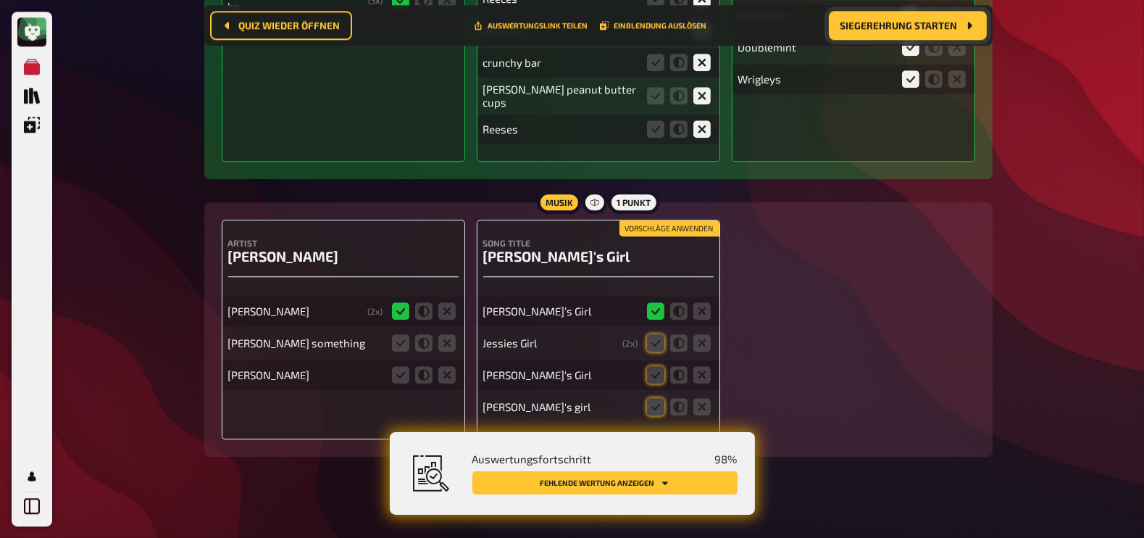
click at [456, 331] on fieldset at bounding box center [424, 342] width 70 height 23
click at [446, 334] on icon at bounding box center [446, 342] width 17 height 17
click at [0, 0] on input "radio" at bounding box center [0, 0] width 0 height 0
click at [448, 366] on icon at bounding box center [446, 374] width 17 height 17
click at [0, 0] on input "radio" at bounding box center [0, 0] width 0 height 0
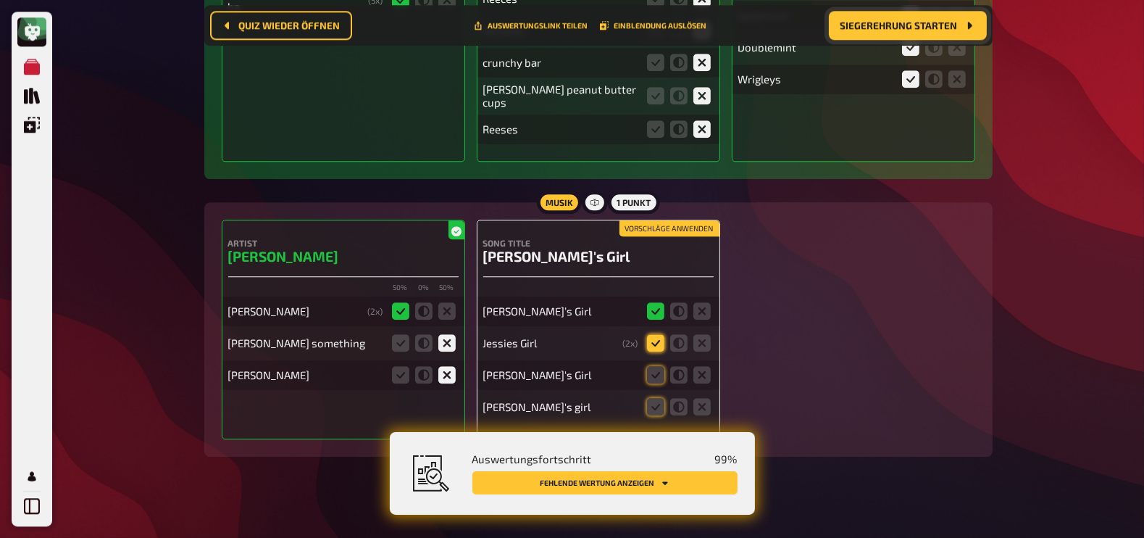
click at [655, 334] on icon at bounding box center [655, 342] width 17 height 17
click at [0, 0] on input "radio" at bounding box center [0, 0] width 0 height 0
click at [656, 366] on icon at bounding box center [655, 374] width 17 height 17
click at [0, 0] on input "radio" at bounding box center [0, 0] width 0 height 0
click at [652, 399] on icon at bounding box center [655, 406] width 17 height 17
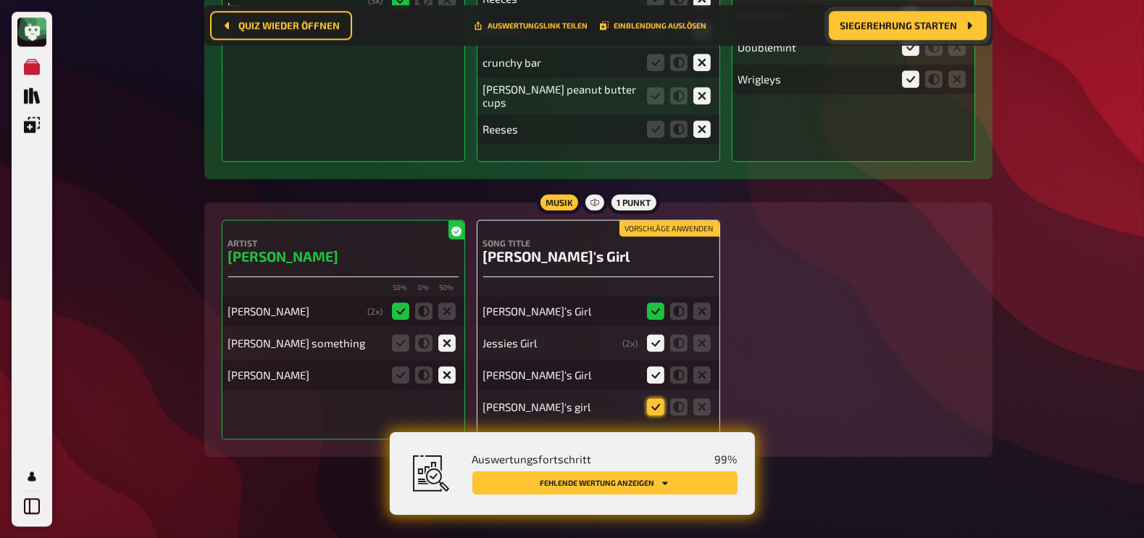
click at [0, 0] on input "radio" at bounding box center [0, 0] width 0 height 0
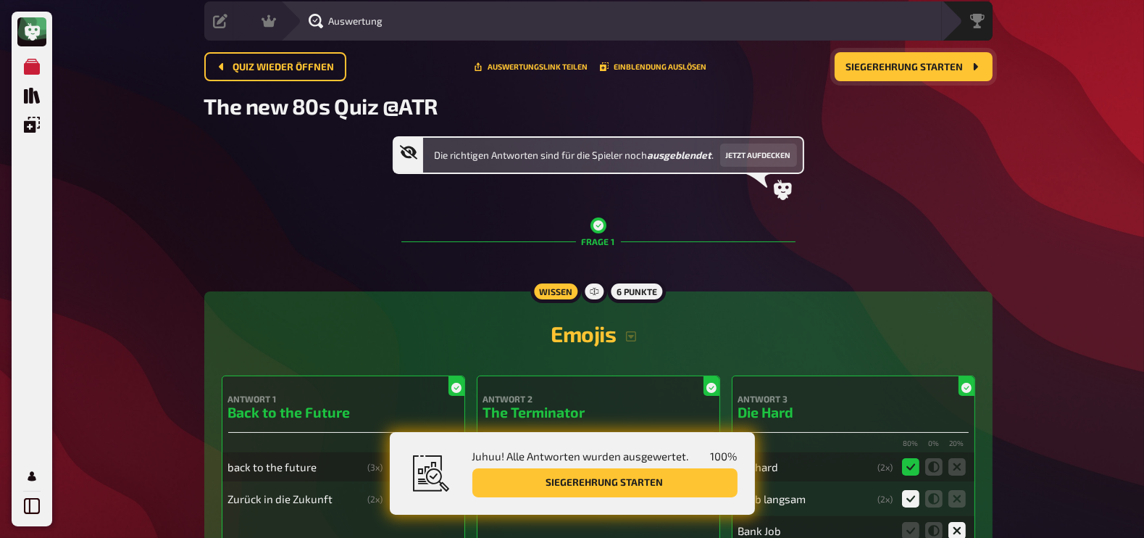
scroll to position [0, 0]
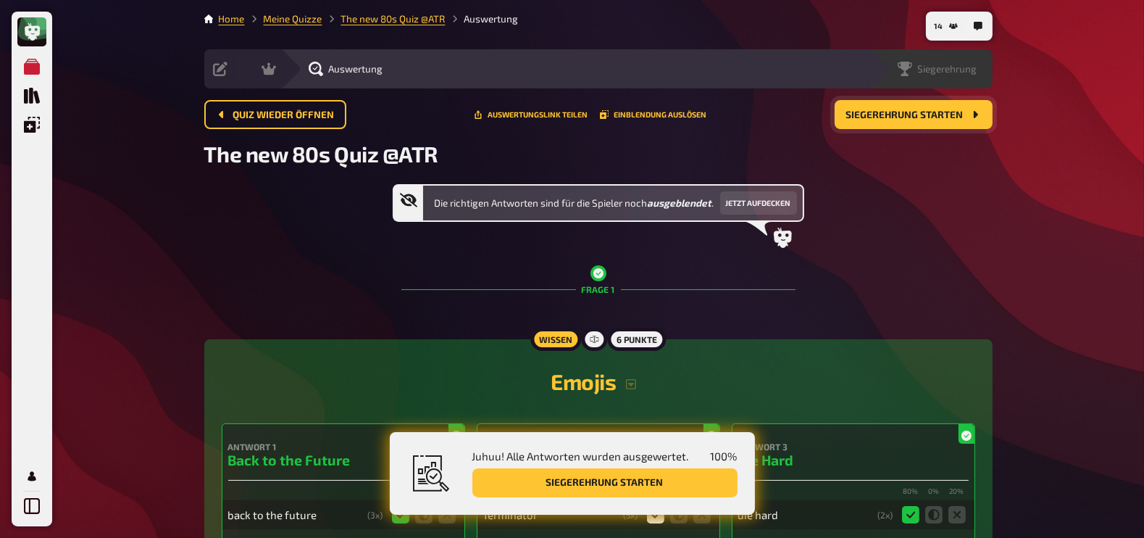
click at [945, 70] on span "Siegerehrung" at bounding box center [947, 69] width 59 height 12
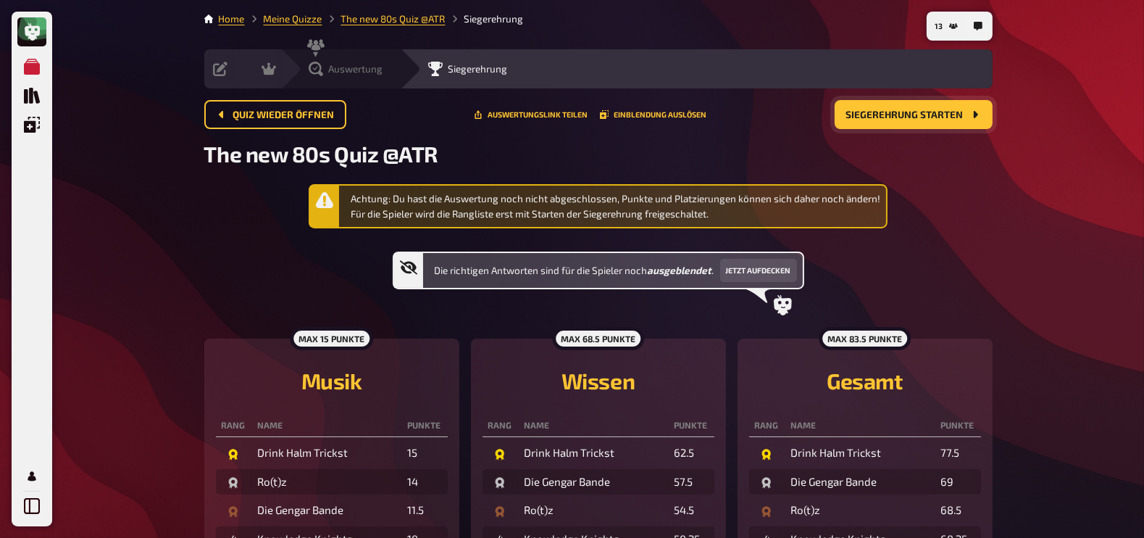
click at [314, 64] on icon at bounding box center [316, 69] width 14 height 14
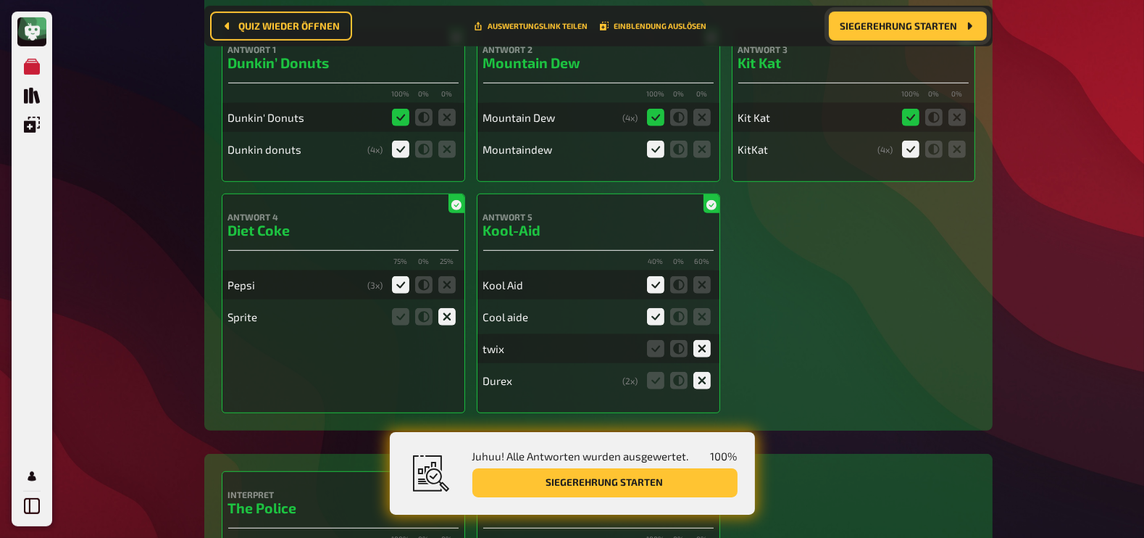
scroll to position [7898, 0]
click at [653, 350] on icon at bounding box center [655, 346] width 17 height 17
click at [0, 0] on input "radio" at bounding box center [0, 0] width 0 height 0
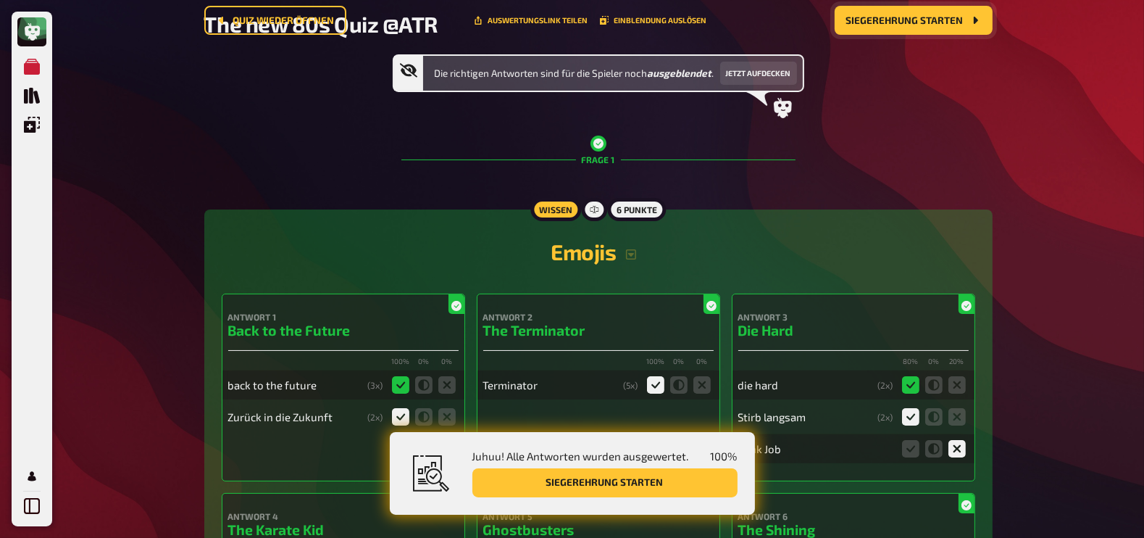
scroll to position [0, 0]
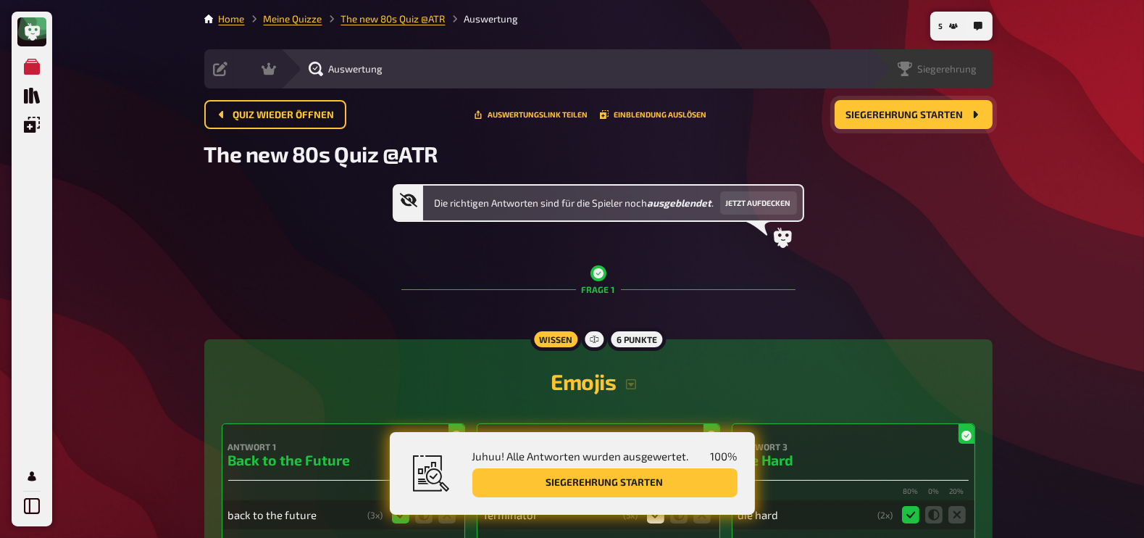
click at [963, 66] on span "Siegerehrung" at bounding box center [947, 69] width 59 height 12
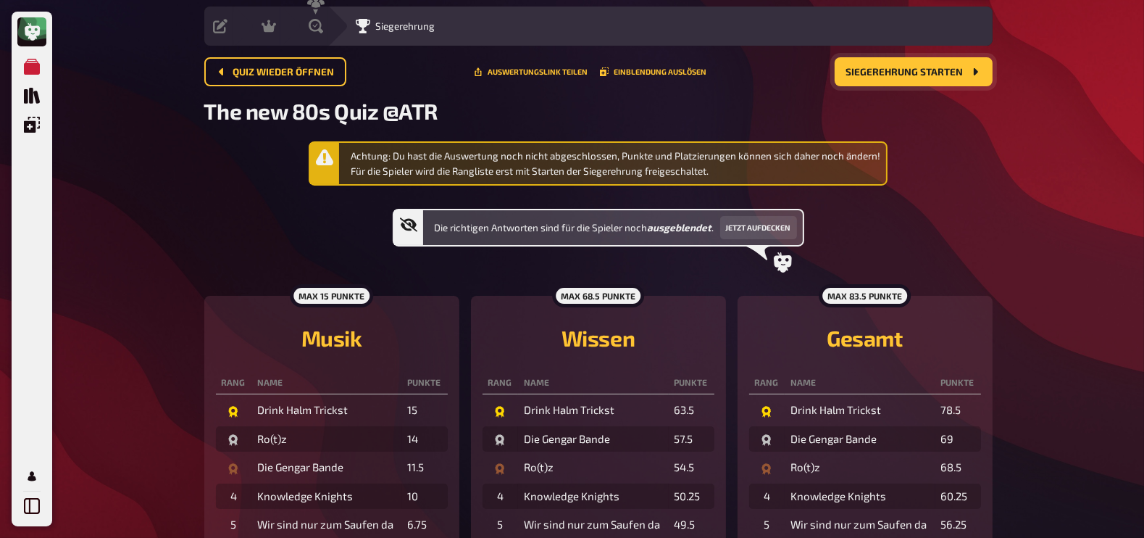
scroll to position [41, 0]
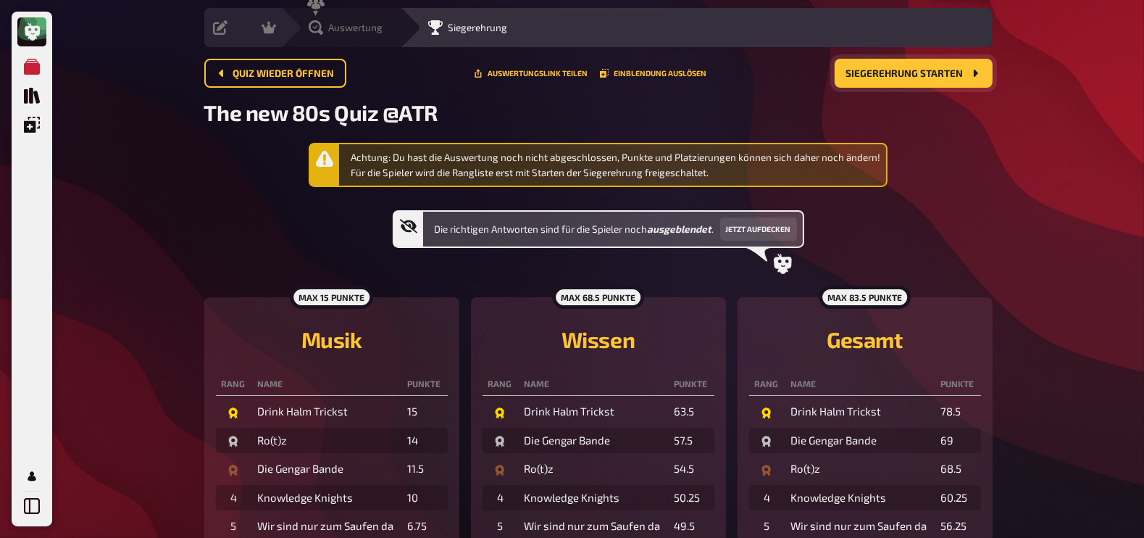
click at [319, 28] on icon at bounding box center [316, 27] width 14 height 14
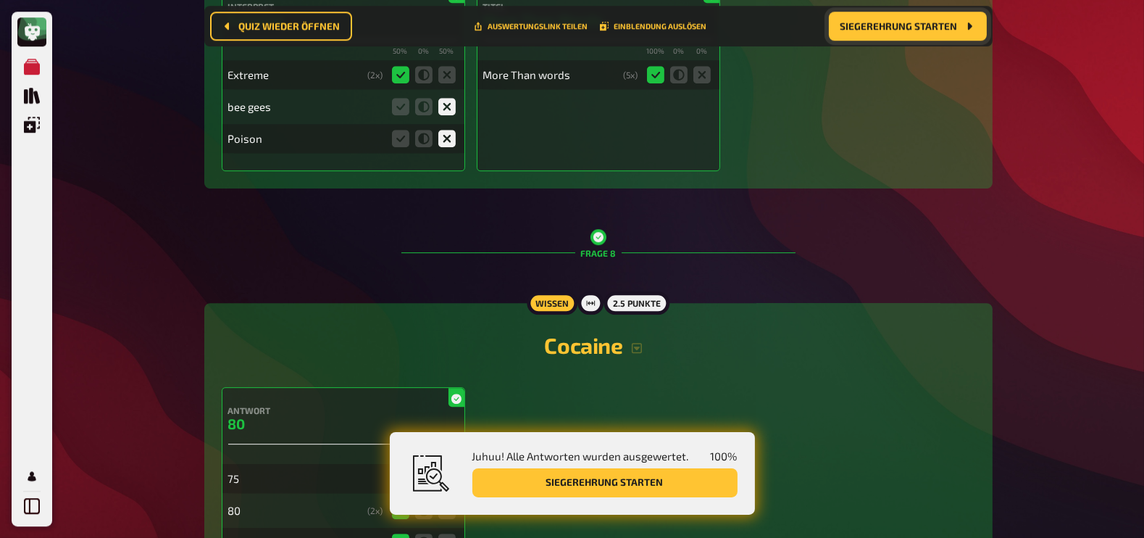
scroll to position [5589, 0]
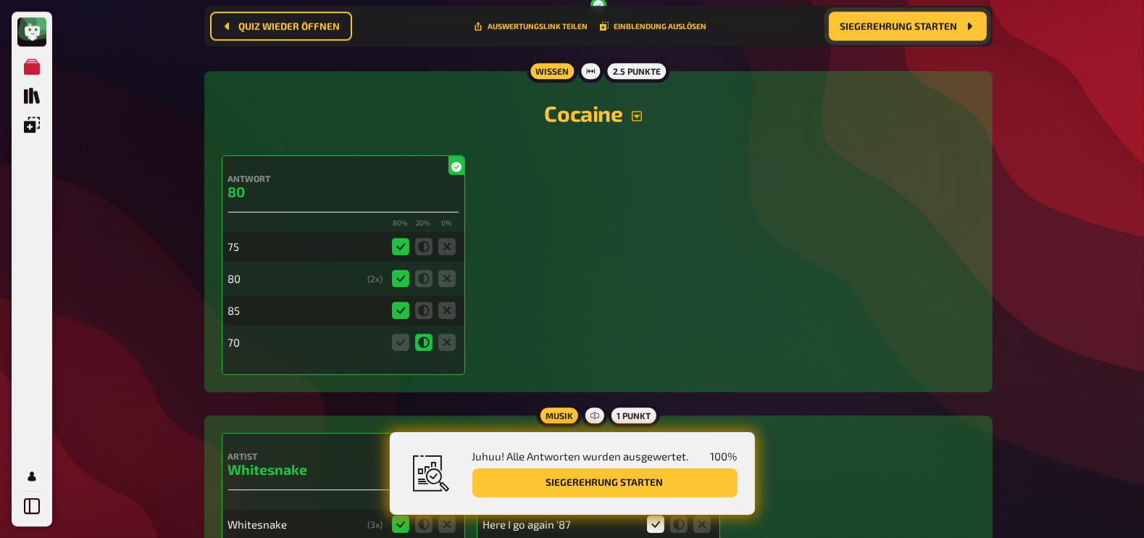
click at [640, 111] on icon "button" at bounding box center [637, 116] width 10 height 10
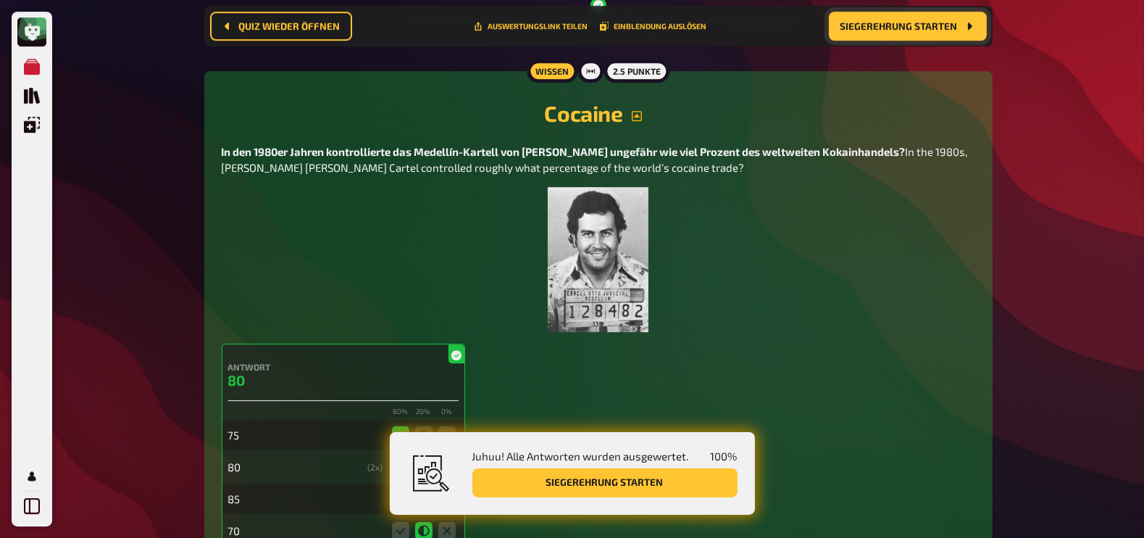
click at [640, 111] on icon "button" at bounding box center [637, 116] width 10 height 10
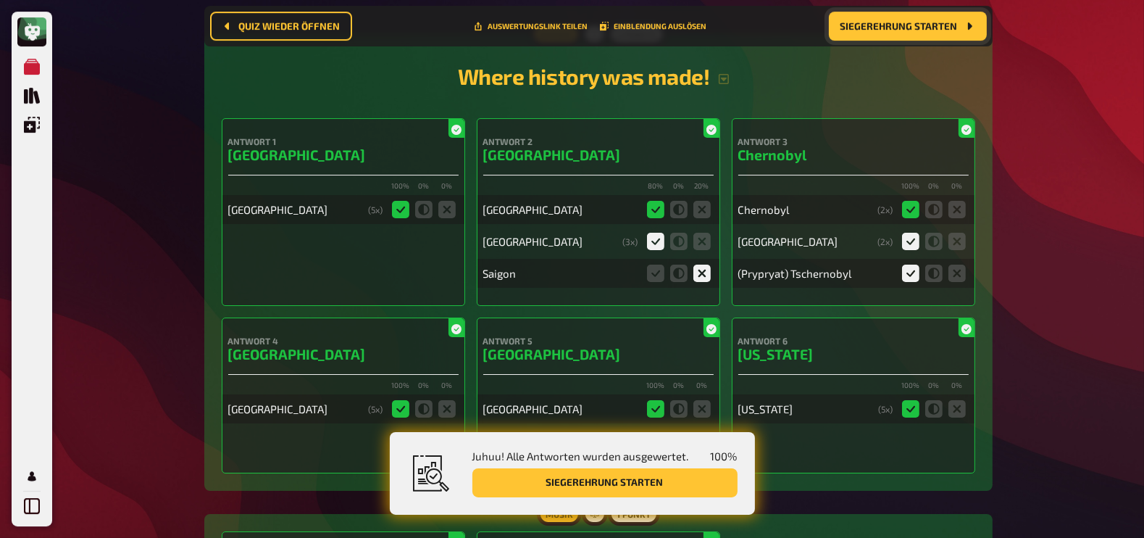
scroll to position [6308, 0]
click at [721, 76] on icon "button" at bounding box center [724, 78] width 12 height 12
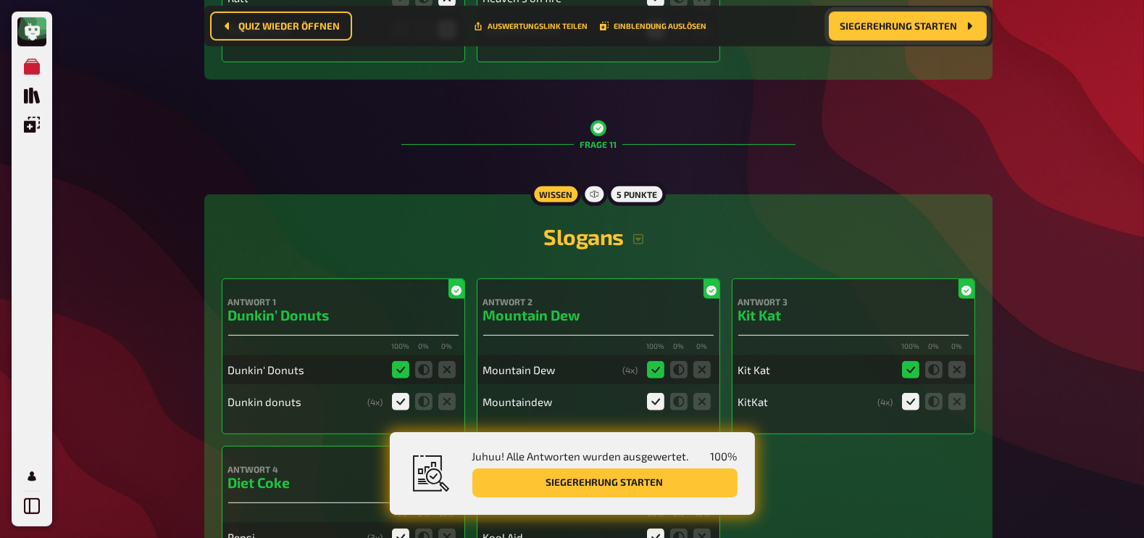
scroll to position [7817, 0]
click at [637, 244] on icon "button" at bounding box center [638, 239] width 12 height 12
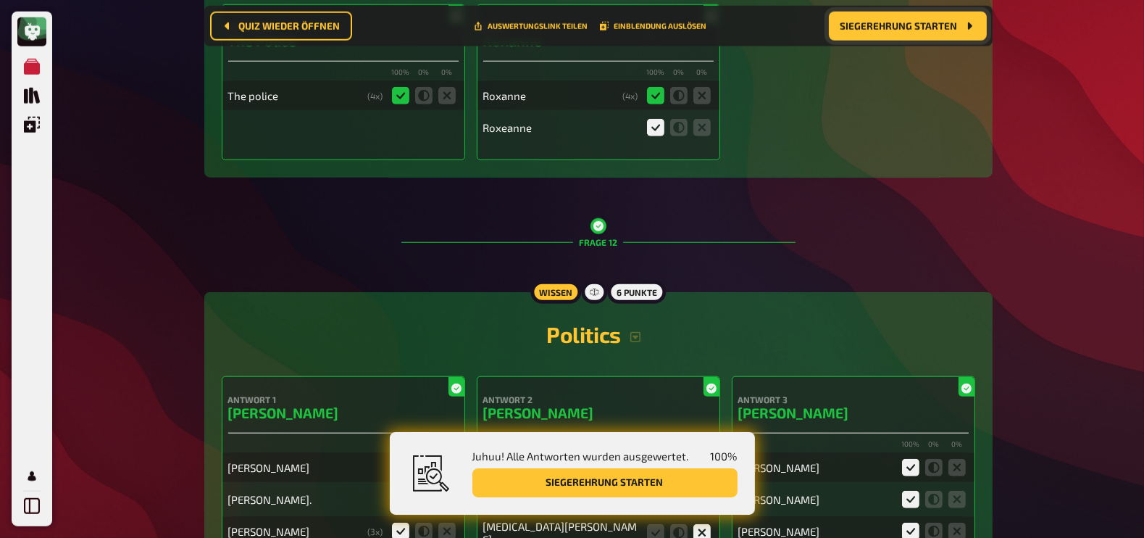
scroll to position [8766, 0]
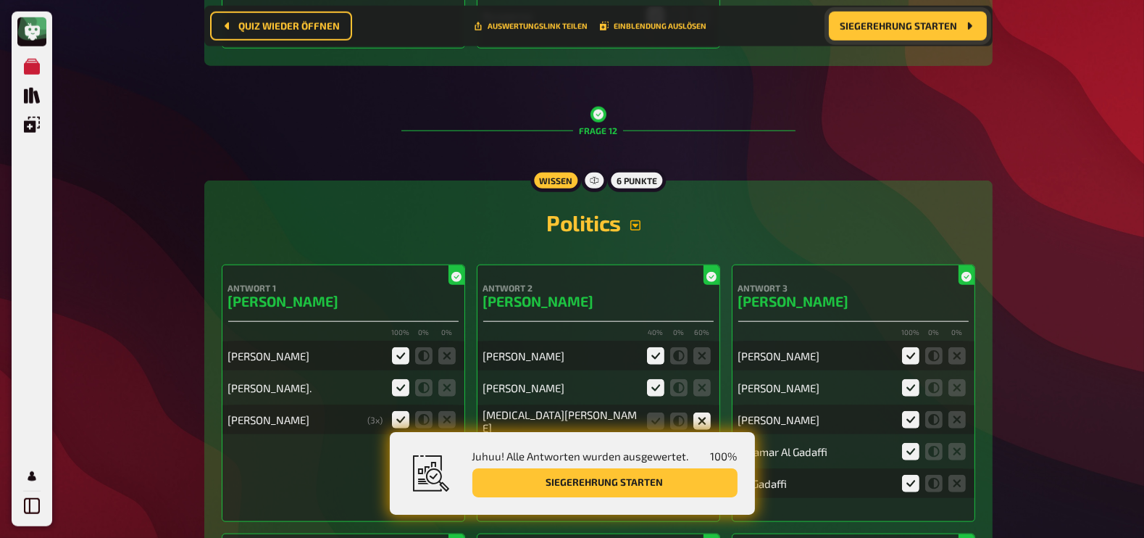
click at [635, 231] on icon "button" at bounding box center [636, 226] width 12 height 12
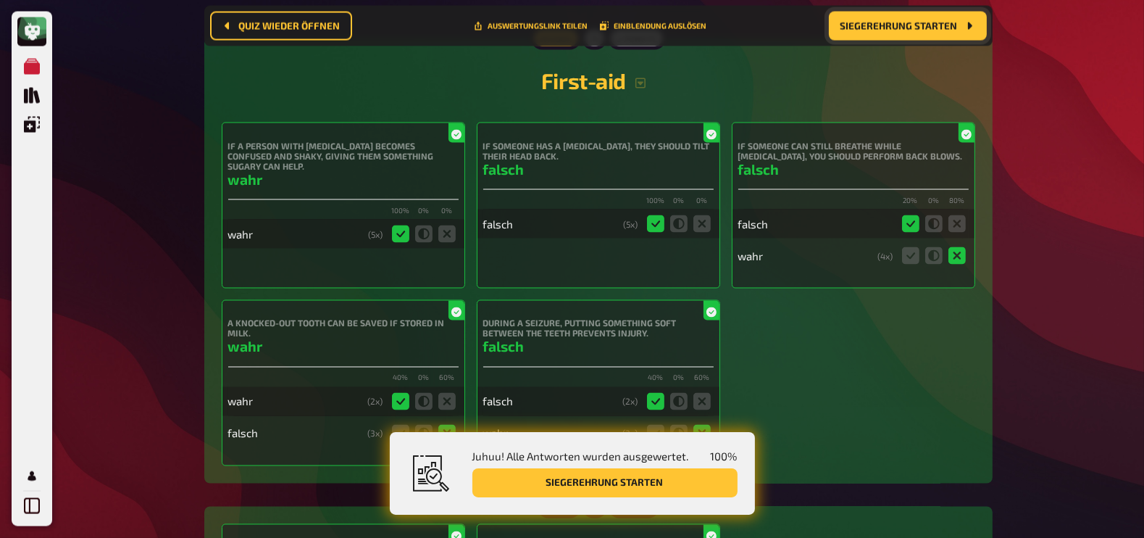
scroll to position [10014, 0]
click at [637, 87] on icon "button" at bounding box center [641, 83] width 12 height 12
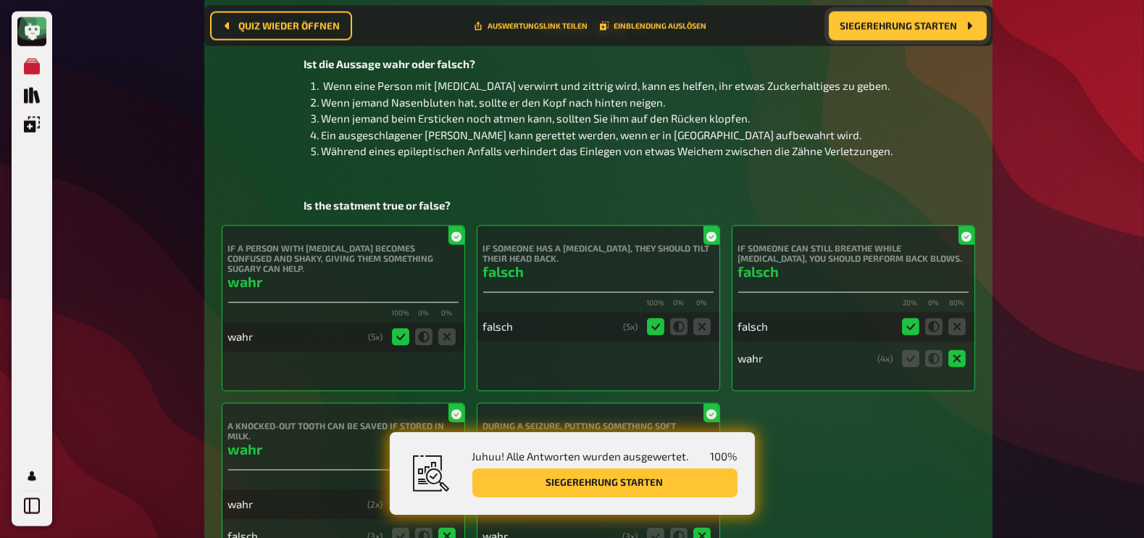
scroll to position [10072, 0]
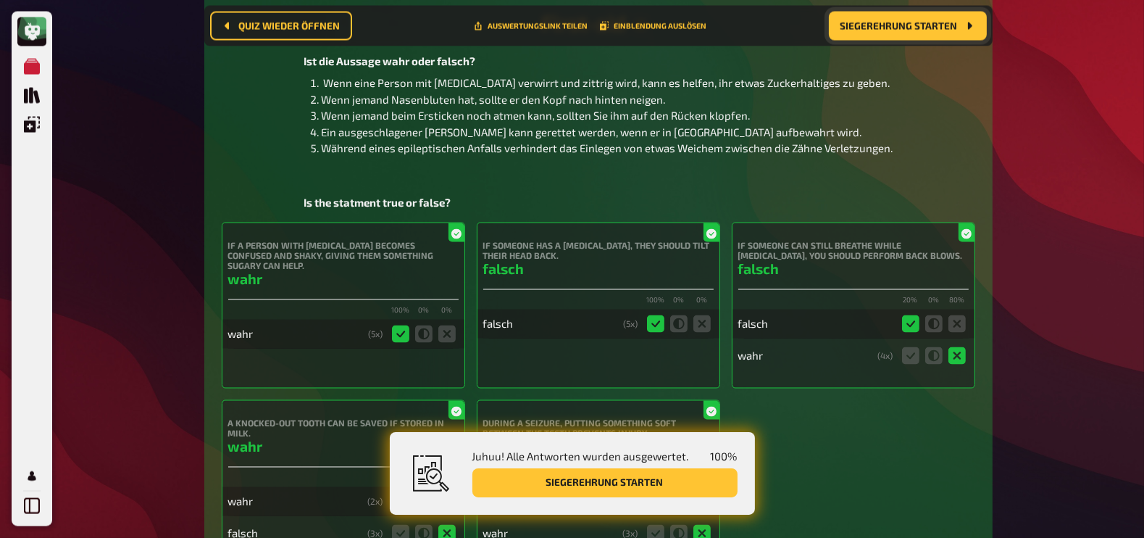
drag, startPoint x: 716, startPoint y: 178, endPoint x: 669, endPoint y: 157, distance: 51.6
click at [669, 154] on span "Während eines epileptischen Anfalls verhindert das Einlegen von etwas Weichem z…" at bounding box center [607, 147] width 572 height 13
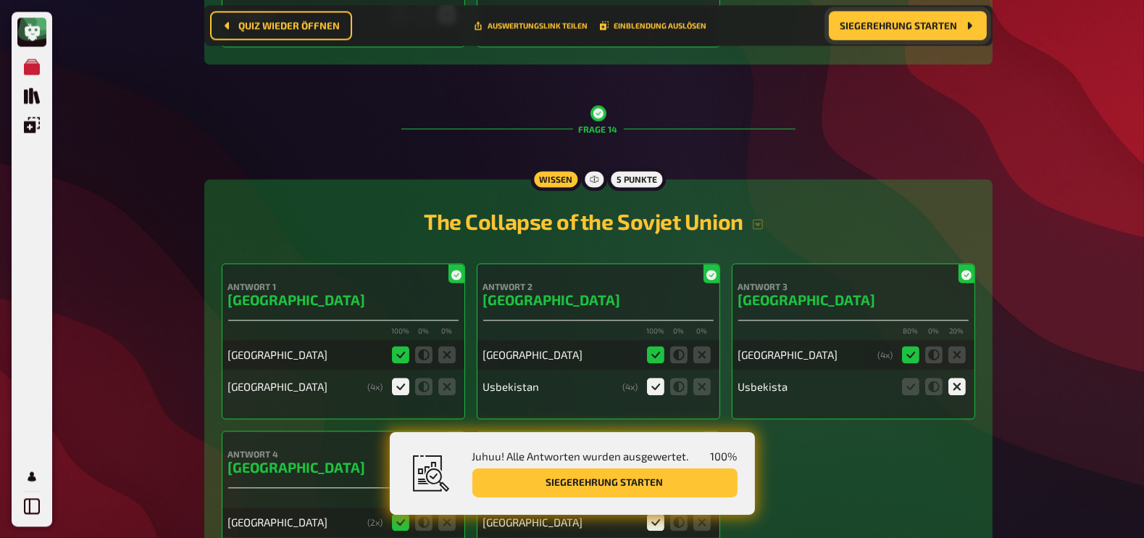
scroll to position [10852, 0]
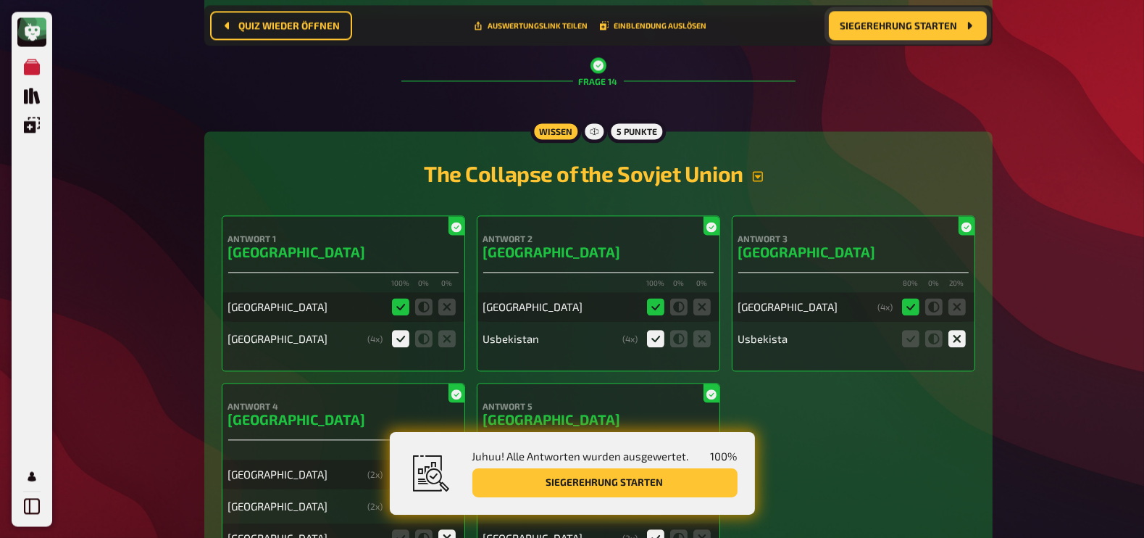
click at [757, 181] on icon "button" at bounding box center [758, 176] width 10 height 10
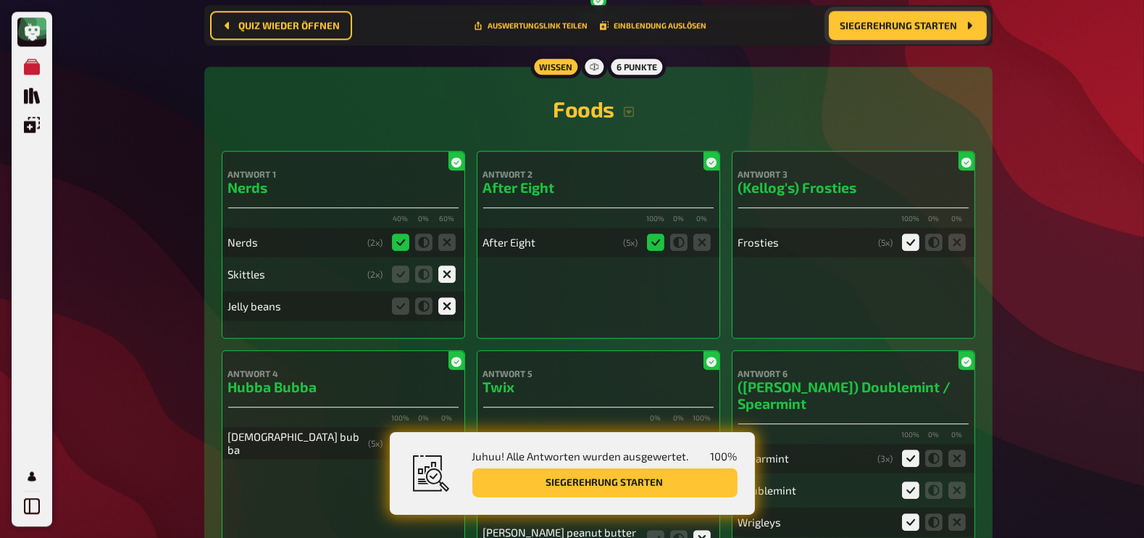
scroll to position [11999, 0]
click at [635, 117] on button "button" at bounding box center [628, 111] width 29 height 12
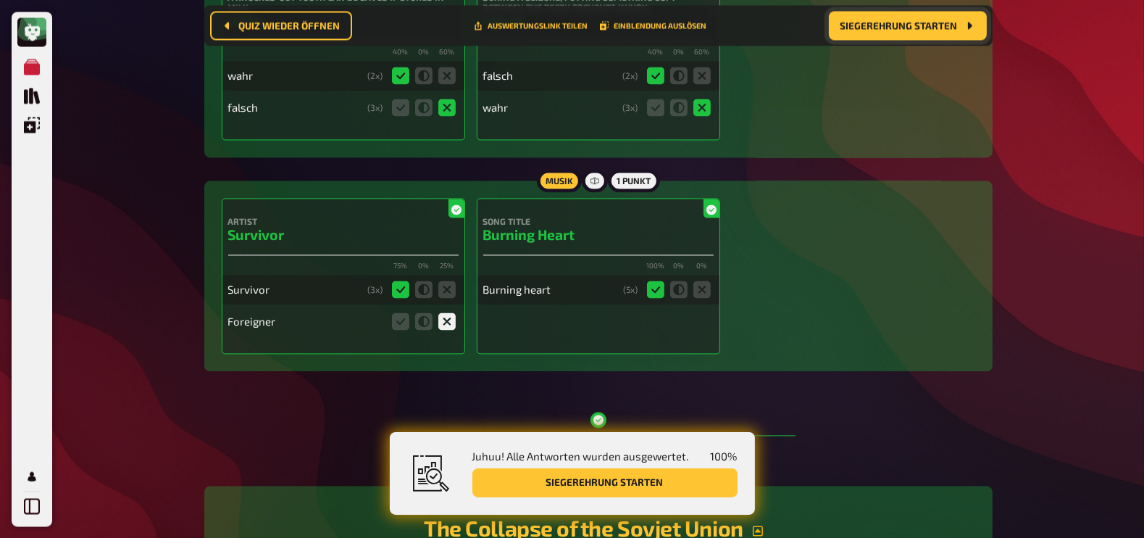
scroll to position [10496, 0]
click at [915, 26] on span "Siegerehrung starten" at bounding box center [898, 26] width 117 height 10
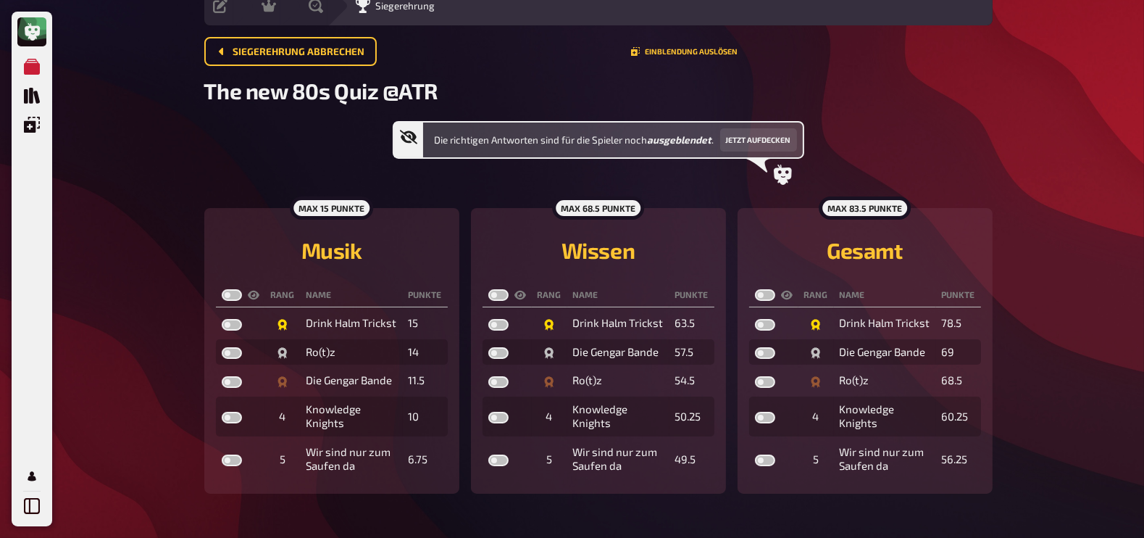
scroll to position [83, 0]
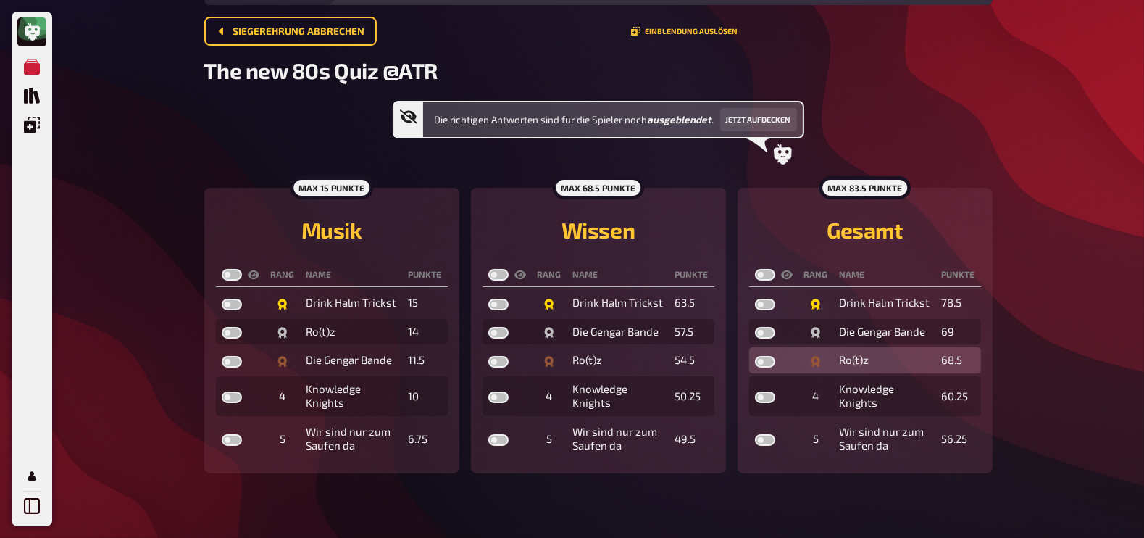
click at [766, 357] on label at bounding box center [765, 362] width 20 height 12
click at [755, 356] on input "checkbox" at bounding box center [754, 355] width 1 height 1
checkbox input "true"
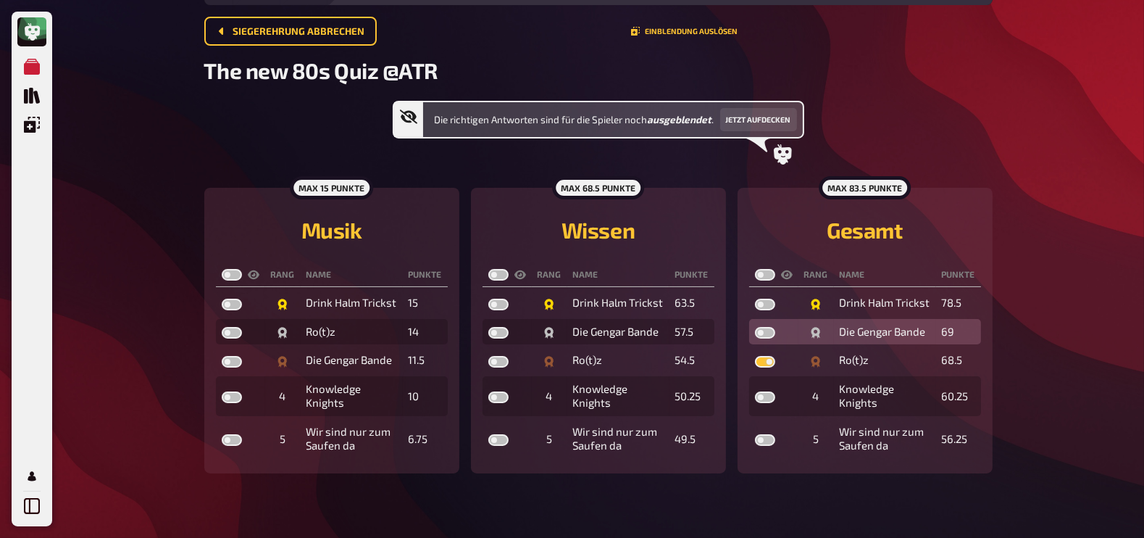
click at [771, 327] on label at bounding box center [765, 333] width 20 height 12
click at [755, 327] on input "checkbox" at bounding box center [754, 326] width 1 height 1
checkbox input "true"
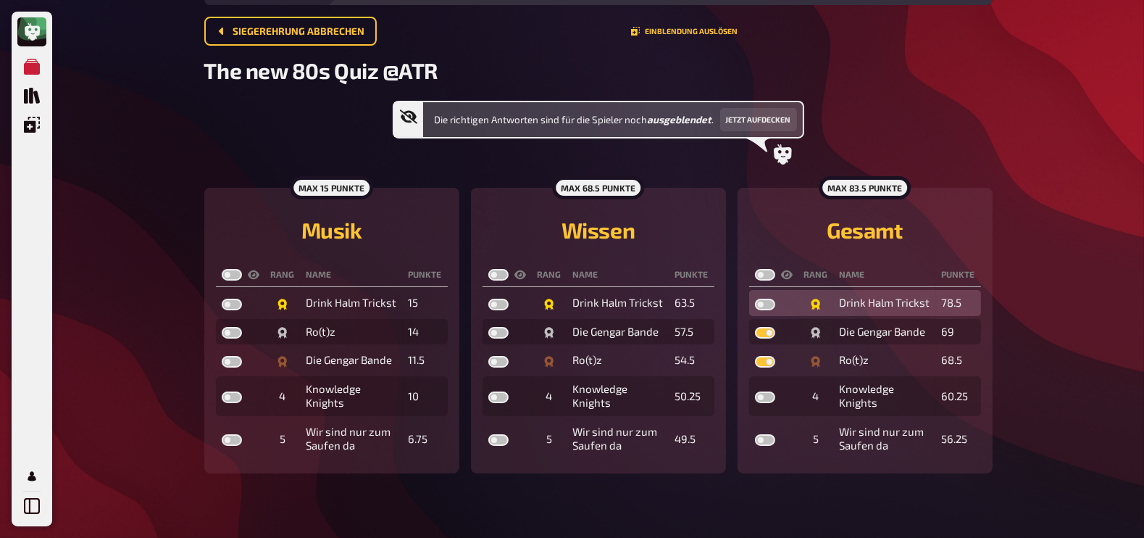
click at [768, 302] on label at bounding box center [765, 304] width 20 height 12
click at [755, 298] on input "checkbox" at bounding box center [754, 298] width 1 height 1
checkbox input "true"
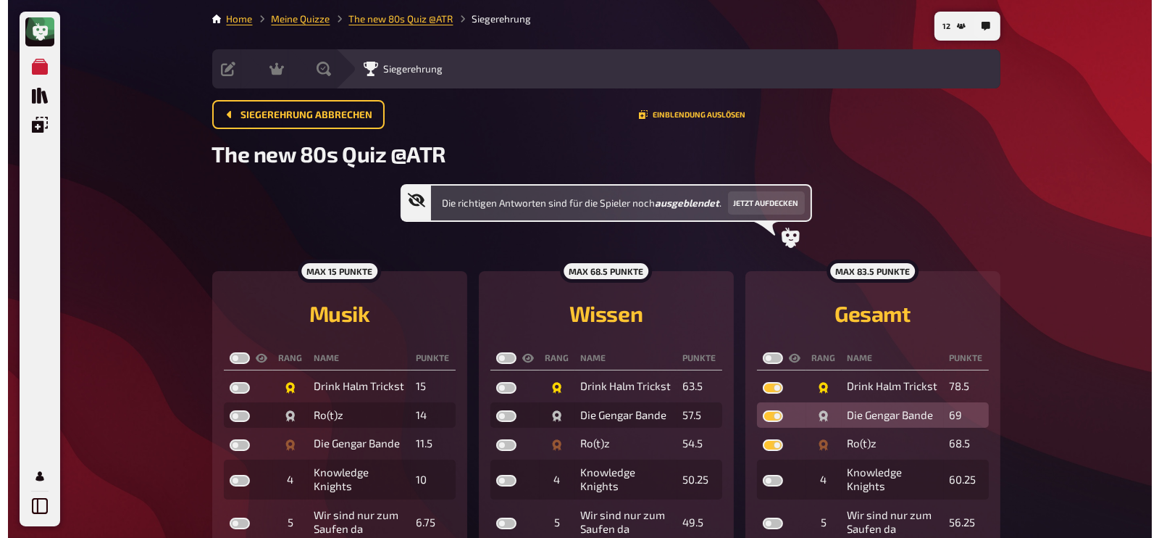
scroll to position [0, 0]
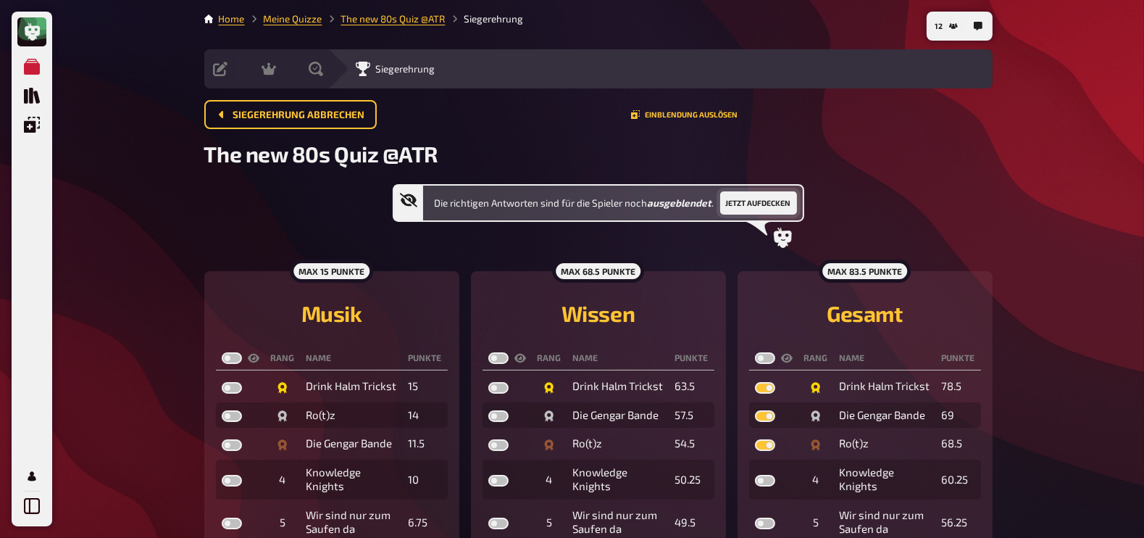
click at [766, 198] on button "Jetzt aufdecken" at bounding box center [758, 202] width 77 height 23
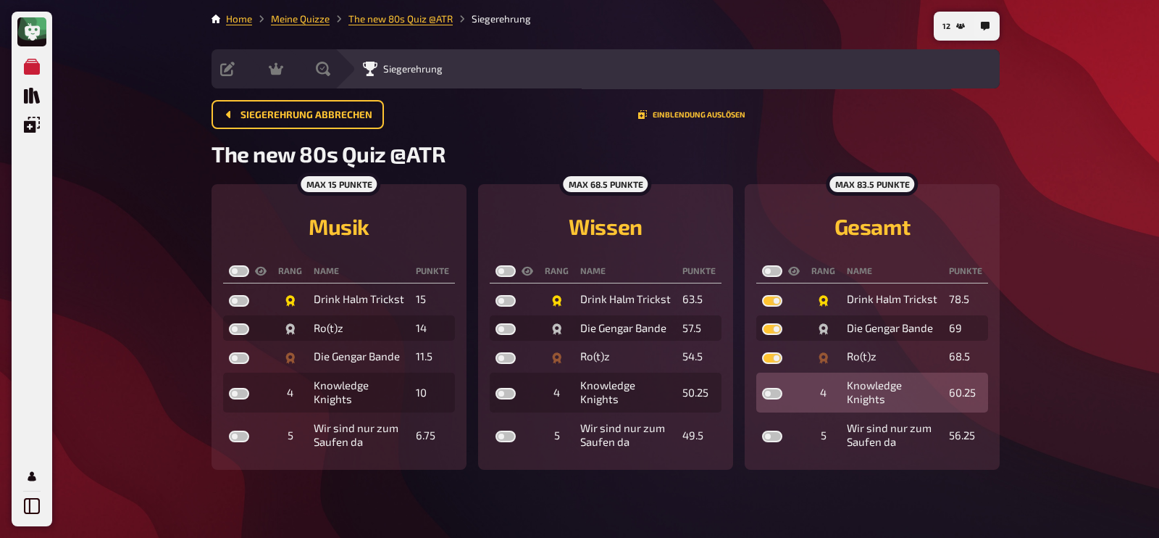
click at [774, 390] on label at bounding box center [772, 394] width 20 height 12
click at [762, 388] on input "checkbox" at bounding box center [761, 387] width 1 height 1
checkbox input "true"
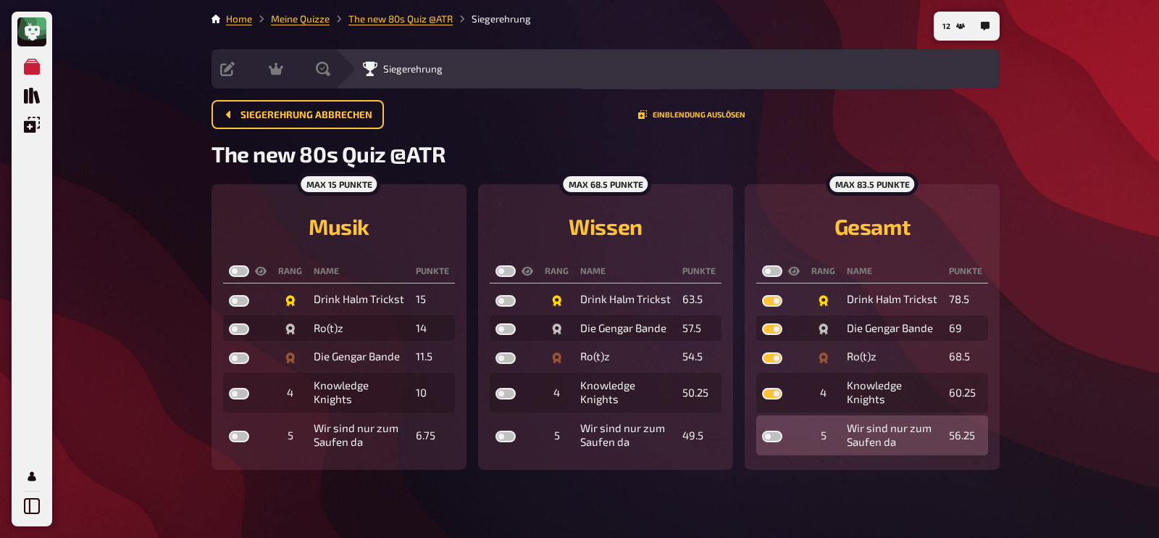
click at [775, 430] on label at bounding box center [772, 436] width 20 height 12
click at [762, 430] on input "checkbox" at bounding box center [761, 430] width 1 height 1
checkbox input "true"
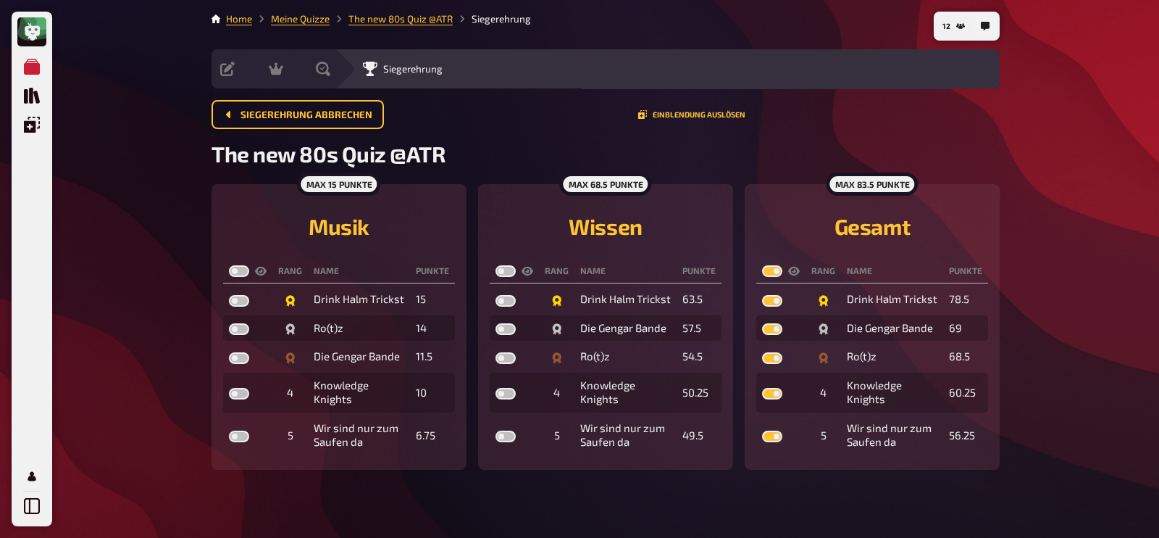
click at [503, 266] on label at bounding box center [506, 271] width 20 height 12
click at [496, 265] on input "checkbox" at bounding box center [495, 264] width 1 height 1
checkbox input "true"
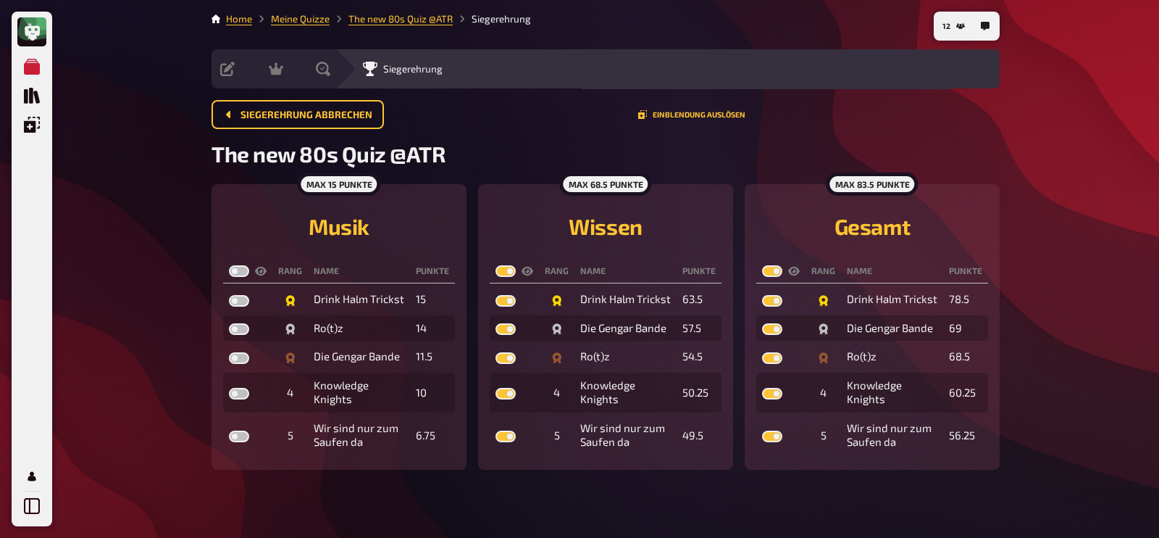
checkbox input "true"
click at [239, 266] on label at bounding box center [239, 271] width 20 height 12
click at [229, 265] on input "checkbox" at bounding box center [228, 264] width 1 height 1
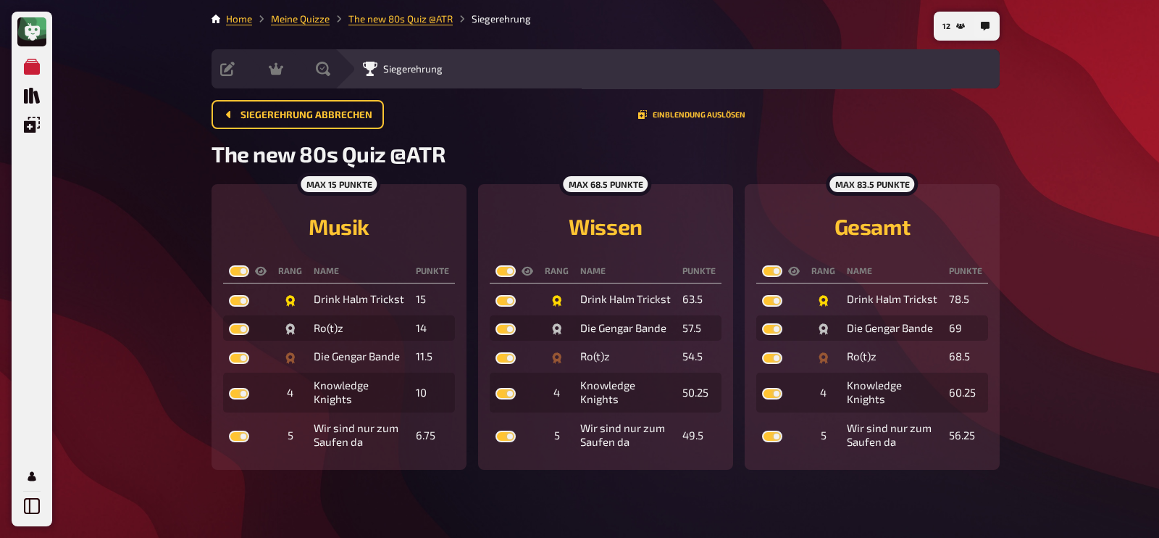
checkbox input "true"
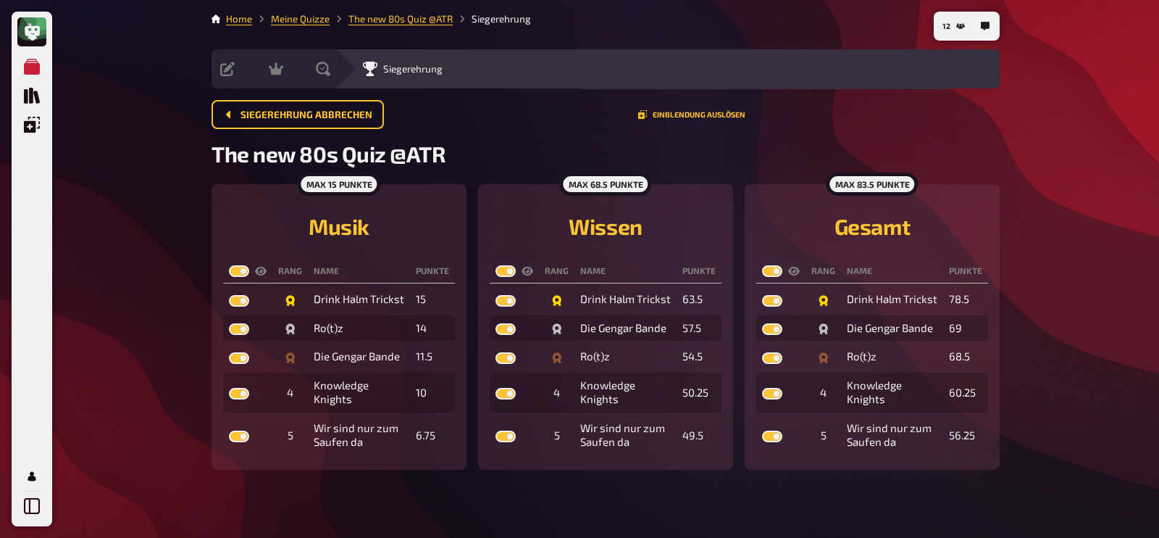
checkbox input "true"
